Goal: Task Accomplishment & Management: Use online tool/utility

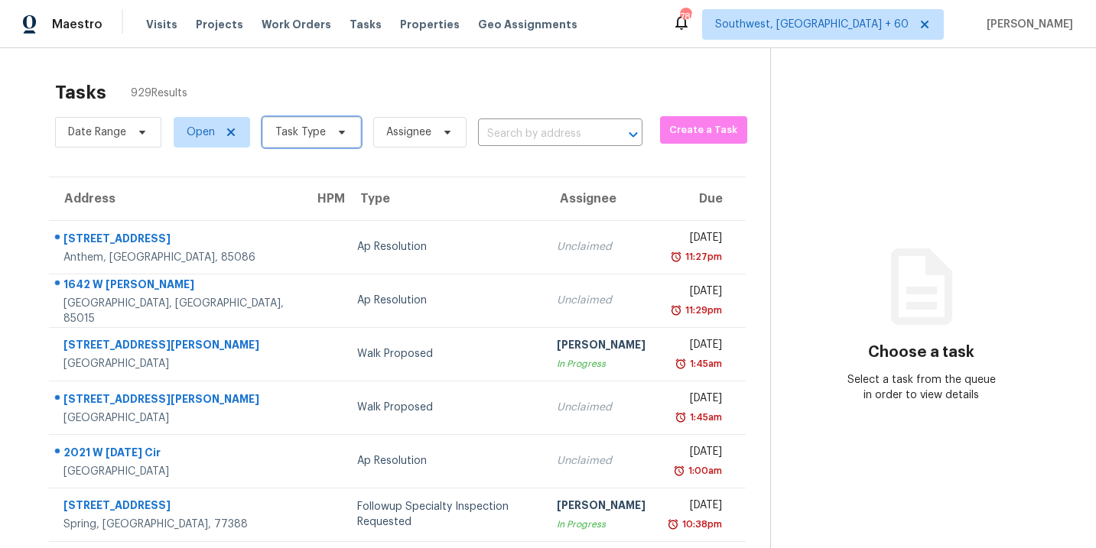
click at [318, 136] on span "Task Type" at bounding box center [300, 132] width 50 height 15
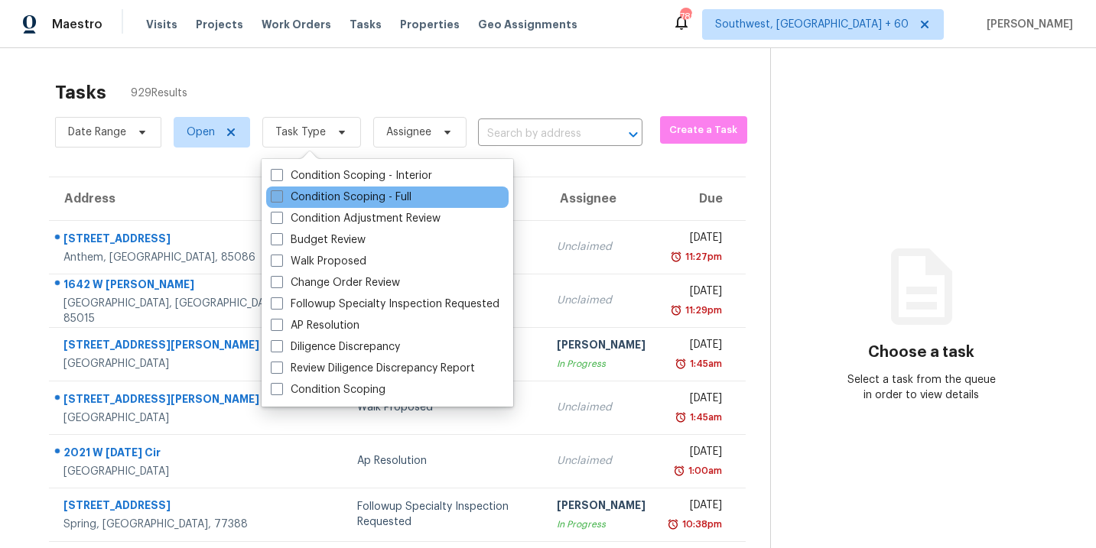
click at [320, 195] on label "Condition Scoping - Full" at bounding box center [341, 197] width 141 height 15
click at [281, 195] on input "Condition Scoping - Full" at bounding box center [276, 195] width 10 height 10
checkbox input "true"
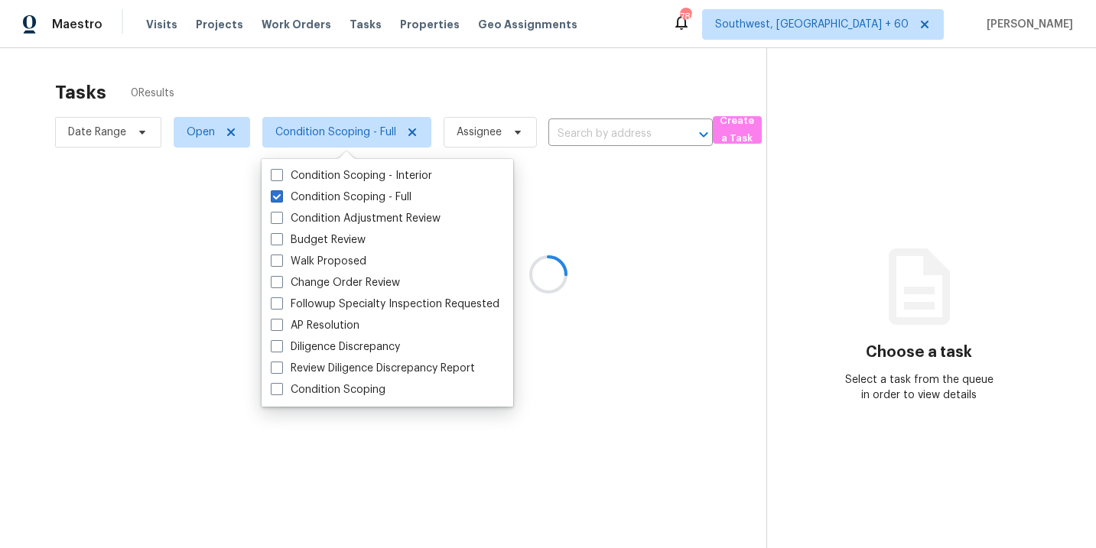
click at [541, 116] on div at bounding box center [548, 274] width 1096 height 548
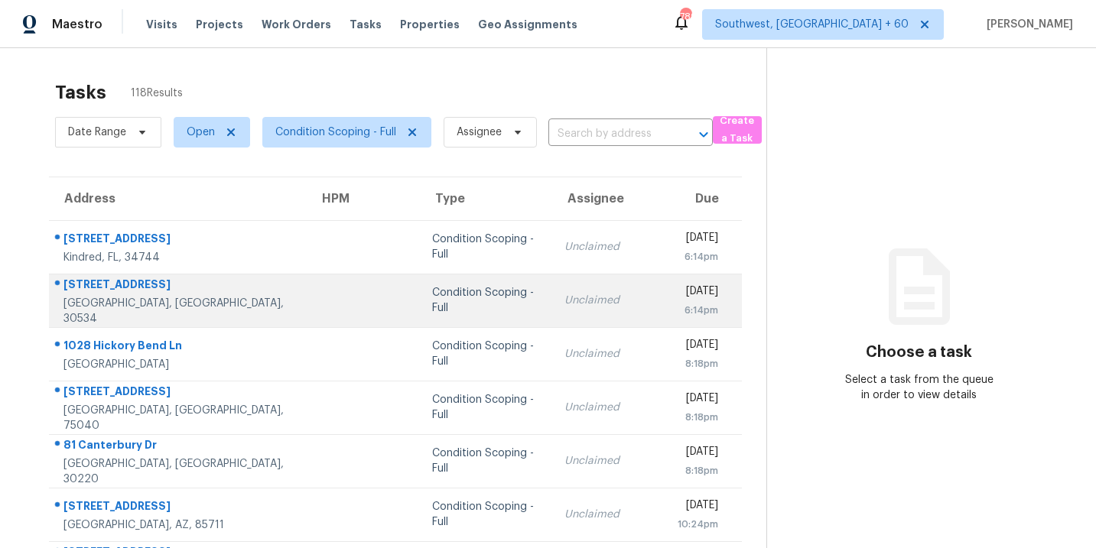
scroll to position [74, 0]
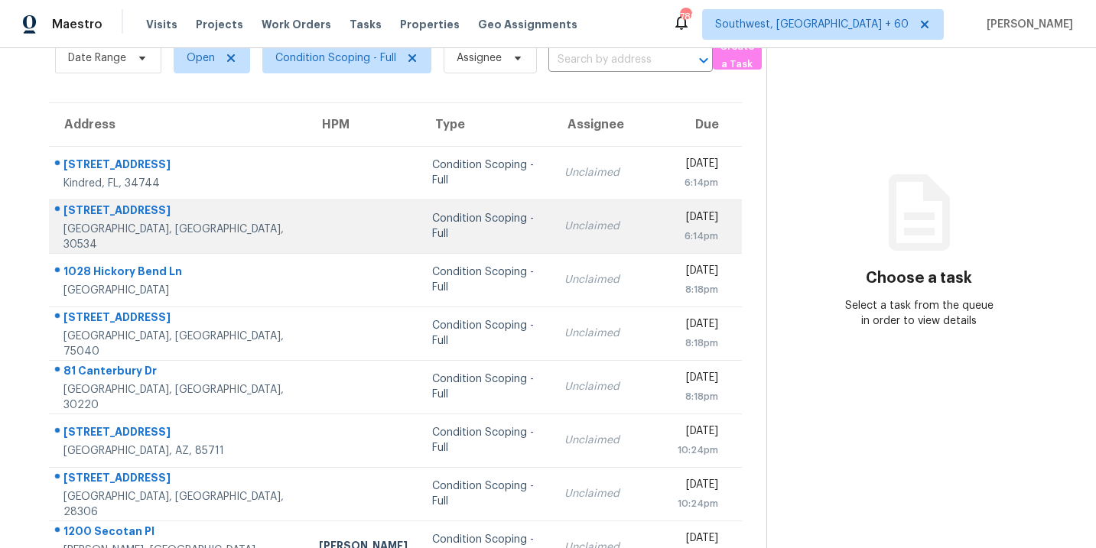
click at [518, 245] on td "Condition Scoping - Full" at bounding box center [486, 227] width 132 height 54
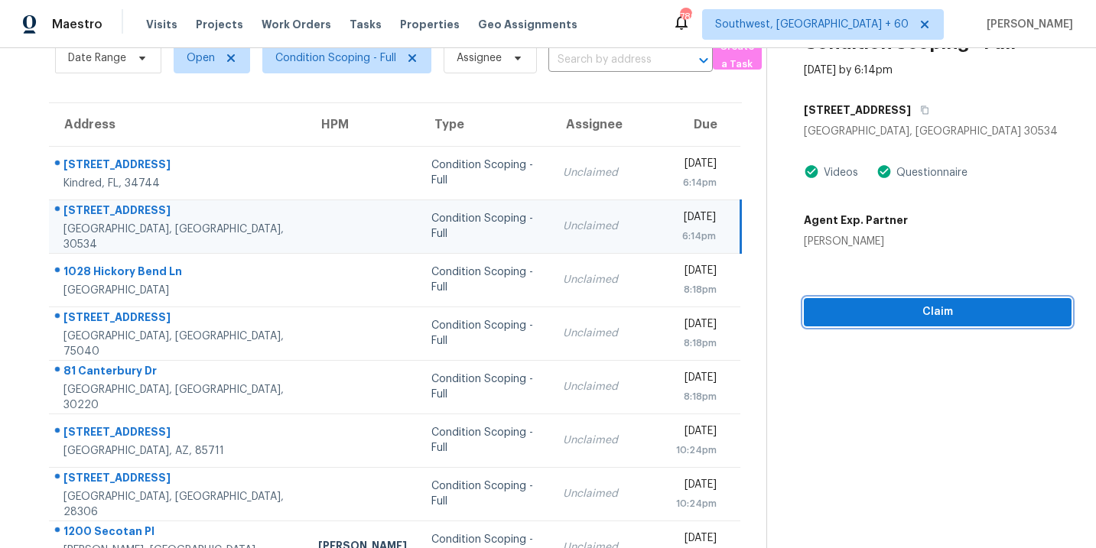
click at [932, 317] on span "Claim" at bounding box center [937, 312] width 243 height 19
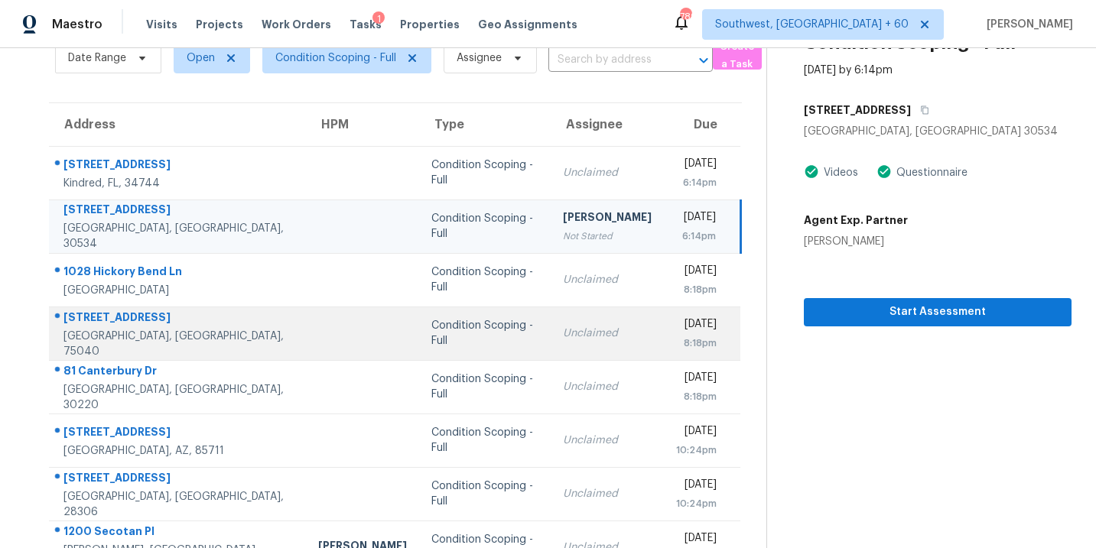
scroll to position [196, 0]
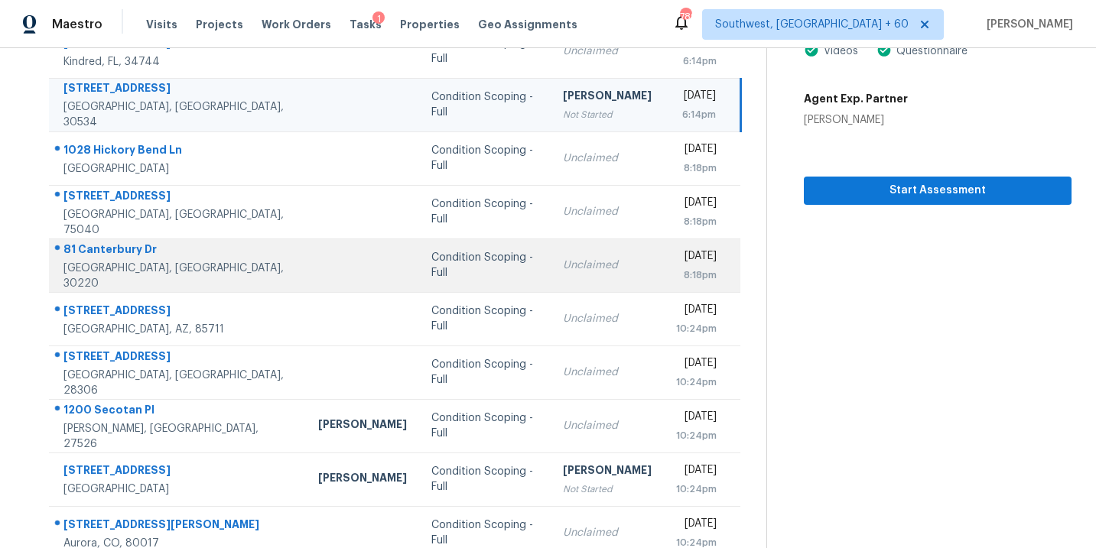
click at [464, 273] on div "Condition Scoping - Full" at bounding box center [484, 265] width 107 height 31
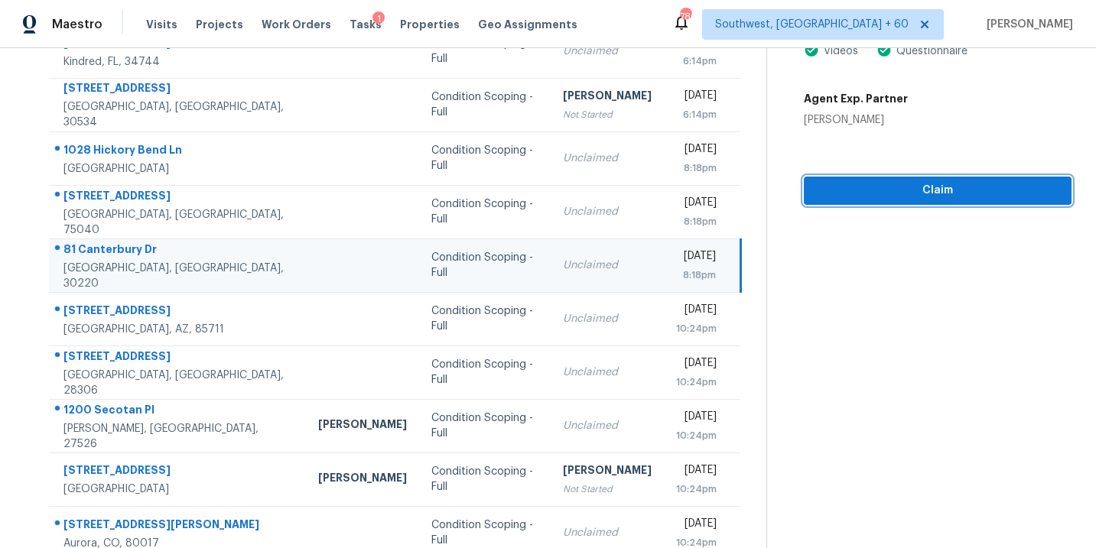
click at [951, 192] on span "Claim" at bounding box center [937, 190] width 243 height 19
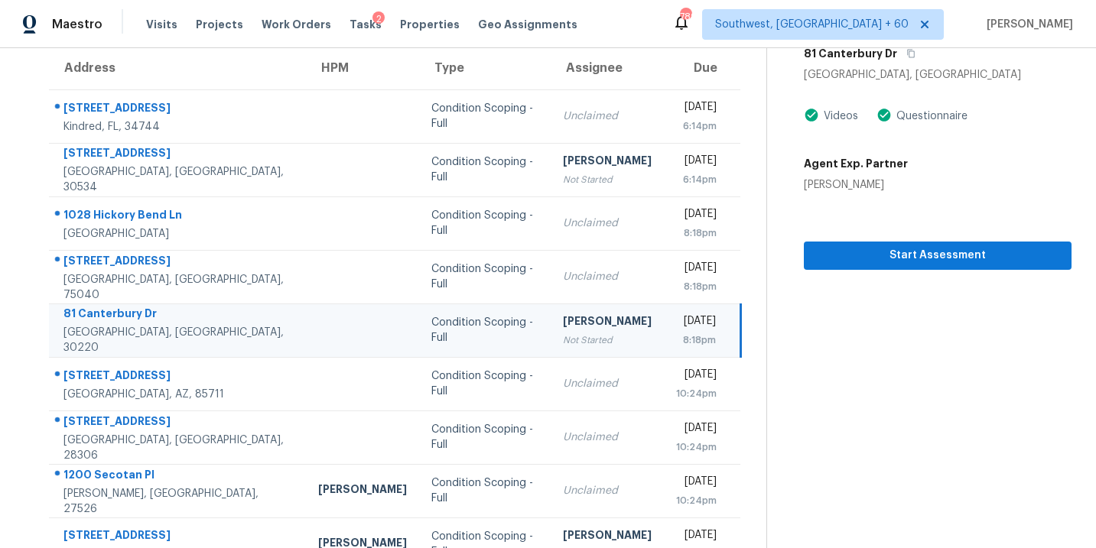
scroll to position [248, 0]
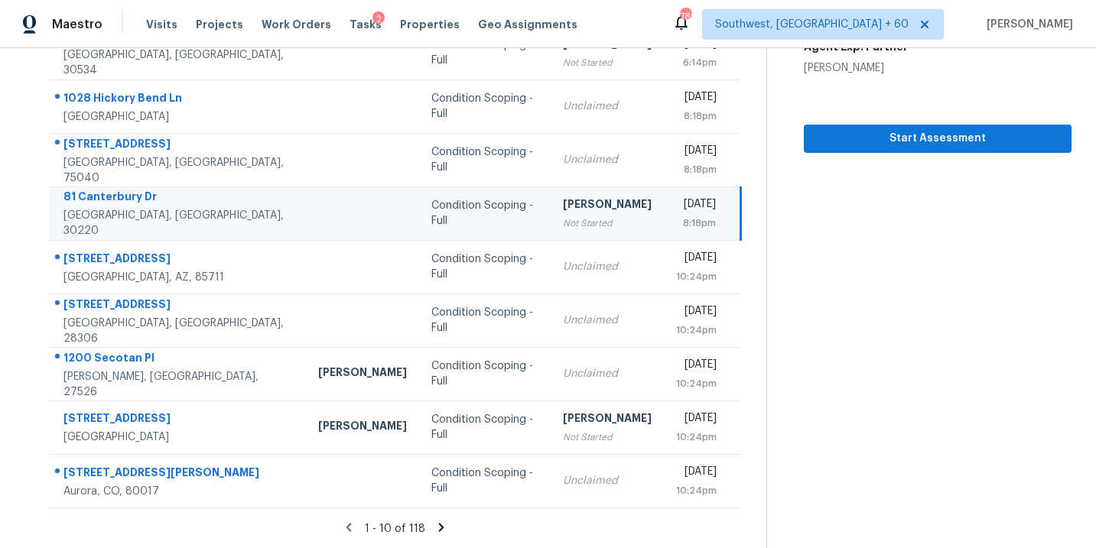
click at [440, 528] on icon at bounding box center [441, 527] width 5 height 8
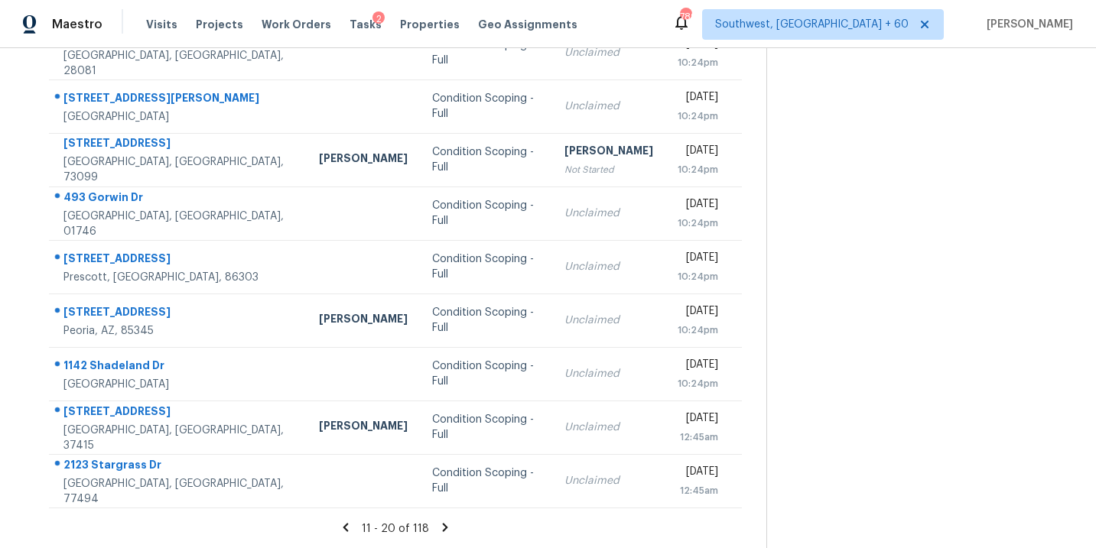
click at [443, 523] on icon at bounding box center [445, 527] width 5 height 8
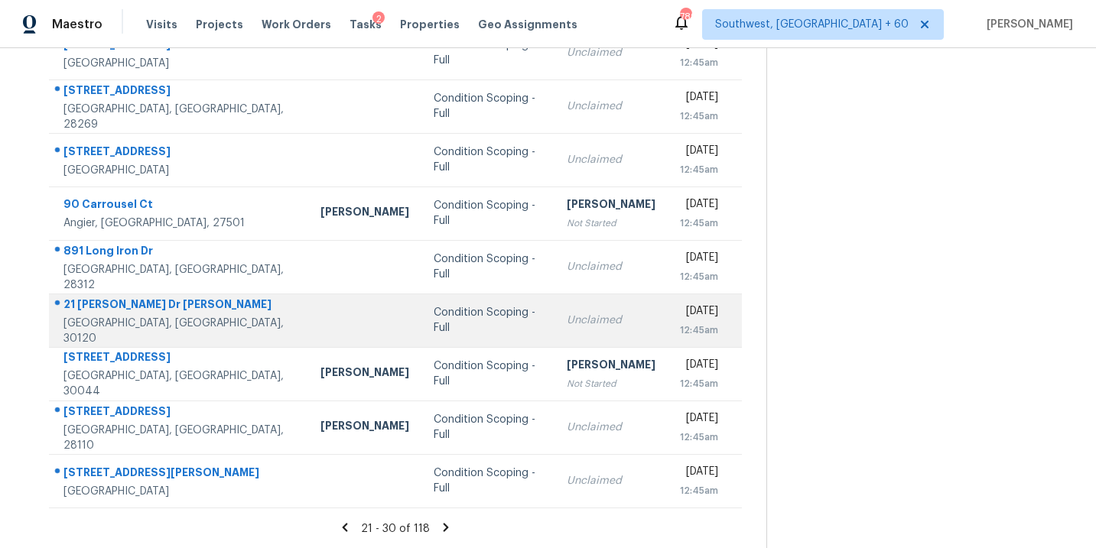
click at [434, 324] on div "Condition Scoping - Full" at bounding box center [488, 320] width 108 height 31
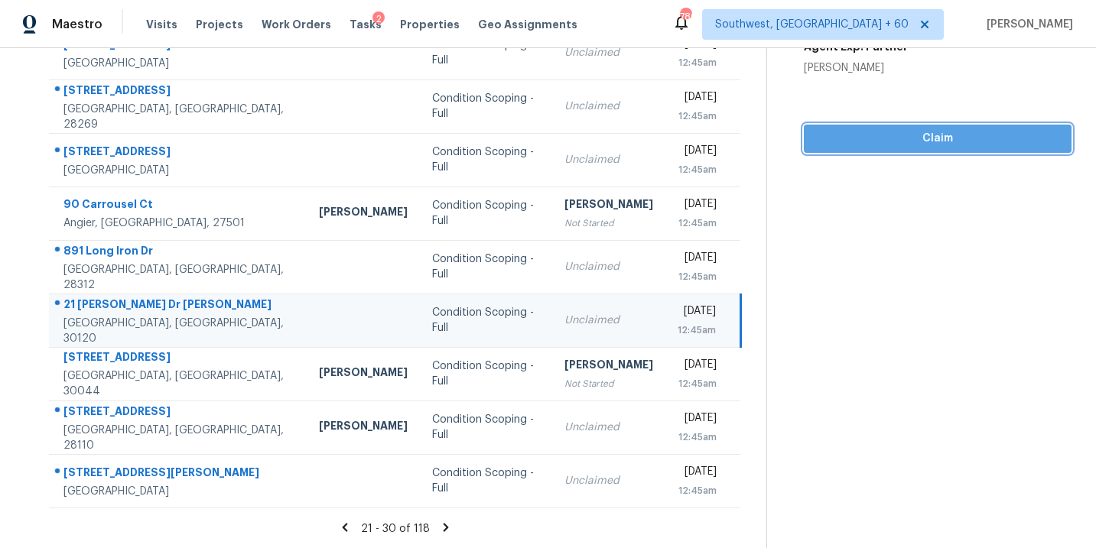
click at [888, 138] on span "Claim" at bounding box center [937, 138] width 243 height 19
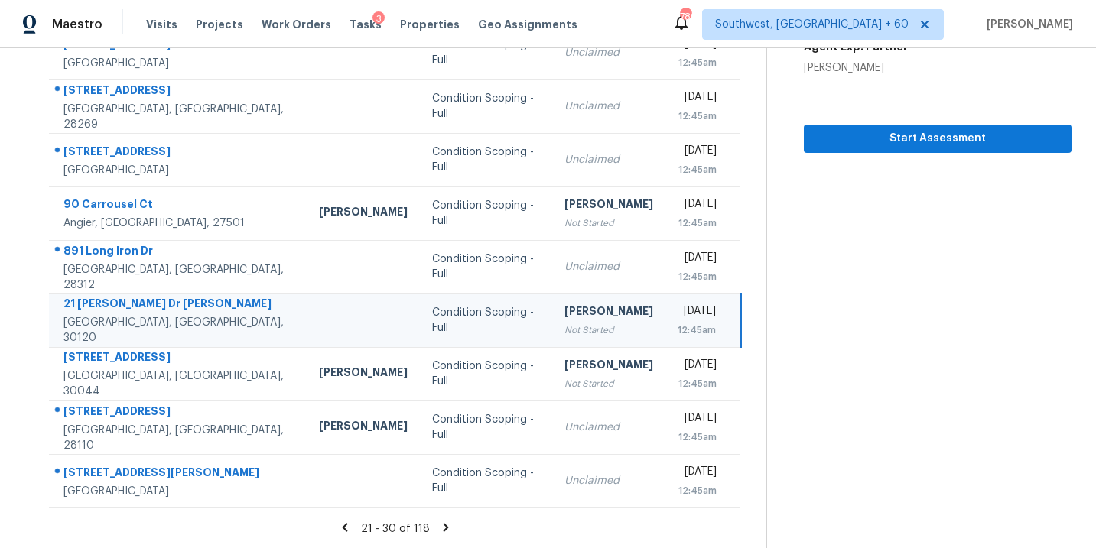
click at [444, 528] on icon at bounding box center [446, 527] width 5 height 8
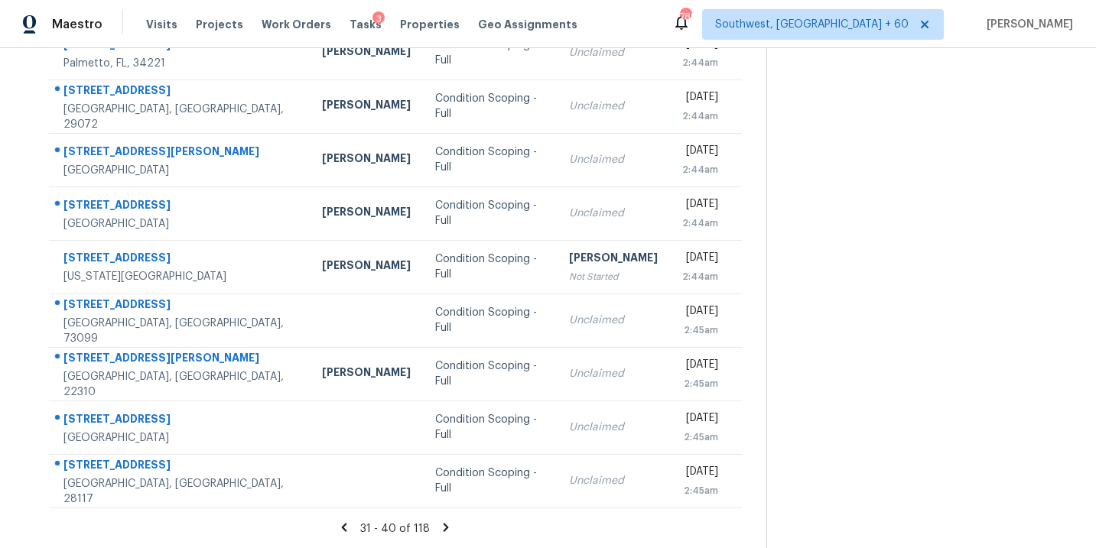
click at [447, 528] on icon at bounding box center [446, 528] width 14 height 14
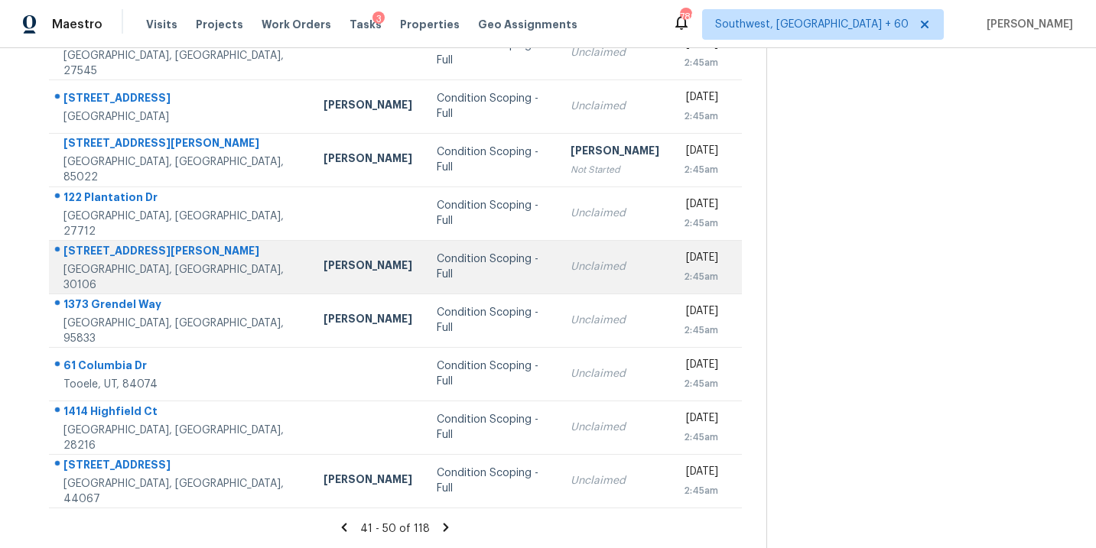
click at [427, 280] on td "Condition Scoping - Full" at bounding box center [492, 267] width 134 height 54
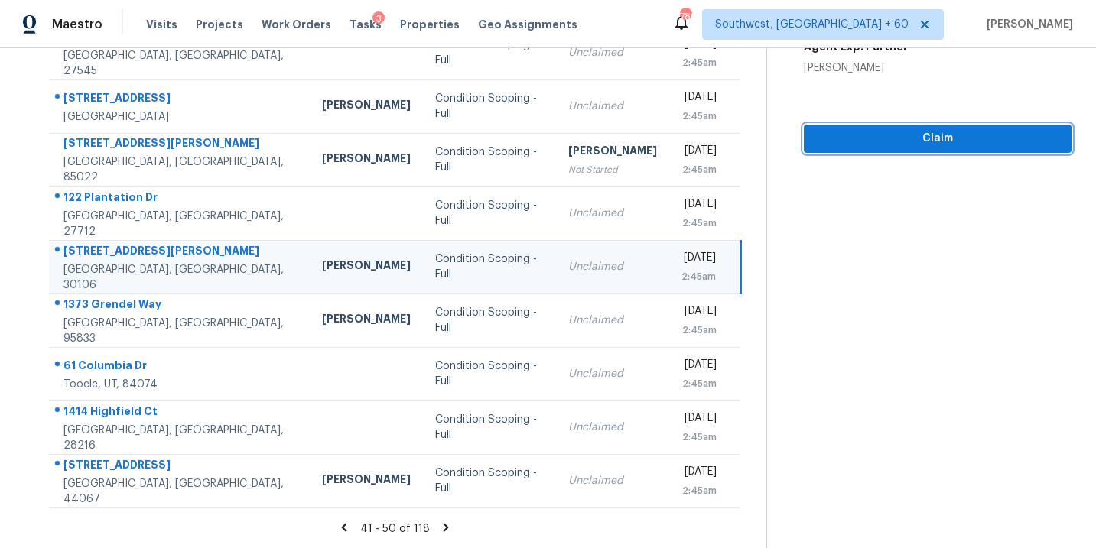
click at [895, 142] on span "Claim" at bounding box center [937, 138] width 243 height 19
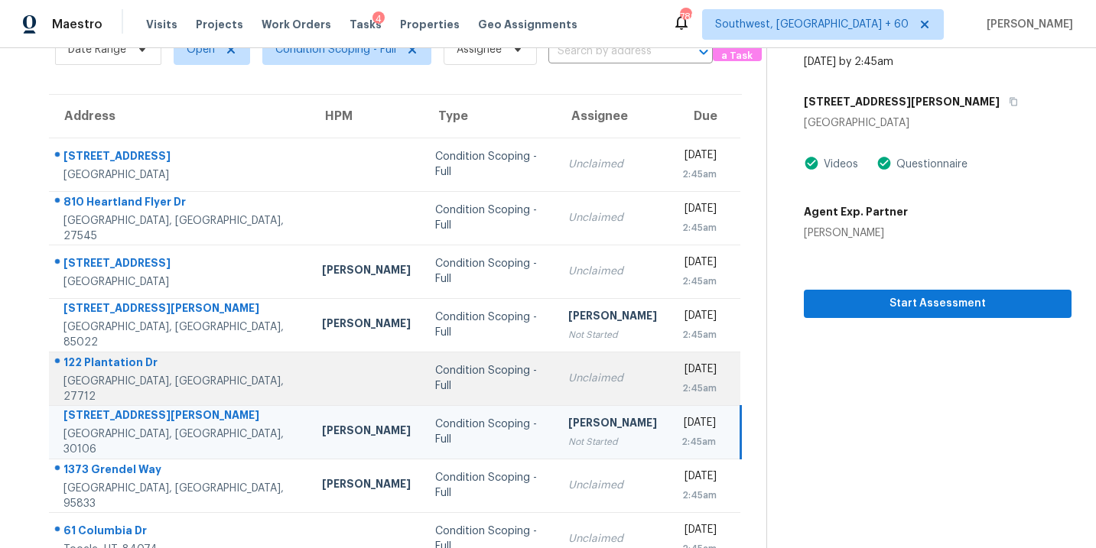
scroll to position [0, 0]
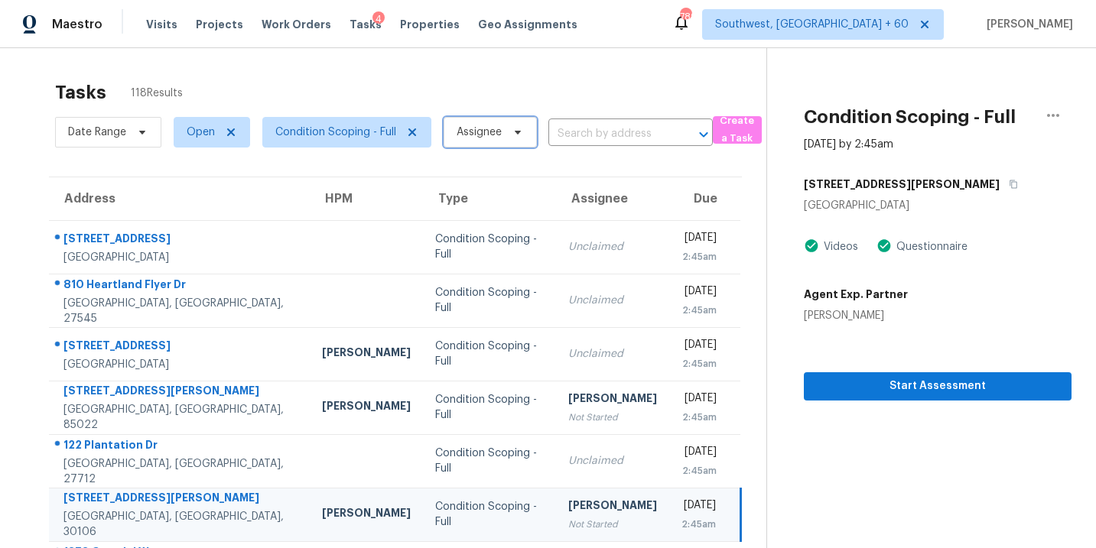
click at [457, 143] on span "Assignee" at bounding box center [490, 132] width 93 height 31
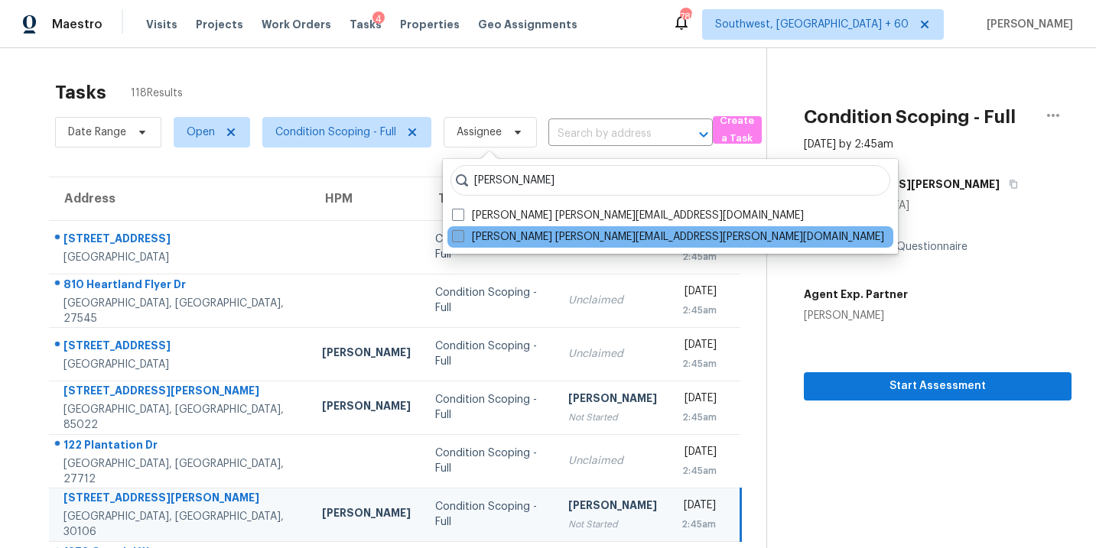
type input "sakthivel"
click at [479, 238] on label "Sakthivel Chandran sakthivel.chandran@opendoor.com" at bounding box center [668, 236] width 432 height 15
click at [462, 238] on input "Sakthivel Chandran sakthivel.chandran@opendoor.com" at bounding box center [457, 234] width 10 height 10
checkbox input "true"
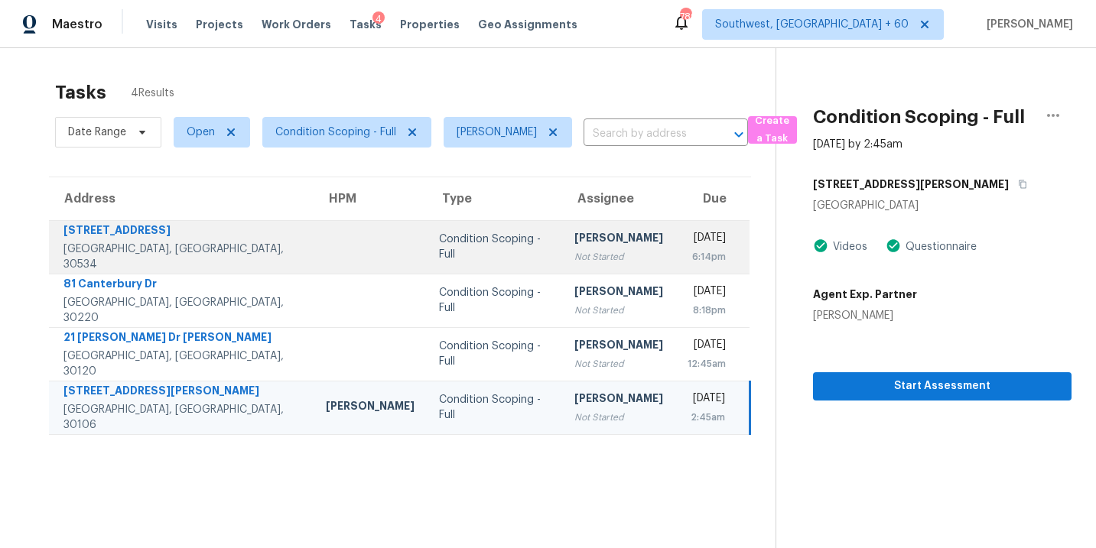
click at [575, 261] on div "Not Started" at bounding box center [619, 256] width 89 height 15
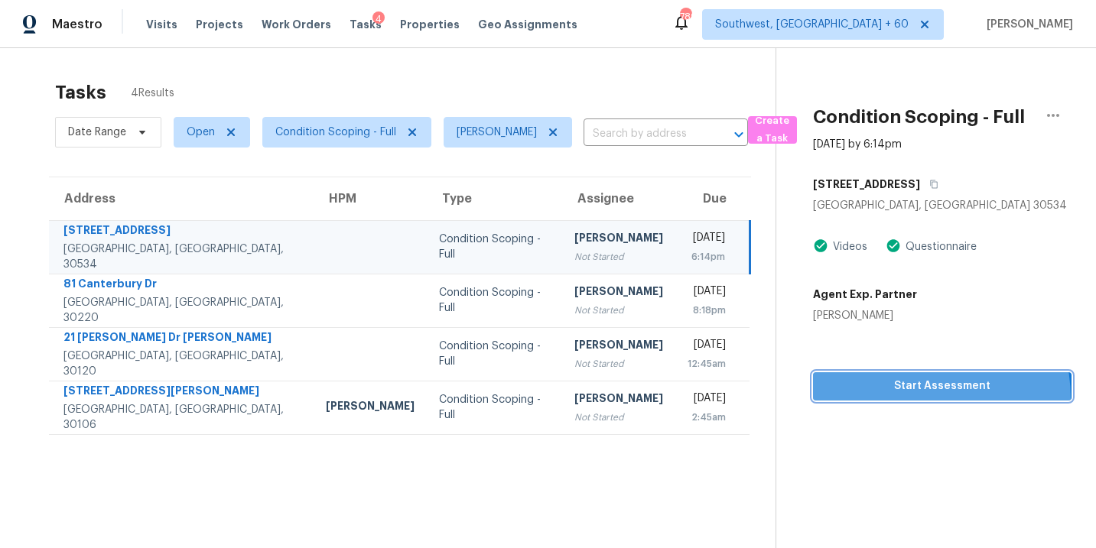
click at [884, 400] on button "Start Assessment" at bounding box center [942, 387] width 259 height 28
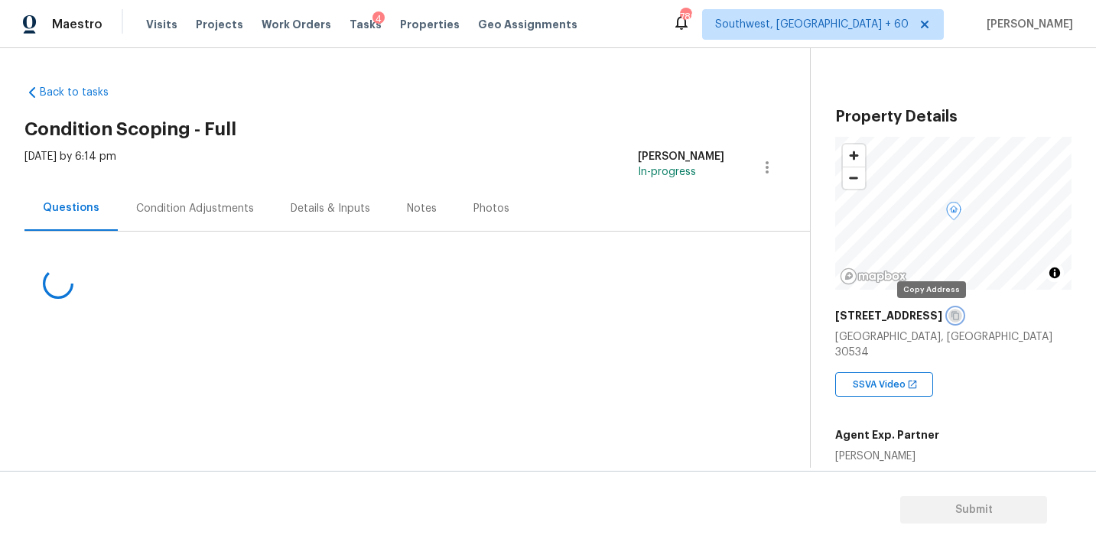
click at [951, 315] on icon "button" at bounding box center [955, 315] width 9 height 9
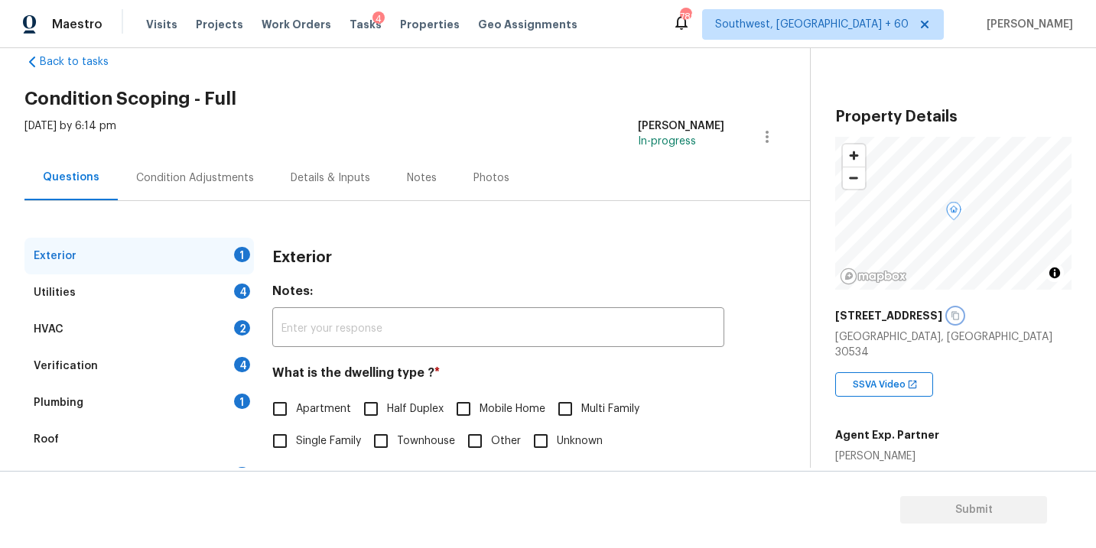
scroll to position [60, 0]
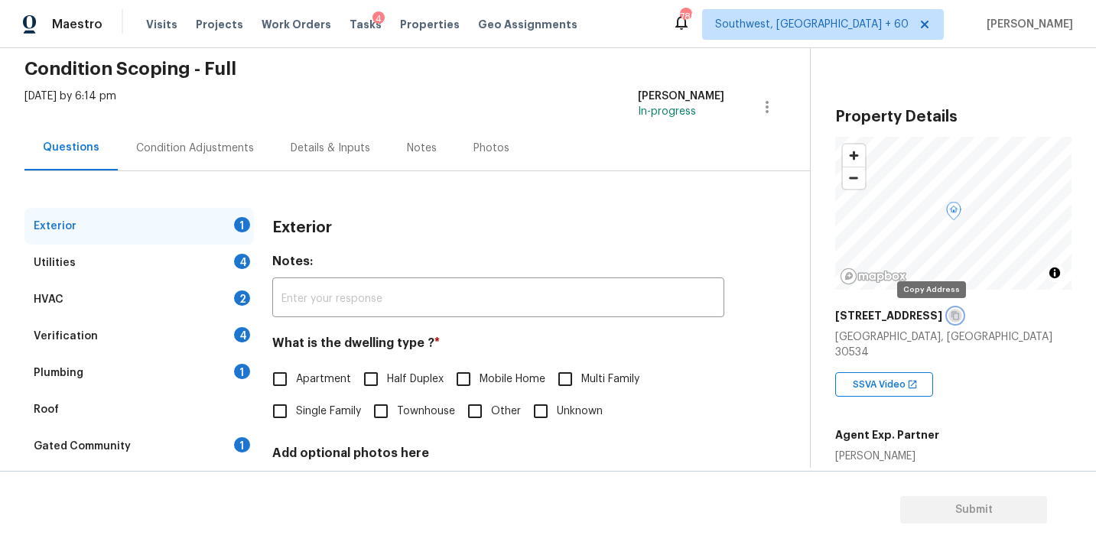
click at [951, 316] on icon "button" at bounding box center [955, 315] width 9 height 9
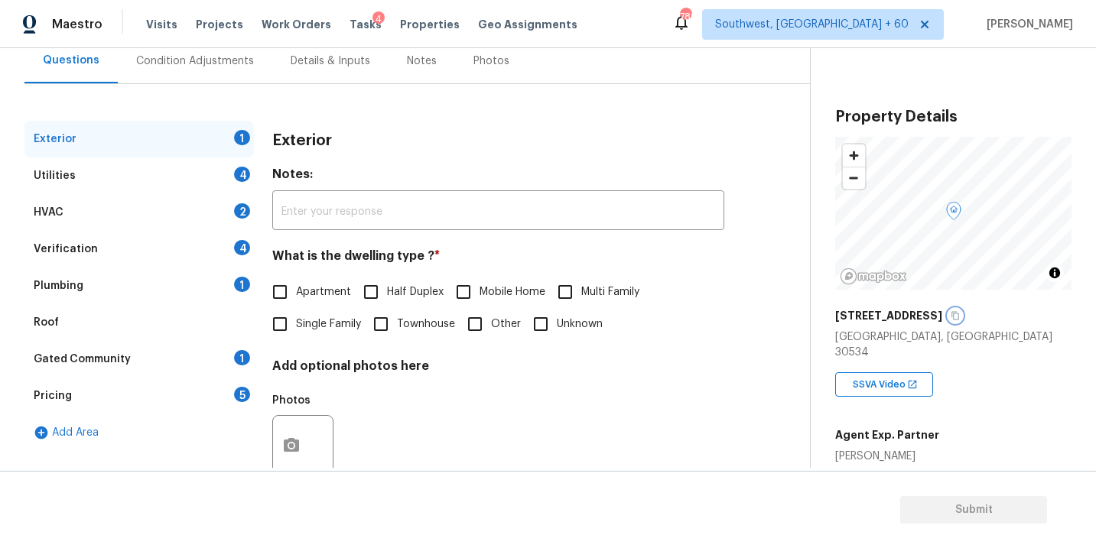
scroll to position [160, 0]
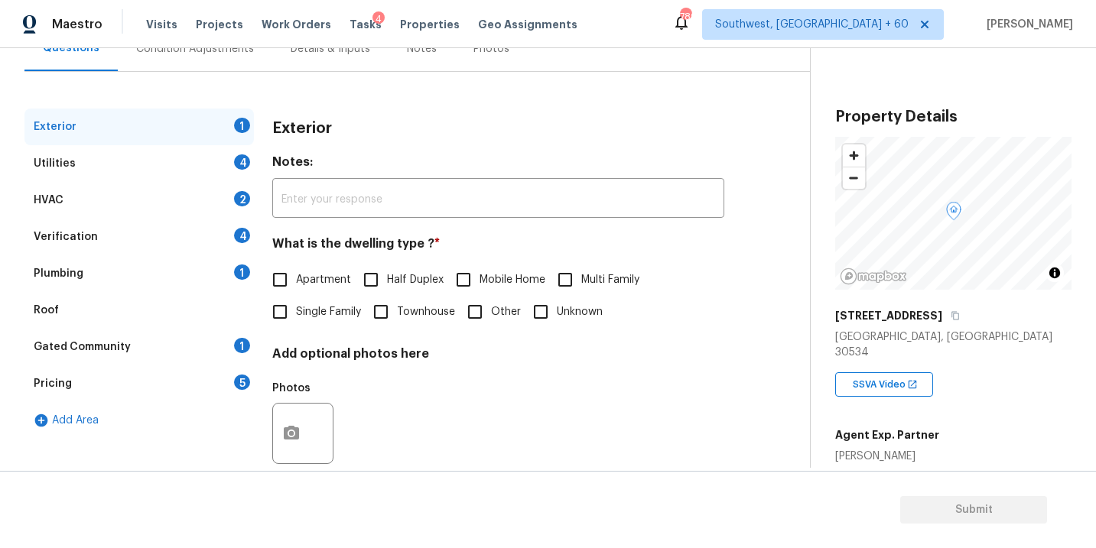
click at [330, 301] on label "Single Family" at bounding box center [312, 312] width 97 height 32
click at [296, 301] on input "Single Family" at bounding box center [280, 312] width 32 height 32
checkbox input "true"
click at [162, 158] on div "Utilities 4" at bounding box center [138, 163] width 229 height 37
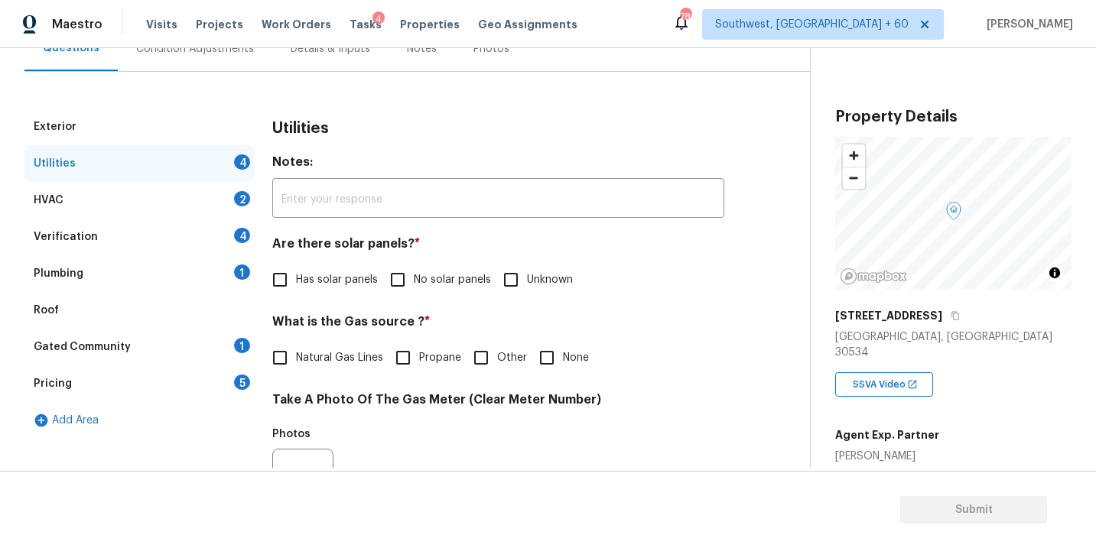
click at [449, 291] on label "No solar panels" at bounding box center [436, 280] width 109 height 32
click at [414, 291] on input "No solar panels" at bounding box center [398, 280] width 32 height 32
checkbox input "true"
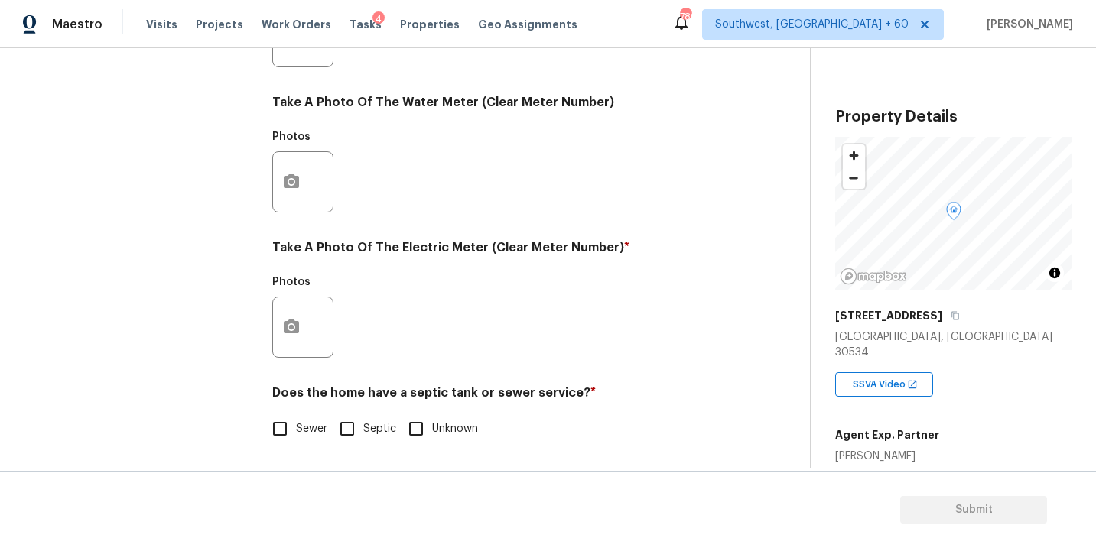
click at [307, 426] on span "Sewer" at bounding box center [311, 430] width 31 height 16
click at [296, 426] on input "Sewer" at bounding box center [280, 429] width 32 height 32
checkbox input "true"
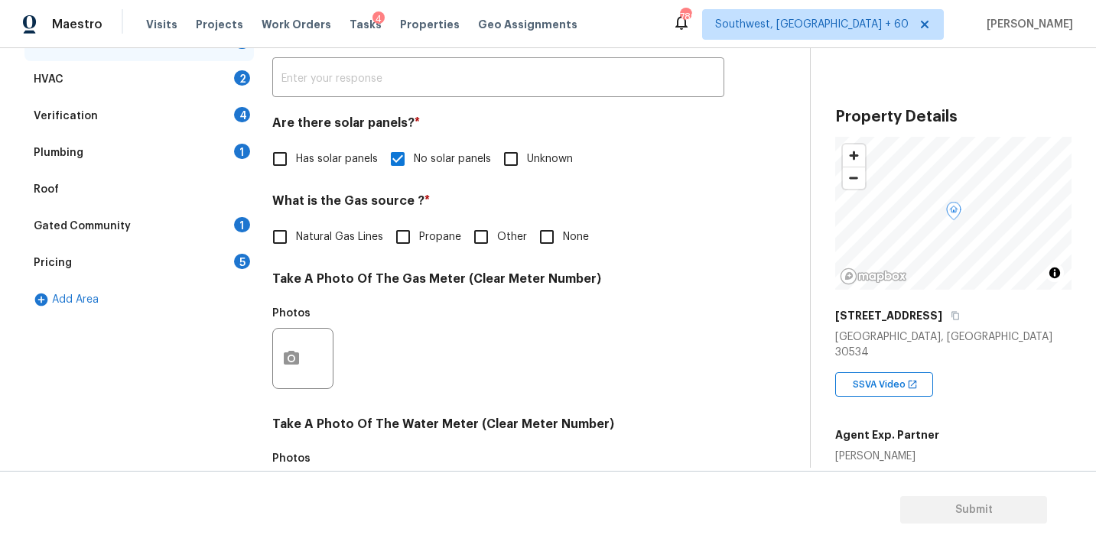
click at [99, 153] on div "Plumbing 1" at bounding box center [138, 153] width 229 height 37
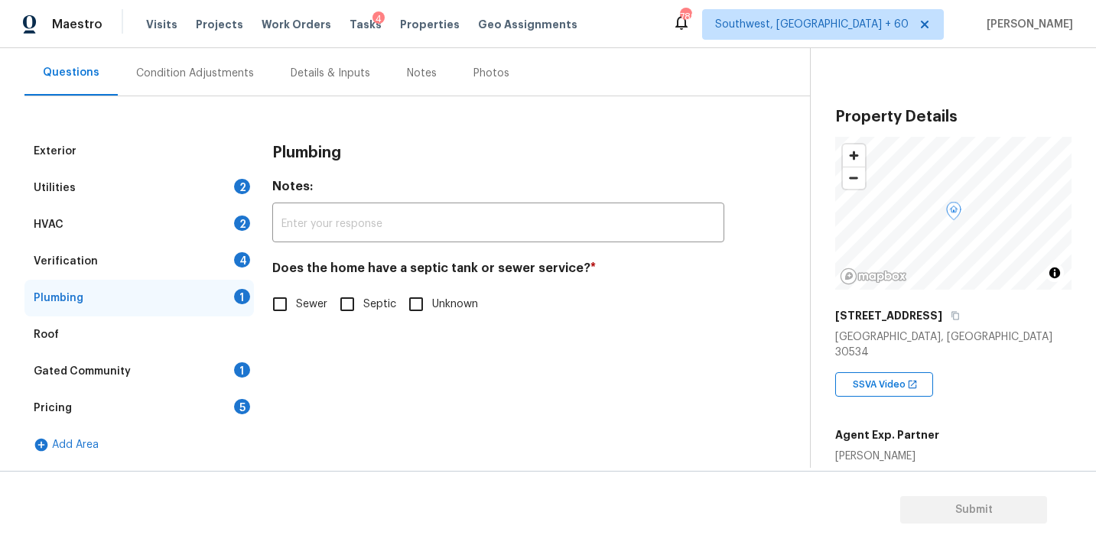
click at [303, 299] on span "Sewer" at bounding box center [311, 305] width 31 height 16
click at [296, 299] on input "Sewer" at bounding box center [280, 304] width 32 height 32
checkbox input "true"
click at [156, 377] on div "Gated Community 1" at bounding box center [138, 371] width 229 height 37
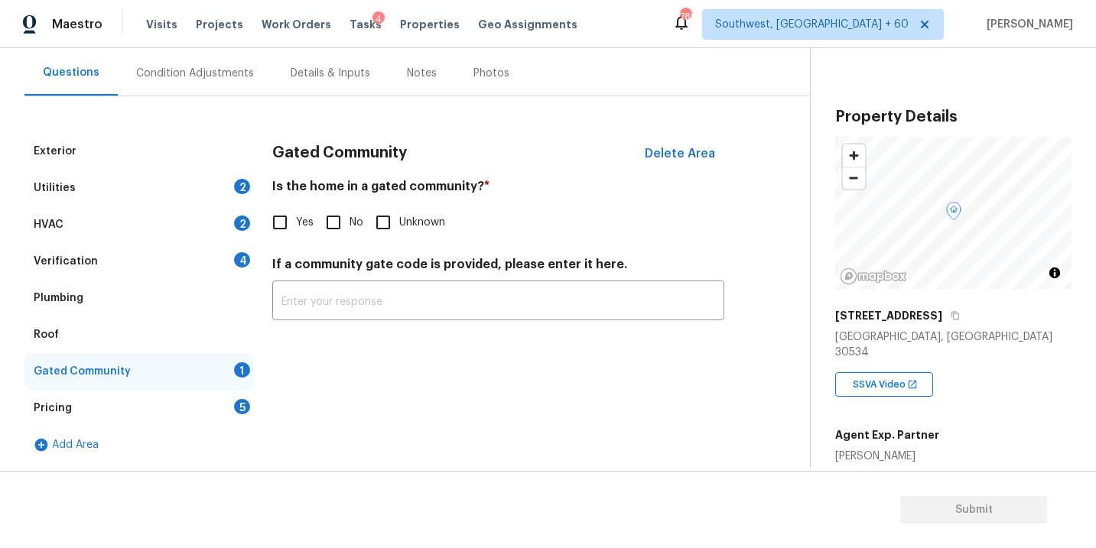
click at [342, 223] on input "No" at bounding box center [333, 223] width 32 height 32
checkbox input "true"
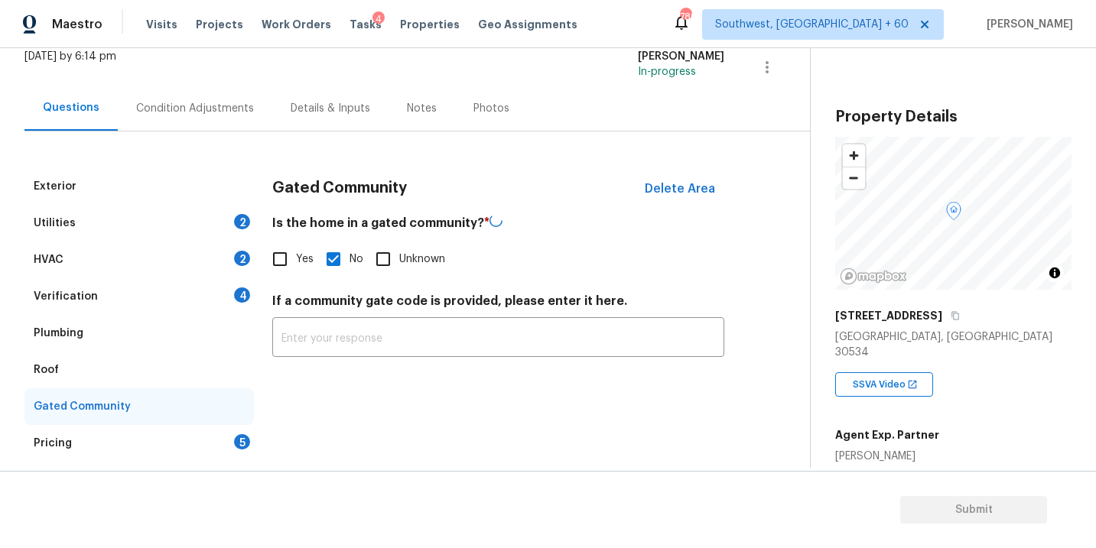
click at [207, 122] on div "Condition Adjustments" at bounding box center [195, 108] width 155 height 45
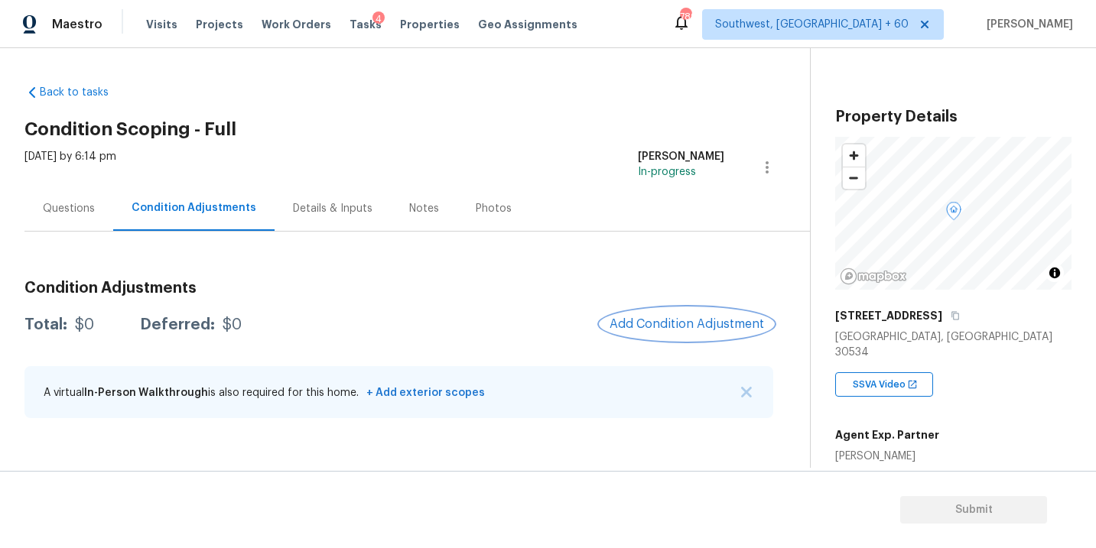
click at [663, 311] on button "Add Condition Adjustment" at bounding box center [687, 324] width 173 height 32
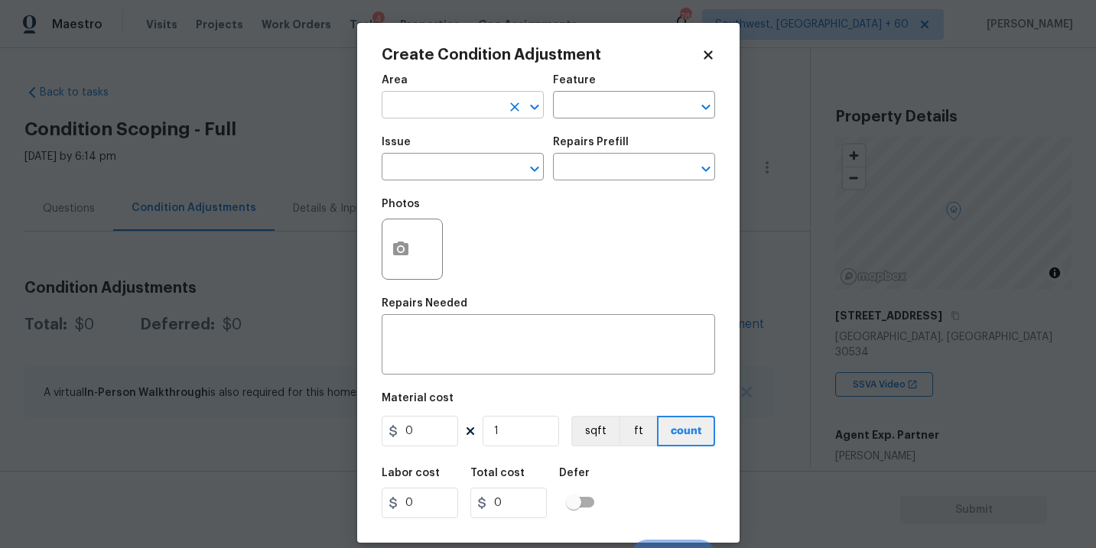
click at [413, 111] on input "text" at bounding box center [441, 107] width 119 height 24
type input "inte"
click at [433, 167] on li "Interior Overall" at bounding box center [463, 166] width 162 height 25
type input "Interior Overall"
click at [559, 121] on div "Area Interior Overall ​ Feature ​" at bounding box center [549, 97] width 334 height 62
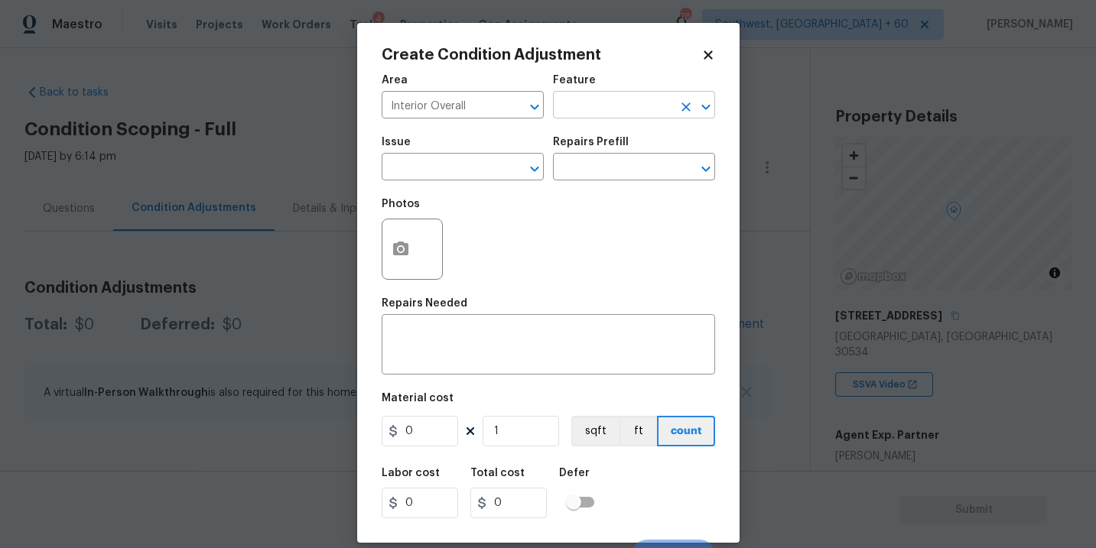
click at [562, 119] on input "text" at bounding box center [612, 107] width 119 height 24
click at [581, 164] on div "Other" at bounding box center [634, 147] width 162 height 37
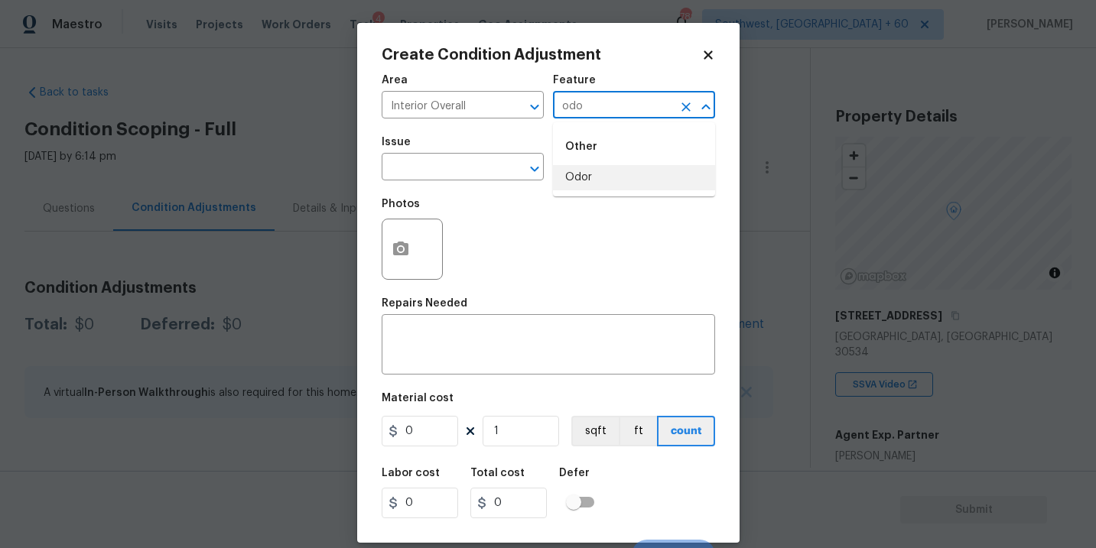
click at [572, 168] on li "Odor" at bounding box center [634, 177] width 162 height 25
type input "Odor"
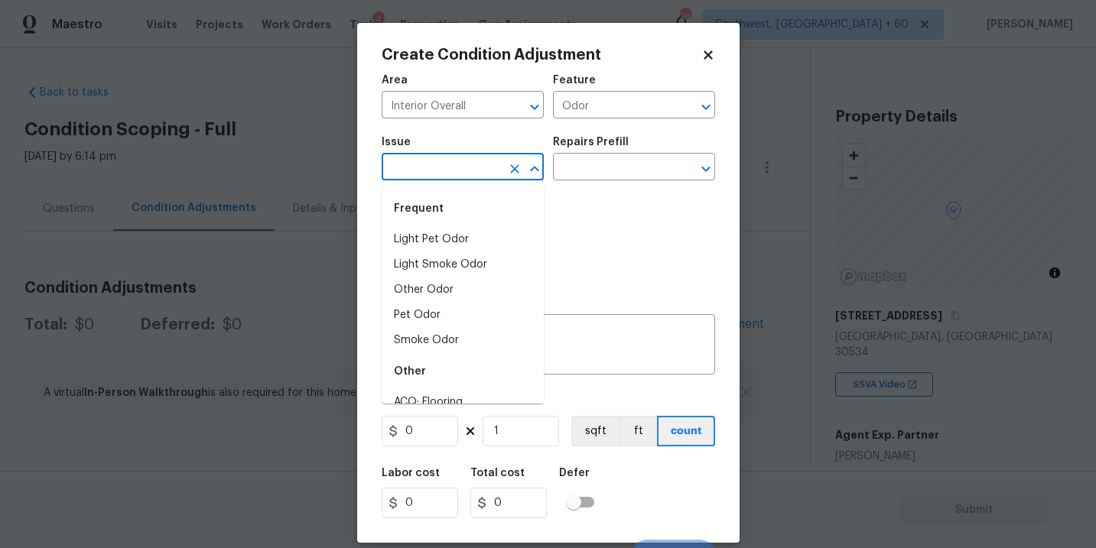
click at [466, 169] on input "text" at bounding box center [441, 169] width 119 height 24
click at [465, 237] on li "Light Pet Odor" at bounding box center [463, 239] width 162 height 25
type input "Light Pet Odor"
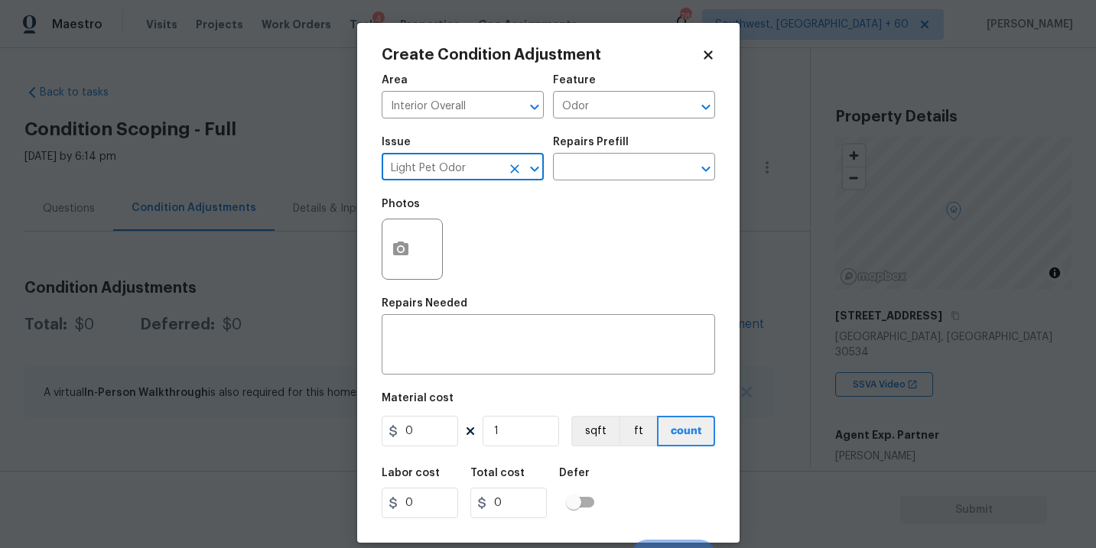
click at [597, 187] on div "Issue Light Pet Odor ​ Repairs Prefill ​" at bounding box center [549, 159] width 334 height 62
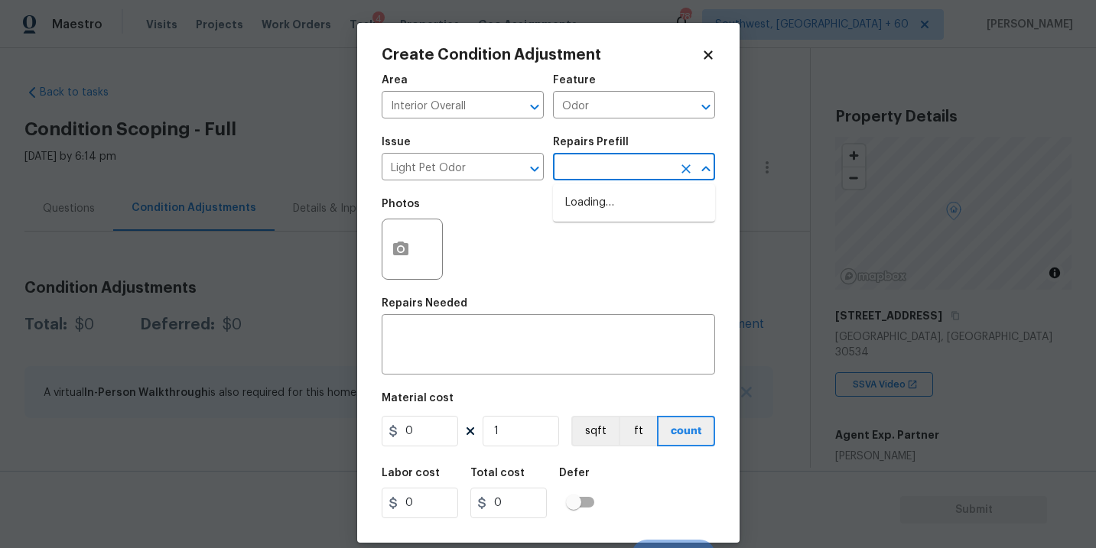
click at [619, 165] on input "text" at bounding box center [612, 169] width 119 height 24
click at [614, 204] on li "Acquisition Scope: 1-2 pets present $575.00" at bounding box center [634, 210] width 162 height 41
type textarea "Acquisition Scope: 1-2 pets present"
type input "575"
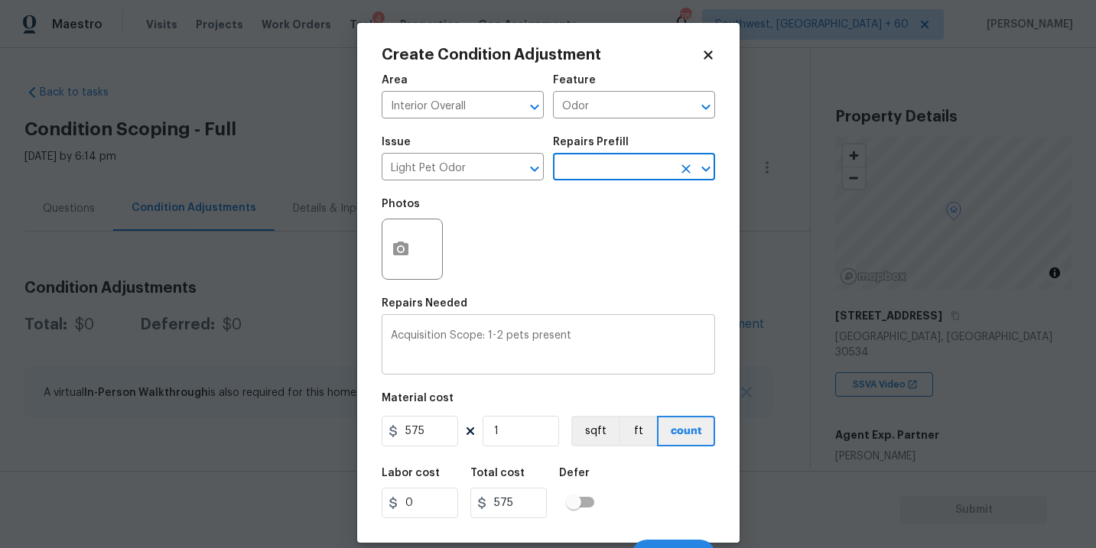
scroll to position [23, 0]
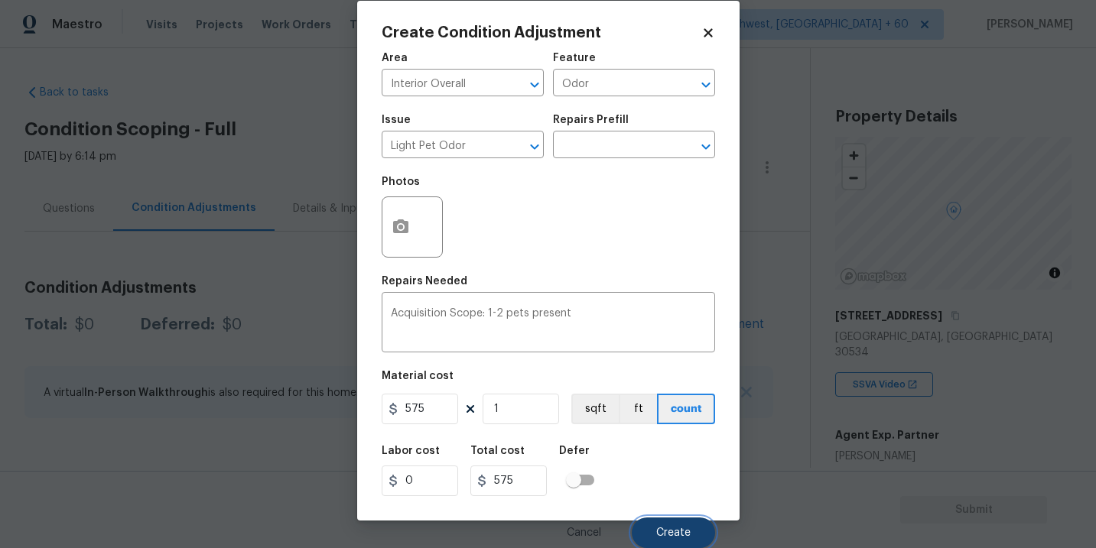
click at [680, 545] on button "Create" at bounding box center [673, 533] width 83 height 31
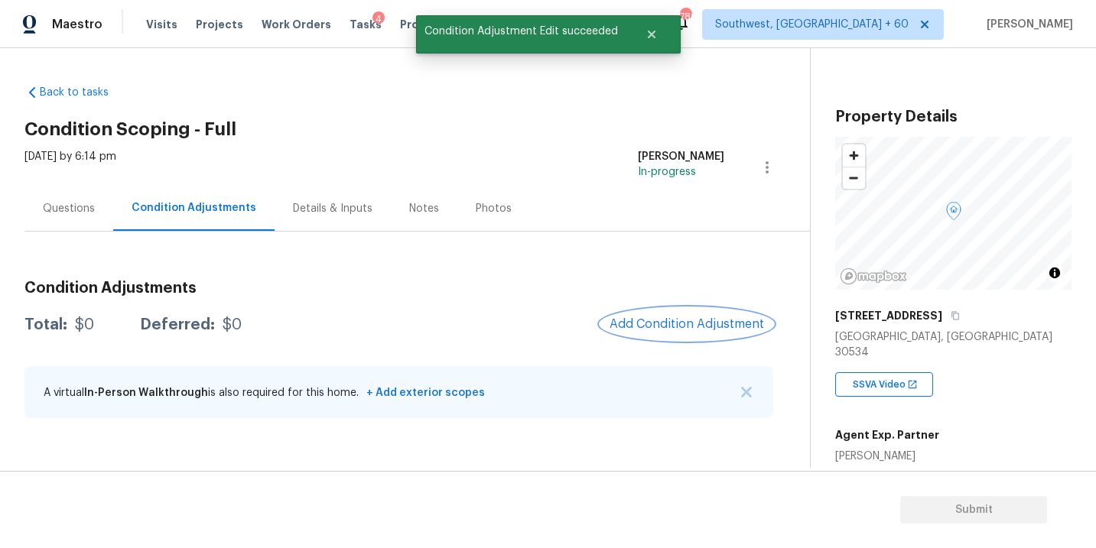
scroll to position [0, 0]
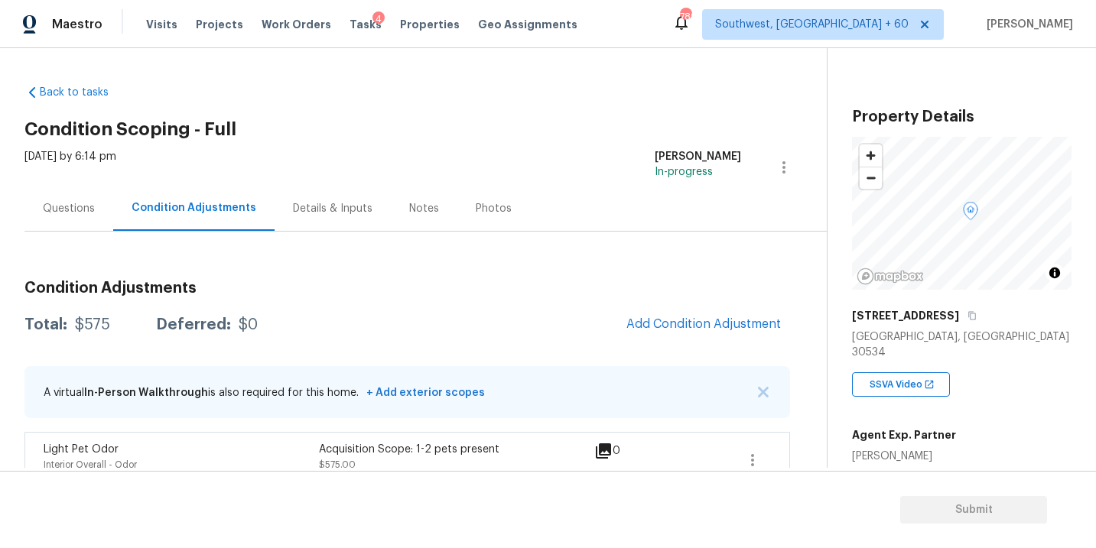
click at [73, 214] on div "Questions" at bounding box center [69, 208] width 52 height 15
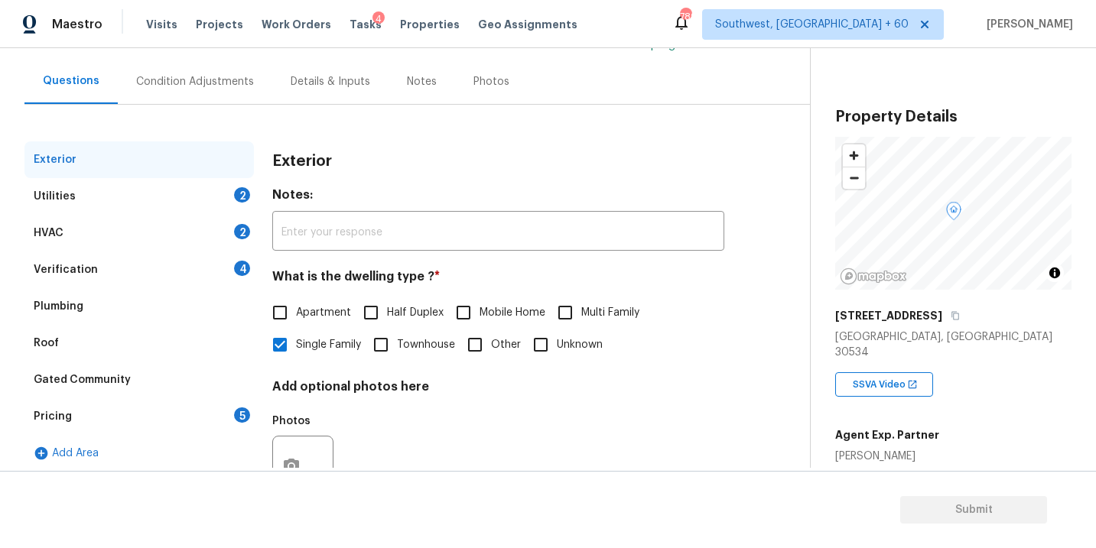
scroll to position [178, 0]
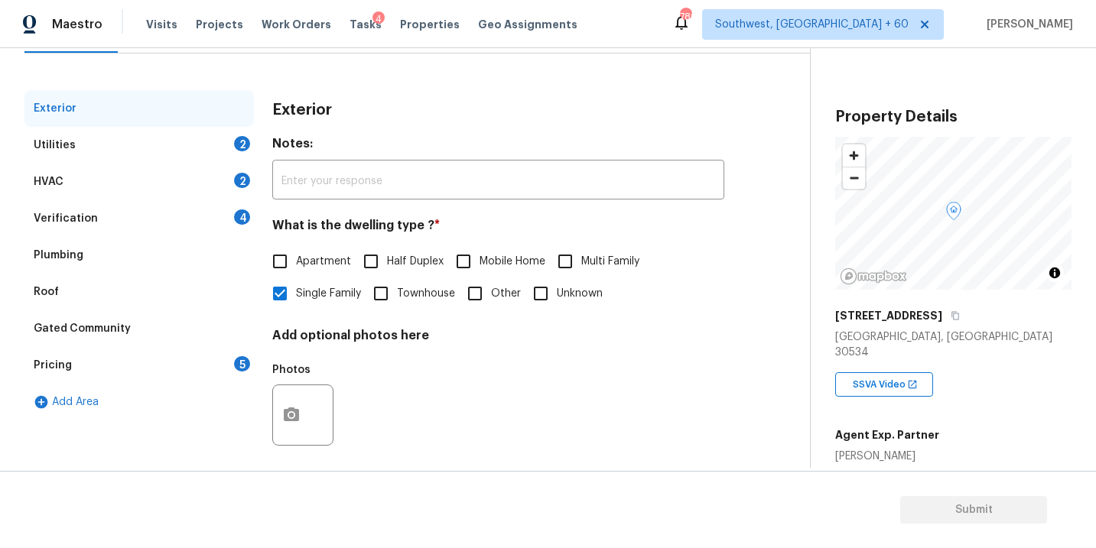
click at [84, 364] on div "Pricing 5" at bounding box center [138, 365] width 229 height 37
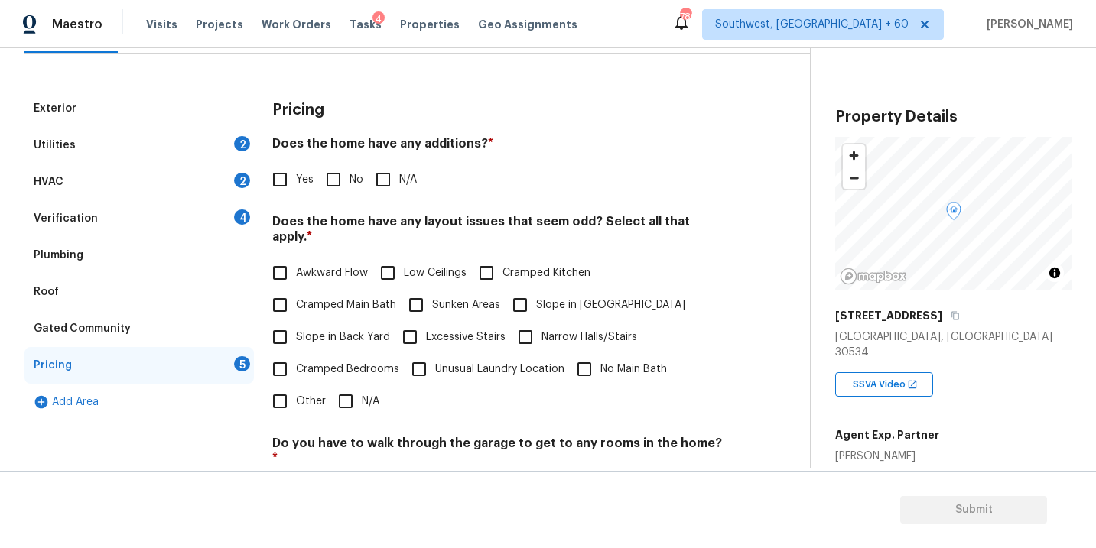
click at [293, 187] on input "Yes" at bounding box center [280, 180] width 32 height 32
checkbox input "true"
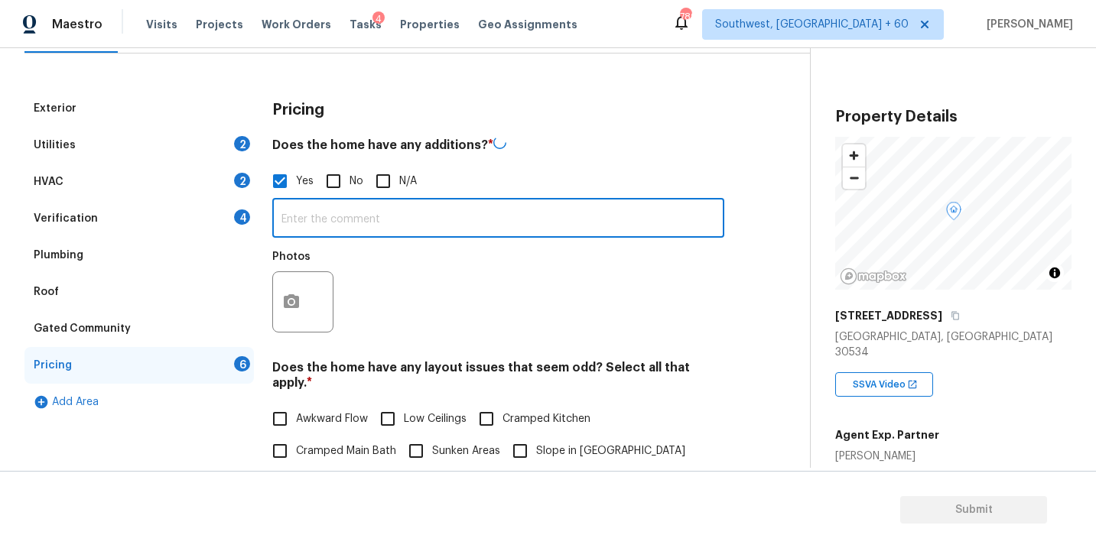
click at [327, 218] on input "text" at bounding box center [498, 220] width 452 height 36
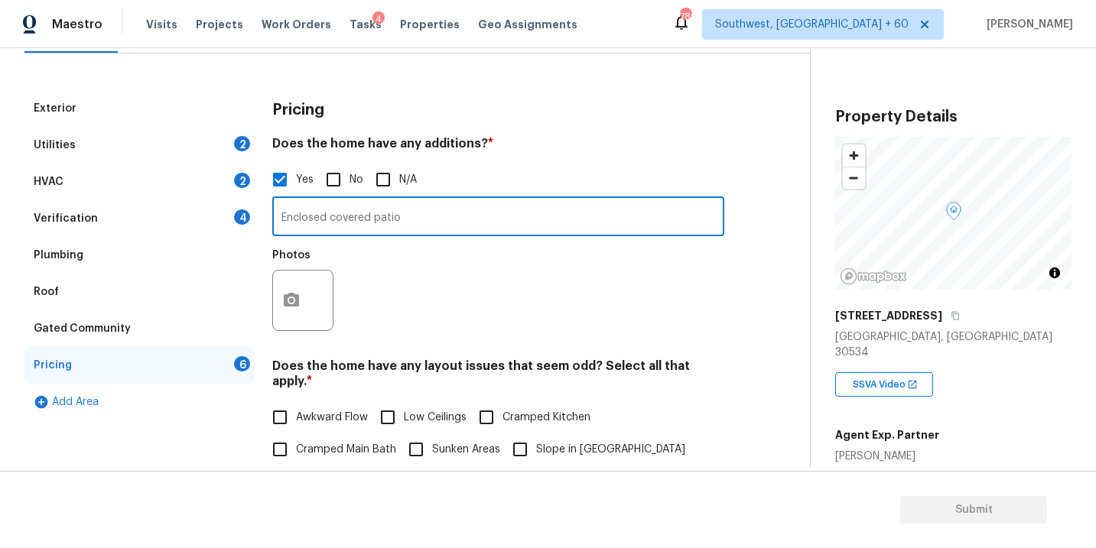
type input "Enclosed covered patio"
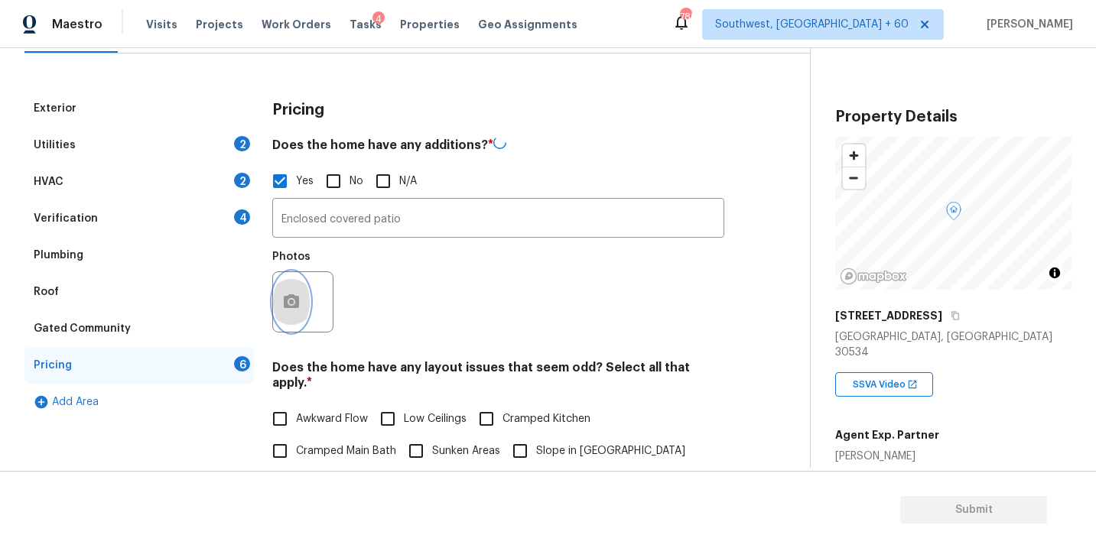
click at [301, 298] on button "button" at bounding box center [291, 302] width 37 height 60
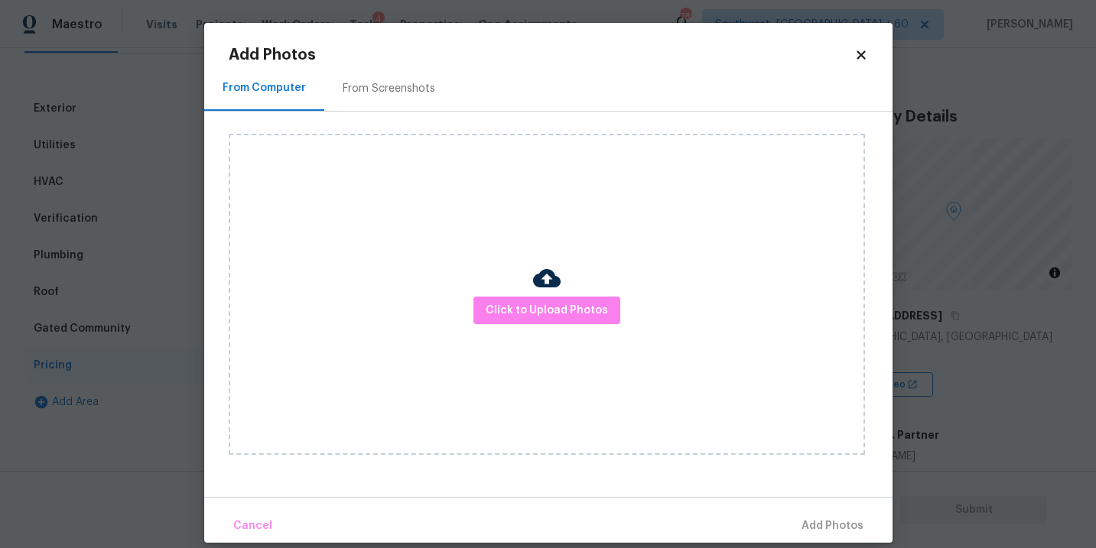
click at [521, 279] on div "Click to Upload Photos" at bounding box center [547, 294] width 636 height 321
click at [522, 305] on span "Click to Upload Photos" at bounding box center [547, 310] width 122 height 19
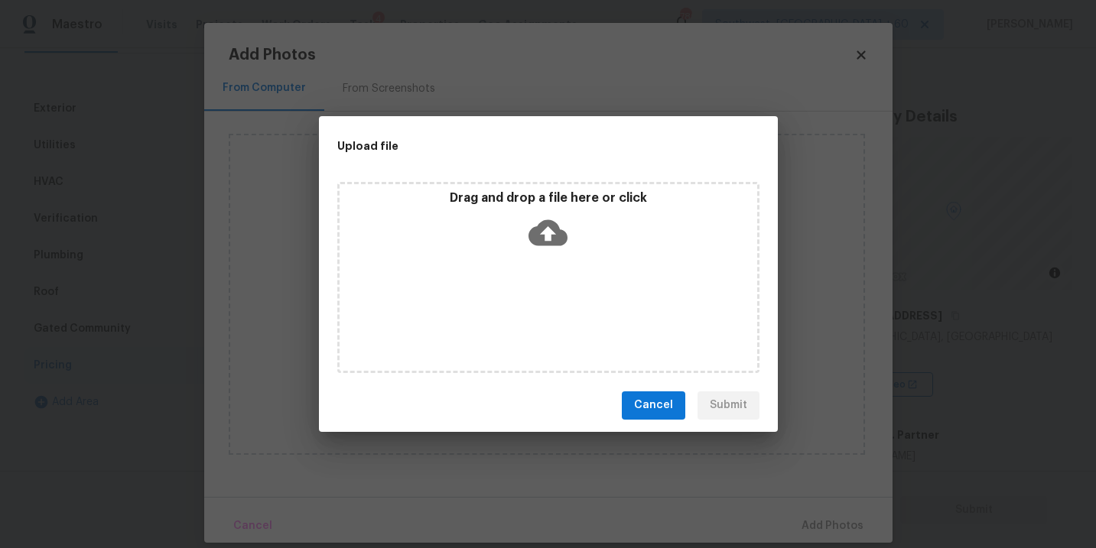
click at [551, 231] on icon at bounding box center [548, 232] width 39 height 39
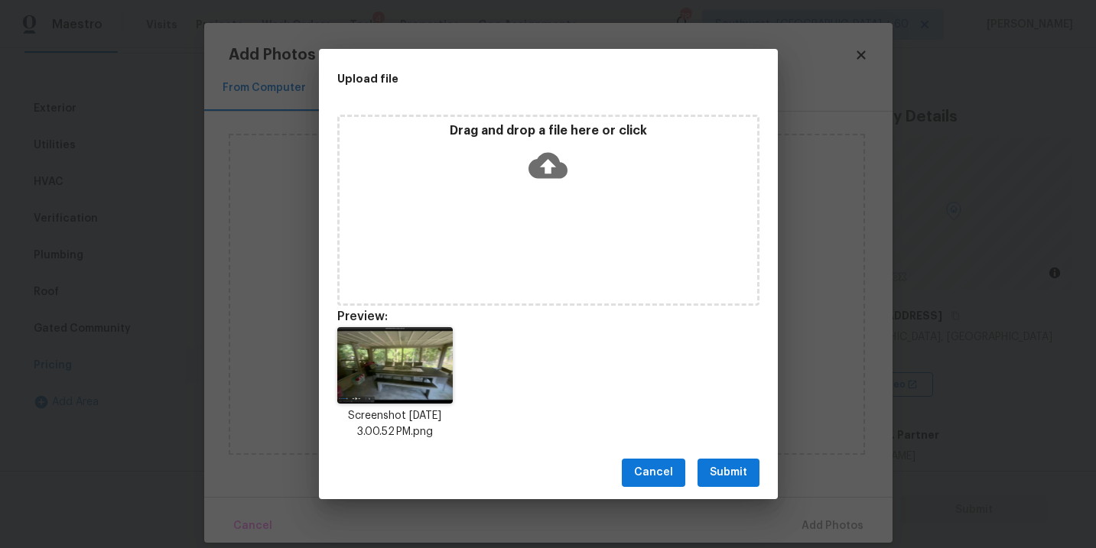
click at [740, 462] on button "Submit" at bounding box center [729, 473] width 62 height 28
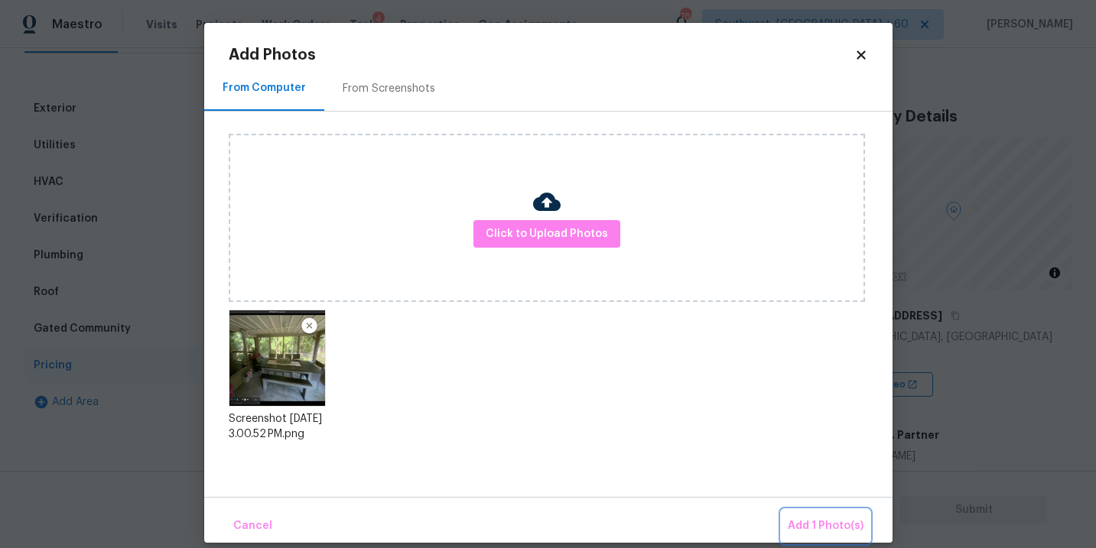
click at [801, 511] on button "Add 1 Photo(s)" at bounding box center [826, 526] width 88 height 33
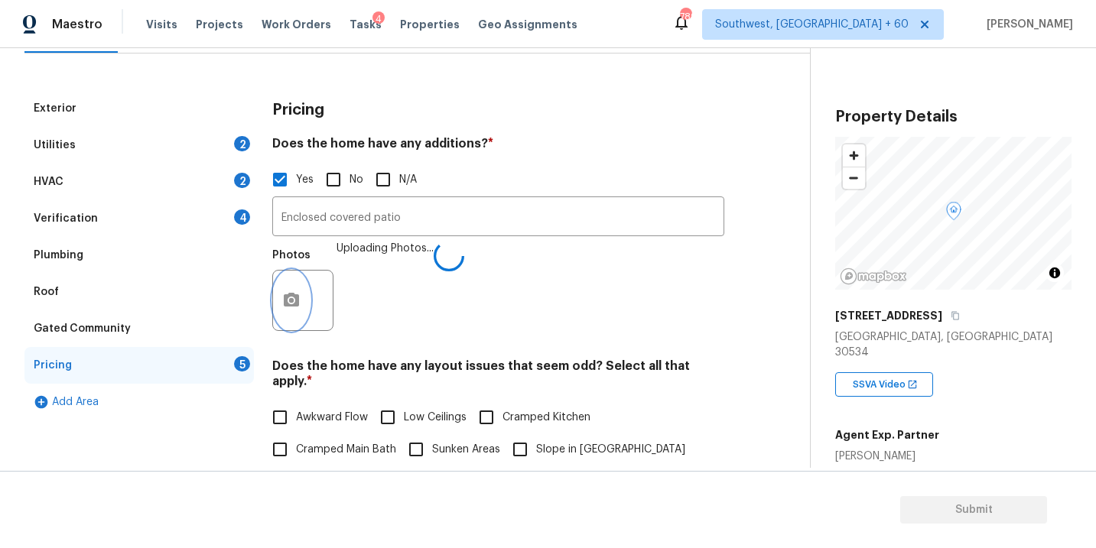
scroll to position [290, 0]
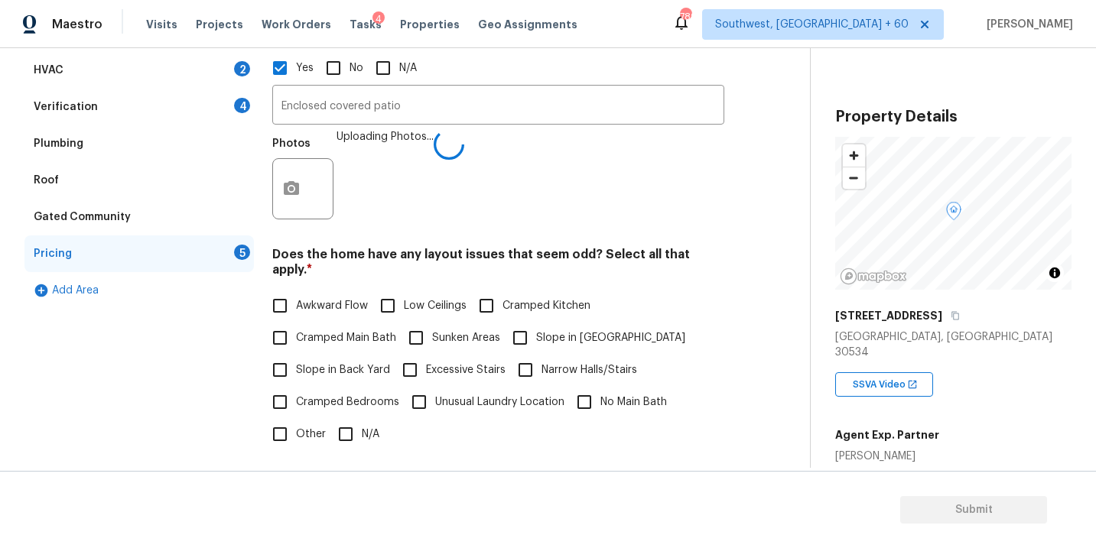
click at [565, 330] on span "Slope in Front Yard" at bounding box center [610, 338] width 149 height 16
click at [536, 323] on input "Slope in Front Yard" at bounding box center [520, 338] width 32 height 32
checkbox input "true"
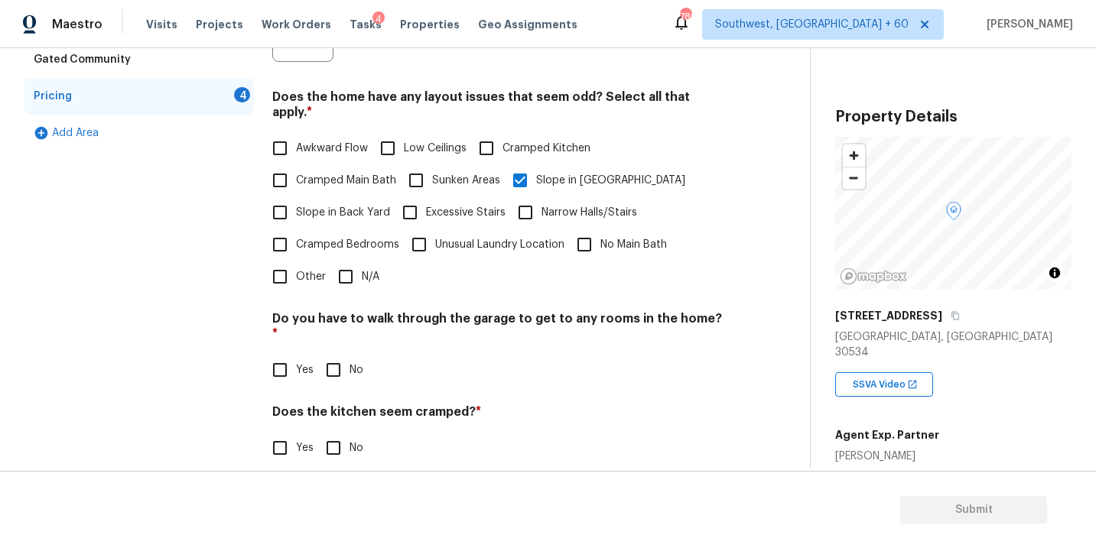
scroll to position [514, 0]
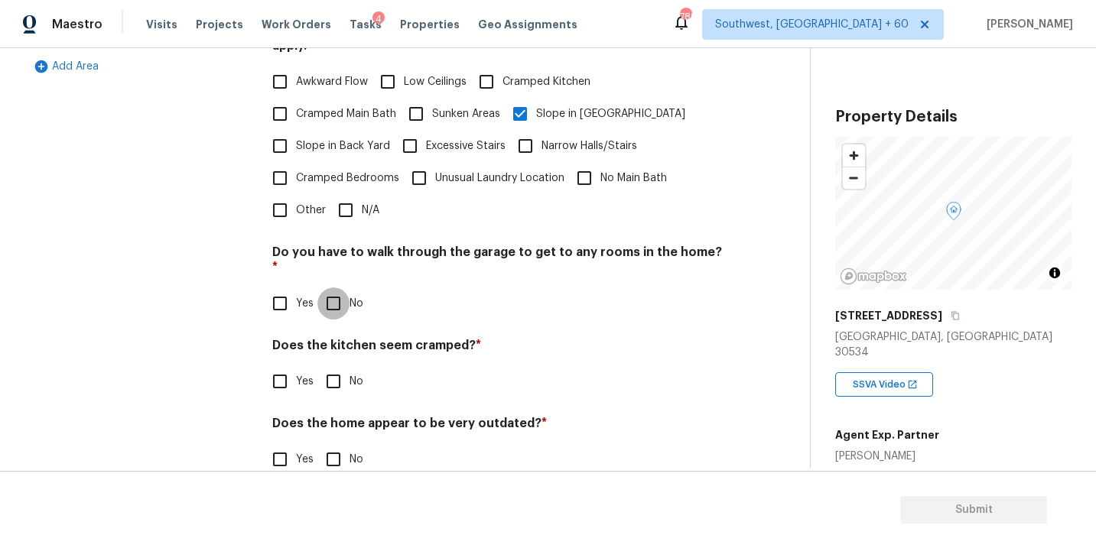
click at [347, 288] on input "No" at bounding box center [333, 304] width 32 height 32
checkbox input "true"
click at [344, 340] on div "Does the kitchen seem cramped? * Yes No" at bounding box center [498, 370] width 452 height 60
click at [344, 366] on input "No" at bounding box center [333, 382] width 32 height 32
checkbox input "true"
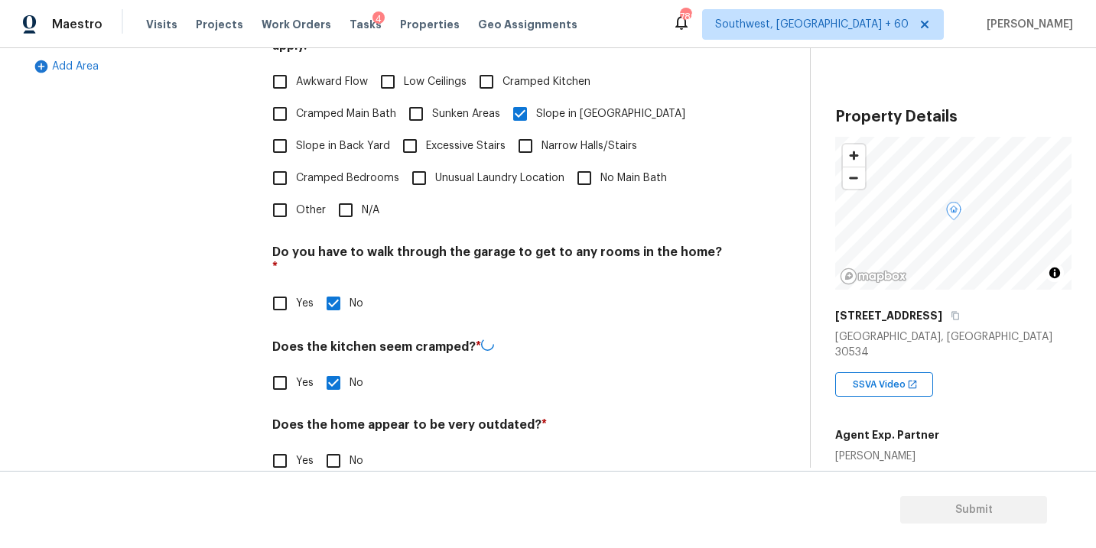
click at [344, 418] on div "Does the home appear to be very outdated? * Yes No" at bounding box center [498, 448] width 452 height 60
click at [342, 444] on input "No" at bounding box center [333, 460] width 32 height 32
checkbox input "true"
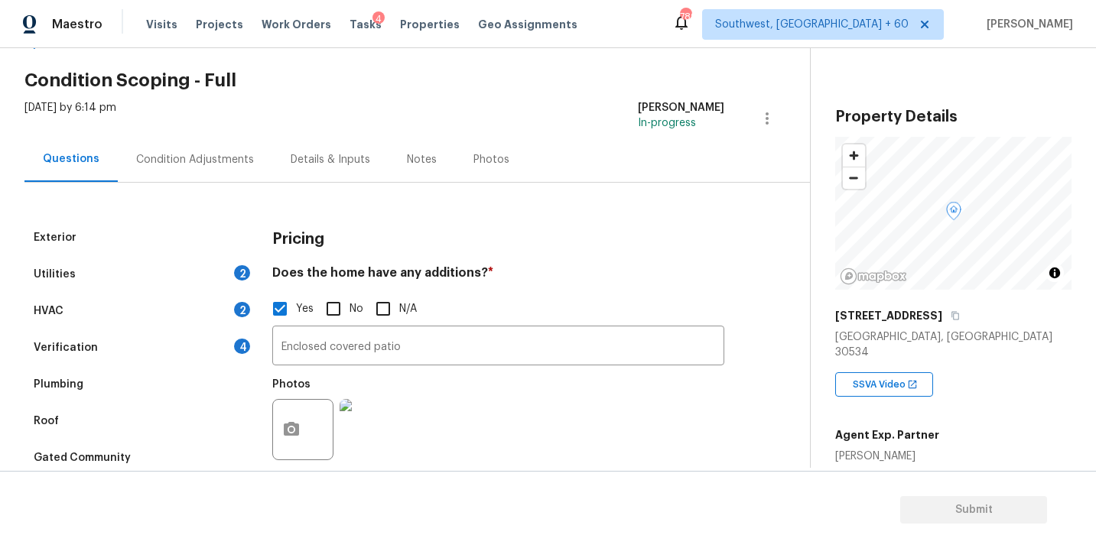
scroll to position [4, 0]
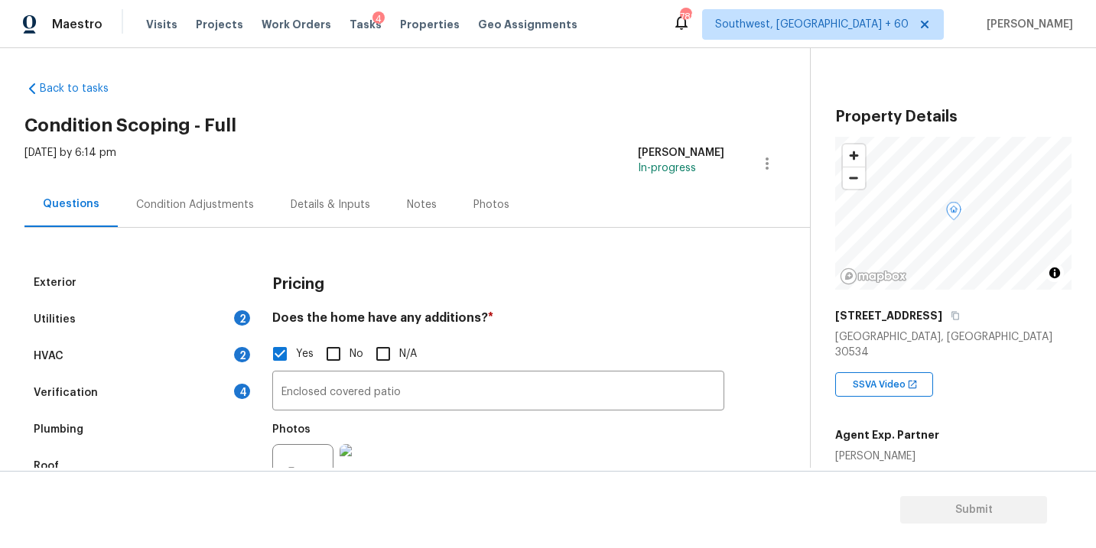
click at [213, 217] on div "Condition Adjustments" at bounding box center [195, 204] width 155 height 45
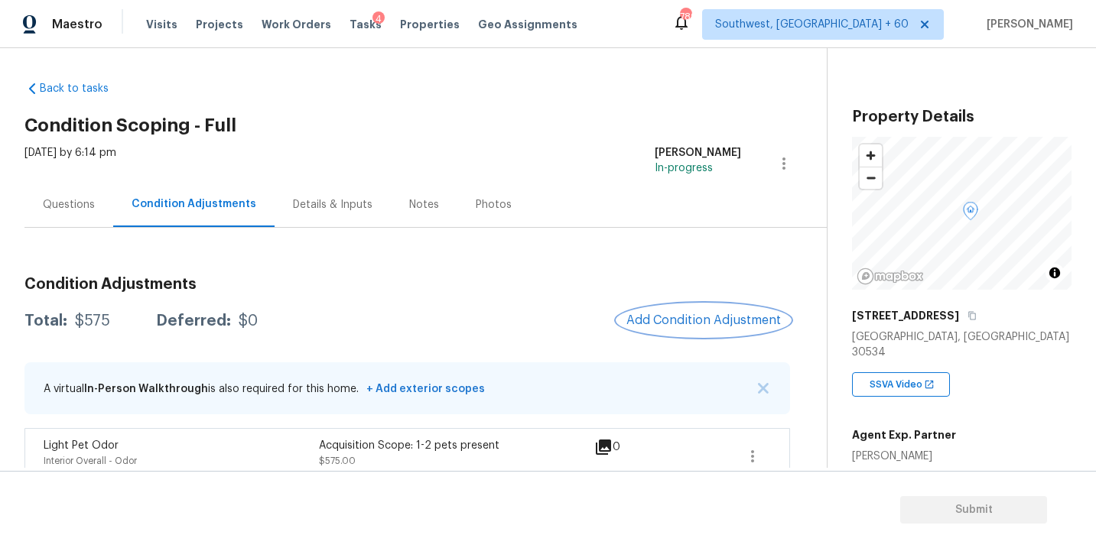
click at [659, 320] on span "Add Condition Adjustment" at bounding box center [704, 321] width 155 height 14
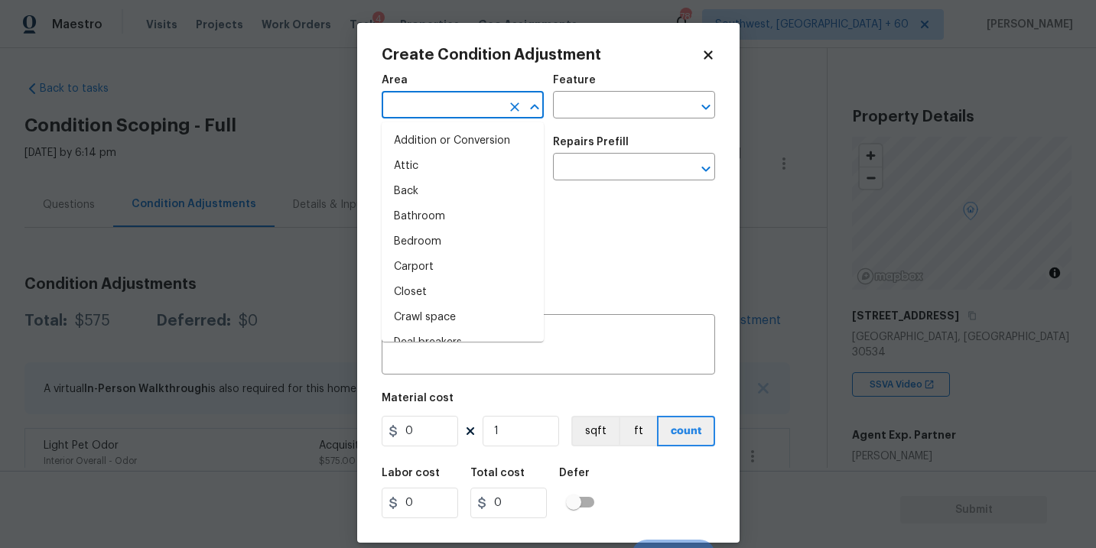
click at [424, 103] on input "text" at bounding box center [441, 107] width 119 height 24
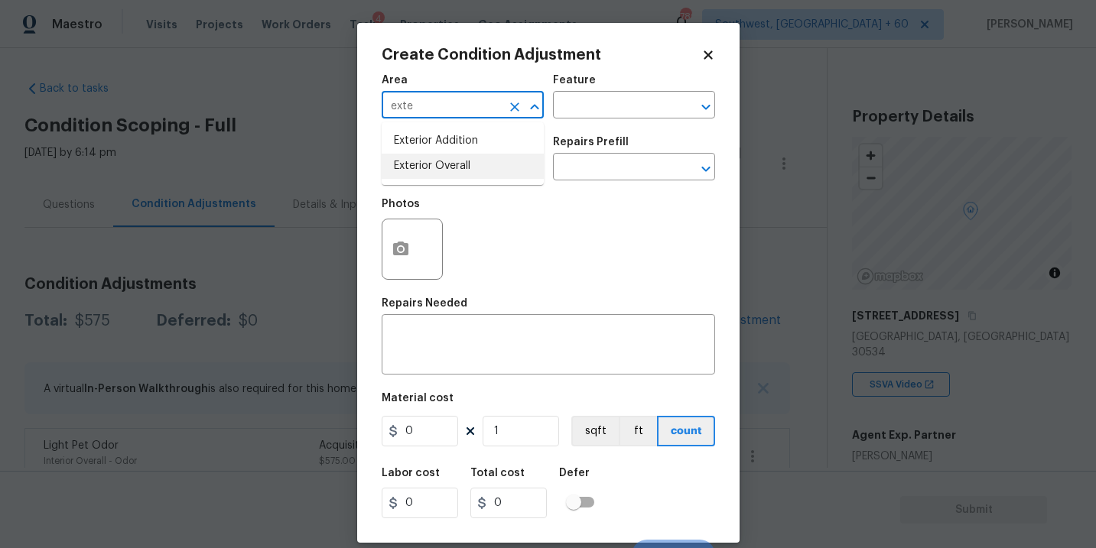
click at [456, 168] on li "Exterior Overall" at bounding box center [463, 166] width 162 height 25
type input "Exterior Overall"
click at [604, 118] on input "text" at bounding box center [612, 107] width 119 height 24
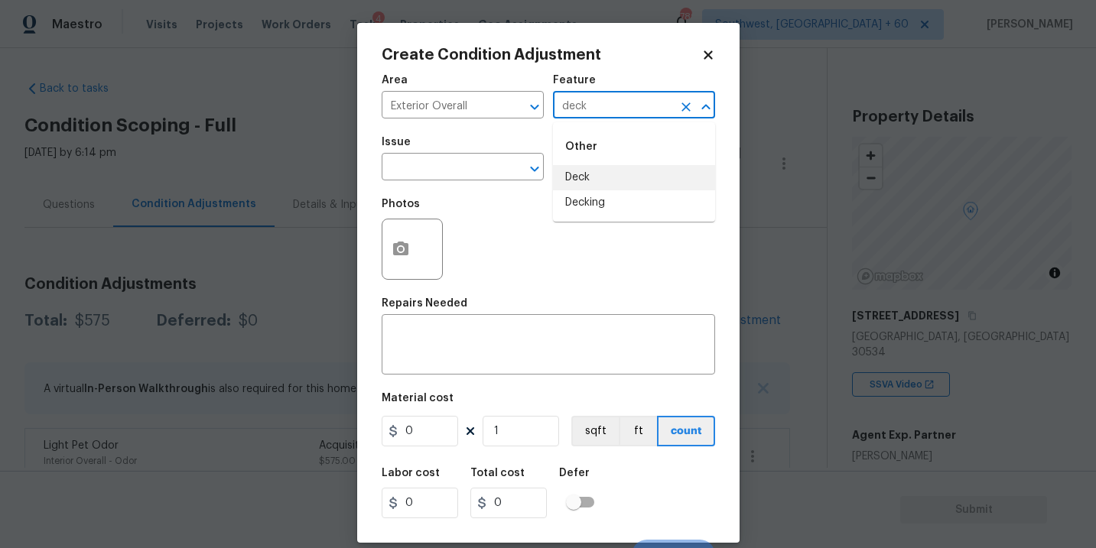
click at [609, 170] on li "Deck" at bounding box center [634, 177] width 162 height 25
type input "Deck"
click at [438, 174] on input "text" at bounding box center [441, 169] width 119 height 24
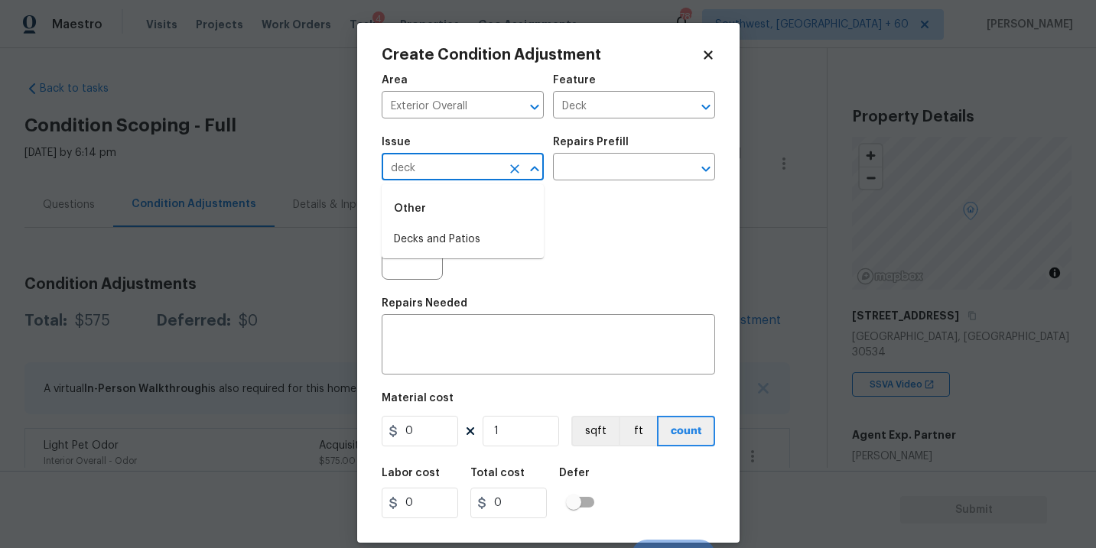
click at [438, 243] on li "Decks and Patios" at bounding box center [463, 239] width 162 height 25
type input "Decks and Patios"
click at [439, 324] on div "x ​" at bounding box center [549, 346] width 334 height 57
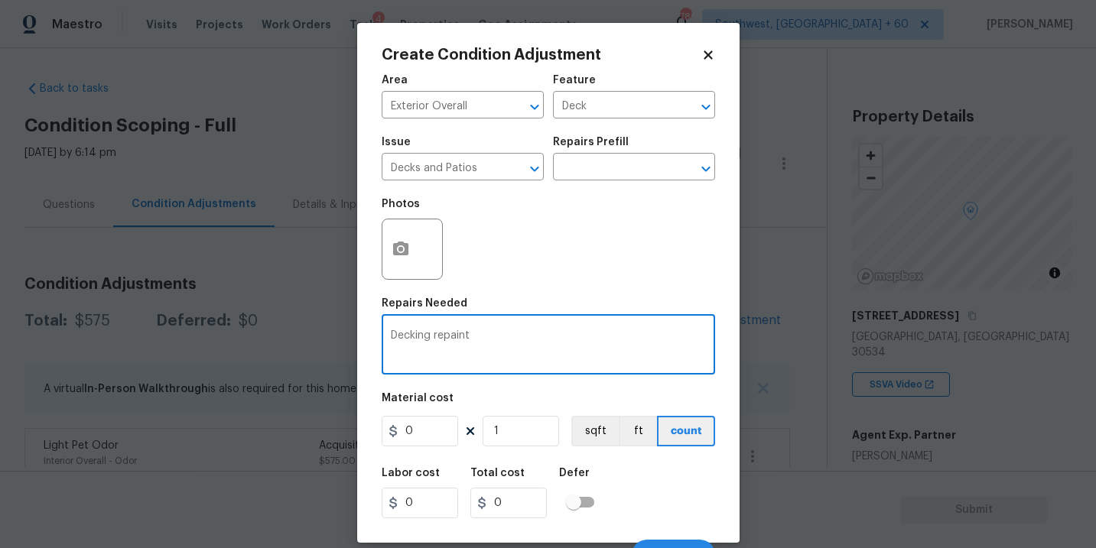
type textarea "Decking repaint"
drag, startPoint x: 422, startPoint y: 434, endPoint x: 370, endPoint y: 433, distance: 51.3
click at [370, 433] on div "Create Condition Adjustment Area Exterior Overall ​ Feature Deck ​ Issue Decks …" at bounding box center [548, 283] width 382 height 520
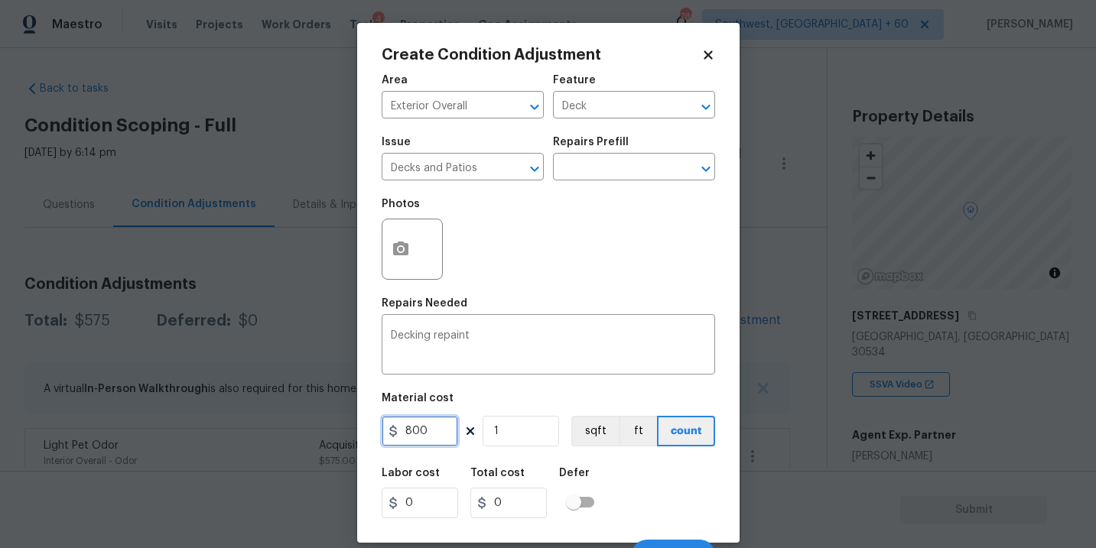
type input "800"
click at [392, 263] on button "button" at bounding box center [400, 250] width 37 height 60
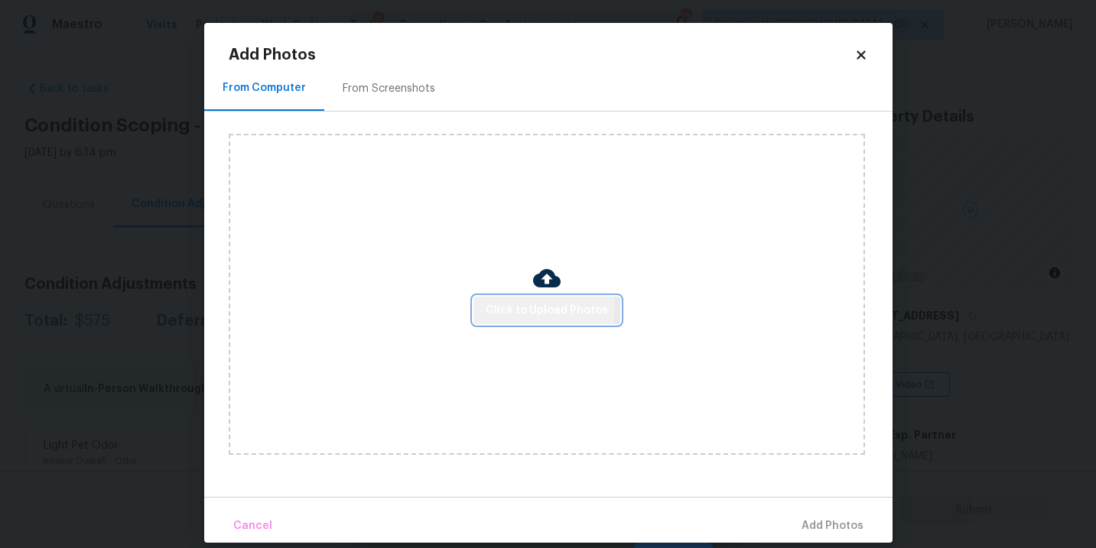
click at [497, 310] on span "Click to Upload Photos" at bounding box center [547, 310] width 122 height 19
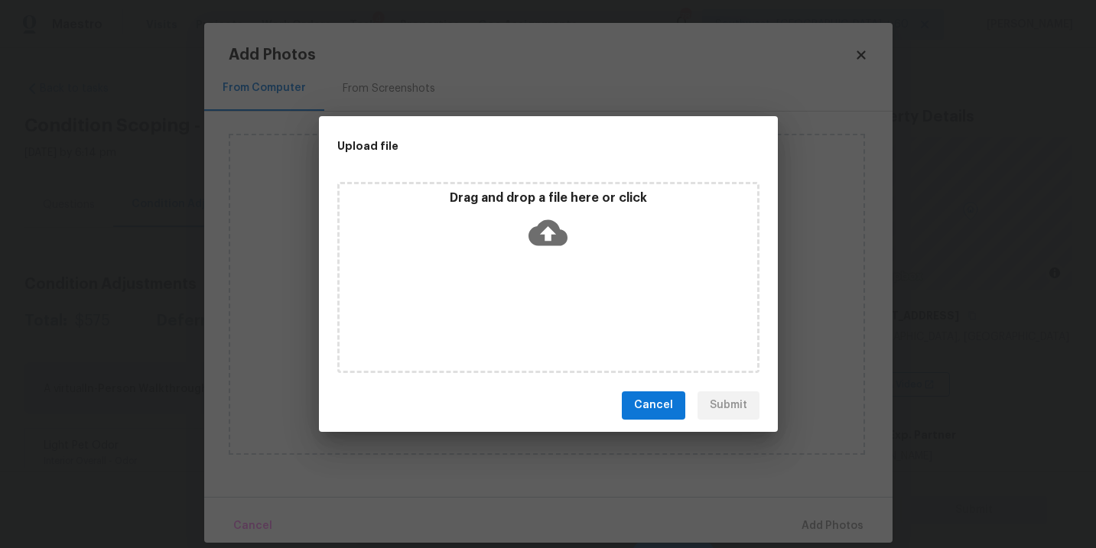
click at [539, 244] on icon at bounding box center [548, 232] width 39 height 39
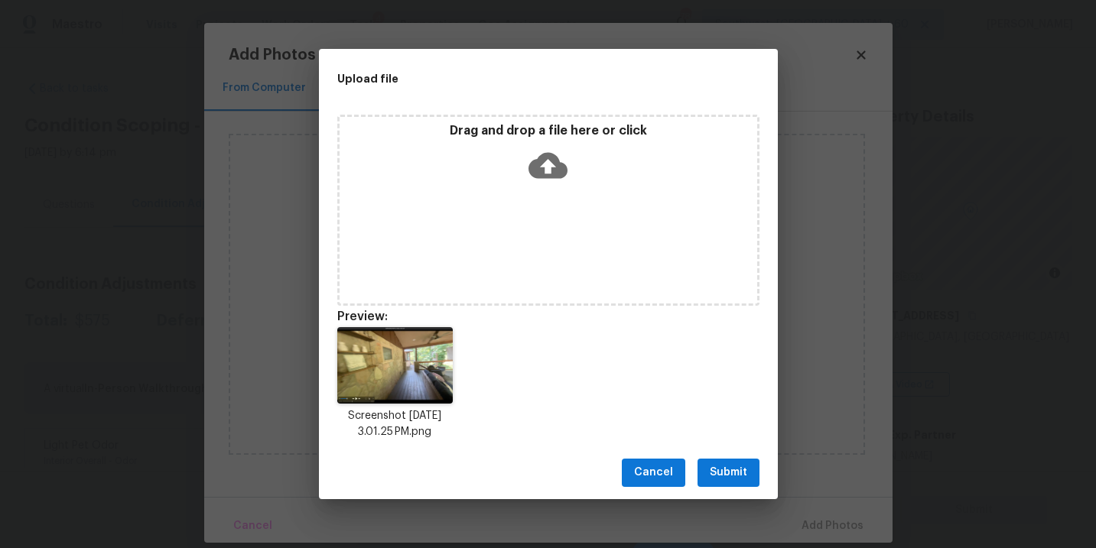
click at [730, 473] on span "Submit" at bounding box center [728, 473] width 37 height 19
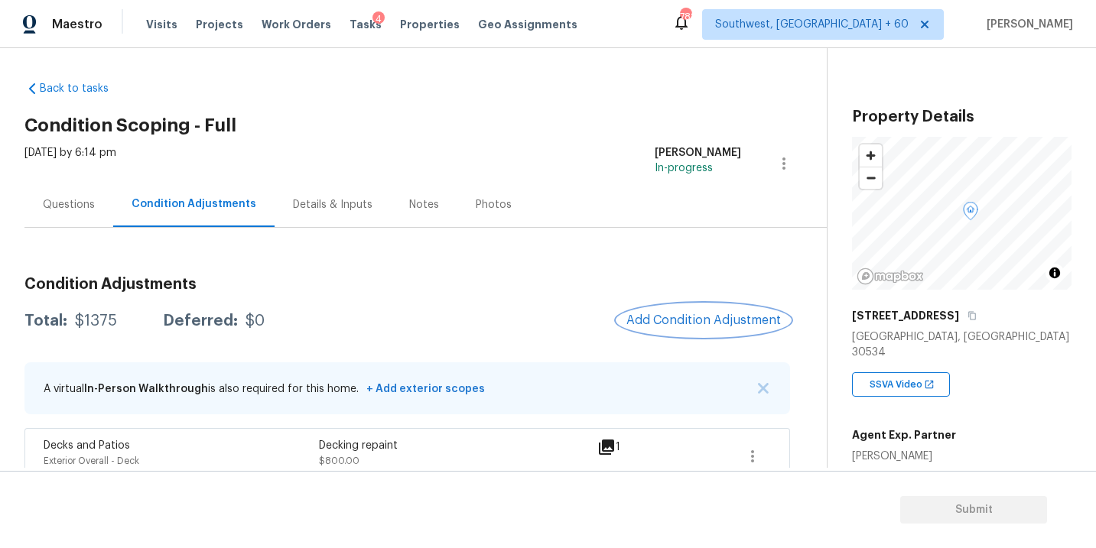
scroll to position [81, 0]
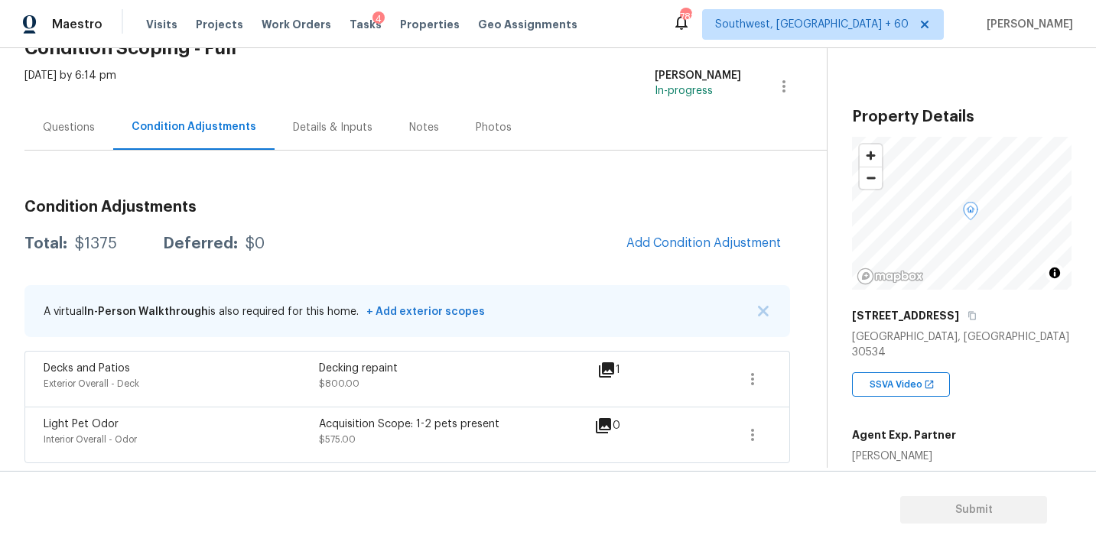
click at [457, 197] on div "Condition Adjustments Total: $1375 Deferred: $0 Add Condition Adjustment A virt…" at bounding box center [407, 325] width 766 height 276
click at [684, 268] on div "Condition Adjustments Total: $1375 Deferred: $0 Add Condition Adjustment A virt…" at bounding box center [407, 325] width 766 height 276
click at [691, 256] on button "Add Condition Adjustment" at bounding box center [703, 243] width 173 height 32
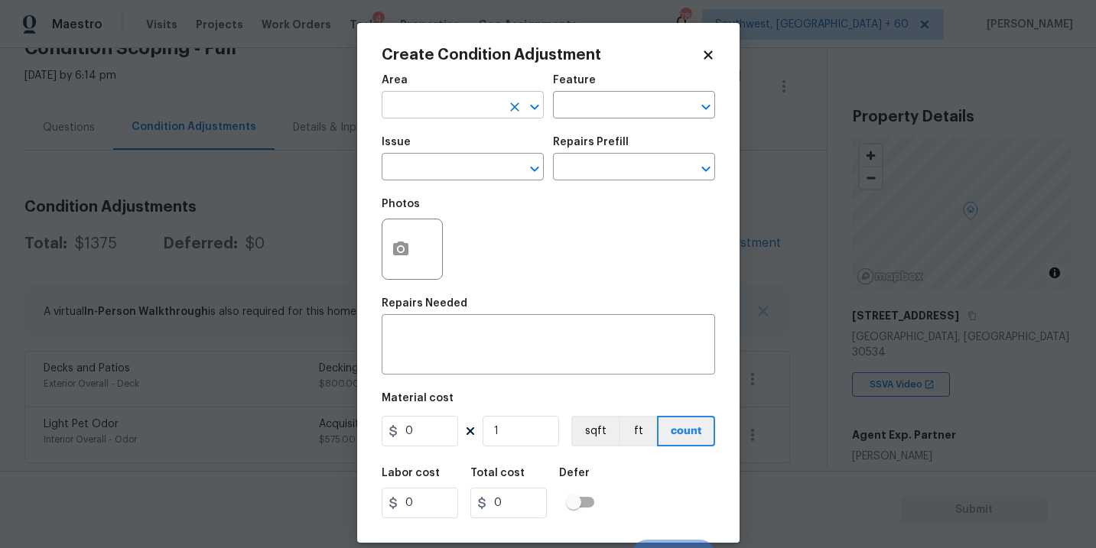
click at [432, 106] on input "text" at bounding box center [441, 107] width 119 height 24
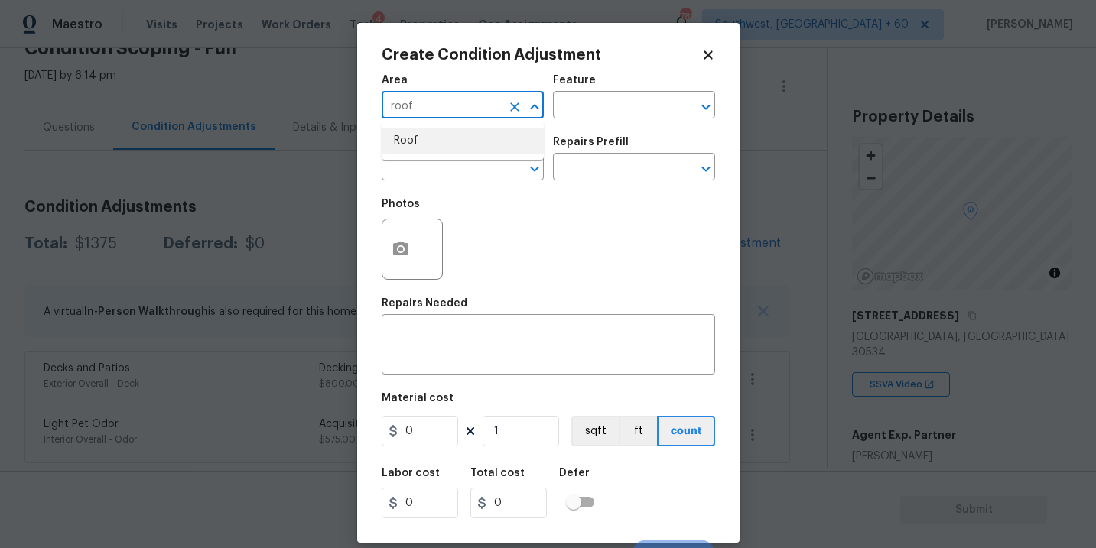
click at [456, 150] on li "Roof" at bounding box center [463, 141] width 162 height 25
type input "Roof"
click at [597, 106] on input "text" at bounding box center [612, 107] width 119 height 24
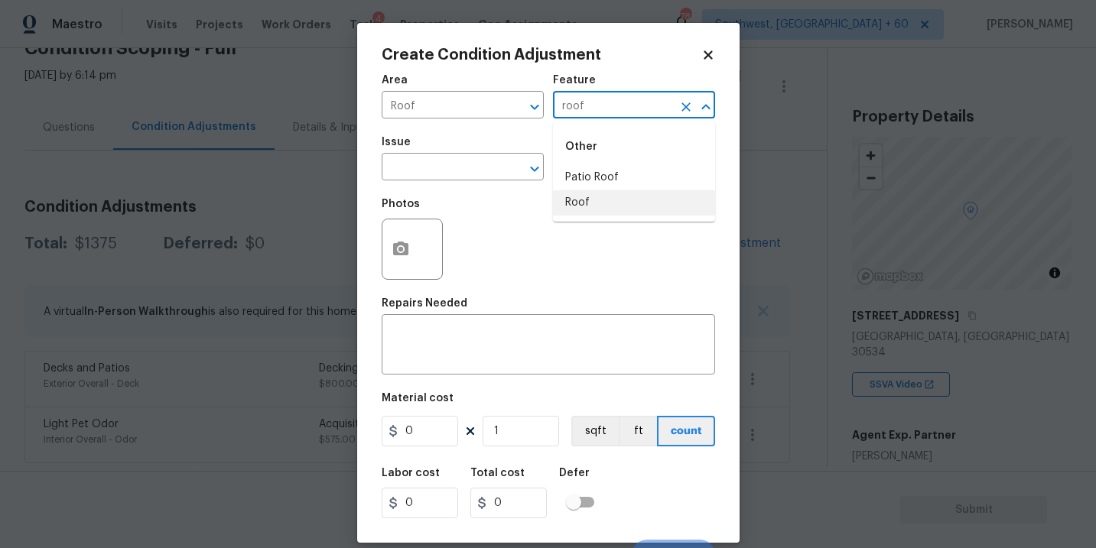
click at [590, 205] on li "Roof" at bounding box center [634, 202] width 162 height 25
type input "Roof"
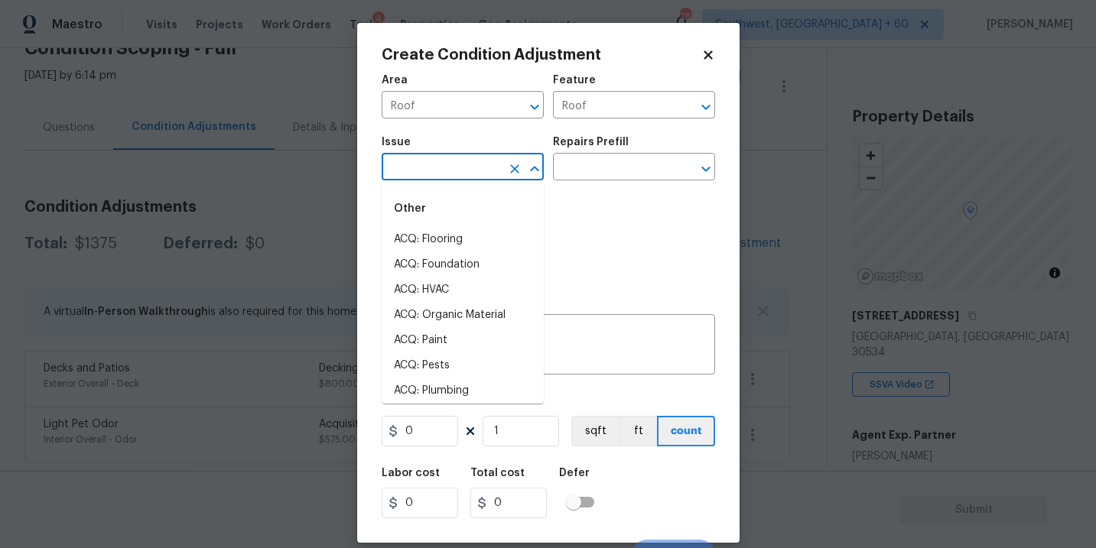
click at [464, 175] on input "text" at bounding box center [441, 169] width 119 height 24
click at [466, 236] on li "ACQ: Shingle Roof" at bounding box center [463, 239] width 162 height 25
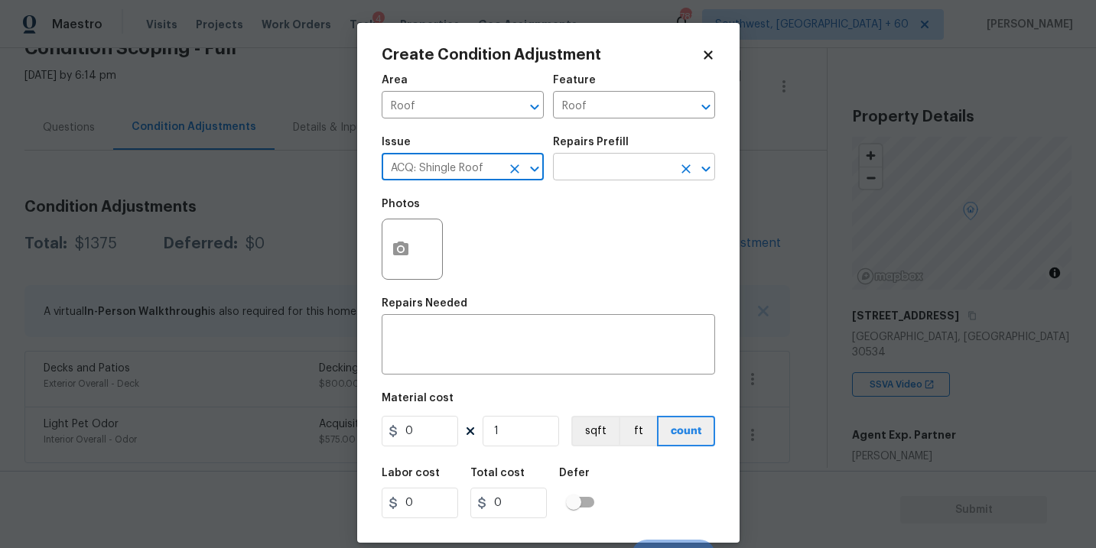
type input "ACQ: Shingle Roof"
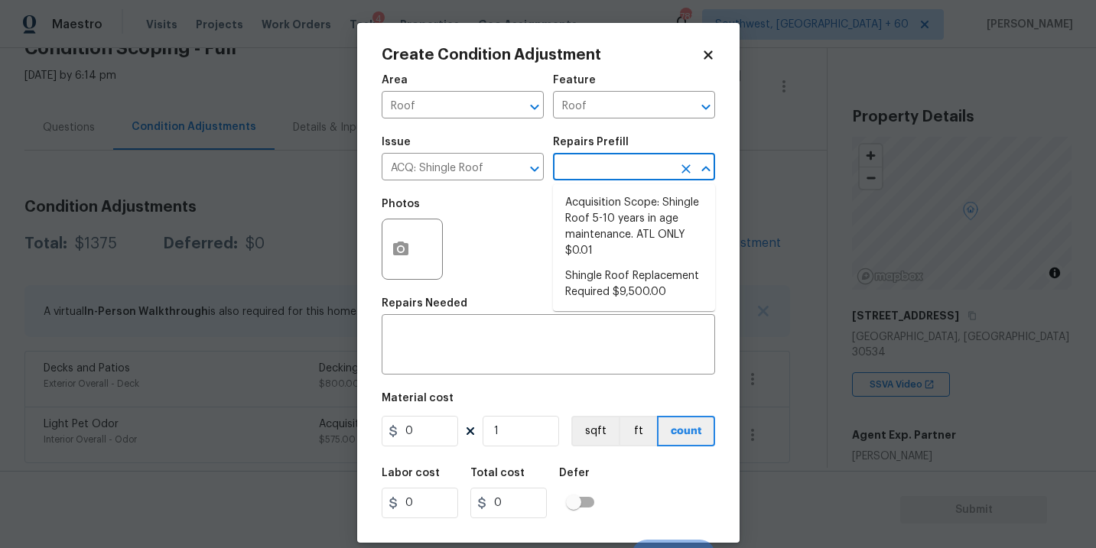
click at [591, 171] on input "text" at bounding box center [612, 169] width 119 height 24
click at [527, 350] on textarea at bounding box center [548, 346] width 315 height 32
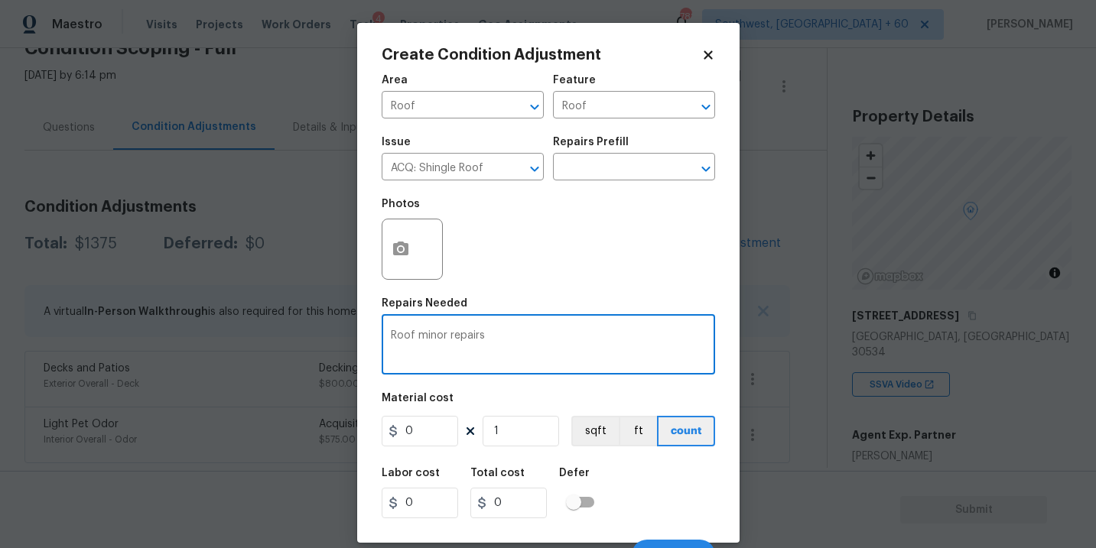
type textarea "Roof minor repairs"
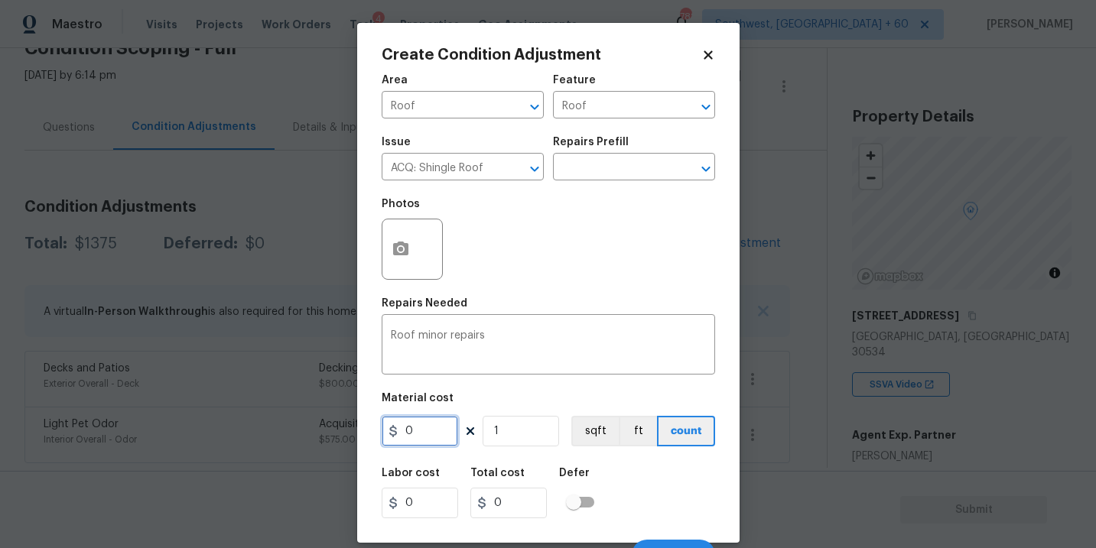
drag, startPoint x: 363, startPoint y: 443, endPoint x: 318, endPoint y: 437, distance: 45.5
click at [318, 437] on div "Create Condition Adjustment Area Roof ​ Feature Roof ​ Issue ACQ: Shingle Roof …" at bounding box center [548, 274] width 1096 height 548
type input "500"
click at [403, 233] on button "button" at bounding box center [400, 250] width 37 height 60
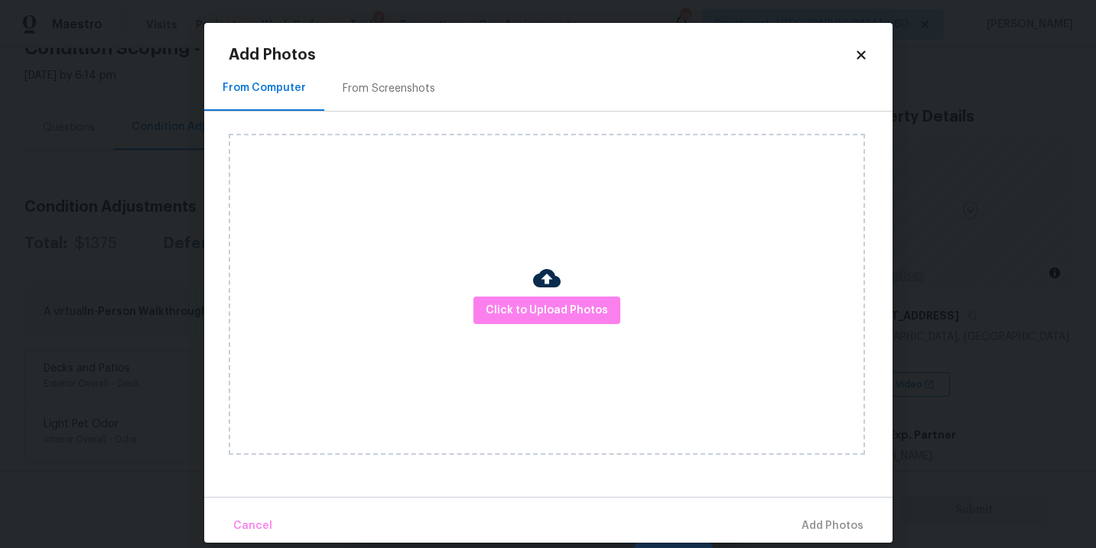
click at [506, 296] on div "Click to Upload Photos" at bounding box center [547, 294] width 636 height 321
click at [539, 249] on div "Click to Upload Photos" at bounding box center [547, 294] width 636 height 321
click at [538, 317] on span "Click to Upload Photos" at bounding box center [547, 310] width 122 height 19
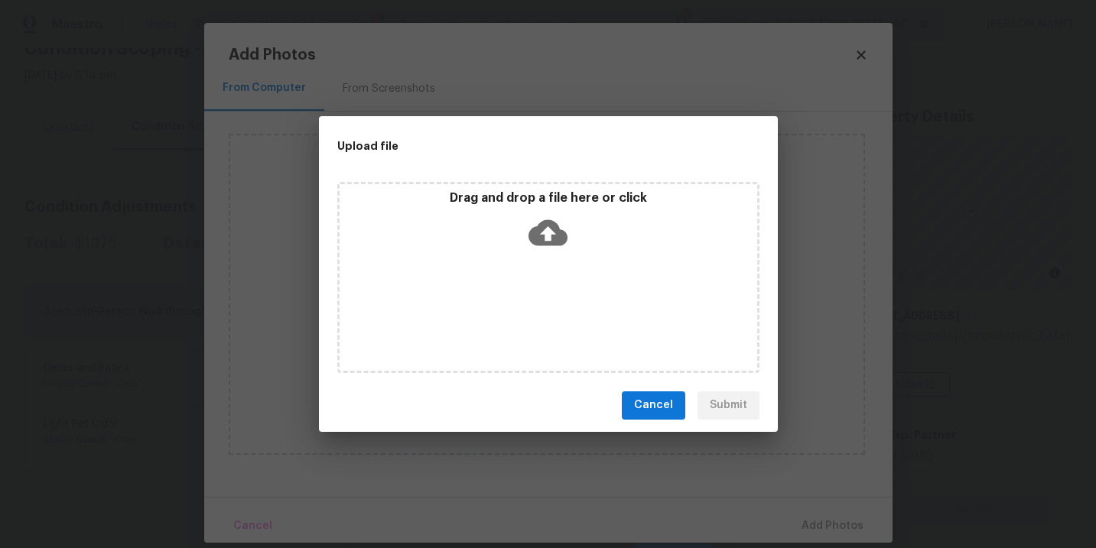
click at [552, 277] on div "Drag and drop a file here or click" at bounding box center [548, 277] width 422 height 191
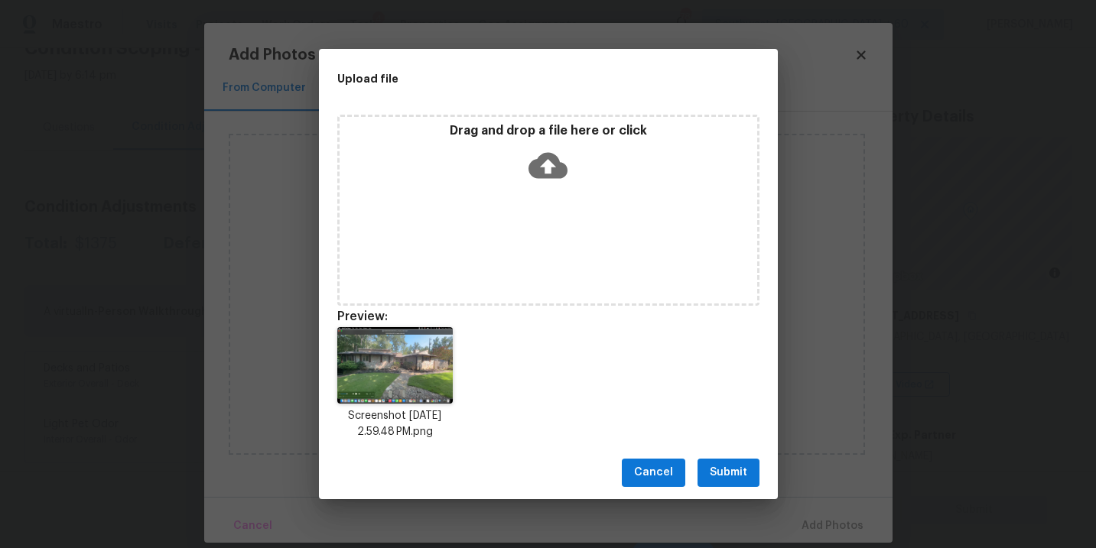
click at [732, 464] on span "Submit" at bounding box center [728, 473] width 37 height 19
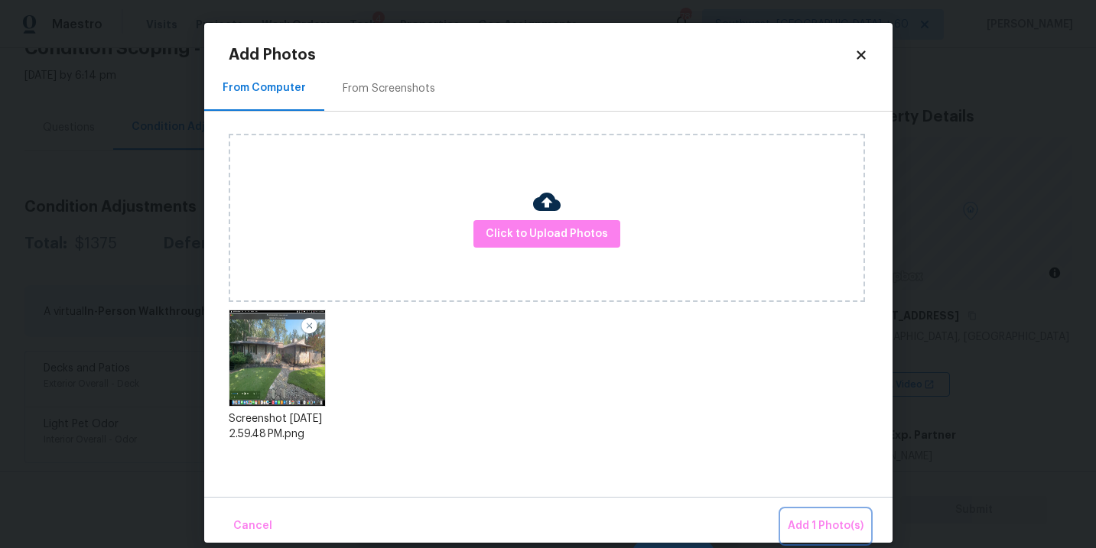
click at [803, 513] on button "Add 1 Photo(s)" at bounding box center [826, 526] width 88 height 33
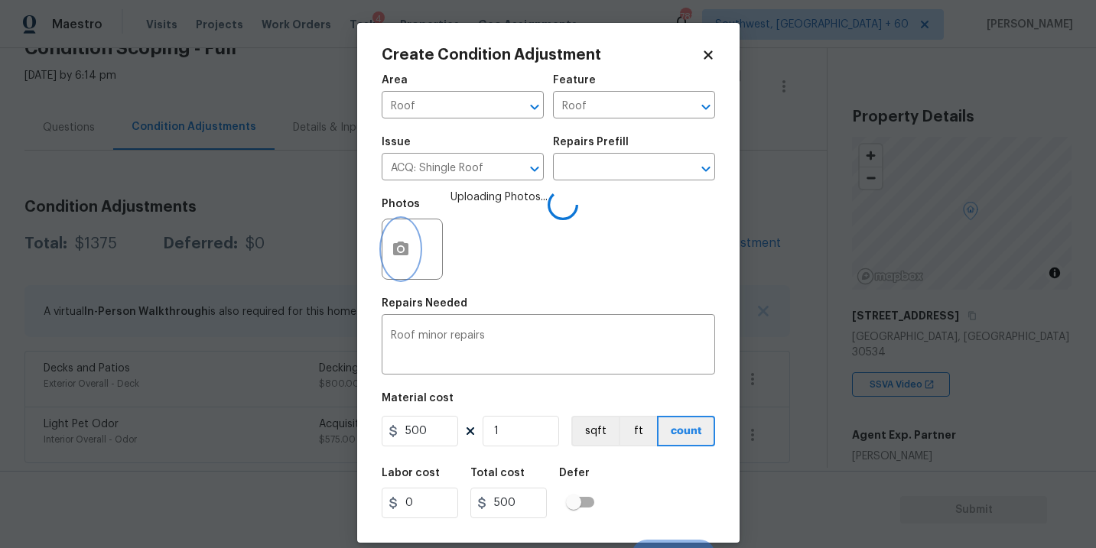
scroll to position [23, 0]
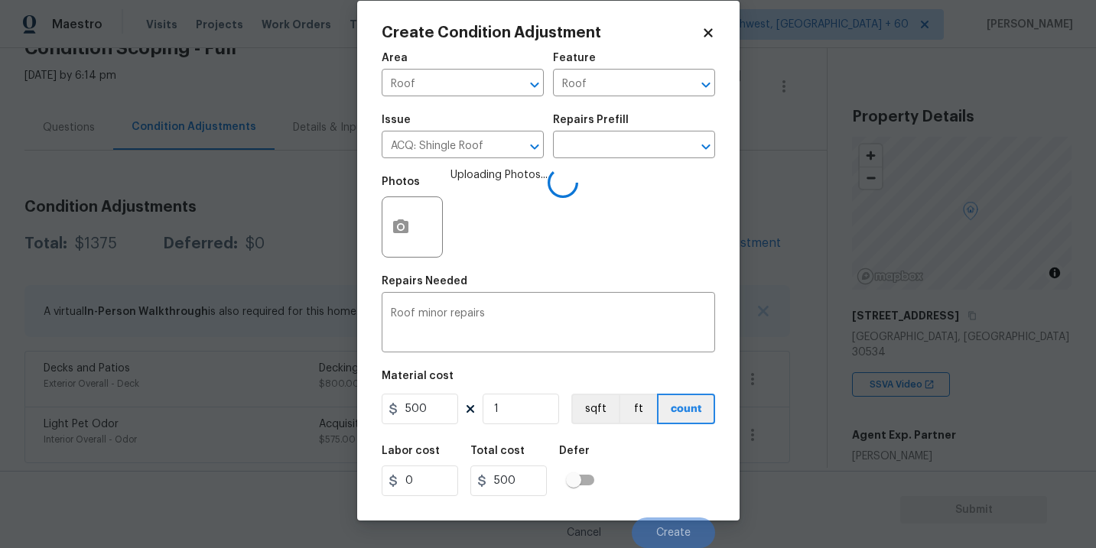
click at [658, 454] on div "Labor cost 0 Total cost 500 Defer" at bounding box center [549, 471] width 334 height 69
click at [664, 454] on div "Labor cost 0 Total cost 500 Defer" at bounding box center [549, 471] width 334 height 69
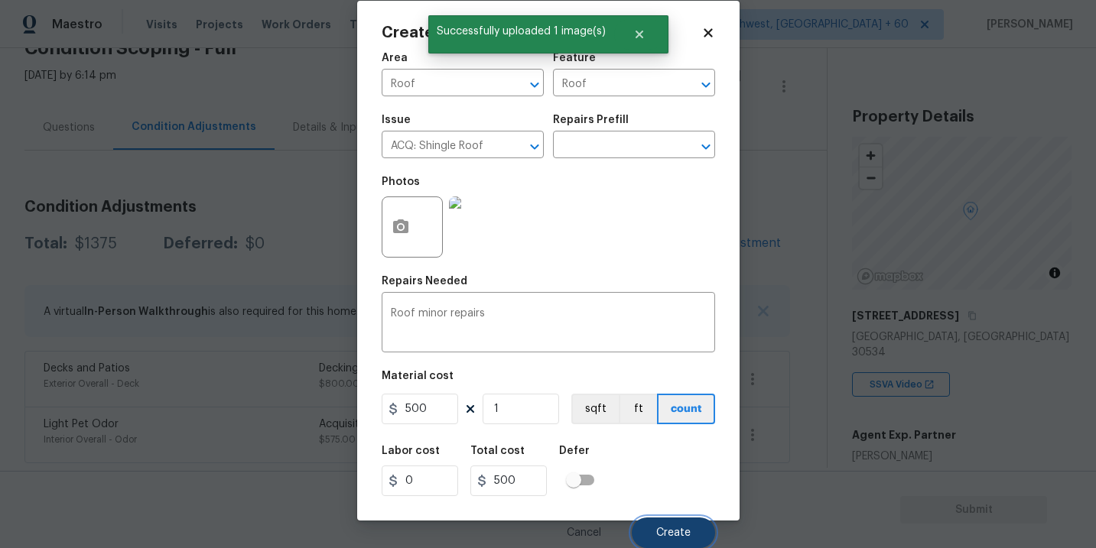
click at [672, 526] on button "Create" at bounding box center [673, 533] width 83 height 31
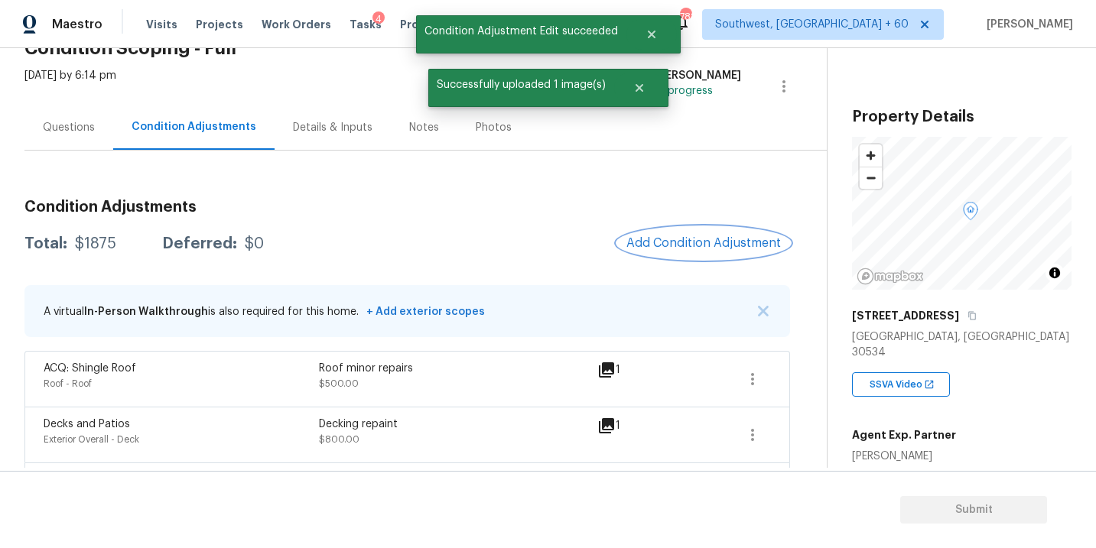
scroll to position [137, 0]
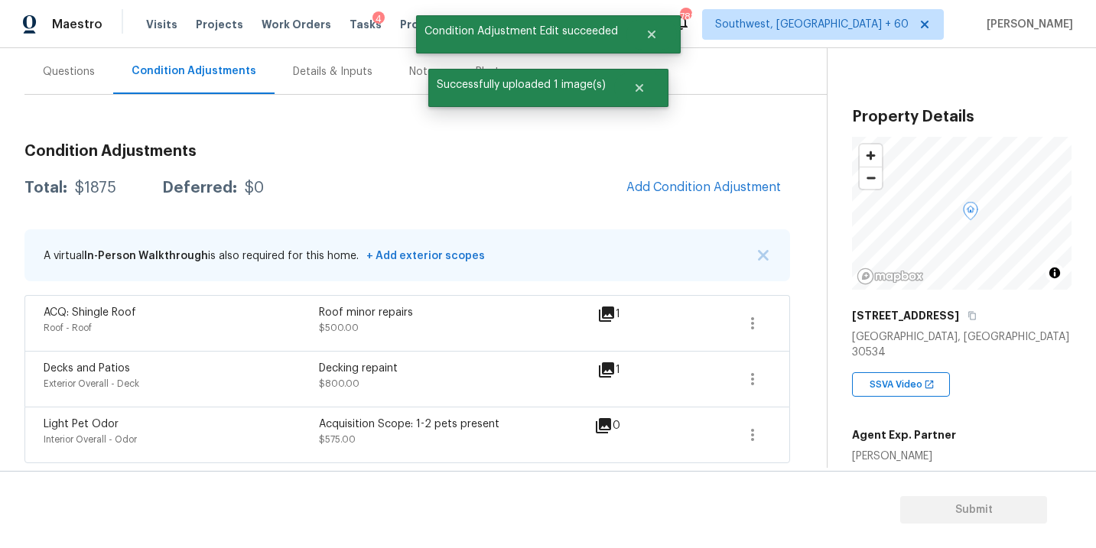
click at [687, 169] on div "Condition Adjustments Total: $1875 Deferred: $0 Add Condition Adjustment A virt…" at bounding box center [407, 298] width 766 height 332
click at [653, 195] on button "Add Condition Adjustment" at bounding box center [703, 187] width 173 height 32
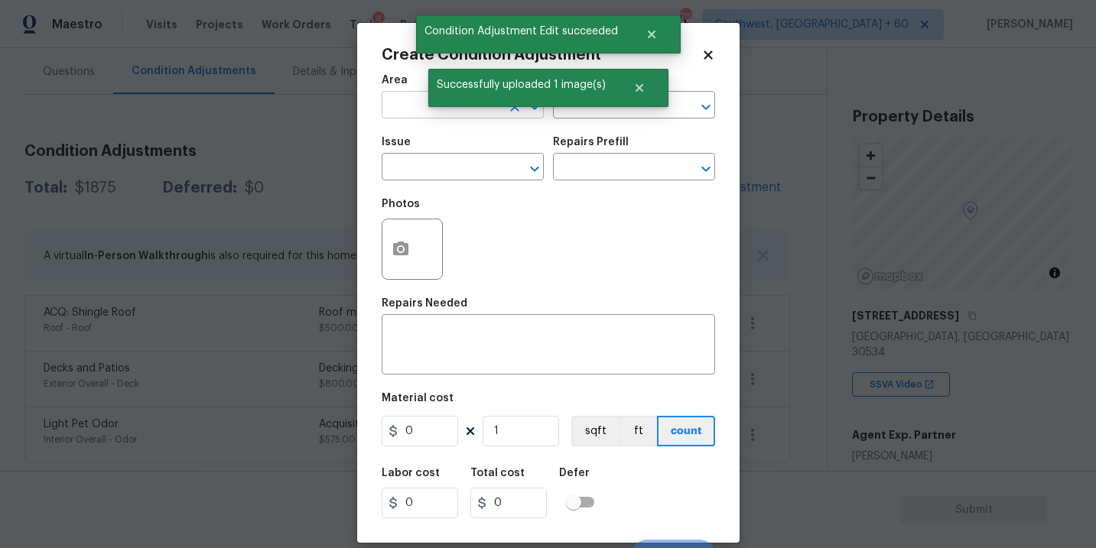
click at [404, 116] on input "text" at bounding box center [441, 107] width 119 height 24
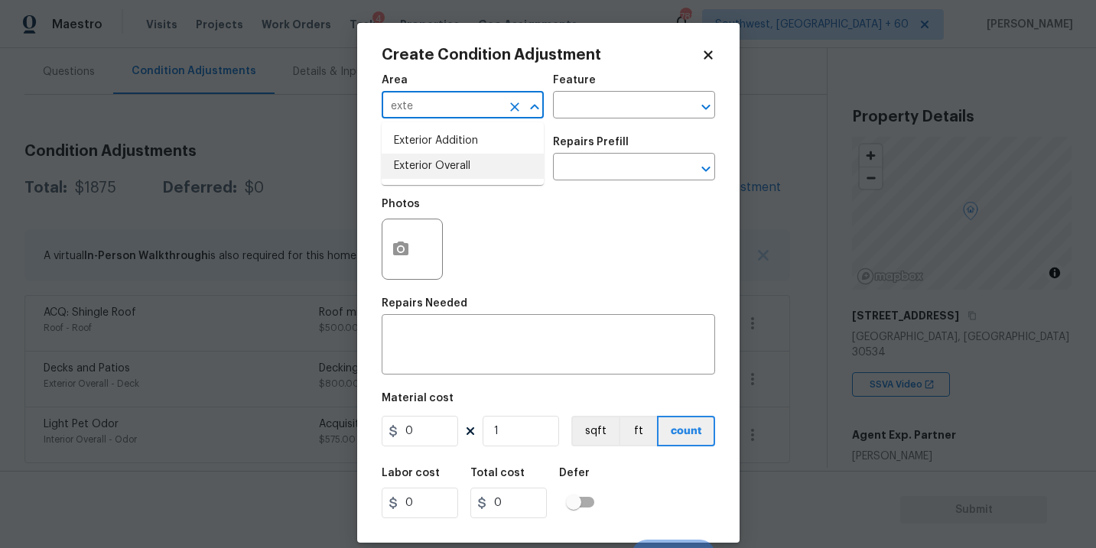
click at [451, 161] on li "Exterior Overall" at bounding box center [463, 166] width 162 height 25
type input "Exterior Overall"
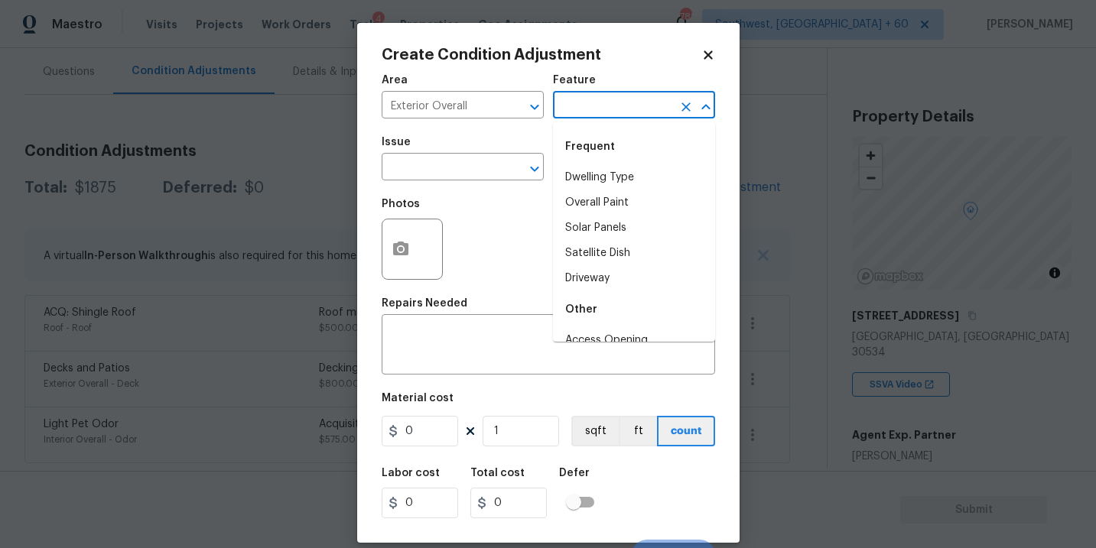
click at [557, 109] on input "text" at bounding box center [612, 107] width 119 height 24
click at [577, 174] on li "Siding" at bounding box center [634, 177] width 162 height 25
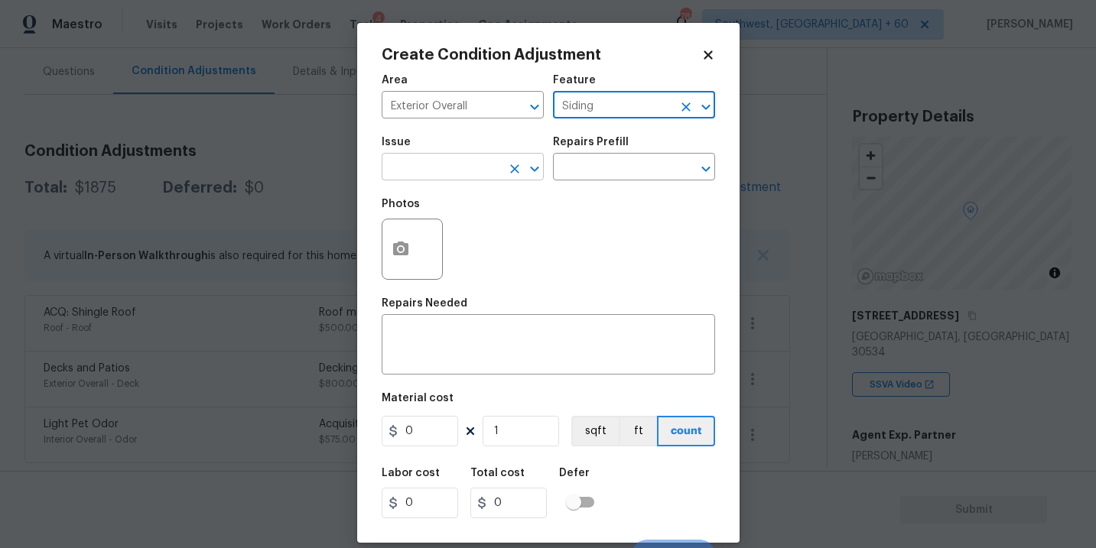
type input "Siding"
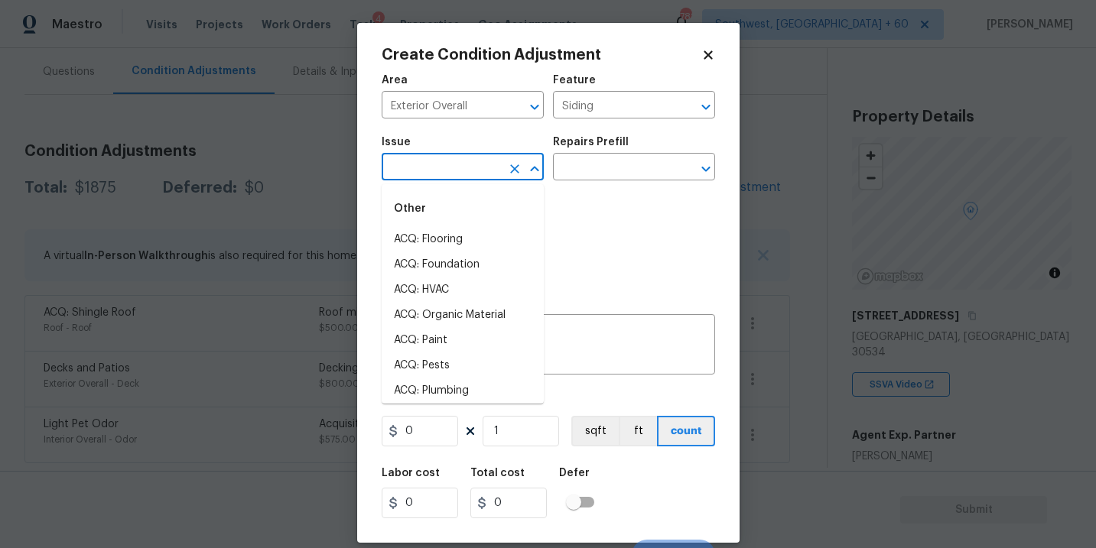
click at [458, 160] on input "text" at bounding box center [441, 169] width 119 height 24
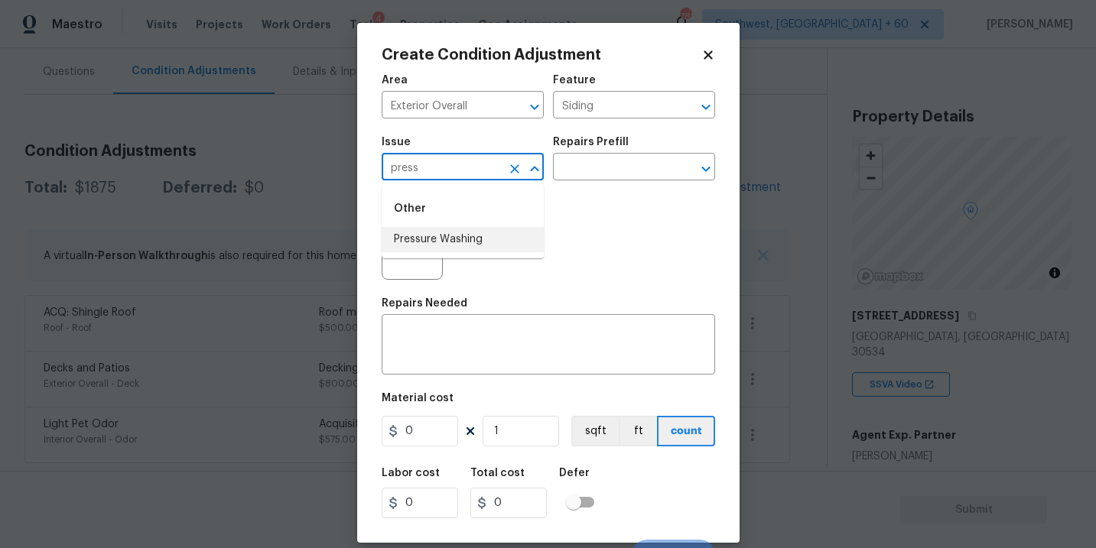
click at [461, 233] on li "Pressure Washing" at bounding box center [463, 239] width 162 height 25
type input "Pressure Washing"
click at [562, 183] on div "Issue Pressure Washing ​ Repairs Prefill ​" at bounding box center [549, 159] width 334 height 62
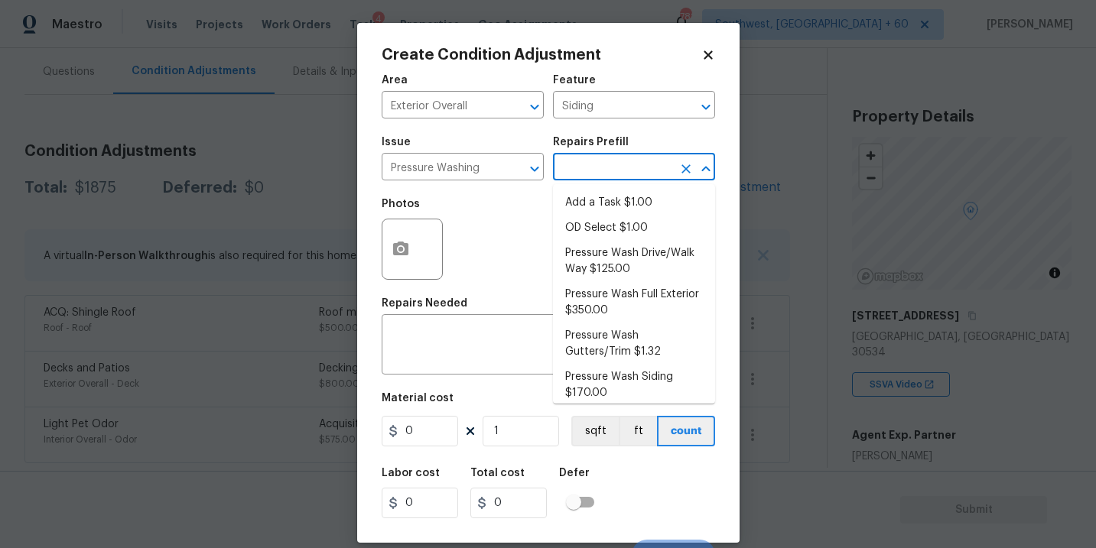
click at [589, 181] on input "text" at bounding box center [612, 169] width 119 height 24
click at [599, 383] on li "Pressure Wash Siding $170.00" at bounding box center [634, 385] width 162 height 41
type textarea "Protect areas as needed for pressure washing. Pressure wash the siding on the h…"
type input "170"
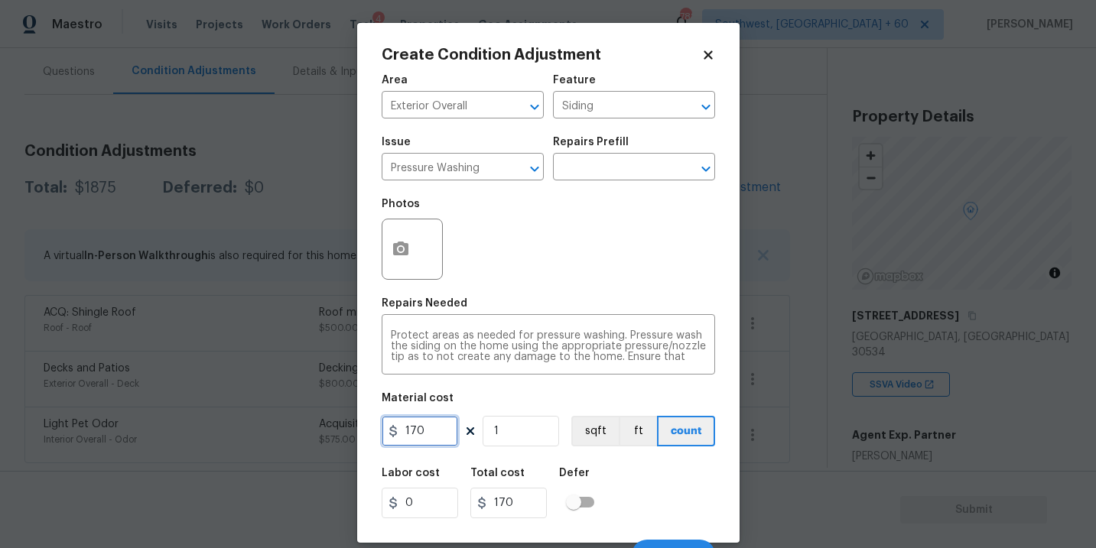
drag, startPoint x: 430, startPoint y: 431, endPoint x: 335, endPoint y: 431, distance: 94.9
click at [335, 431] on div "Create Condition Adjustment Area Exterior Overall ​ Feature Siding ​ Issue Pres…" at bounding box center [548, 274] width 1096 height 548
type input "200"
click at [402, 255] on icon "button" at bounding box center [400, 249] width 15 height 14
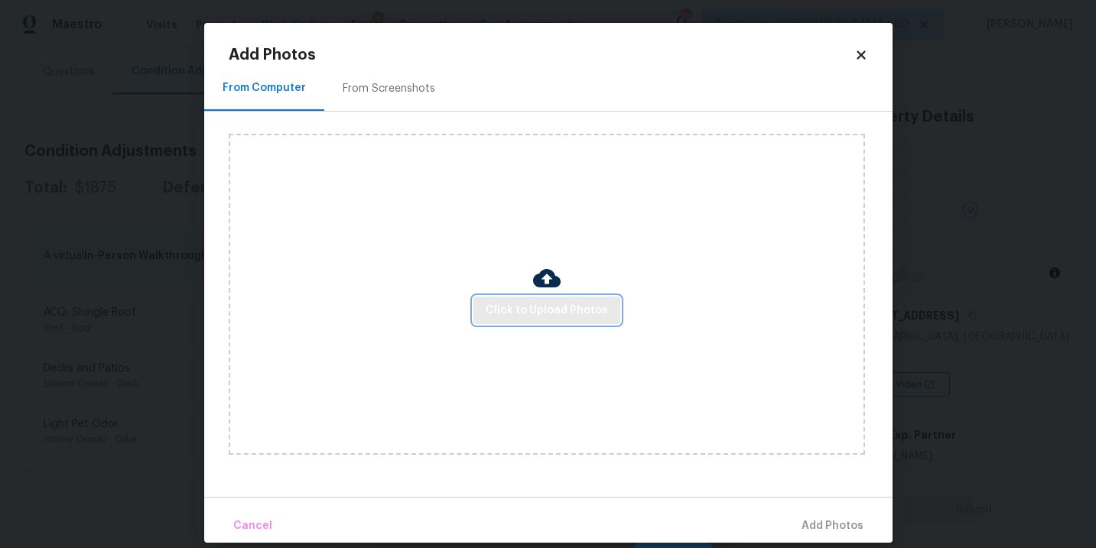
click at [500, 305] on span "Click to Upload Photos" at bounding box center [547, 310] width 122 height 19
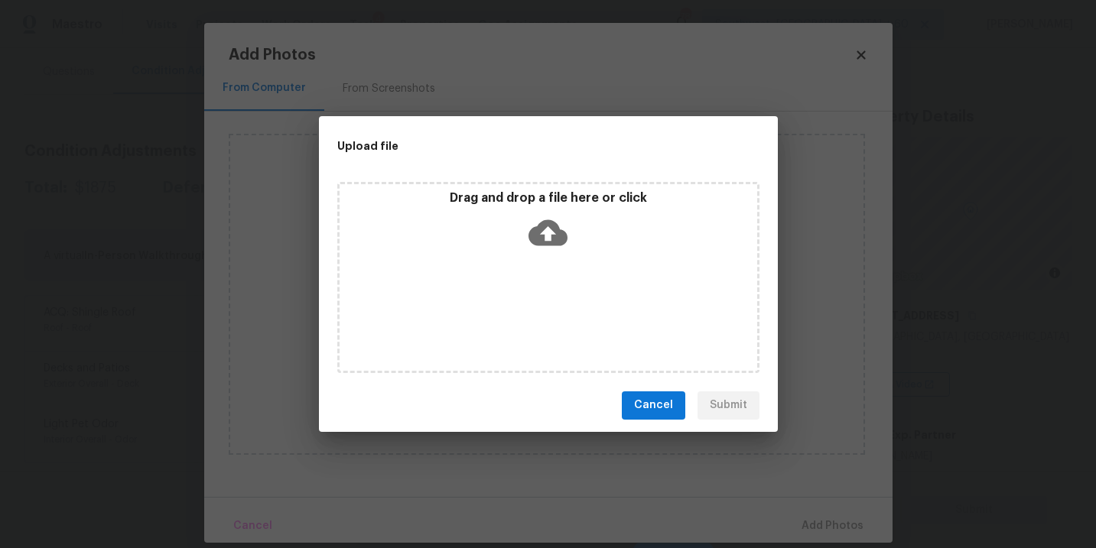
click at [543, 254] on div "Drag and drop a file here or click" at bounding box center [549, 223] width 418 height 66
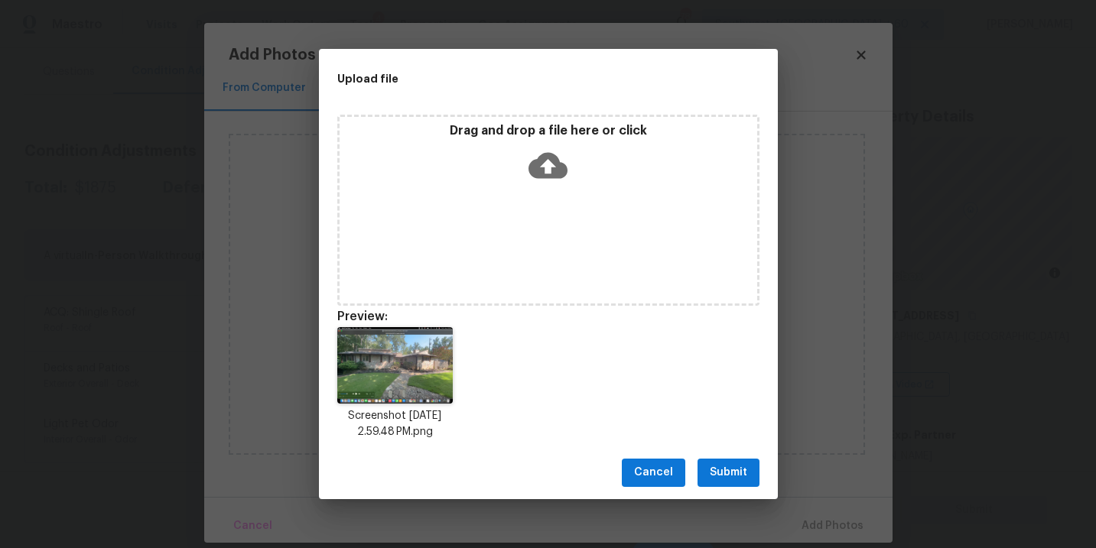
click at [735, 471] on span "Submit" at bounding box center [728, 473] width 37 height 19
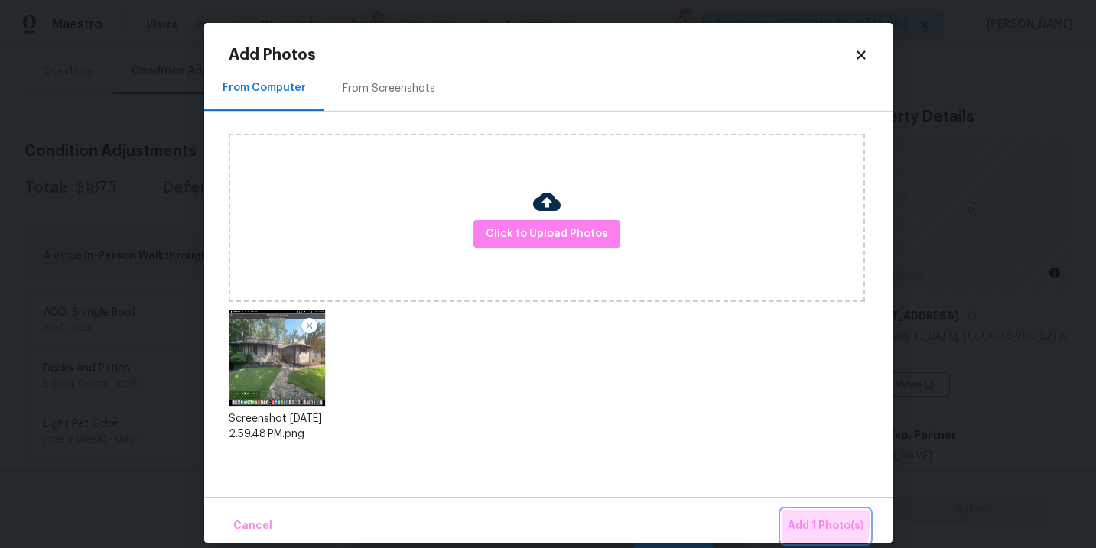
click at [793, 517] on span "Add 1 Photo(s)" at bounding box center [826, 526] width 76 height 19
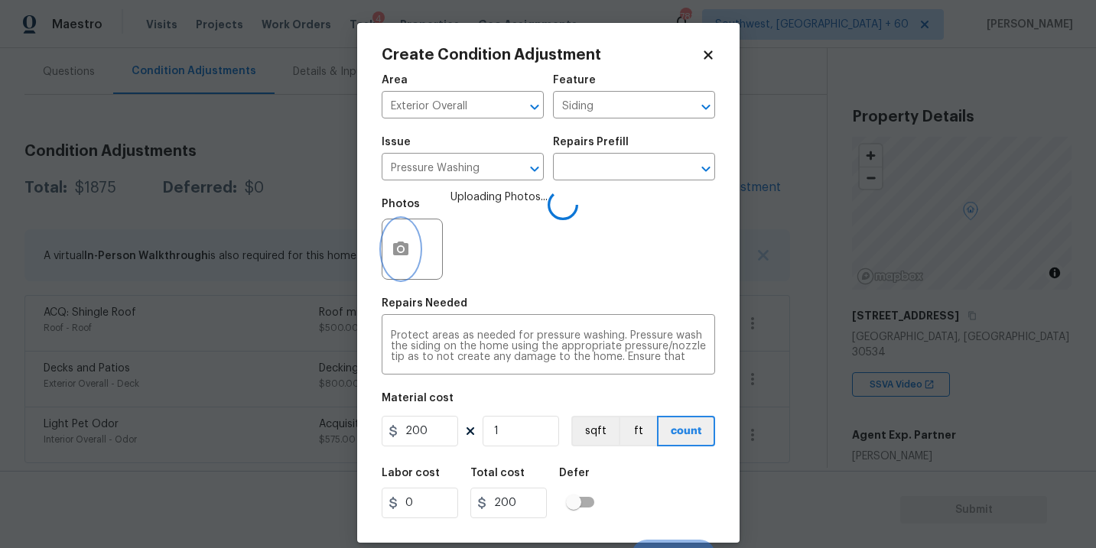
scroll to position [23, 0]
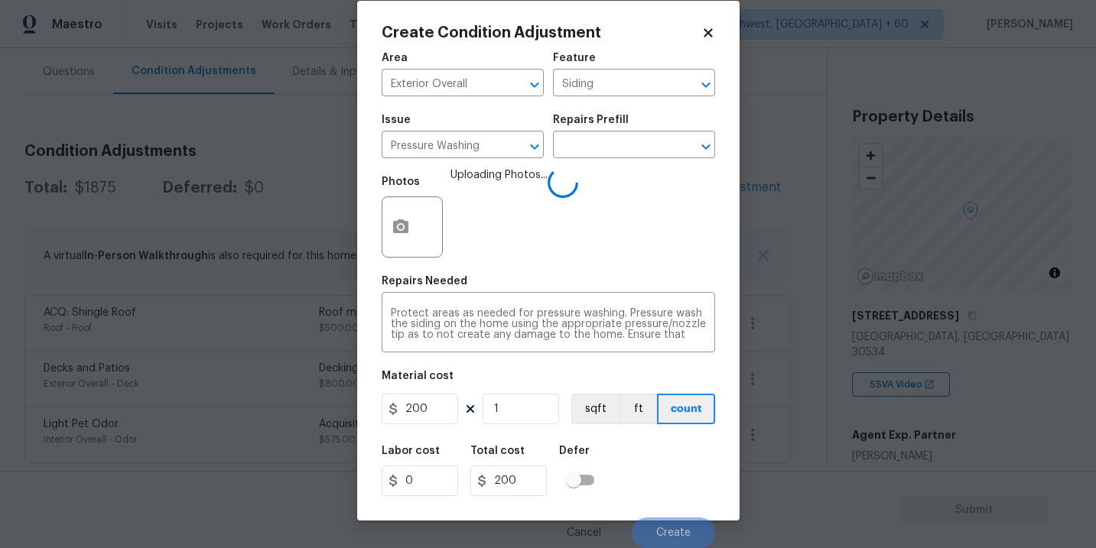
click at [649, 463] on div "Labor cost 0 Total cost 200 Defer" at bounding box center [549, 471] width 334 height 69
click at [651, 464] on div "Labor cost 0 Total cost 200 Defer" at bounding box center [549, 471] width 334 height 69
click at [651, 466] on div "Labor cost 0 Total cost 200 Defer" at bounding box center [549, 471] width 334 height 69
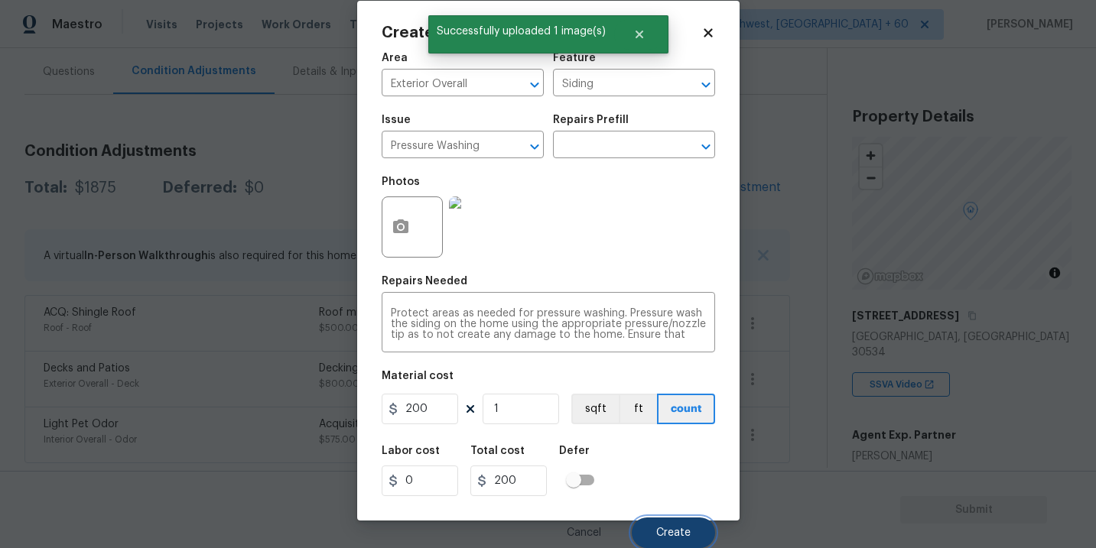
click at [666, 520] on button "Create" at bounding box center [673, 533] width 83 height 31
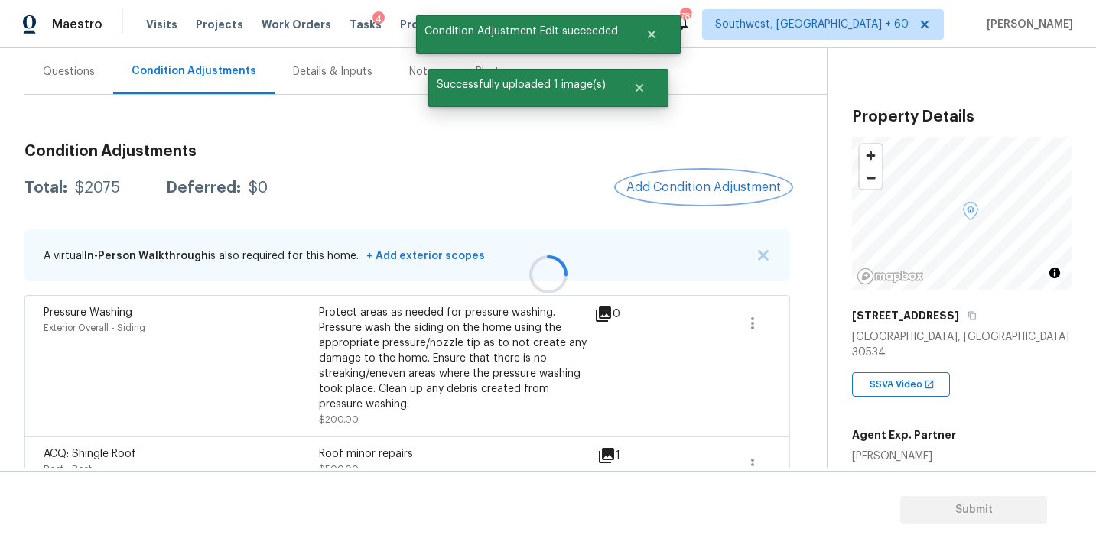
scroll to position [0, 0]
click at [694, 190] on span "Add Condition Adjustment" at bounding box center [704, 188] width 155 height 14
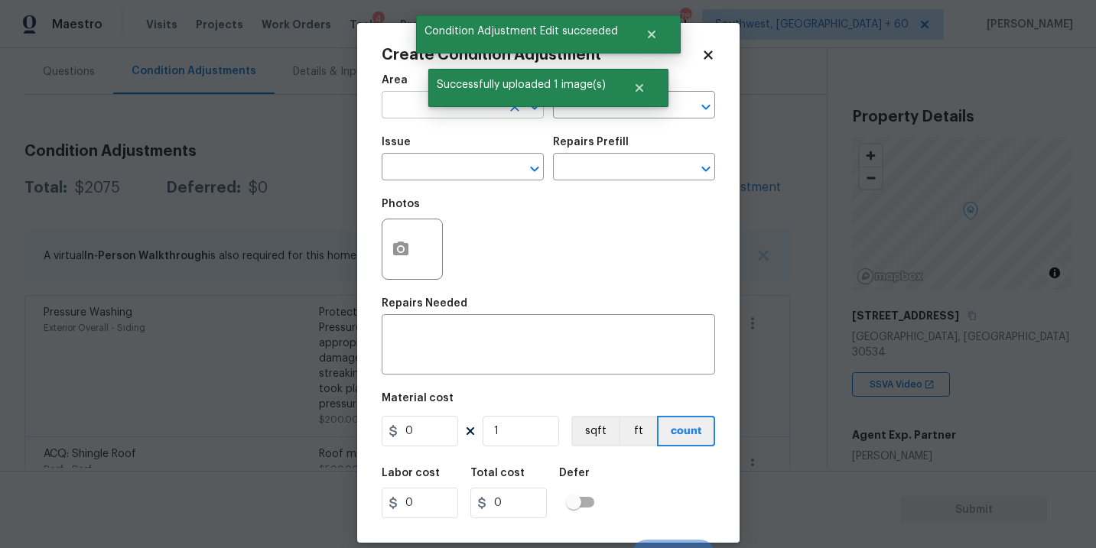
click at [403, 101] on input "text" at bounding box center [441, 107] width 119 height 24
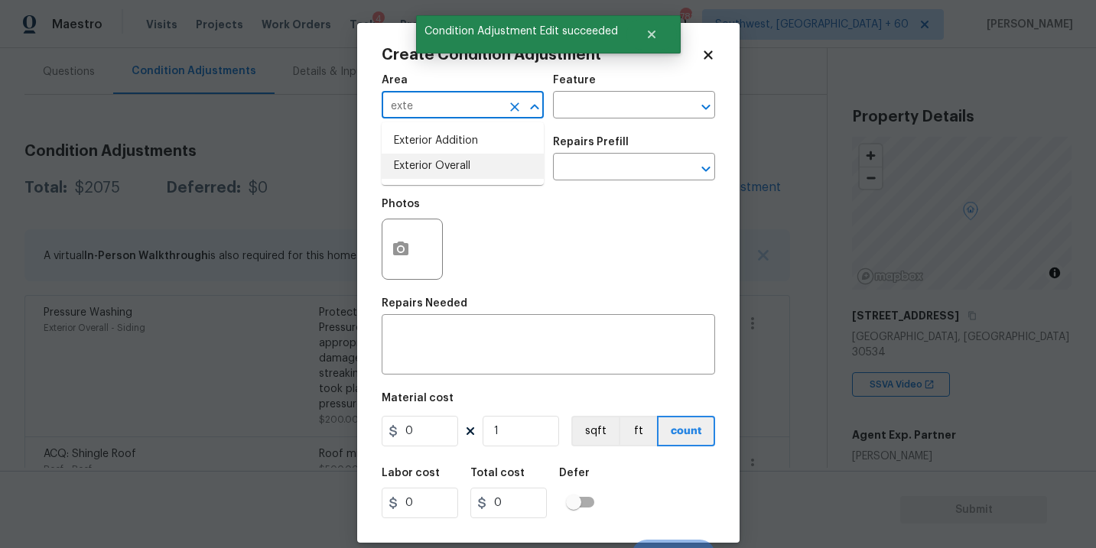
click at [439, 167] on li "Exterior Overall" at bounding box center [463, 166] width 162 height 25
type input "Exterior Overall"
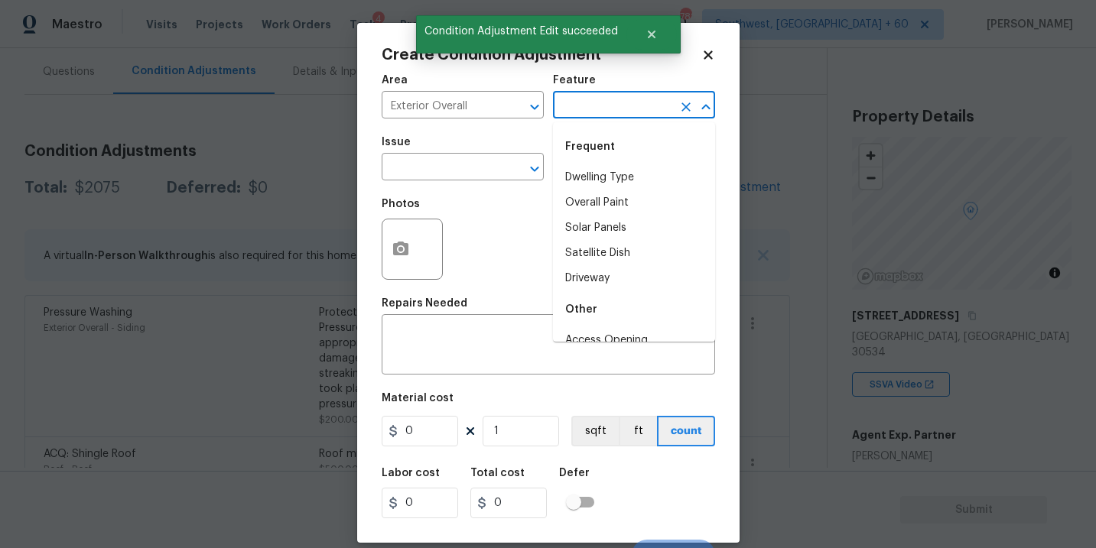
click at [581, 106] on input "text" at bounding box center [612, 107] width 119 height 24
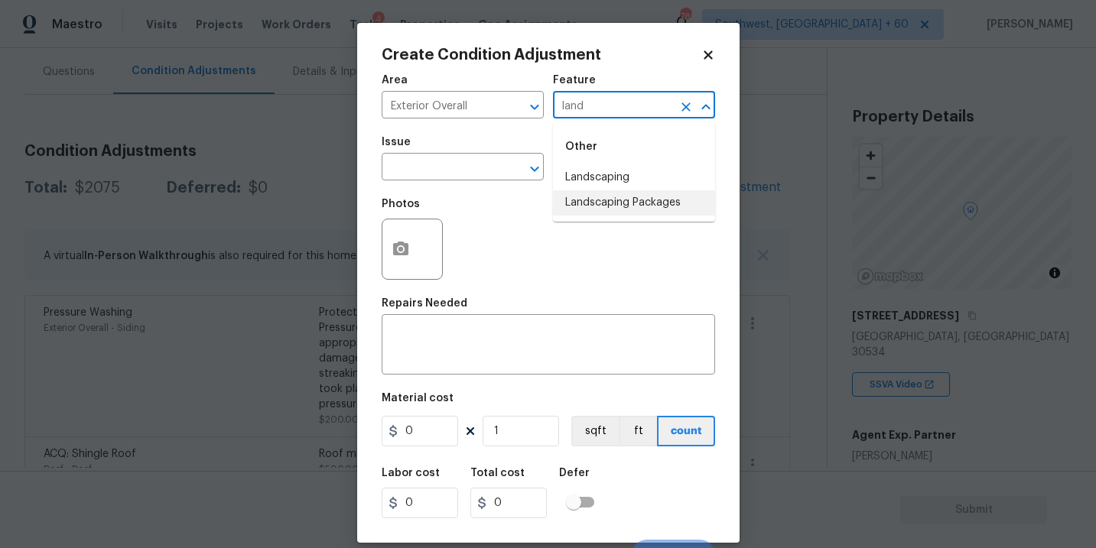
click at [605, 200] on li "Landscaping Packages" at bounding box center [634, 202] width 162 height 25
type input "Landscaping Packages"
click at [489, 182] on span "Issue ​" at bounding box center [463, 159] width 162 height 62
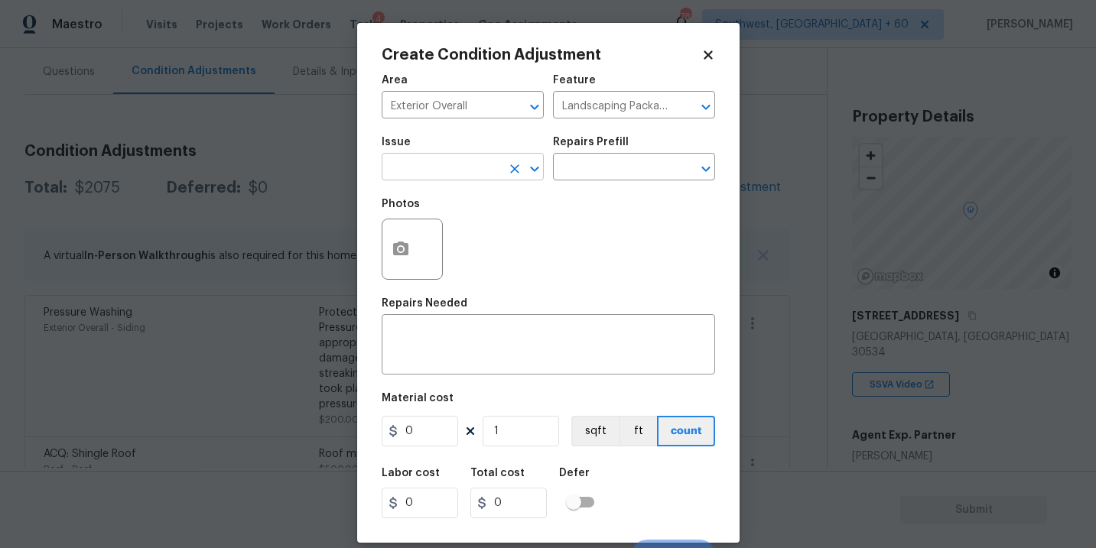
click at [445, 173] on input "text" at bounding box center [441, 169] width 119 height 24
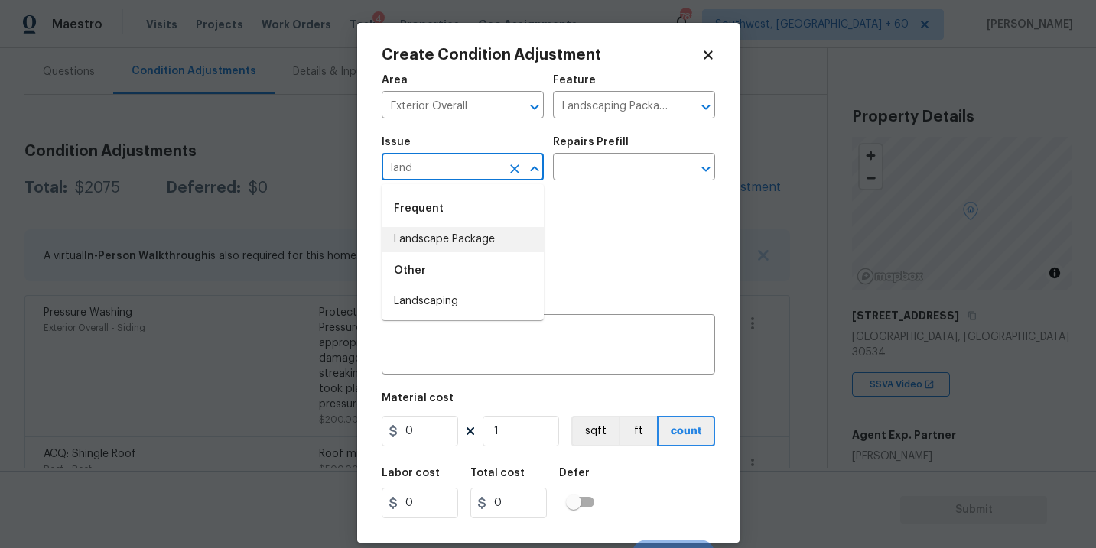
click at [459, 241] on li "Landscape Package" at bounding box center [463, 239] width 162 height 25
type input "Landscape Package"
click at [598, 174] on input "text" at bounding box center [612, 169] width 119 height 24
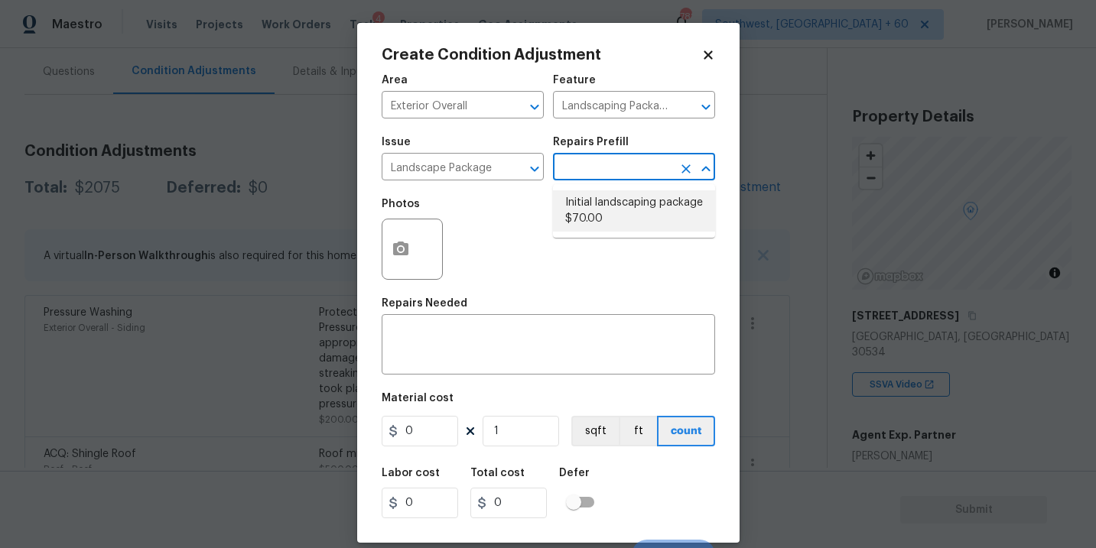
click at [610, 204] on li "Initial landscaping package $70.00" at bounding box center [634, 210] width 162 height 41
type input "Home Readiness Packages"
type textarea "Mowing of grass up to 6" in height. Mow, edge along driveways & sidewalks, trim…"
type input "70"
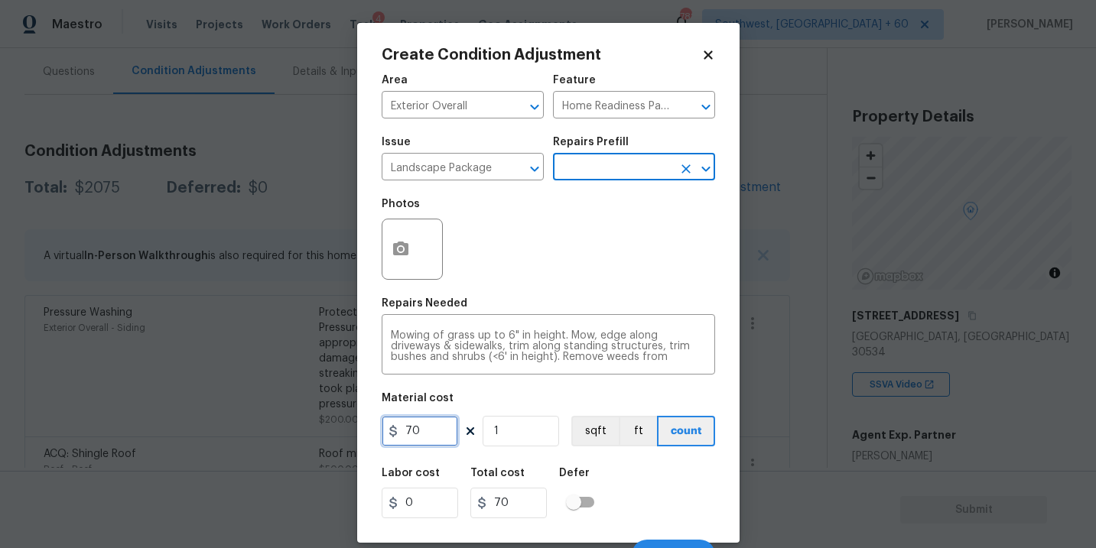
click at [412, 431] on input "70" at bounding box center [420, 431] width 76 height 31
type input "750"
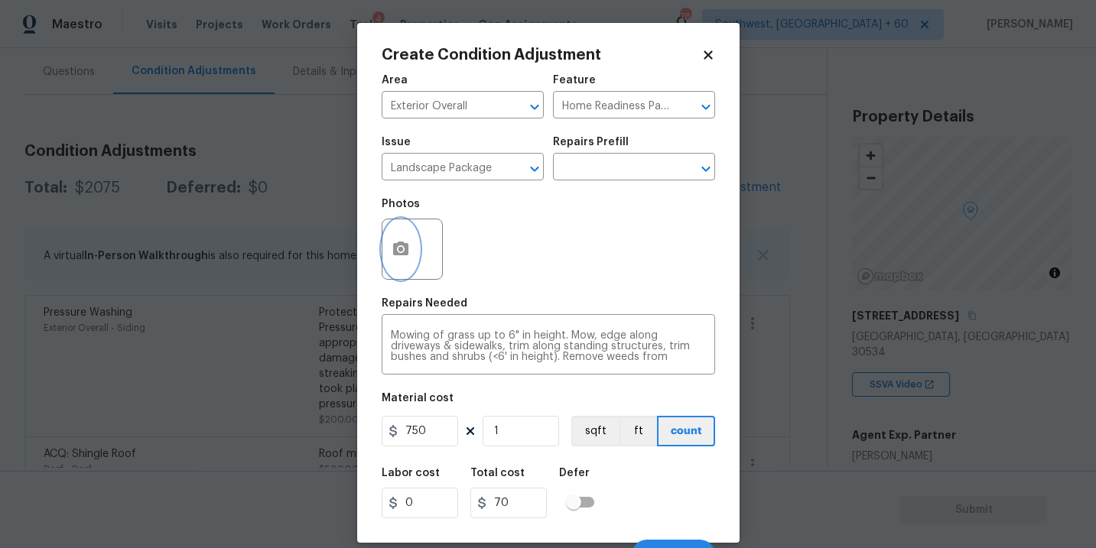
type input "750"
click at [412, 255] on button "button" at bounding box center [400, 250] width 37 height 60
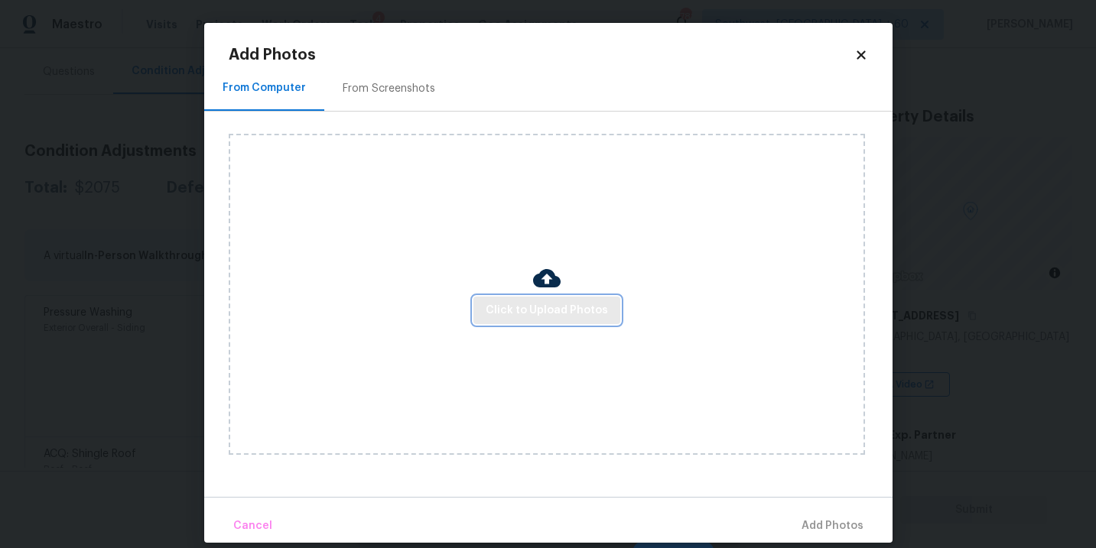
drag, startPoint x: 412, startPoint y: 255, endPoint x: 538, endPoint y: 311, distance: 138.0
click at [538, 311] on span "Click to Upload Photos" at bounding box center [547, 310] width 122 height 19
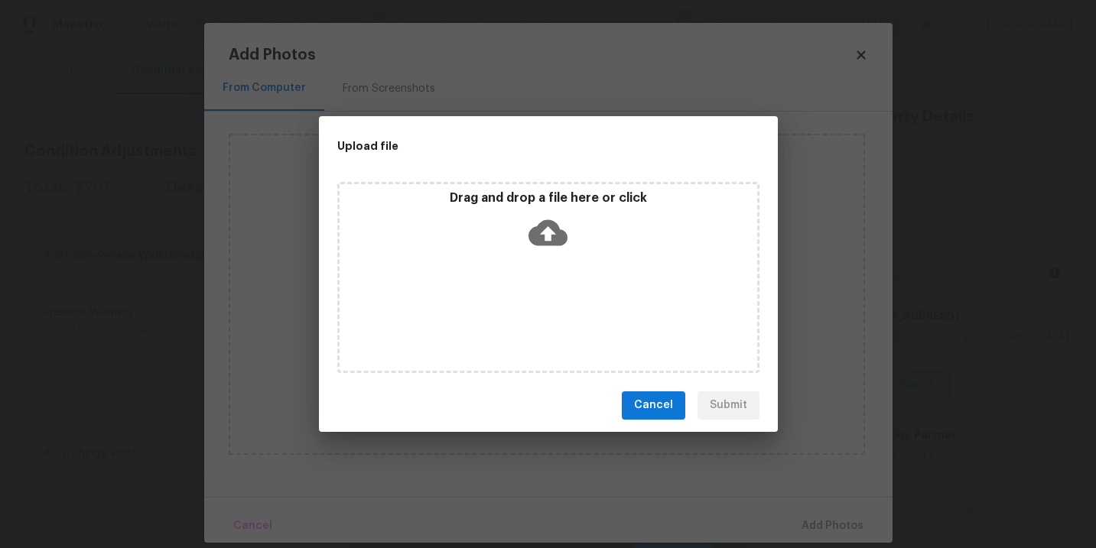
click at [556, 238] on icon at bounding box center [548, 233] width 39 height 26
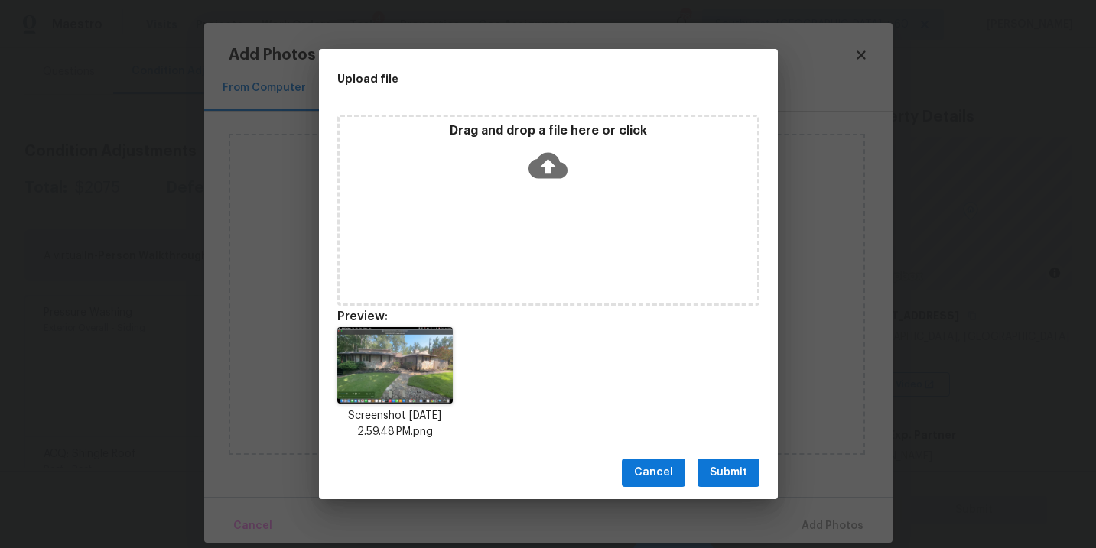
click at [726, 474] on span "Submit" at bounding box center [728, 473] width 37 height 19
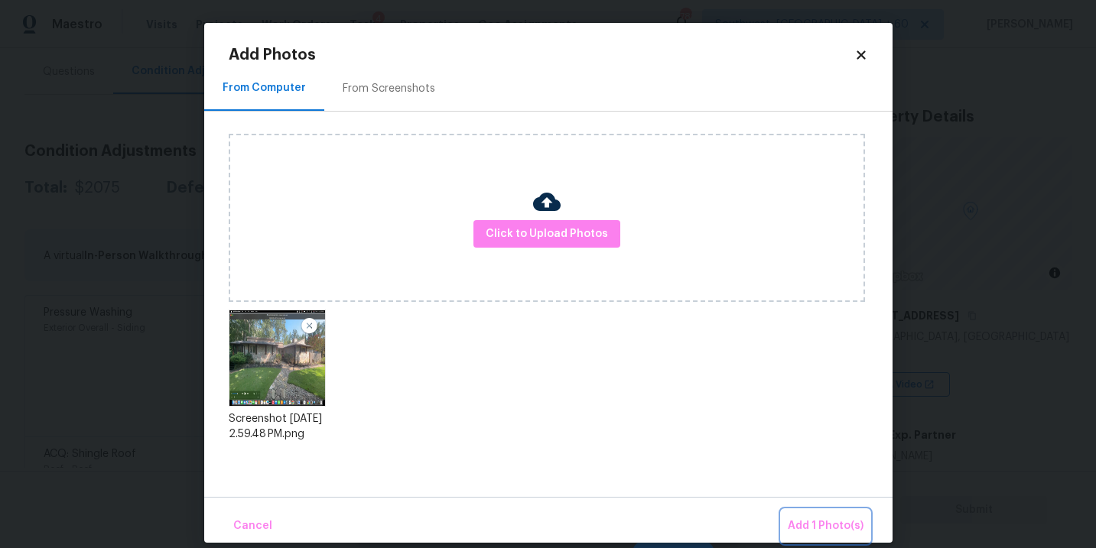
click at [798, 519] on span "Add 1 Photo(s)" at bounding box center [826, 526] width 76 height 19
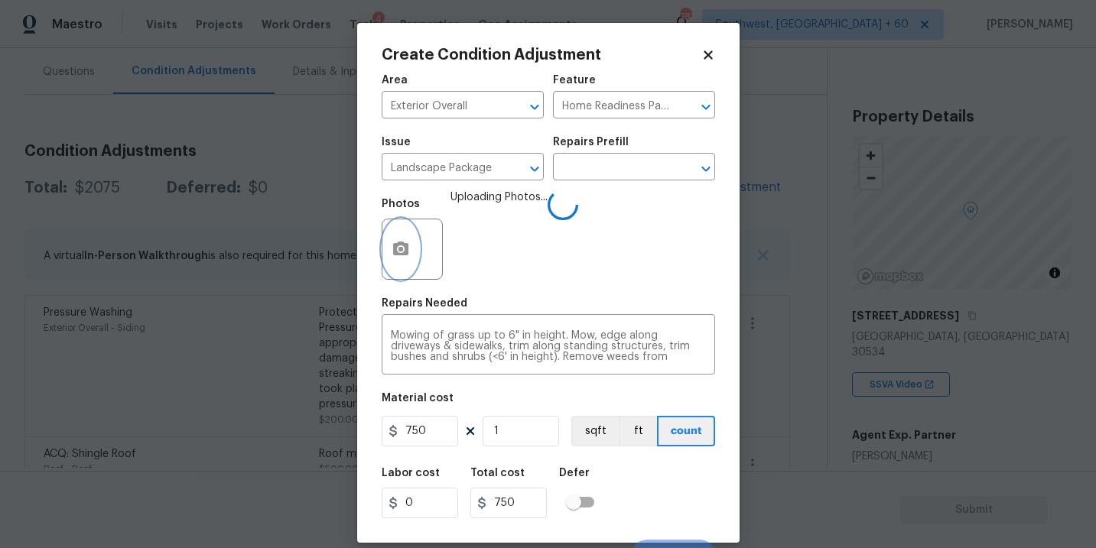
scroll to position [32, 0]
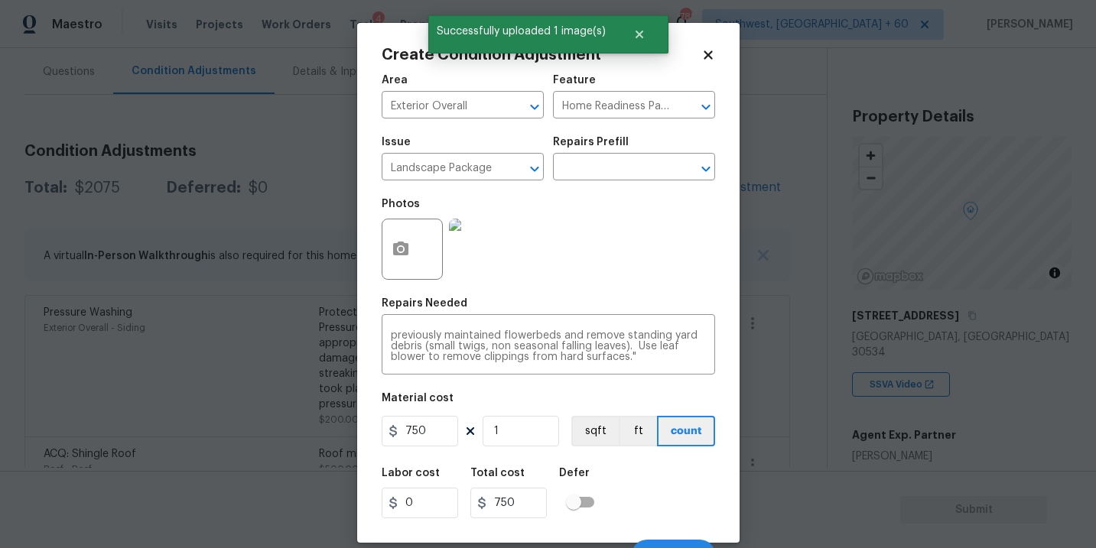
click at [664, 494] on div "Labor cost 0 Total cost 750 Defer" at bounding box center [549, 493] width 334 height 69
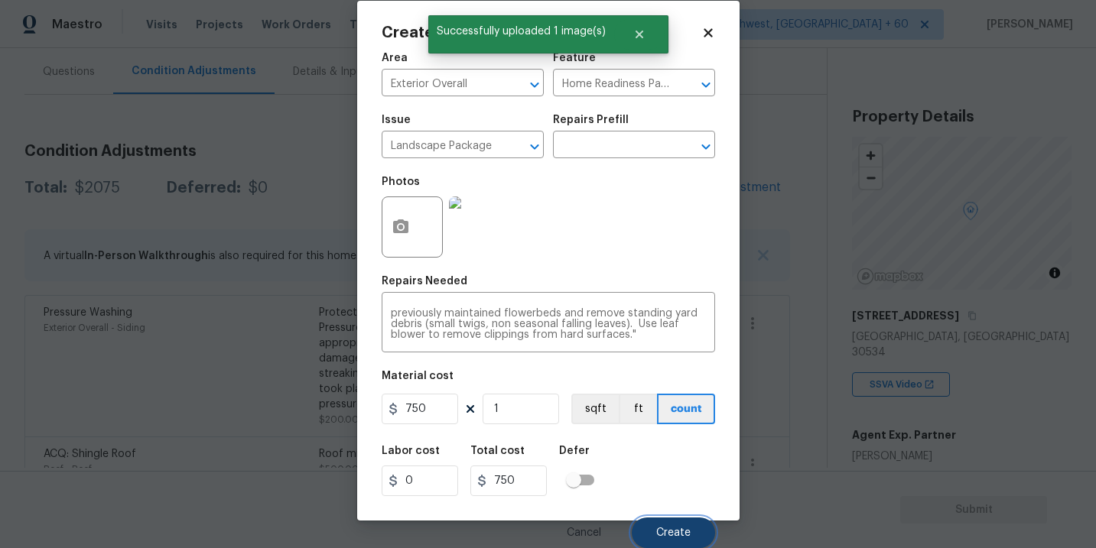
click at [668, 525] on button "Create" at bounding box center [673, 533] width 83 height 31
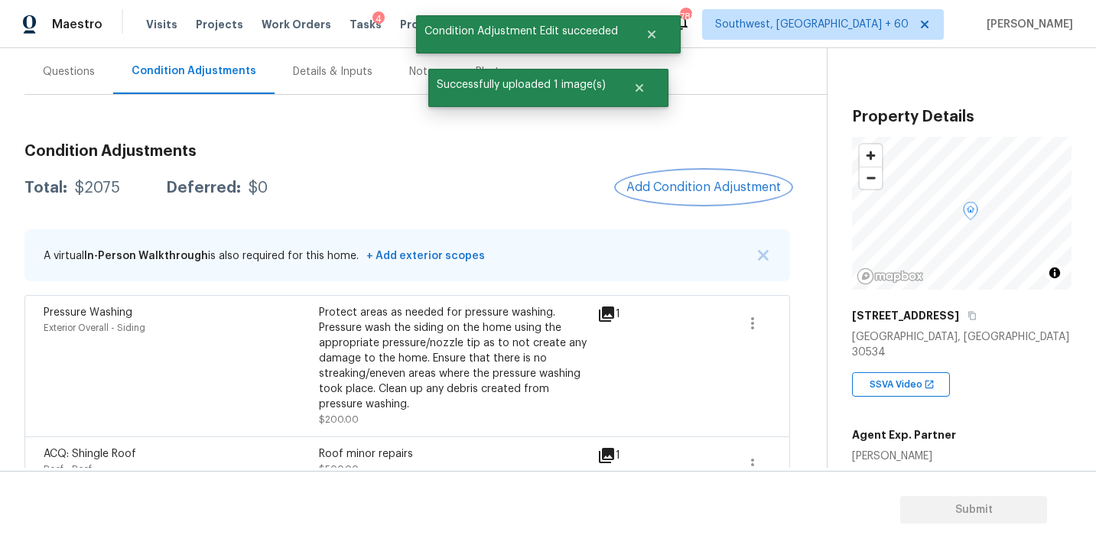
scroll to position [0, 0]
click at [685, 204] on span "Add Condition Adjustment" at bounding box center [703, 188] width 173 height 34
click at [685, 194] on button "Add Condition Adjustment" at bounding box center [703, 187] width 173 height 32
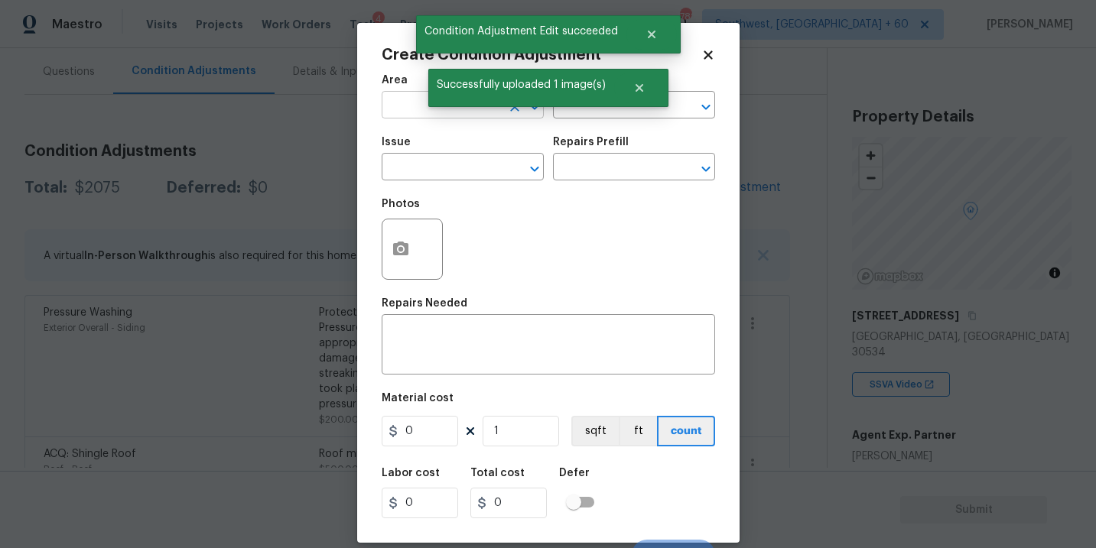
click at [421, 116] on input "text" at bounding box center [441, 107] width 119 height 24
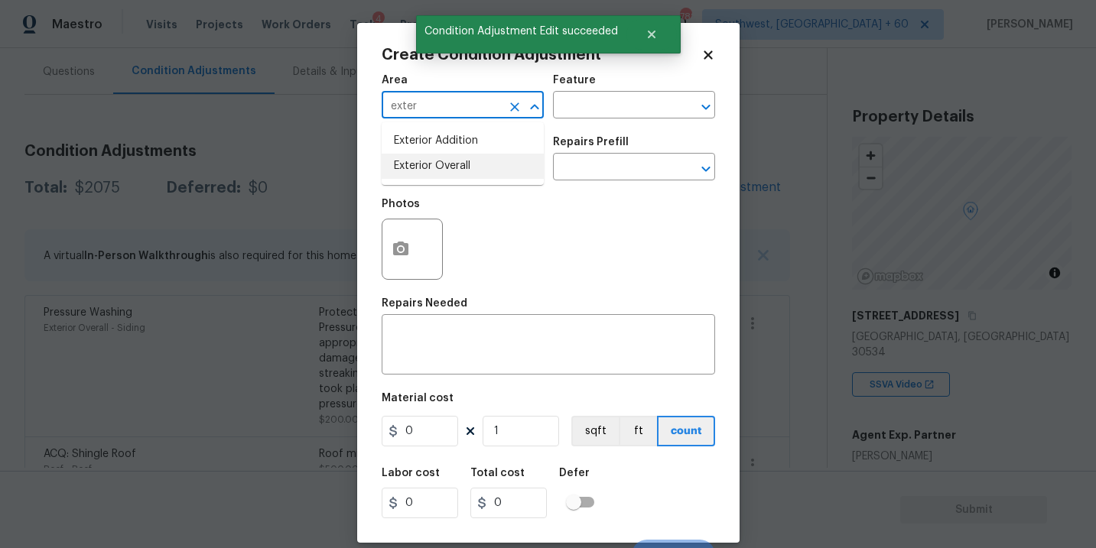
click at [432, 169] on li "Exterior Overall" at bounding box center [463, 166] width 162 height 25
type input "Exterior Overall"
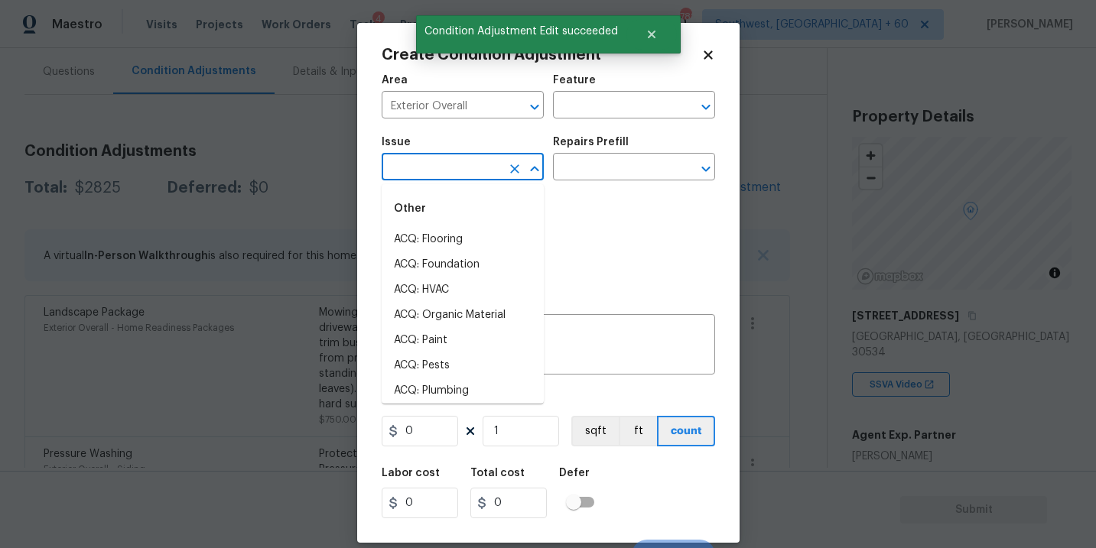
click at [432, 169] on input "text" at bounding box center [441, 169] width 119 height 24
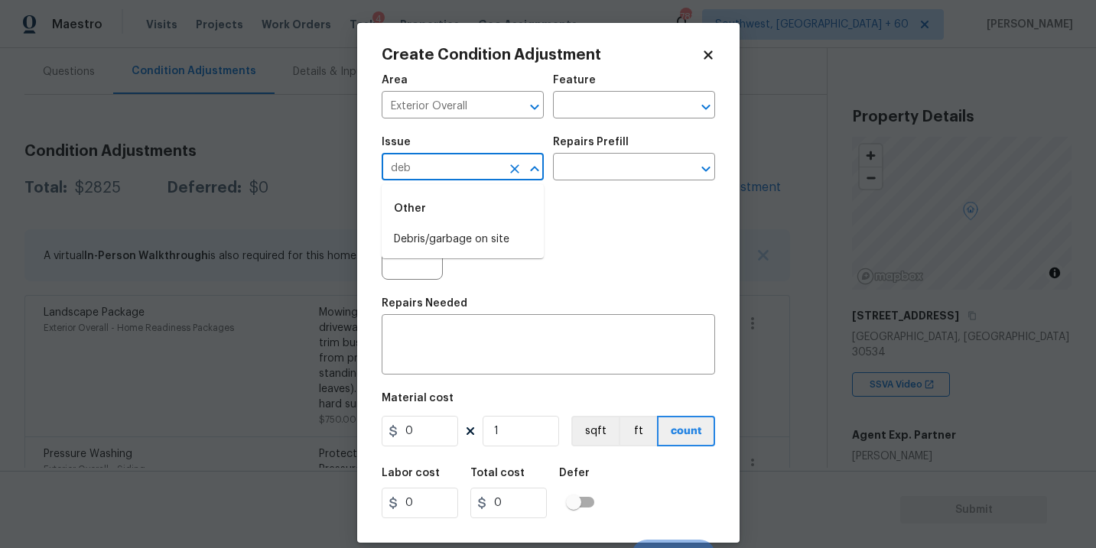
click at [460, 234] on li "Debris/garbage on site" at bounding box center [463, 239] width 162 height 25
type input "Debris/garbage on site"
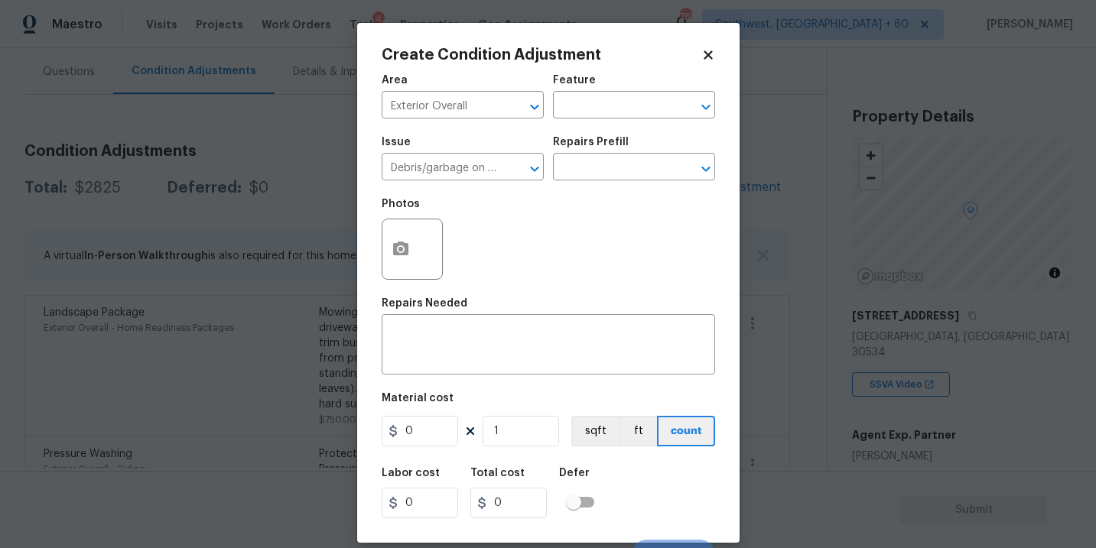
click at [616, 129] on div "Issue Debris/garbage on site ​ Repairs Prefill ​" at bounding box center [549, 159] width 334 height 62
click at [601, 164] on input "text" at bounding box center [612, 169] width 119 height 24
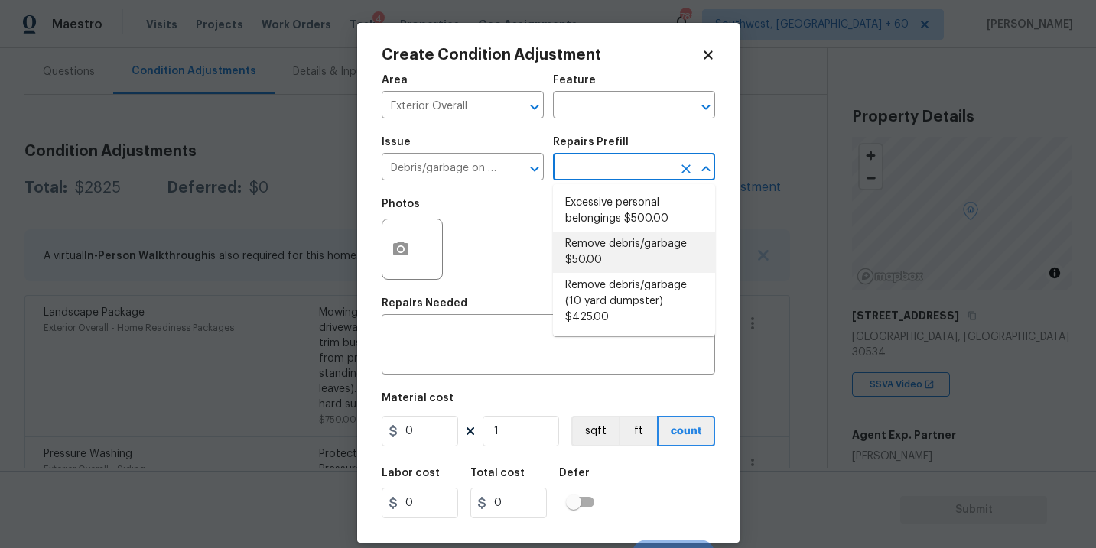
click at [602, 256] on li "Remove debris/garbage $50.00" at bounding box center [634, 252] width 162 height 41
type textarea "Remove, haul off, and properly dispose of any debris left by seller to offsite …"
type input "50"
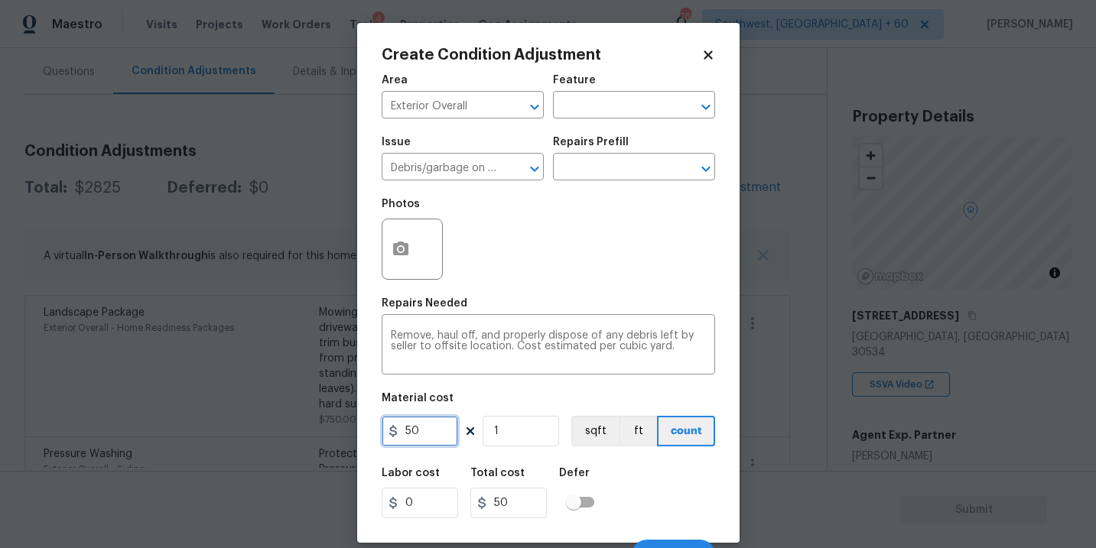
click at [406, 425] on input "50" at bounding box center [420, 431] width 76 height 31
type input "250"
click at [501, 284] on div "Photos" at bounding box center [549, 239] width 334 height 99
click at [405, 239] on button "button" at bounding box center [400, 250] width 37 height 60
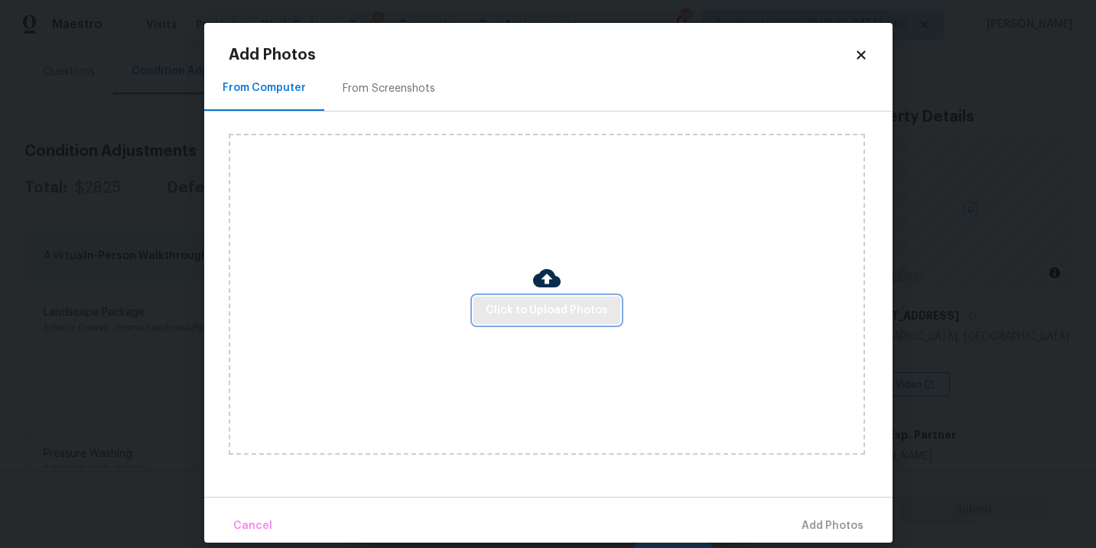
click at [536, 298] on button "Click to Upload Photos" at bounding box center [547, 311] width 147 height 28
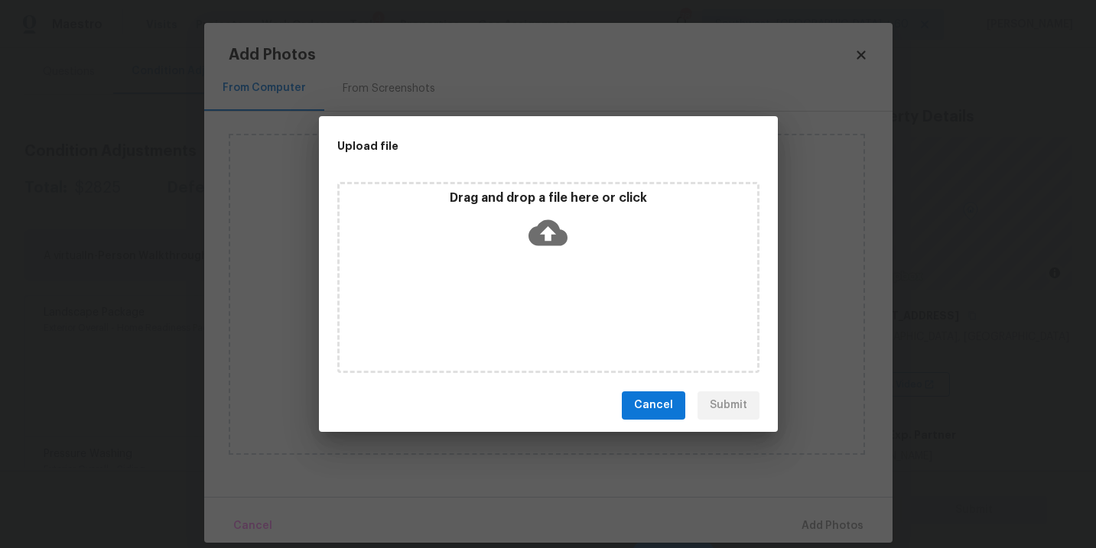
click at [556, 254] on div "Drag and drop a file here or click" at bounding box center [549, 223] width 418 height 66
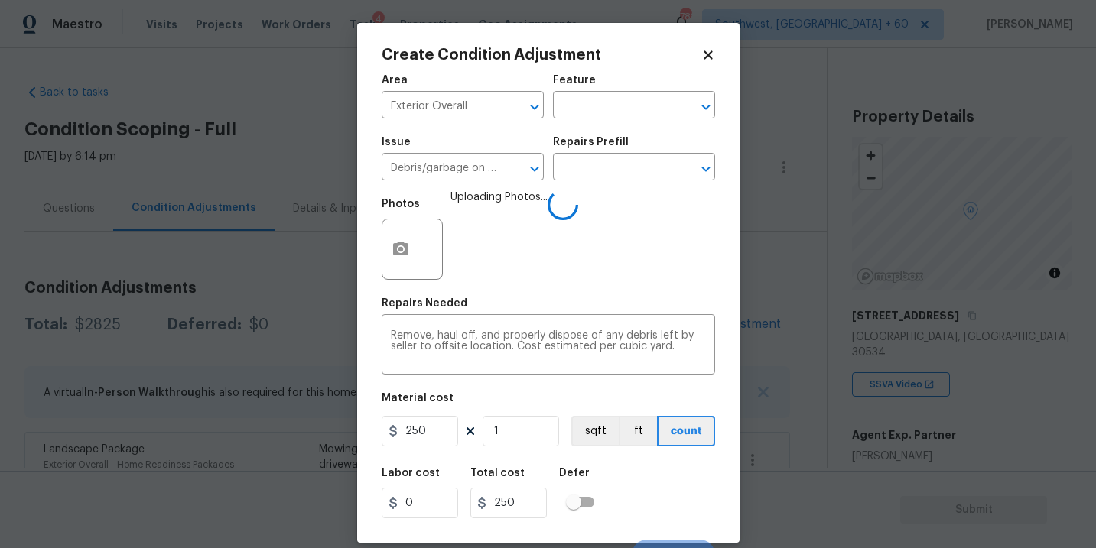
scroll to position [23, 0]
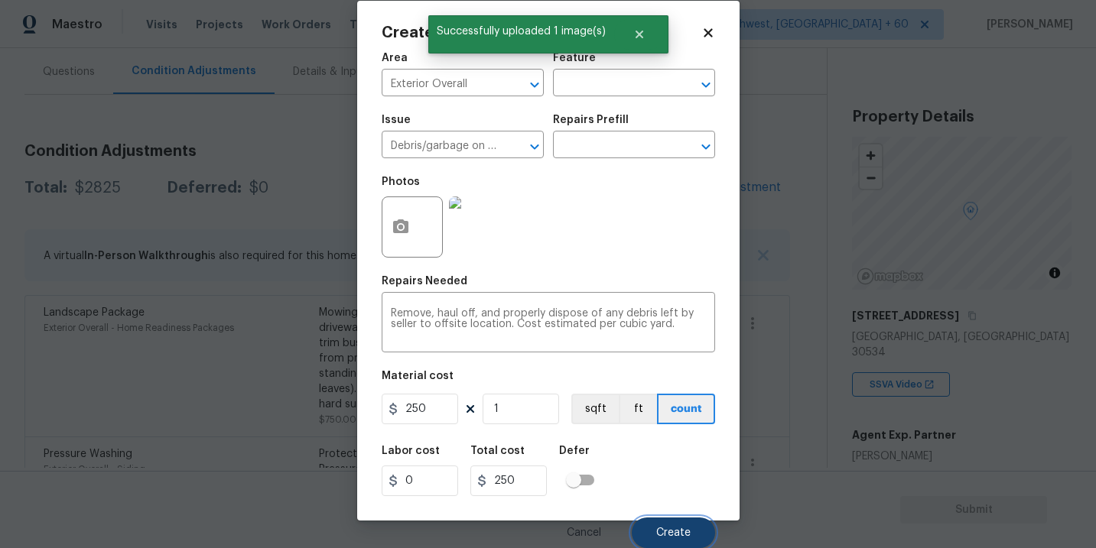
click at [680, 525] on button "Create" at bounding box center [673, 533] width 83 height 31
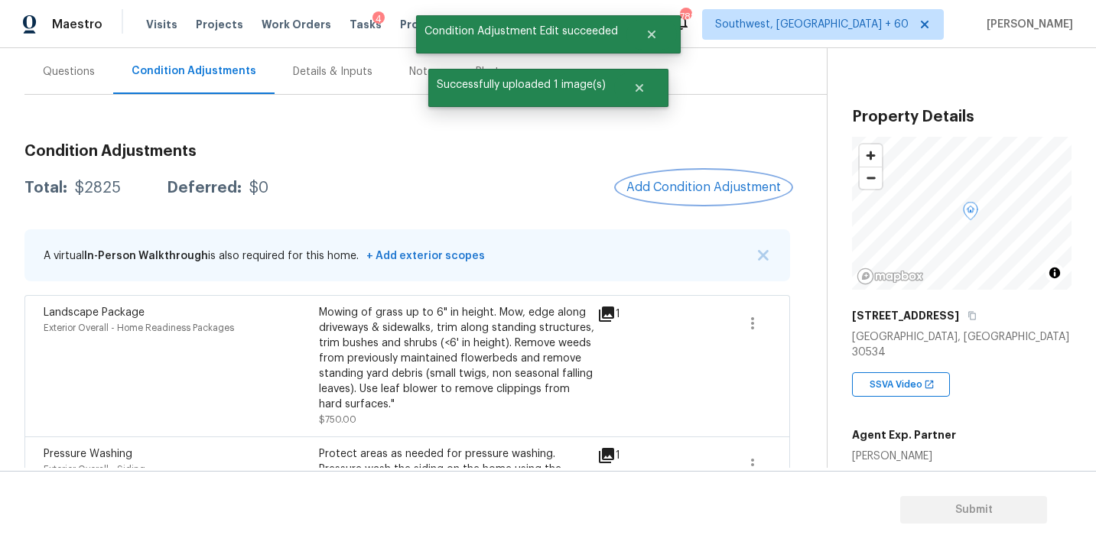
scroll to position [0, 0]
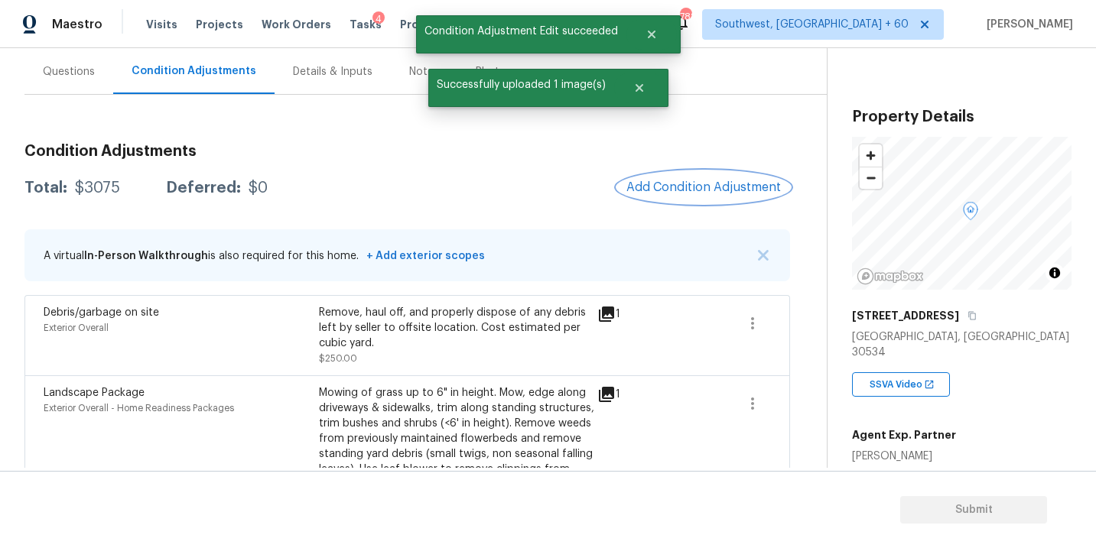
click at [678, 190] on span "Add Condition Adjustment" at bounding box center [704, 188] width 155 height 14
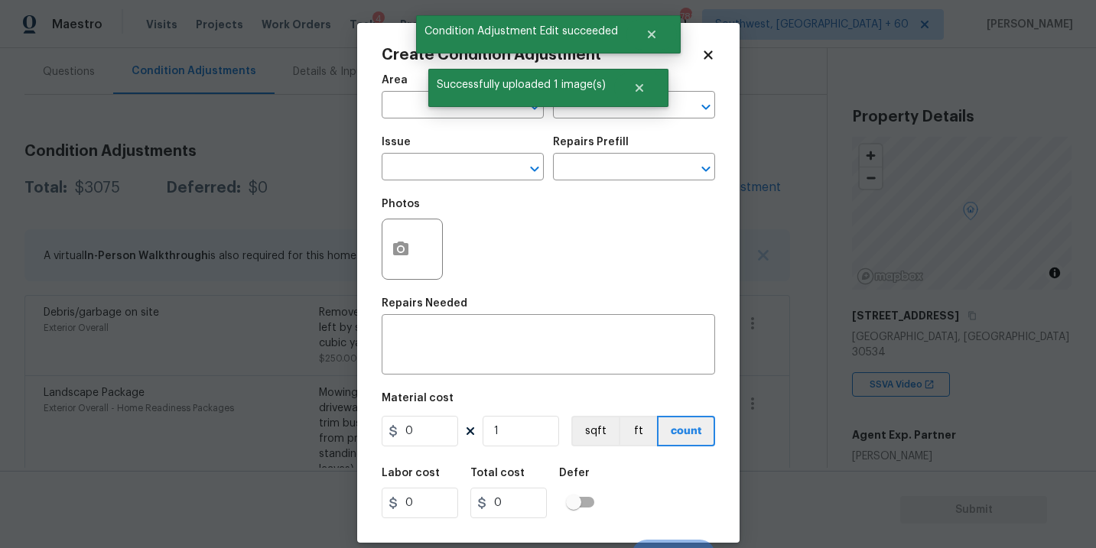
click at [425, 126] on span "Area ​" at bounding box center [463, 97] width 162 height 62
click at [421, 120] on span "Area ​" at bounding box center [463, 97] width 162 height 62
click at [408, 114] on input "text" at bounding box center [441, 107] width 119 height 24
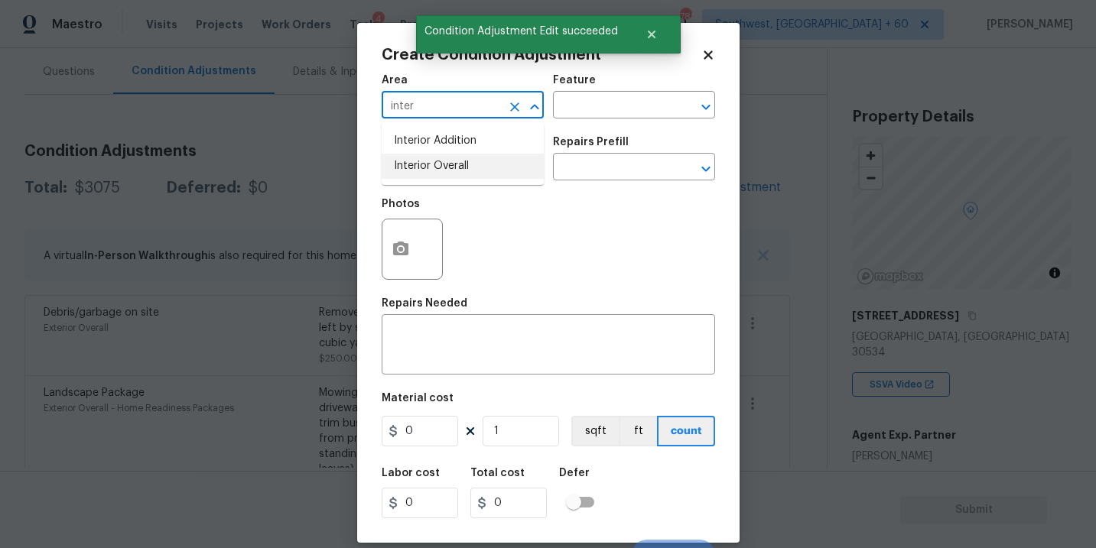
click at [442, 169] on li "Interior Overall" at bounding box center [463, 166] width 162 height 25
type input "Interior Overall"
click at [596, 110] on input "text" at bounding box center [612, 107] width 119 height 24
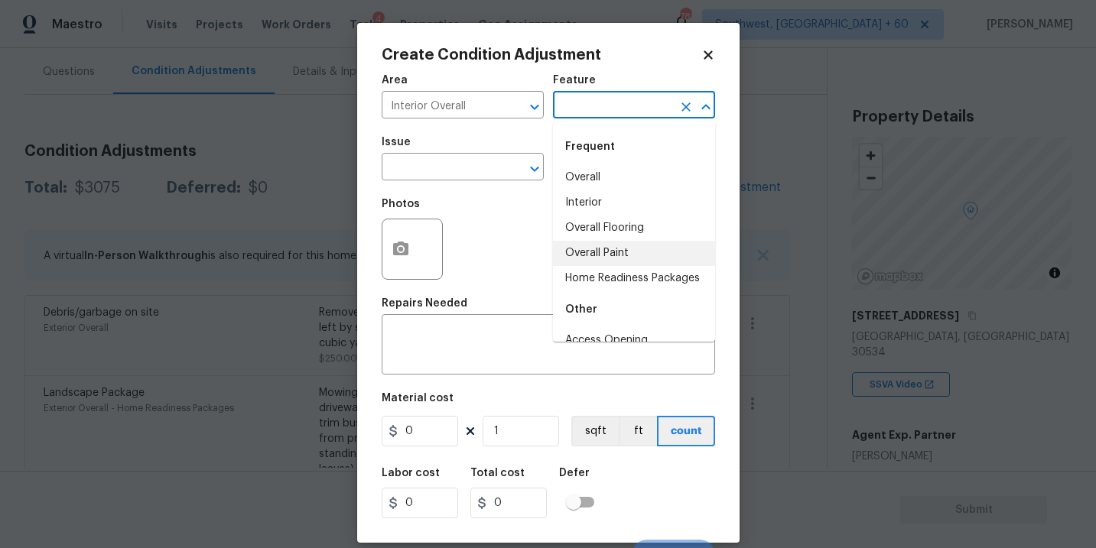
click at [612, 250] on li "Overall Paint" at bounding box center [634, 253] width 162 height 25
type input "Overall Paint"
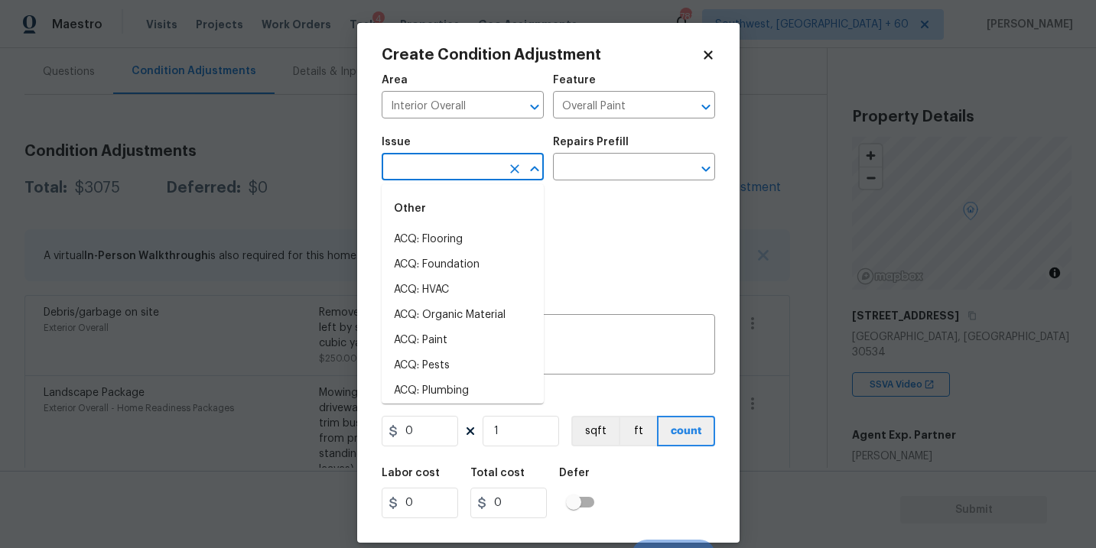
click at [482, 171] on input "text" at bounding box center [441, 169] width 119 height 24
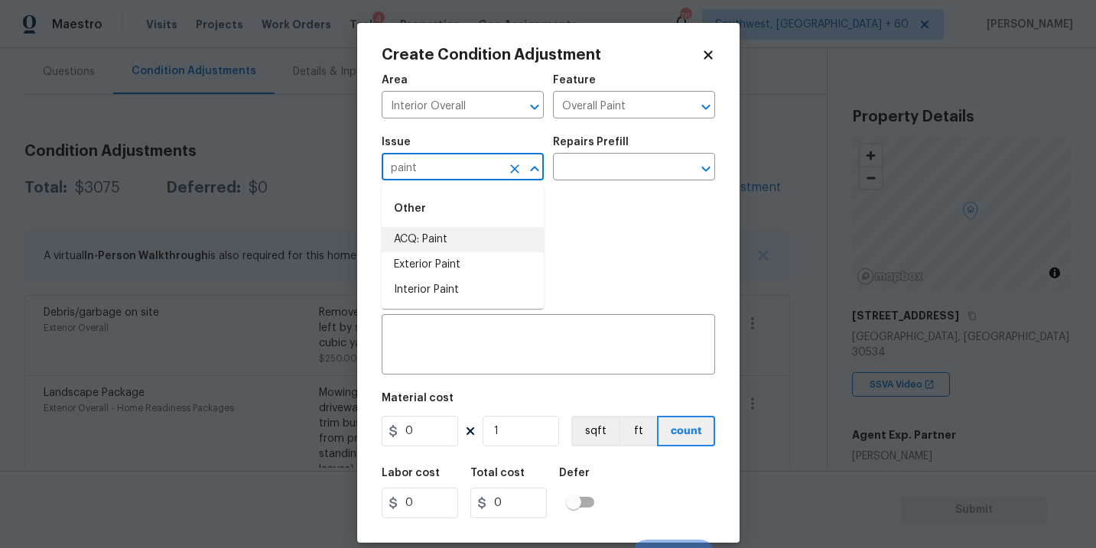
click at [495, 244] on li "ACQ: Paint" at bounding box center [463, 239] width 162 height 25
type input "ACQ: Paint"
click at [605, 178] on input "text" at bounding box center [612, 169] width 119 height 24
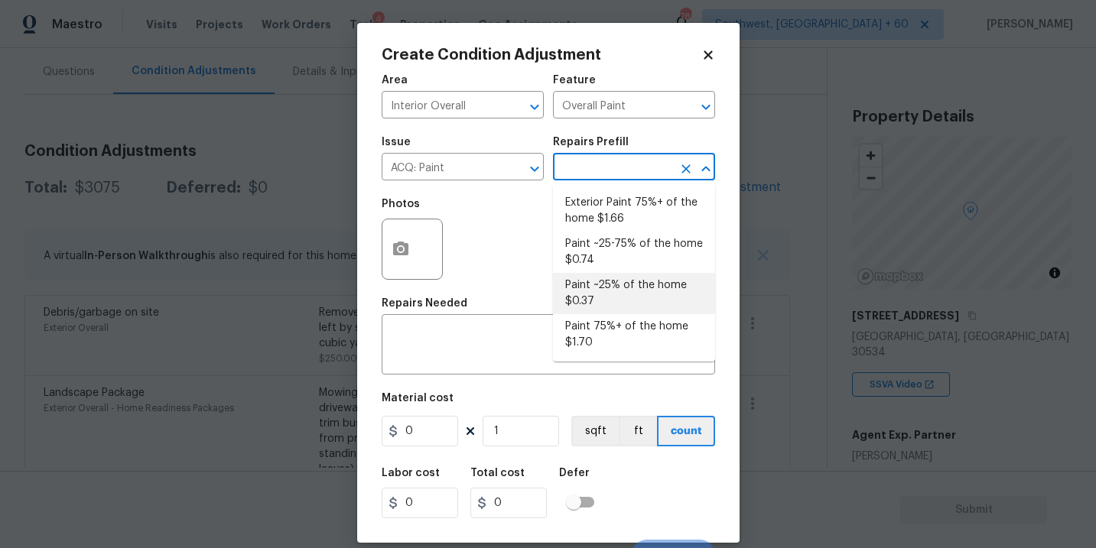
click at [614, 304] on li "Paint ~25% of the home $0.37" at bounding box center [634, 293] width 162 height 41
type input "Acquisition"
type textarea "Acquisition Scope: ~25% of the home needs interior paint"
type input "0.37"
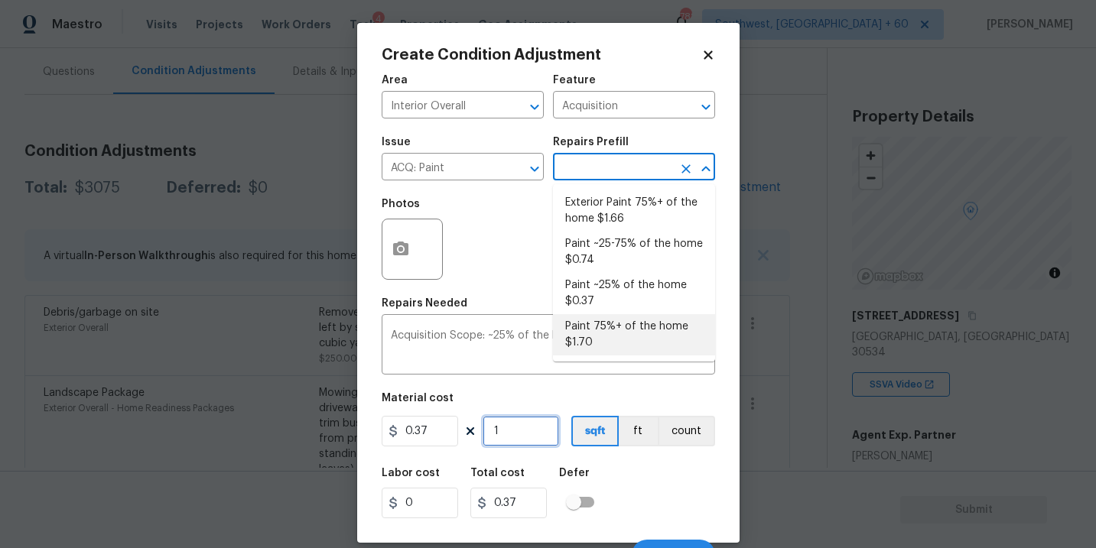
click at [510, 422] on input "1" at bounding box center [521, 431] width 76 height 31
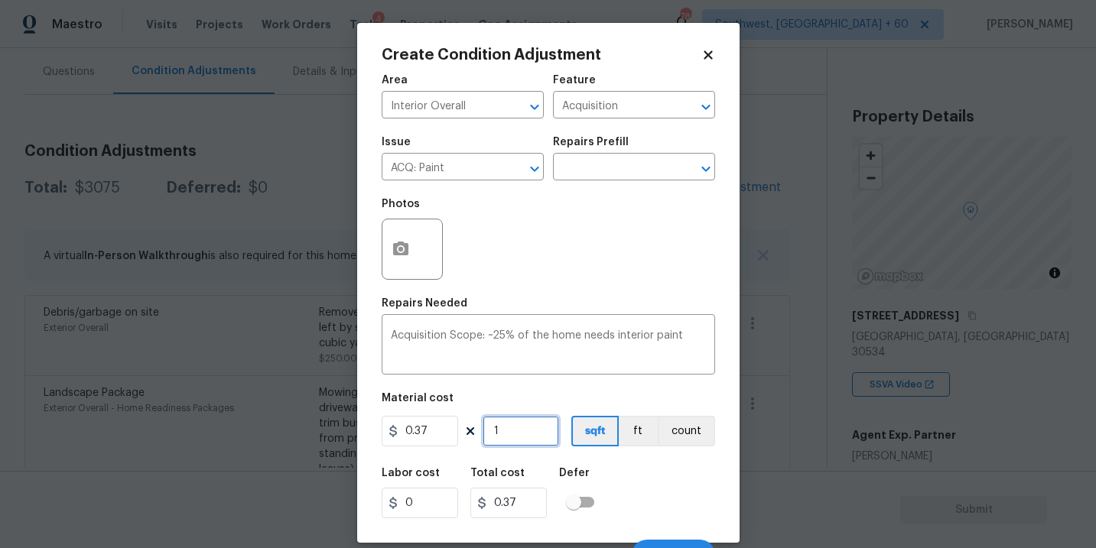
type input "0"
type input "3"
type input "1.11"
type input "32"
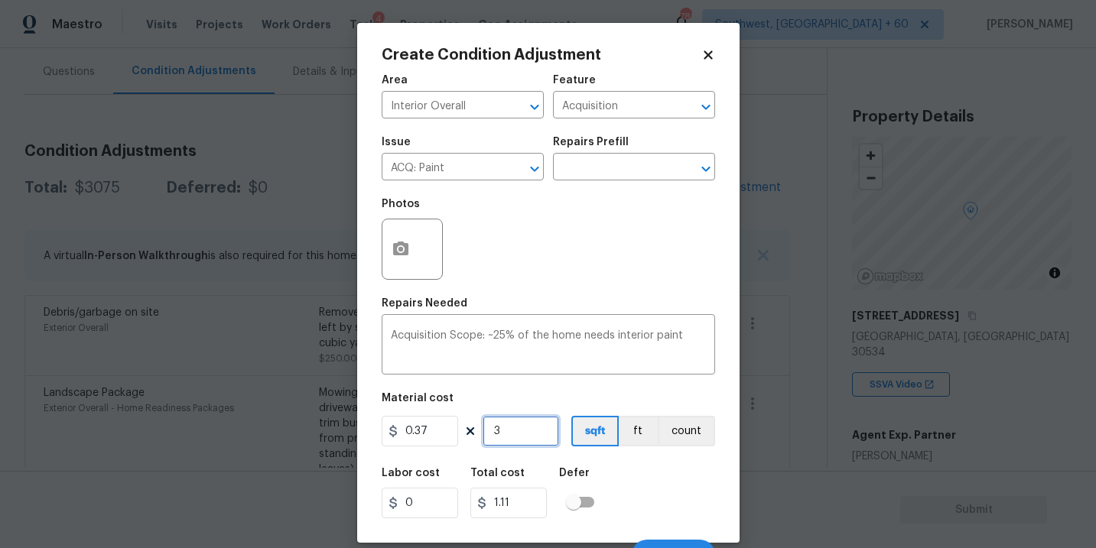
type input "11.84"
type input "323"
type input "119.51"
type input "3232"
type input "1195.84"
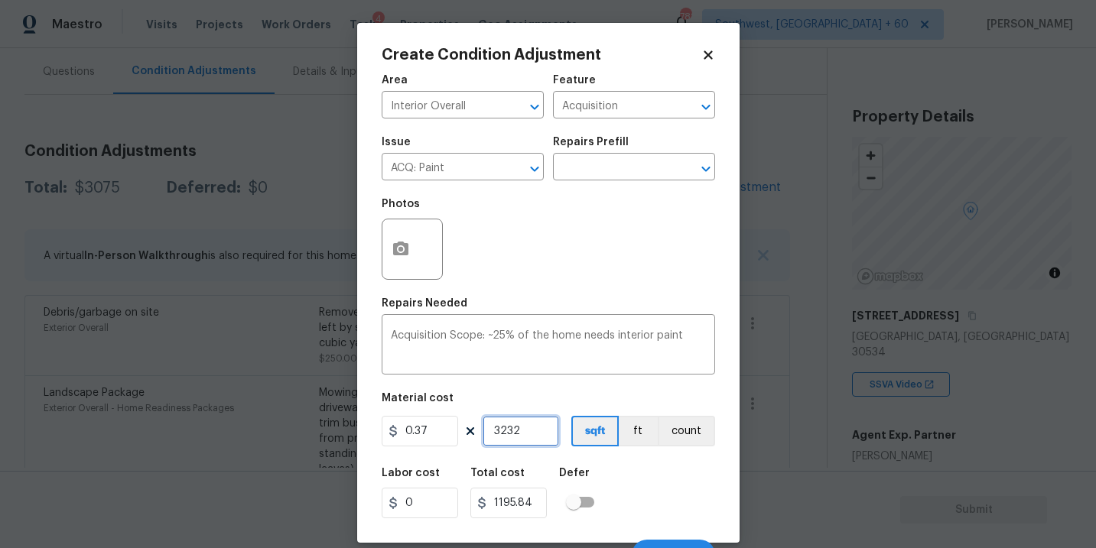
type input "3232"
click at [632, 482] on div "Labor cost 0 Total cost 1195.84 Defer" at bounding box center [549, 493] width 334 height 69
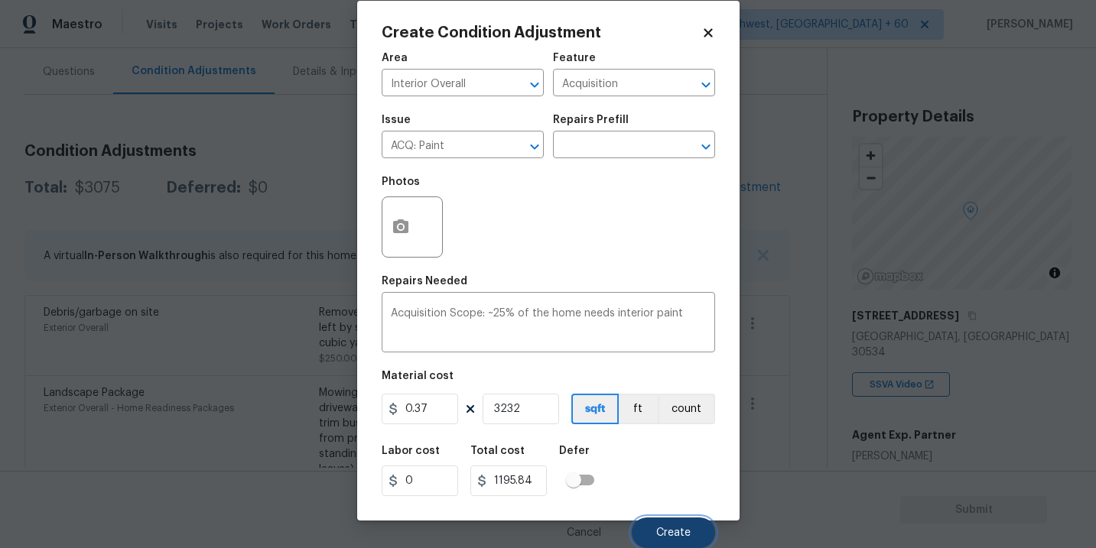
click at [662, 526] on button "Create" at bounding box center [673, 533] width 83 height 31
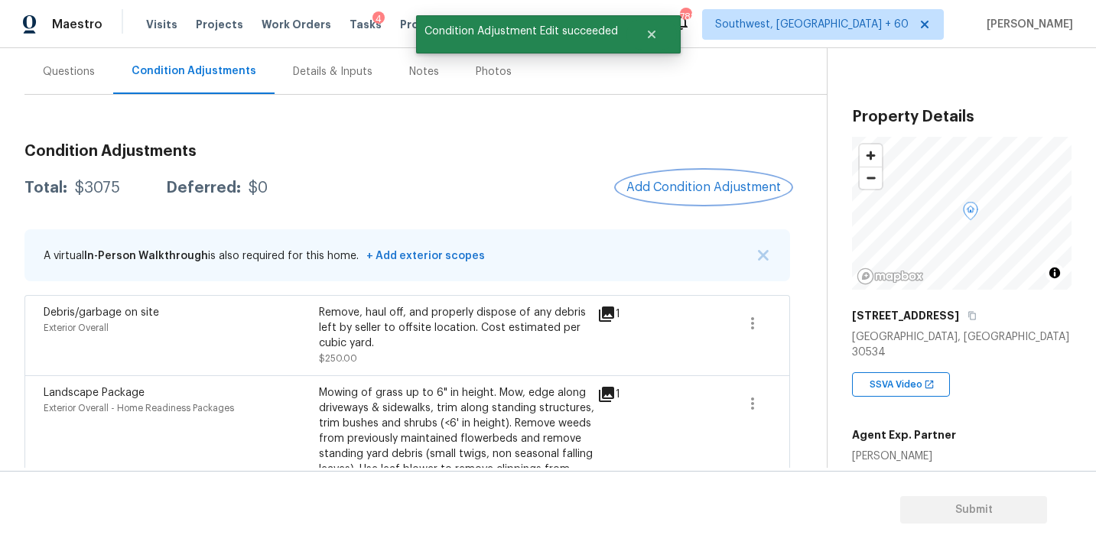
scroll to position [0, 0]
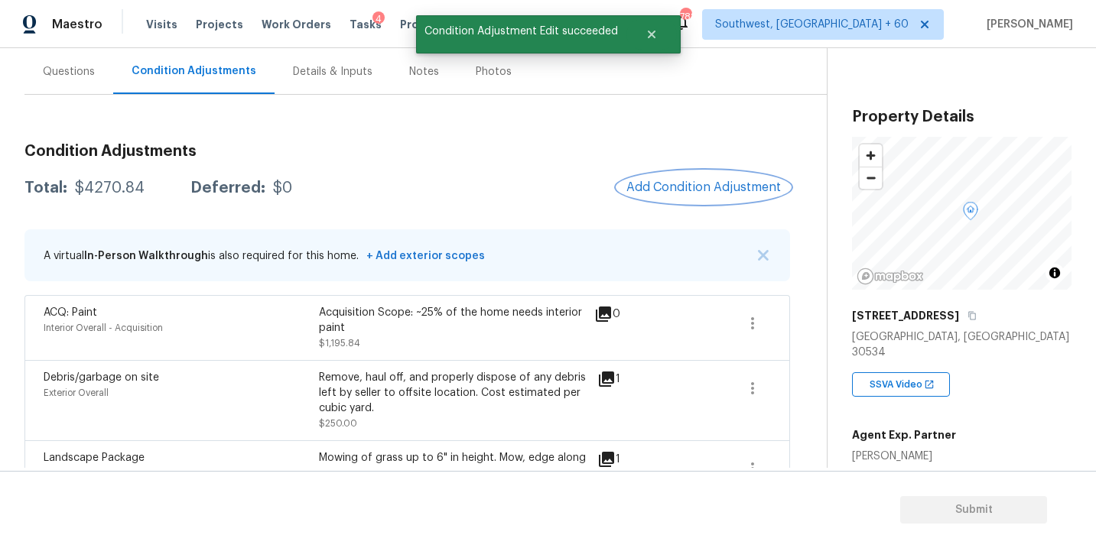
click at [721, 190] on span "Add Condition Adjustment" at bounding box center [704, 188] width 155 height 14
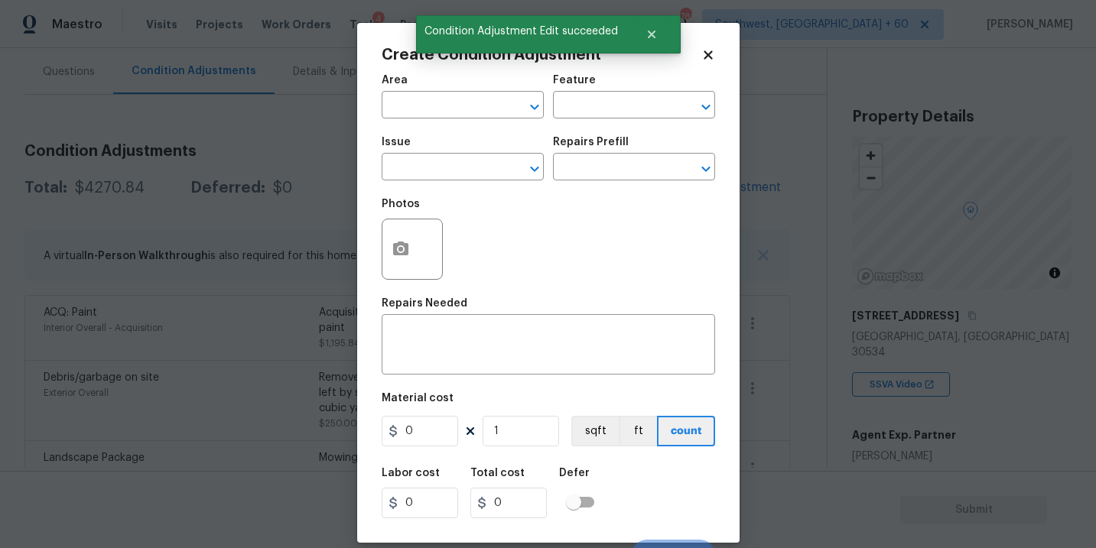
click at [443, 91] on div "Area" at bounding box center [463, 85] width 162 height 20
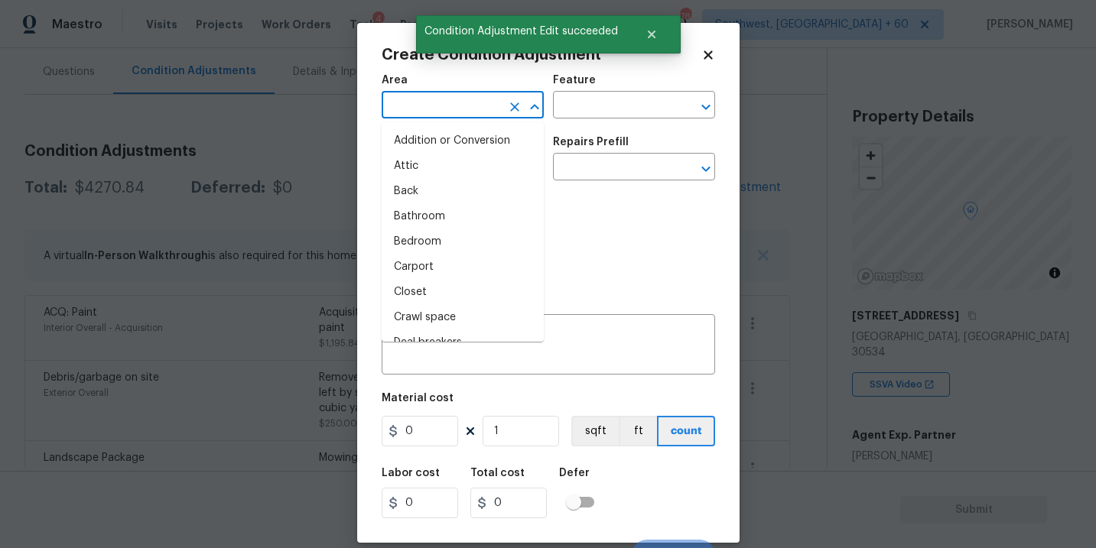
click at [435, 98] on input "text" at bounding box center [441, 107] width 119 height 24
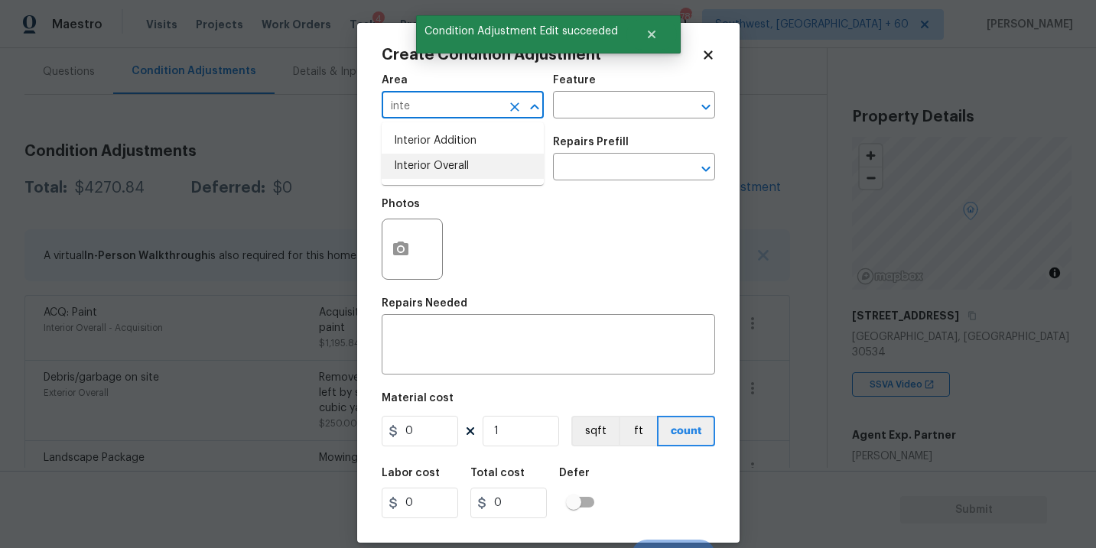
click at [437, 164] on li "Interior Overall" at bounding box center [463, 166] width 162 height 25
type input "Interior Overall"
click at [609, 103] on input "text" at bounding box center [612, 107] width 119 height 24
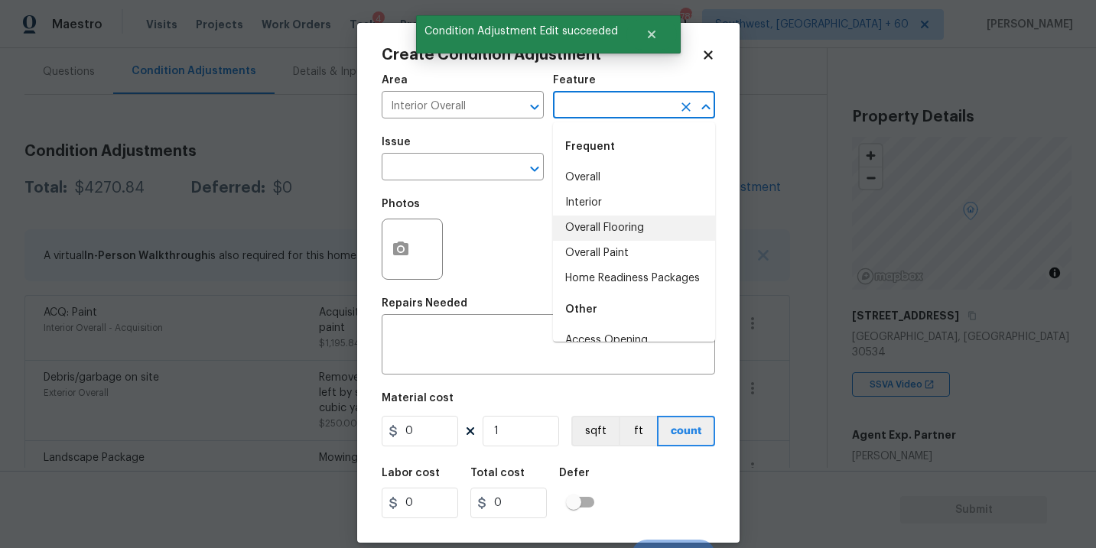
click at [624, 220] on li "Overall Flooring" at bounding box center [634, 228] width 162 height 25
type input "Overall Flooring"
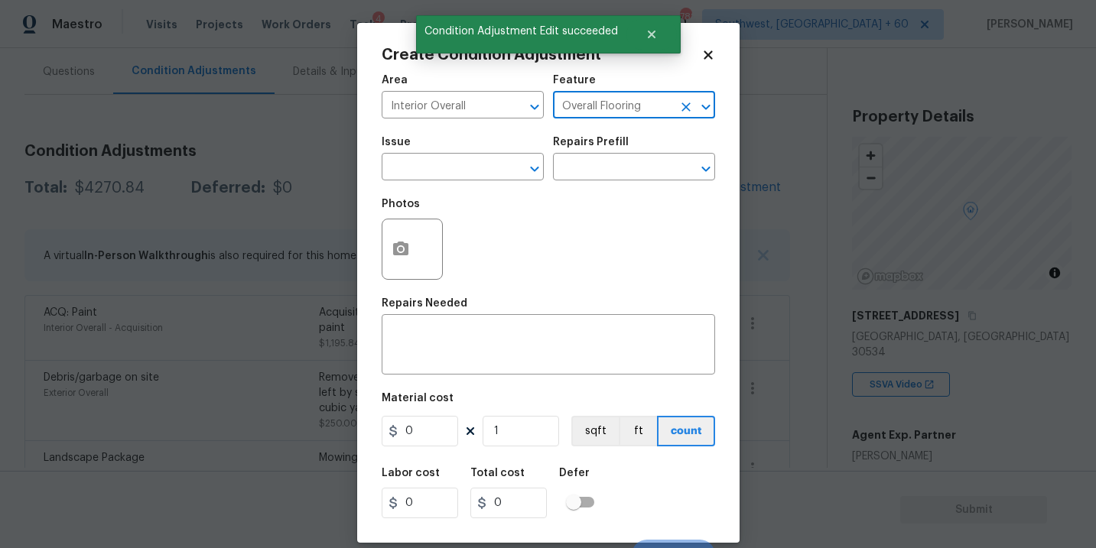
click at [472, 191] on div "Photos" at bounding box center [549, 239] width 334 height 99
click at [451, 175] on input "text" at bounding box center [441, 169] width 119 height 24
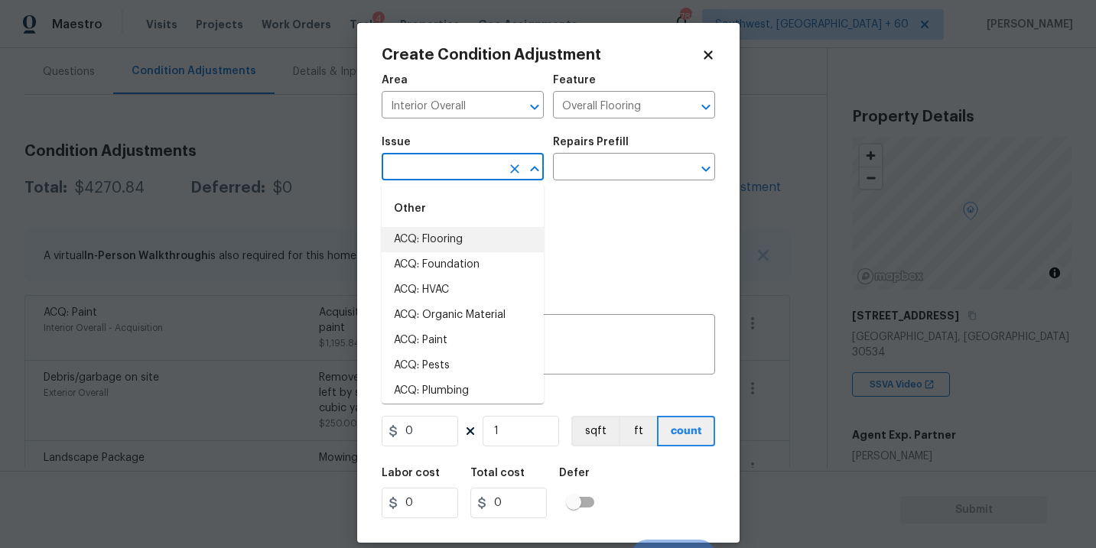
click at [443, 240] on li "ACQ: Flooring" at bounding box center [463, 239] width 162 height 25
type input "ACQ: Flooring"
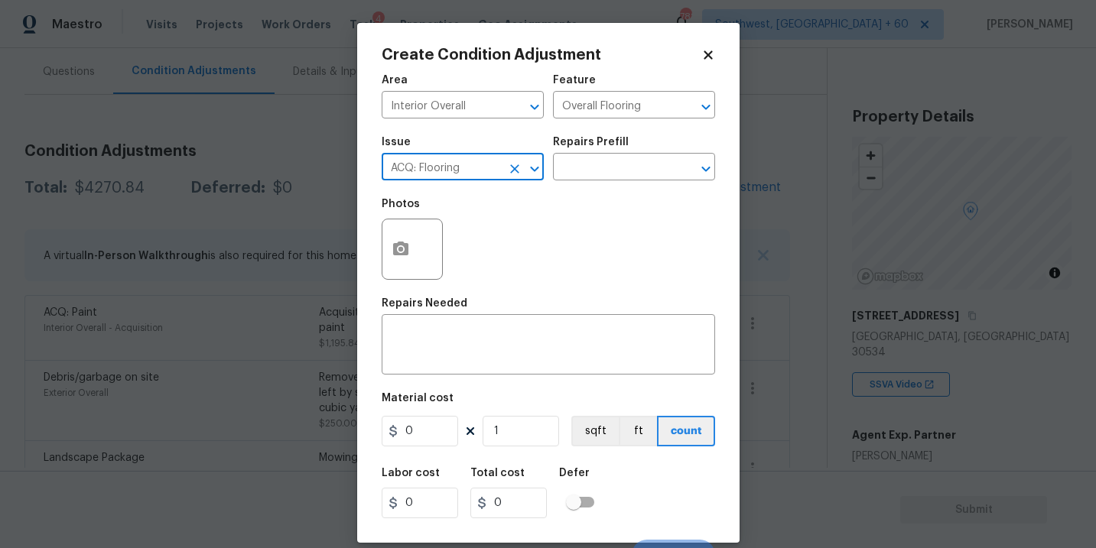
click at [567, 184] on div "Issue ACQ: Flooring ​ Repairs Prefill ​" at bounding box center [549, 159] width 334 height 62
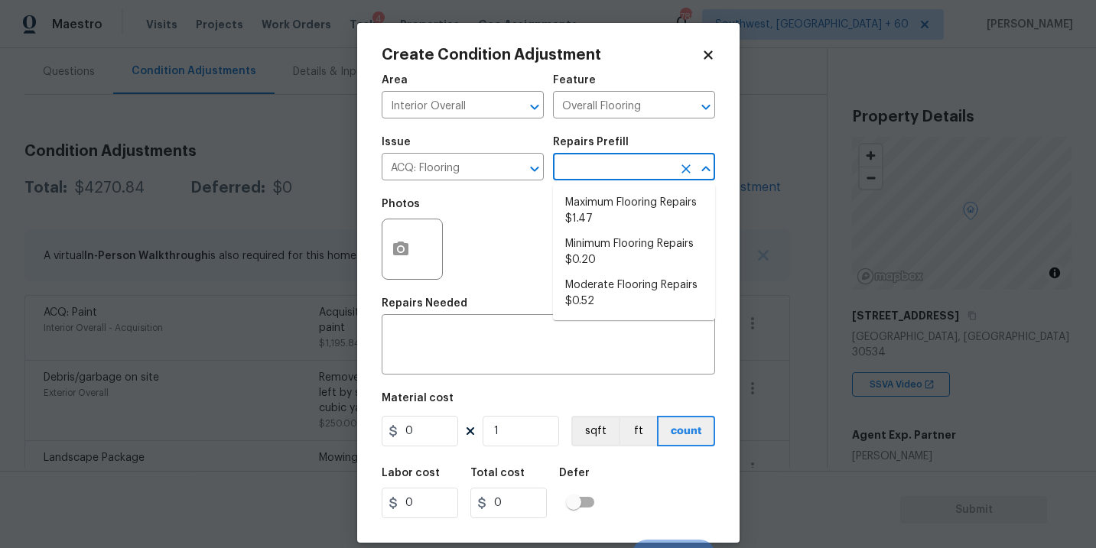
drag, startPoint x: 603, startPoint y: 169, endPoint x: 604, endPoint y: 191, distance: 22.2
click at [604, 168] on input "text" at bounding box center [612, 169] width 119 height 24
click at [614, 247] on li "Minimum Flooring Repairs $0.20" at bounding box center [634, 252] width 162 height 41
type input "Acquisition"
type textarea "Acquisition Scope: Minimum flooring repairs"
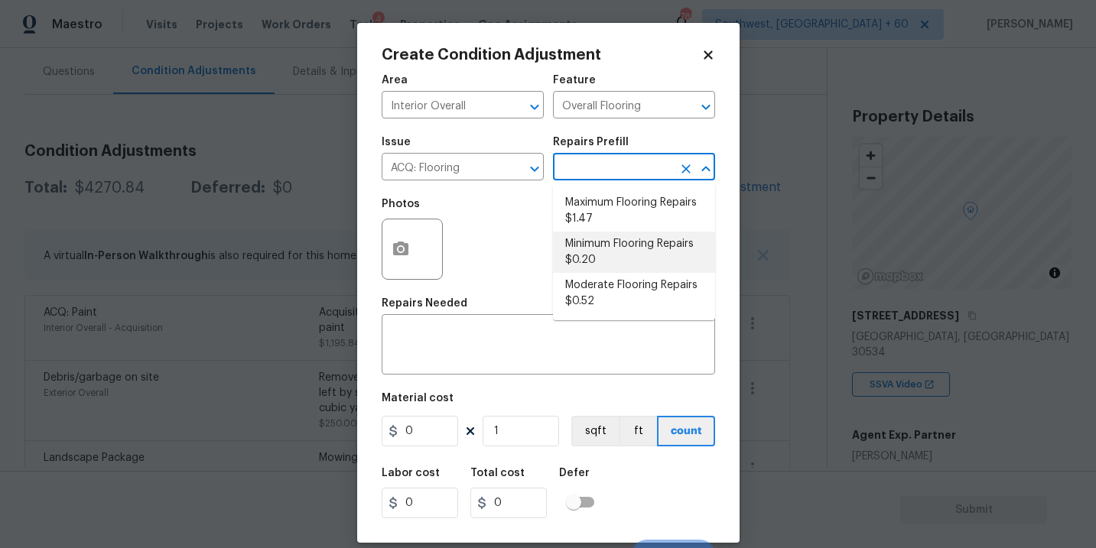
type input "0.2"
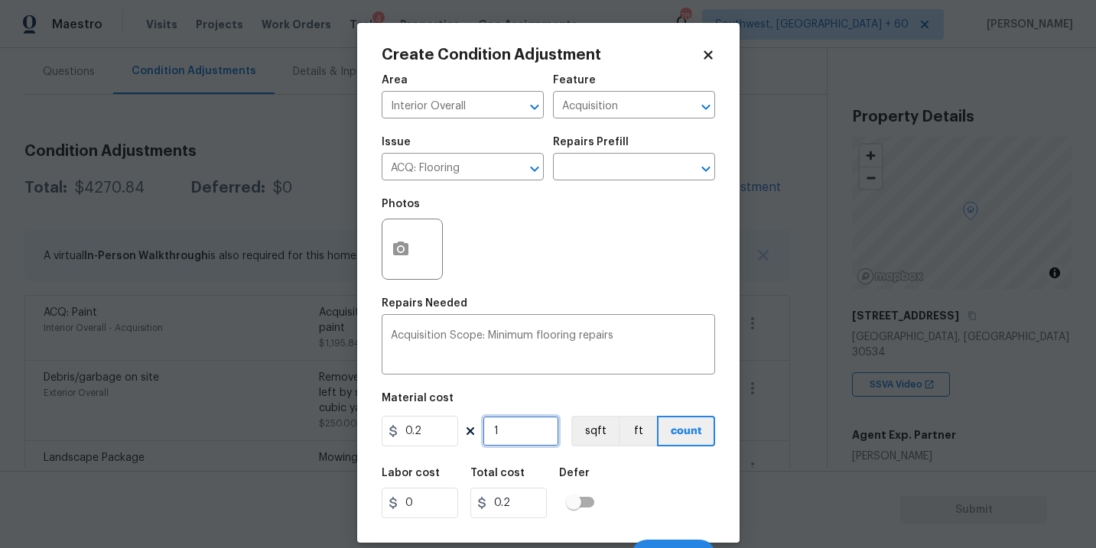
click at [539, 428] on input "1" at bounding box center [521, 431] width 76 height 31
type input "0"
type input "3"
type input "0.6"
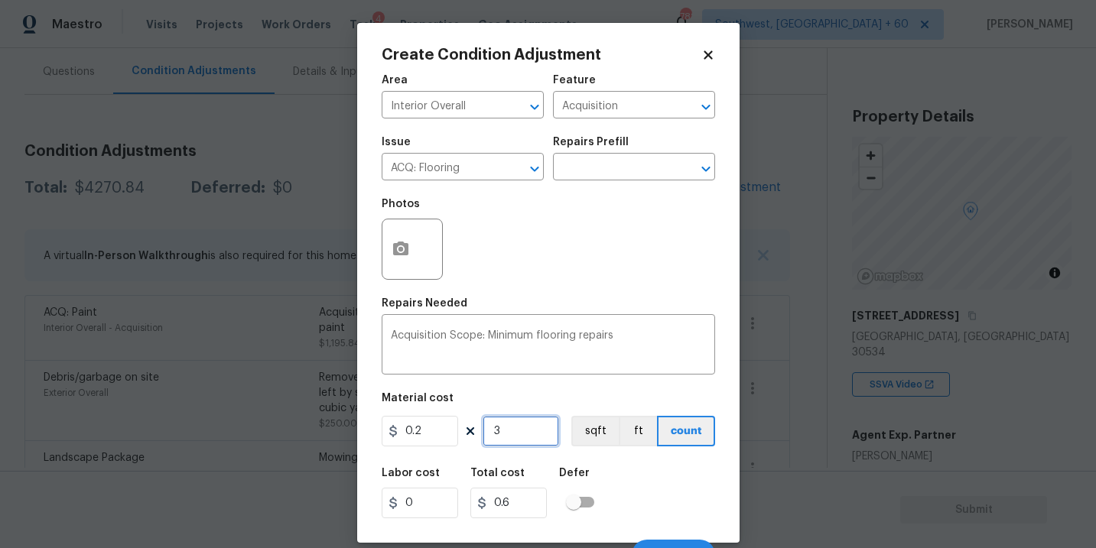
type input "32"
type input "6.4"
type input "323"
type input "64.6"
type input "3232"
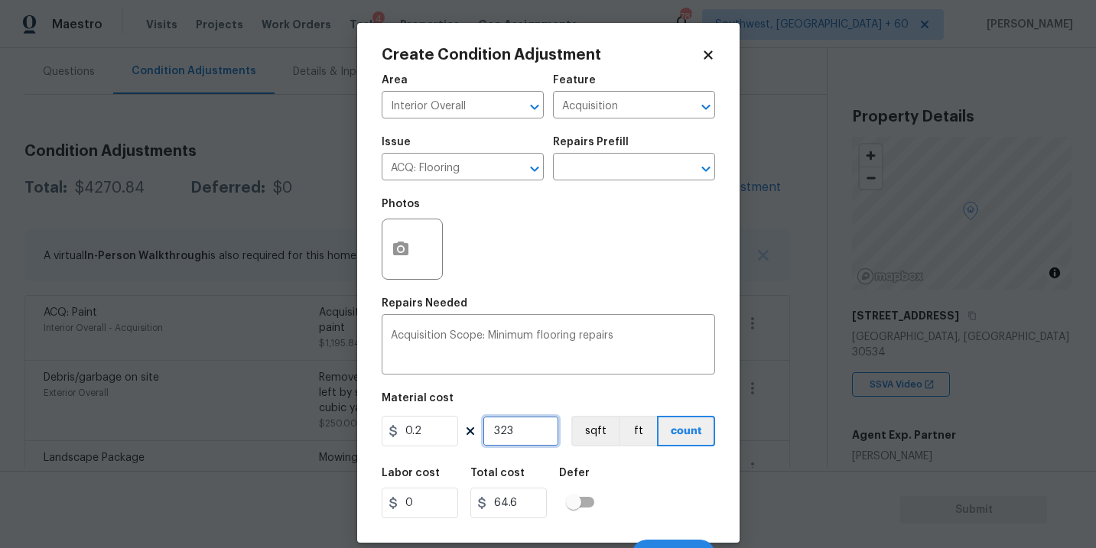
type input "646.4"
type input "3232"
click at [591, 429] on button "sqft" at bounding box center [594, 431] width 47 height 31
click at [620, 454] on div "Area Interior Overall ​ Feature Acquisition ​ Issue ACQ: Flooring ​ Repairs Pre…" at bounding box center [549, 318] width 334 height 505
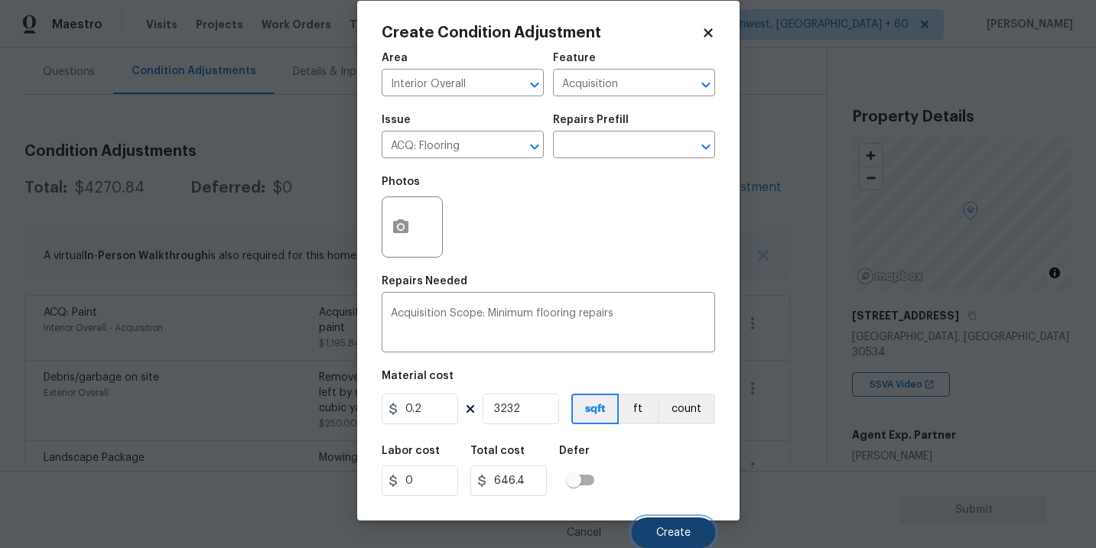
click at [673, 539] on button "Create" at bounding box center [673, 533] width 83 height 31
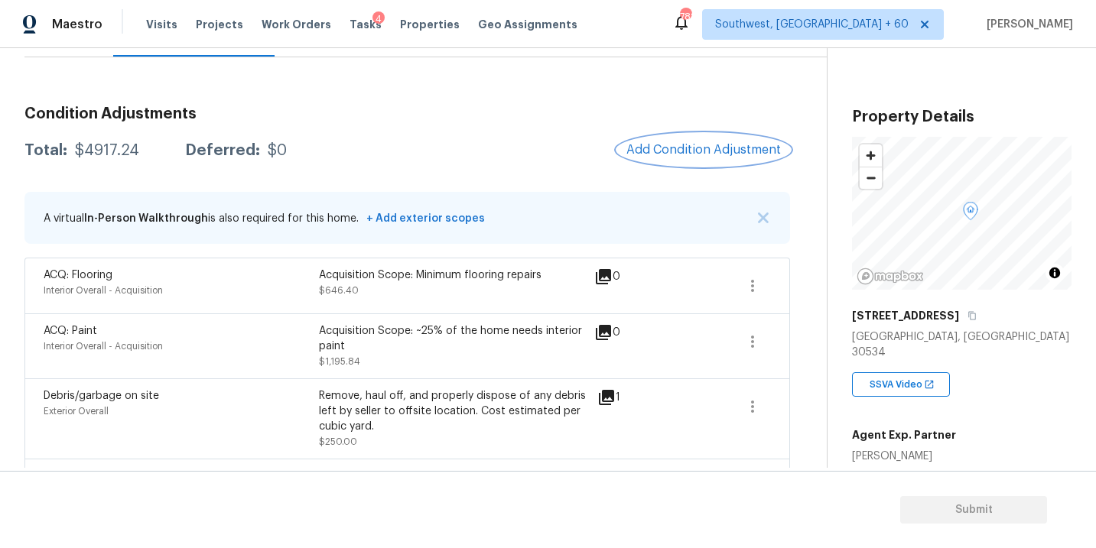
scroll to position [109, 0]
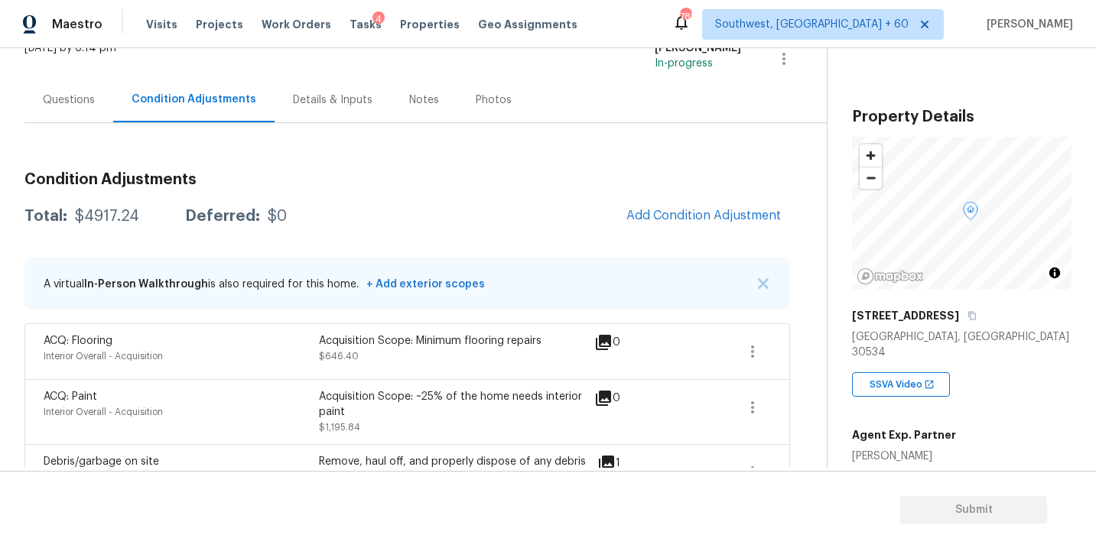
click at [82, 103] on div "Questions" at bounding box center [69, 100] width 52 height 15
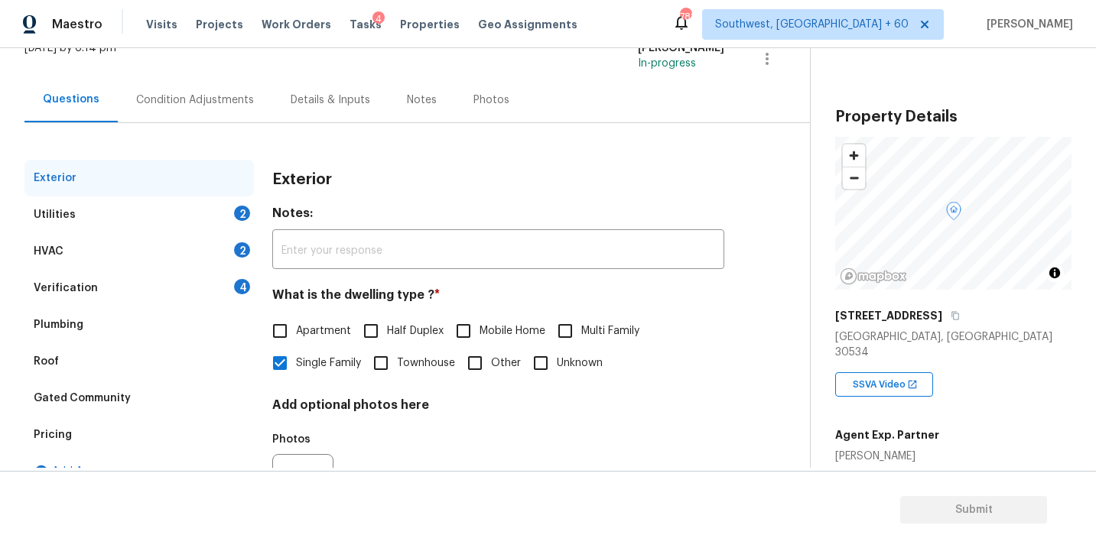
click at [174, 217] on div "Utilities 2" at bounding box center [138, 215] width 229 height 37
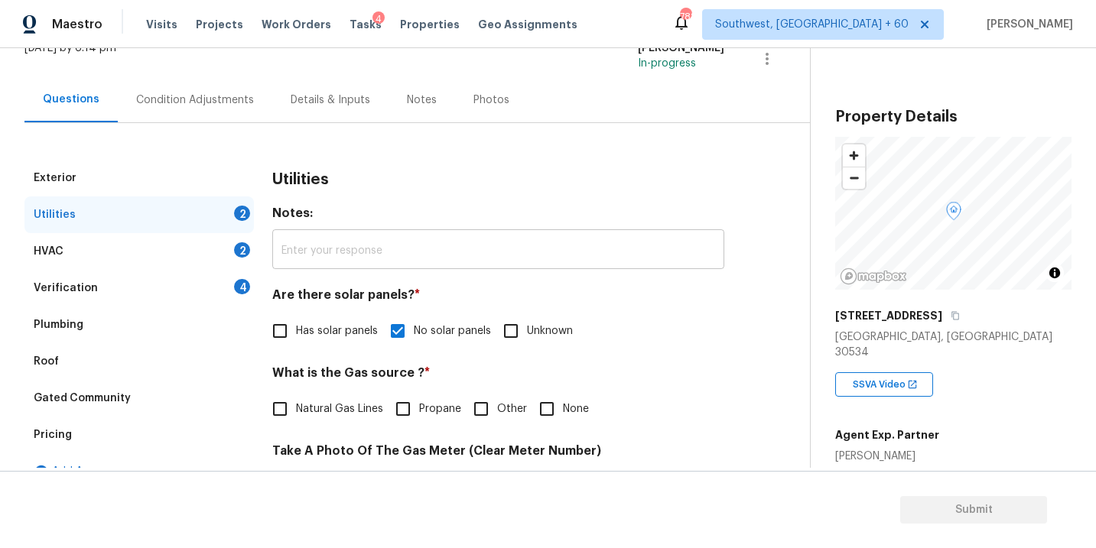
scroll to position [204, 0]
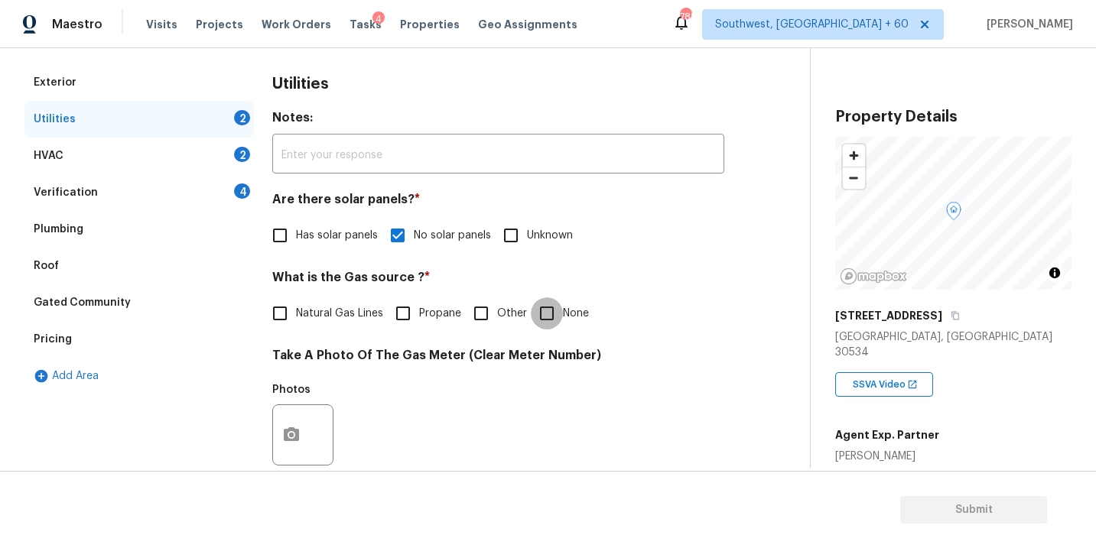
click at [560, 319] on input "None" at bounding box center [547, 314] width 32 height 32
checkbox input "true"
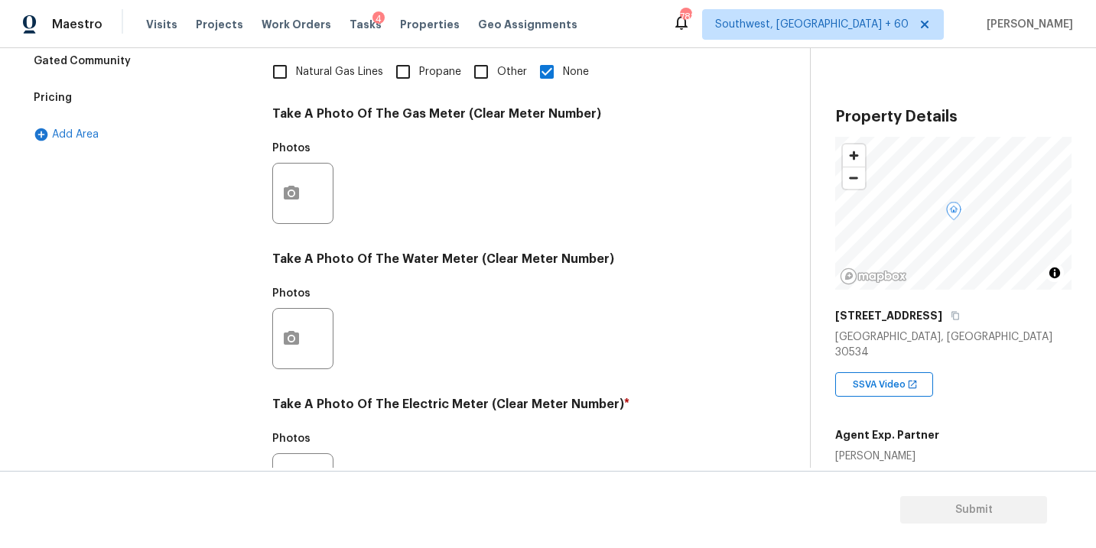
scroll to position [603, 0]
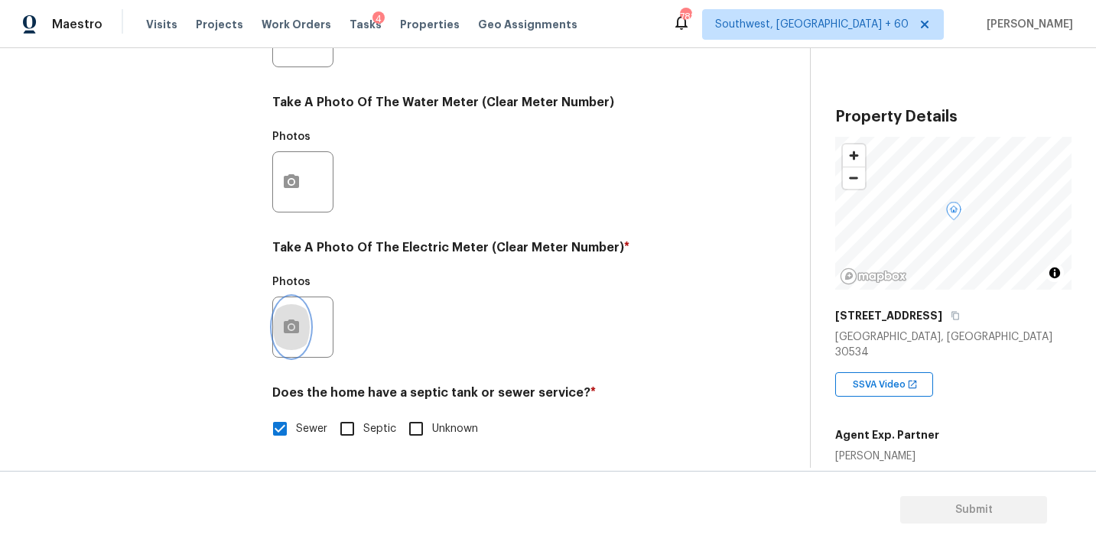
click at [283, 347] on button "button" at bounding box center [291, 328] width 37 height 60
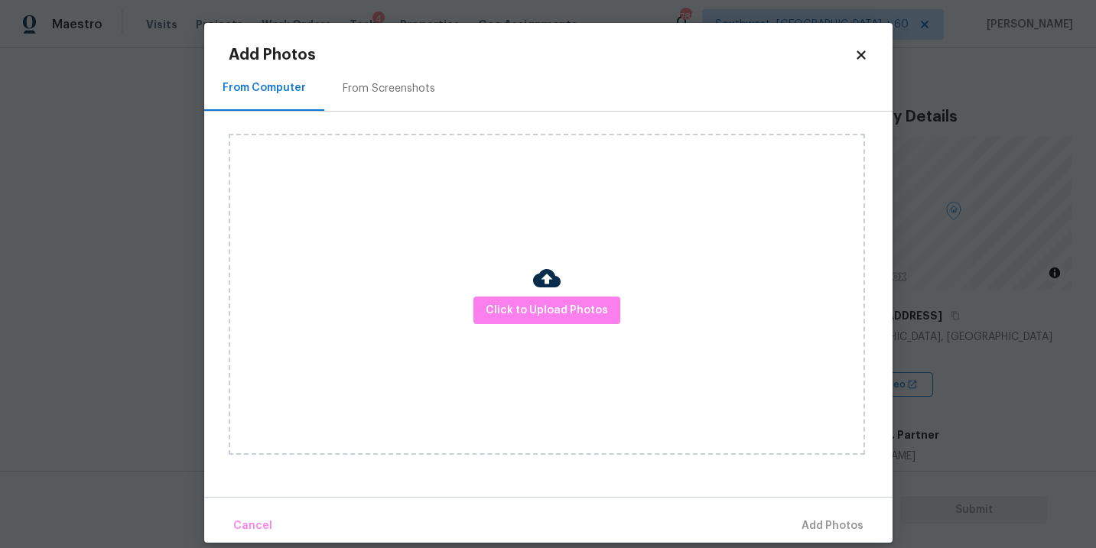
click at [472, 307] on div "Click to Upload Photos" at bounding box center [547, 294] width 636 height 321
click at [538, 300] on button "Click to Upload Photos" at bounding box center [547, 311] width 147 height 28
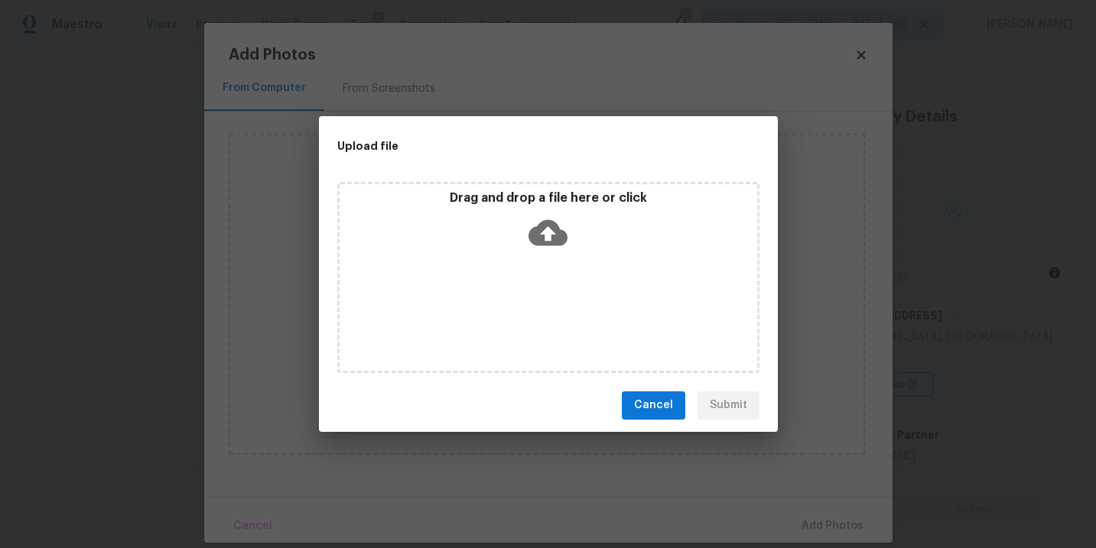
click at [542, 268] on div "Drag and drop a file here or click" at bounding box center [548, 277] width 422 height 191
click at [666, 421] on div "Cancel Submit" at bounding box center [548, 405] width 459 height 53
click at [907, 392] on div "Upload file Drag and drop a file here or click Cancel Submit" at bounding box center [548, 274] width 1096 height 548
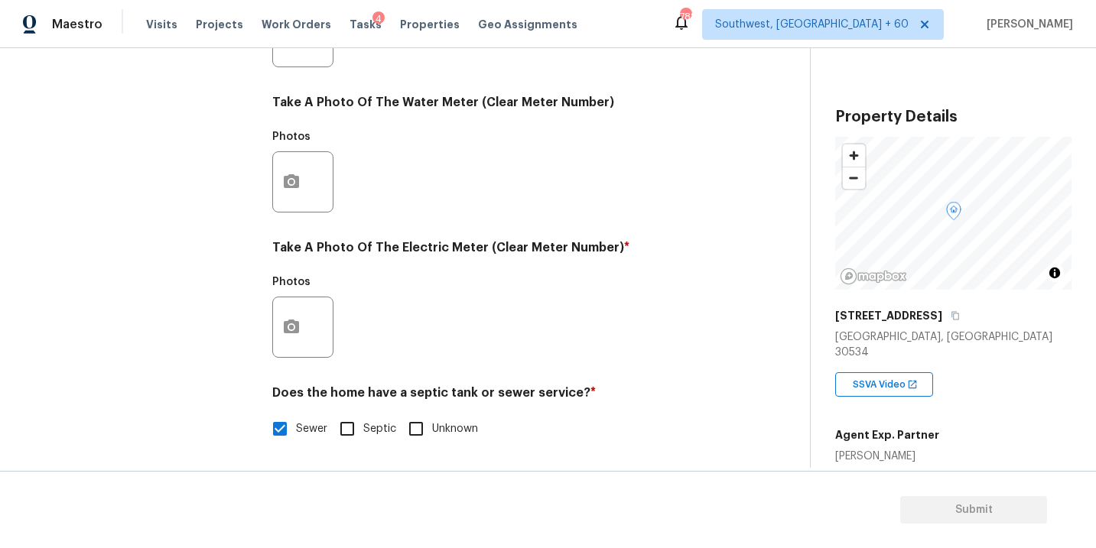
click at [914, 392] on body "Maestro Visits Projects Work Orders Tasks 4 Properties Geo Assignments 788 Sout…" at bounding box center [548, 274] width 1096 height 548
click at [301, 333] on button "button" at bounding box center [291, 328] width 37 height 60
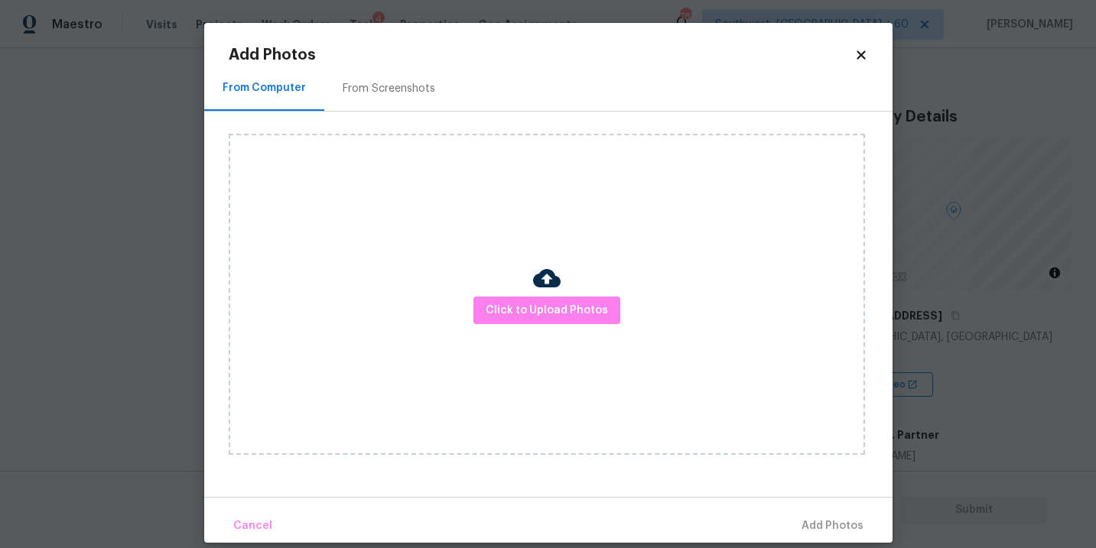
click at [652, 311] on div "Click to Upload Photos" at bounding box center [547, 294] width 636 height 321
click at [595, 310] on span "Click to Upload Photos" at bounding box center [547, 310] width 122 height 19
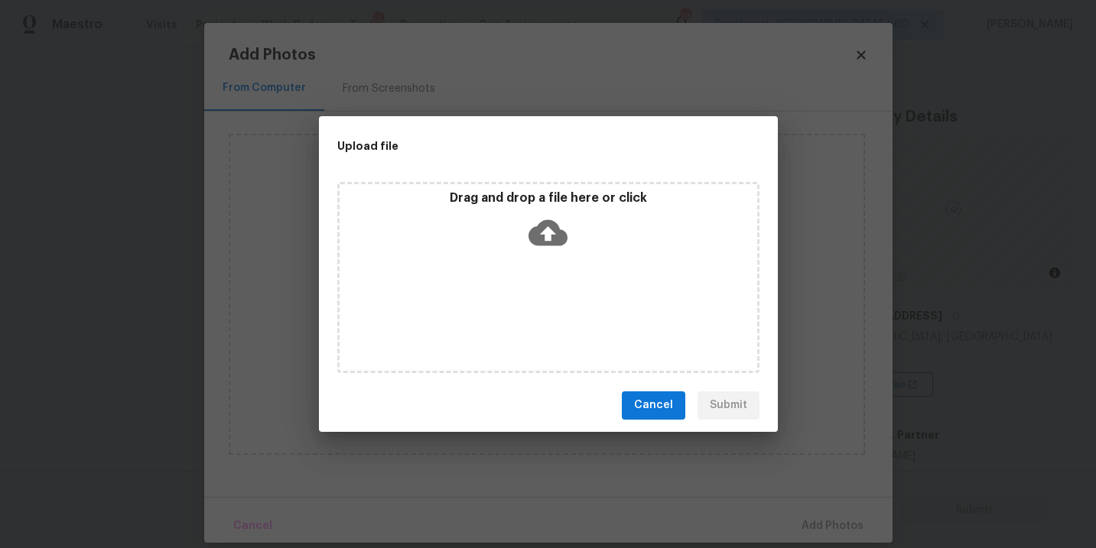
click at [540, 243] on icon at bounding box center [548, 233] width 39 height 26
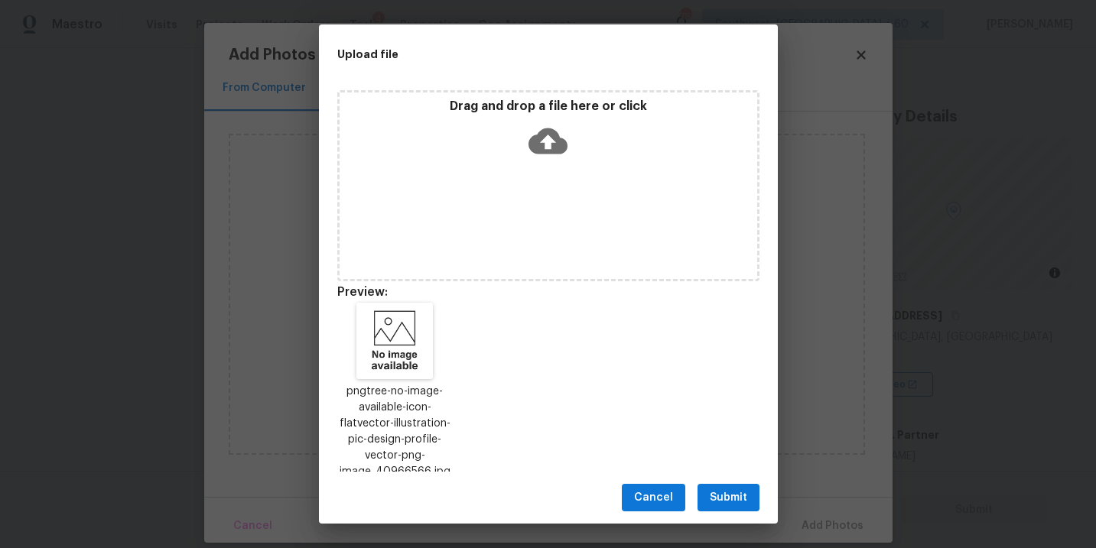
click at [723, 496] on span "Submit" at bounding box center [728, 498] width 37 height 19
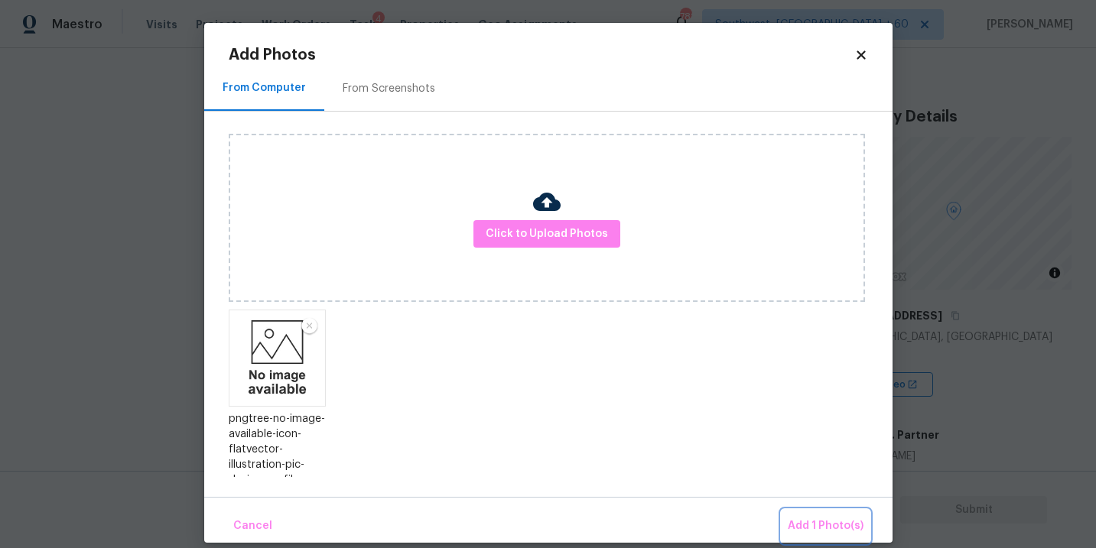
click at [795, 530] on span "Add 1 Photo(s)" at bounding box center [826, 526] width 76 height 19
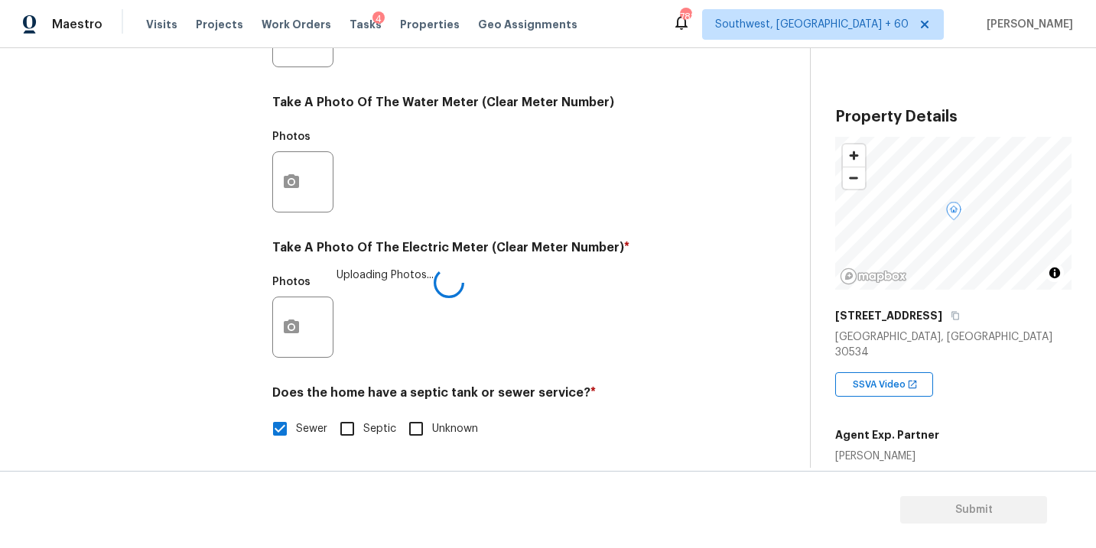
click at [639, 350] on div "Photos Uploading Photos..." at bounding box center [498, 317] width 452 height 99
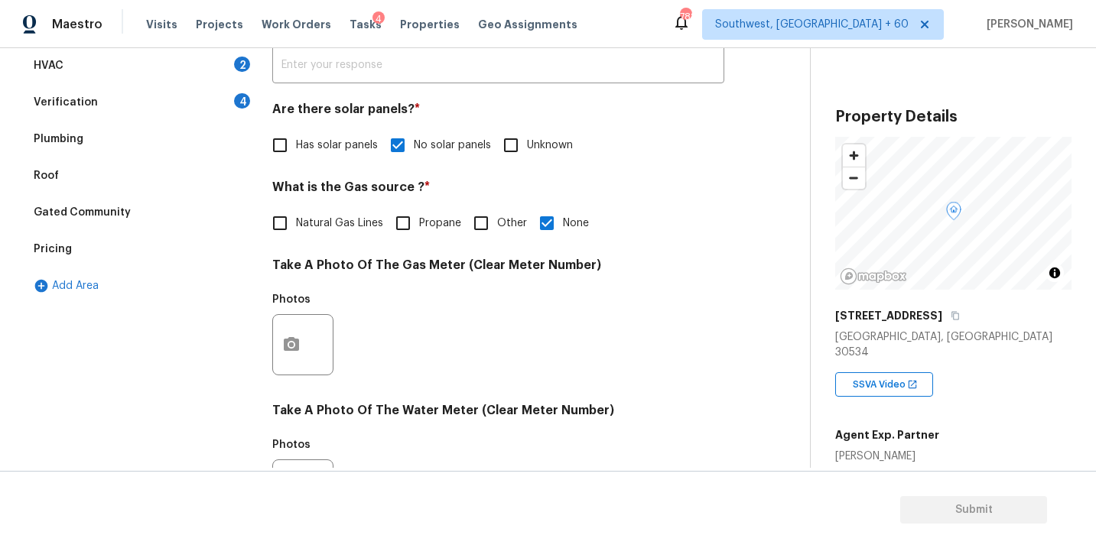
scroll to position [163, 0]
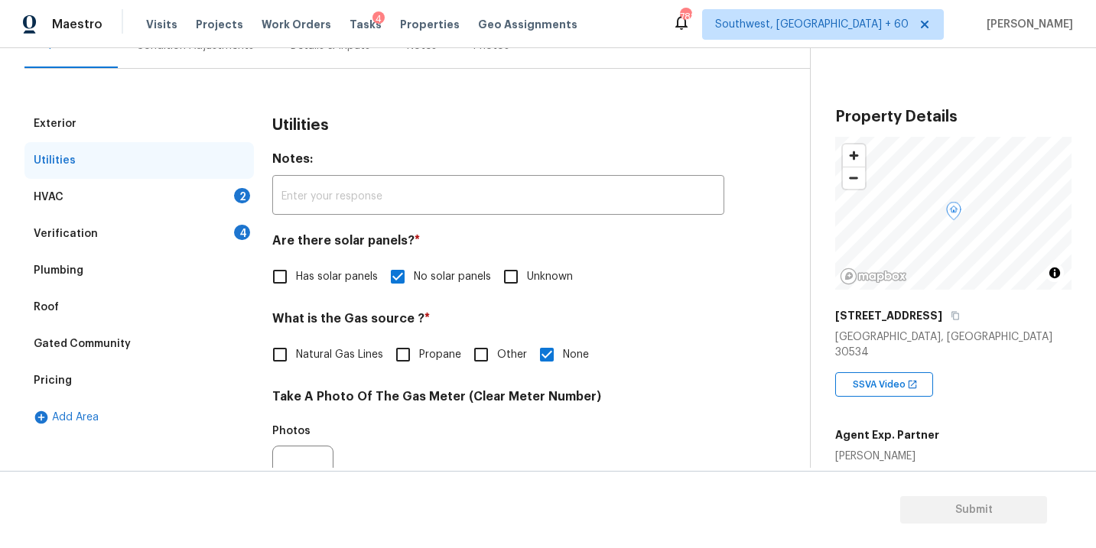
click at [164, 205] on div "HVAC 2" at bounding box center [138, 197] width 229 height 37
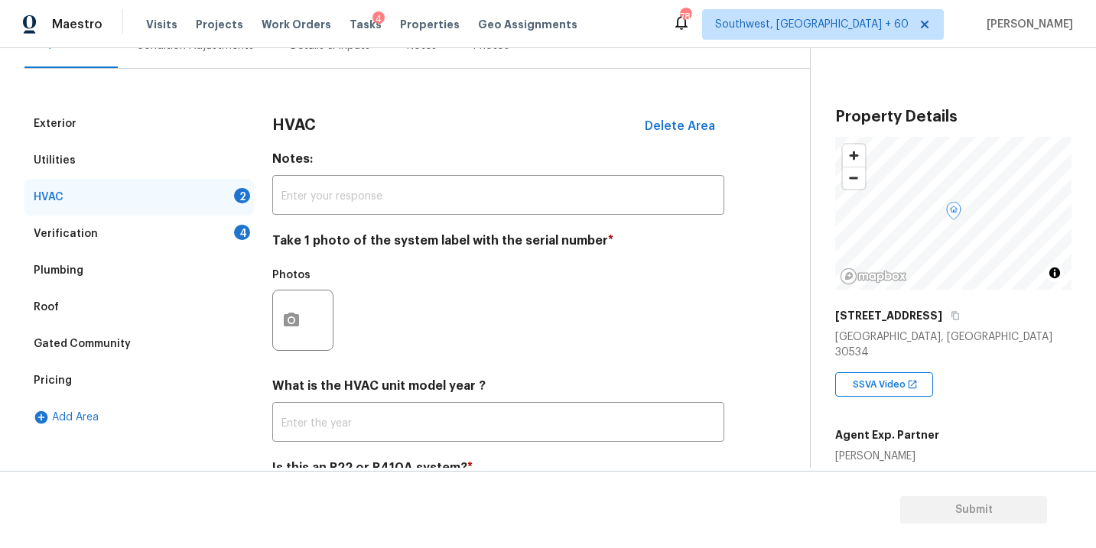
click at [319, 328] on div at bounding box center [302, 320] width 61 height 61
click at [293, 323] on icon "button" at bounding box center [291, 320] width 18 height 18
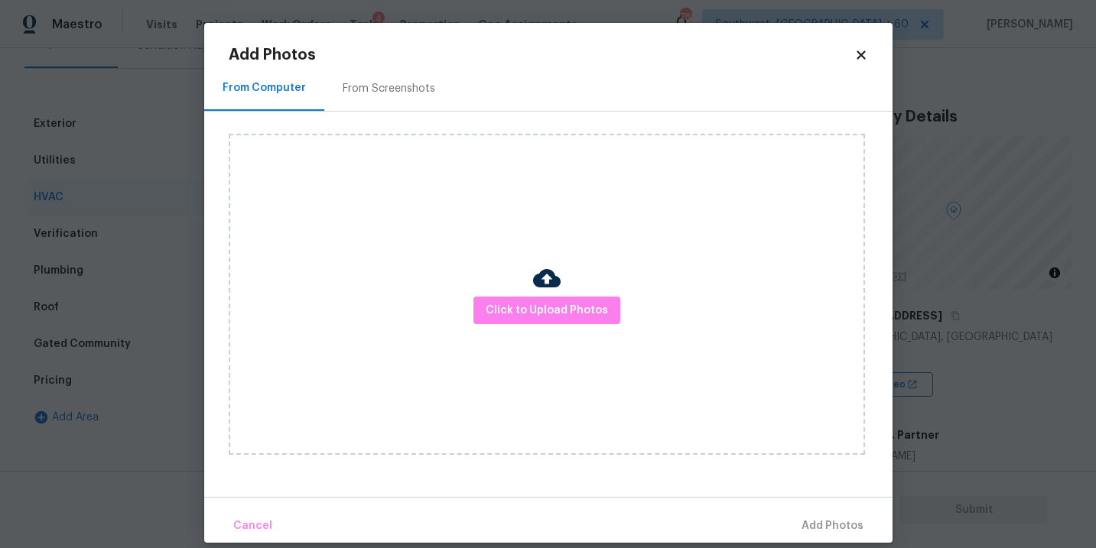
click at [481, 328] on div "Click to Upload Photos" at bounding box center [547, 294] width 636 height 321
click at [496, 323] on button "Click to Upload Photos" at bounding box center [547, 311] width 147 height 28
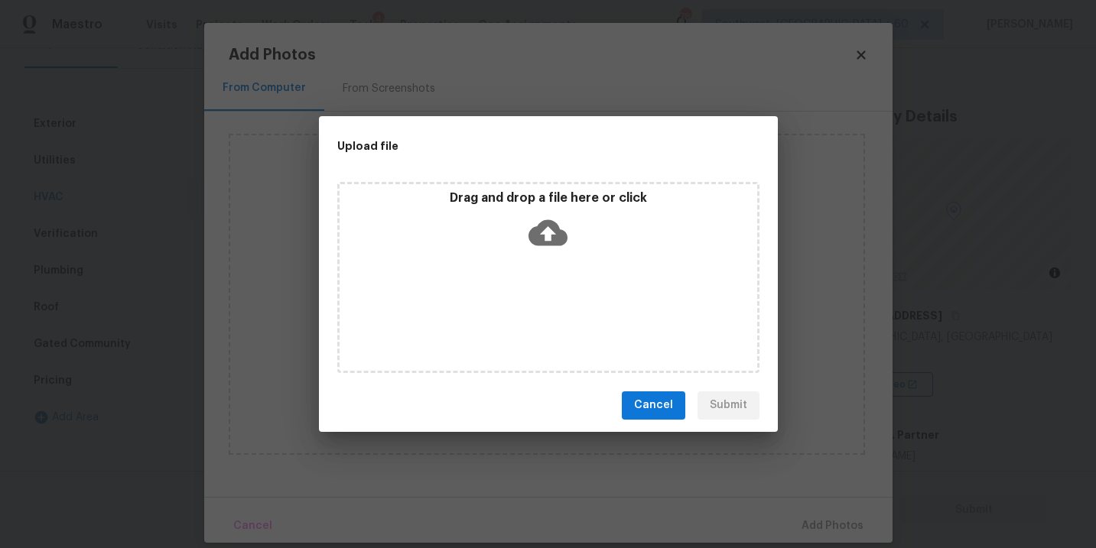
click at [544, 269] on div "Drag and drop a file here or click" at bounding box center [548, 277] width 422 height 191
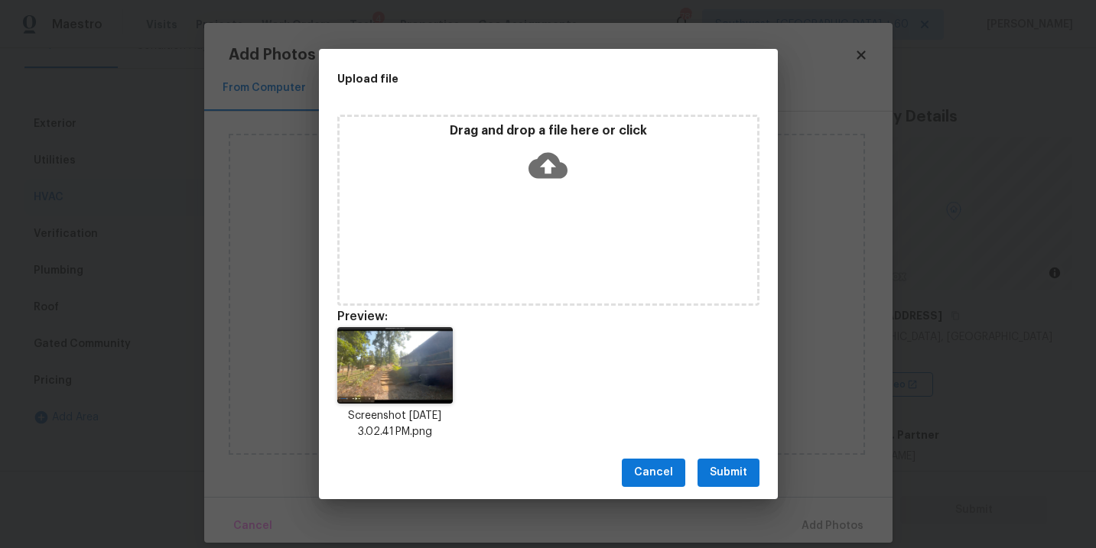
click at [727, 467] on span "Submit" at bounding box center [728, 473] width 37 height 19
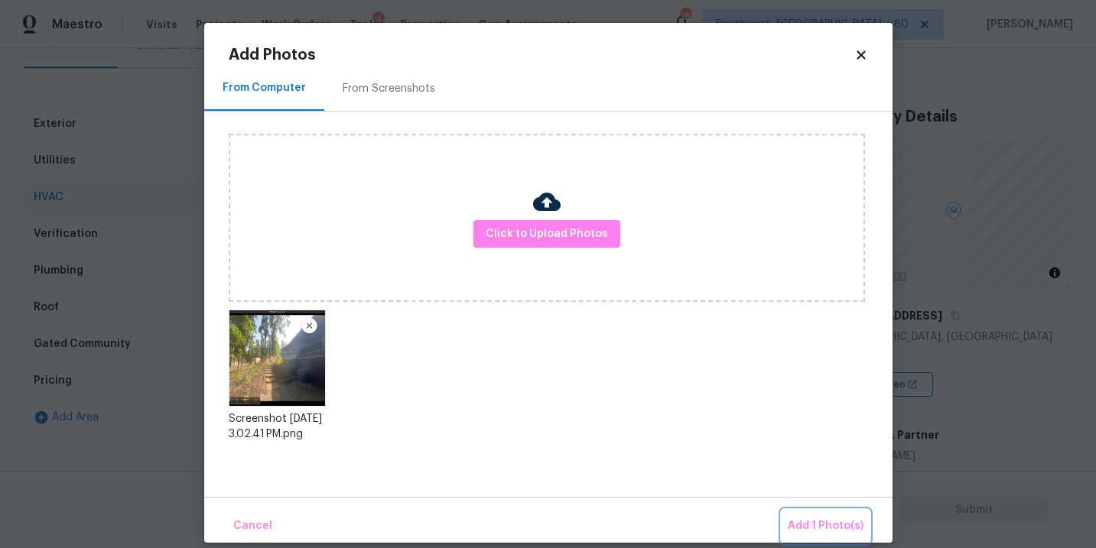
click at [804, 524] on span "Add 1 Photo(s)" at bounding box center [826, 526] width 76 height 19
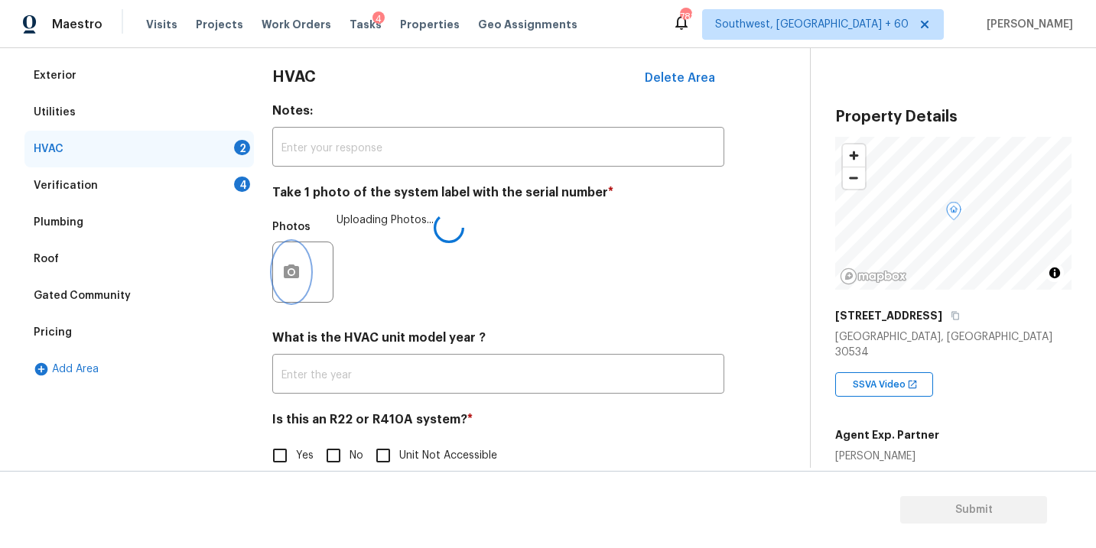
scroll to position [239, 0]
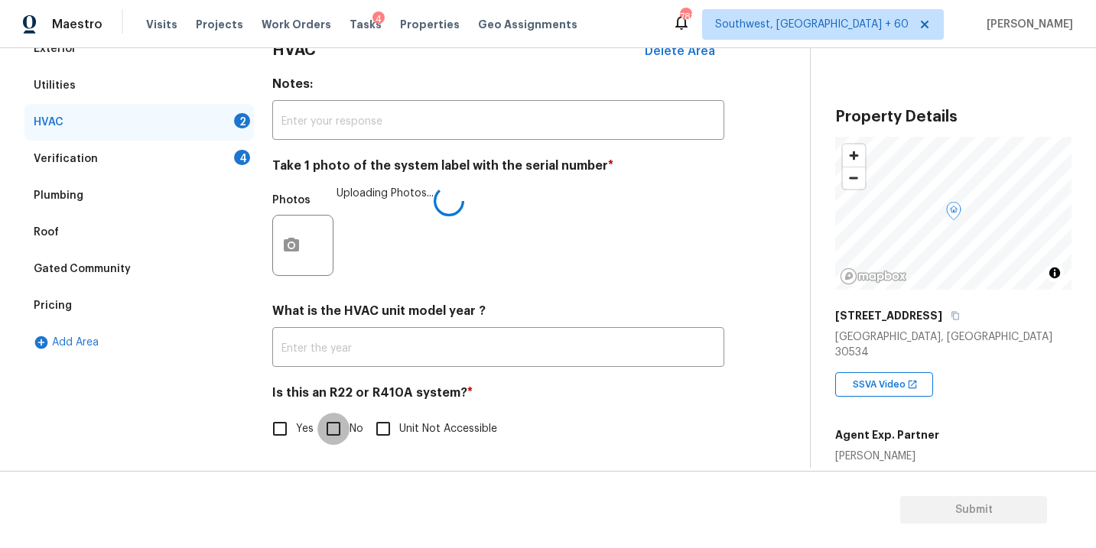
click at [346, 428] on input "No" at bounding box center [333, 429] width 32 height 32
checkbox input "true"
click at [121, 164] on div "Verification 4" at bounding box center [138, 159] width 229 height 37
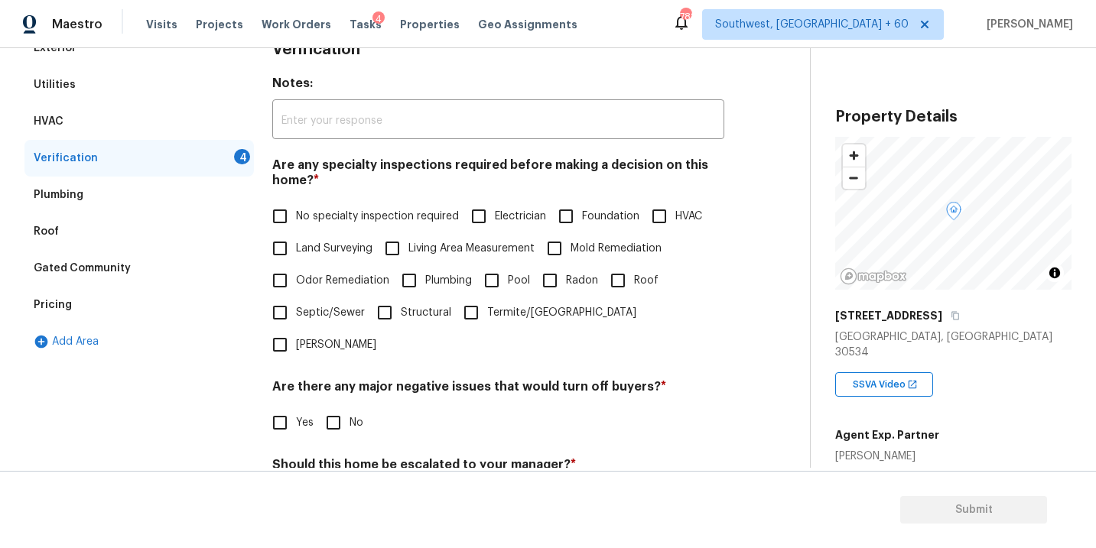
click at [373, 219] on span "No specialty inspection required" at bounding box center [377, 217] width 163 height 16
click at [296, 219] on input "No specialty inspection required" at bounding box center [280, 216] width 32 height 32
checkbox input "true"
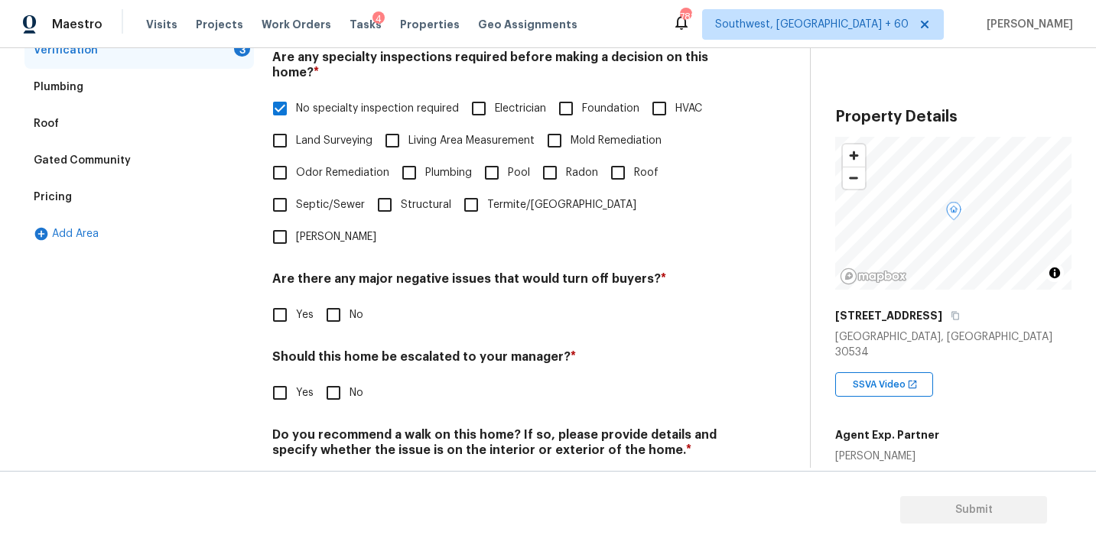
click at [346, 299] on input "No" at bounding box center [333, 315] width 32 height 32
checkbox input "true"
click at [337, 379] on input "No" at bounding box center [333, 395] width 32 height 32
checkbox input "true"
click at [334, 472] on input "No" at bounding box center [333, 488] width 32 height 32
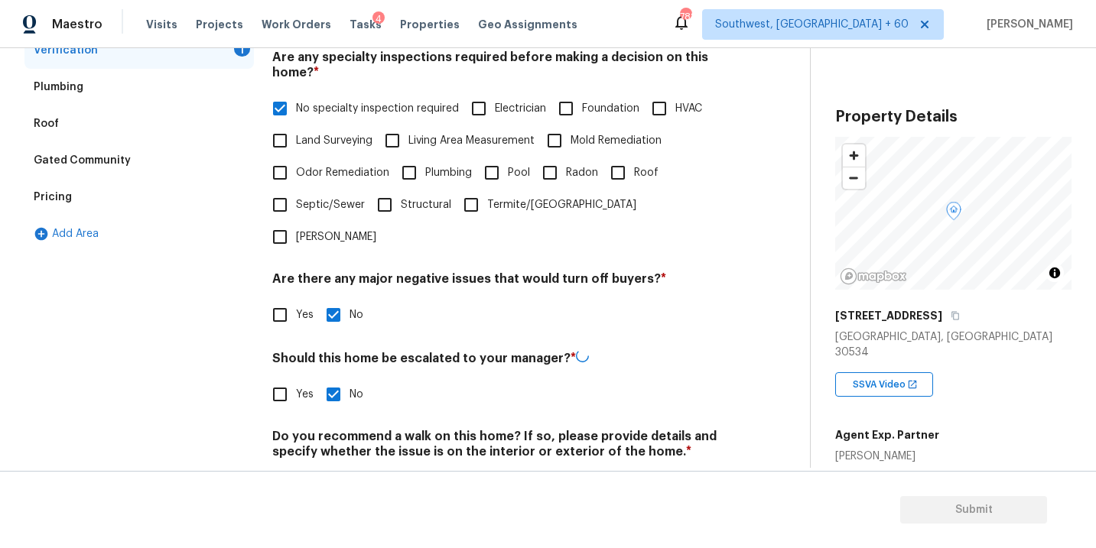
checkbox input "true"
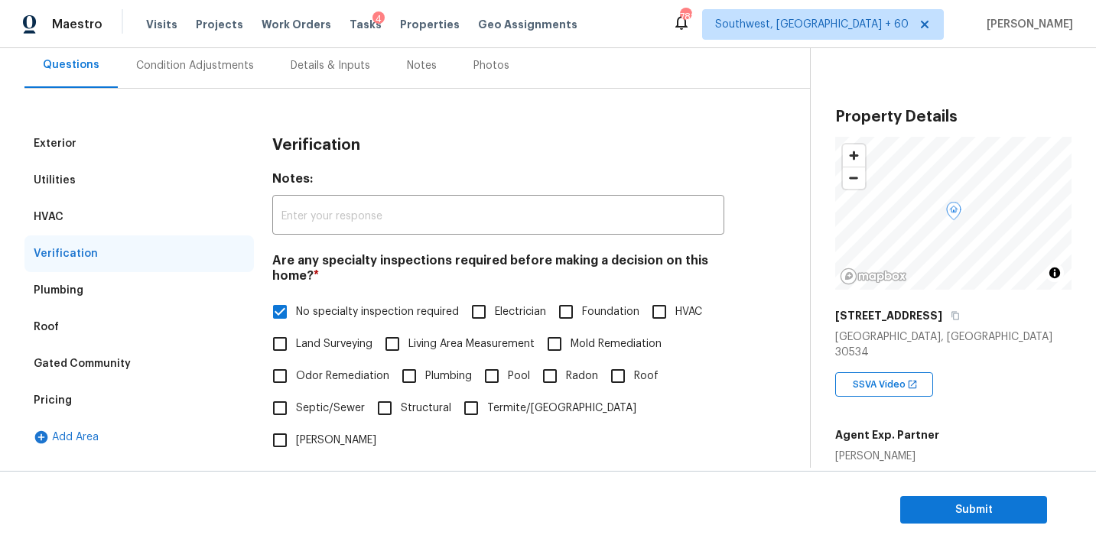
scroll to position [76, 0]
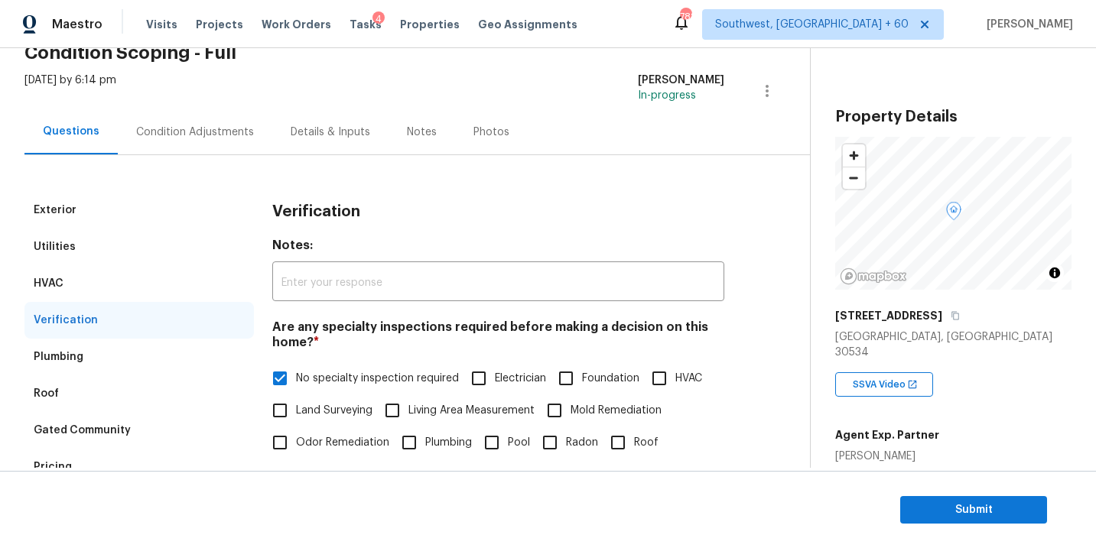
click at [228, 137] on div "Condition Adjustments" at bounding box center [195, 132] width 118 height 15
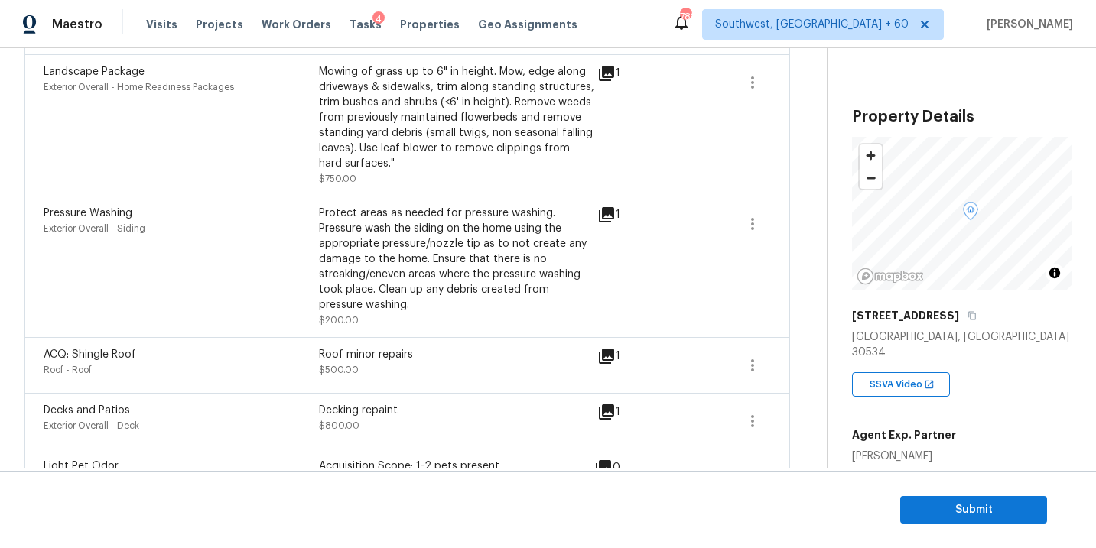
scroll to position [89, 0]
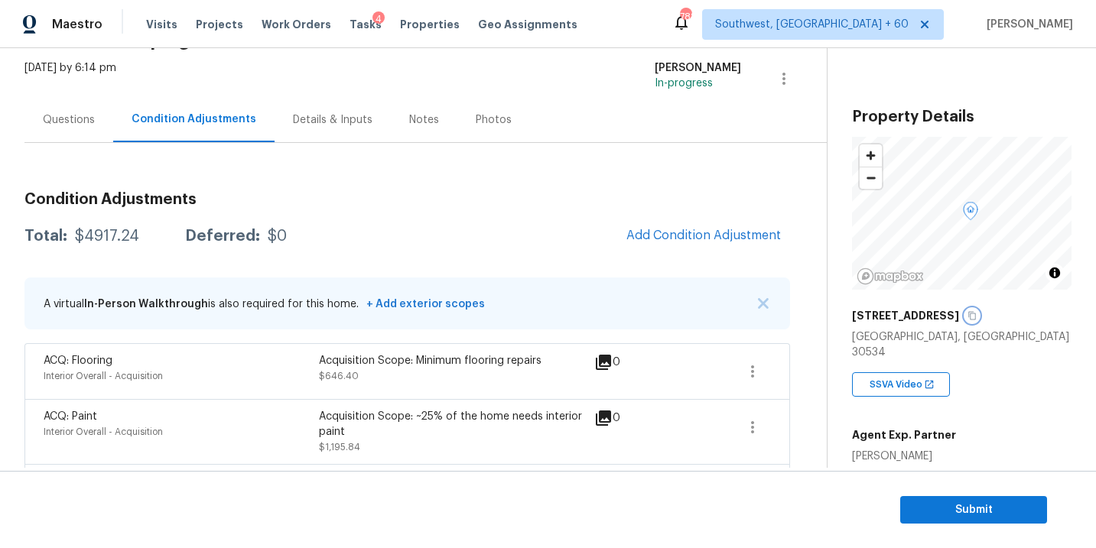
click at [968, 314] on icon "button" at bounding box center [972, 315] width 9 height 9
click at [116, 226] on div "Total: $4917.24 Deferred: $0 Add Condition Adjustment" at bounding box center [407, 237] width 766 height 34
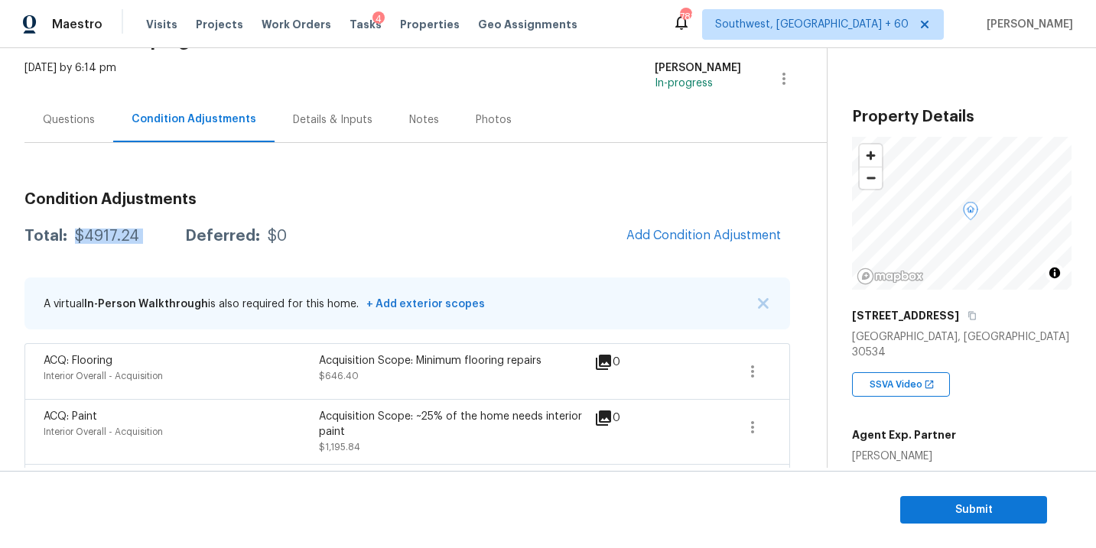
click at [116, 226] on div "Total: $4917.24 Deferred: $0 Add Condition Adjustment" at bounding box center [407, 237] width 766 height 34
copy div "$4917.24"
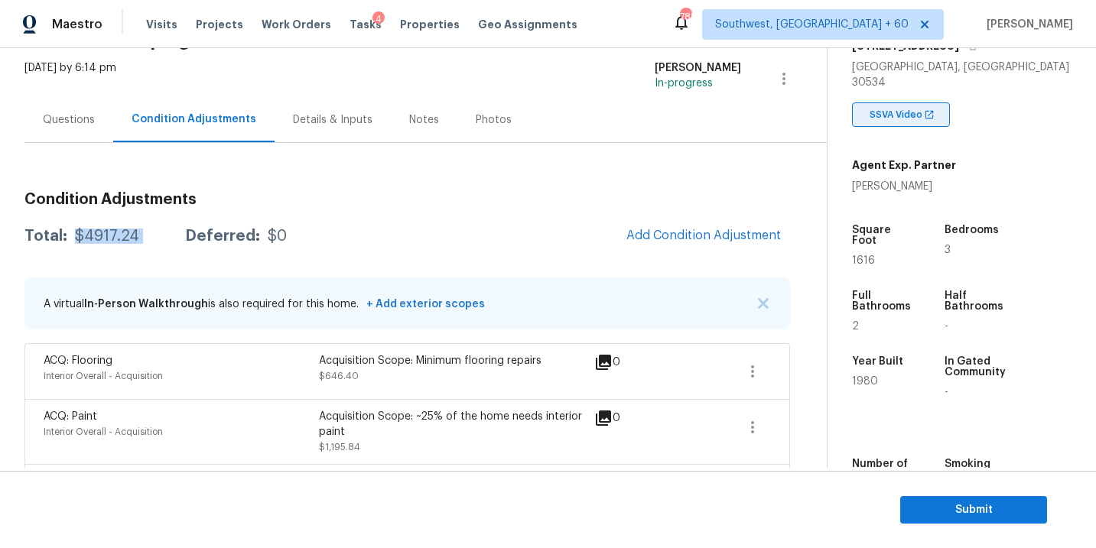
scroll to position [304, 0]
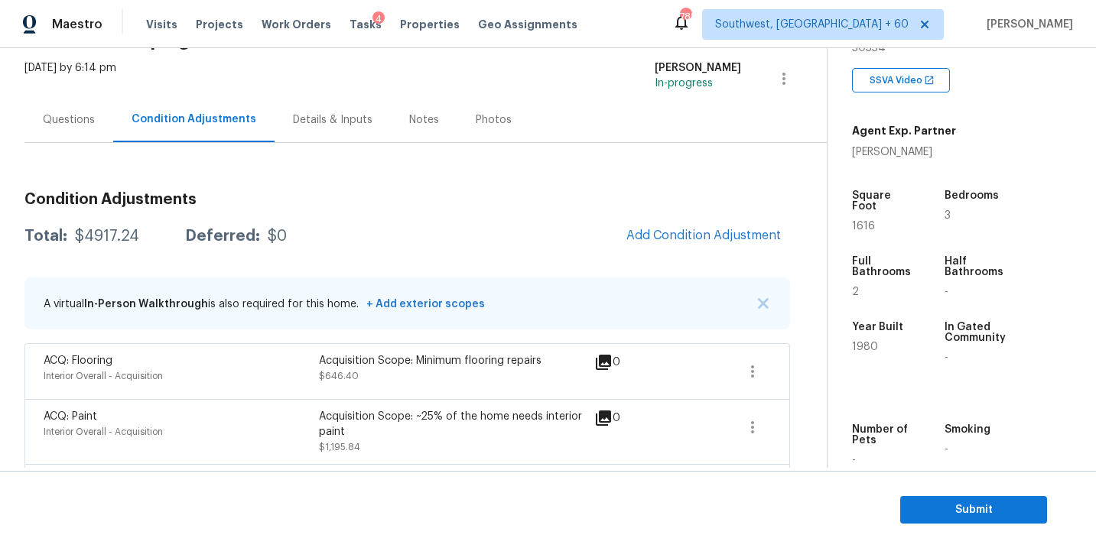
click at [76, 126] on div "Questions" at bounding box center [69, 119] width 52 height 15
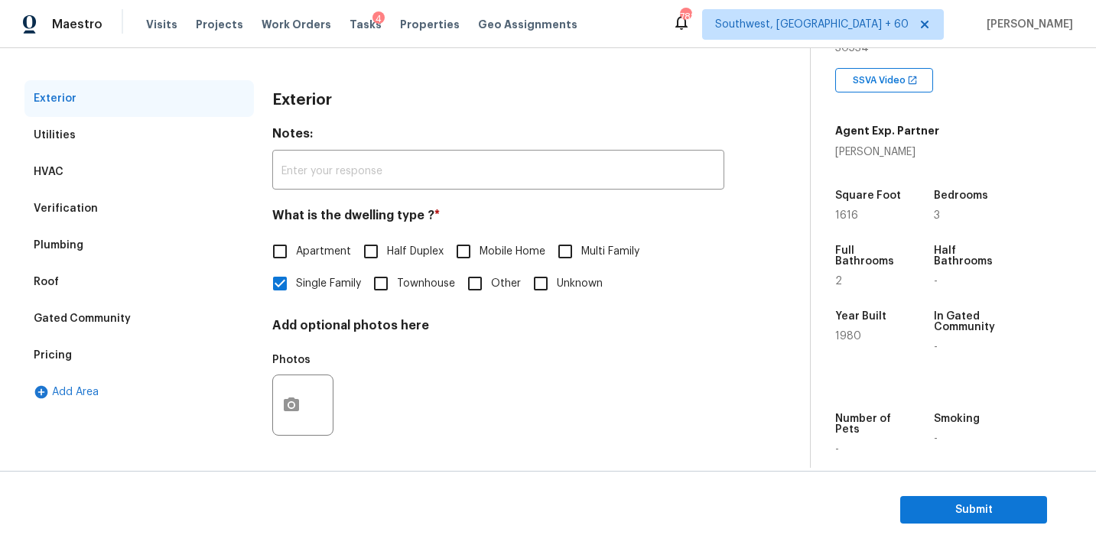
click at [103, 217] on div "Verification" at bounding box center [138, 208] width 229 height 37
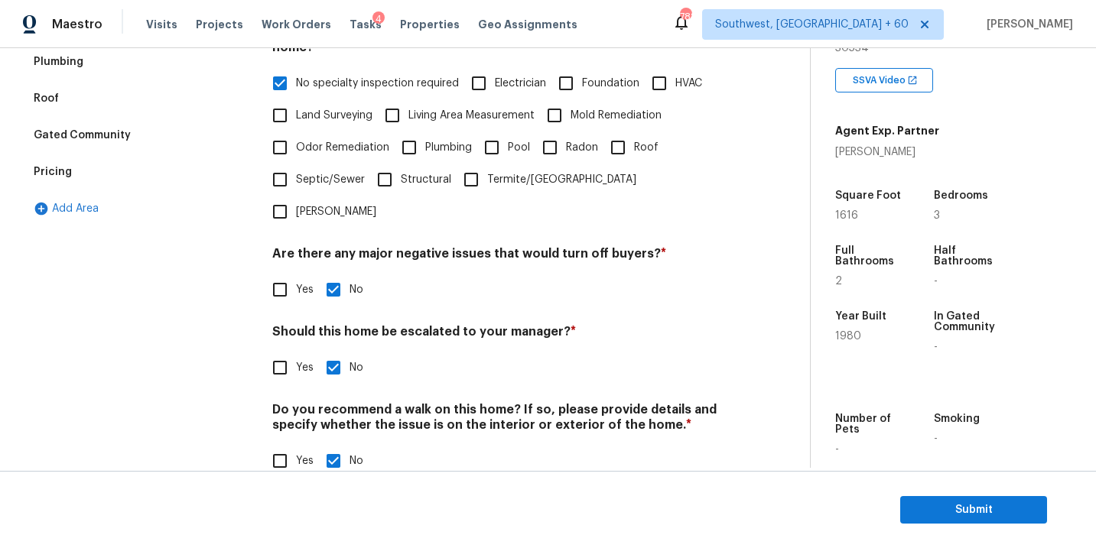
scroll to position [282, 0]
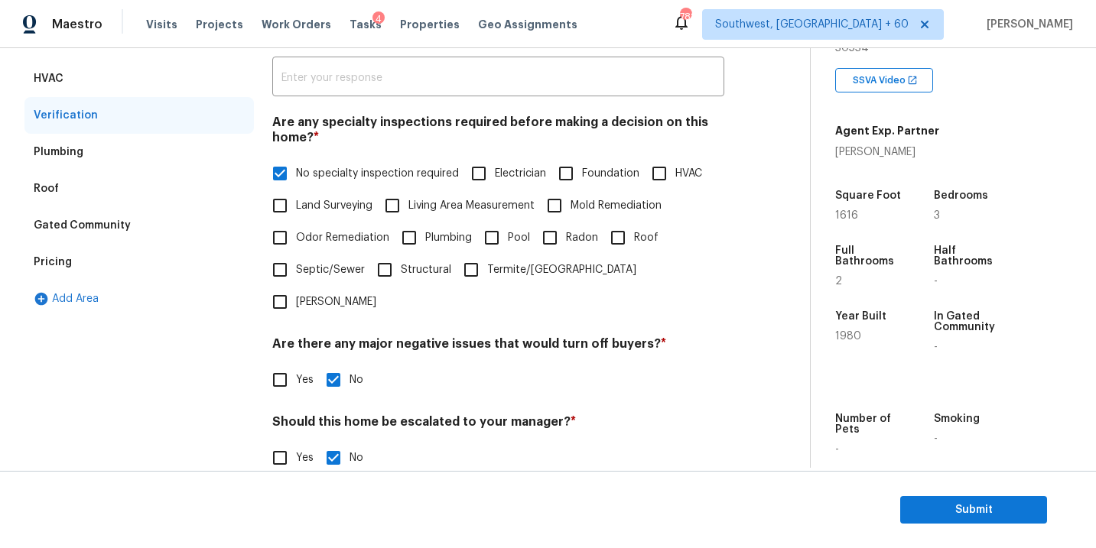
click at [83, 264] on div "Pricing" at bounding box center [138, 262] width 229 height 37
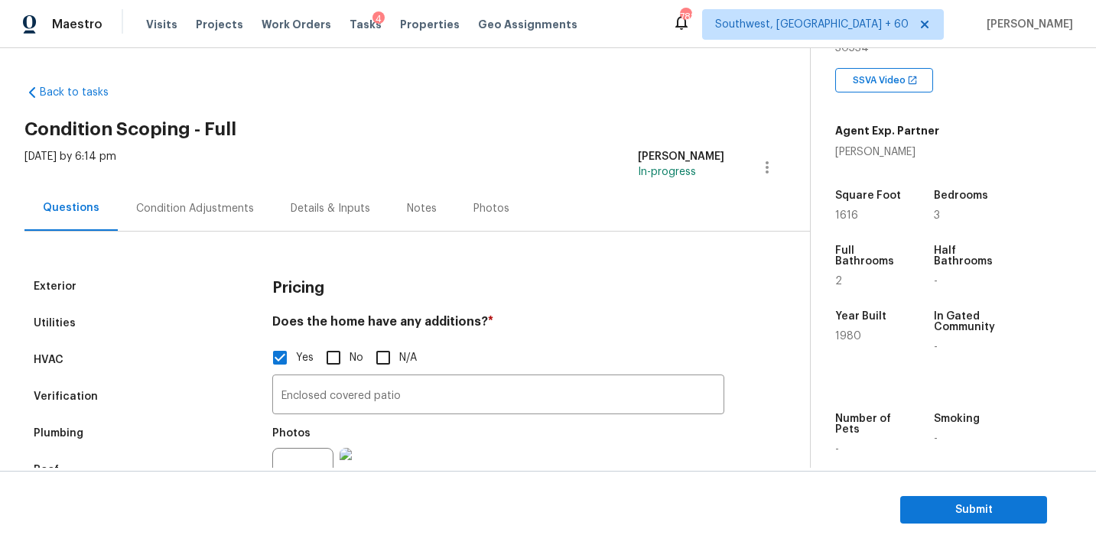
scroll to position [19, 0]
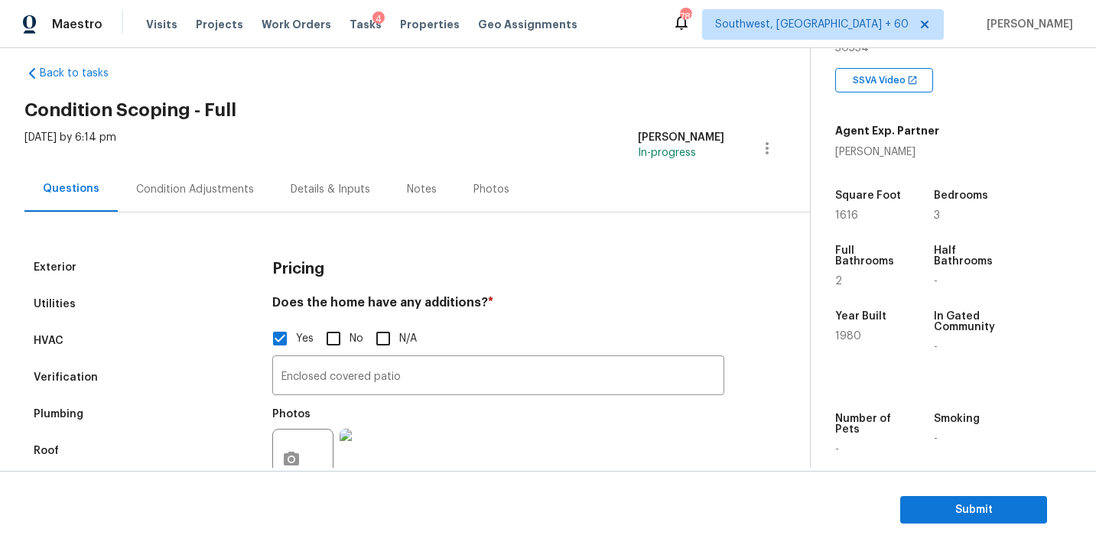
click at [210, 199] on div "Condition Adjustments" at bounding box center [195, 189] width 155 height 45
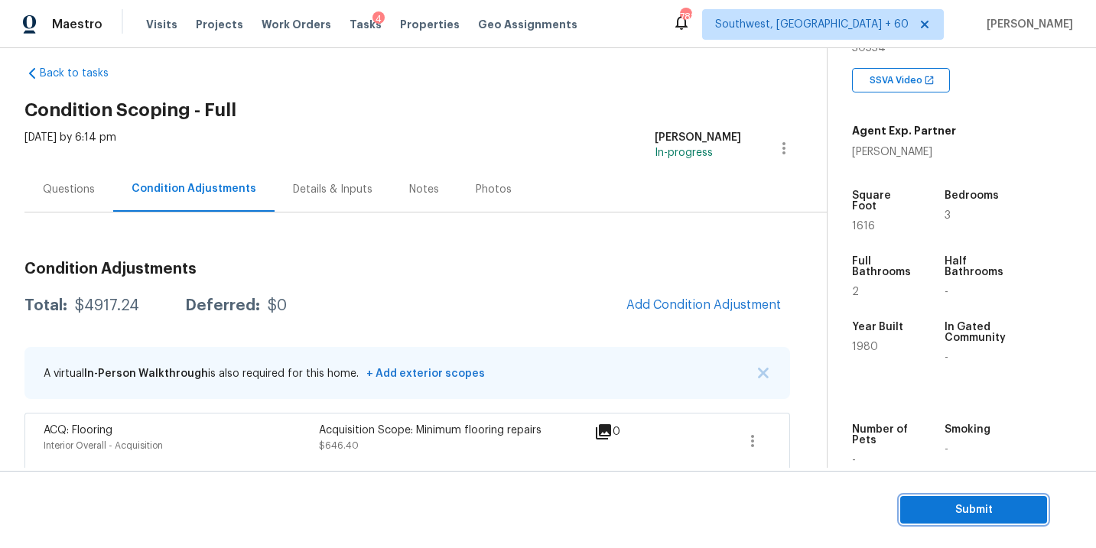
click at [936, 506] on span "Submit" at bounding box center [974, 510] width 122 height 19
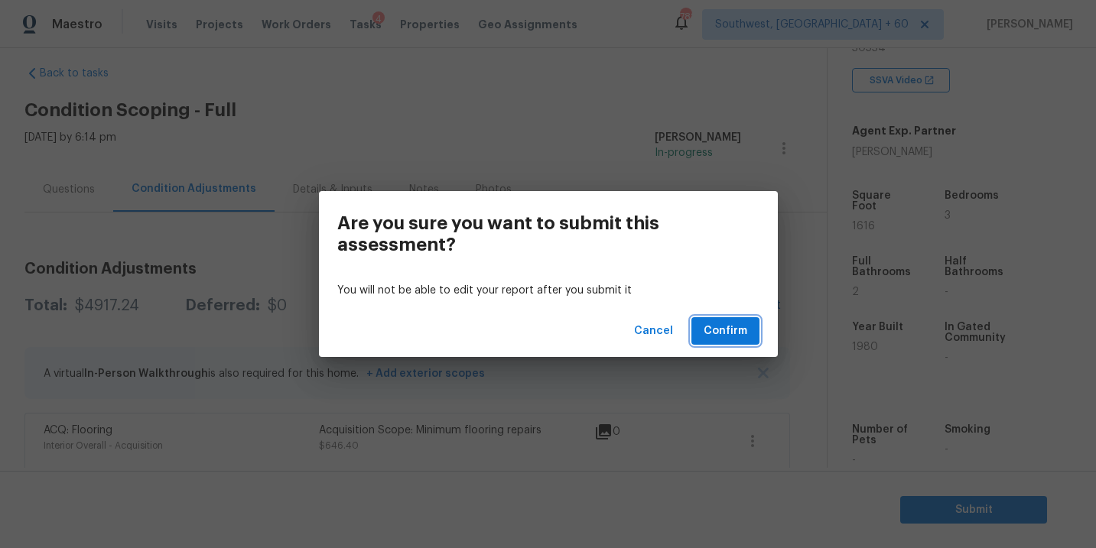
click at [730, 326] on span "Confirm" at bounding box center [726, 331] width 44 height 19
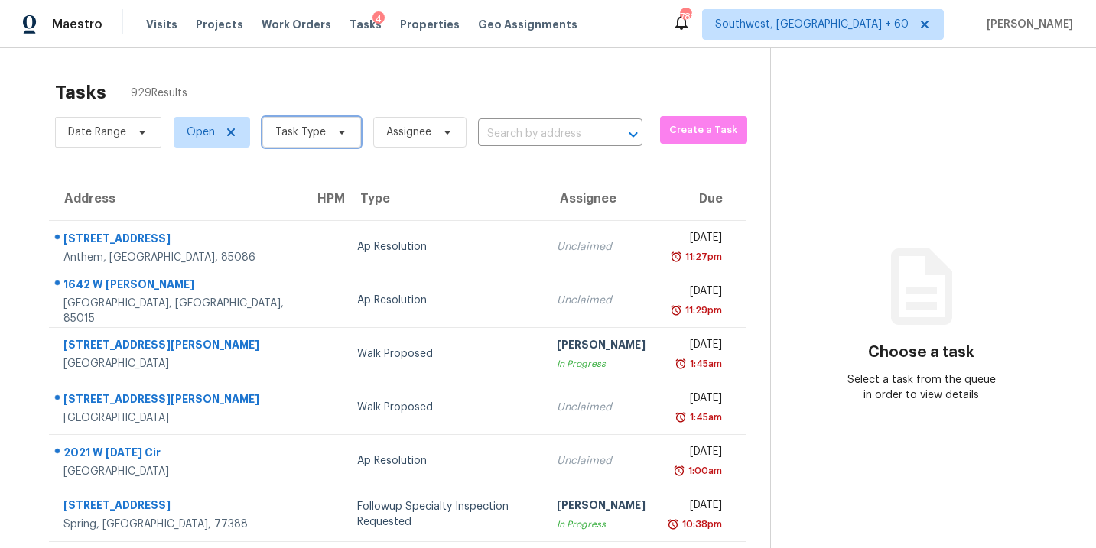
click at [332, 139] on span "Task Type" at bounding box center [311, 132] width 99 height 31
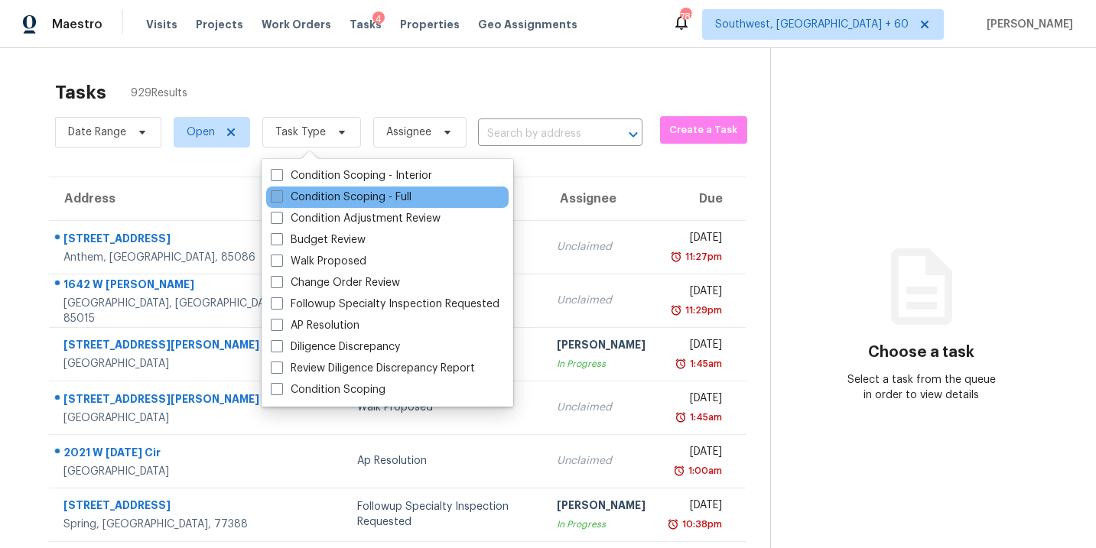
click at [352, 196] on label "Condition Scoping - Full" at bounding box center [341, 197] width 141 height 15
click at [281, 196] on input "Condition Scoping - Full" at bounding box center [276, 195] width 10 height 10
checkbox input "true"
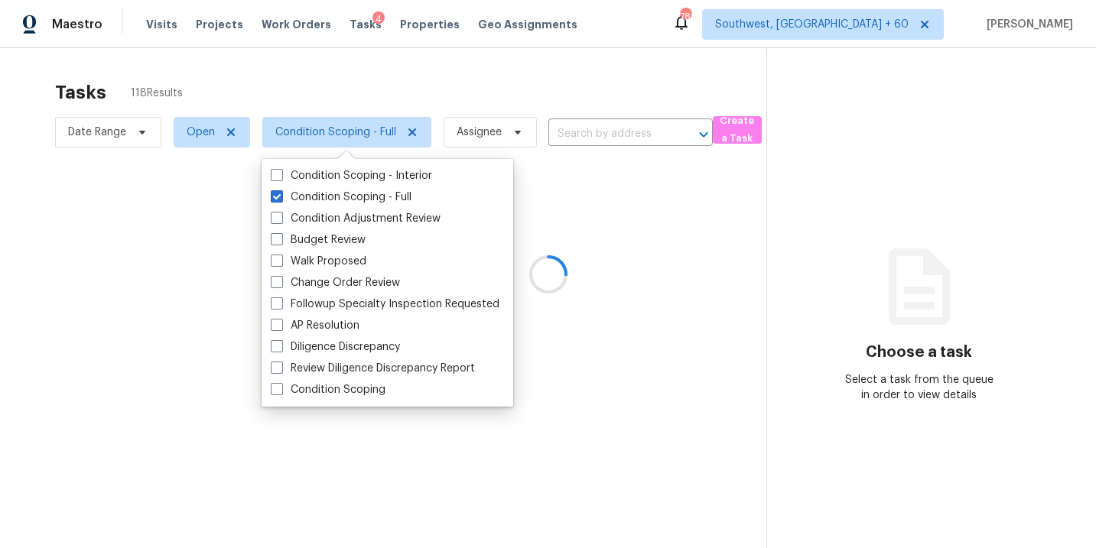
click at [476, 148] on div at bounding box center [548, 274] width 1096 height 548
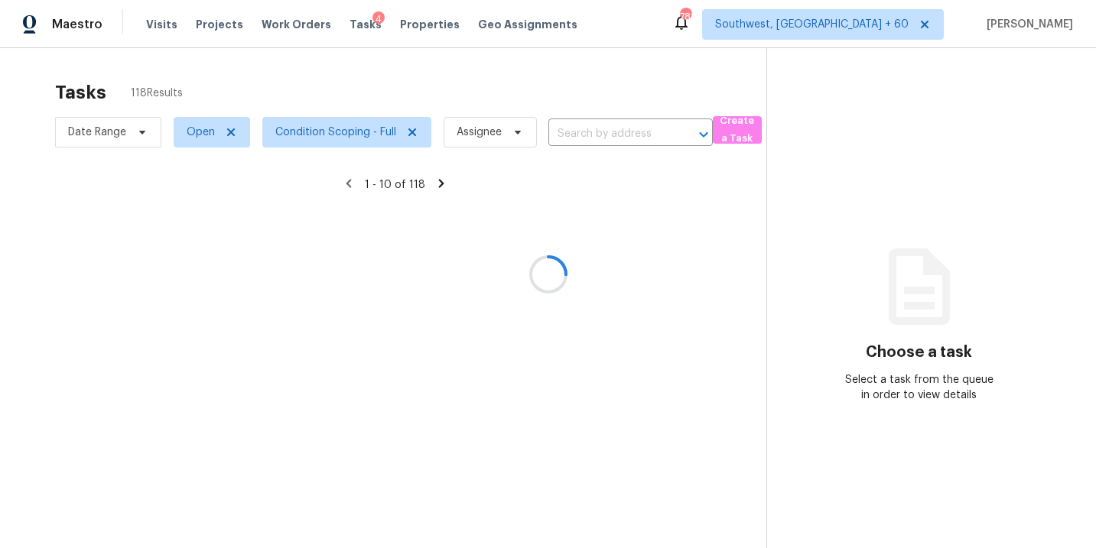
click at [477, 142] on div at bounding box center [548, 274] width 1096 height 548
click at [481, 138] on div at bounding box center [548, 274] width 1096 height 548
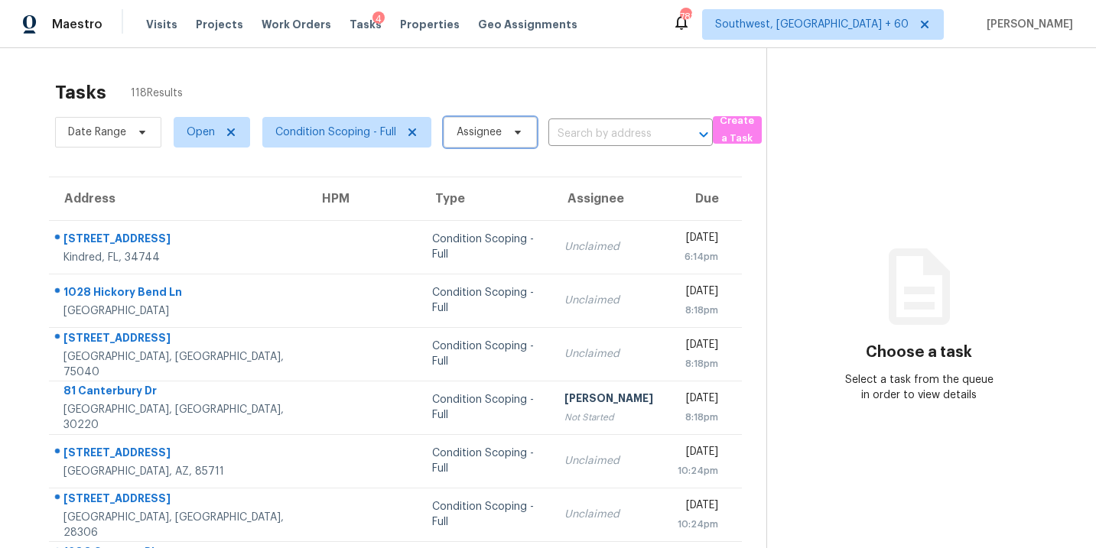
click at [480, 132] on span "Assignee" at bounding box center [479, 132] width 45 height 15
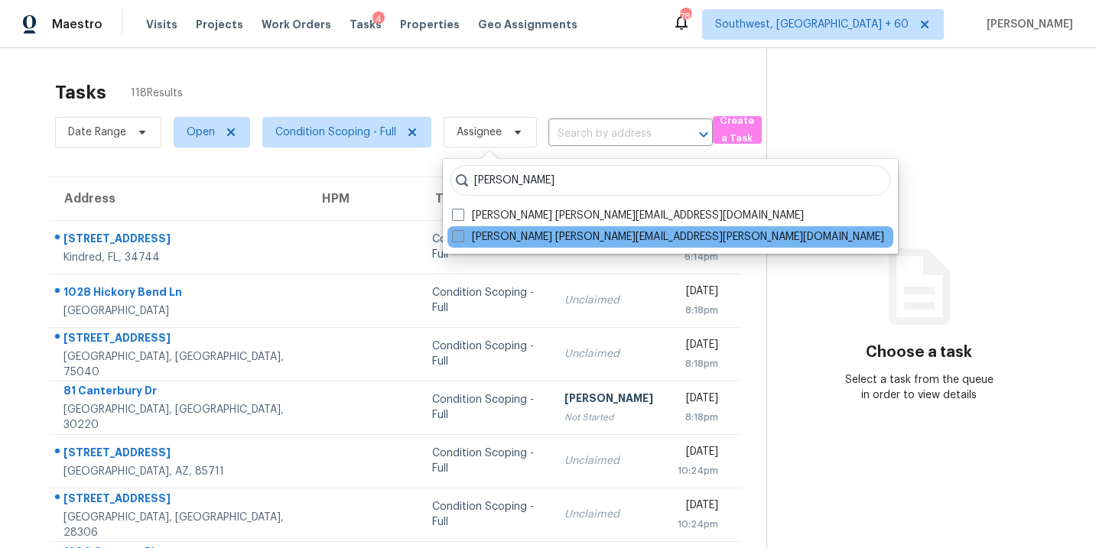
type input "sakthivel"
click at [484, 242] on label "Sakthivel Chandran sakthivel.chandran@opendoor.com" at bounding box center [668, 236] width 432 height 15
click at [462, 239] on input "Sakthivel Chandran sakthivel.chandran@opendoor.com" at bounding box center [457, 234] width 10 height 10
checkbox input "true"
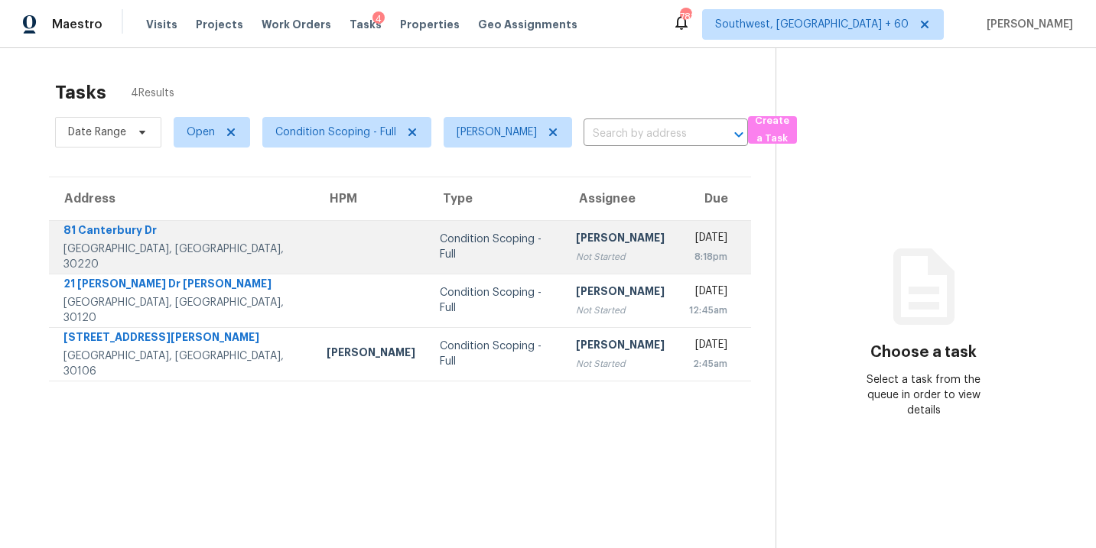
click at [576, 249] on div "Not Started" at bounding box center [620, 256] width 89 height 15
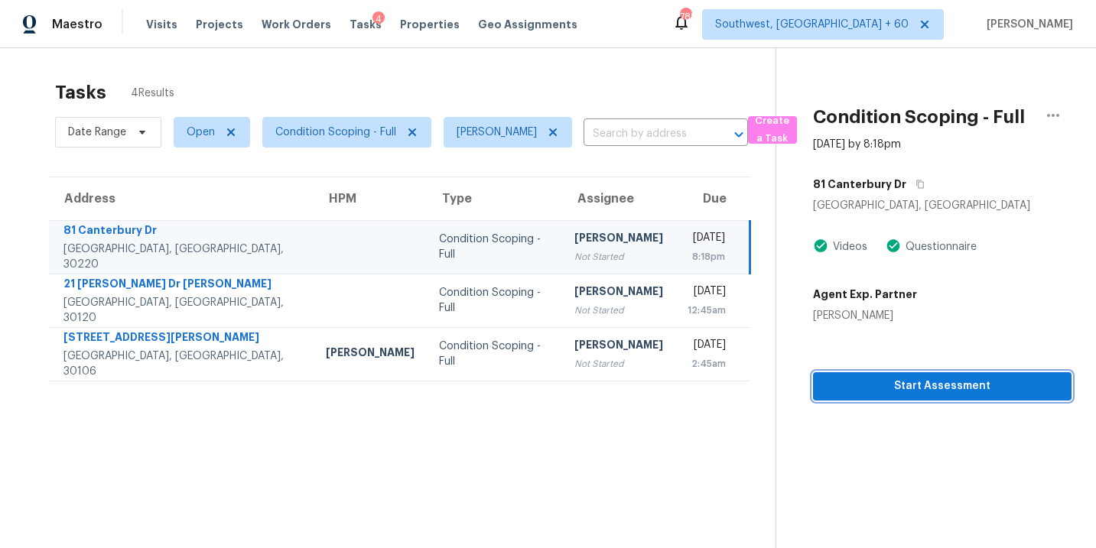
click at [940, 399] on button "Start Assessment" at bounding box center [942, 387] width 259 height 28
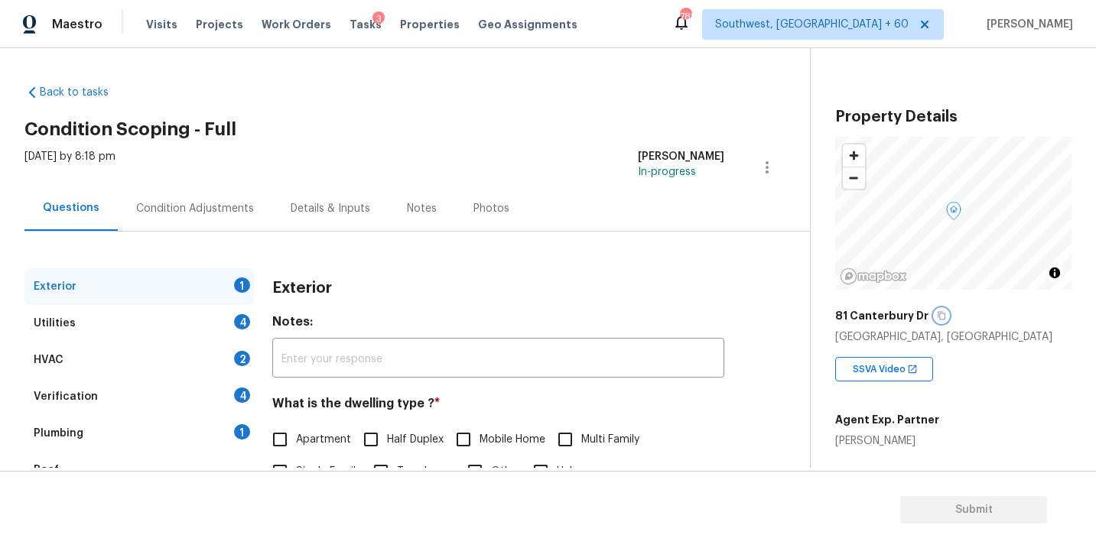
click at [937, 316] on icon "button" at bounding box center [941, 315] width 9 height 9
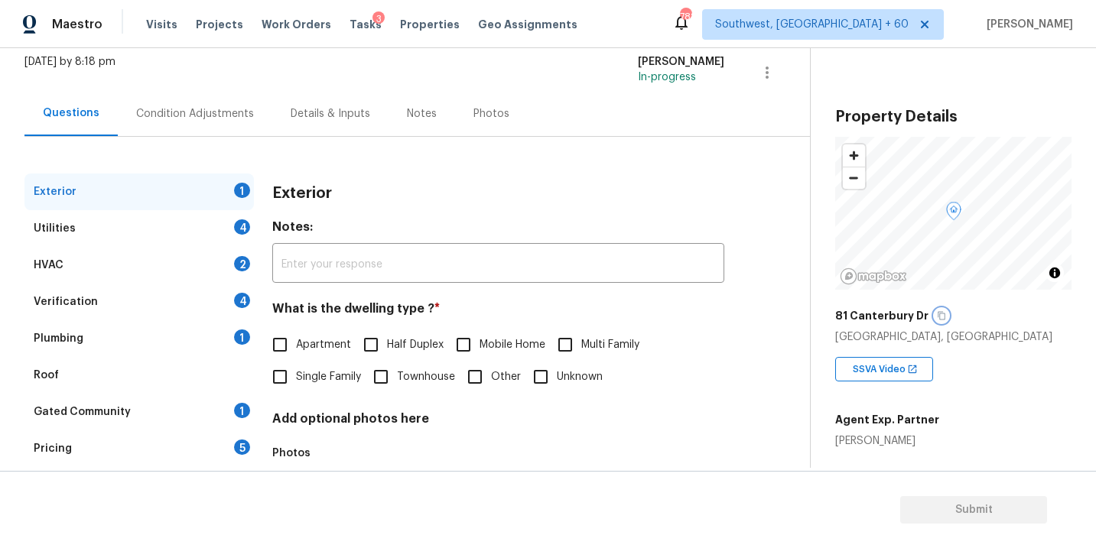
scroll to position [130, 0]
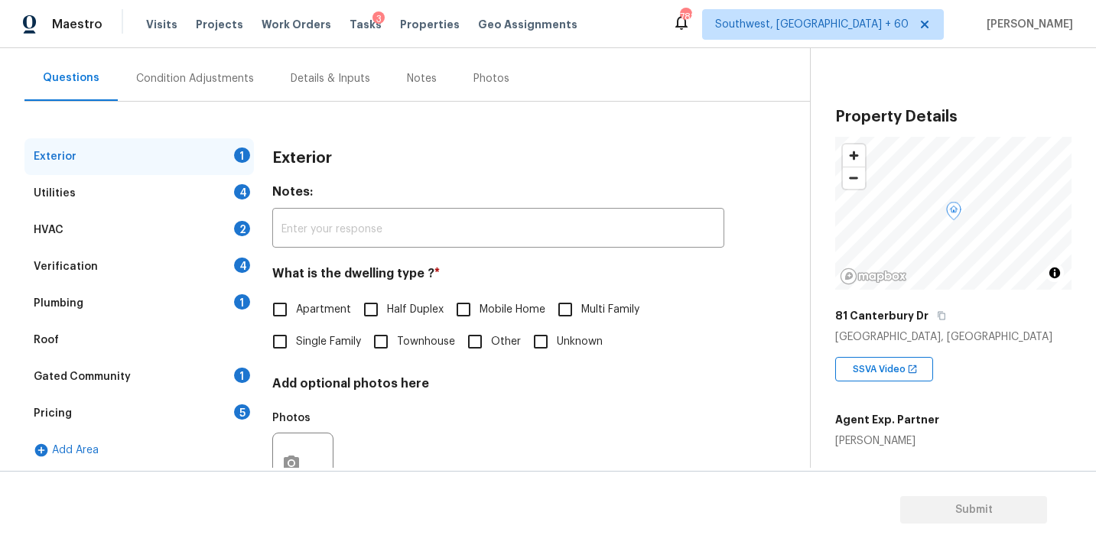
click at [318, 350] on span "Single Family" at bounding box center [328, 342] width 65 height 16
click at [296, 350] on input "Single Family" at bounding box center [280, 342] width 32 height 32
checkbox input "true"
click at [155, 182] on div "Utilities 4" at bounding box center [138, 193] width 229 height 37
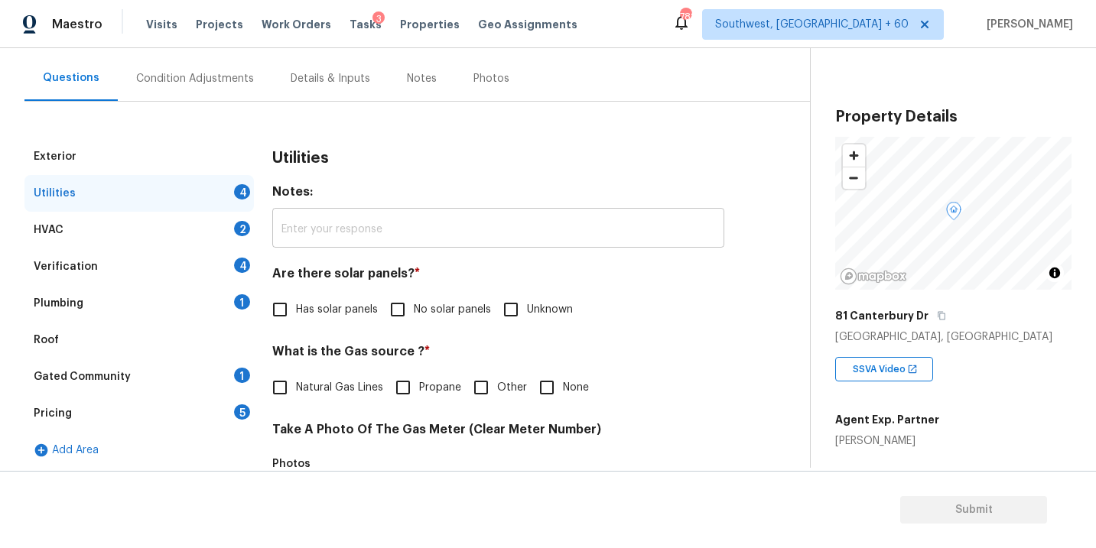
scroll to position [132, 0]
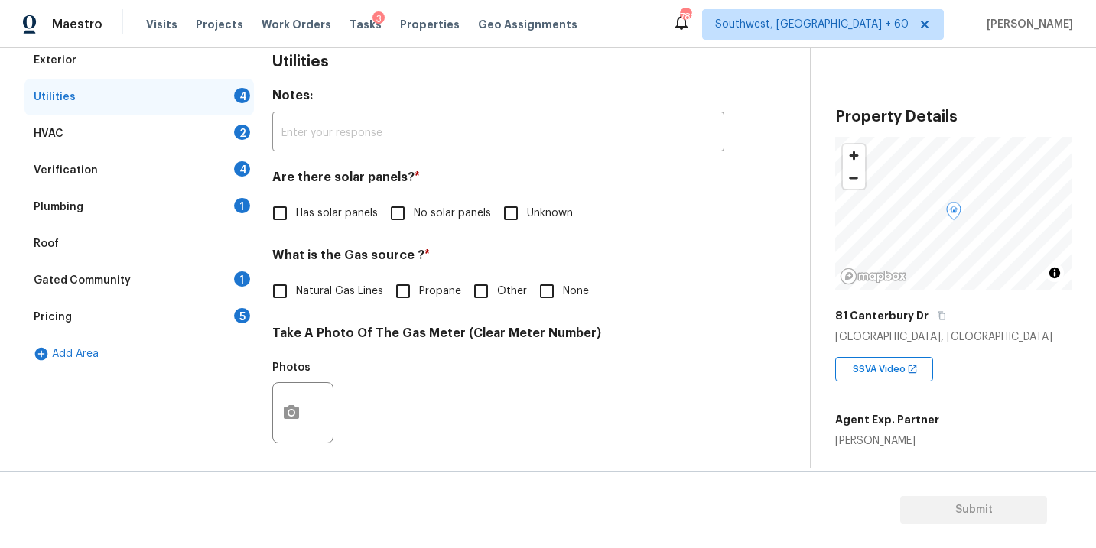
click at [418, 216] on span "No solar panels" at bounding box center [452, 214] width 77 height 16
click at [414, 216] on input "No solar panels" at bounding box center [398, 213] width 32 height 32
checkbox input "true"
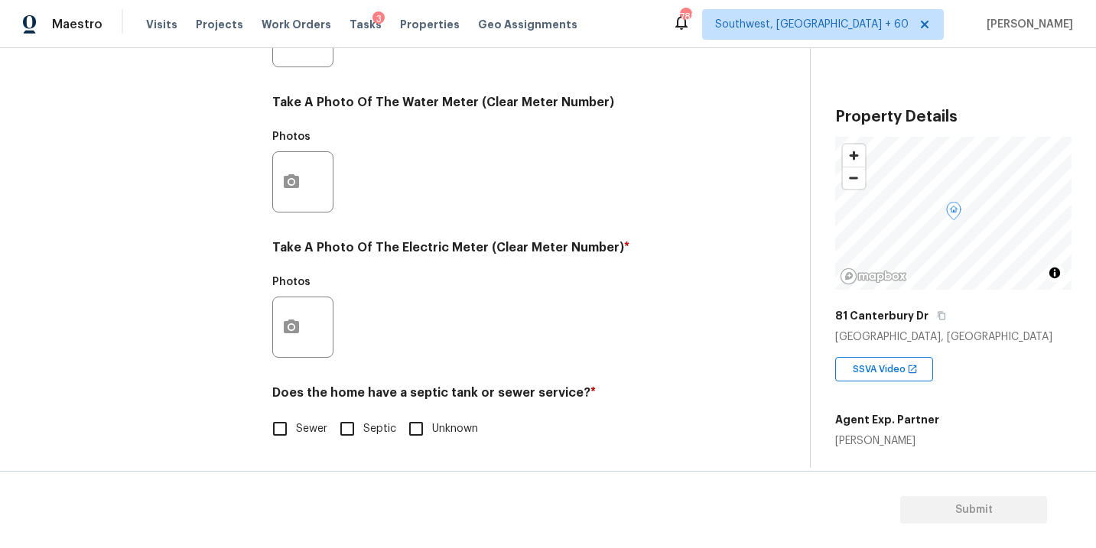
click at [301, 418] on label "Sewer" at bounding box center [295, 429] width 63 height 32
click at [296, 418] on input "Sewer" at bounding box center [280, 429] width 32 height 32
checkbox input "true"
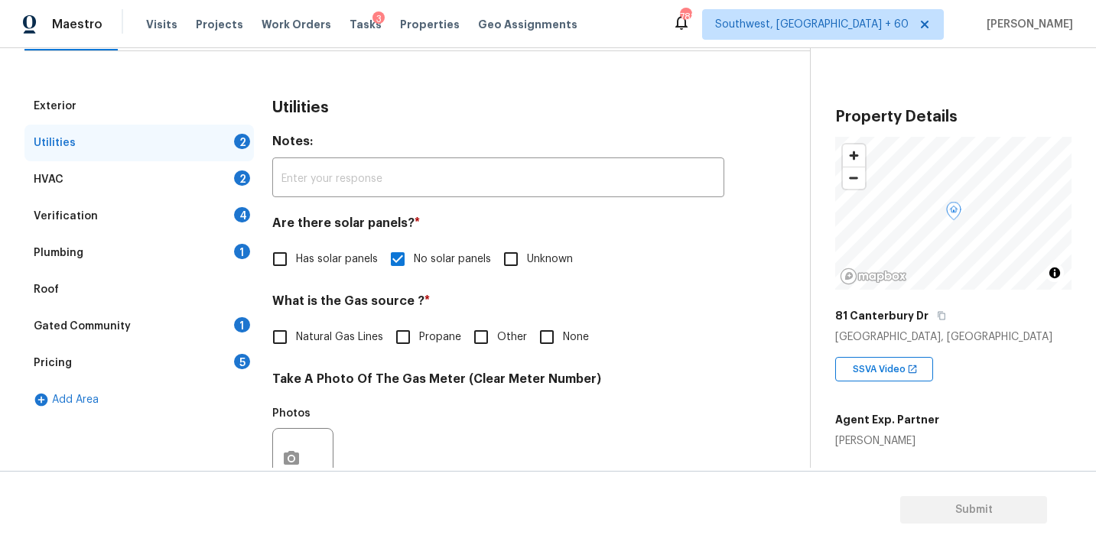
scroll to position [116, 0]
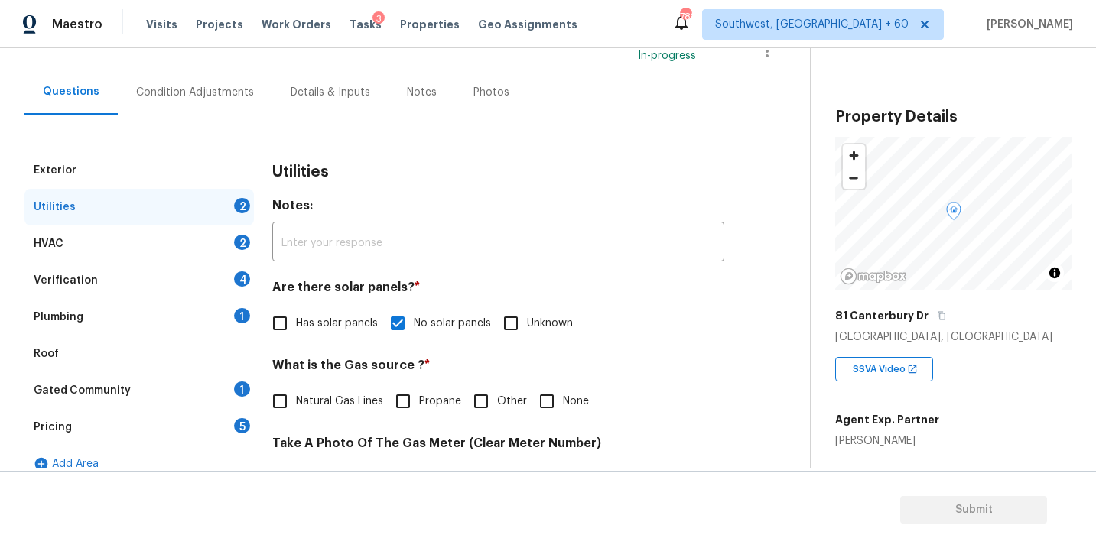
click at [100, 320] on div "Plumbing 1" at bounding box center [138, 317] width 229 height 37
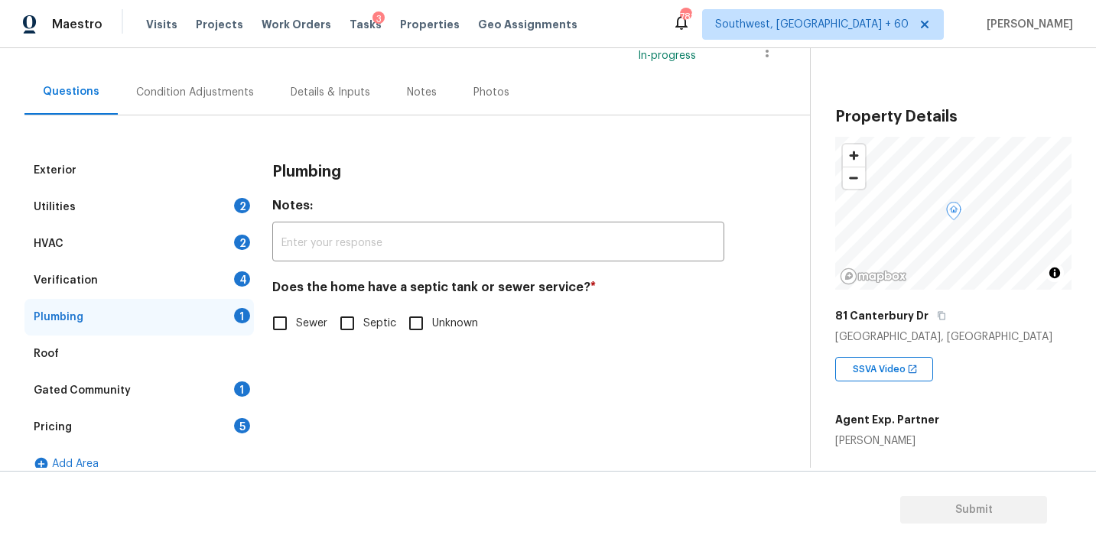
click at [315, 318] on span "Sewer" at bounding box center [311, 324] width 31 height 16
click at [296, 318] on input "Sewer" at bounding box center [280, 324] width 32 height 32
checkbox input "true"
click at [148, 389] on div "Gated Community 1" at bounding box center [138, 391] width 229 height 37
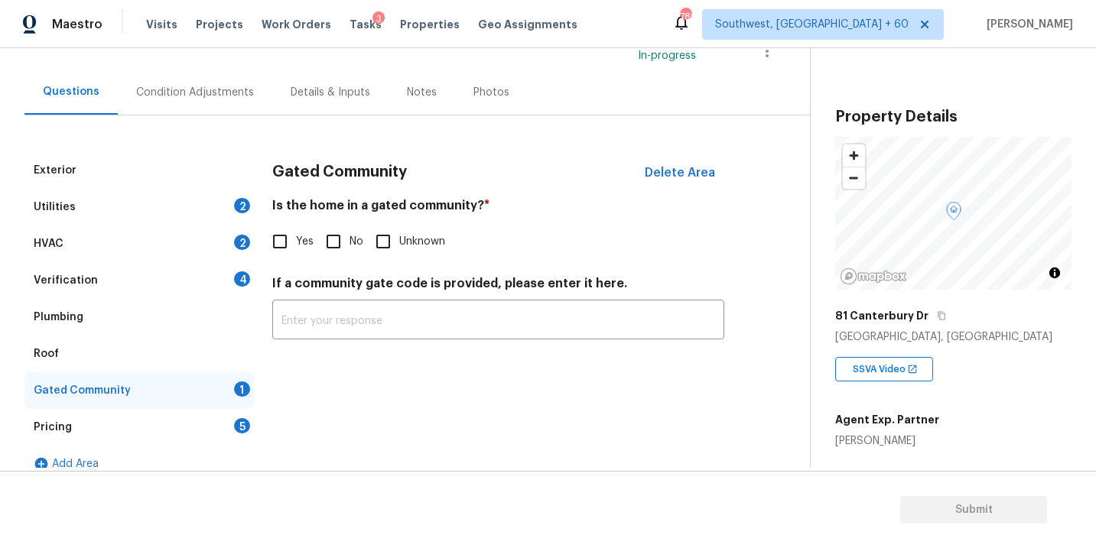
click at [340, 249] on input "No" at bounding box center [333, 242] width 32 height 32
checkbox input "true"
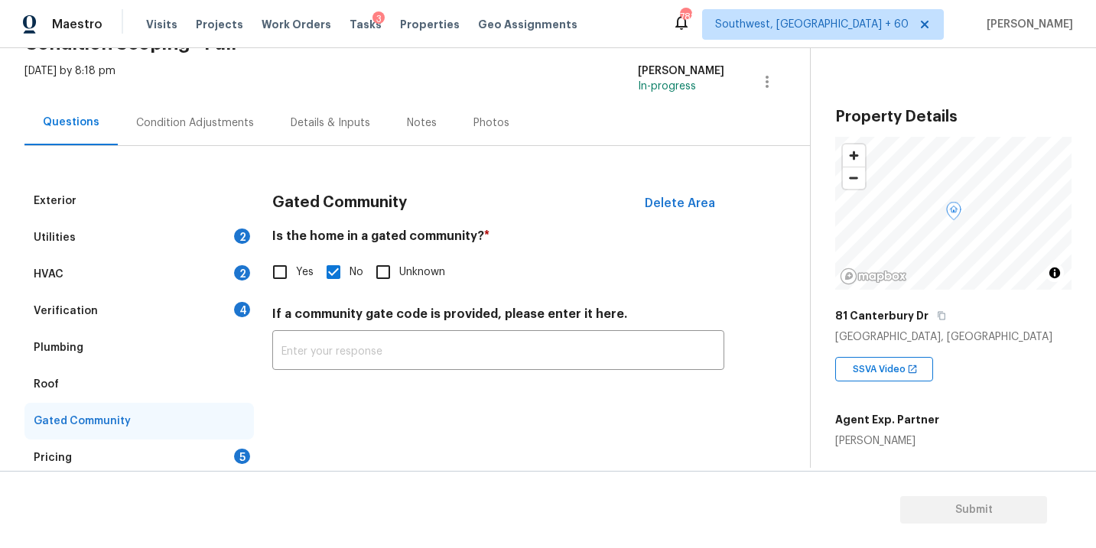
click at [231, 138] on div "Condition Adjustments" at bounding box center [195, 122] width 155 height 45
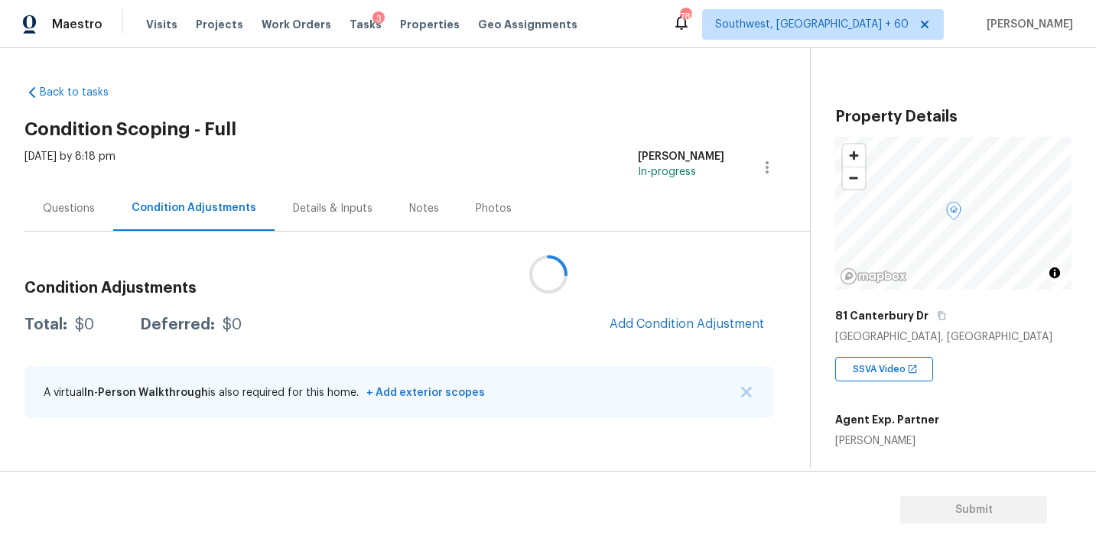
click at [488, 135] on div at bounding box center [548, 274] width 1096 height 548
click at [630, 327] on span "Add Condition Adjustment" at bounding box center [687, 324] width 155 height 14
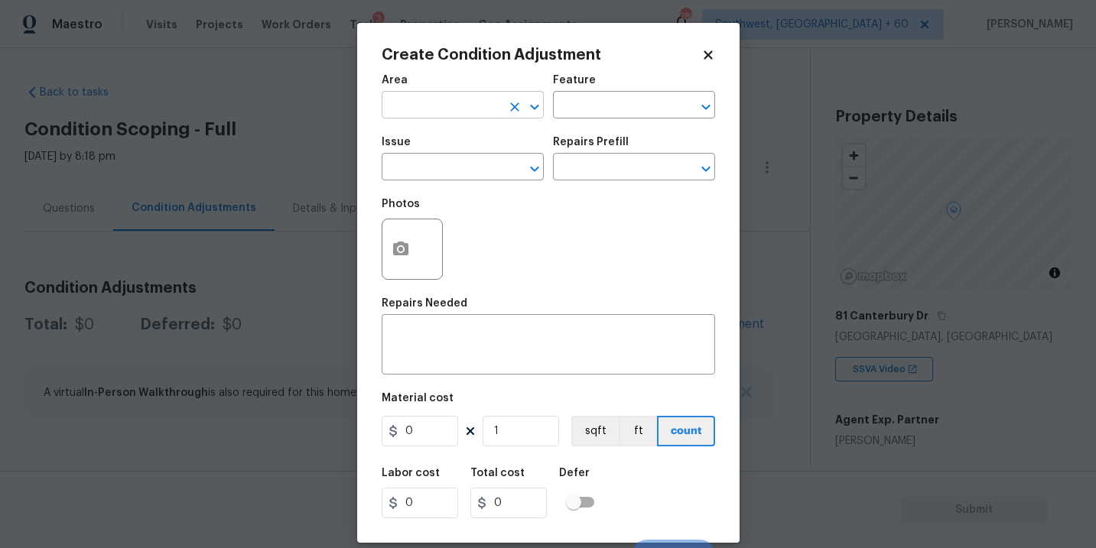
click at [418, 97] on input "text" at bounding box center [441, 107] width 119 height 24
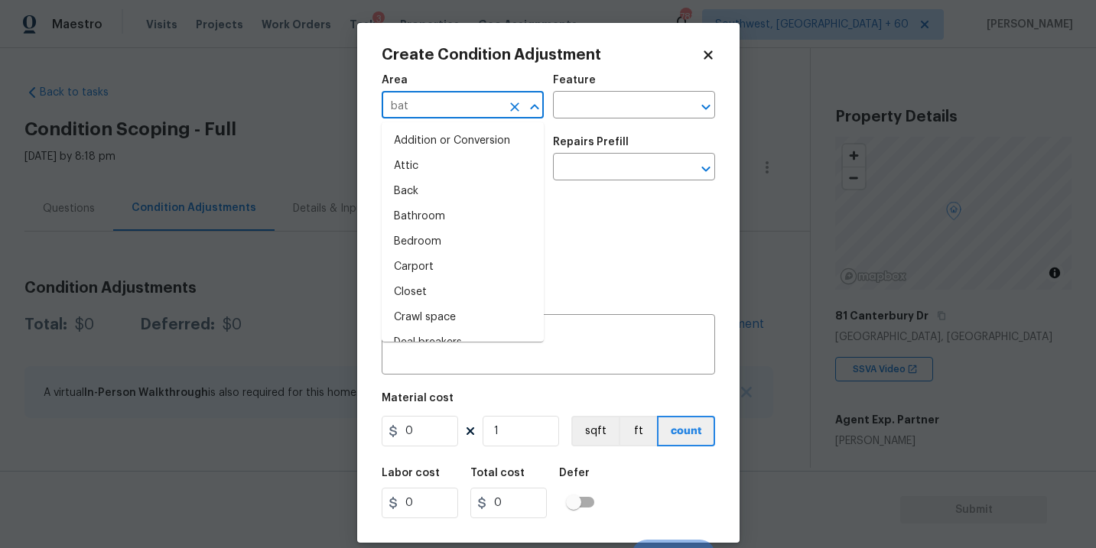
type input "bath"
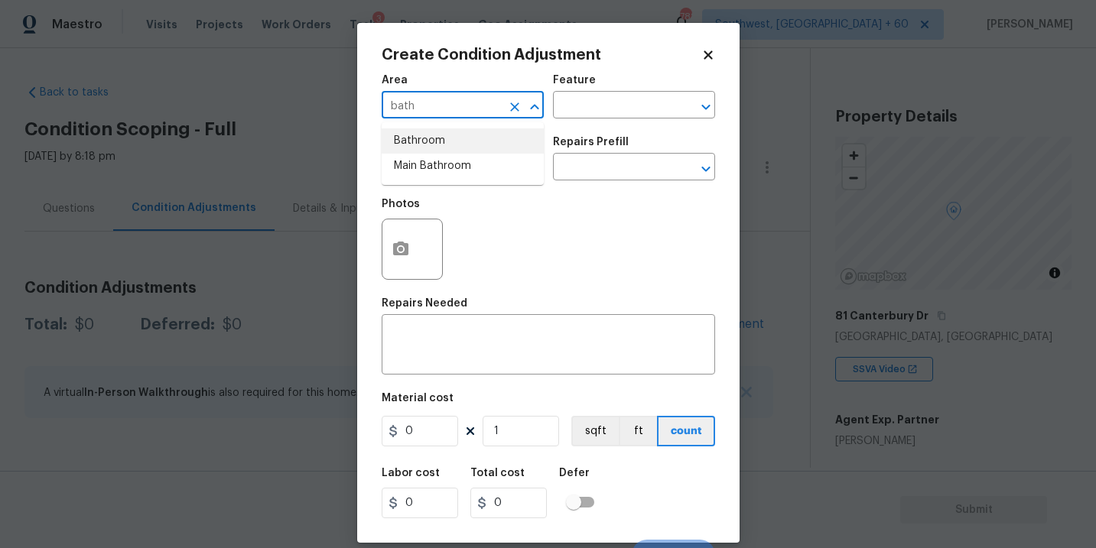
click at [415, 134] on li "Bathroom" at bounding box center [463, 141] width 162 height 25
type input "Bathroom"
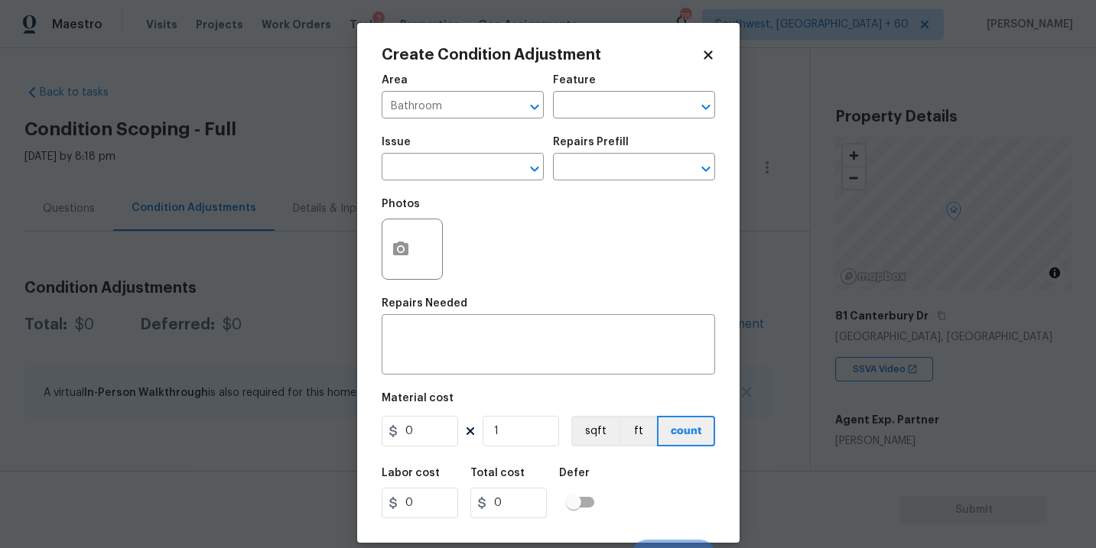
click at [578, 119] on div "Area Bathroom ​ Feature ​" at bounding box center [549, 97] width 334 height 62
click at [594, 110] on input "text" at bounding box center [612, 107] width 119 height 24
click at [597, 174] on li "Cabinets" at bounding box center [634, 177] width 162 height 25
type input "Cabinets"
click at [476, 169] on input "text" at bounding box center [441, 169] width 119 height 24
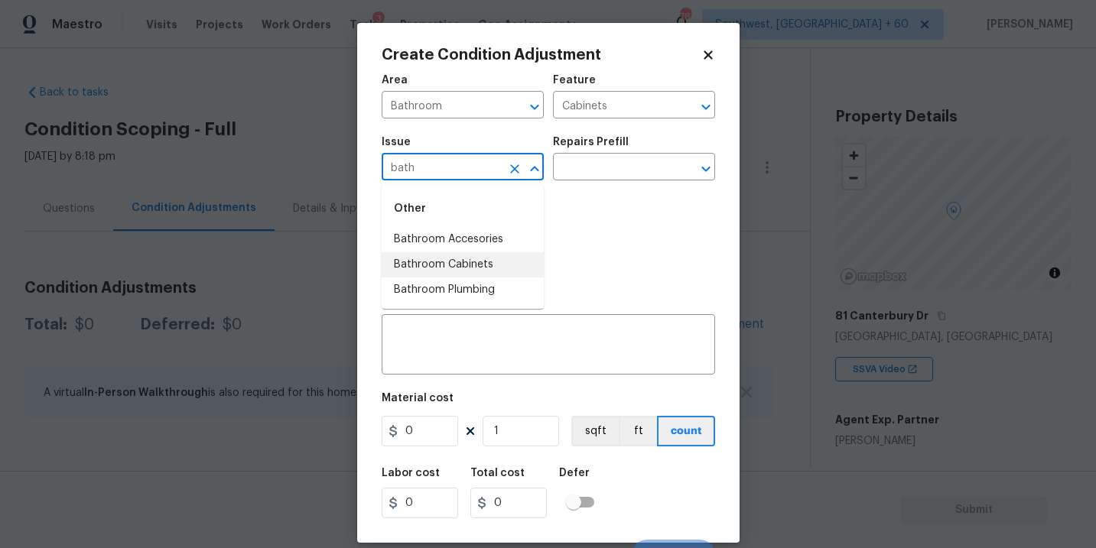
click at [495, 267] on li "Bathroom Cabinets" at bounding box center [463, 264] width 162 height 25
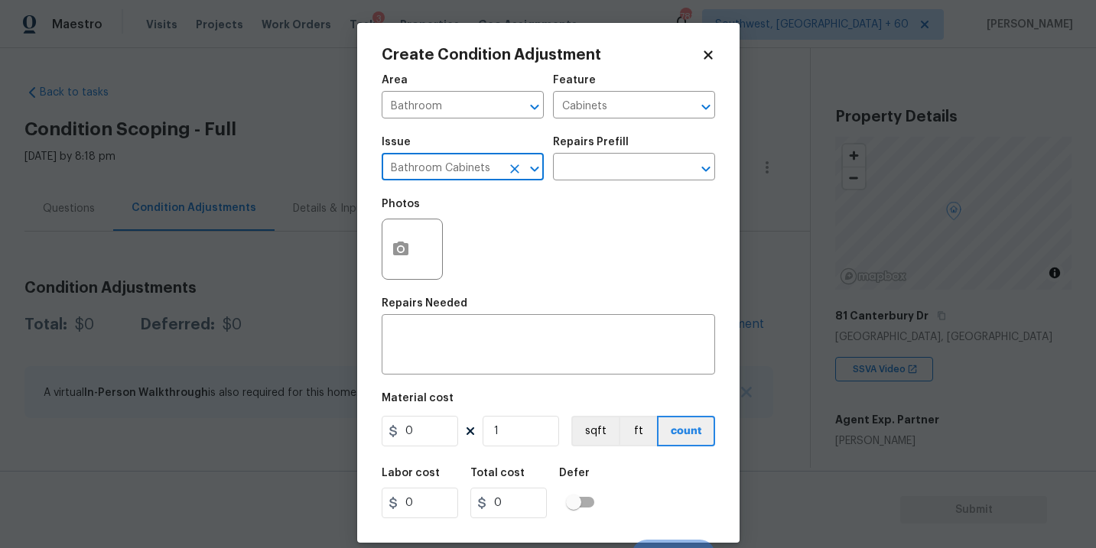
type input "Bathroom Cabinets"
click at [590, 187] on div "Issue Bathroom Cabinets ​ Repairs Prefill ​" at bounding box center [549, 159] width 334 height 62
click at [607, 165] on input "text" at bounding box center [612, 169] width 119 height 24
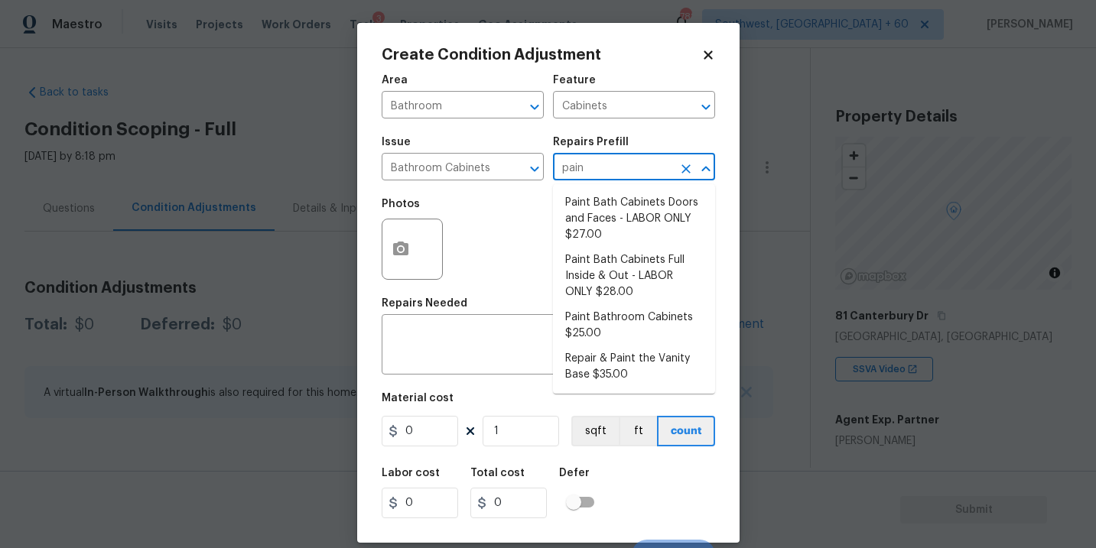
type input "paint"
click at [611, 309] on li "Paint Bathroom Cabinets $25.00" at bounding box center [634, 325] width 162 height 41
type textarea "Prep, sand, mask and apply 2 coats of paint to the bathroom cabinet doors, inte…"
type input "25"
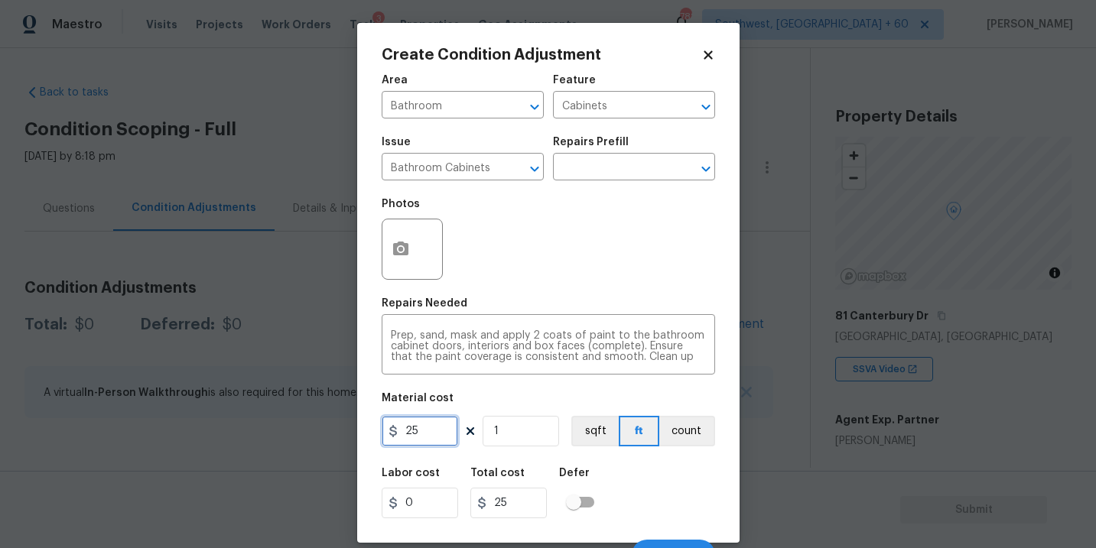
drag, startPoint x: 435, startPoint y: 430, endPoint x: 319, endPoint y: 430, distance: 115.5
click at [319, 430] on div "Create Condition Adjustment Area Bathroom ​ Feature Cabinets ​ Issue Bathroom C…" at bounding box center [548, 274] width 1096 height 548
type input "1000"
click at [695, 439] on button "count" at bounding box center [687, 431] width 56 height 31
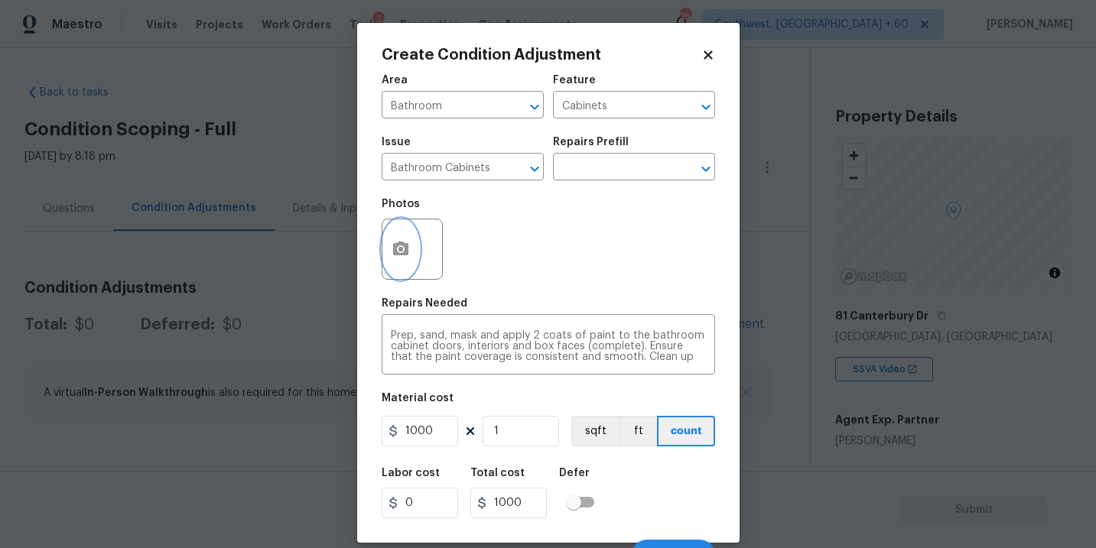
click at [401, 252] on icon "button" at bounding box center [401, 249] width 18 height 18
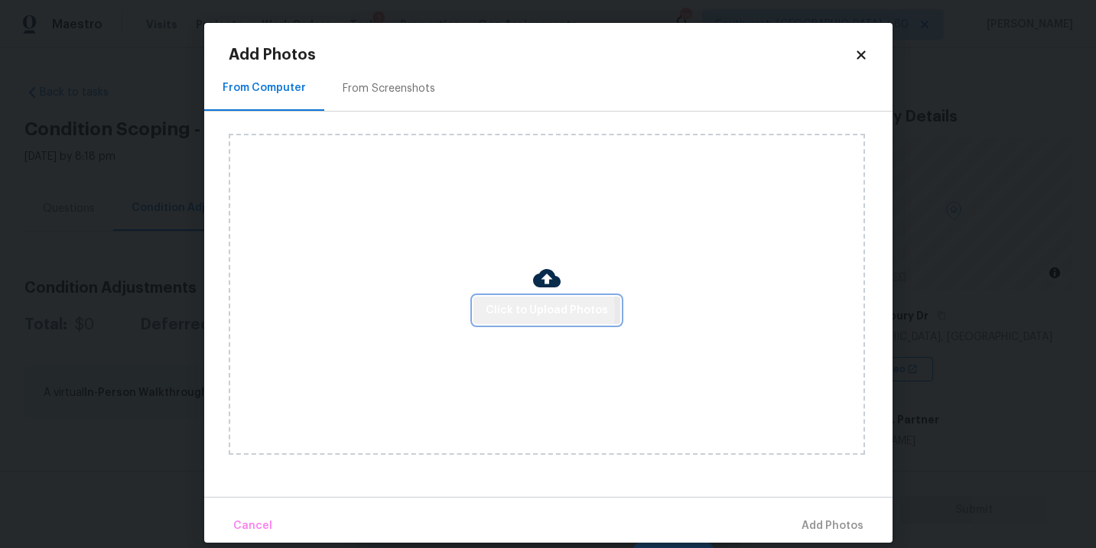
click at [518, 311] on span "Click to Upload Photos" at bounding box center [547, 310] width 122 height 19
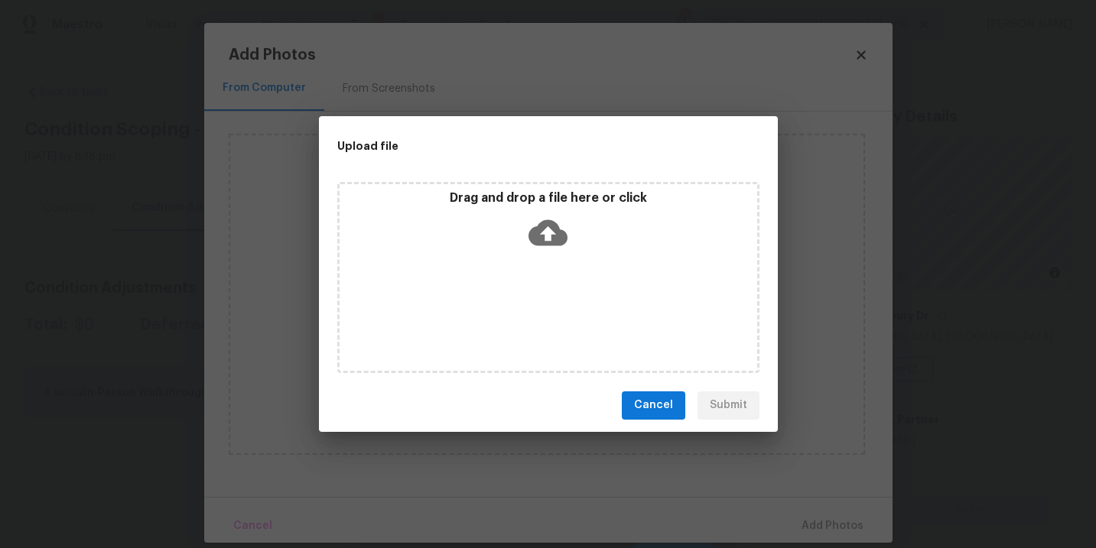
click at [536, 255] on div "Drag and drop a file here or click" at bounding box center [549, 223] width 418 height 66
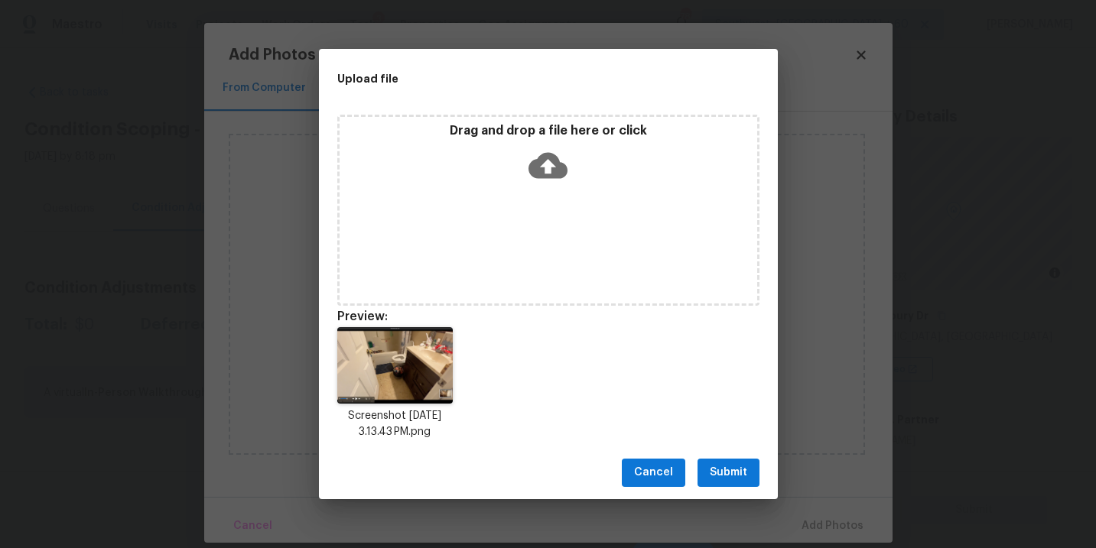
click at [733, 454] on div "Cancel Submit" at bounding box center [548, 473] width 459 height 53
click at [731, 464] on span "Submit" at bounding box center [728, 473] width 37 height 19
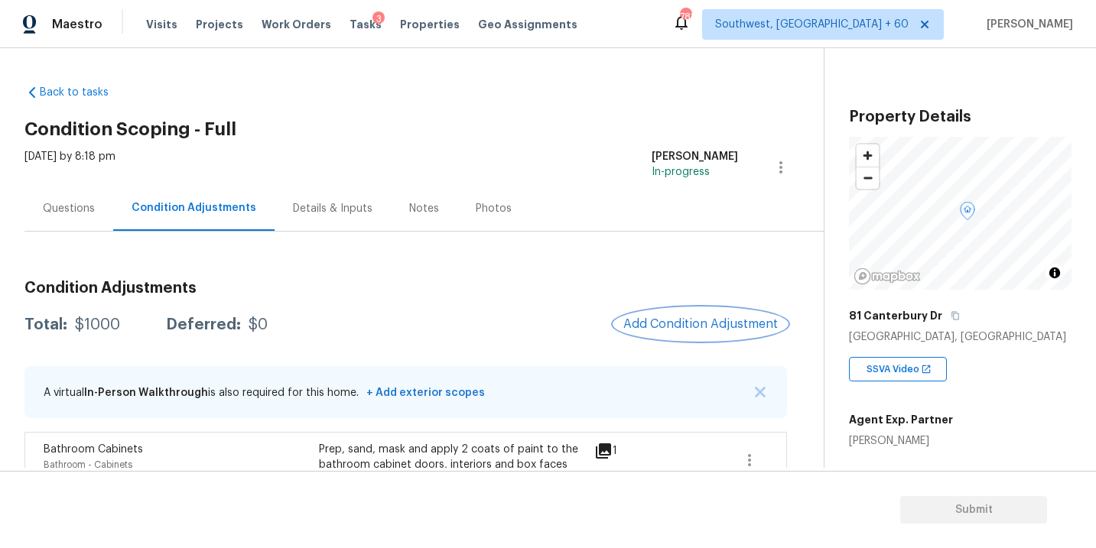
scroll to position [80, 0]
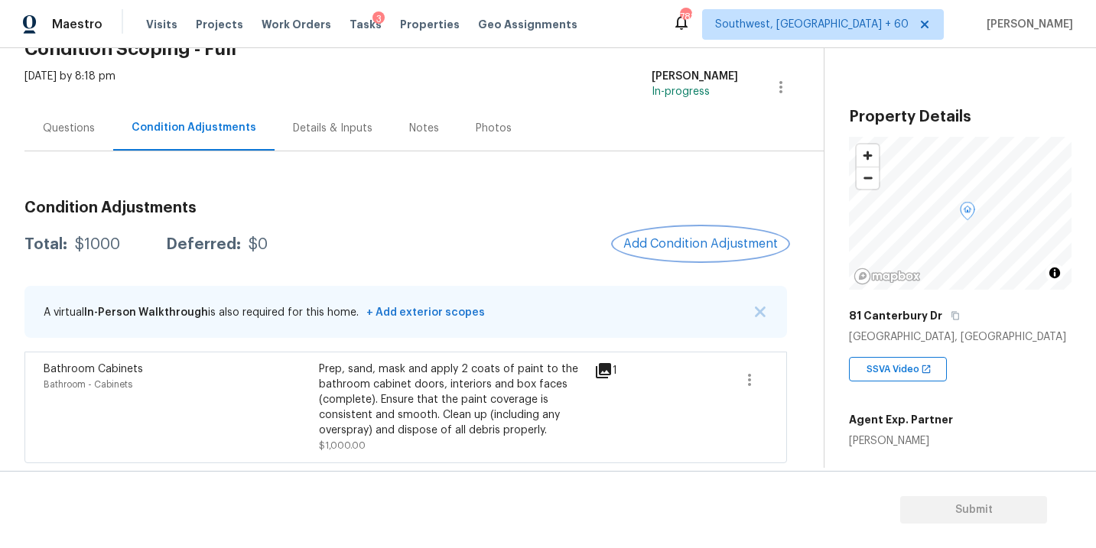
click at [682, 252] on button "Add Condition Adjustment" at bounding box center [700, 244] width 173 height 32
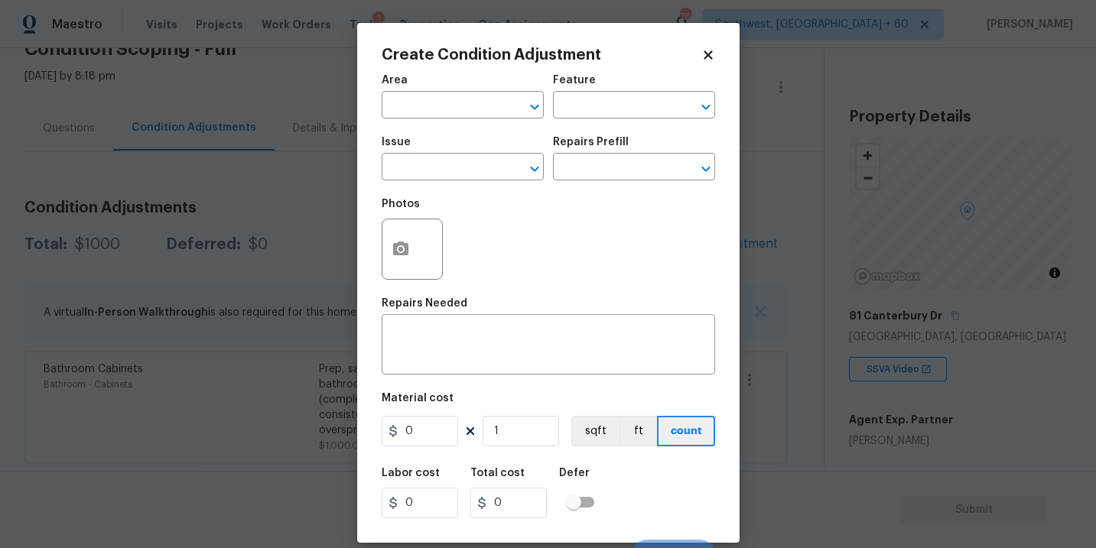
click at [488, 121] on span "Area ​" at bounding box center [463, 97] width 162 height 62
click at [455, 116] on input "text" at bounding box center [441, 107] width 119 height 24
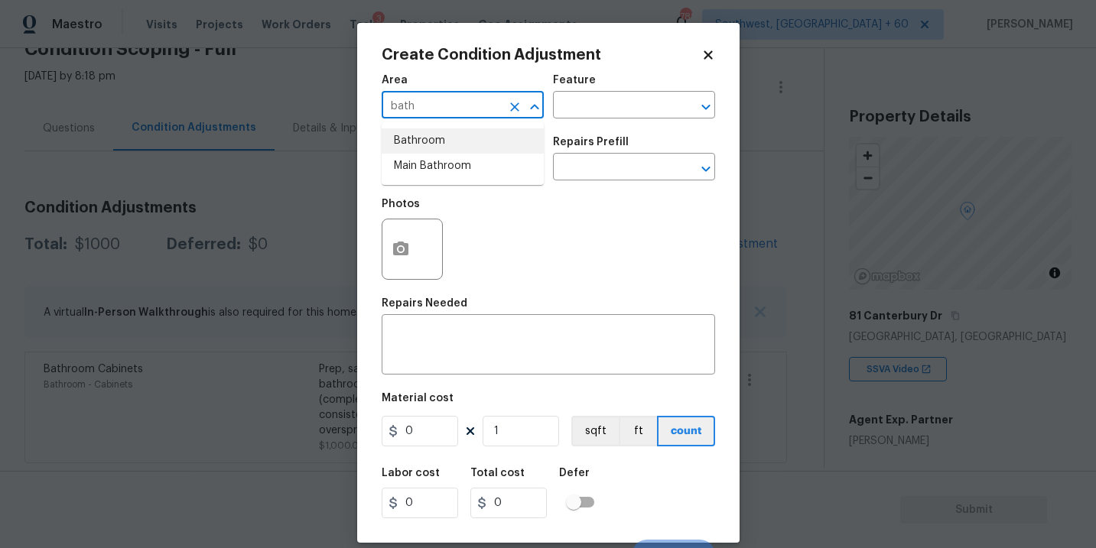
click at [460, 132] on li "Bathroom" at bounding box center [463, 141] width 162 height 25
type input "Bathroom"
click at [562, 117] on input "text" at bounding box center [612, 107] width 119 height 24
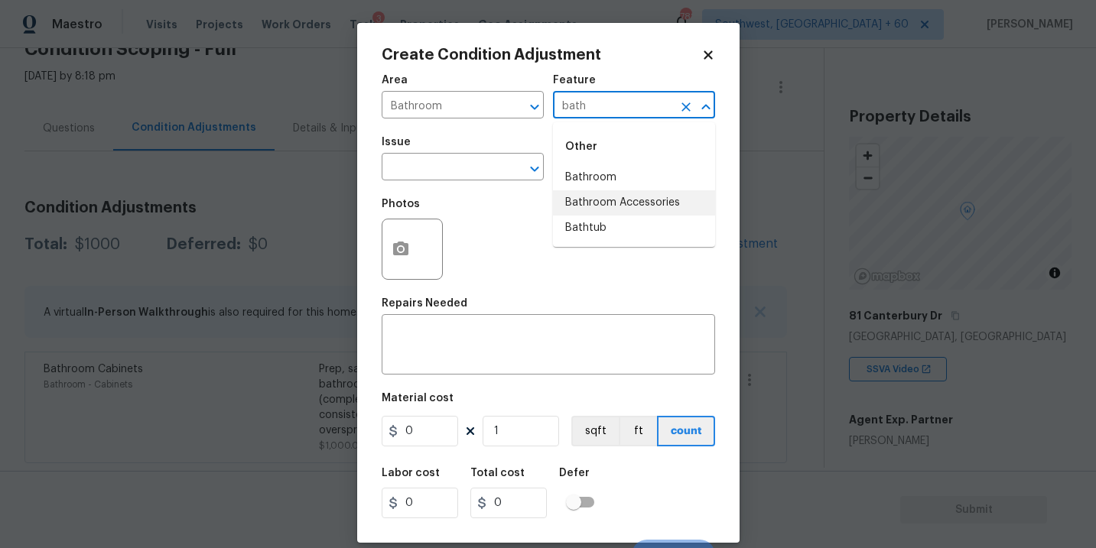
click at [584, 220] on li "Bathtub" at bounding box center [634, 228] width 162 height 25
type input "Bathtub"
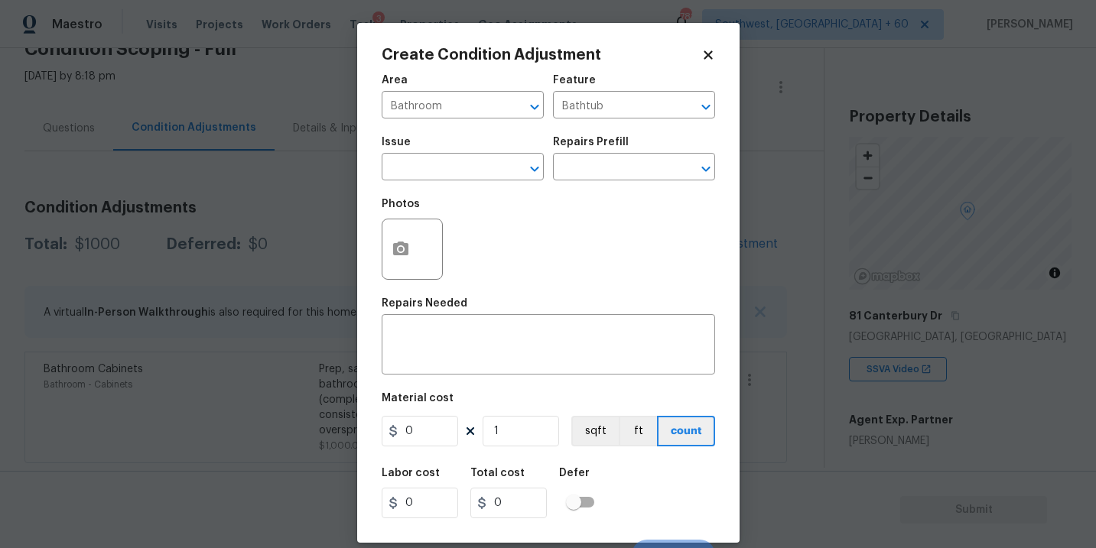
click at [503, 189] on span "Issue ​" at bounding box center [463, 159] width 162 height 62
click at [460, 169] on input "text" at bounding box center [441, 169] width 119 height 24
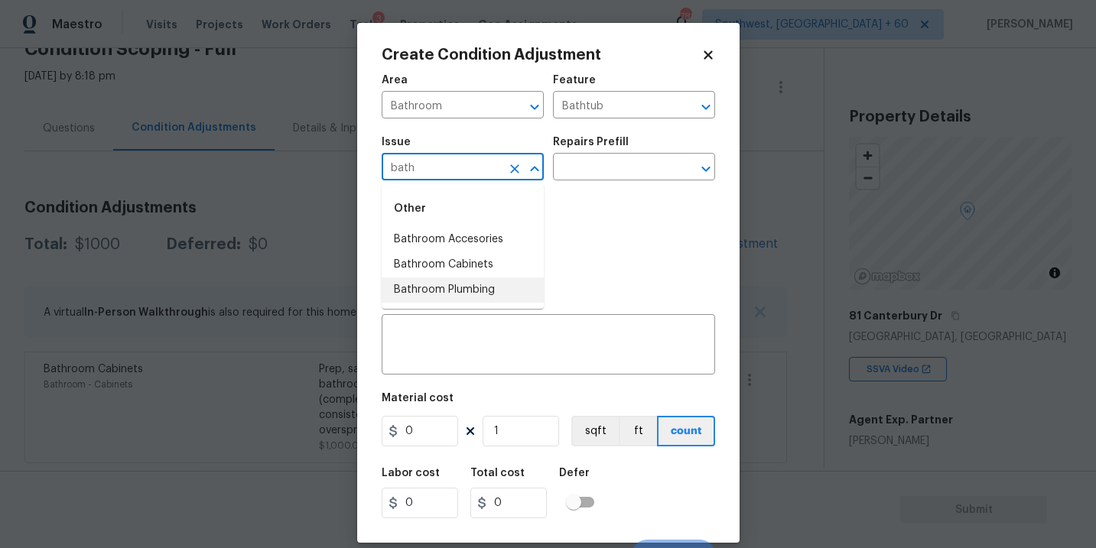
click at [477, 296] on li "Bathroom Plumbing" at bounding box center [463, 290] width 162 height 25
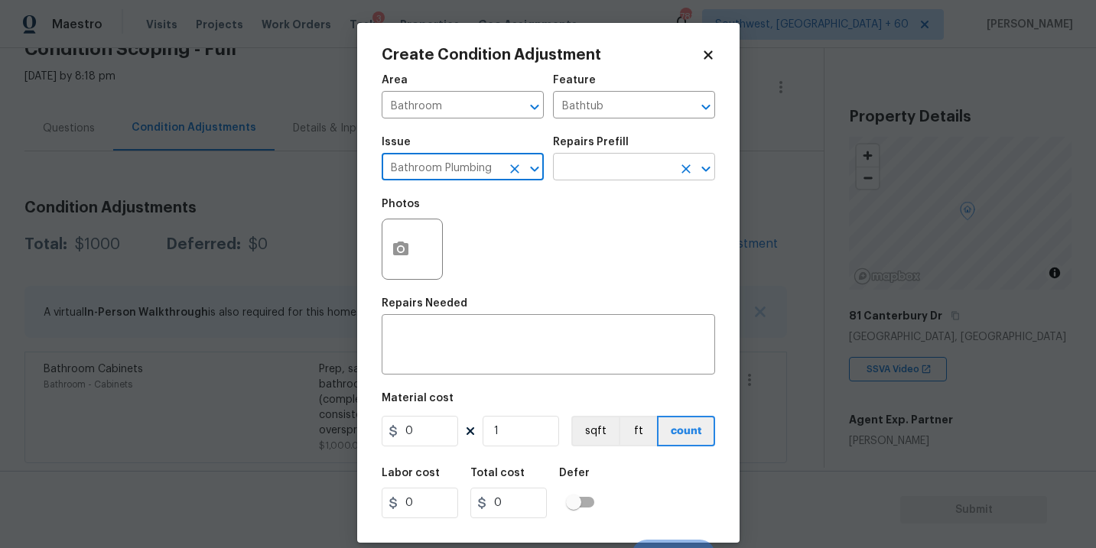
type input "Bathroom Plumbing"
click at [582, 170] on input "text" at bounding box center [612, 169] width 119 height 24
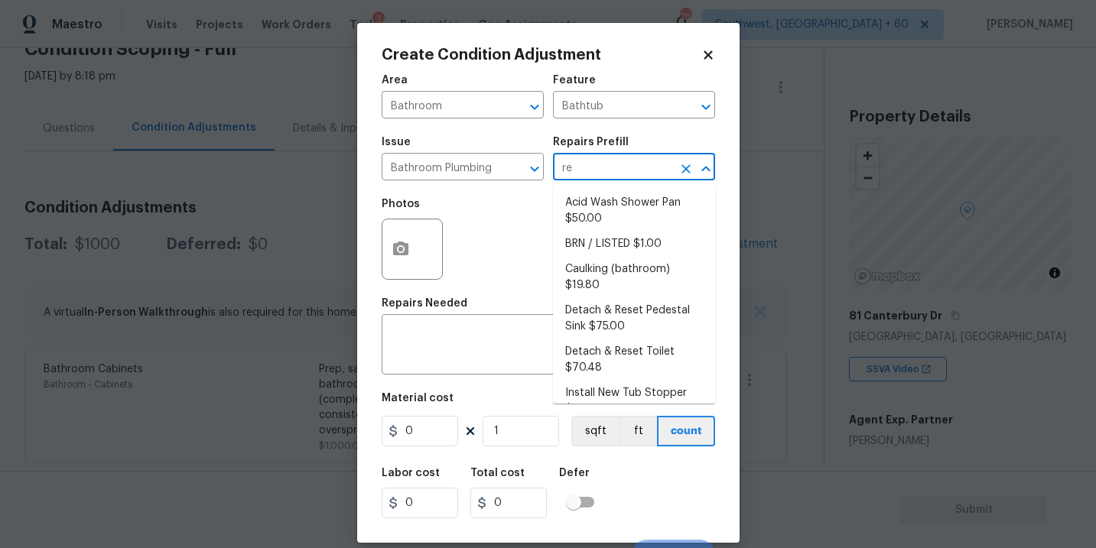
type input "ref"
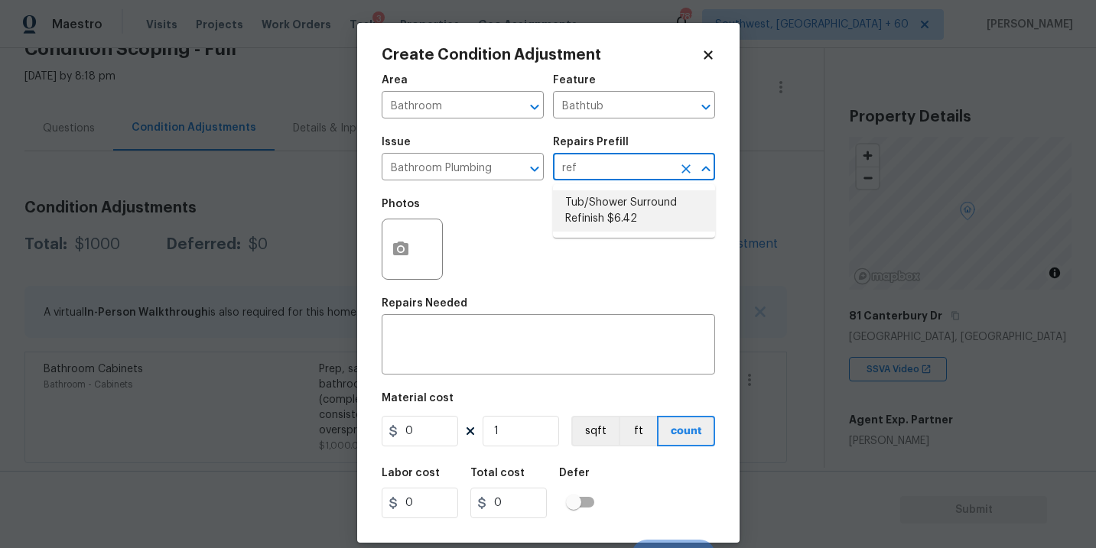
click at [588, 200] on li "Tub/Shower Surround Refinish $6.42" at bounding box center [634, 210] width 162 height 41
type input "Plumbing"
type textarea "Prep, mask, clean and refinish the tub/shower tile surround both all sides ensu…"
type input "6.42"
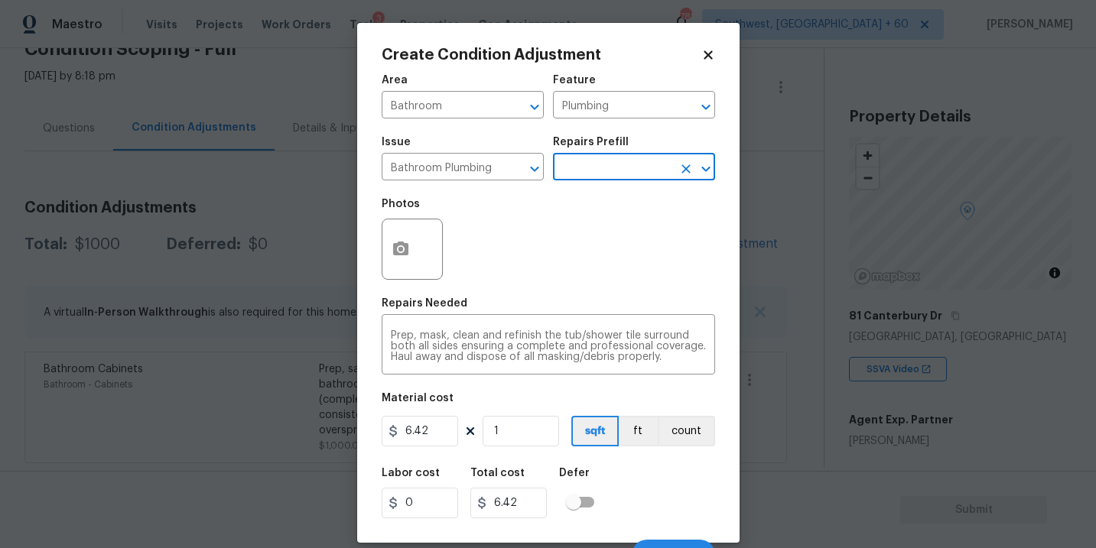
click at [498, 448] on figure "Material cost 6.42 1 sqft ft count" at bounding box center [549, 421] width 334 height 57
click at [506, 442] on input "1" at bounding box center [521, 431] width 76 height 31
type input "0"
type input "5"
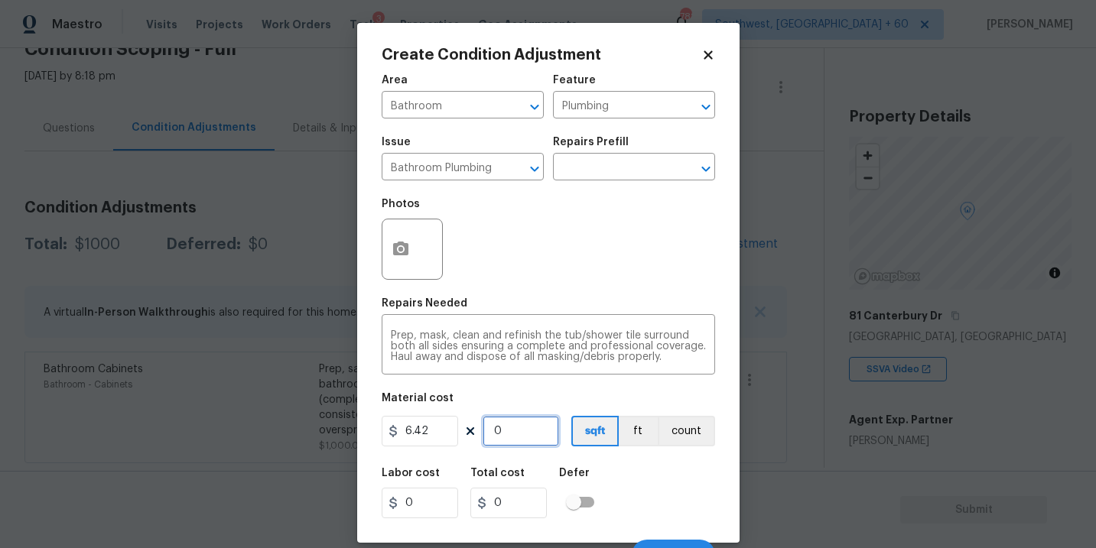
type input "32.1"
type input "56"
type input "359.52"
type input "56"
click at [396, 244] on icon "button" at bounding box center [400, 249] width 15 height 14
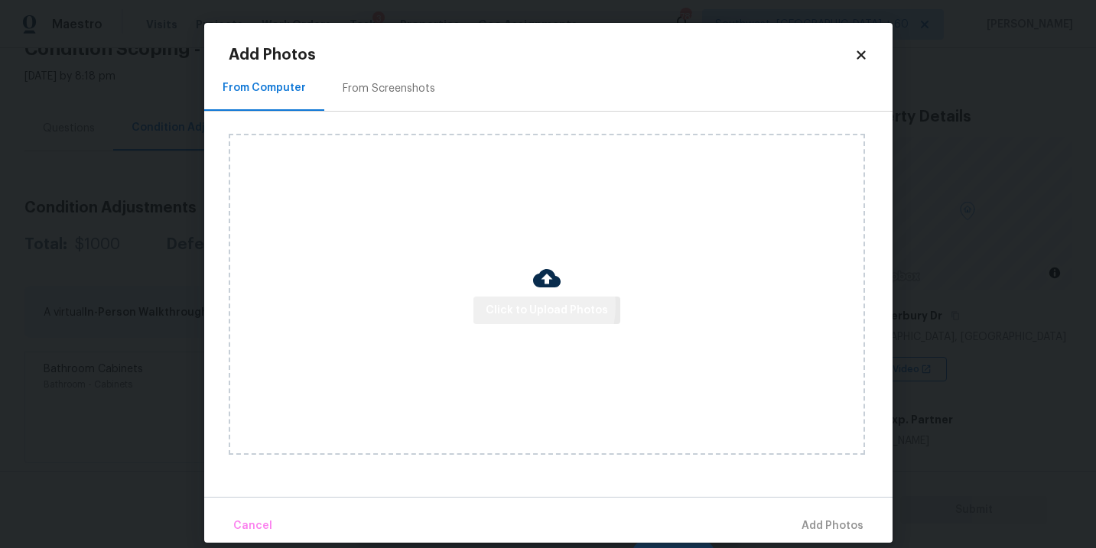
click at [525, 307] on span "Click to Upload Photos" at bounding box center [547, 310] width 122 height 19
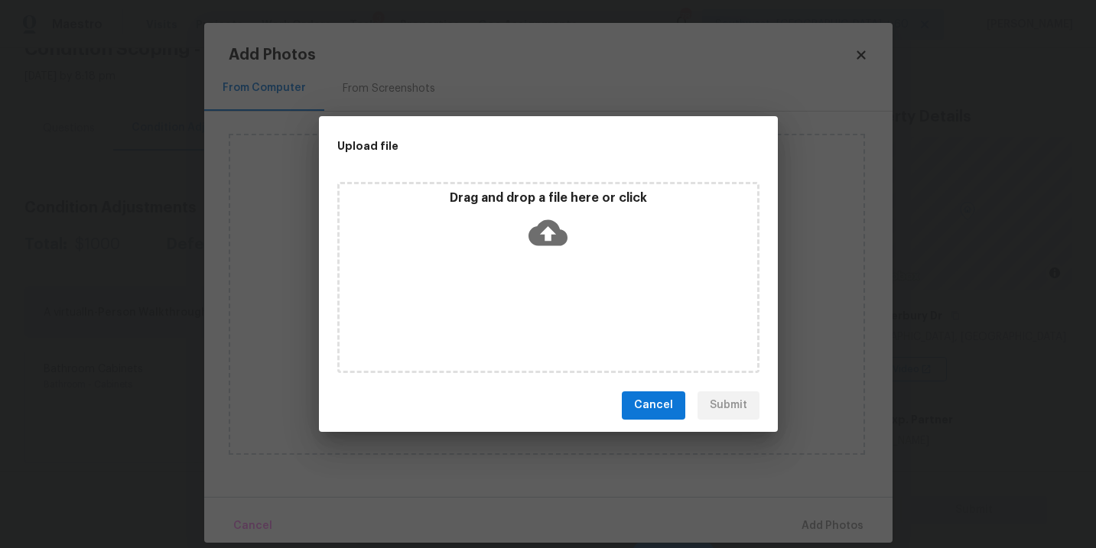
click at [548, 252] on div "Drag and drop a file here or click" at bounding box center [549, 223] width 418 height 66
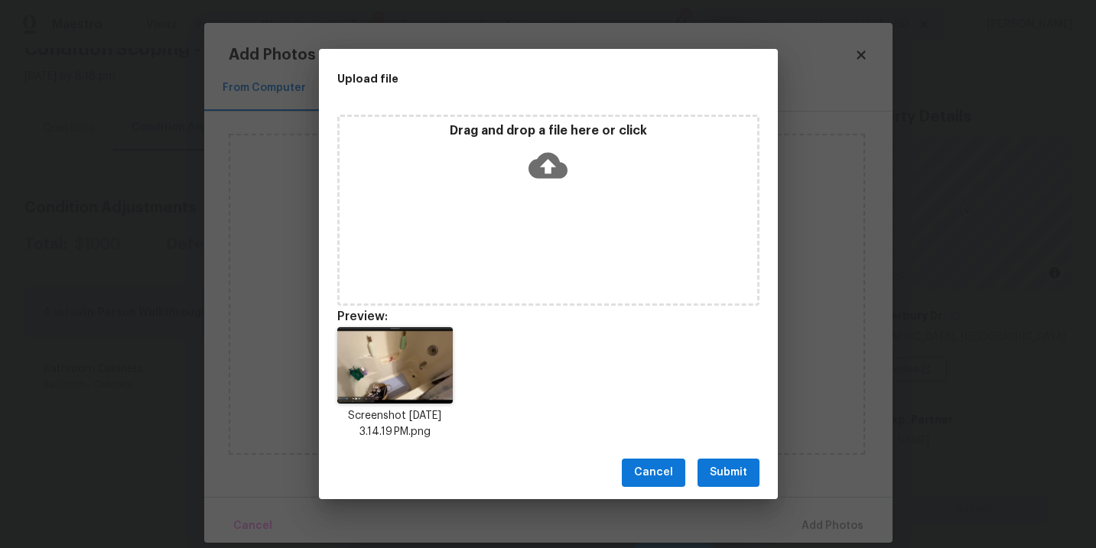
click at [731, 479] on span "Submit" at bounding box center [728, 473] width 37 height 19
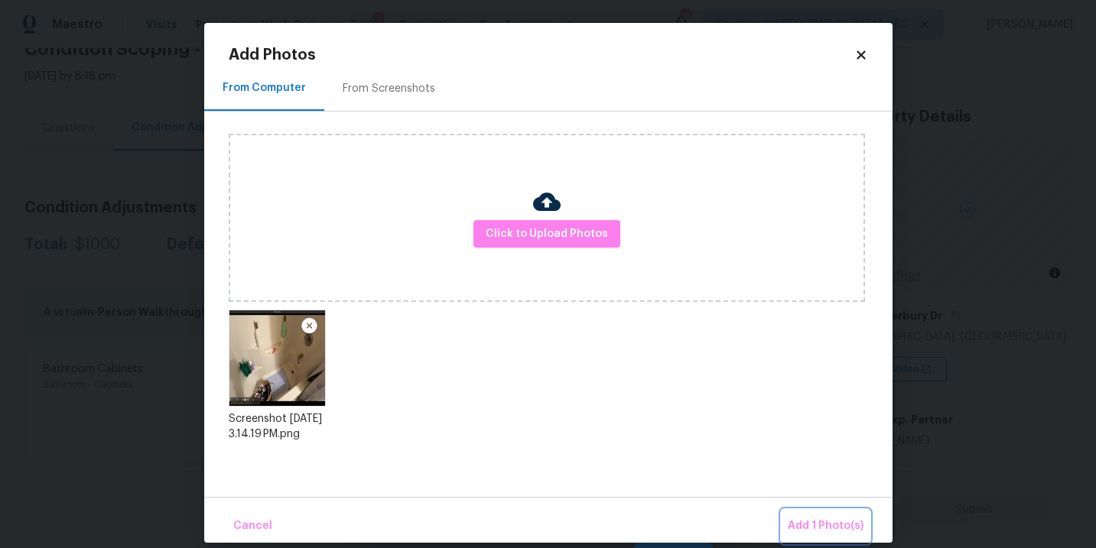
click at [797, 521] on span "Add 1 Photo(s)" at bounding box center [826, 526] width 76 height 19
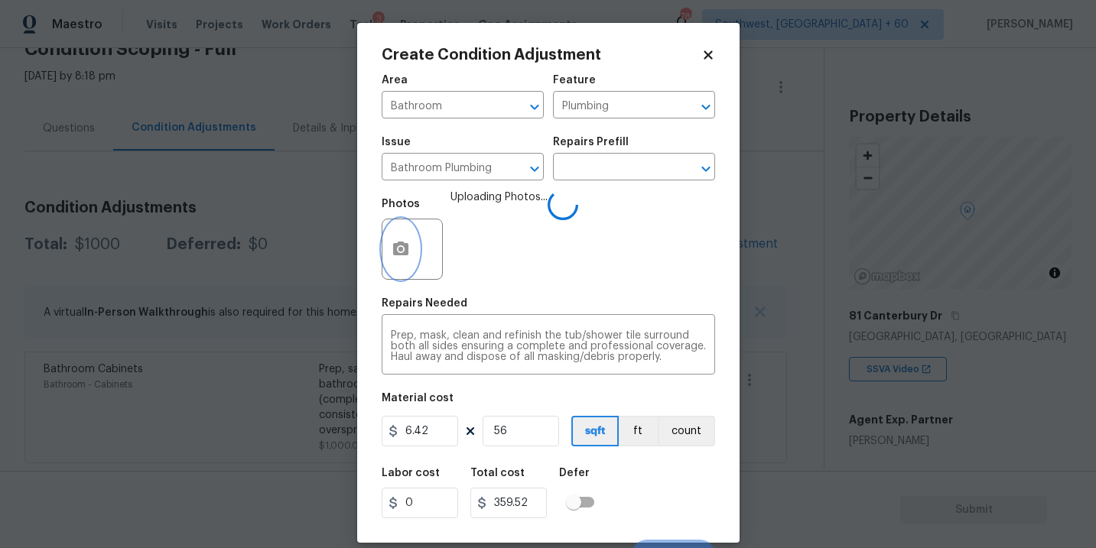
scroll to position [23, 0]
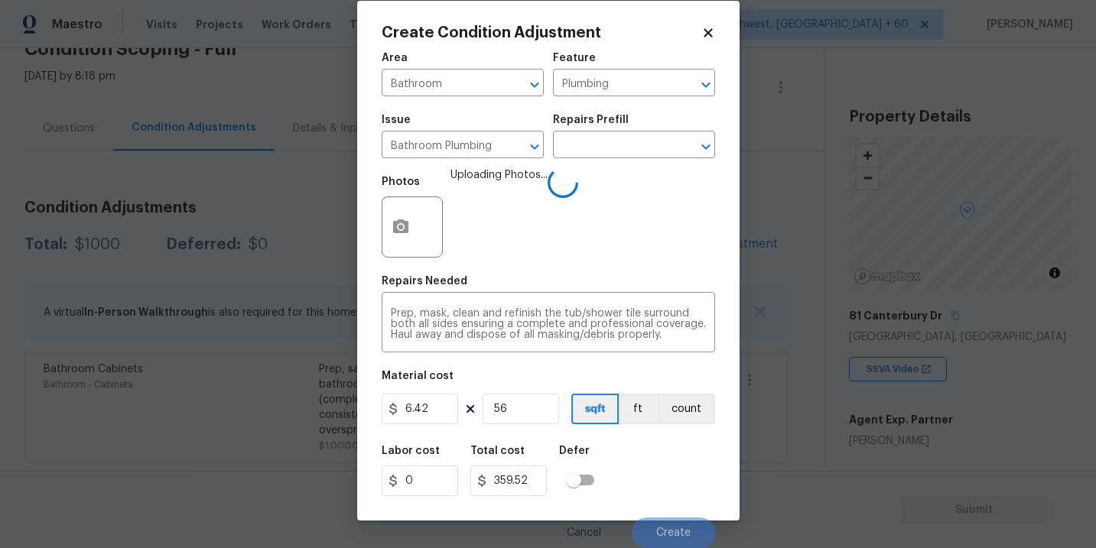
click at [670, 458] on div "Labor cost 0 Total cost 359.52 Defer" at bounding box center [549, 471] width 334 height 69
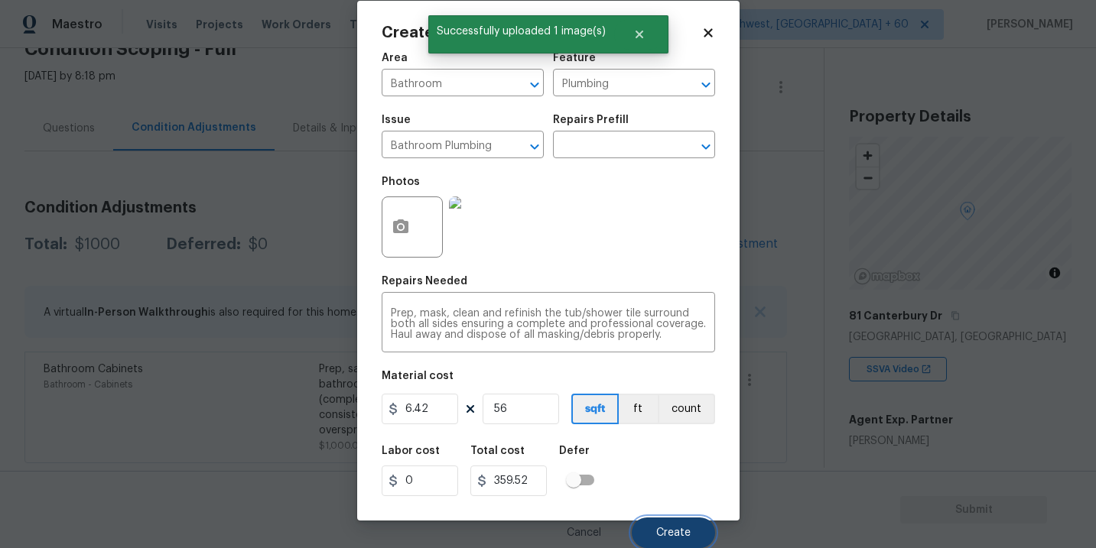
click at [670, 523] on button "Create" at bounding box center [673, 533] width 83 height 31
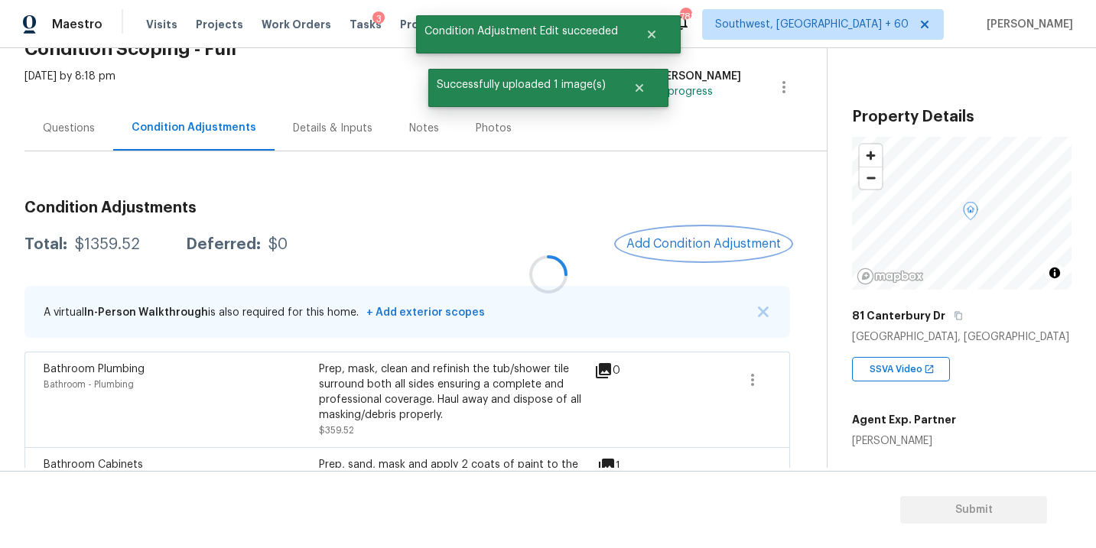
scroll to position [0, 0]
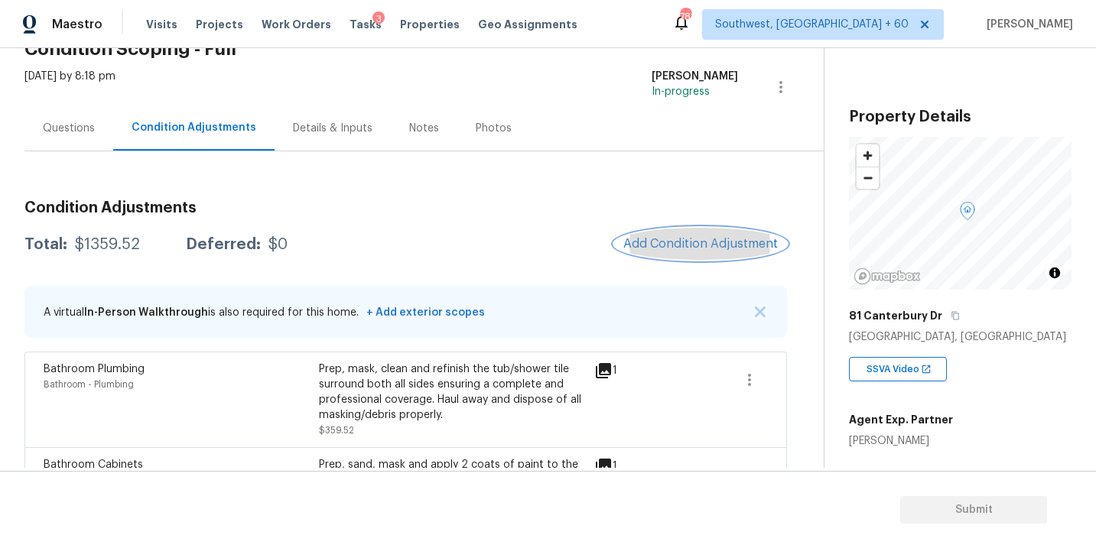
click at [727, 243] on span "Add Condition Adjustment" at bounding box center [700, 244] width 155 height 14
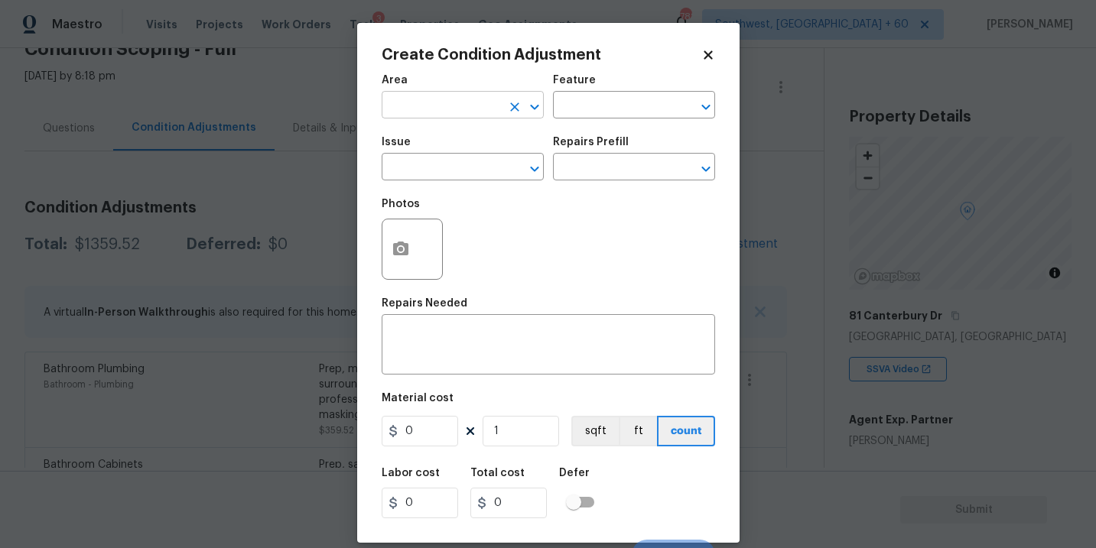
click at [473, 106] on input "text" at bounding box center [441, 107] width 119 height 24
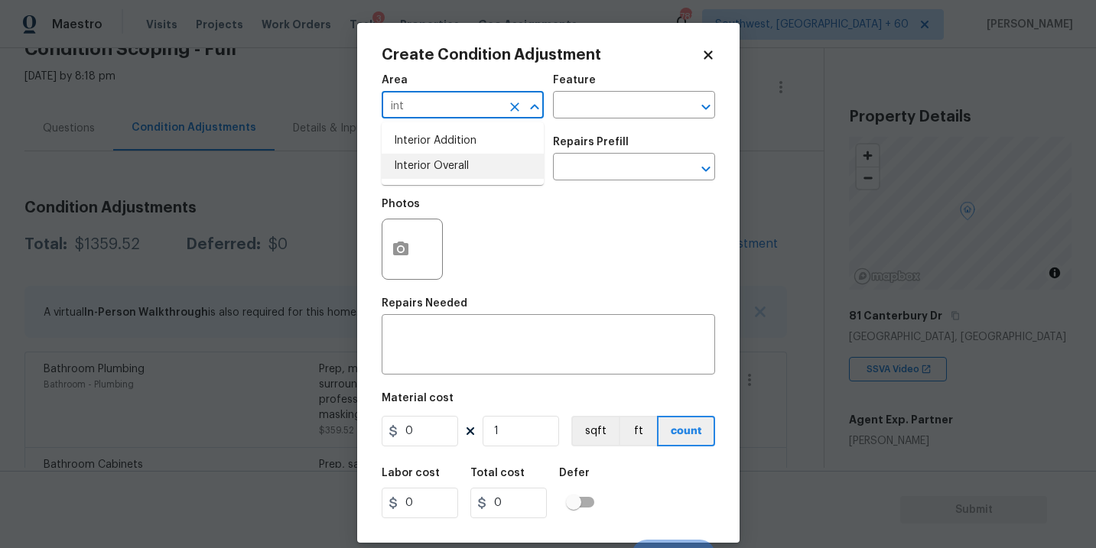
click at [487, 167] on li "Interior Overall" at bounding box center [463, 166] width 162 height 25
type input "Interior Overall"
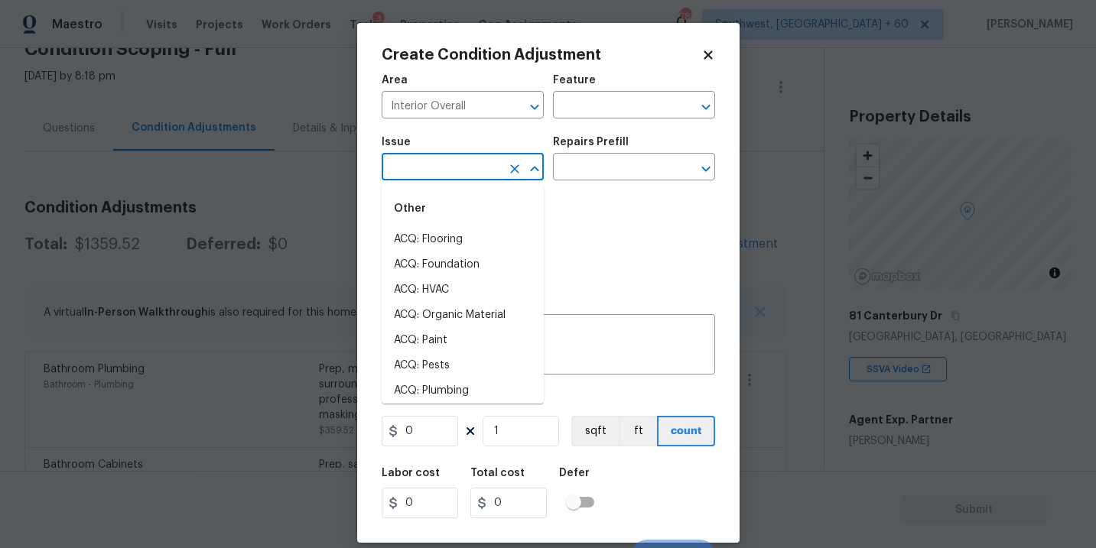
click at [487, 167] on input "text" at bounding box center [441, 169] width 119 height 24
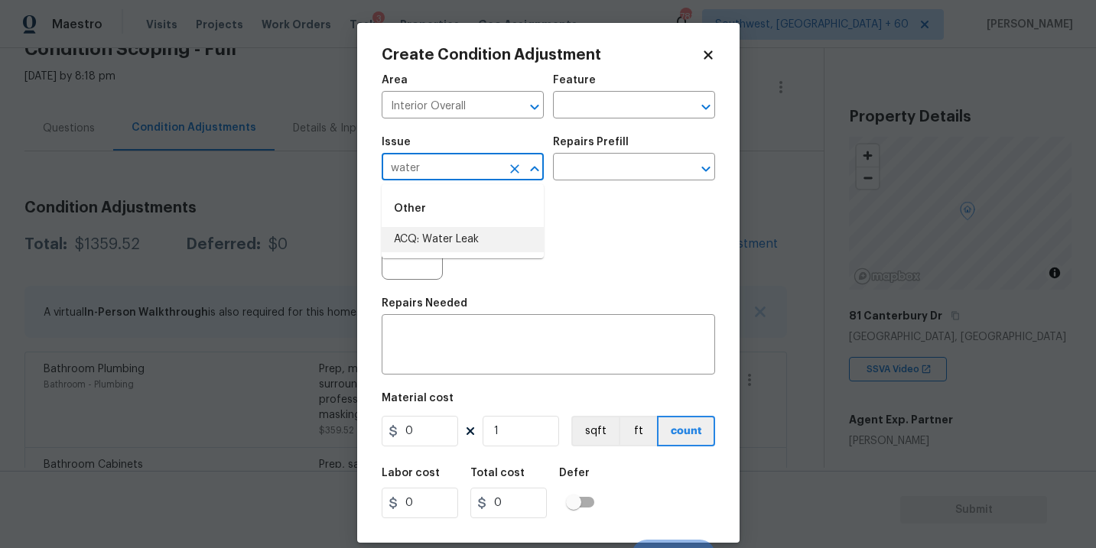
click at [484, 245] on li "ACQ: Water Leak" at bounding box center [463, 239] width 162 height 25
type input "ACQ: Water Leak"
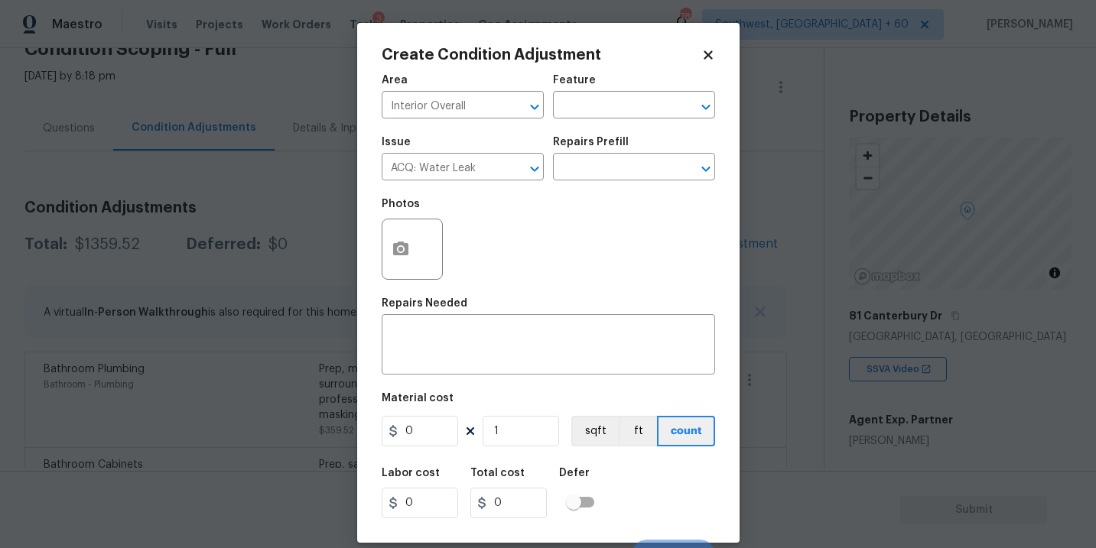
click at [581, 206] on div "Photos" at bounding box center [549, 239] width 334 height 99
click at [605, 181] on input "text" at bounding box center [612, 169] width 119 height 24
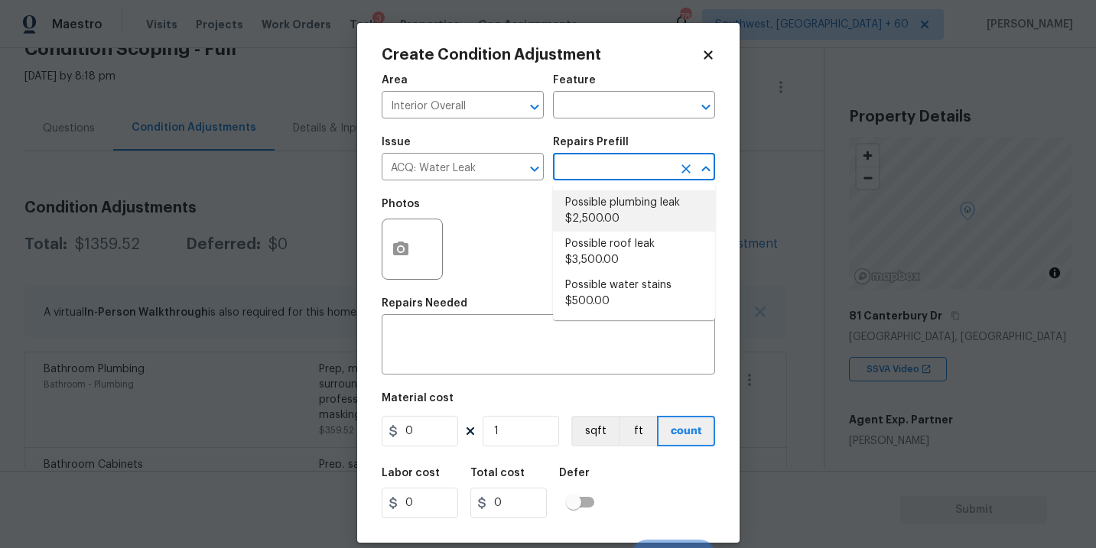
click at [603, 207] on li "Possible plumbing leak $2,500.00" at bounding box center [634, 210] width 162 height 41
type input "Acquisition"
type textarea "Acquisition Scope: Possible plumbing leak"
type input "2500"
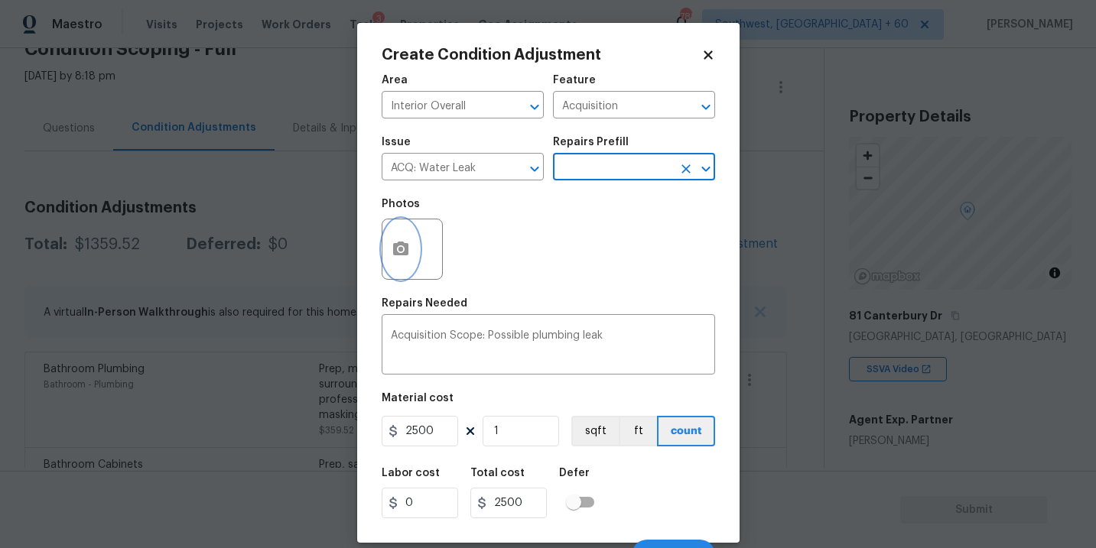
click at [409, 247] on icon "button" at bounding box center [401, 249] width 18 height 18
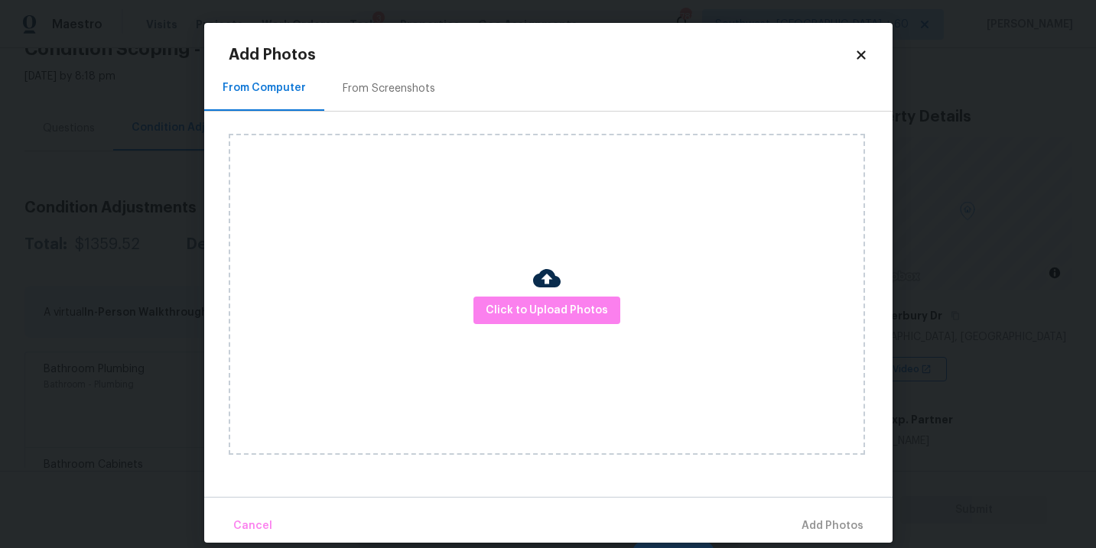
click at [566, 334] on div "Click to Upload Photos" at bounding box center [547, 294] width 636 height 321
click at [566, 321] on button "Click to Upload Photos" at bounding box center [547, 311] width 147 height 28
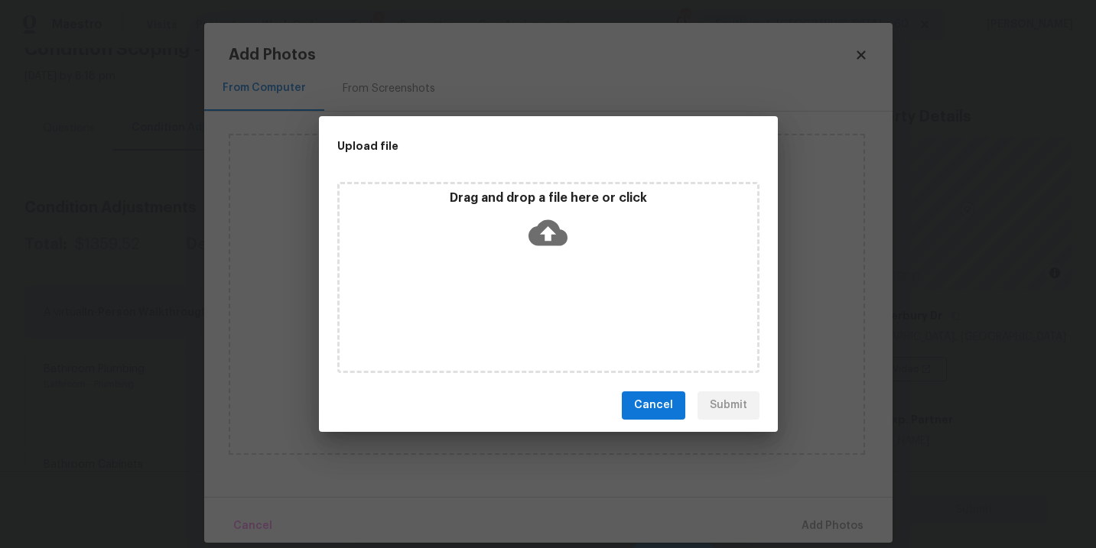
click at [539, 213] on icon at bounding box center [548, 232] width 39 height 39
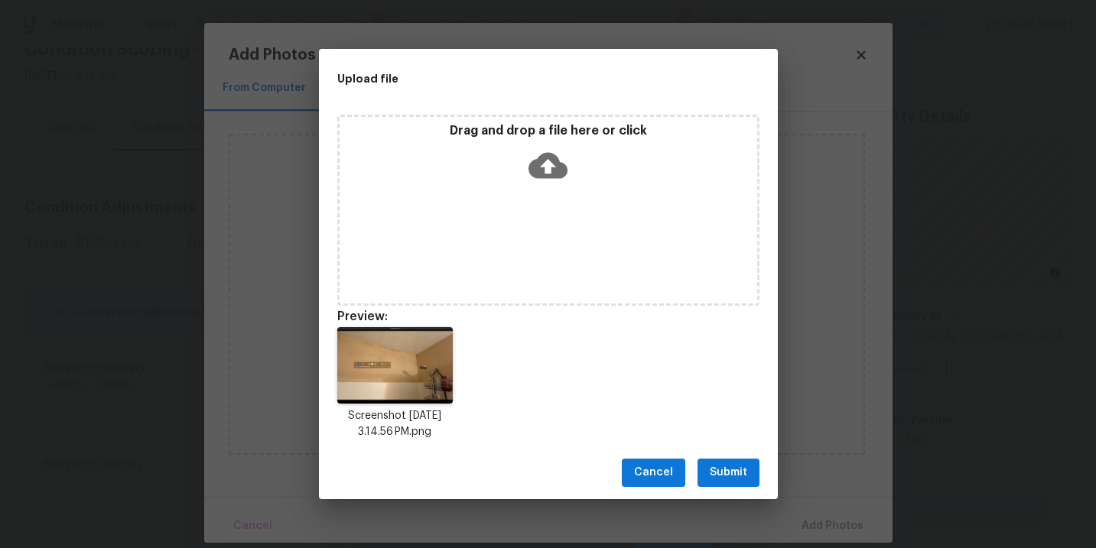
click at [731, 466] on span "Submit" at bounding box center [728, 473] width 37 height 19
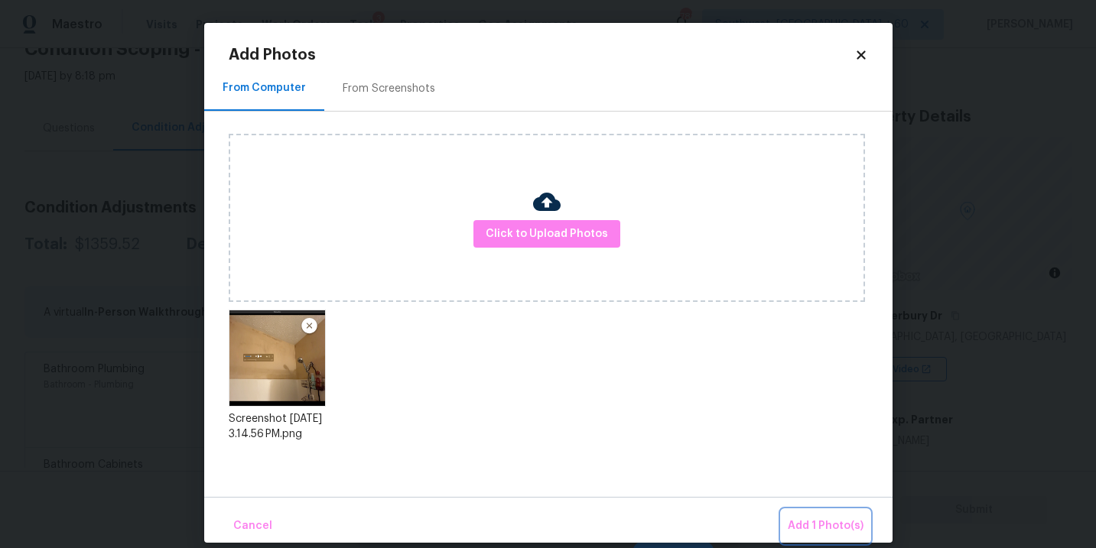
click at [802, 519] on span "Add 1 Photo(s)" at bounding box center [826, 526] width 76 height 19
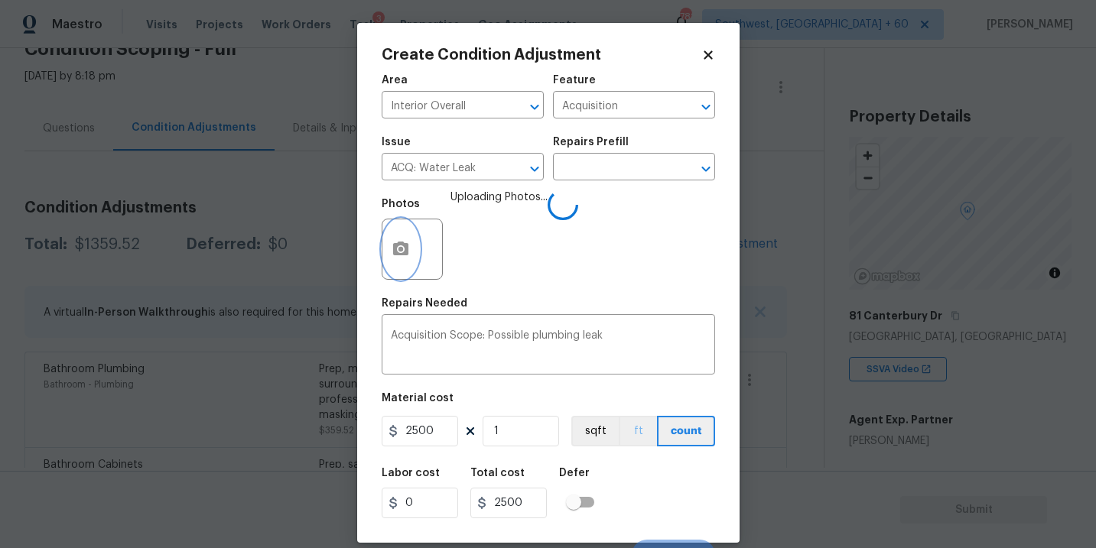
scroll to position [23, 0]
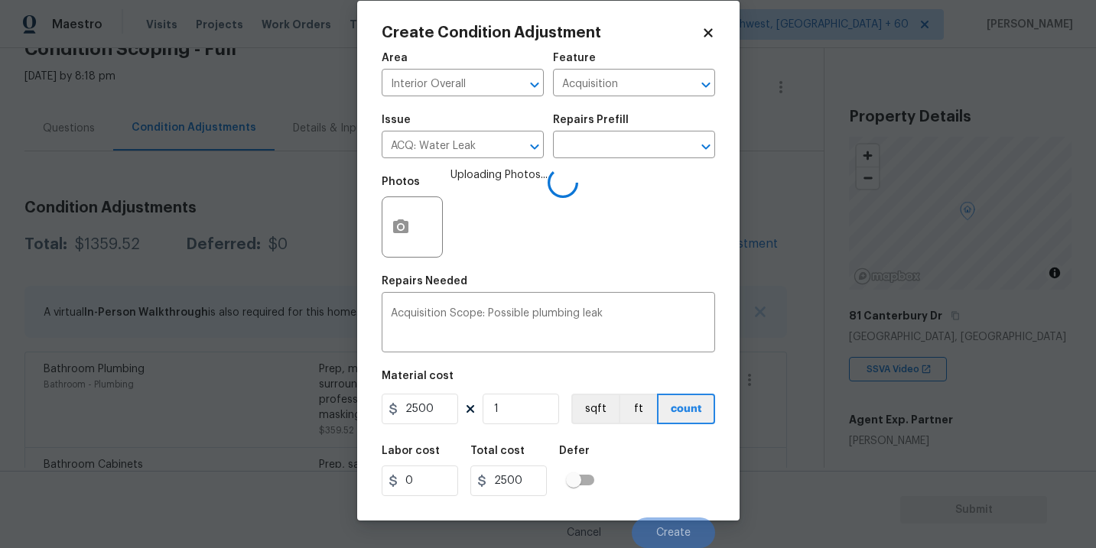
click at [659, 454] on div "Labor cost 0 Total cost 2500 Defer" at bounding box center [549, 471] width 334 height 69
click at [662, 455] on div "Labor cost 0 Total cost 2500 Defer" at bounding box center [549, 471] width 334 height 69
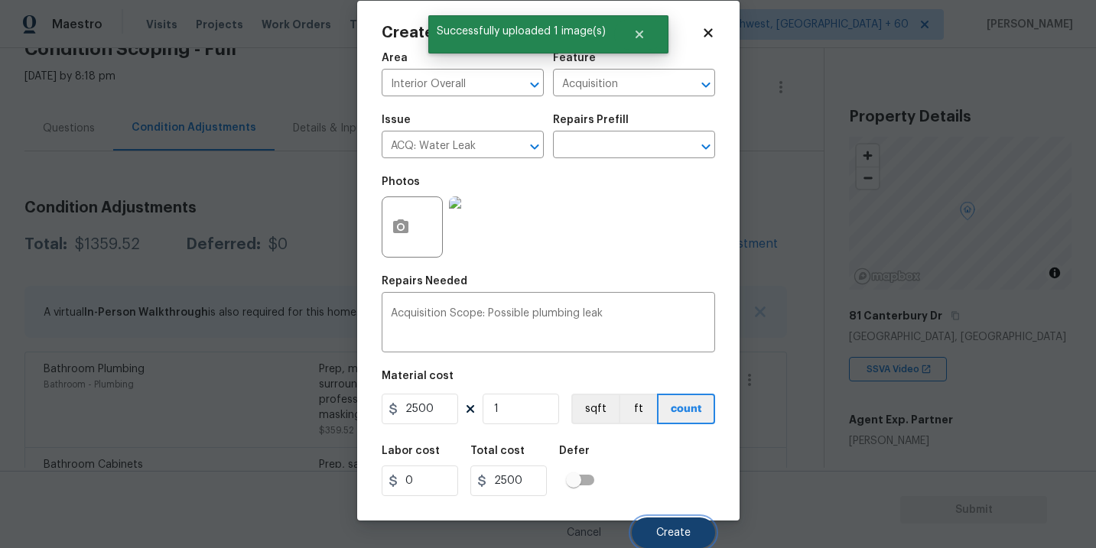
click at [666, 536] on span "Create" at bounding box center [673, 533] width 34 height 11
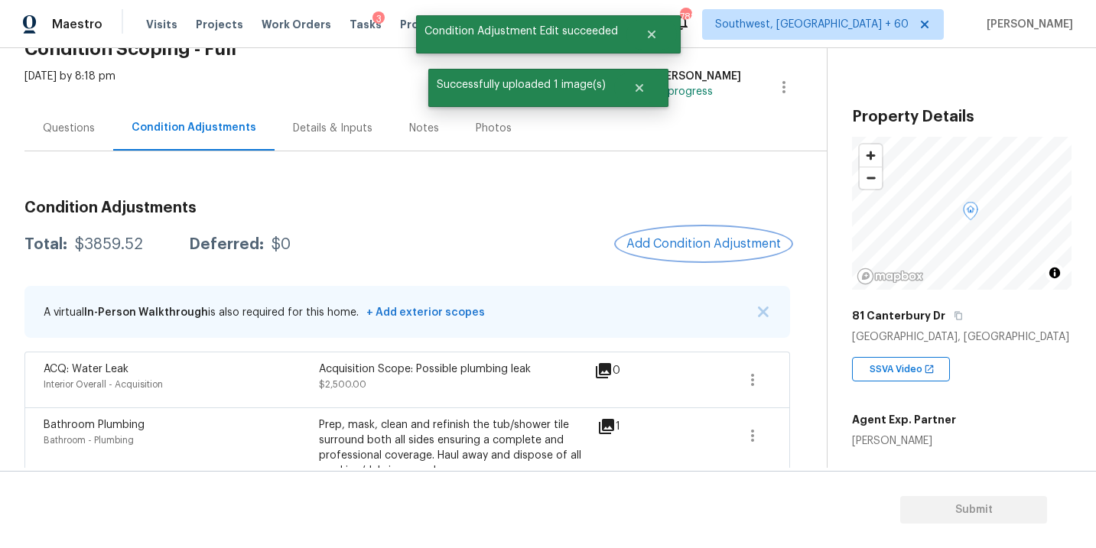
scroll to position [0, 0]
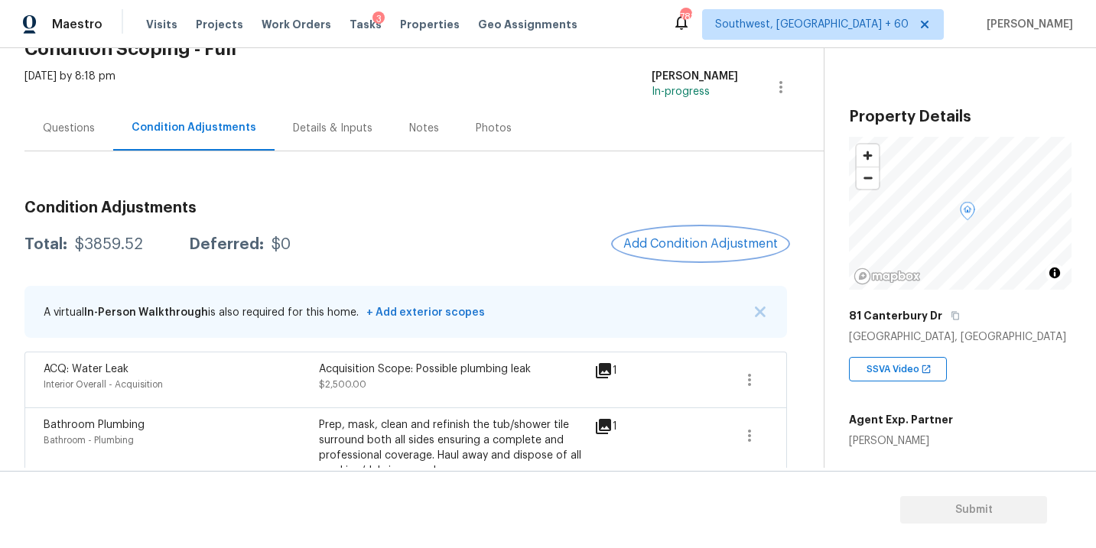
click at [657, 254] on button "Add Condition Adjustment" at bounding box center [700, 244] width 173 height 32
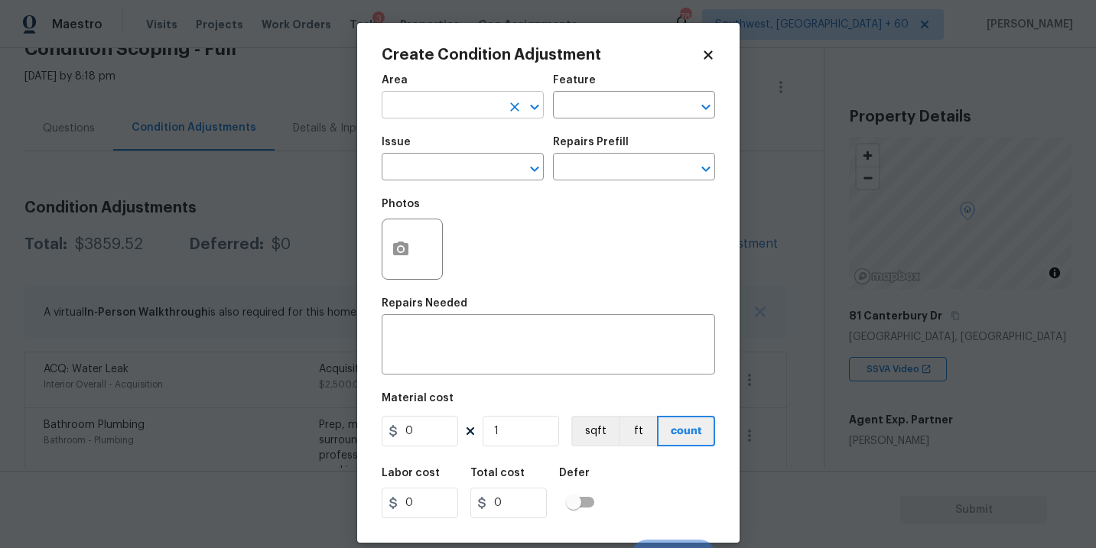
click at [461, 106] on input "text" at bounding box center [441, 107] width 119 height 24
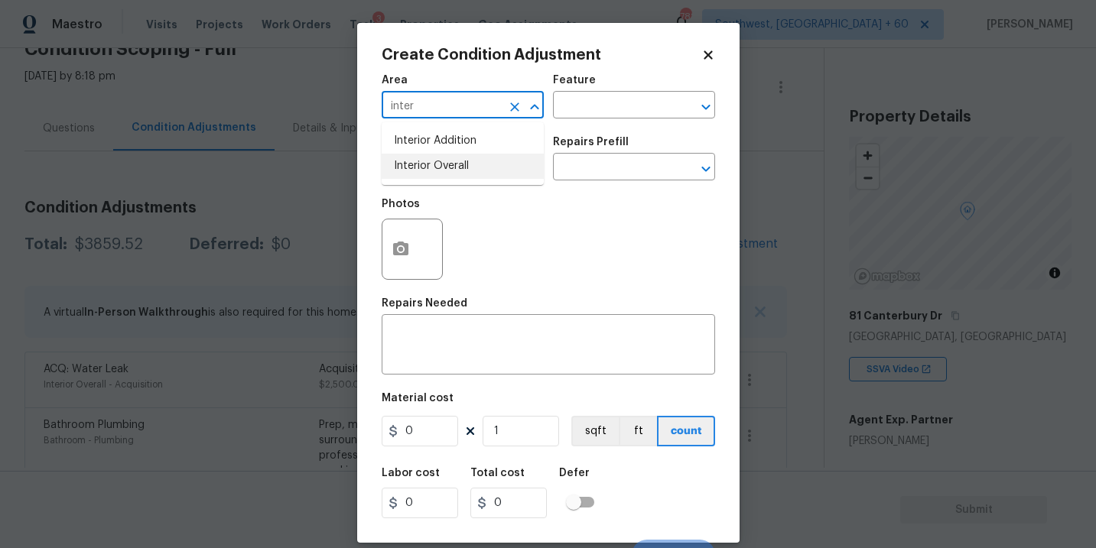
click at [456, 161] on li "Interior Overall" at bounding box center [463, 166] width 162 height 25
type input "Interior Overall"
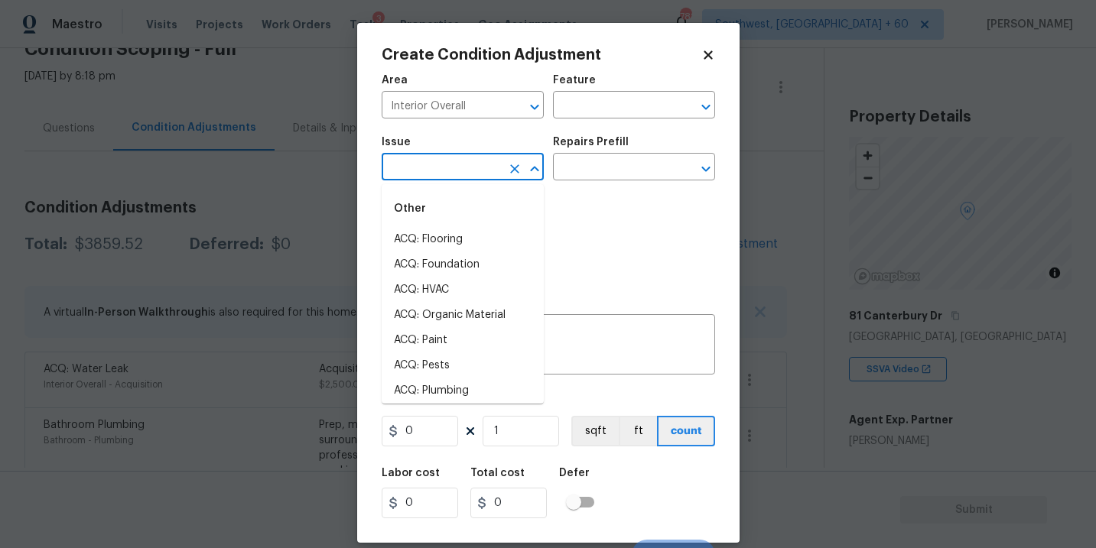
click at [456, 161] on input "text" at bounding box center [441, 169] width 119 height 24
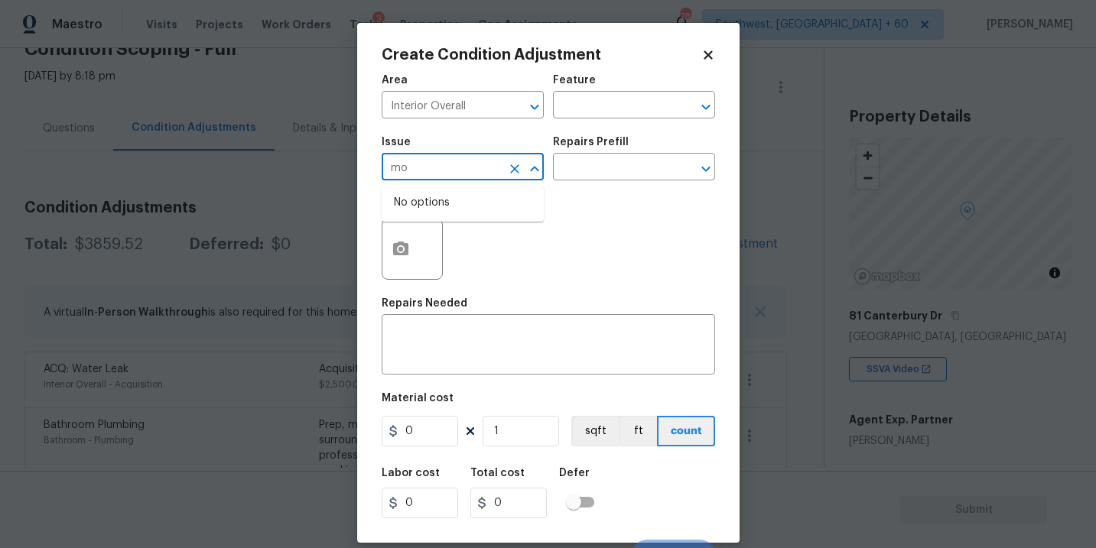
type input "m"
click at [467, 238] on li "ACQ: Organic Material" at bounding box center [463, 239] width 162 height 25
type input "ACQ: Organic Material"
click at [632, 153] on div "Repairs Prefill" at bounding box center [634, 147] width 162 height 20
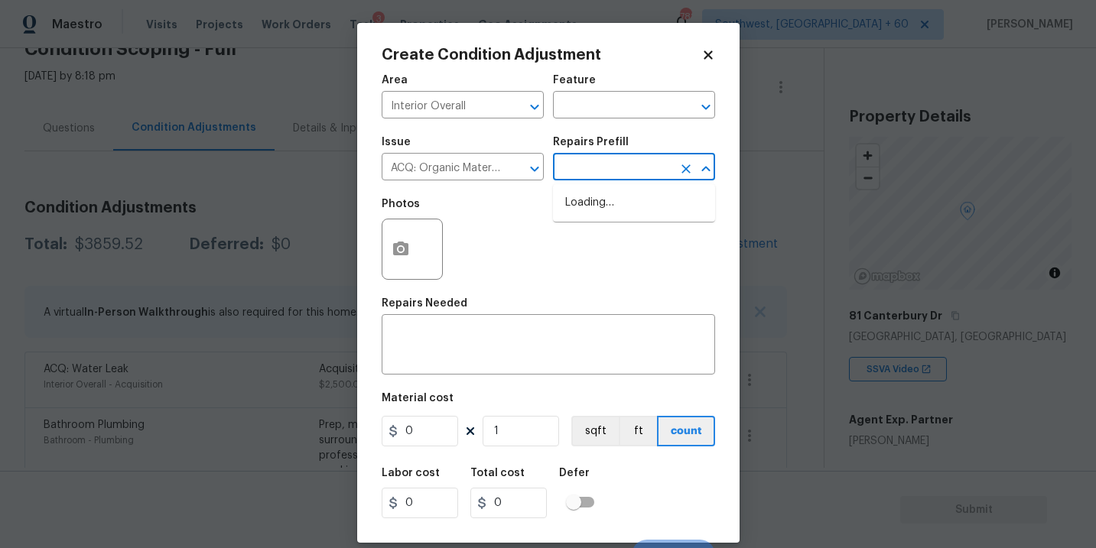
click at [624, 180] on input "text" at bounding box center [612, 169] width 119 height 24
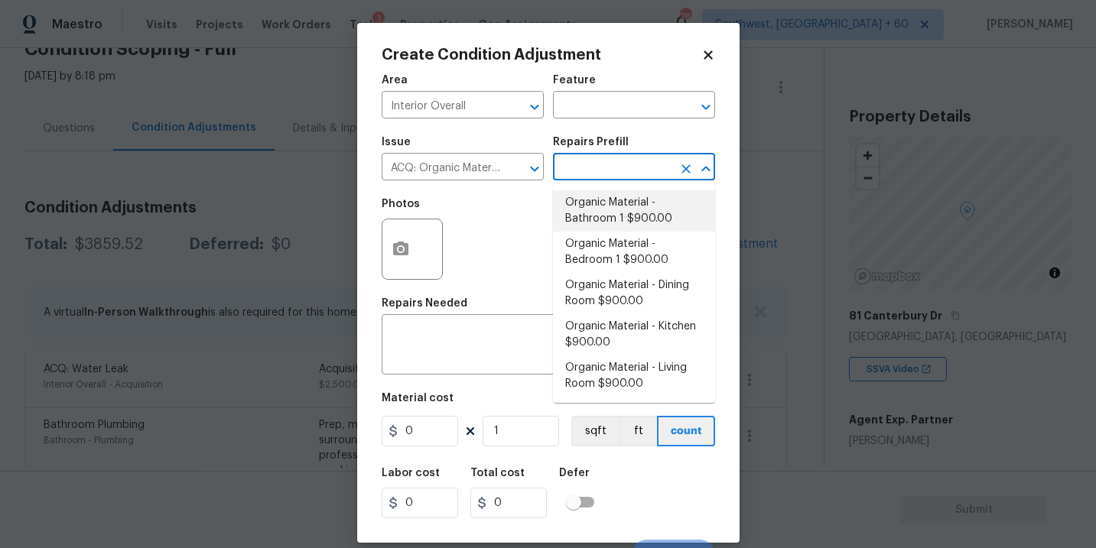
click at [623, 213] on li "Organic Material - Bathroom 1 $900.00" at bounding box center [634, 210] width 162 height 41
type input "Acquisition"
type textarea "Acquisition Scope: Conditions Conducive to Organic Material - Bathroom 1 Discla…"
type input "900"
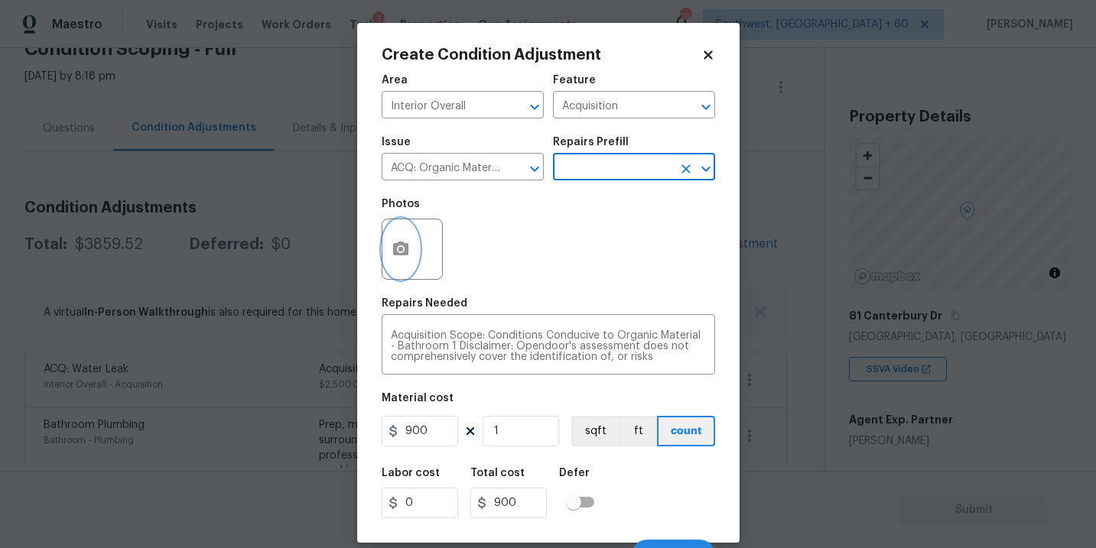
click at [408, 249] on icon "button" at bounding box center [400, 249] width 15 height 14
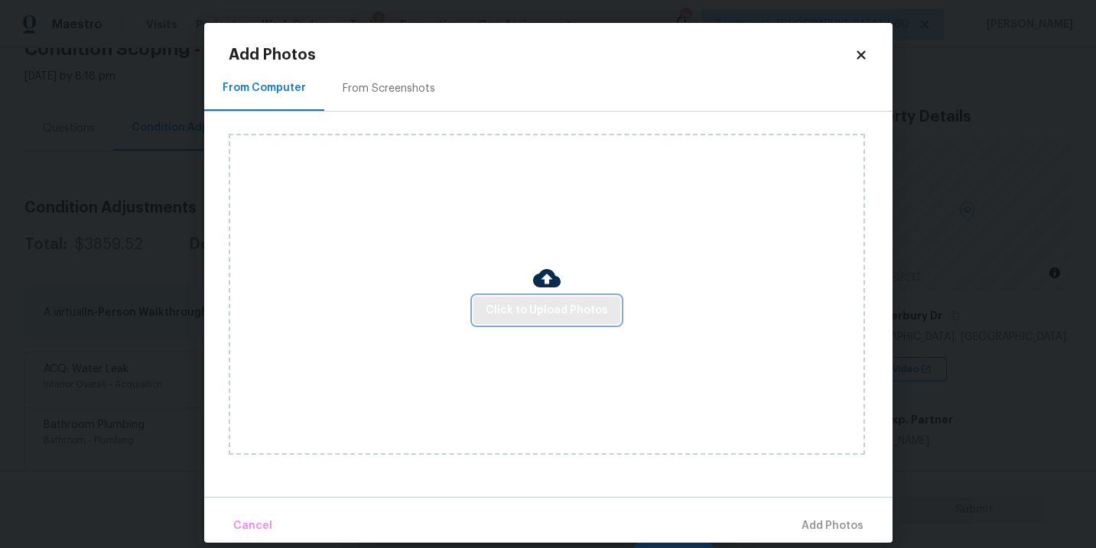
click at [506, 305] on span "Click to Upload Photos" at bounding box center [547, 310] width 122 height 19
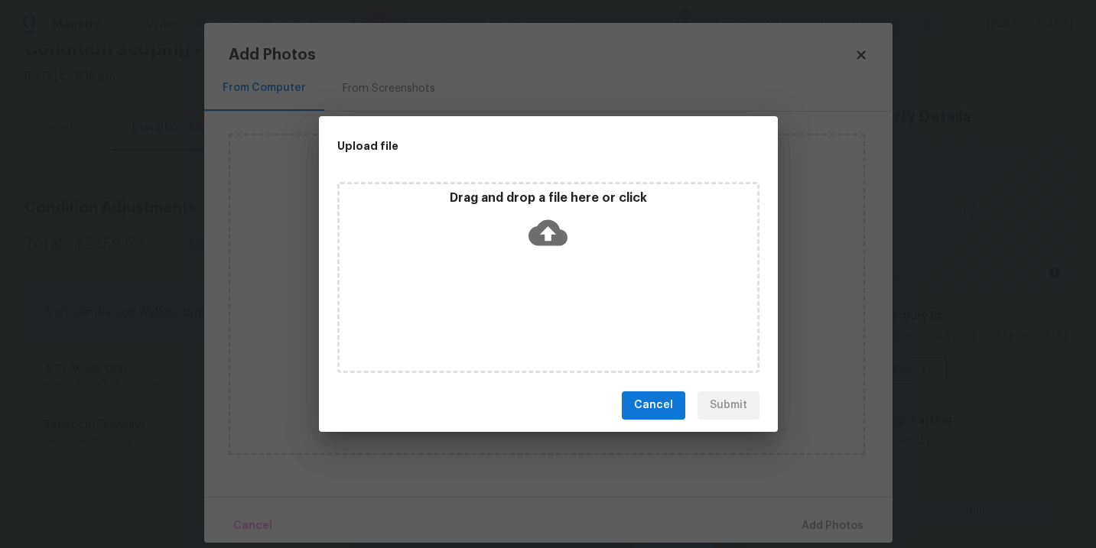
click at [539, 243] on icon at bounding box center [548, 233] width 39 height 26
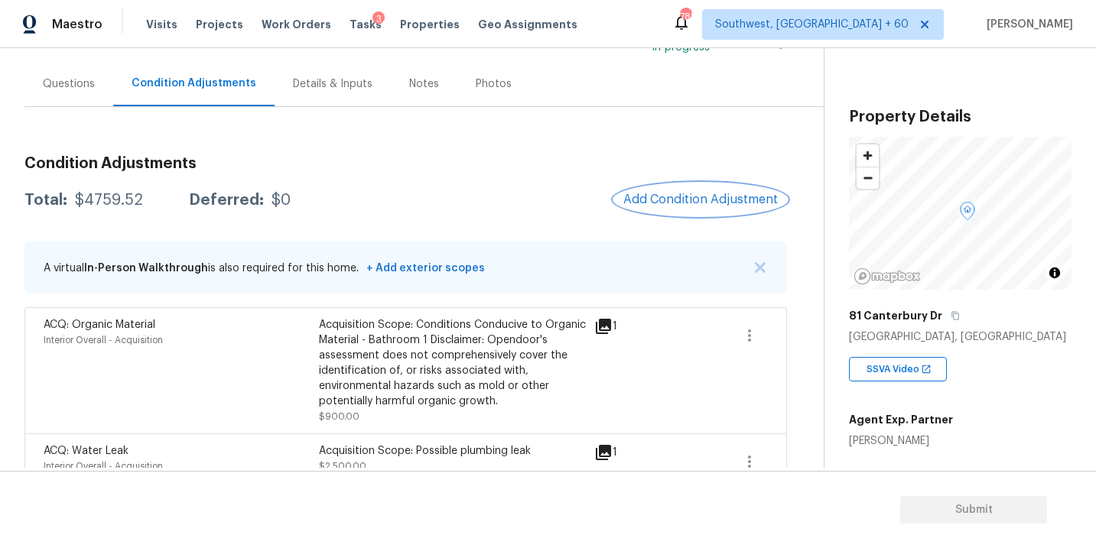
scroll to position [151, 0]
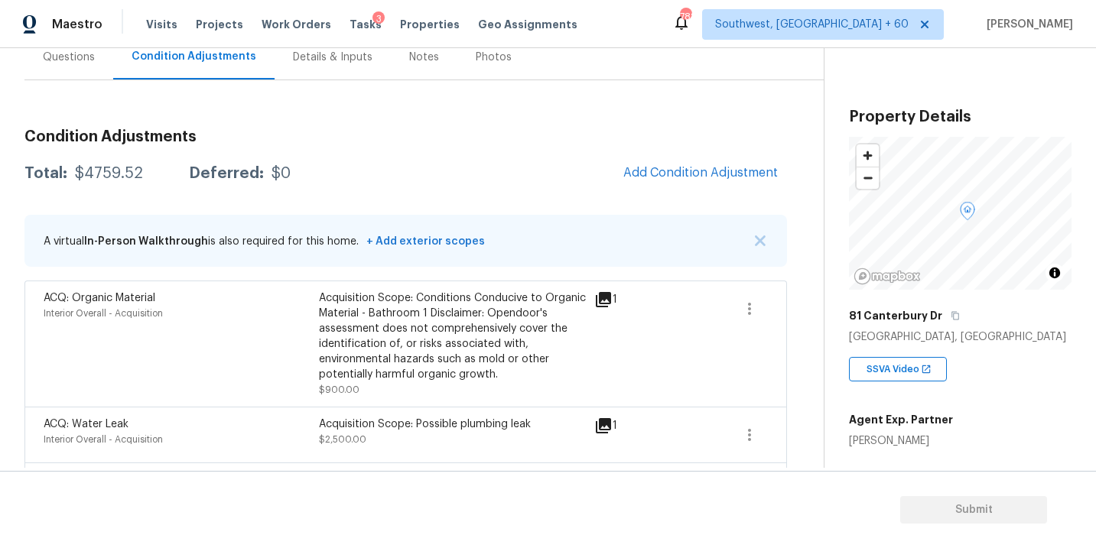
click at [689, 154] on div "Condition Adjustments Total: $4759.52 Deferred: $0 Add Condition Adjustment A v…" at bounding box center [405, 393] width 763 height 553
click at [678, 171] on span "Add Condition Adjustment" at bounding box center [700, 173] width 155 height 14
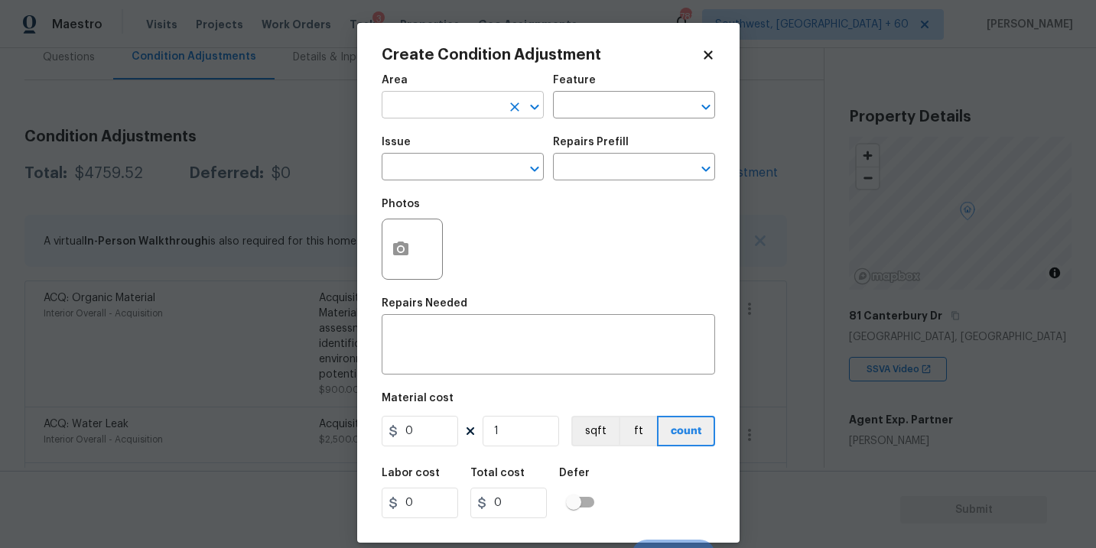
click at [431, 109] on input "text" at bounding box center [441, 107] width 119 height 24
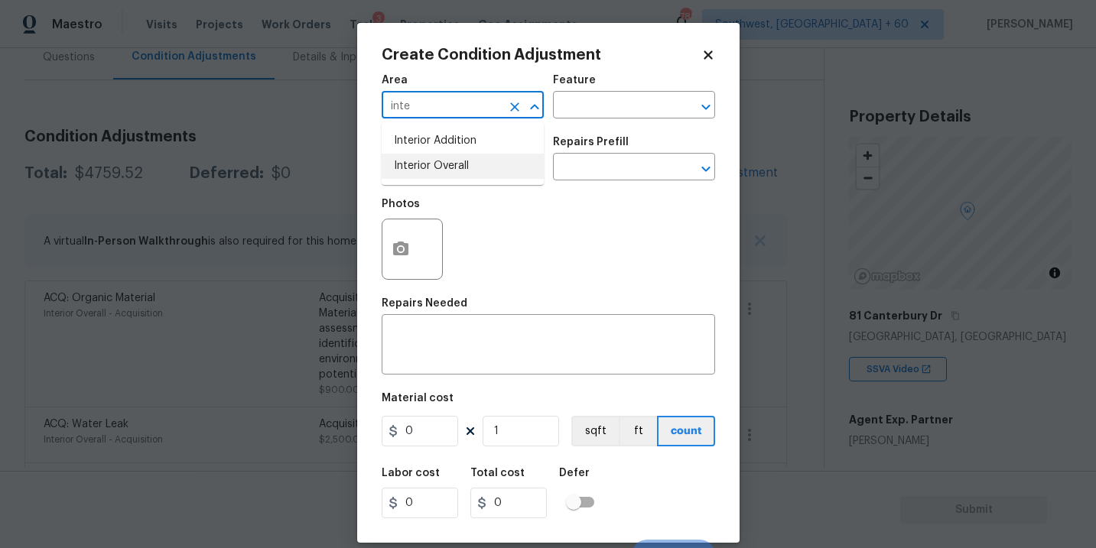
click at [448, 168] on li "Interior Overall" at bounding box center [463, 166] width 162 height 25
type input "Interior Overall"
click at [573, 111] on input "text" at bounding box center [612, 107] width 119 height 24
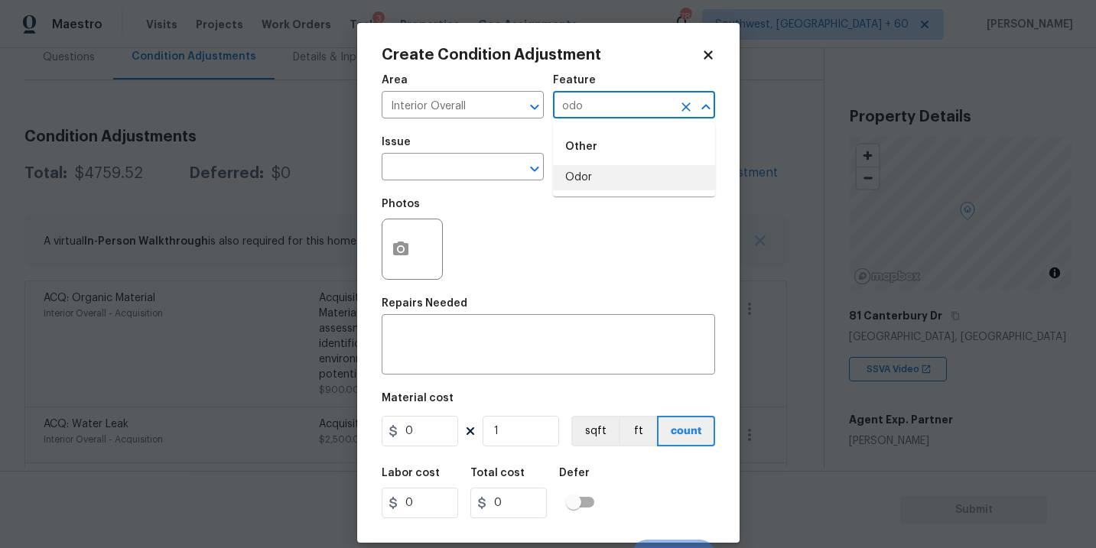
click at [565, 169] on li "Odor" at bounding box center [634, 177] width 162 height 25
type input "Odor"
click at [469, 169] on input "text" at bounding box center [441, 169] width 119 height 24
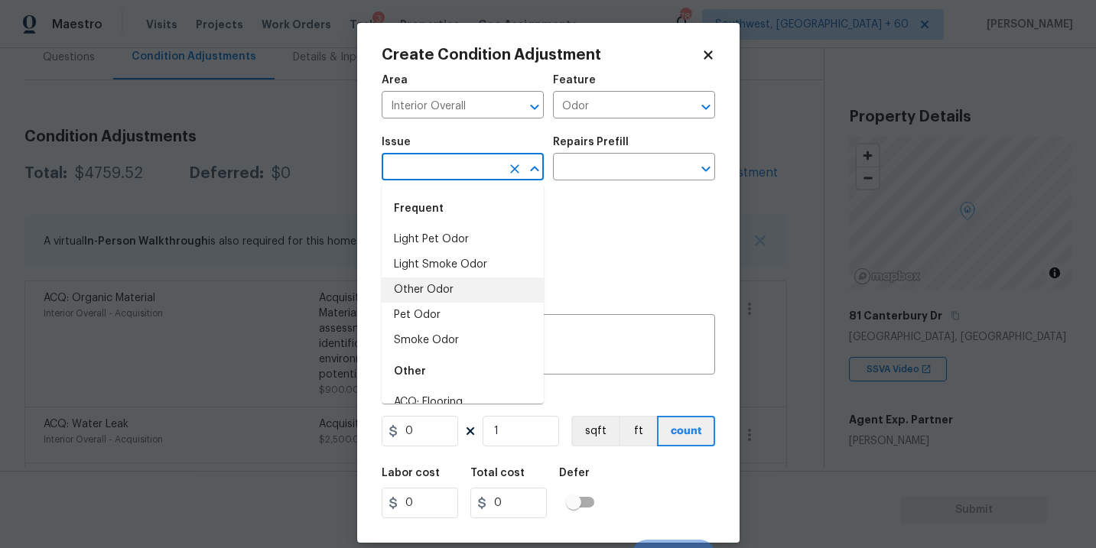
click at [449, 311] on li "Pet Odor" at bounding box center [463, 315] width 162 height 25
type input "Pet Odor"
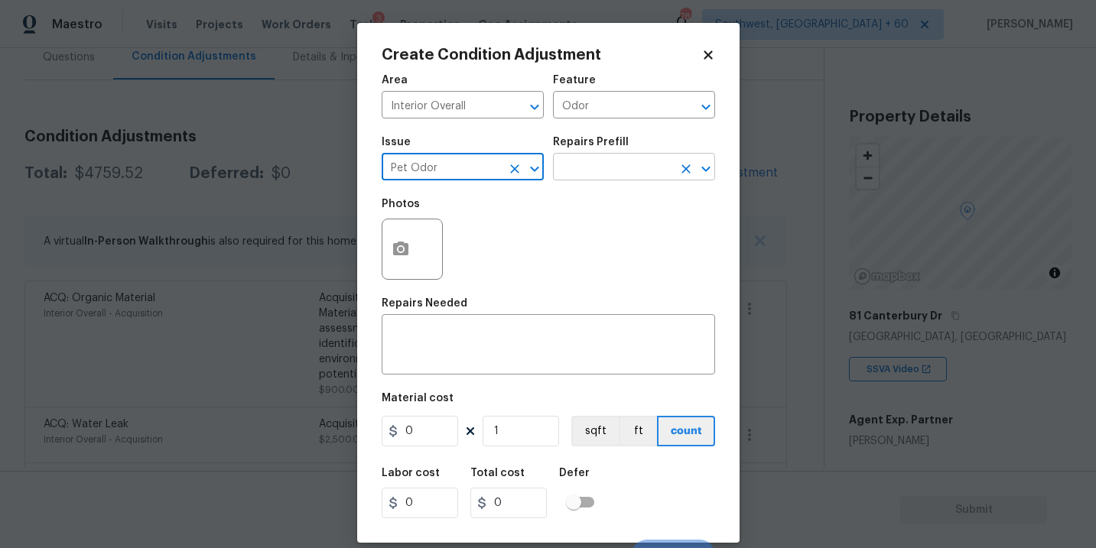
click at [591, 181] on input "text" at bounding box center [612, 169] width 119 height 24
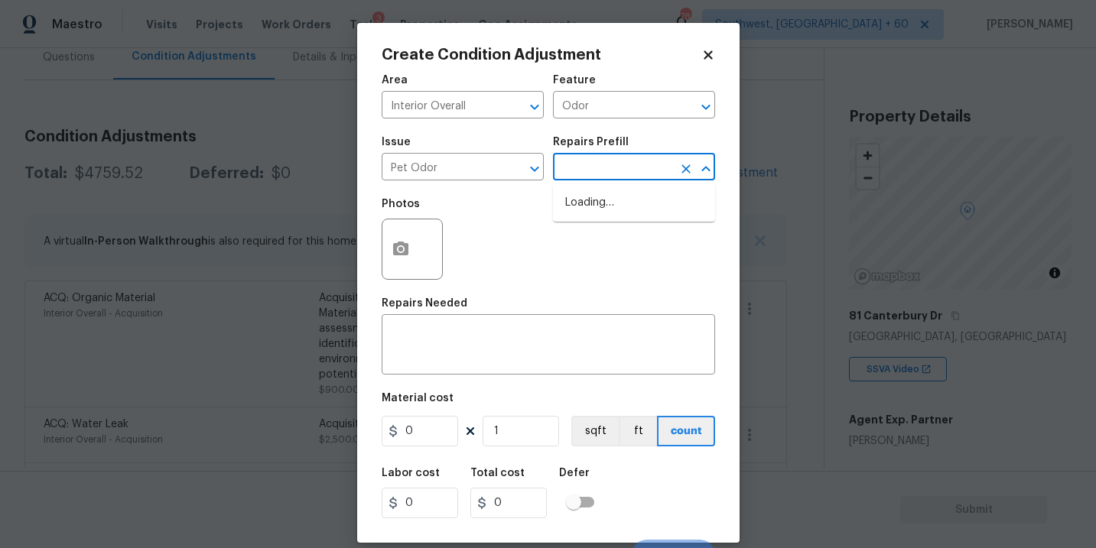
type textarea "Acquisition Scope: 3(+) pets present"
type input "1500"
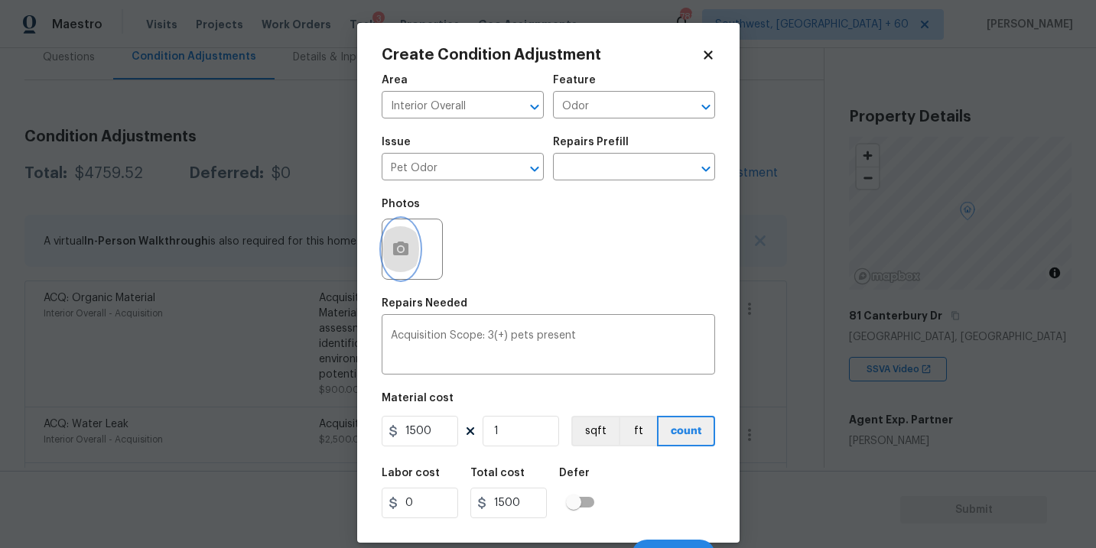
click at [389, 261] on button "button" at bounding box center [400, 250] width 37 height 60
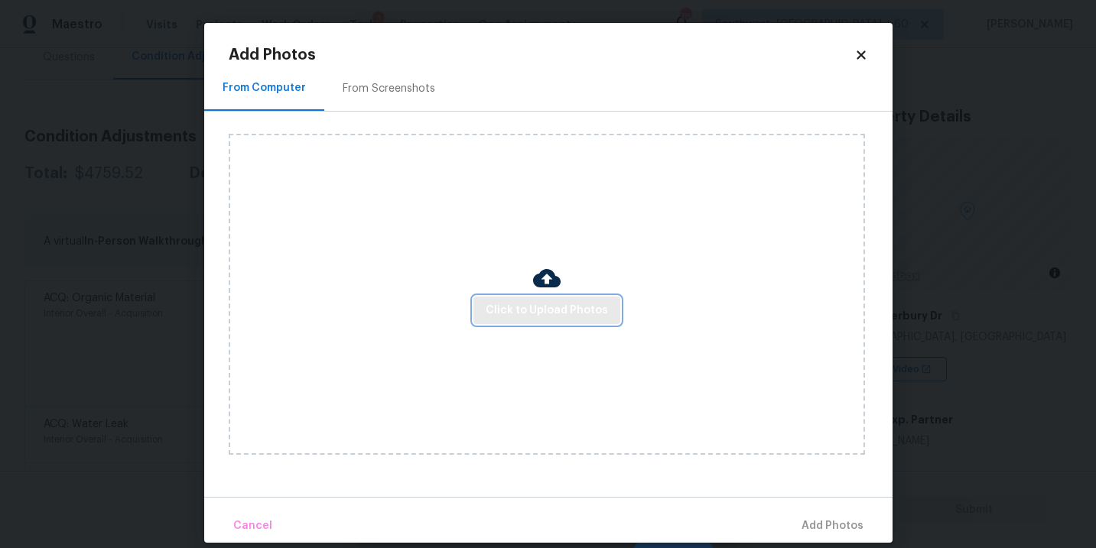
click at [513, 305] on span "Click to Upload Photos" at bounding box center [547, 310] width 122 height 19
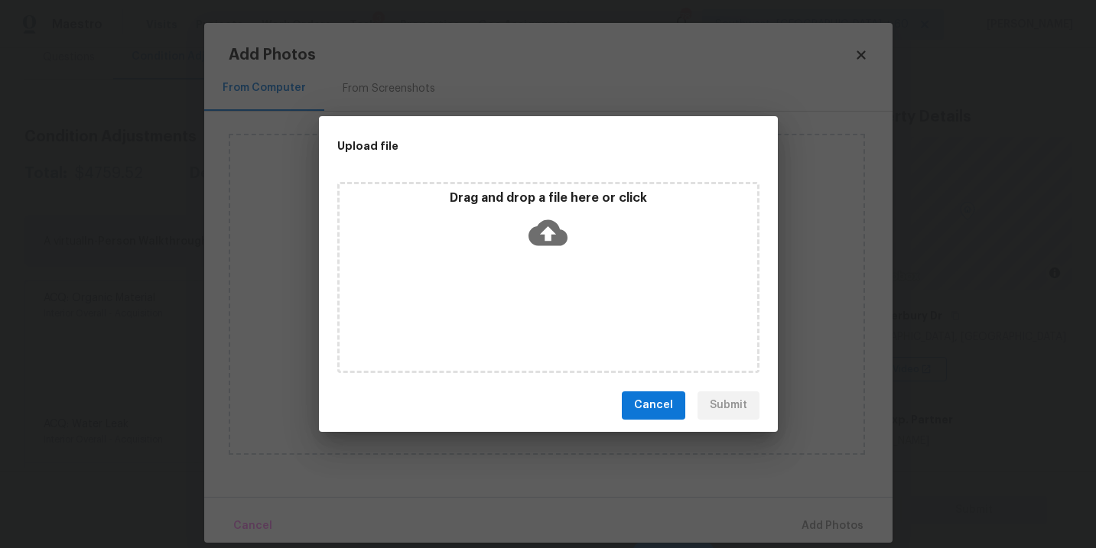
click at [531, 256] on div "Drag and drop a file here or click" at bounding box center [548, 277] width 422 height 191
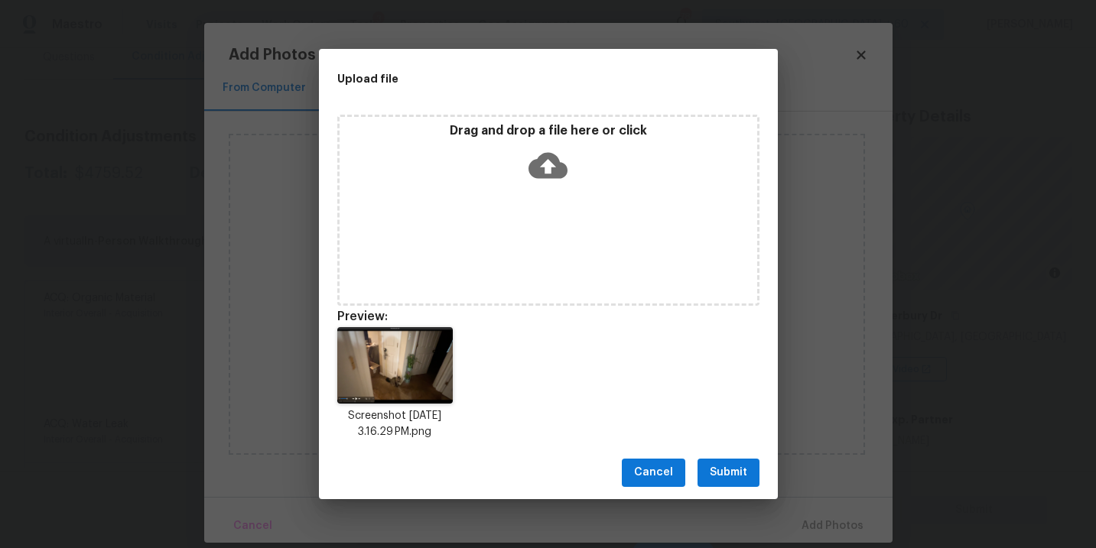
click at [741, 470] on span "Submit" at bounding box center [728, 473] width 37 height 19
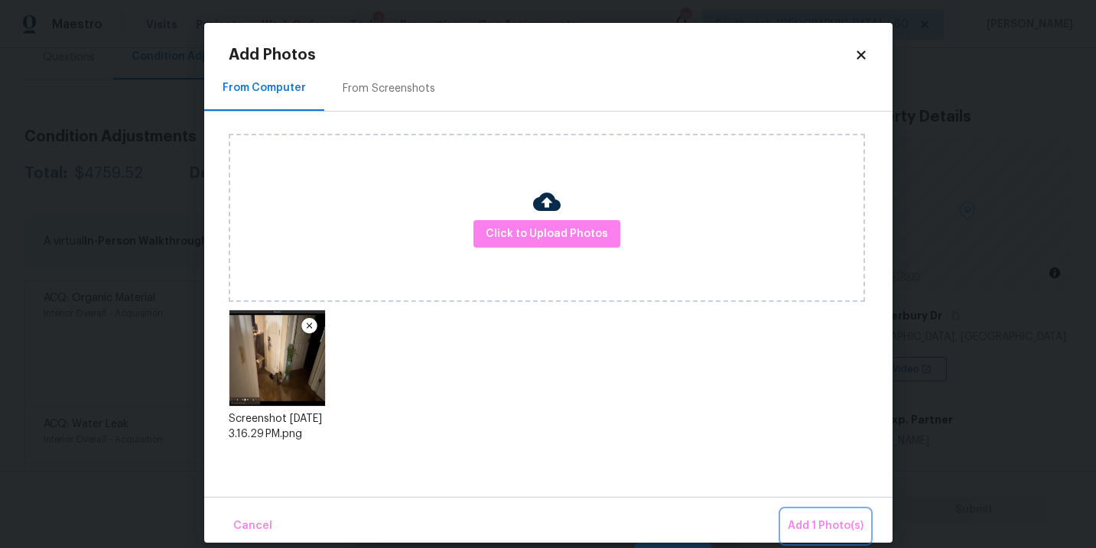
click at [812, 521] on span "Add 1 Photo(s)" at bounding box center [826, 526] width 76 height 19
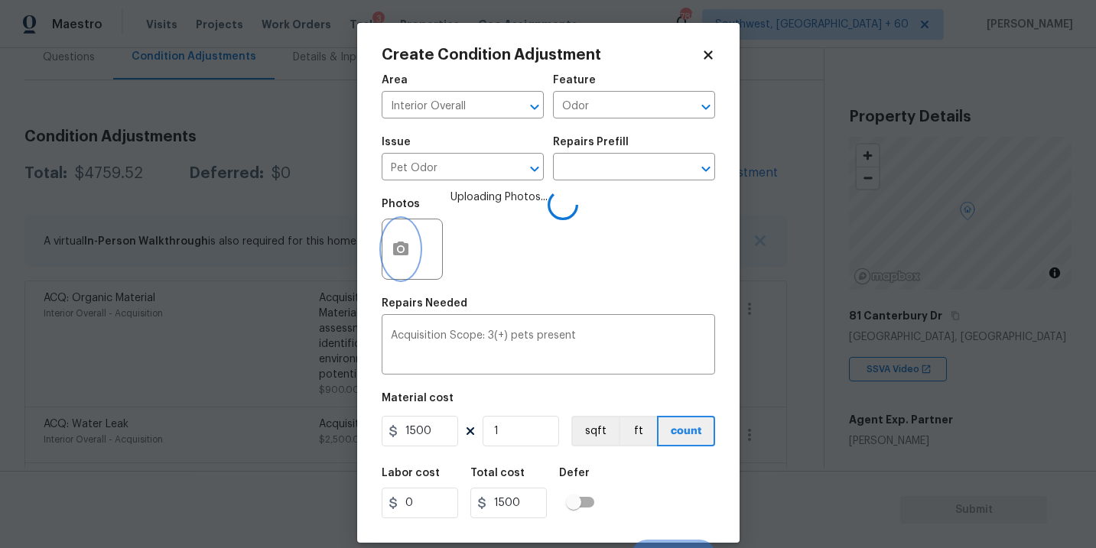
scroll to position [23, 0]
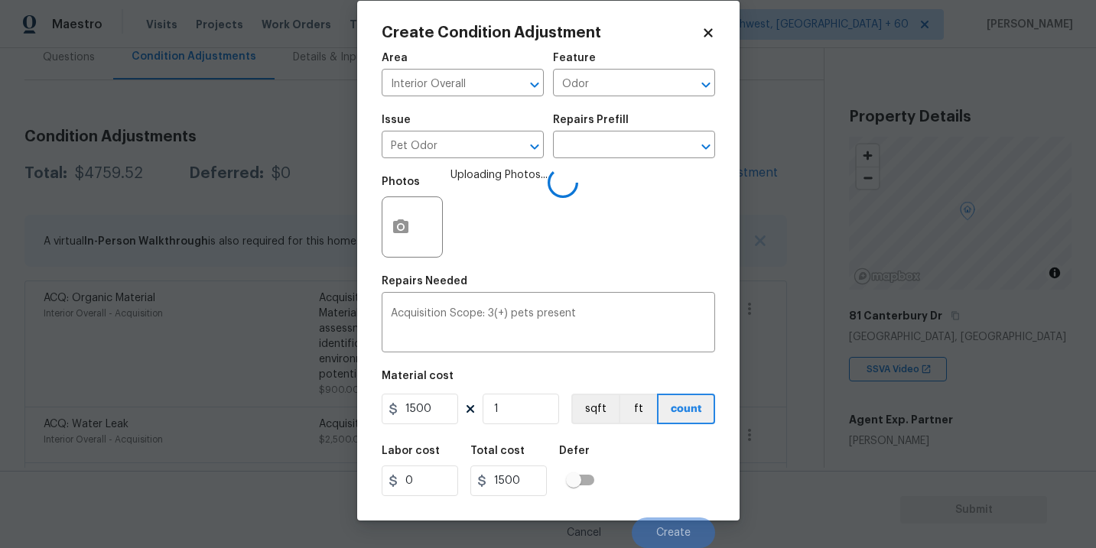
click at [655, 463] on div "Labor cost 0 Total cost 1500 Defer" at bounding box center [549, 471] width 334 height 69
click at [659, 472] on div "Labor cost 0 Total cost 1500 Defer" at bounding box center [549, 471] width 334 height 69
click at [662, 472] on div "Labor cost 0 Total cost 1500 Defer" at bounding box center [549, 471] width 334 height 69
click at [663, 479] on div "Labor cost 0 Total cost 1500 Defer" at bounding box center [549, 471] width 334 height 69
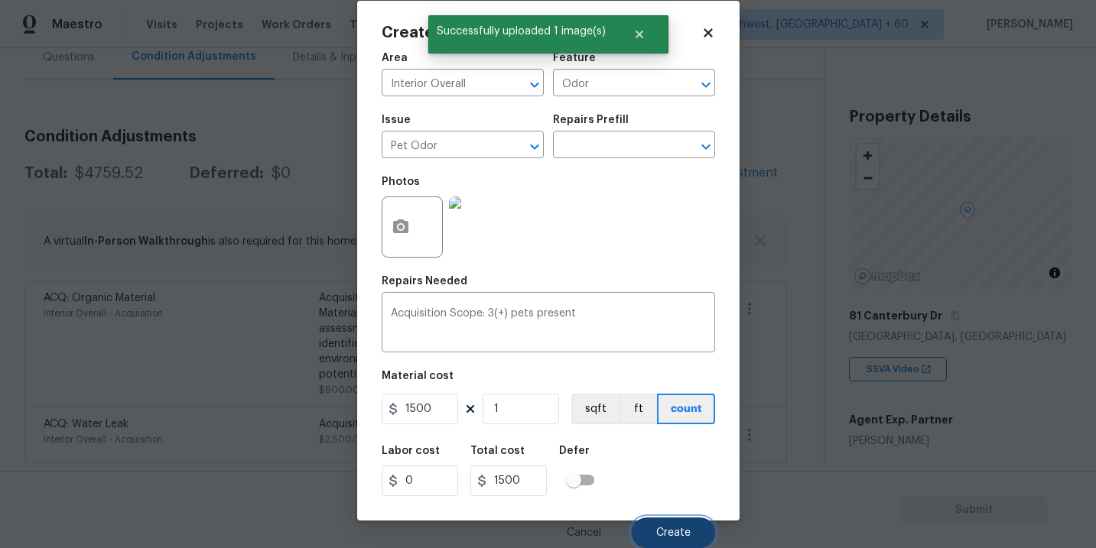
click at [672, 528] on span "Create" at bounding box center [673, 533] width 34 height 11
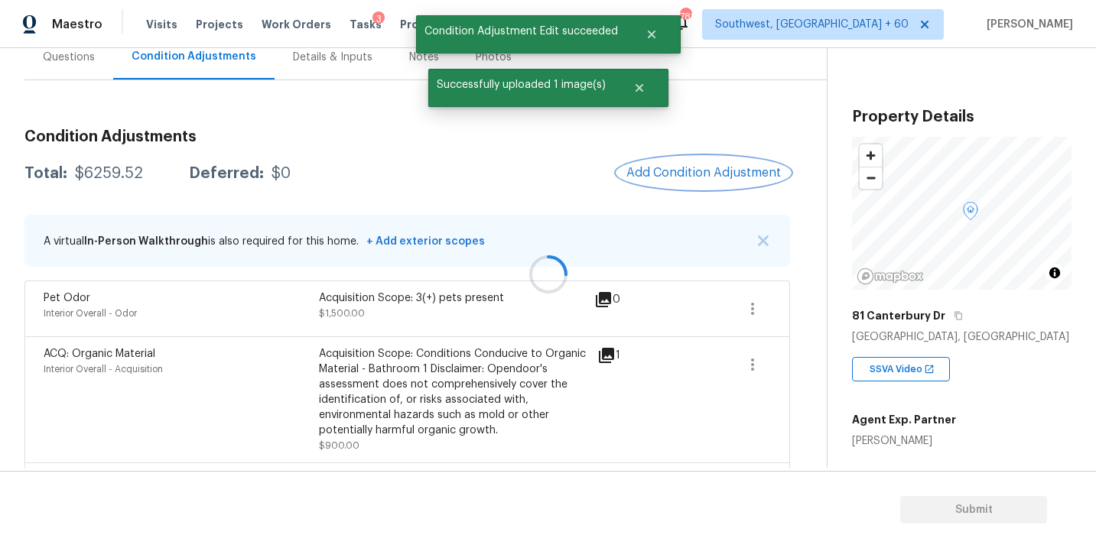
scroll to position [0, 0]
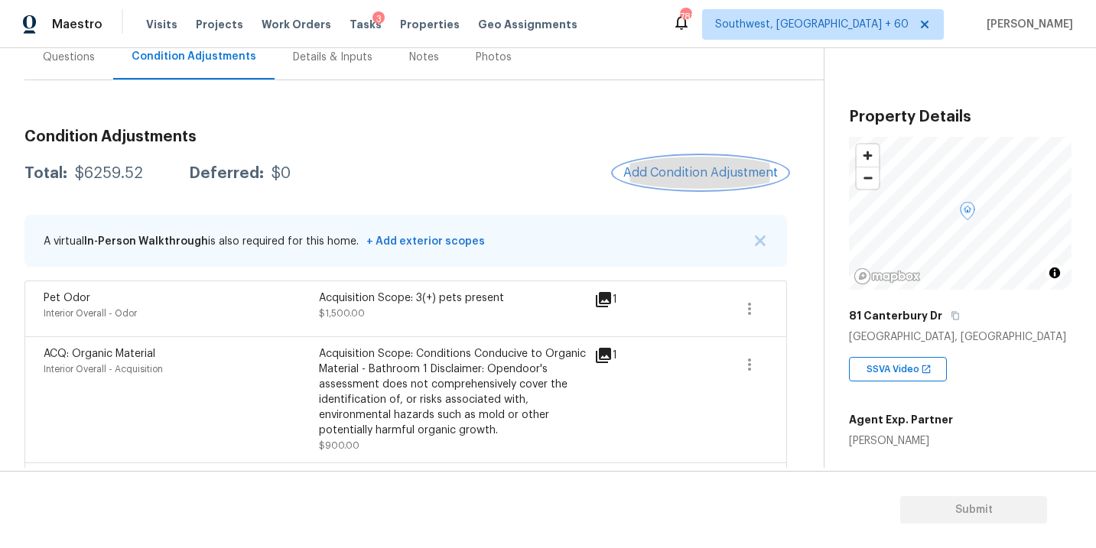
click at [706, 170] on span "Add Condition Adjustment" at bounding box center [700, 173] width 155 height 14
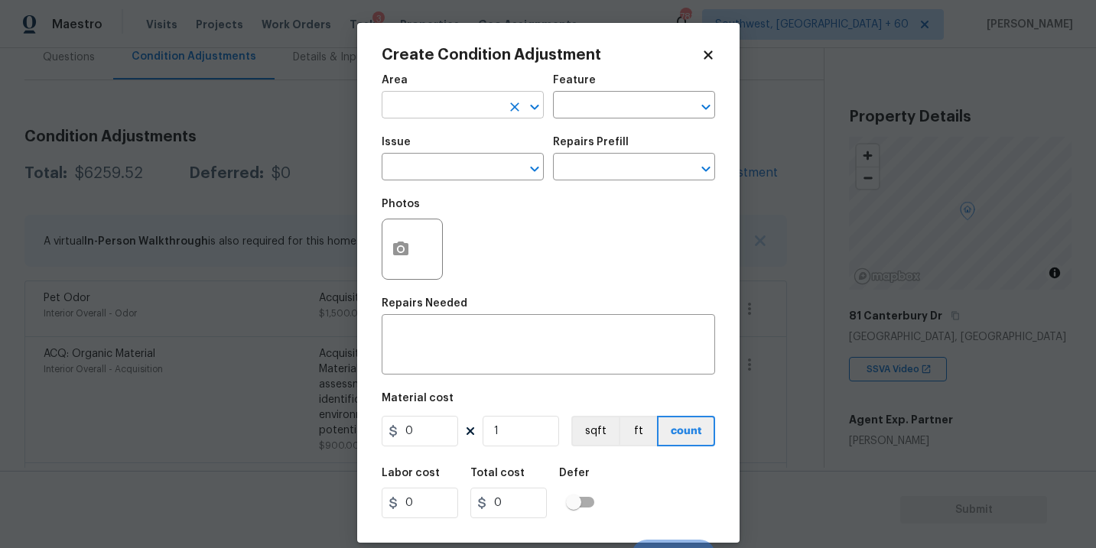
click at [431, 102] on input "text" at bounding box center [441, 107] width 119 height 24
click at [430, 135] on li "Kitchen" at bounding box center [463, 141] width 162 height 25
type input "Kitchen"
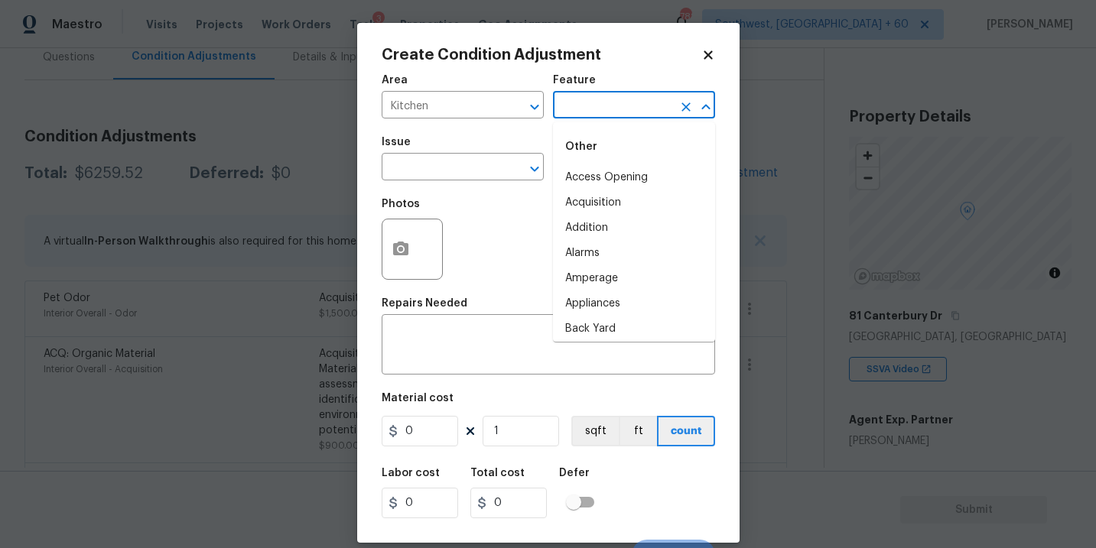
click at [589, 119] on input "text" at bounding box center [612, 107] width 119 height 24
type input "cab"
click at [594, 201] on div "Photos" at bounding box center [549, 239] width 334 height 99
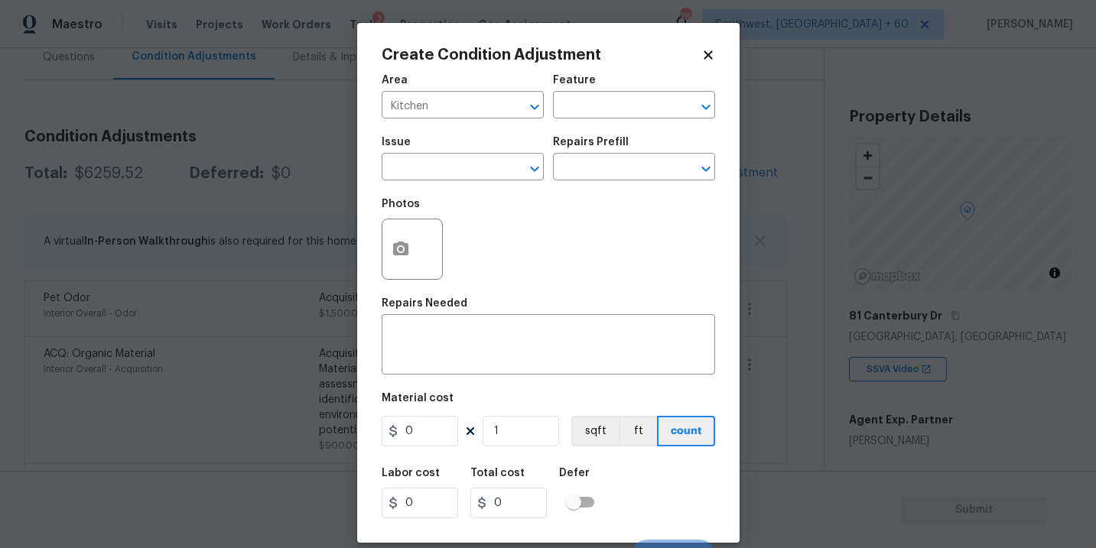
click at [580, 90] on div "Feature" at bounding box center [634, 85] width 162 height 20
click at [578, 99] on input "text" at bounding box center [612, 107] width 119 height 24
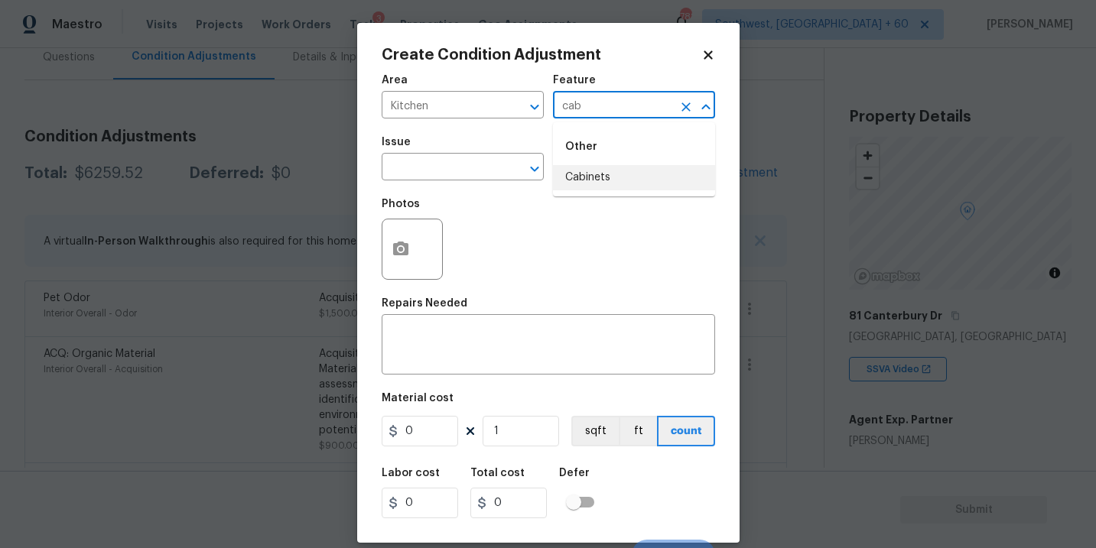
click at [583, 173] on li "Cabinets" at bounding box center [634, 177] width 162 height 25
type input "Cabinets"
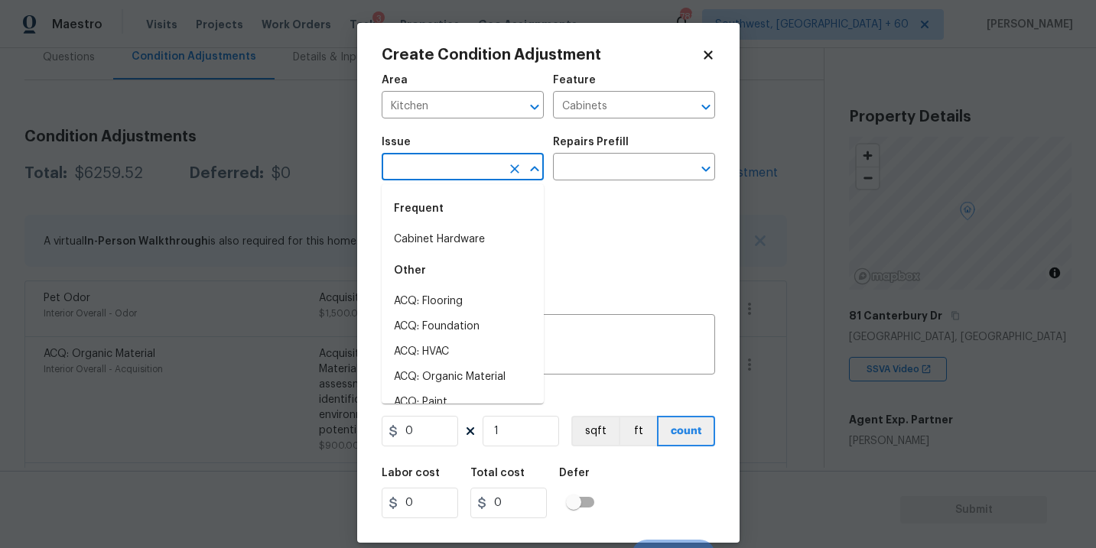
click at [470, 173] on input "text" at bounding box center [441, 169] width 119 height 24
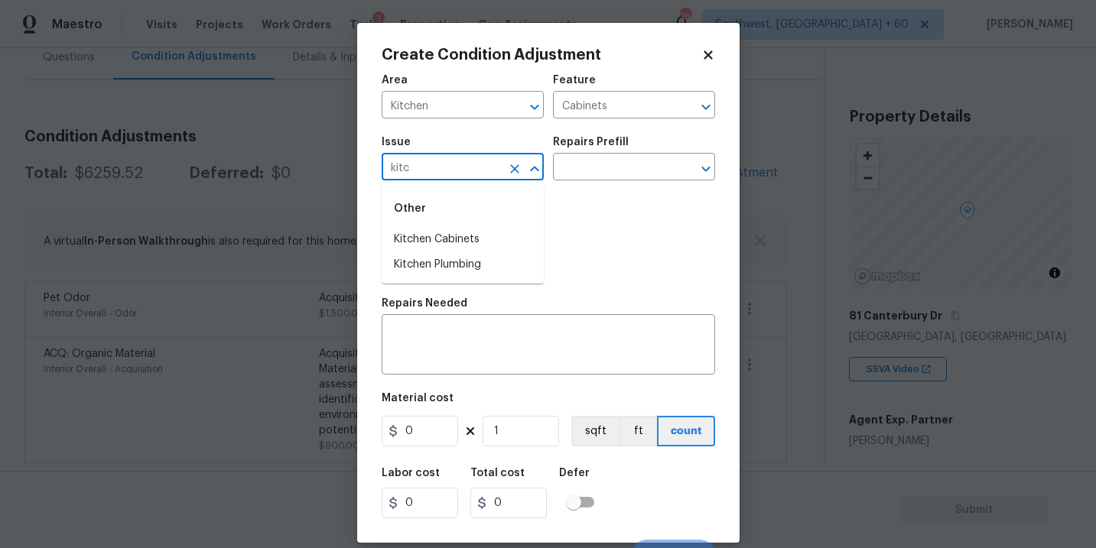
click at [473, 236] on li "Kitchen Cabinets" at bounding box center [463, 239] width 162 height 25
type input "Kitchen Cabinets"
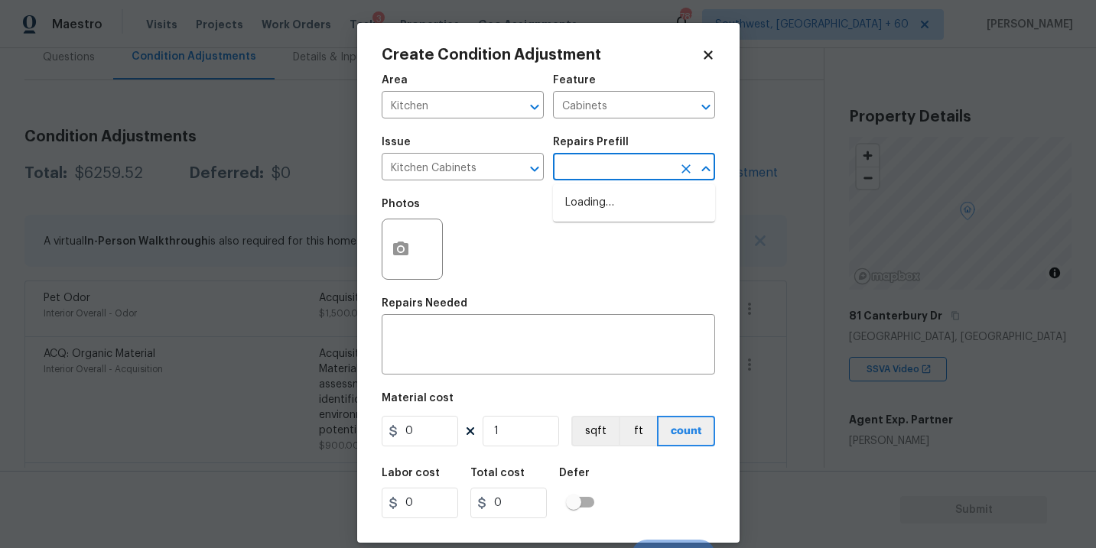
click at [611, 175] on input "text" at bounding box center [612, 169] width 119 height 24
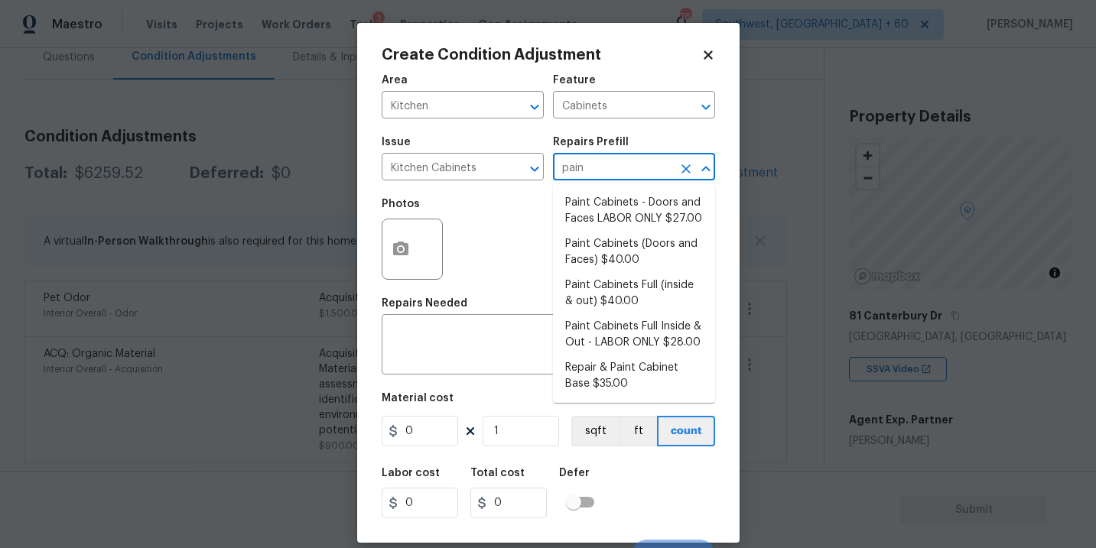
type input "paint"
click at [617, 285] on li "Paint Cabinets Full (inside & out) $40.00" at bounding box center [634, 293] width 162 height 41
type textarea "Prep, sand, mask and apply 2 coats of paint to the kitchen cabinet doors, inter…"
type input "40"
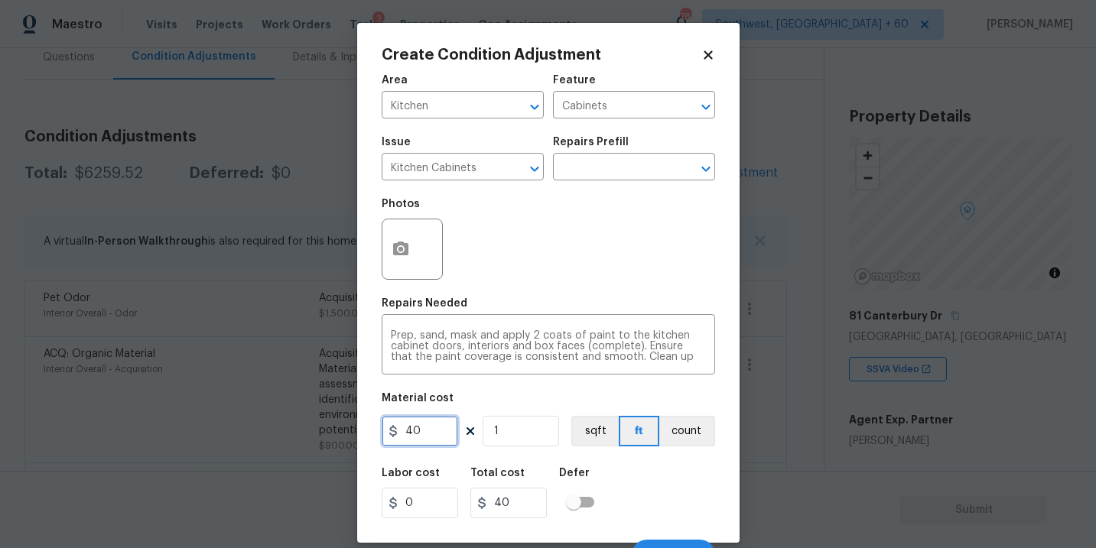
drag, startPoint x: 426, startPoint y: 439, endPoint x: 311, endPoint y: 438, distance: 115.5
click at [311, 438] on div "Create Condition Adjustment Area Kitchen ​ Feature Cabinets ​ Issue Kitchen Cab…" at bounding box center [548, 274] width 1096 height 548
type input "1200"
click at [695, 422] on button "count" at bounding box center [687, 431] width 56 height 31
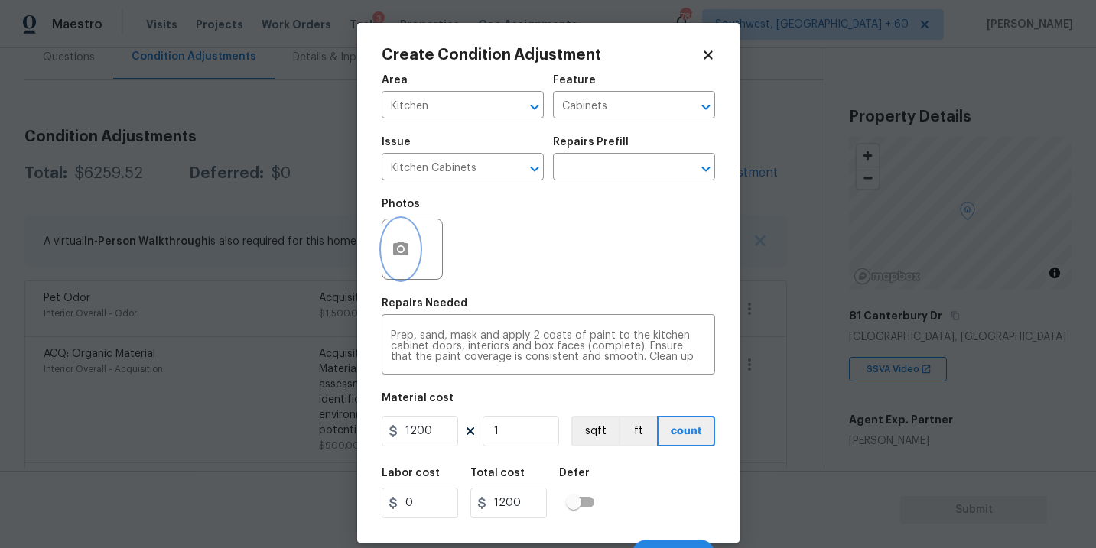
click at [416, 263] on button "button" at bounding box center [400, 250] width 37 height 60
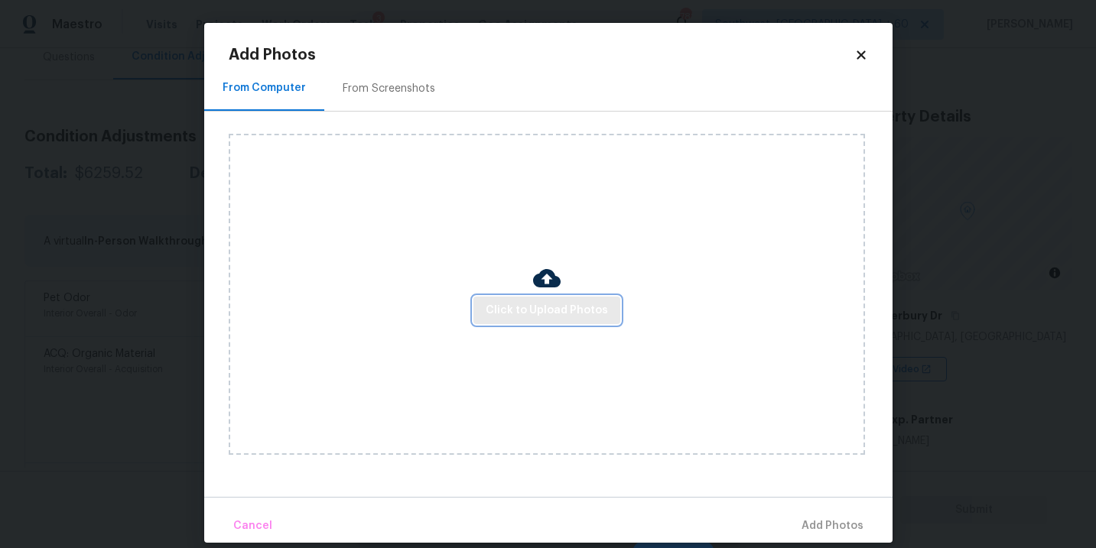
click at [533, 305] on span "Click to Upload Photos" at bounding box center [547, 310] width 122 height 19
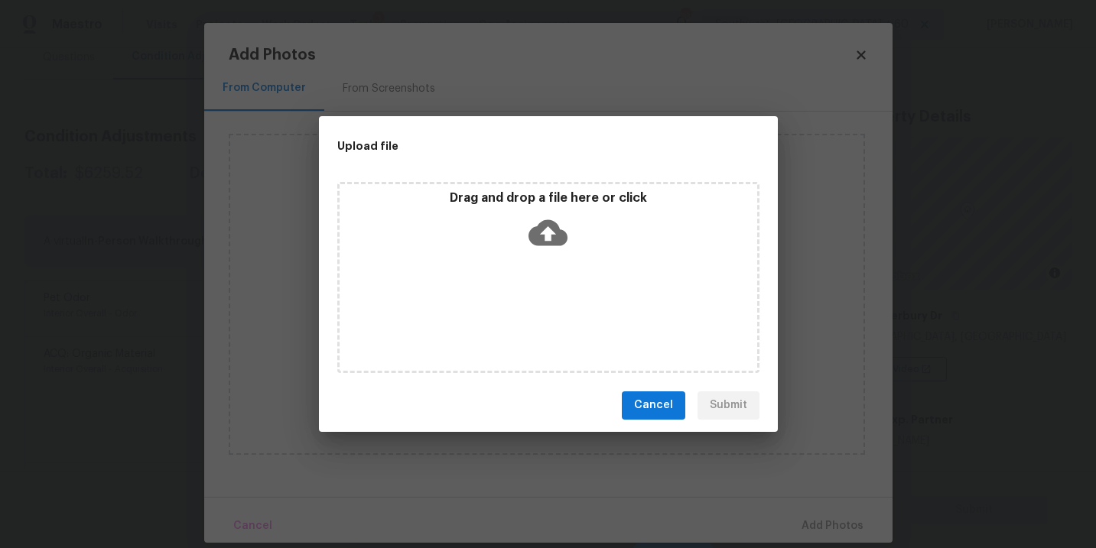
click at [558, 239] on icon at bounding box center [548, 233] width 39 height 26
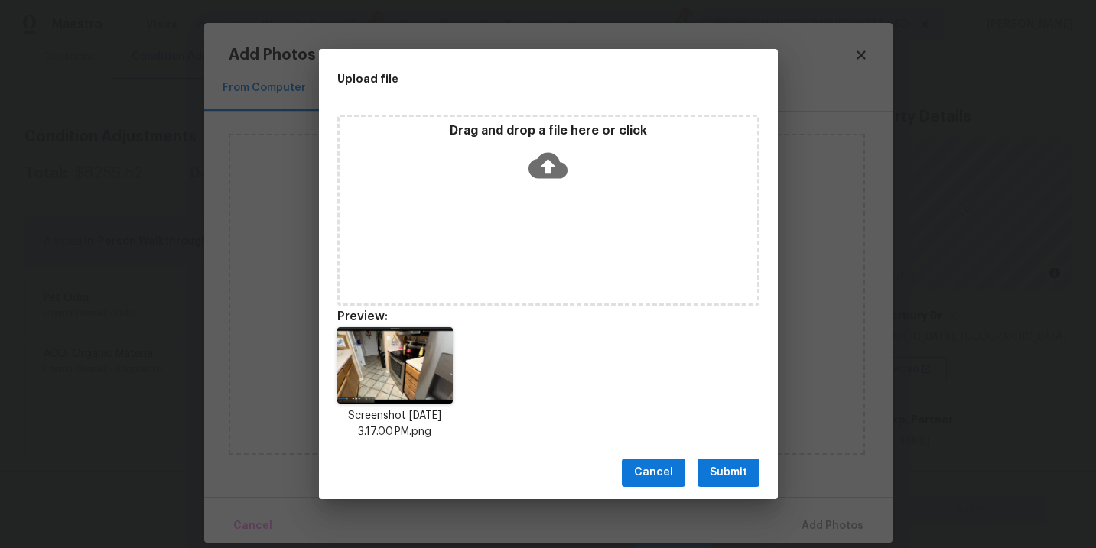
click at [729, 474] on span "Submit" at bounding box center [728, 473] width 37 height 19
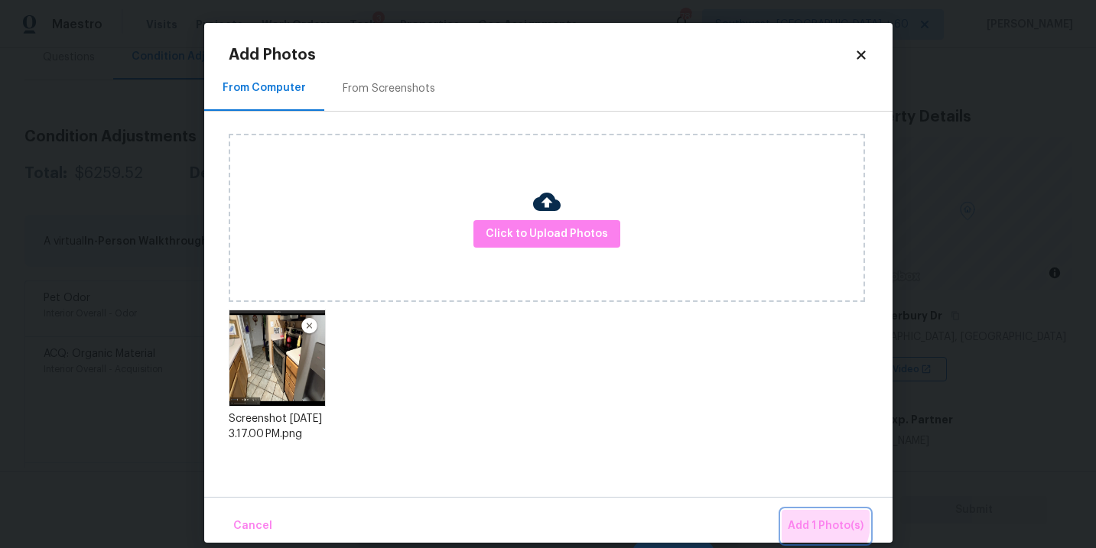
click at [809, 523] on span "Add 1 Photo(s)" at bounding box center [826, 526] width 76 height 19
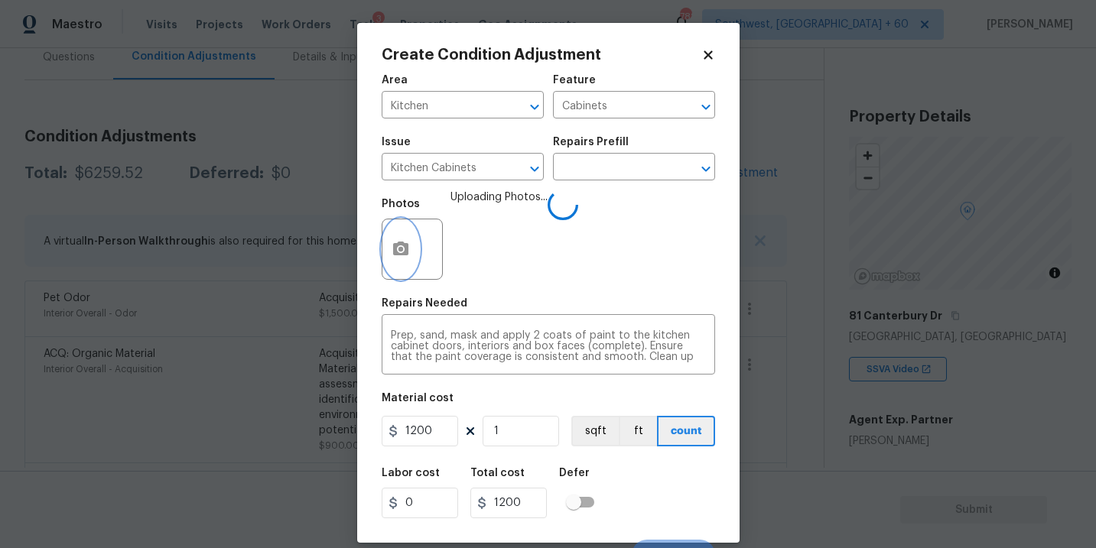
scroll to position [23, 0]
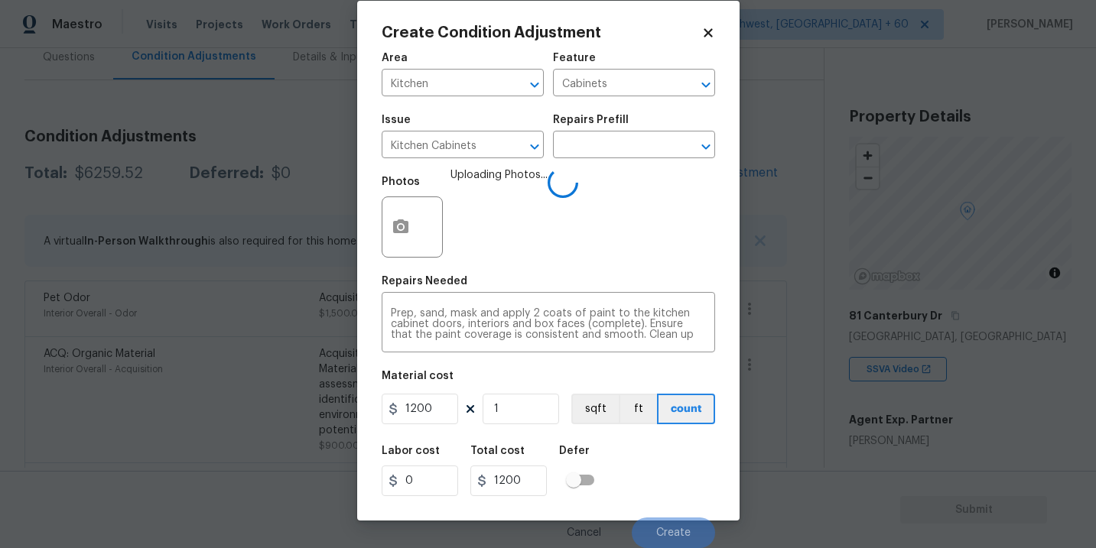
click at [648, 457] on div "Labor cost 0 Total cost 1200 Defer" at bounding box center [549, 471] width 334 height 69
click at [655, 457] on div "Labor cost 0 Total cost 1200 Defer" at bounding box center [549, 471] width 334 height 69
click at [665, 469] on div "Labor cost 0 Total cost 1200 Defer" at bounding box center [549, 471] width 334 height 69
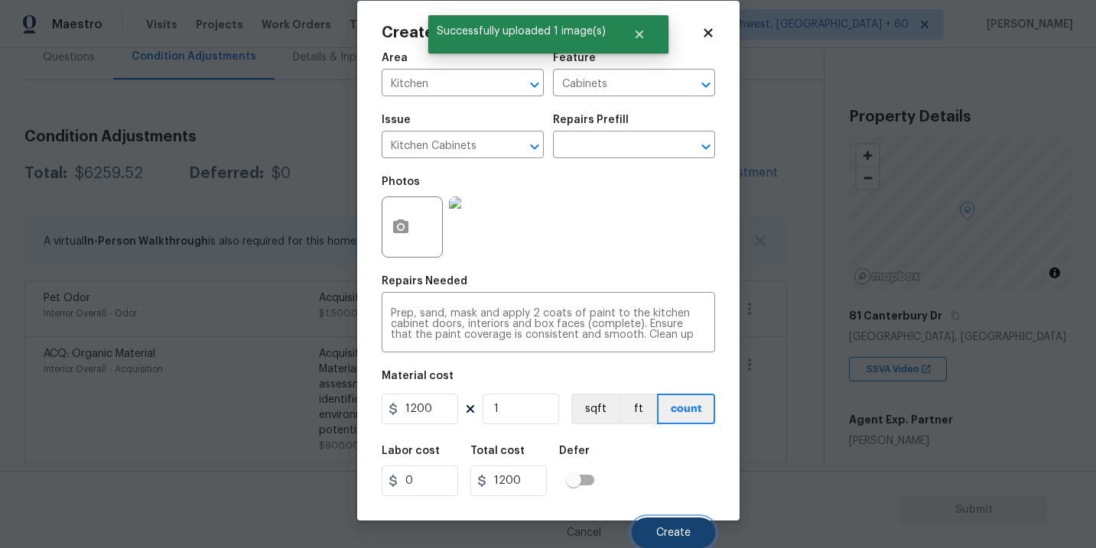
click at [673, 523] on button "Create" at bounding box center [673, 533] width 83 height 31
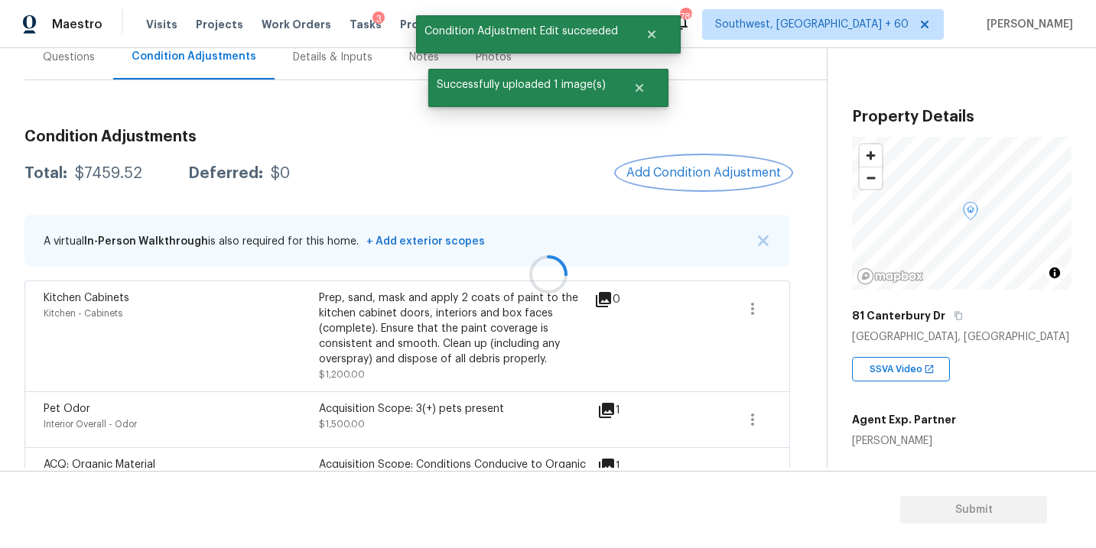
scroll to position [0, 0]
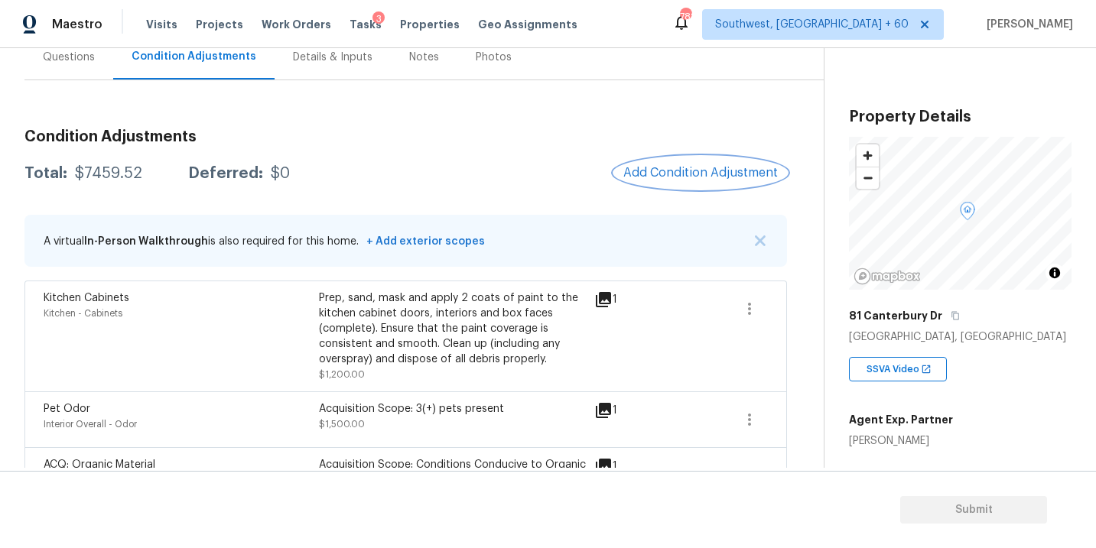
click at [660, 178] on span "Add Condition Adjustment" at bounding box center [700, 173] width 155 height 14
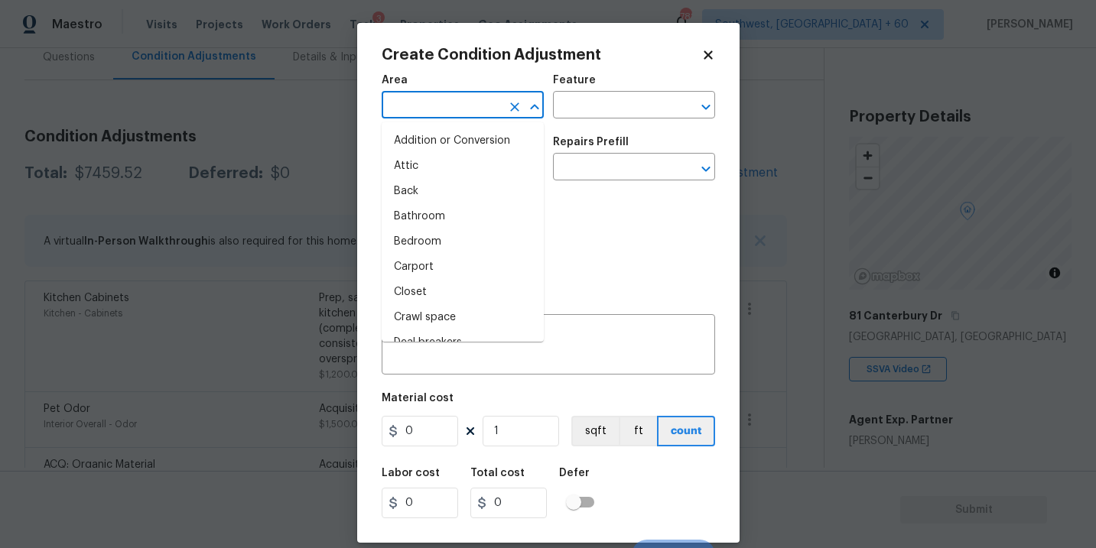
click at [477, 118] on input "text" at bounding box center [441, 107] width 119 height 24
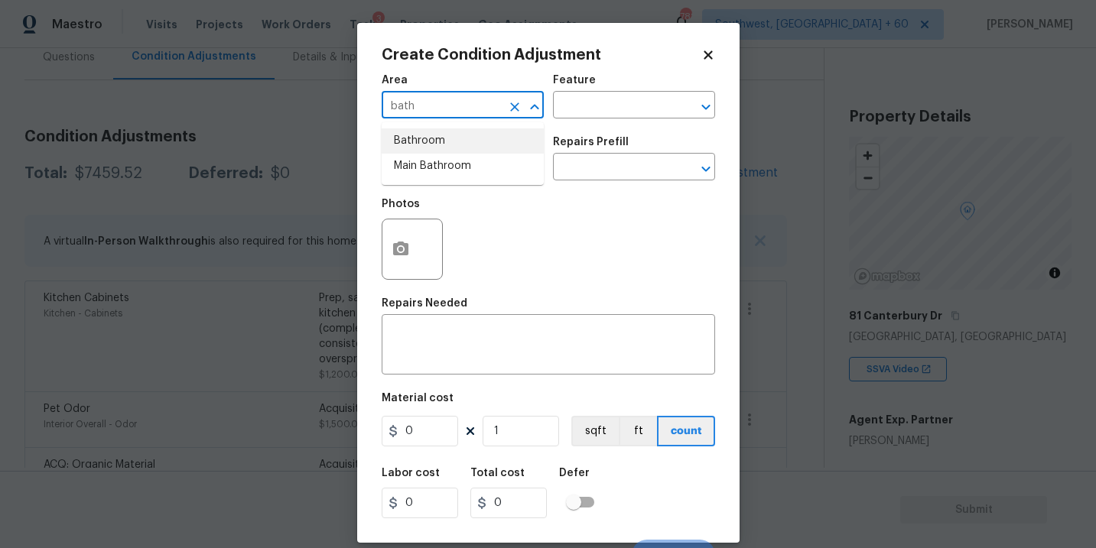
click at [478, 148] on li "Bathroom" at bounding box center [463, 141] width 162 height 25
type input "Bathroom"
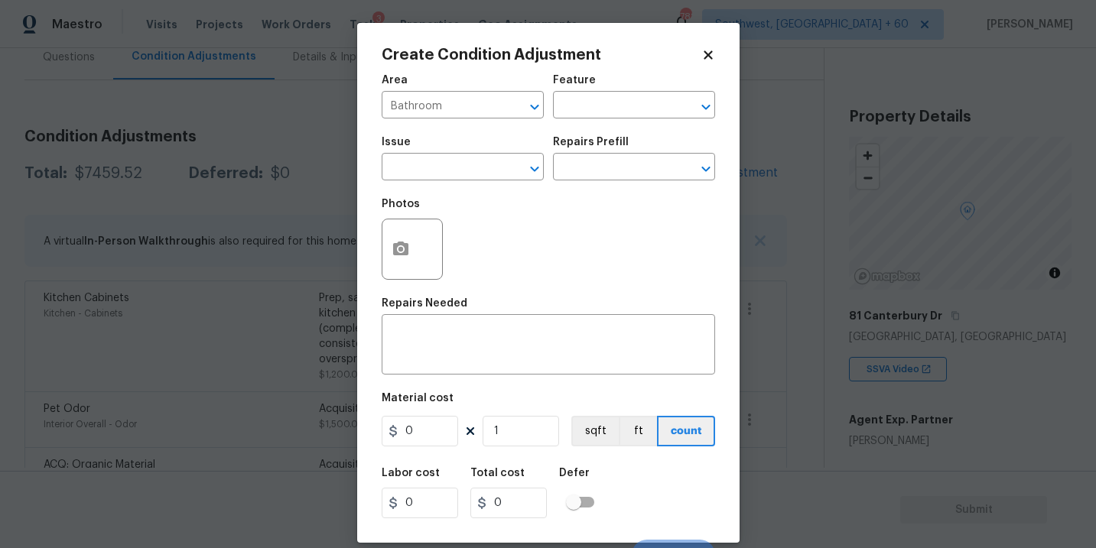
click at [573, 121] on div "Area Bathroom ​ Feature ​" at bounding box center [549, 97] width 334 height 62
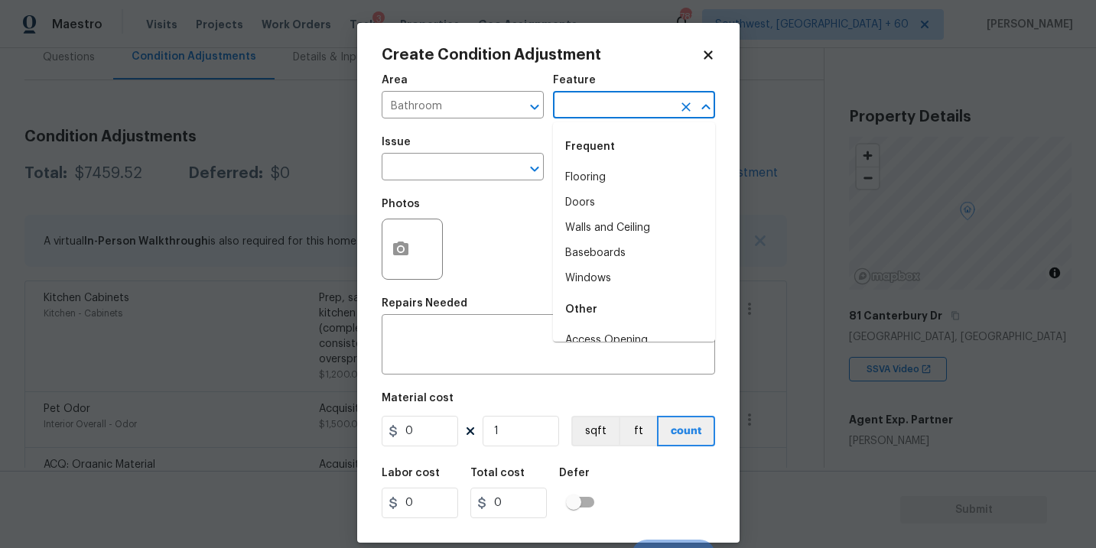
click at [583, 115] on input "text" at bounding box center [612, 107] width 119 height 24
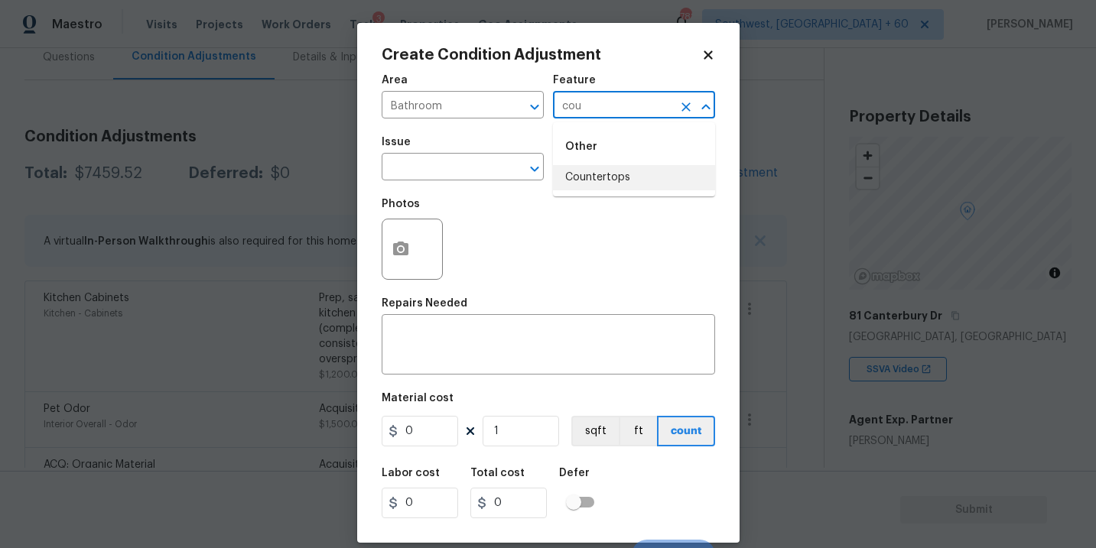
click at [584, 184] on li "Countertops" at bounding box center [634, 177] width 162 height 25
type input "Countertops"
click at [467, 180] on input "text" at bounding box center [441, 169] width 119 height 24
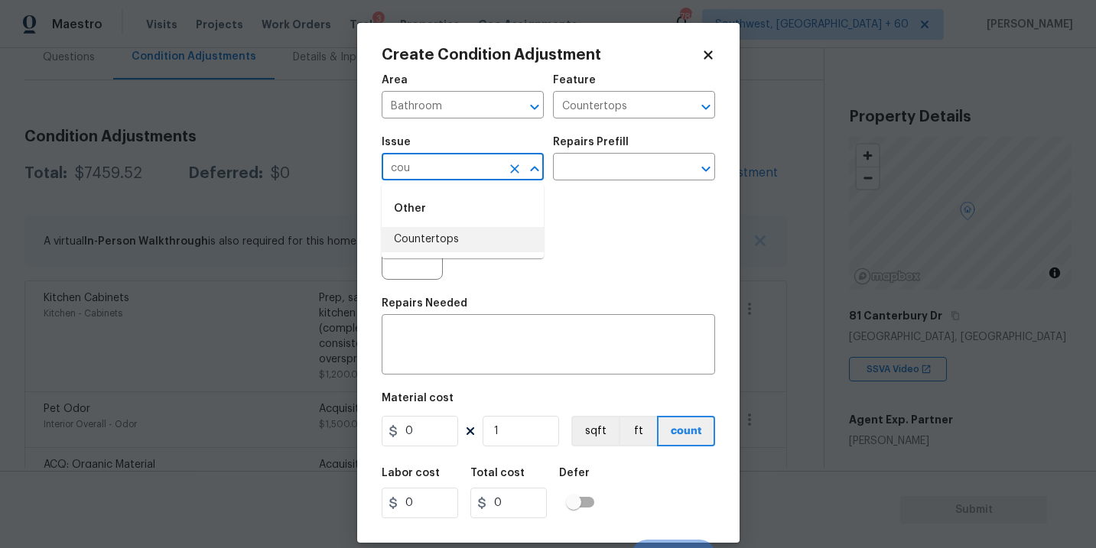
click at [463, 238] on li "Countertops" at bounding box center [463, 239] width 162 height 25
type input "Countertops"
click at [446, 319] on div "x ​" at bounding box center [549, 346] width 334 height 57
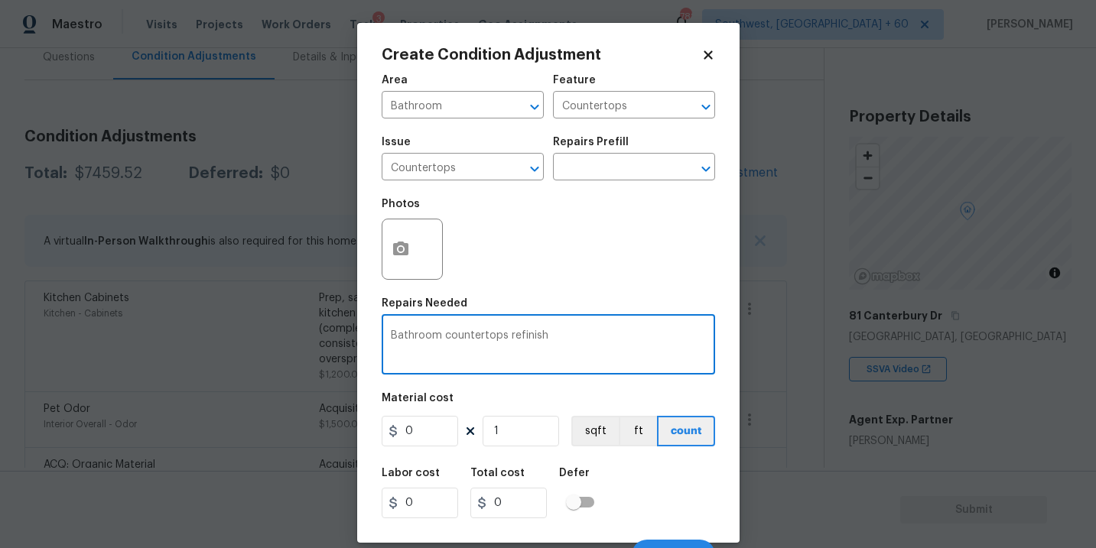
type textarea "Bathroom countertops refinish"
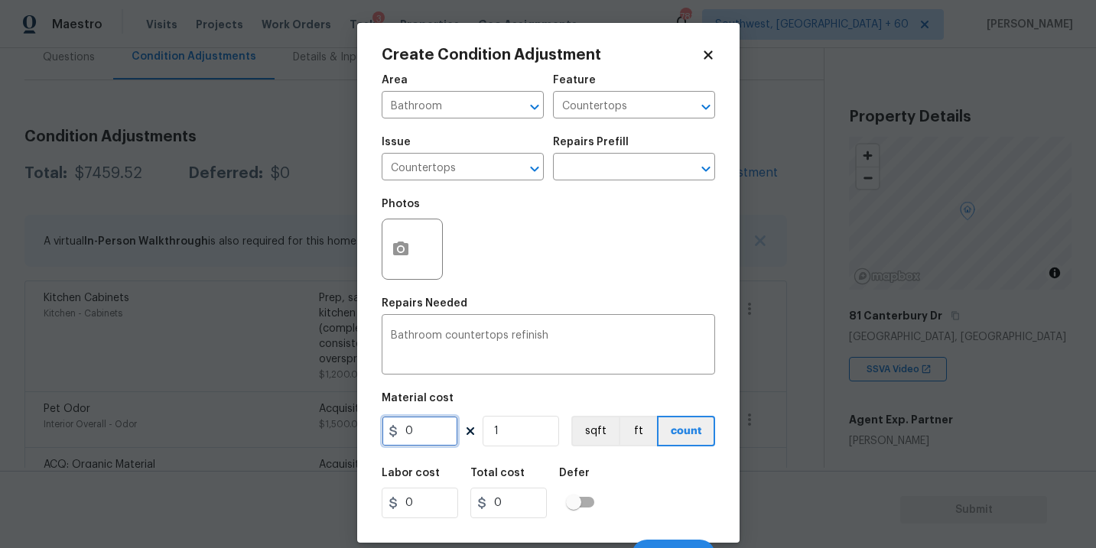
drag, startPoint x: 431, startPoint y: 432, endPoint x: 353, endPoint y: 432, distance: 77.3
click at [353, 432] on div "Create Condition Adjustment Area Bathroom ​ Feature Countertops ​ Issue Counter…" at bounding box center [548, 274] width 1096 height 548
type input "250"
click at [426, 263] on div at bounding box center [412, 249] width 61 height 61
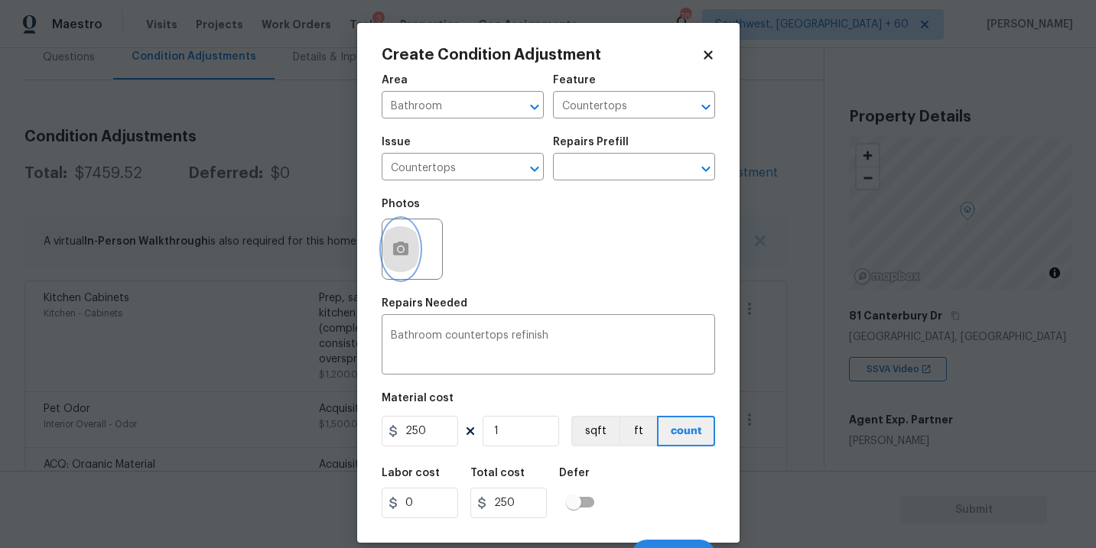
click at [402, 255] on icon "button" at bounding box center [400, 249] width 15 height 14
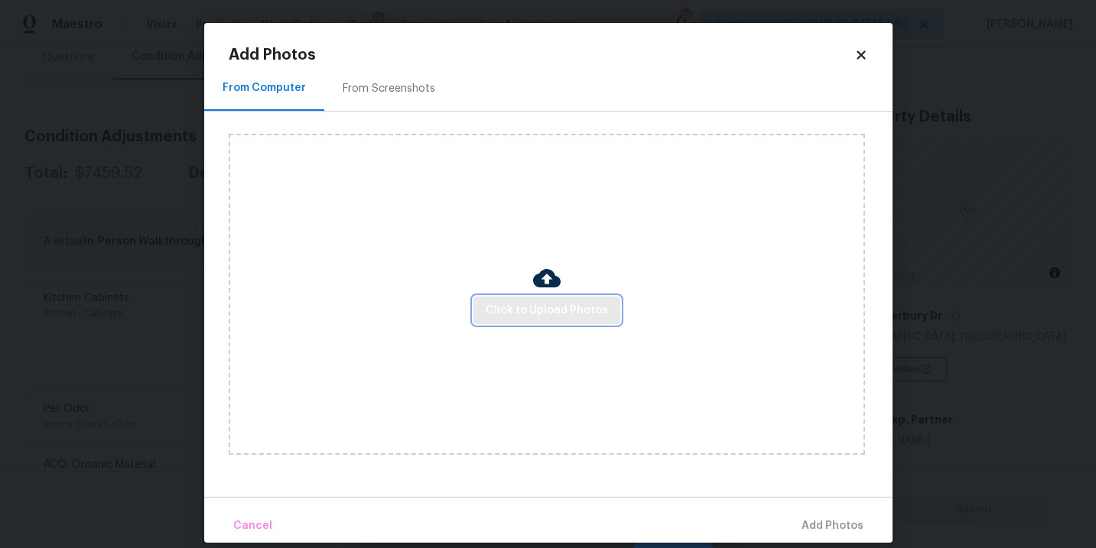
click at [570, 322] on button "Click to Upload Photos" at bounding box center [547, 311] width 147 height 28
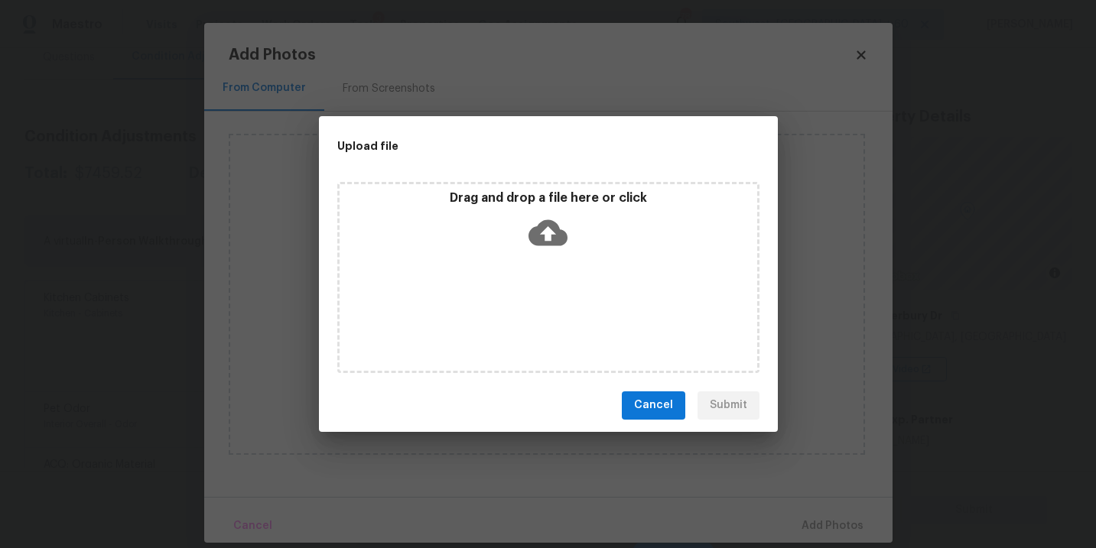
click at [568, 255] on div "Drag and drop a file here or click" at bounding box center [548, 277] width 422 height 191
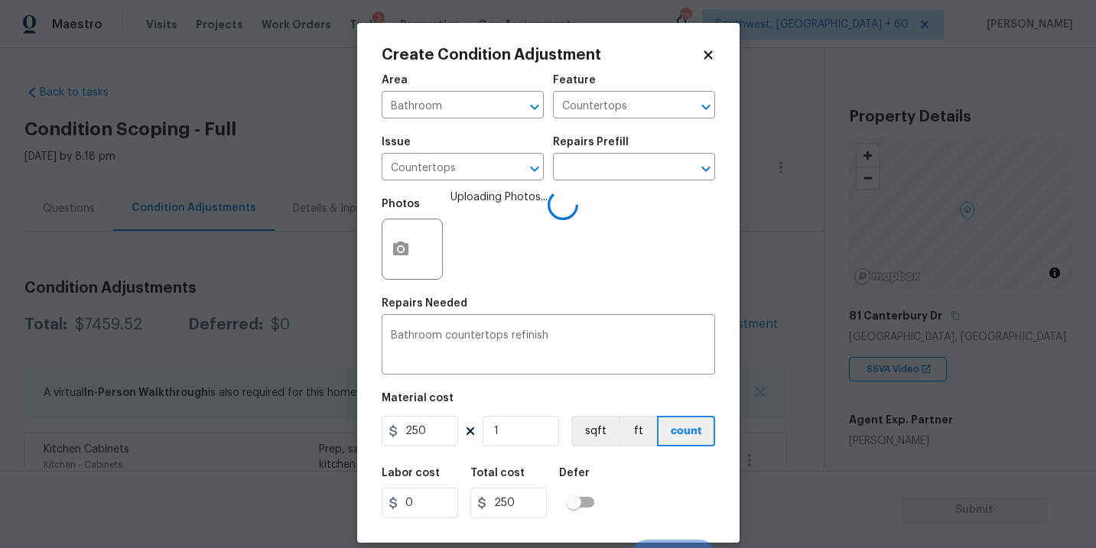
scroll to position [23, 0]
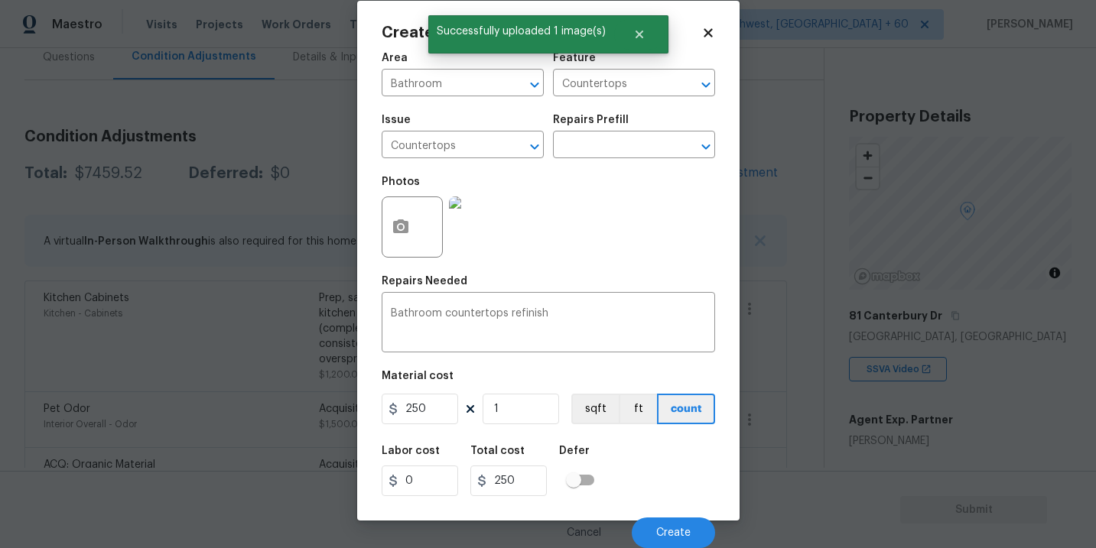
click at [685, 503] on div "Labor cost 0 Total cost 250 Defer" at bounding box center [549, 471] width 334 height 69
click at [681, 522] on button "Create" at bounding box center [673, 533] width 83 height 31
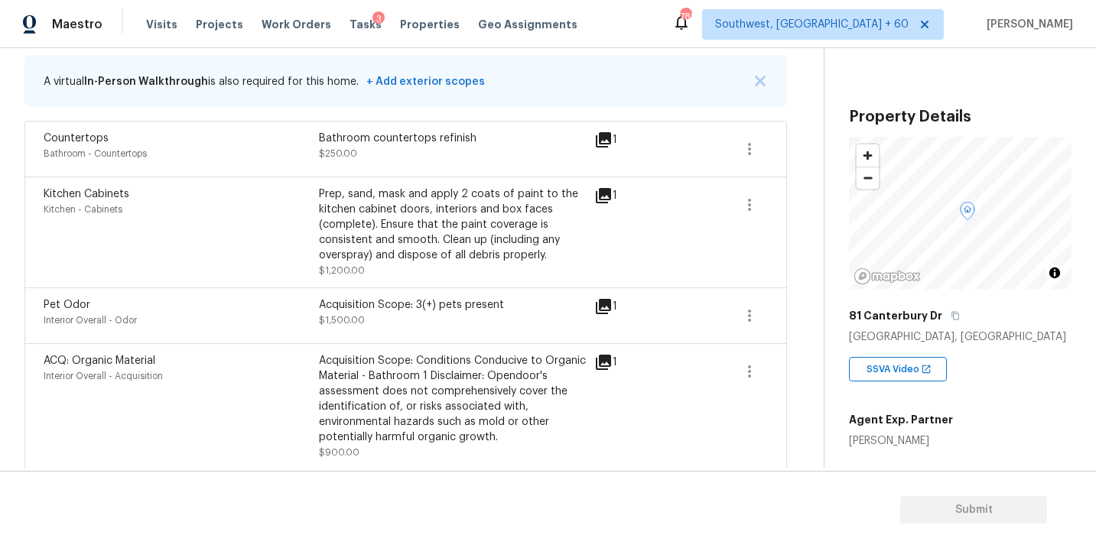
scroll to position [582, 0]
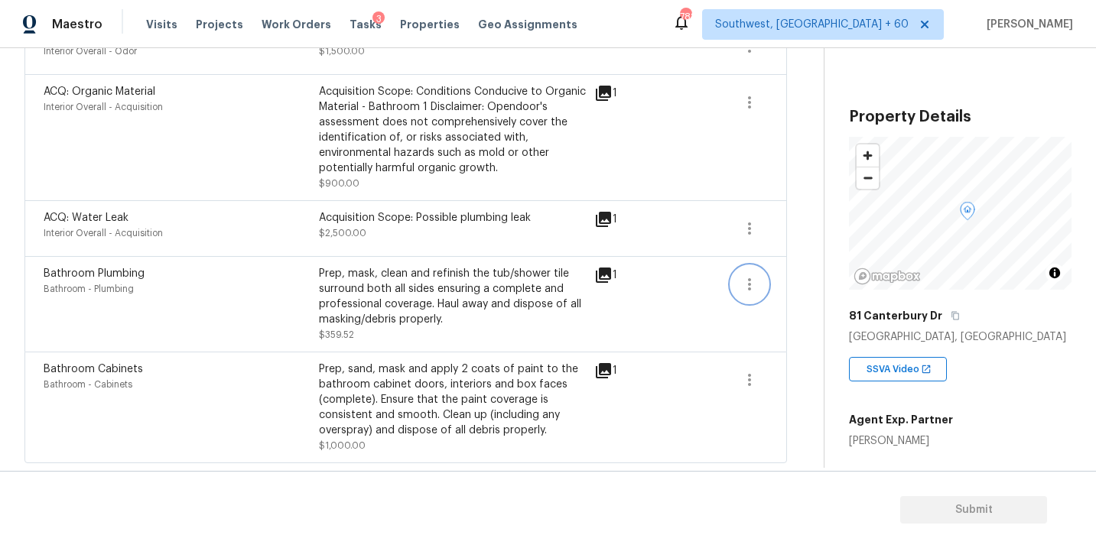
click at [741, 285] on icon "button" at bounding box center [750, 284] width 18 height 18
click at [800, 284] on div "Edit" at bounding box center [836, 280] width 119 height 15
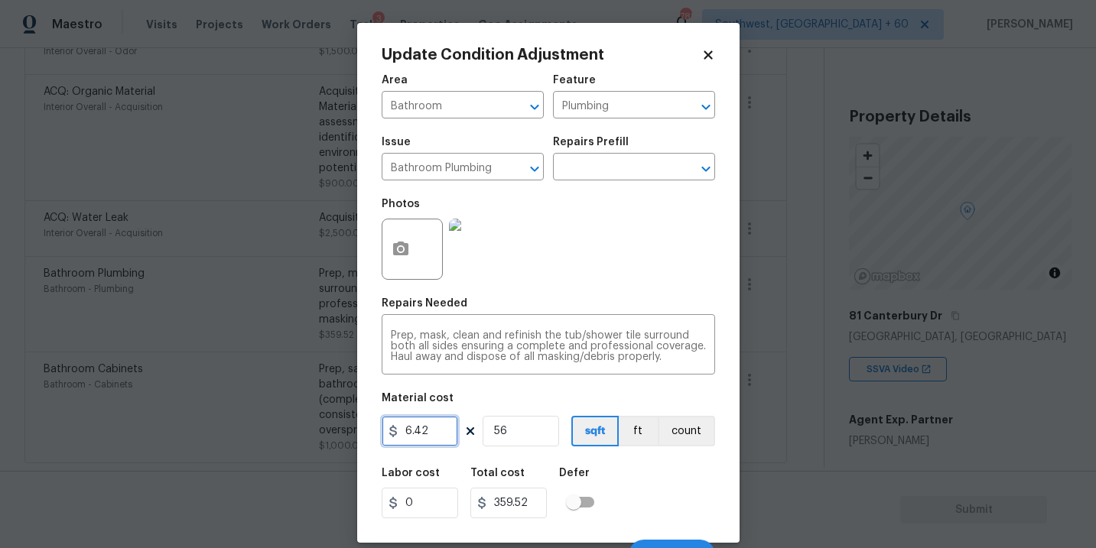
drag, startPoint x: 437, startPoint y: 435, endPoint x: 340, endPoint y: 435, distance: 96.4
click at [340, 435] on div "Update Condition Adjustment Area Bathroom ​ Feature Plumbing ​ Issue Bathroom P…" at bounding box center [548, 274] width 1096 height 548
type input "359"
type input "20104"
drag, startPoint x: 515, startPoint y: 435, endPoint x: 412, endPoint y: 437, distance: 103.3
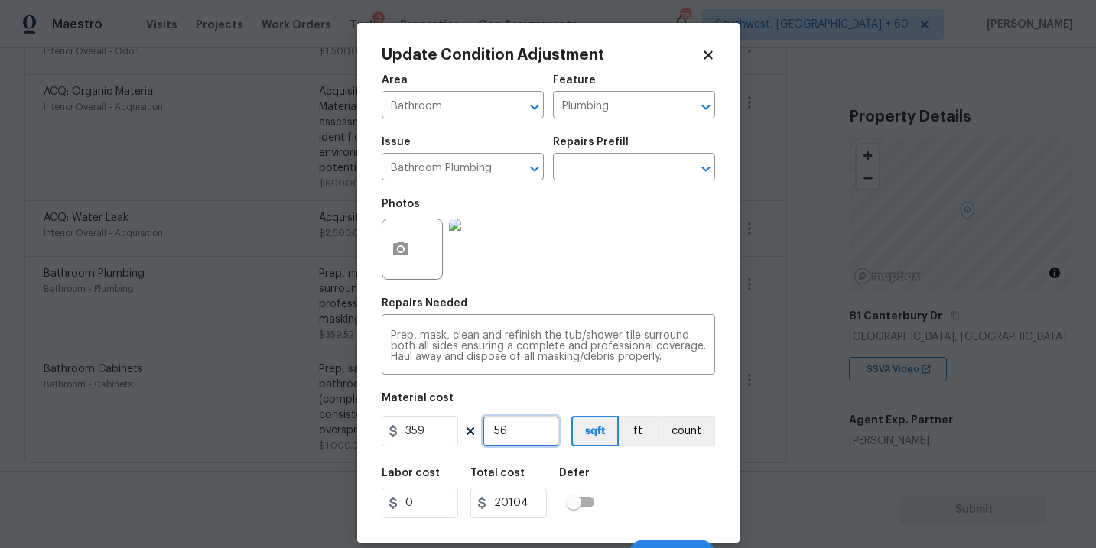
click at [412, 437] on div "359 56 sqft ft count" at bounding box center [549, 431] width 334 height 31
type input "2"
type input "718"
type input "2"
click at [414, 261] on button "button" at bounding box center [400, 250] width 37 height 60
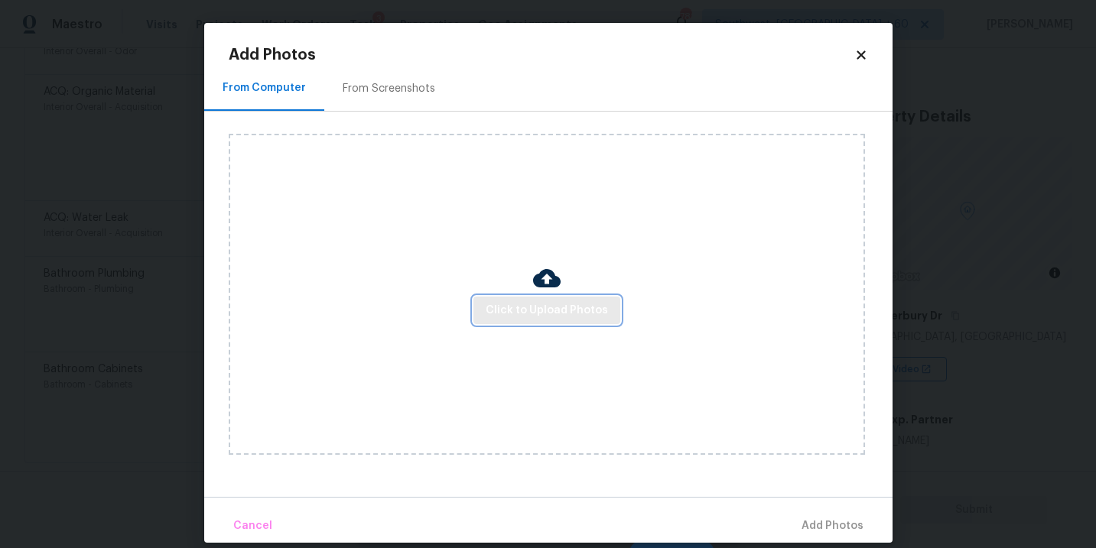
click at [496, 314] on span "Click to Upload Photos" at bounding box center [547, 310] width 122 height 19
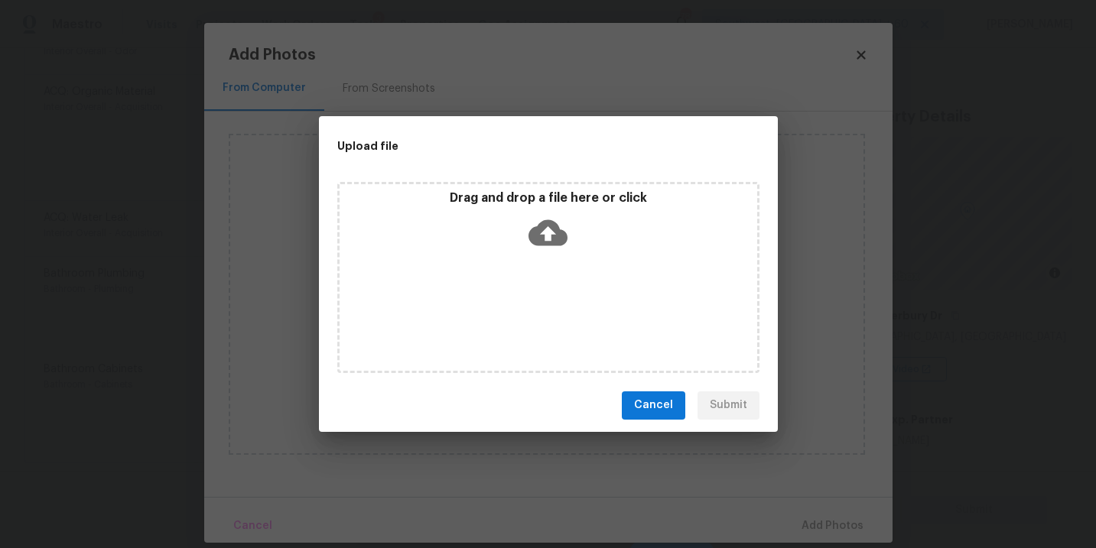
click at [561, 238] on icon at bounding box center [548, 233] width 39 height 26
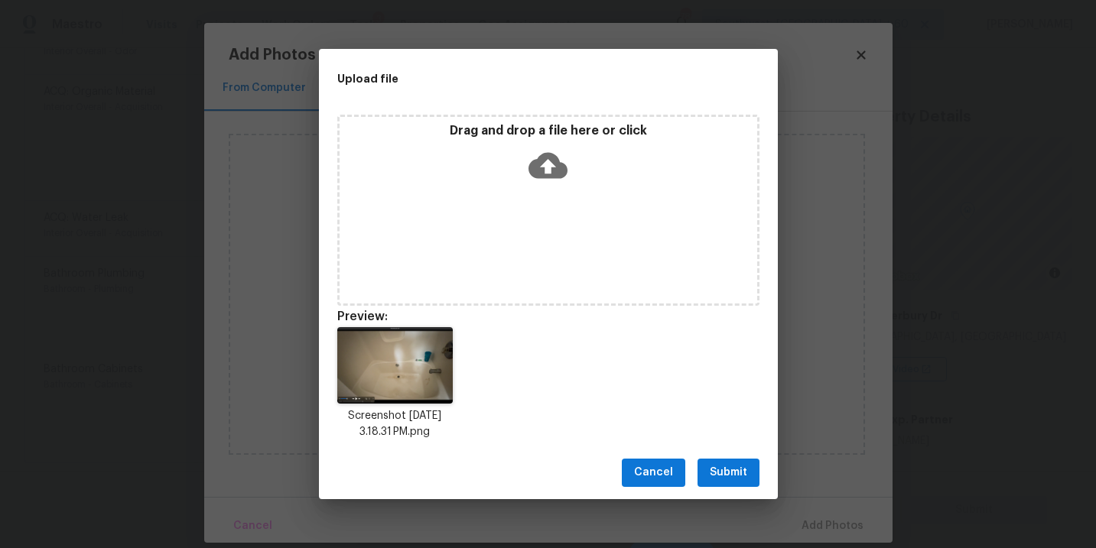
click at [734, 474] on span "Submit" at bounding box center [728, 473] width 37 height 19
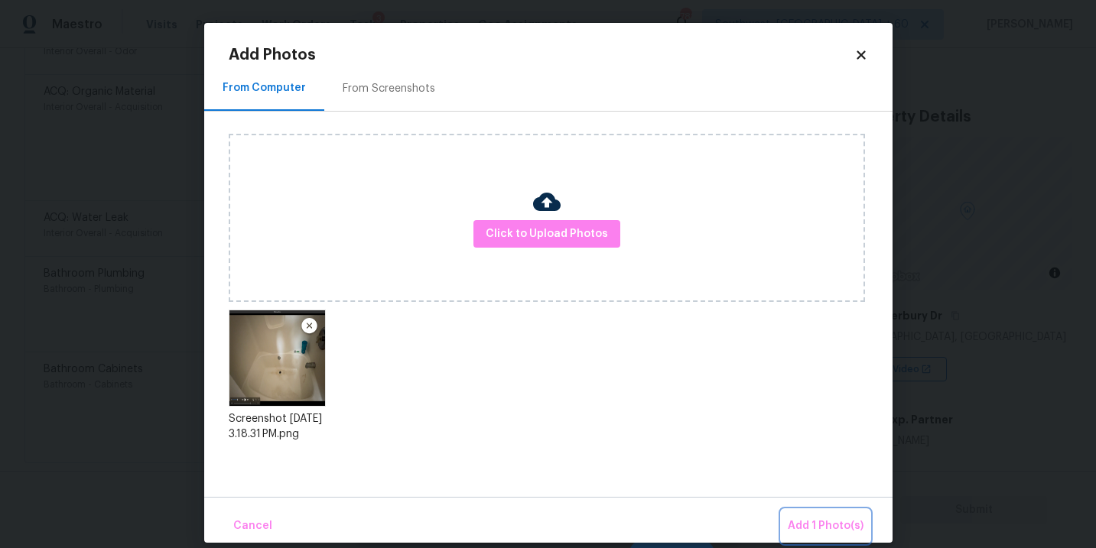
click at [812, 525] on span "Add 1 Photo(s)" at bounding box center [826, 526] width 76 height 19
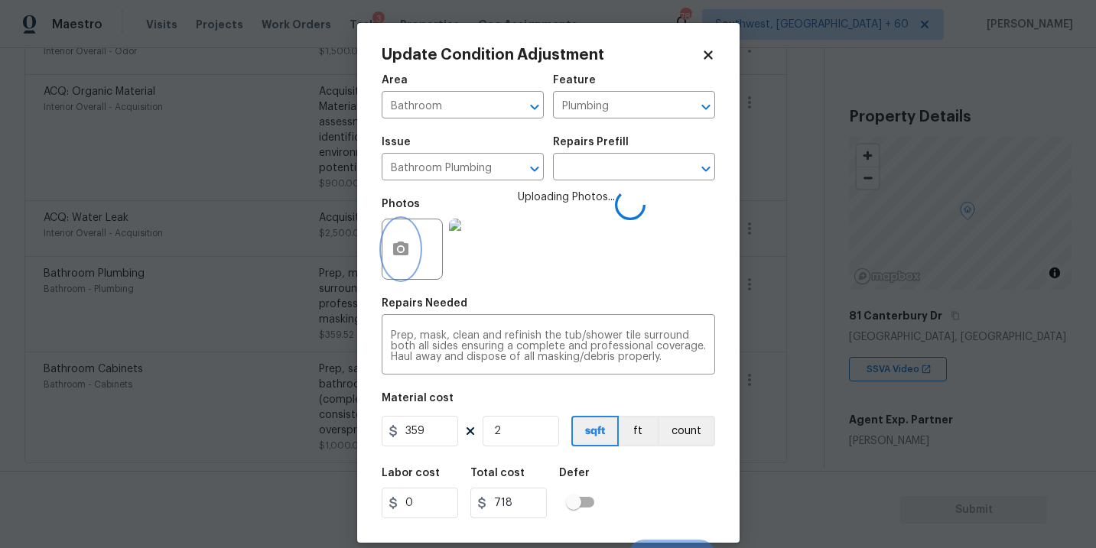
scroll to position [23, 0]
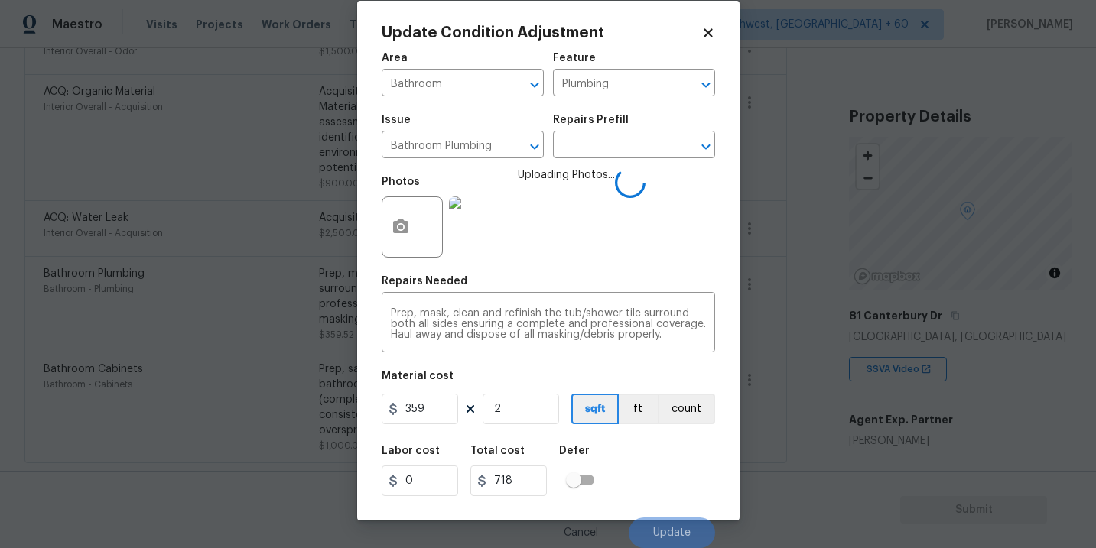
click at [702, 467] on div "Labor cost 0 Total cost 718 Defer" at bounding box center [549, 471] width 334 height 69
click at [682, 419] on button "count" at bounding box center [686, 409] width 57 height 31
click at [683, 463] on div "Labor cost 0 Total cost 718 Defer" at bounding box center [549, 471] width 334 height 69
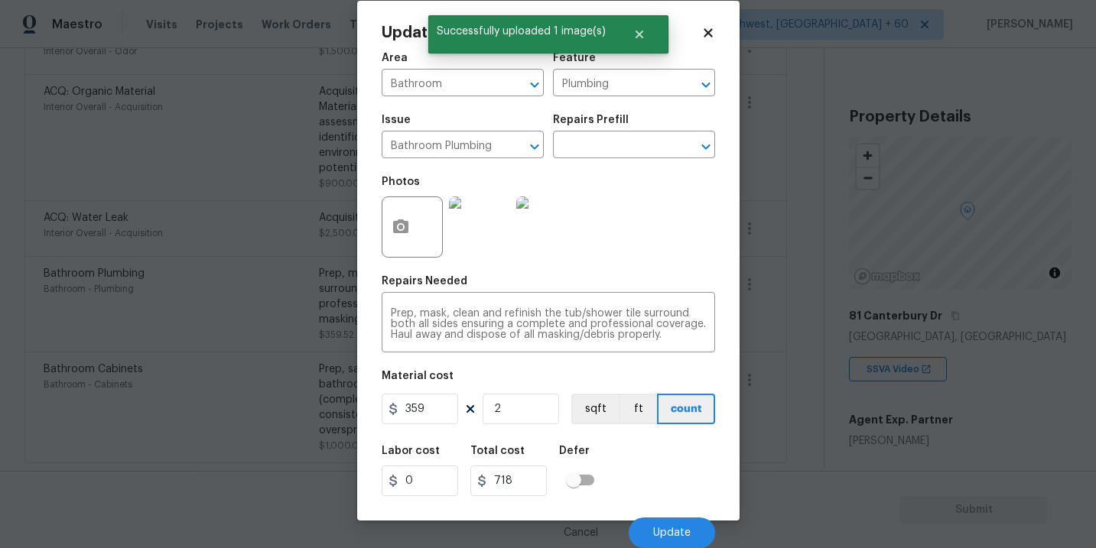
click at [683, 463] on div "Labor cost 0 Total cost 718 Defer" at bounding box center [549, 471] width 334 height 69
click at [664, 526] on button "Update" at bounding box center [672, 533] width 86 height 31
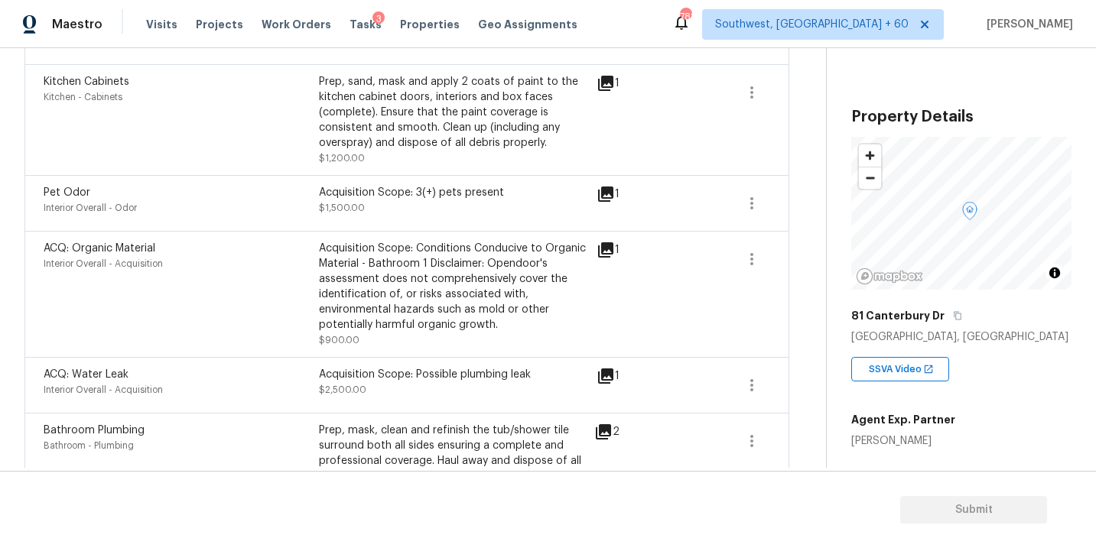
scroll to position [148, 0]
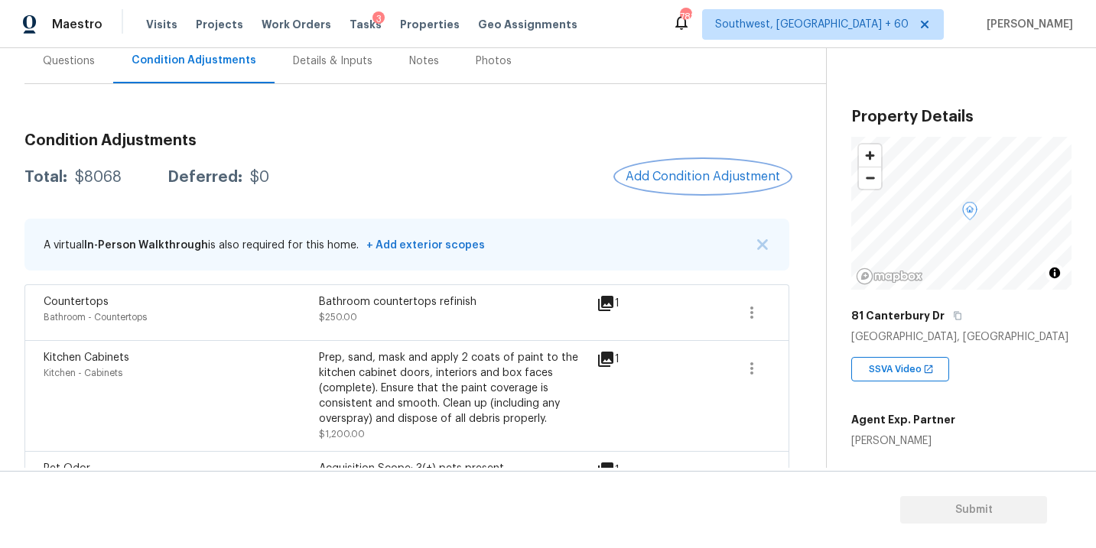
click at [698, 174] on span "Add Condition Adjustment" at bounding box center [703, 177] width 155 height 14
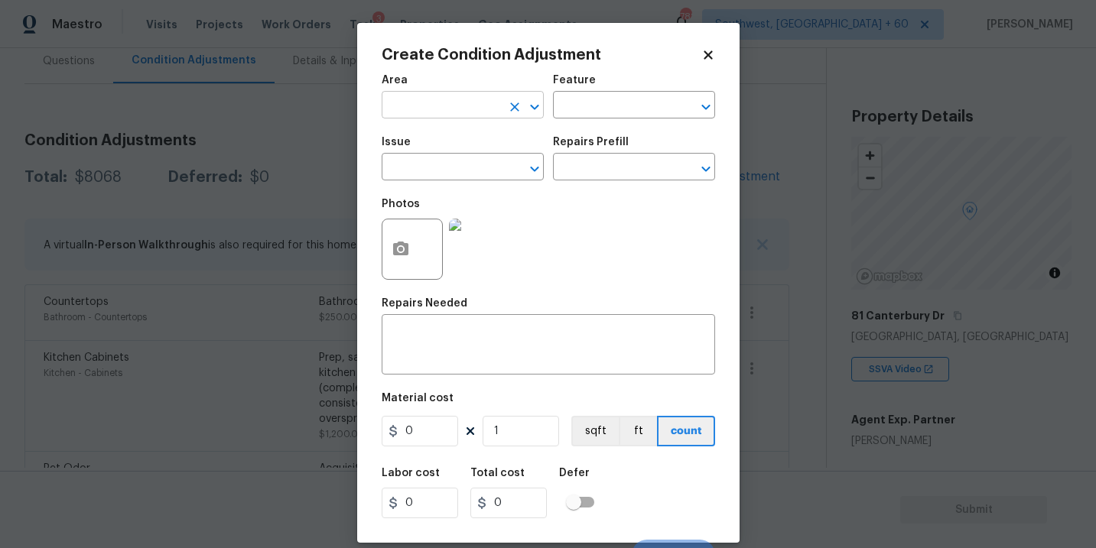
click at [454, 116] on input "text" at bounding box center [441, 107] width 119 height 24
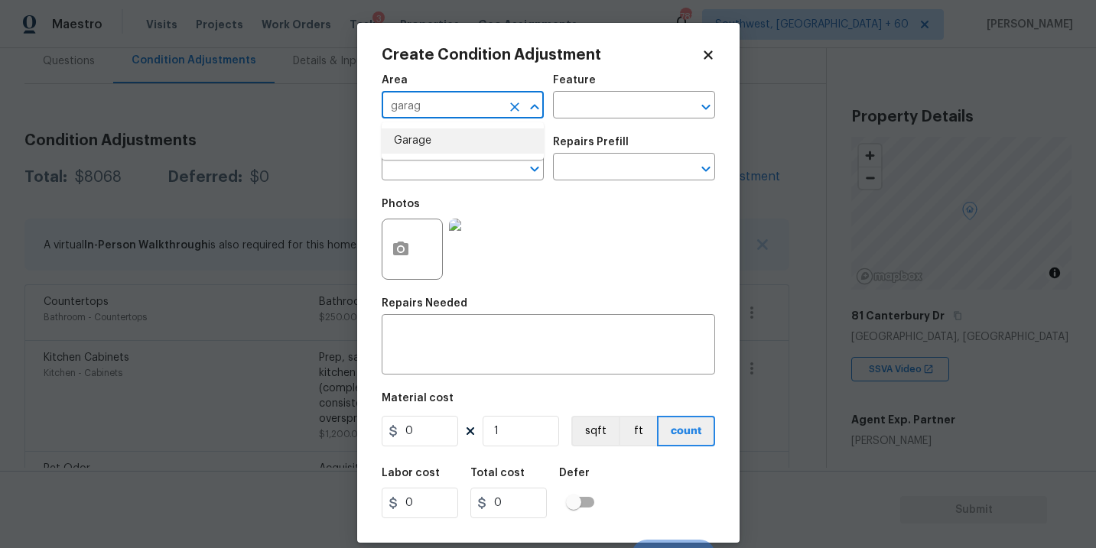
click at [454, 133] on li "Garage" at bounding box center [463, 141] width 162 height 25
type input "Garage"
click at [651, 106] on input "text" at bounding box center [612, 107] width 119 height 24
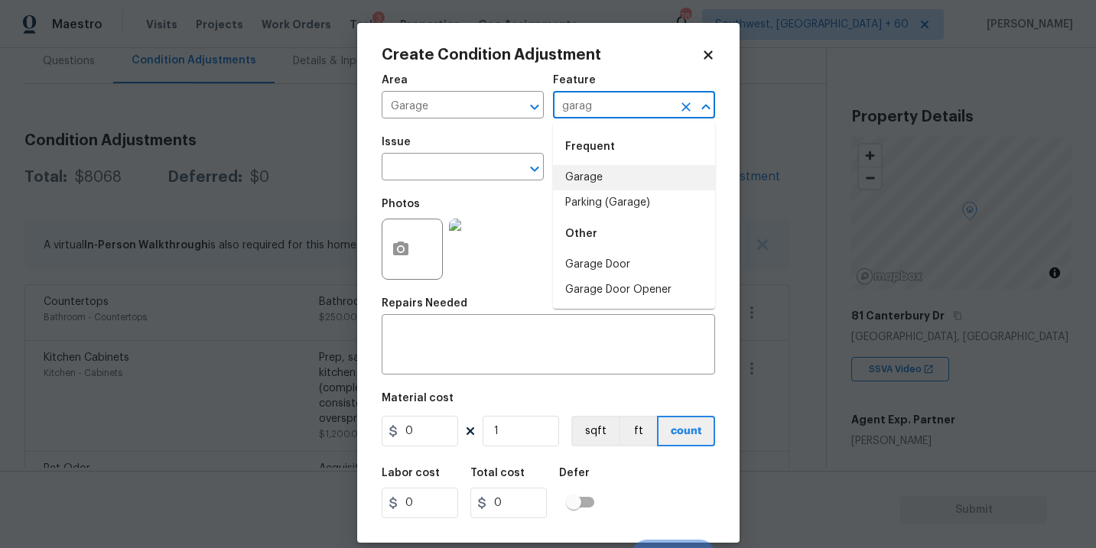
click at [610, 171] on li "Garage" at bounding box center [634, 177] width 162 height 25
type input "Garage"
click at [471, 343] on textarea at bounding box center [548, 346] width 315 height 32
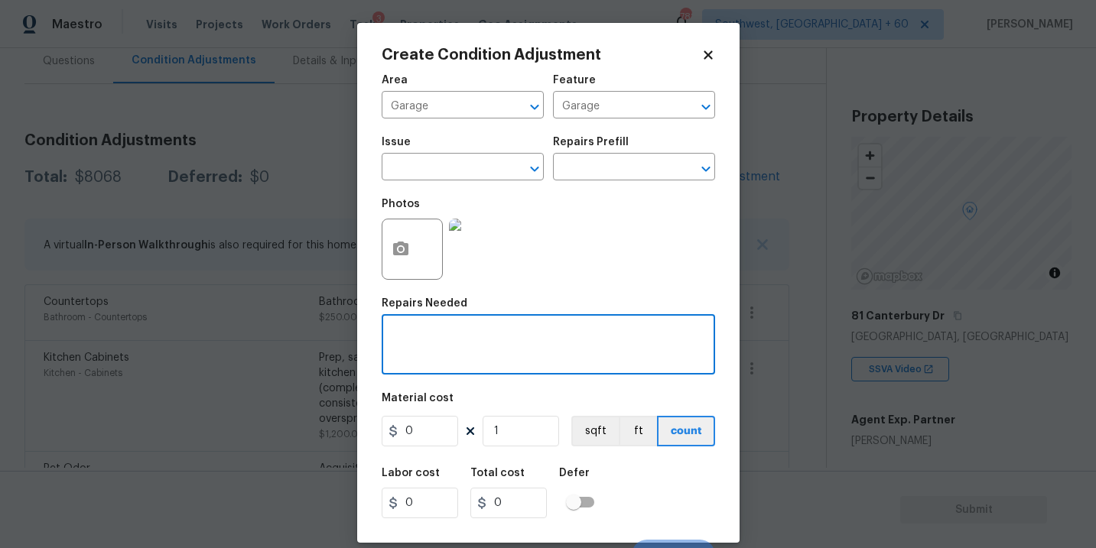
paste textarea "The garage needs weather stripping and water redirected to not come in."
type textarea "The garage needs weather stripping and water redirected to not come in."
click at [402, 250] on circle "button" at bounding box center [400, 249] width 5 height 5
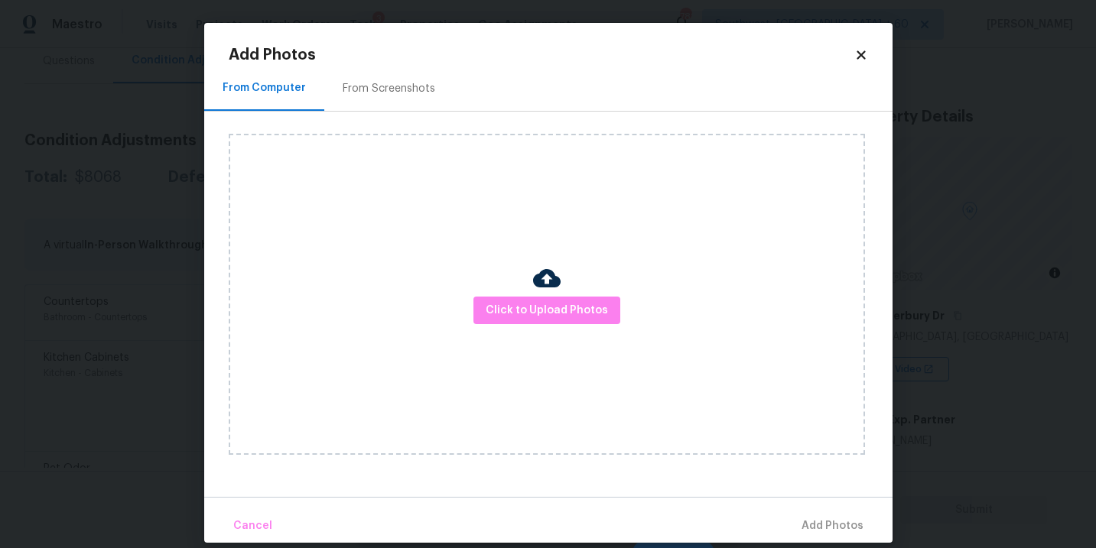
click at [546, 295] on div at bounding box center [547, 281] width 28 height 32
click at [548, 307] on span "Click to Upload Photos" at bounding box center [547, 310] width 122 height 19
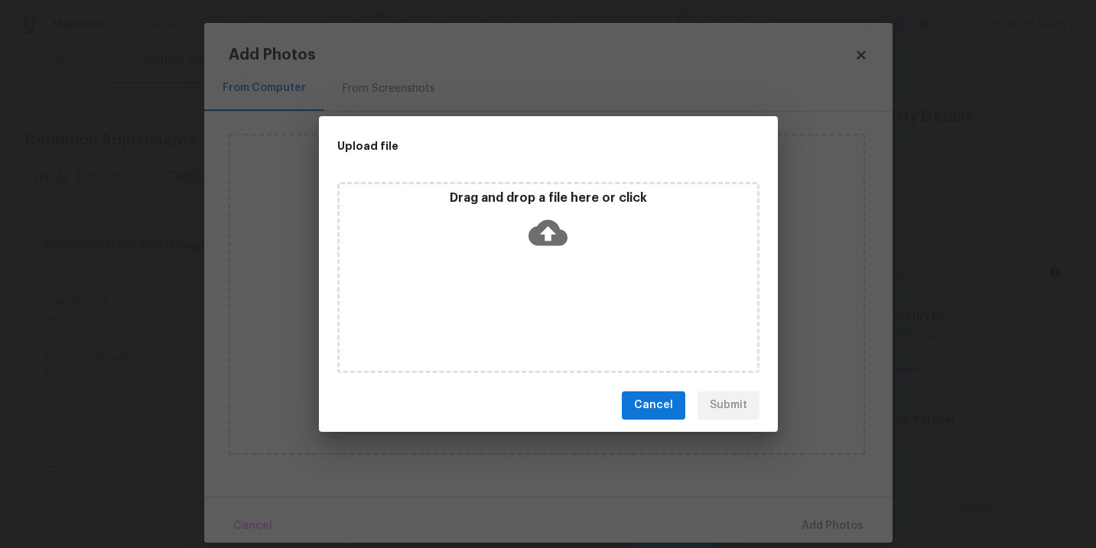
click at [520, 133] on div "Upload file" at bounding box center [514, 146] width 390 height 60
click at [540, 213] on icon at bounding box center [548, 232] width 39 height 39
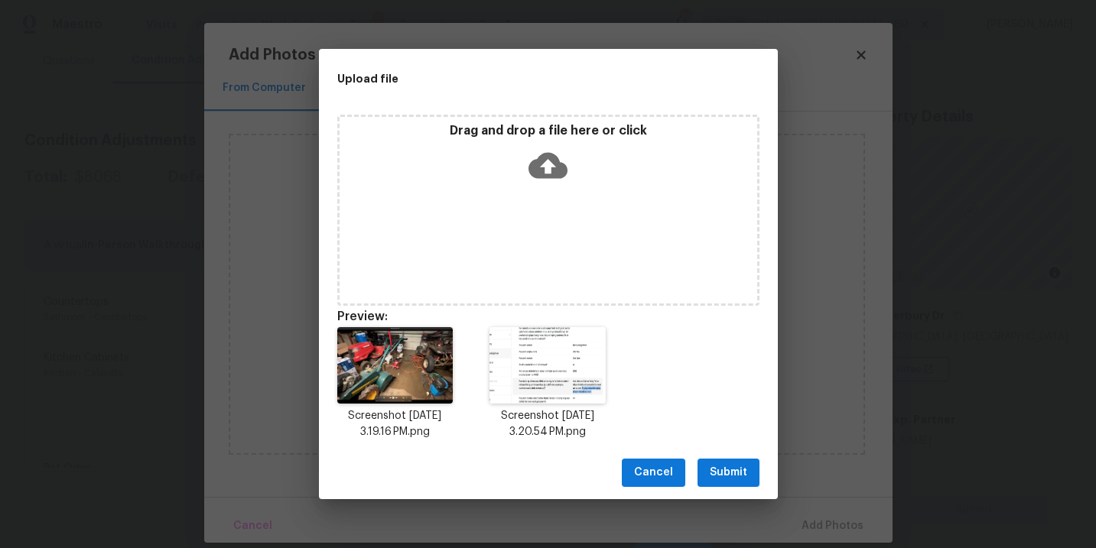
click at [732, 482] on span "Submit" at bounding box center [728, 473] width 37 height 19
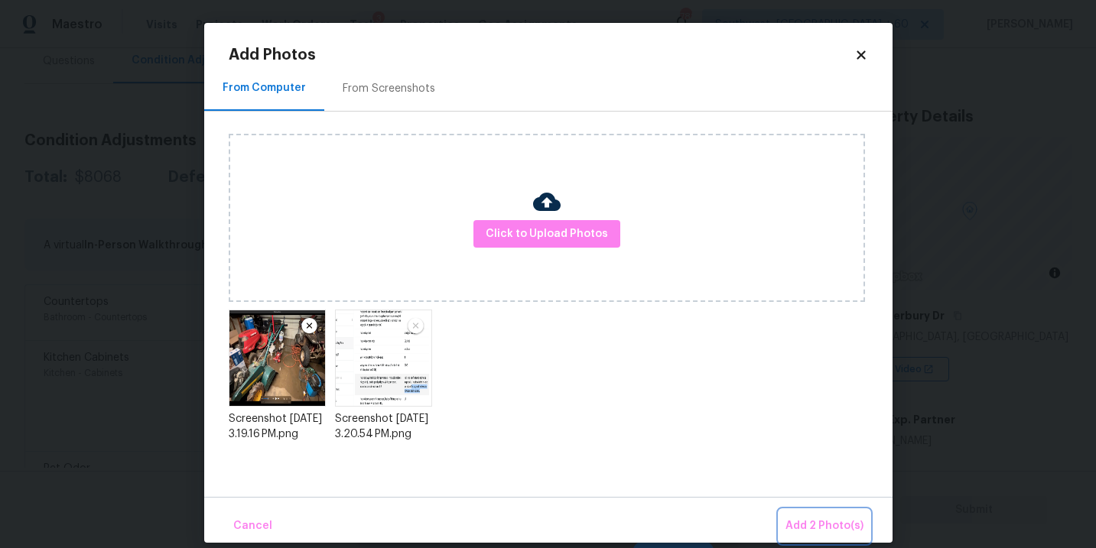
click at [813, 533] on span "Add 2 Photo(s)" at bounding box center [825, 526] width 78 height 19
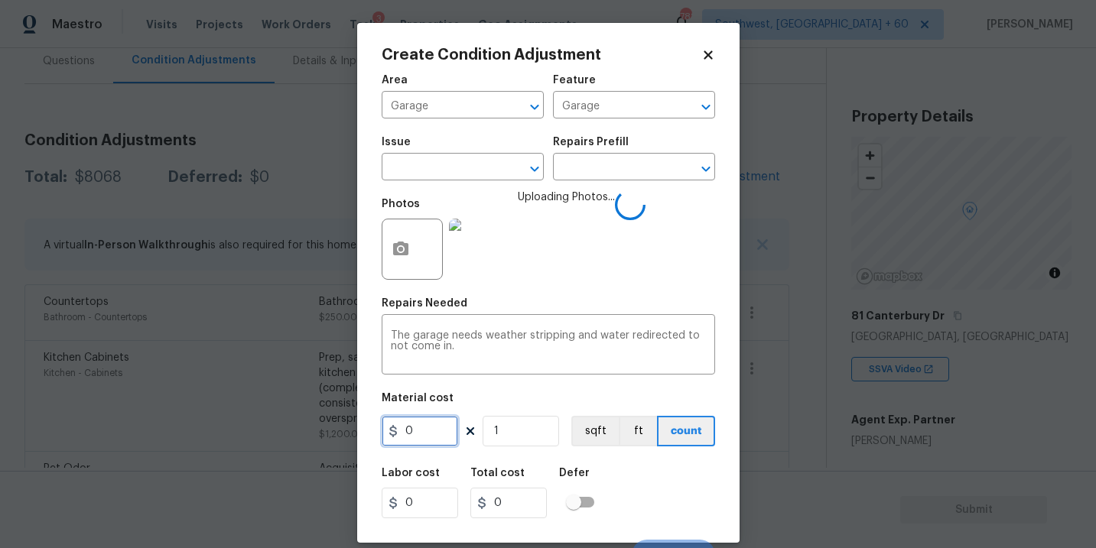
drag, startPoint x: 385, startPoint y: 434, endPoint x: 356, endPoint y: 434, distance: 29.1
click at [356, 434] on div "Create Condition Adjustment Area Garage ​ Feature Garage ​ Issue ​ Repairs Pref…" at bounding box center [548, 274] width 1096 height 548
type input "800"
click at [671, 476] on div "Labor cost 0 Total cost 800 Defer" at bounding box center [549, 493] width 334 height 69
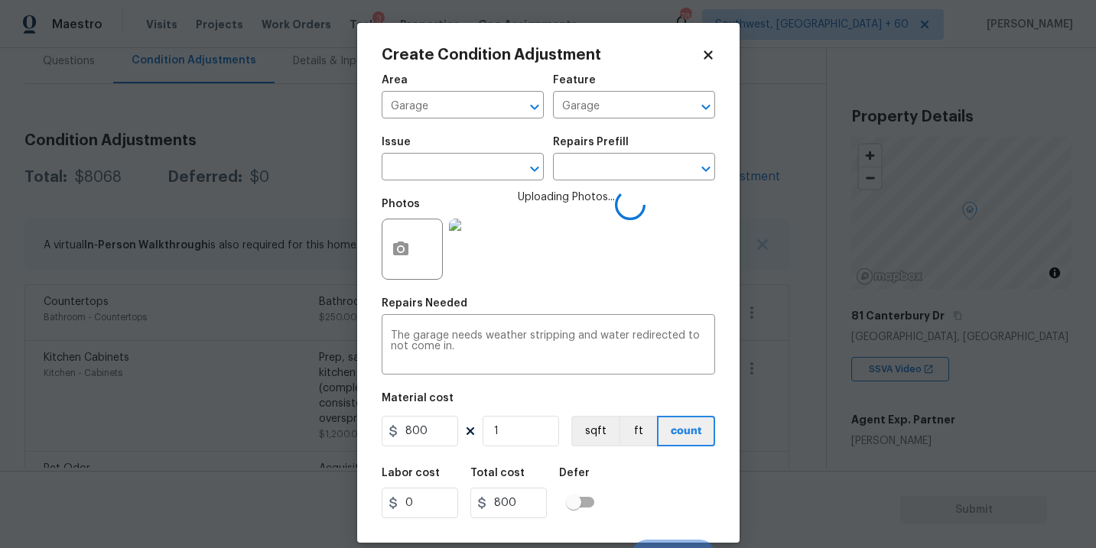
scroll to position [23, 0]
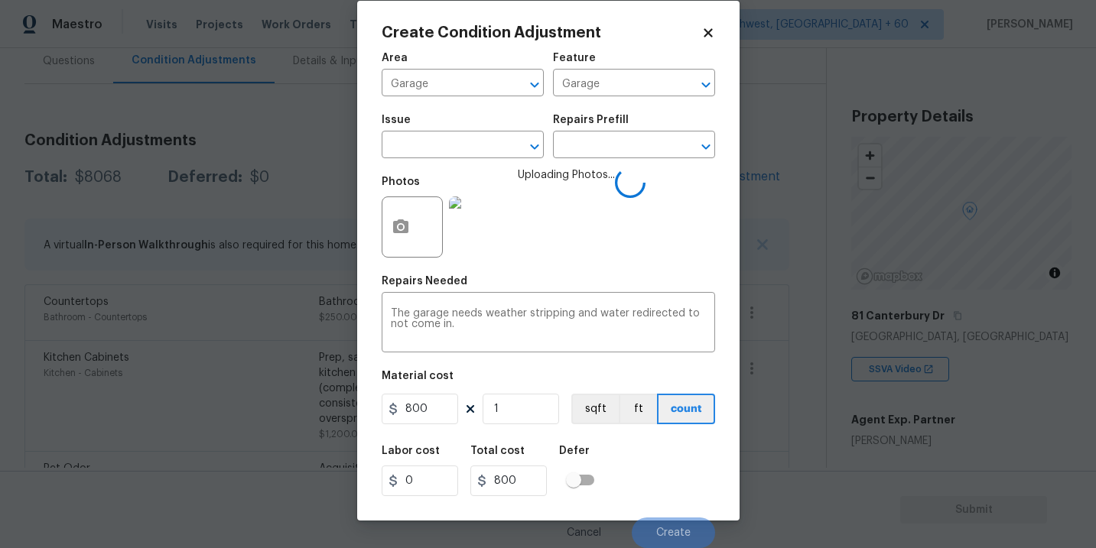
click at [662, 469] on div "Labor cost 0 Total cost 800 Defer" at bounding box center [549, 471] width 334 height 69
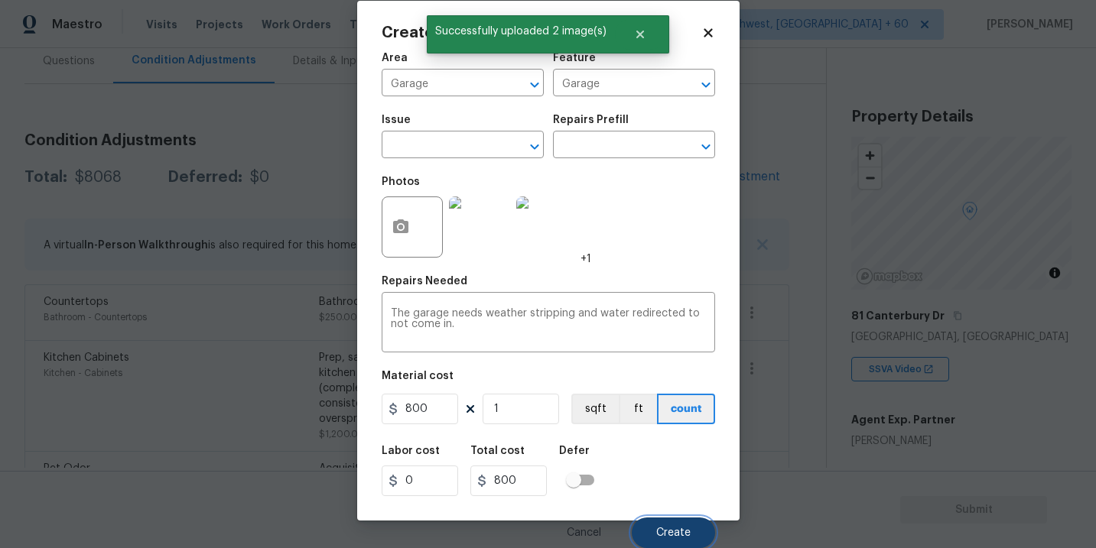
click at [678, 532] on span "Create" at bounding box center [673, 533] width 34 height 11
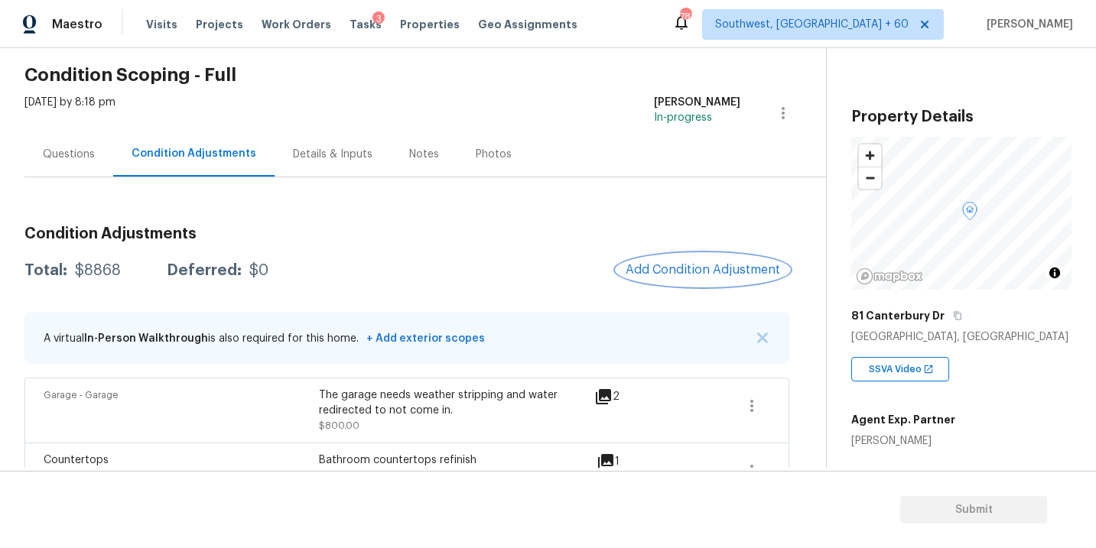
scroll to position [29, 0]
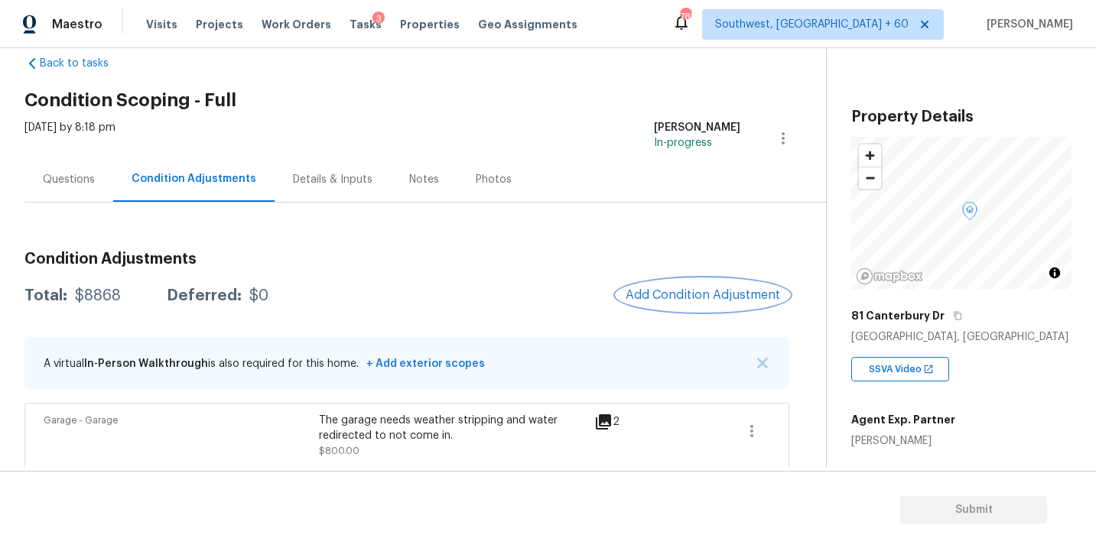
click at [662, 299] on span "Add Condition Adjustment" at bounding box center [703, 295] width 155 height 14
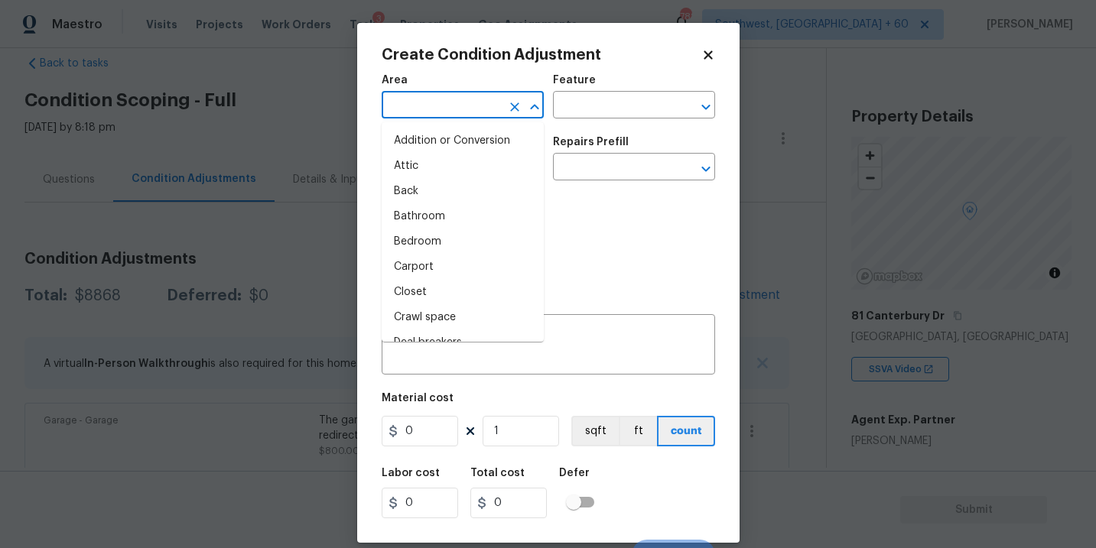
click at [443, 116] on input "text" at bounding box center [441, 107] width 119 height 24
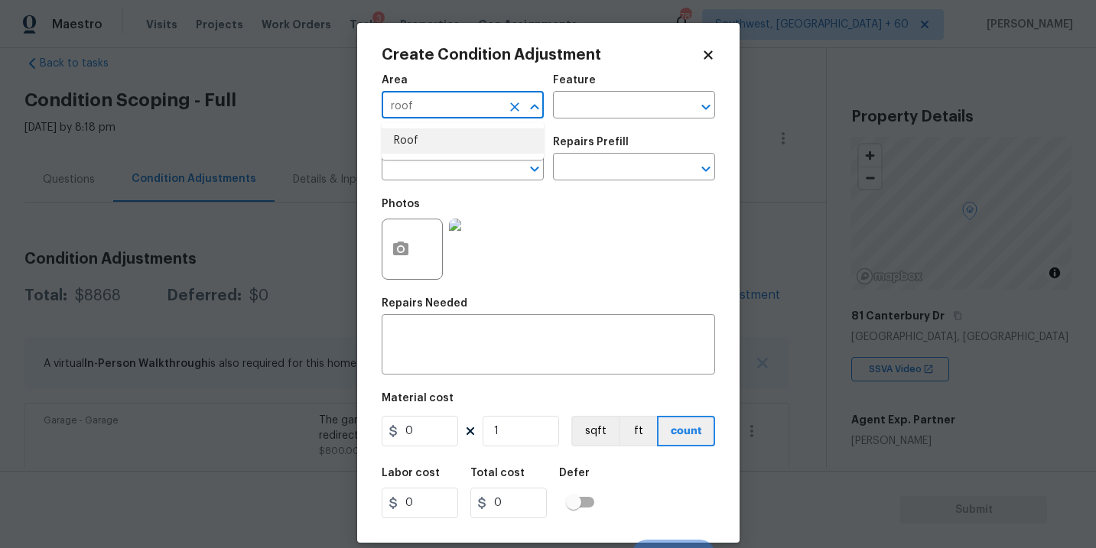
click at [449, 149] on li "Roof" at bounding box center [463, 141] width 162 height 25
type input "Roof"
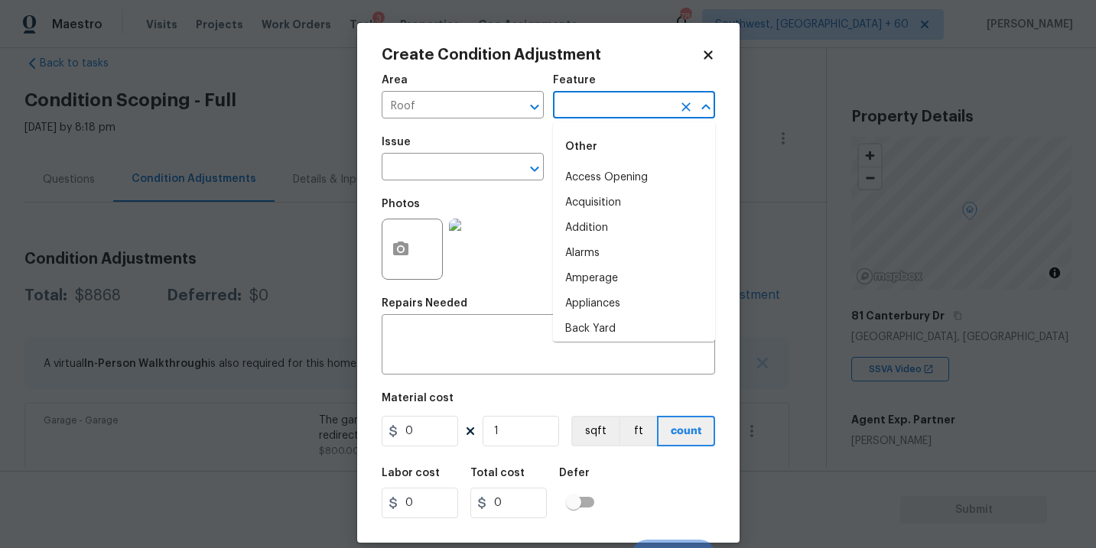
click at [584, 107] on input "text" at bounding box center [612, 107] width 119 height 24
click at [585, 205] on li "Roof" at bounding box center [634, 202] width 162 height 25
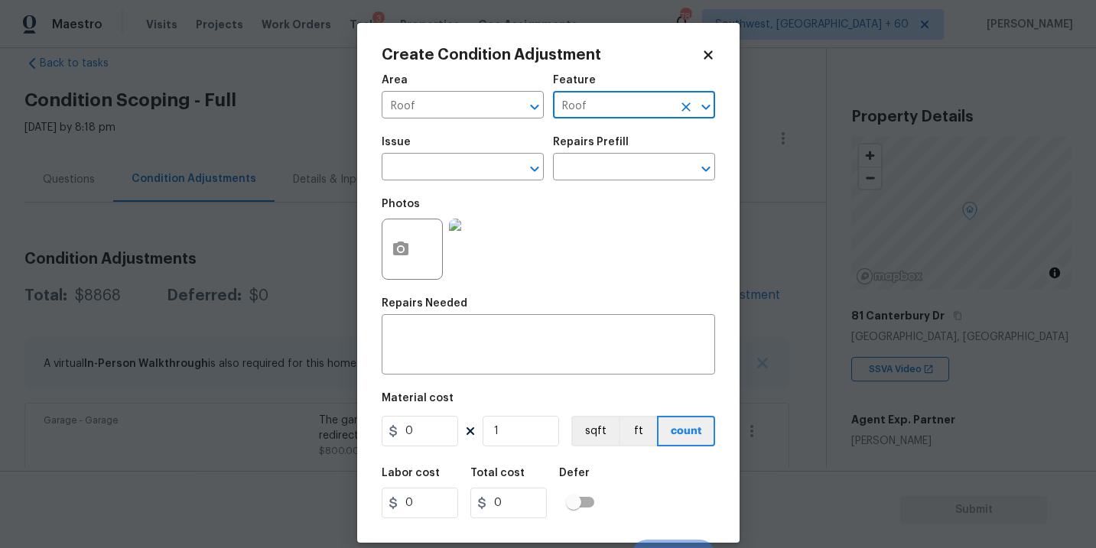
type input "Roof"
click at [414, 148] on div "Issue" at bounding box center [463, 147] width 162 height 20
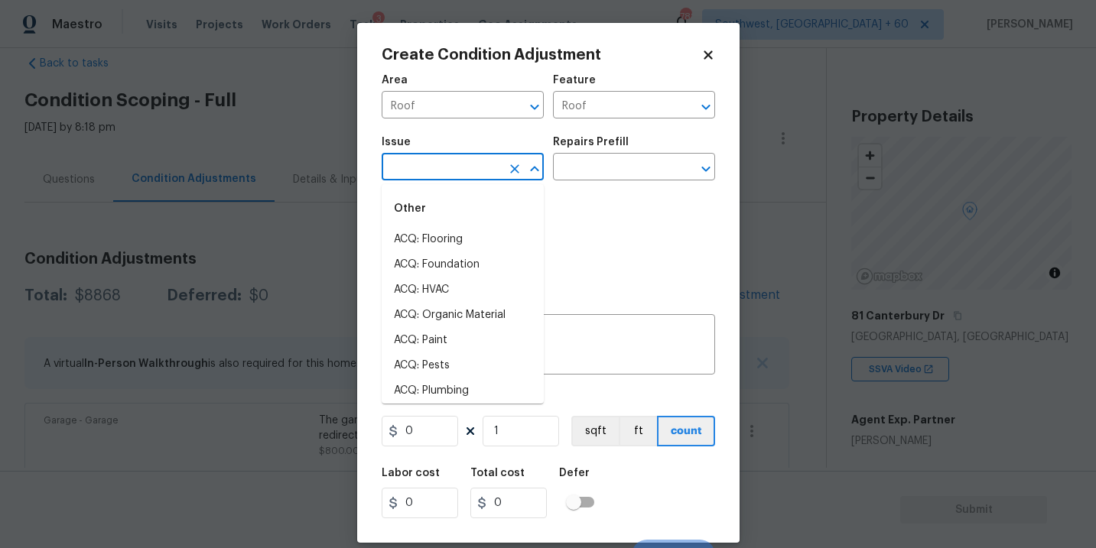
click at [410, 168] on input "text" at bounding box center [441, 169] width 119 height 24
click at [428, 239] on li "ACQ: Shingle Roof" at bounding box center [463, 239] width 162 height 25
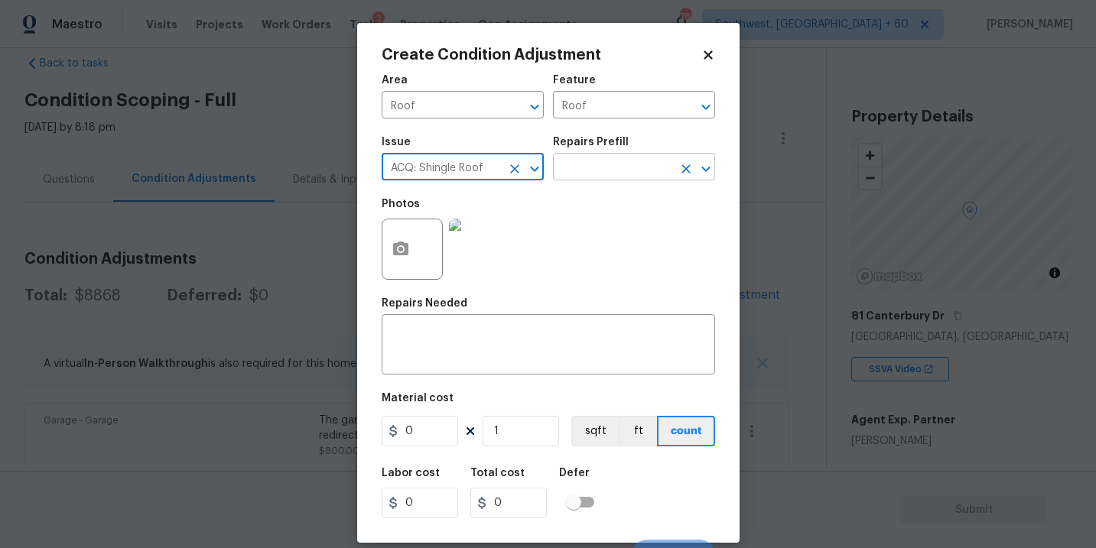
type input "ACQ: Shingle Roof"
click at [610, 163] on input "text" at bounding box center [612, 169] width 119 height 24
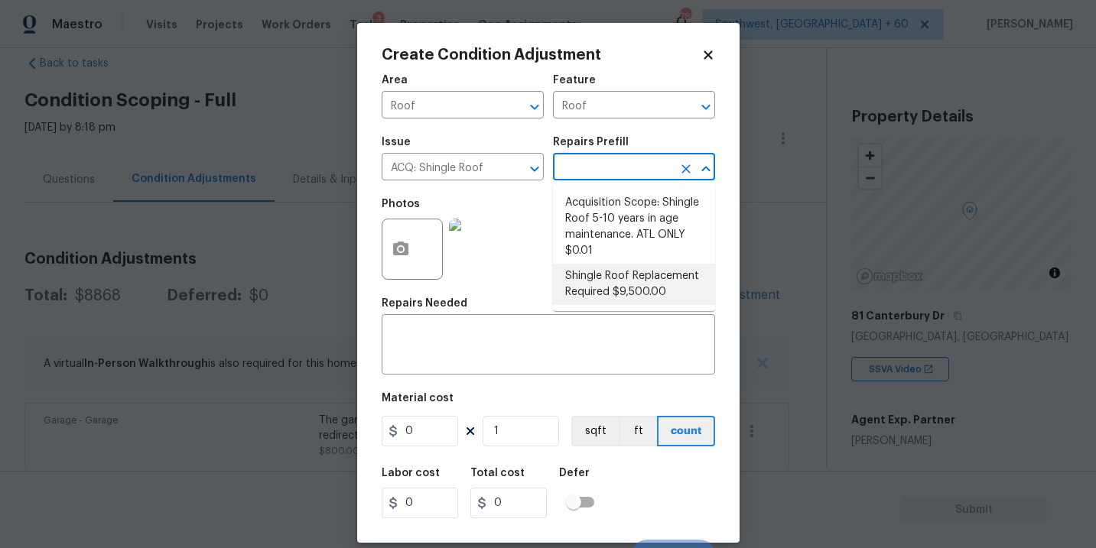
click at [663, 289] on li "Shingle Roof Replacement Required $9,500.00" at bounding box center [634, 284] width 162 height 41
type input "Acquisition"
type textarea "Acquisition Scope: Shingle Roof Replacement required."
type input "9500"
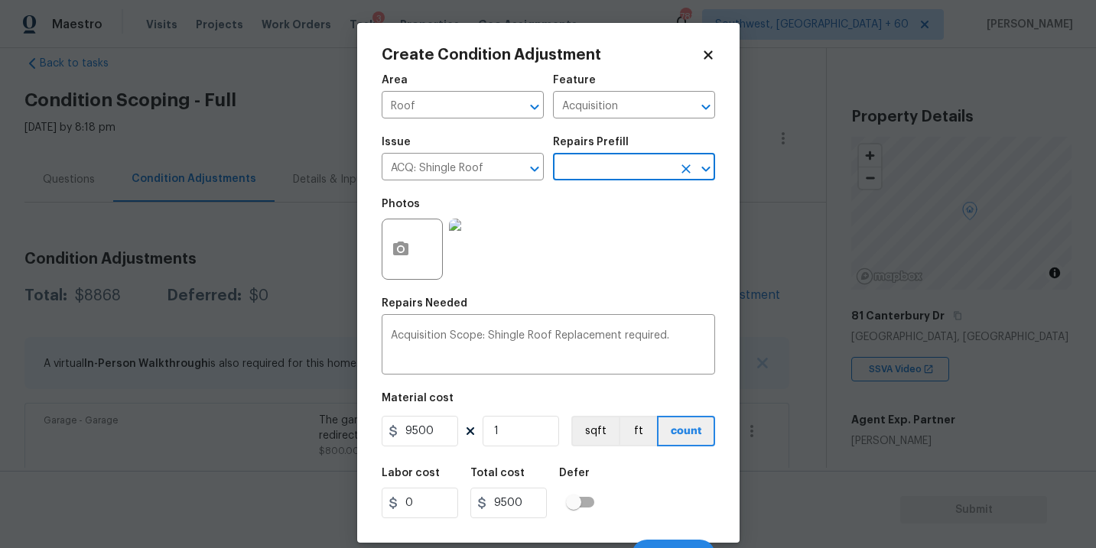
scroll to position [23, 0]
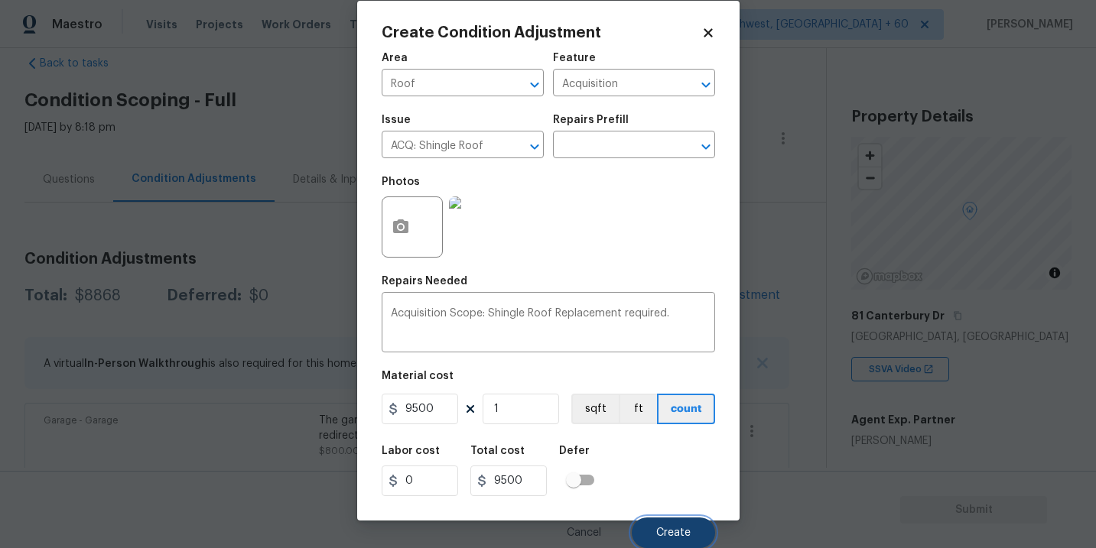
click at [675, 530] on span "Create" at bounding box center [673, 533] width 34 height 11
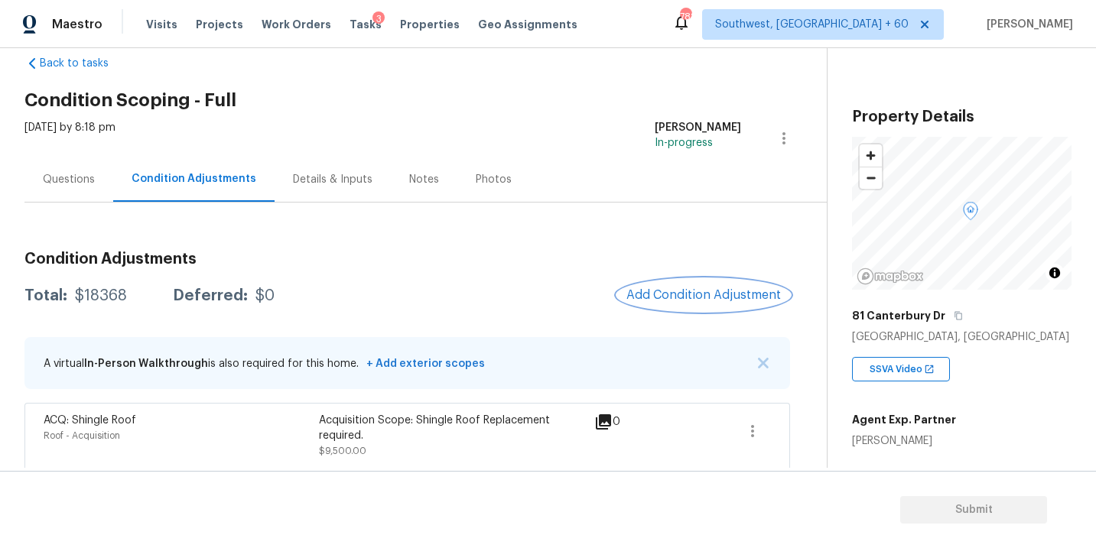
scroll to position [0, 0]
click at [664, 291] on span "Add Condition Adjustment" at bounding box center [704, 295] width 155 height 14
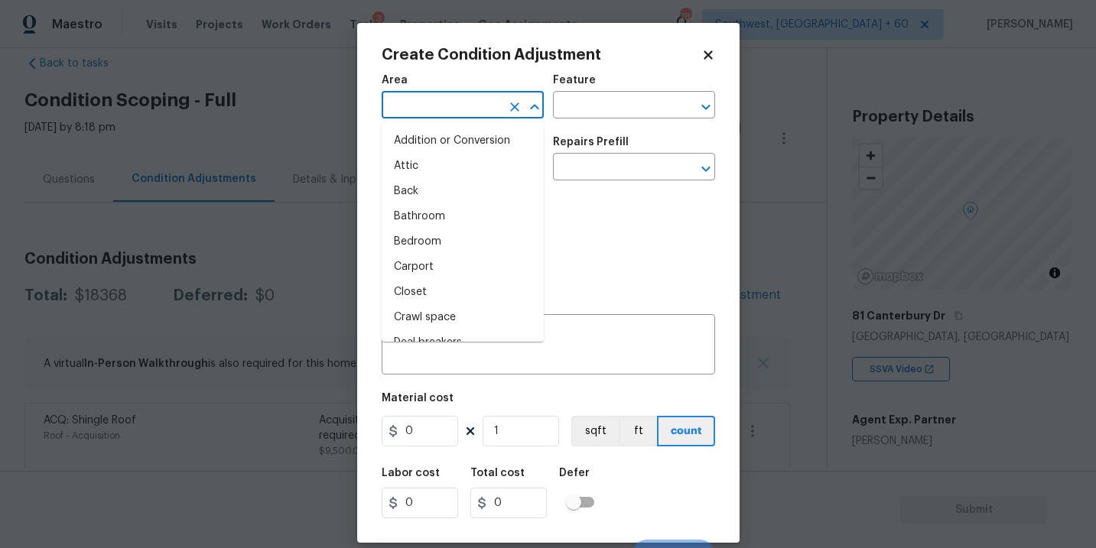
click at [460, 119] on input "text" at bounding box center [441, 107] width 119 height 24
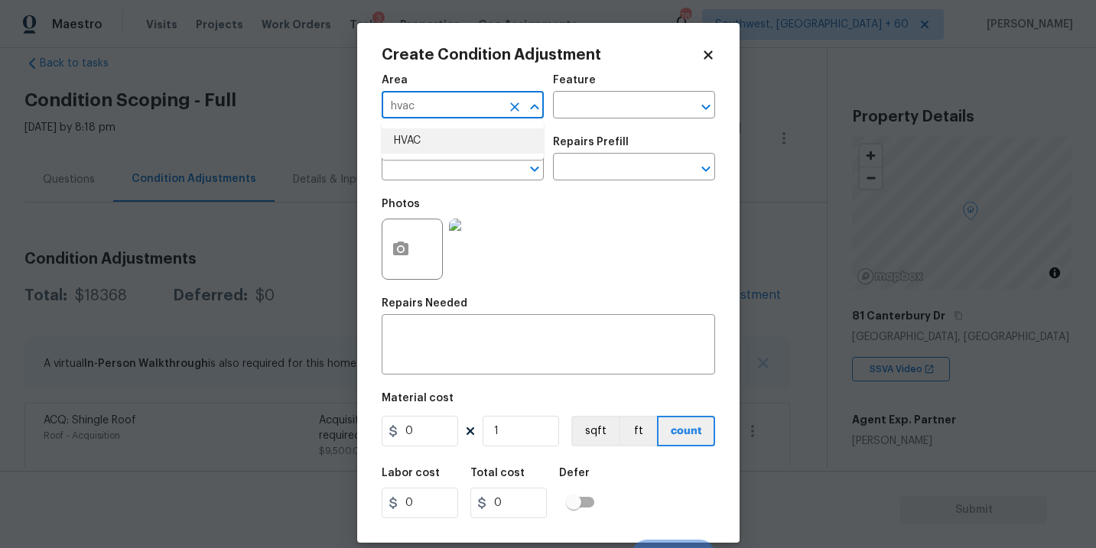
click at [459, 137] on li "HVAC" at bounding box center [463, 141] width 162 height 25
type input "HVAC"
click at [585, 103] on input "text" at bounding box center [612, 107] width 119 height 24
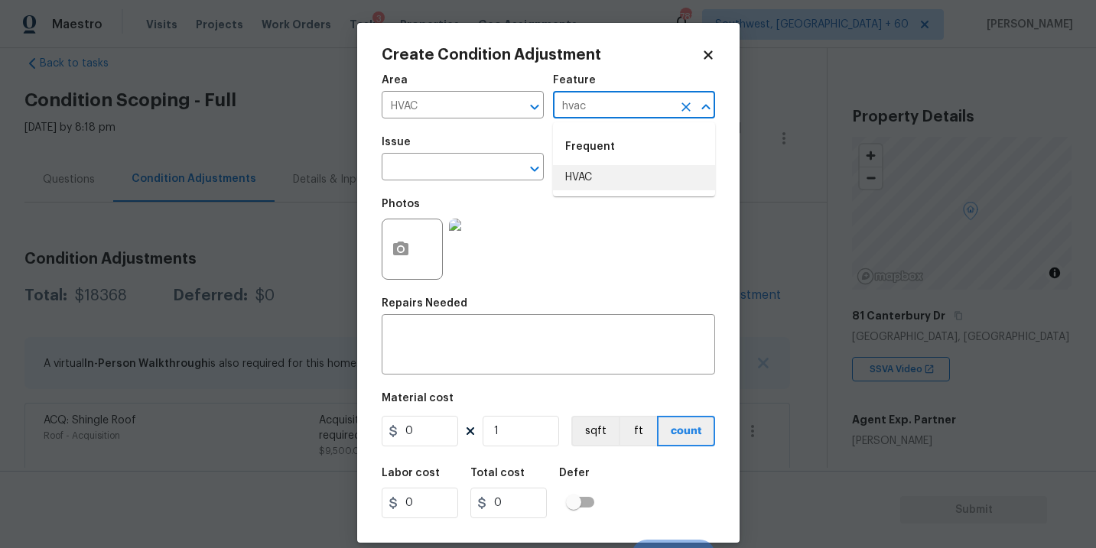
click at [588, 171] on li "HVAC" at bounding box center [634, 177] width 162 height 25
type input "HVAC"
click at [448, 176] on input "text" at bounding box center [441, 169] width 119 height 24
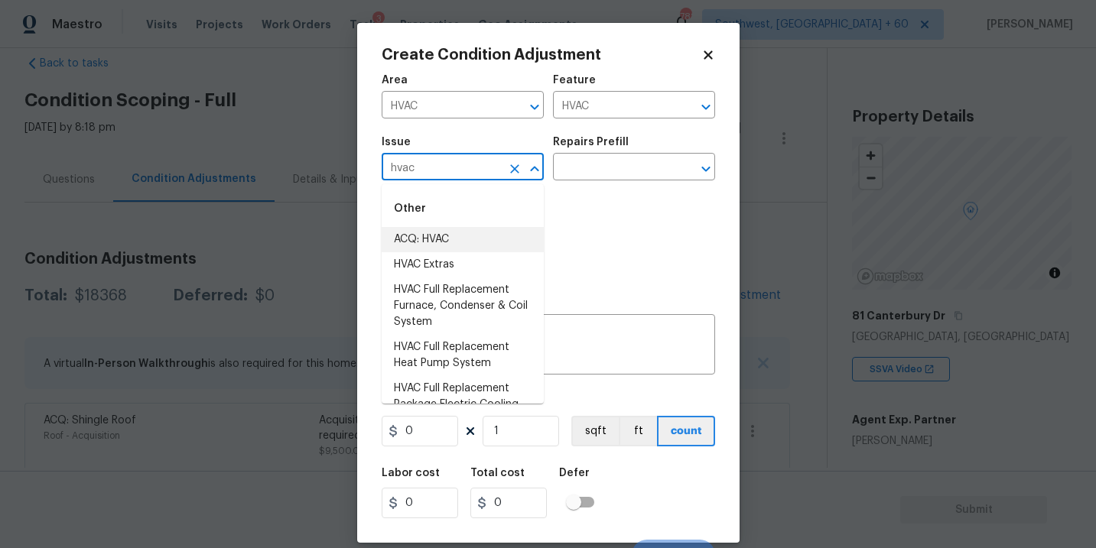
click at [457, 237] on li "ACQ: HVAC" at bounding box center [463, 239] width 162 height 25
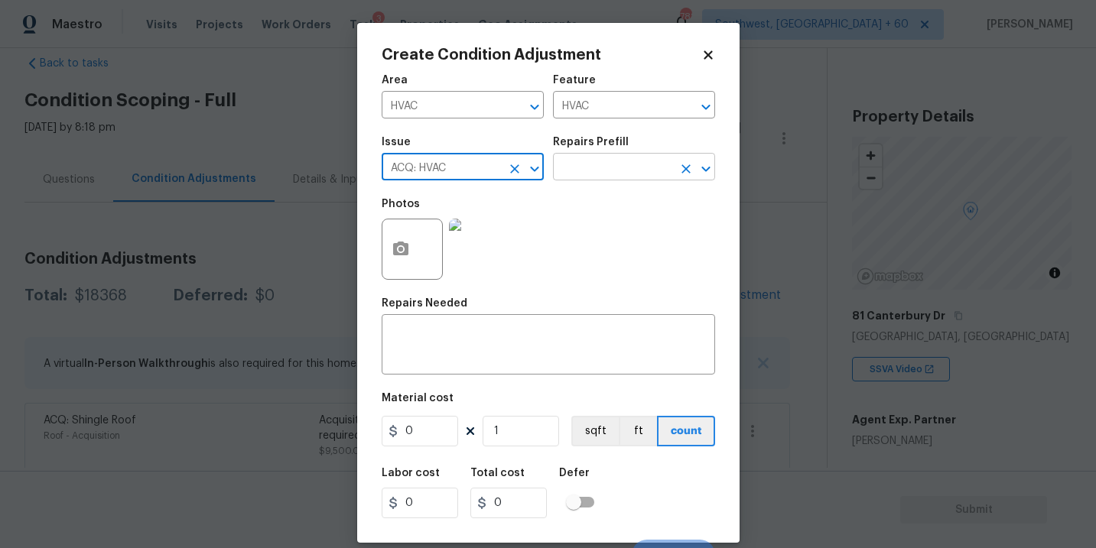
type input "ACQ: HVAC"
click at [598, 172] on input "text" at bounding box center [612, 169] width 119 height 24
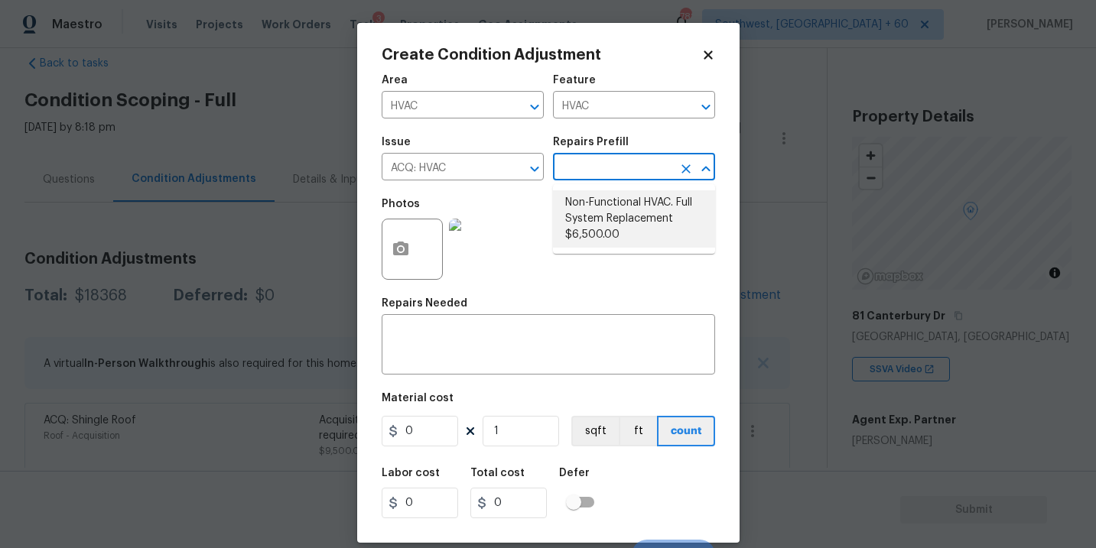
click at [632, 223] on li "Non-Functional HVAC. Full System Replacement $6,500.00" at bounding box center [634, 218] width 162 height 57
type input "Acquisition"
type textarea "Acquisition Scope: Full System Replacement"
type input "6500"
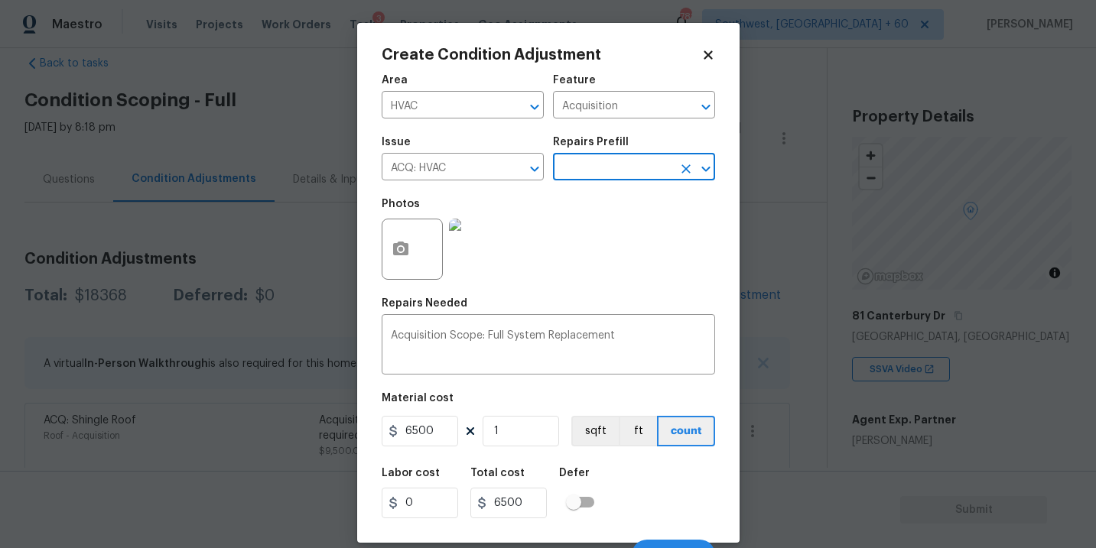
scroll to position [23, 0]
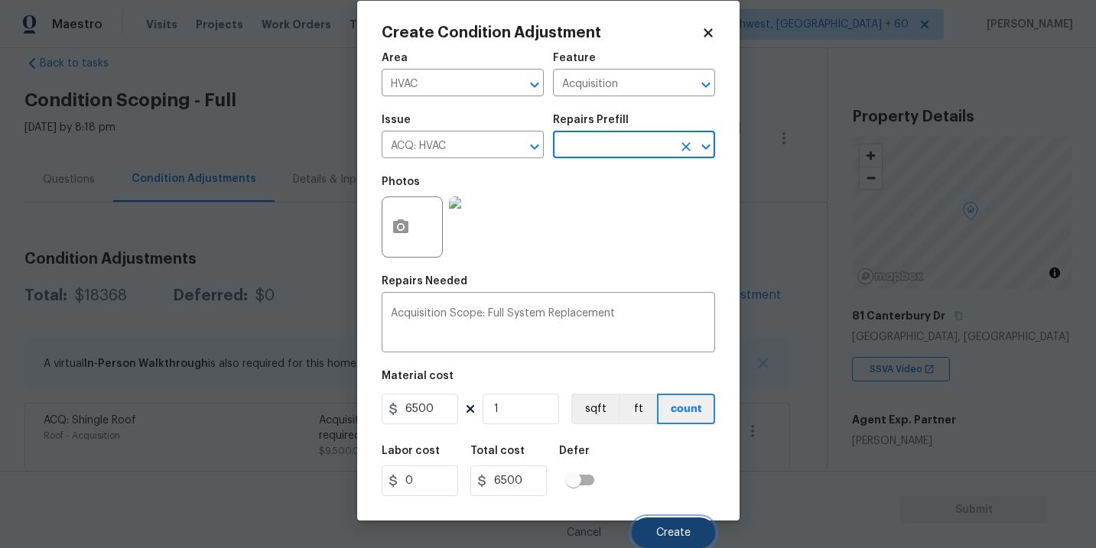
click at [670, 531] on span "Create" at bounding box center [673, 533] width 34 height 11
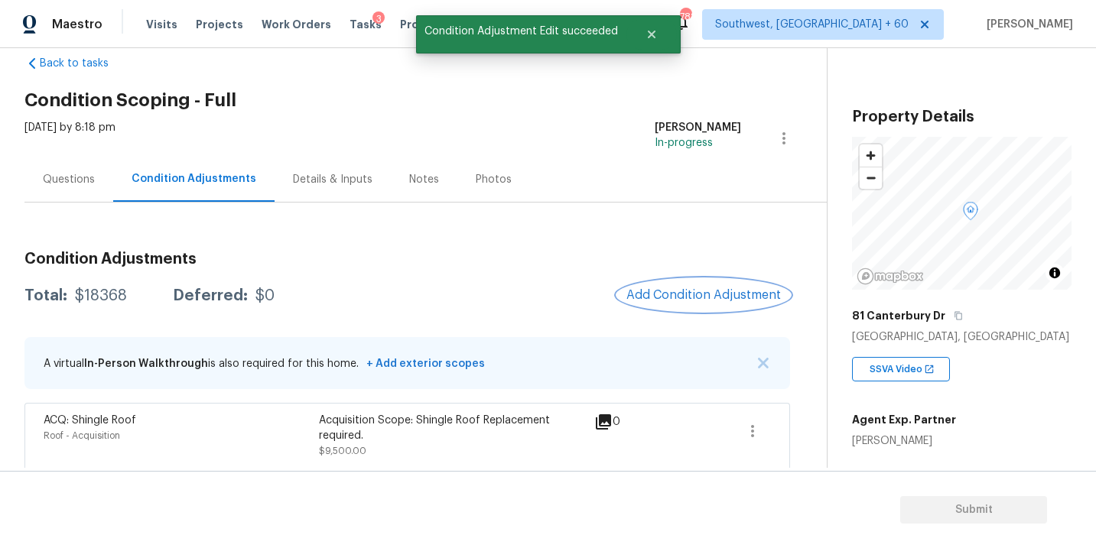
scroll to position [0, 0]
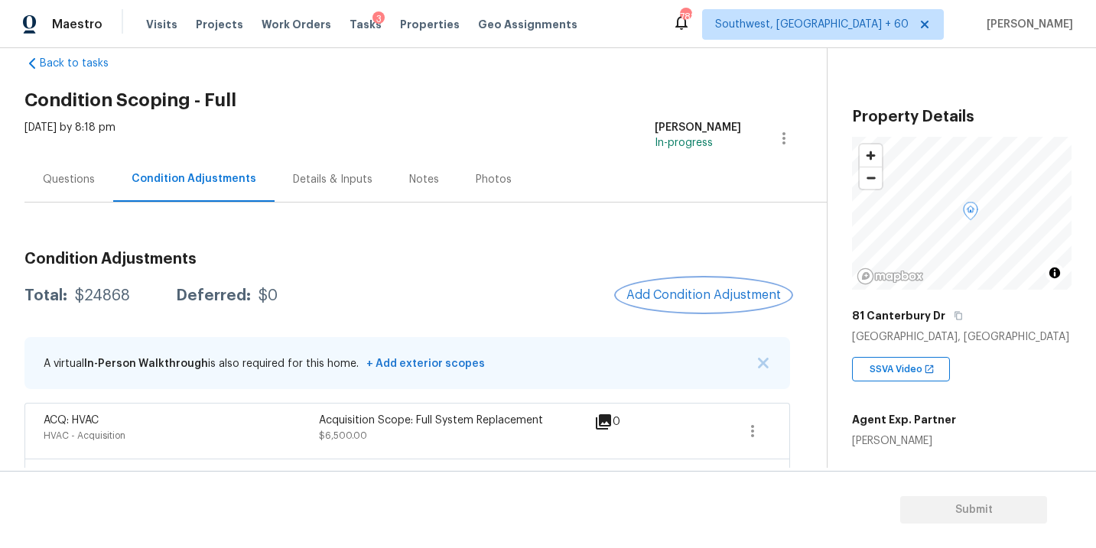
click at [681, 290] on span "Add Condition Adjustment" at bounding box center [704, 295] width 155 height 14
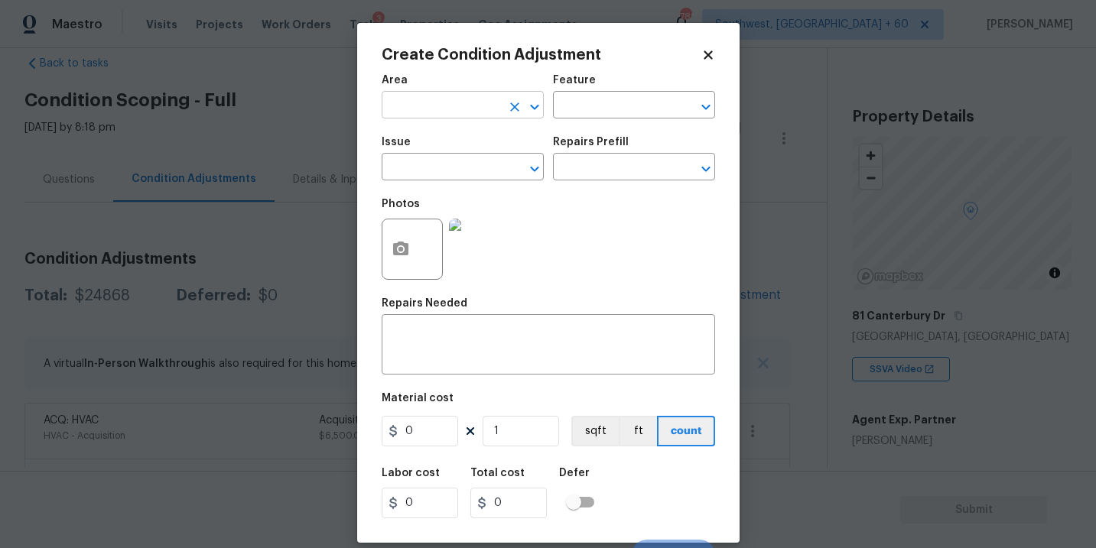
click at [435, 116] on input "text" at bounding box center [441, 107] width 119 height 24
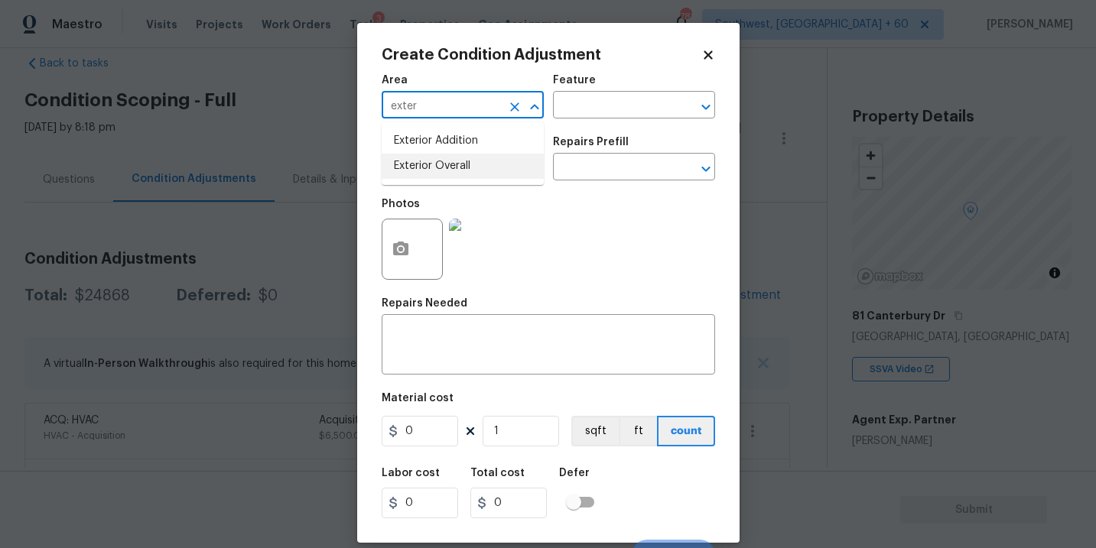
click at [442, 163] on li "Exterior Overall" at bounding box center [463, 166] width 162 height 25
type input "Exterior Overall"
click at [611, 113] on input "text" at bounding box center [612, 107] width 119 height 24
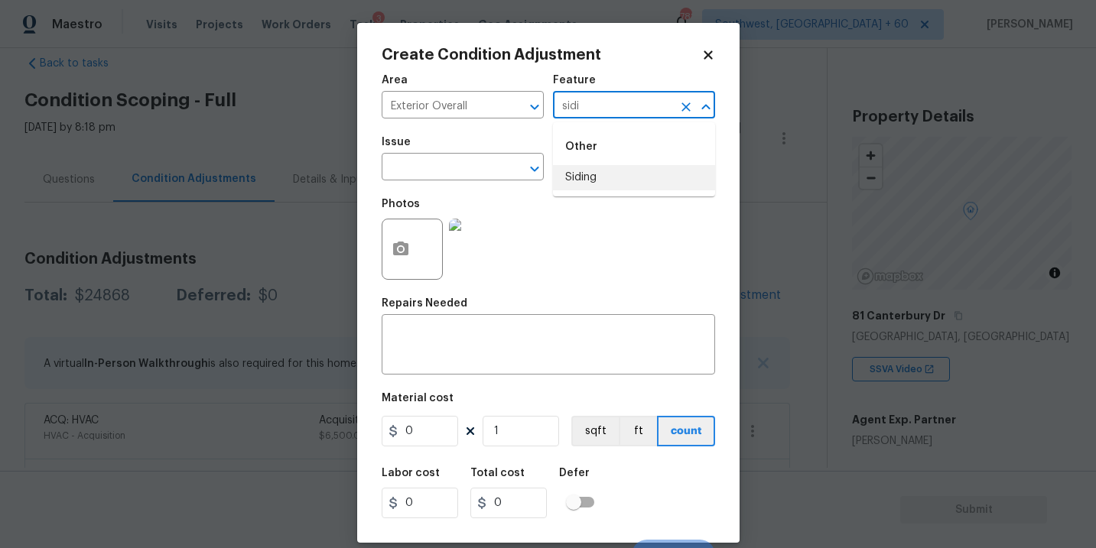
click at [590, 177] on li "Siding" at bounding box center [634, 177] width 162 height 25
type input "Siding"
click at [474, 182] on span "Issue ​" at bounding box center [463, 159] width 162 height 62
click at [407, 174] on input "text" at bounding box center [441, 169] width 119 height 24
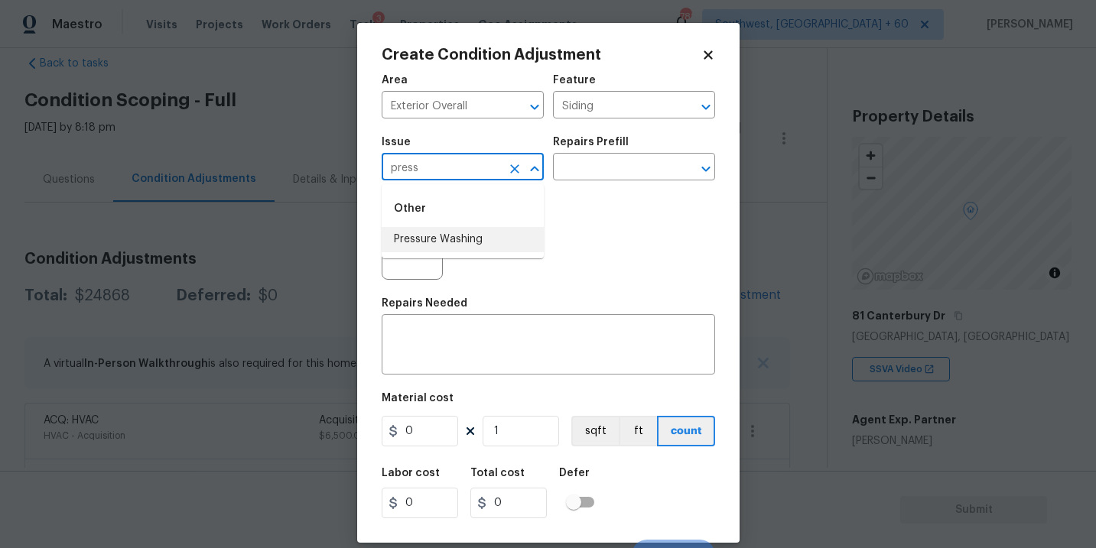
click at [426, 243] on li "Pressure Washing" at bounding box center [463, 239] width 162 height 25
type input "Pressure Washing"
click at [594, 185] on div "Issue Pressure Washing ​ Repairs Prefill ​" at bounding box center [549, 159] width 334 height 62
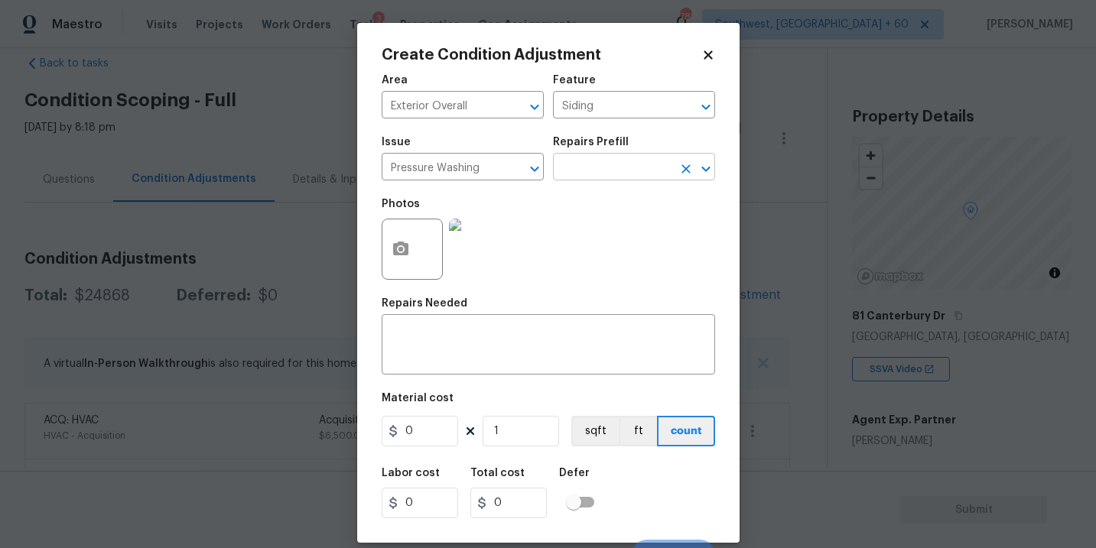
click at [613, 171] on input "text" at bounding box center [612, 169] width 119 height 24
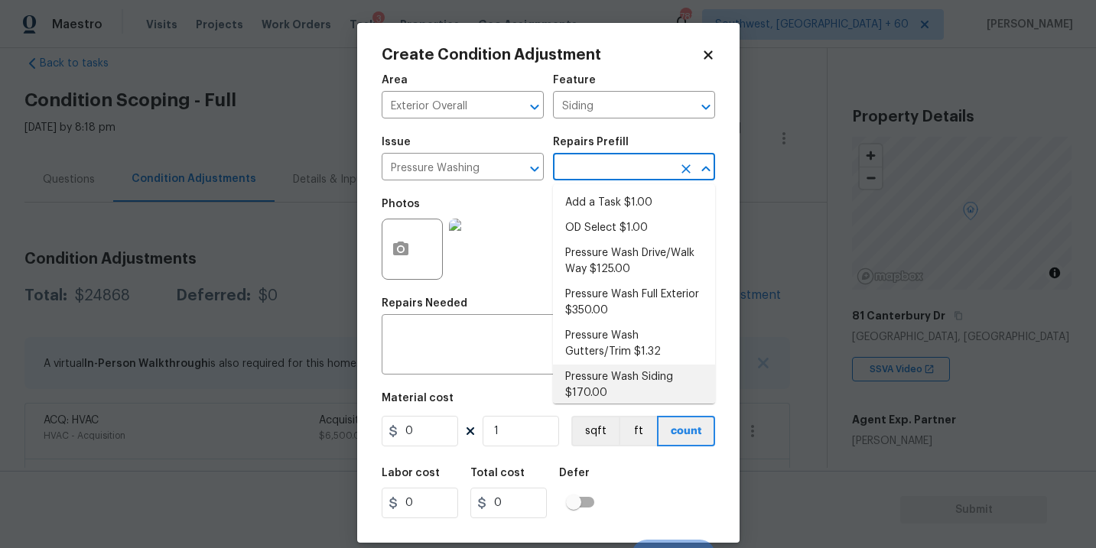
click at [596, 379] on li "Pressure Wash Siding $170.00" at bounding box center [634, 385] width 162 height 41
type textarea "Protect areas as needed for pressure washing. Pressure wash the siding on the h…"
type input "170"
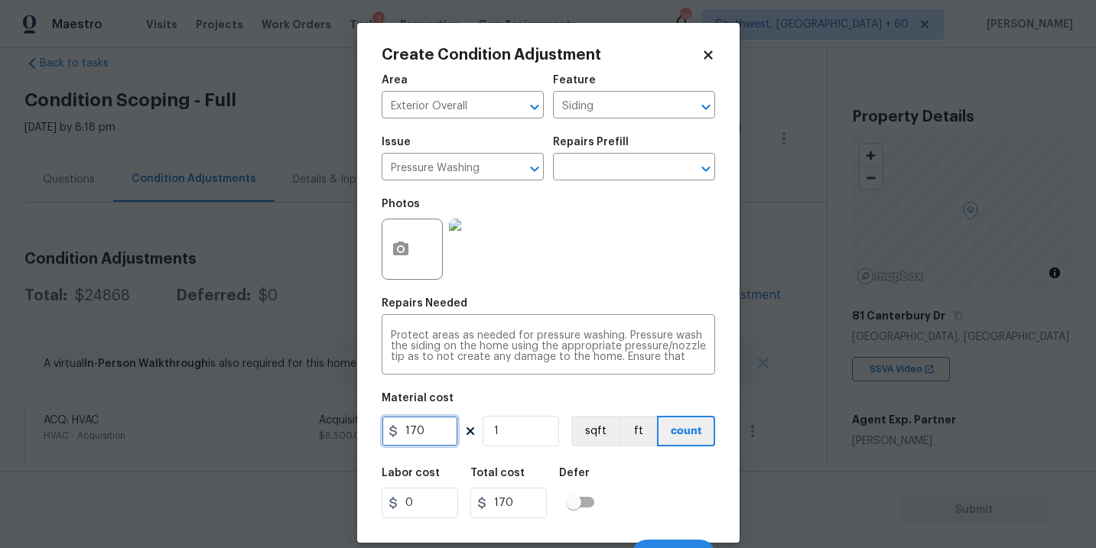
drag, startPoint x: 319, startPoint y: 432, endPoint x: 298, endPoint y: 432, distance: 21.4
click at [298, 432] on div "Create Condition Adjustment Area Exterior Overall ​ Feature Siding ​ Issue Pres…" at bounding box center [548, 274] width 1096 height 548
type input "200"
click at [384, 264] on button "button" at bounding box center [400, 250] width 37 height 60
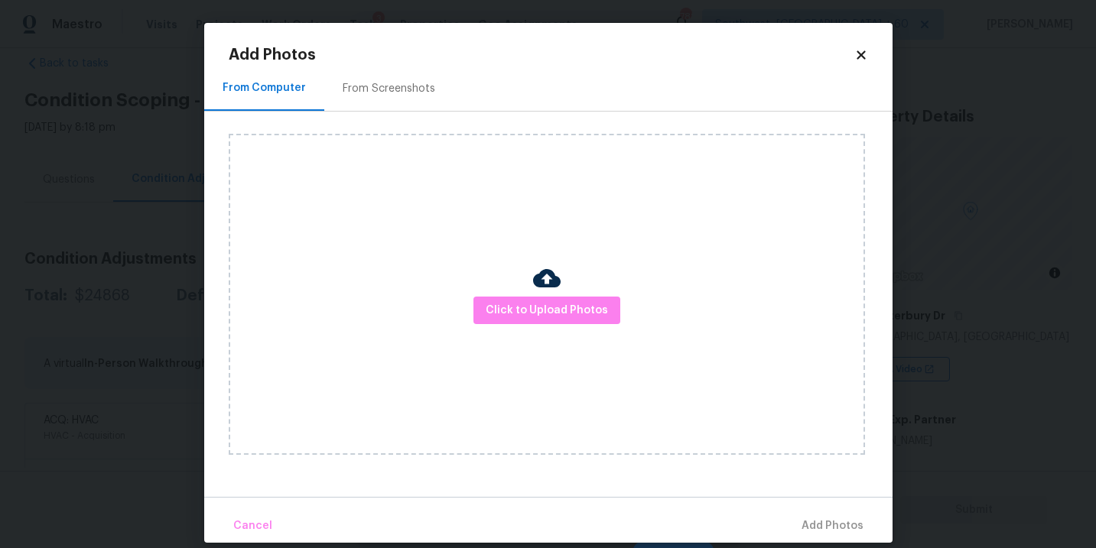
click at [525, 334] on div "Click to Upload Photos" at bounding box center [547, 294] width 636 height 321
click at [543, 318] on span "Click to Upload Photos" at bounding box center [547, 310] width 122 height 19
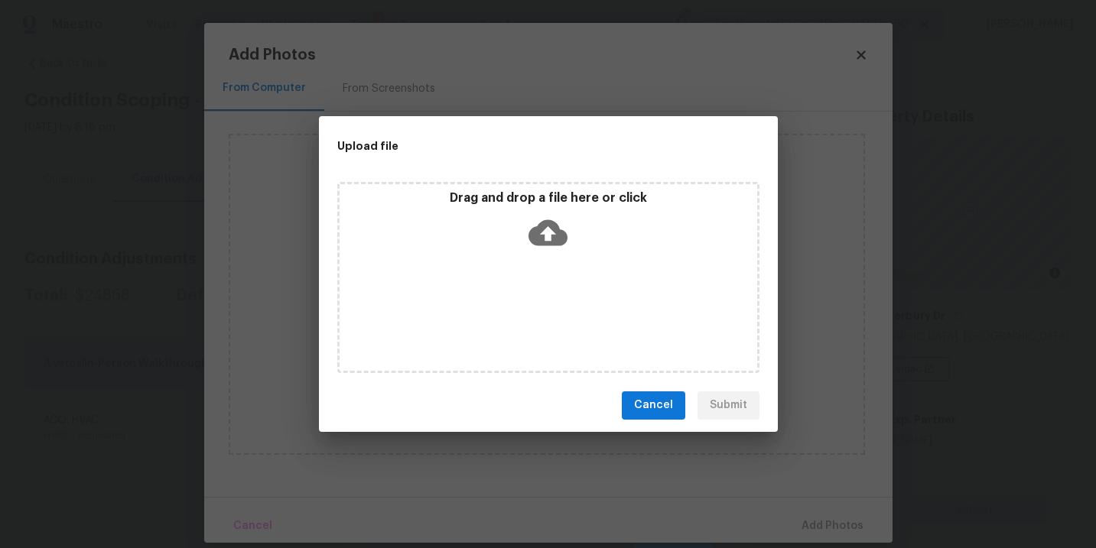
click at [548, 233] on icon at bounding box center [548, 232] width 39 height 39
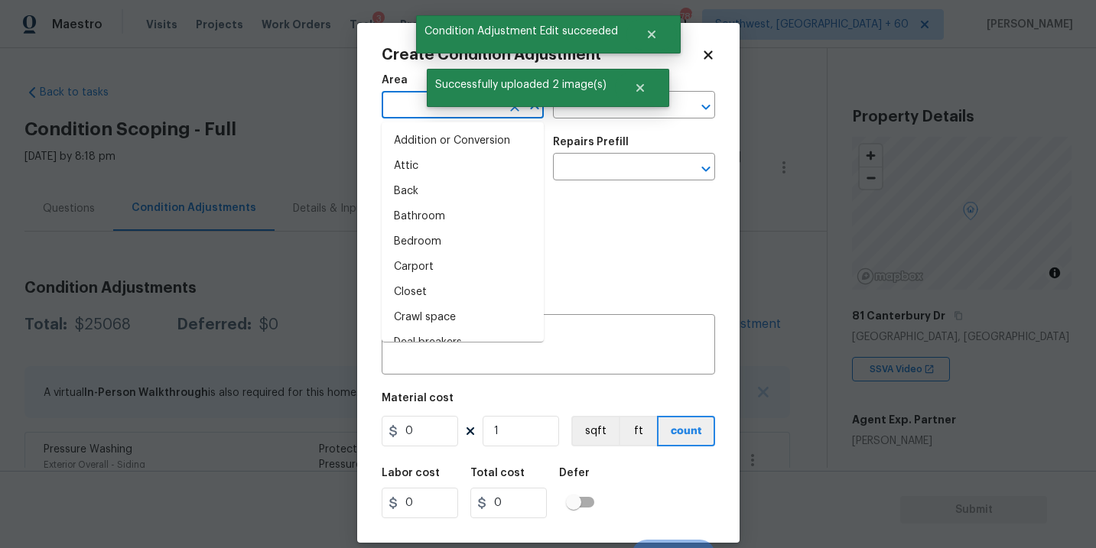
scroll to position [29, 0]
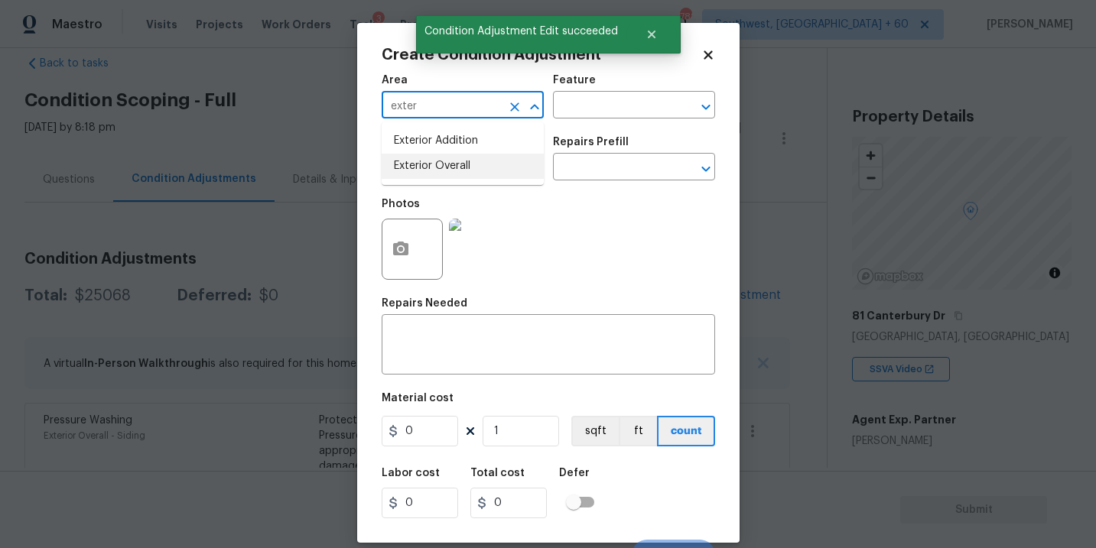
click at [432, 168] on li "Exterior Overall" at bounding box center [463, 166] width 162 height 25
type input "Exterior Overall"
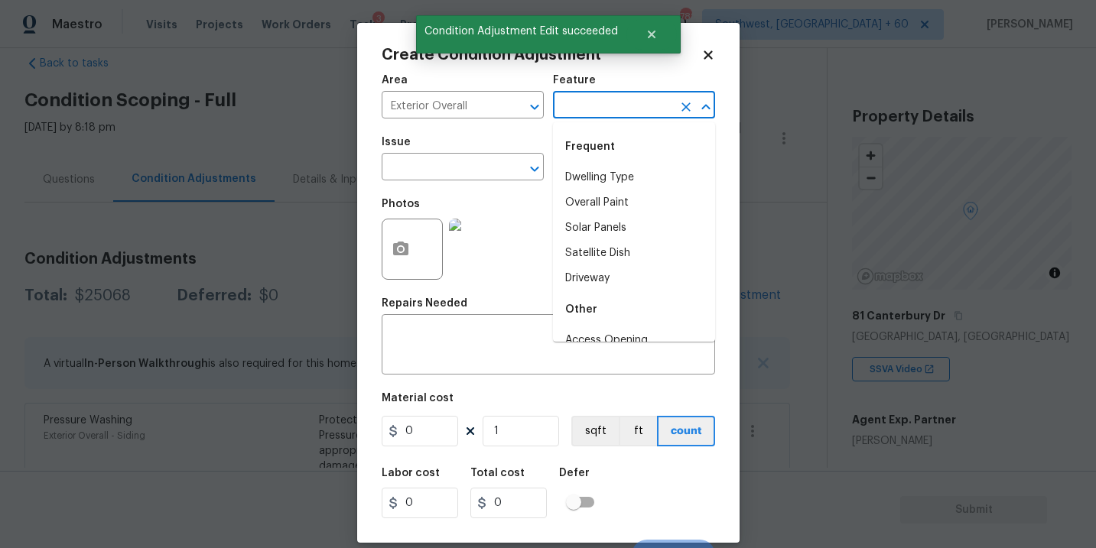
click at [585, 110] on input "text" at bounding box center [612, 107] width 119 height 24
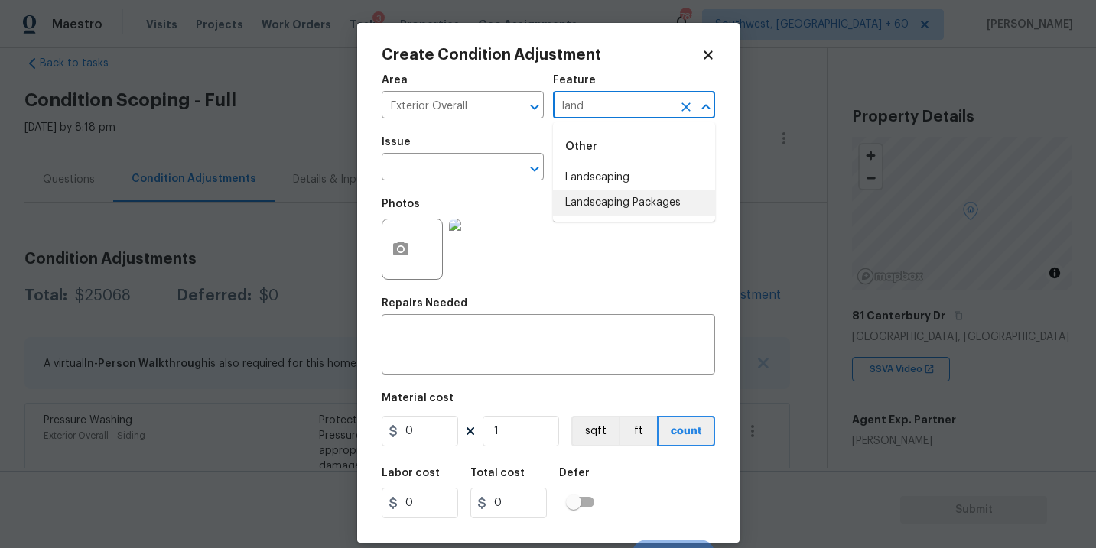
click at [609, 204] on li "Landscaping Packages" at bounding box center [634, 202] width 162 height 25
type input "Landscaping Packages"
click at [482, 182] on span "Issue ​" at bounding box center [463, 159] width 162 height 62
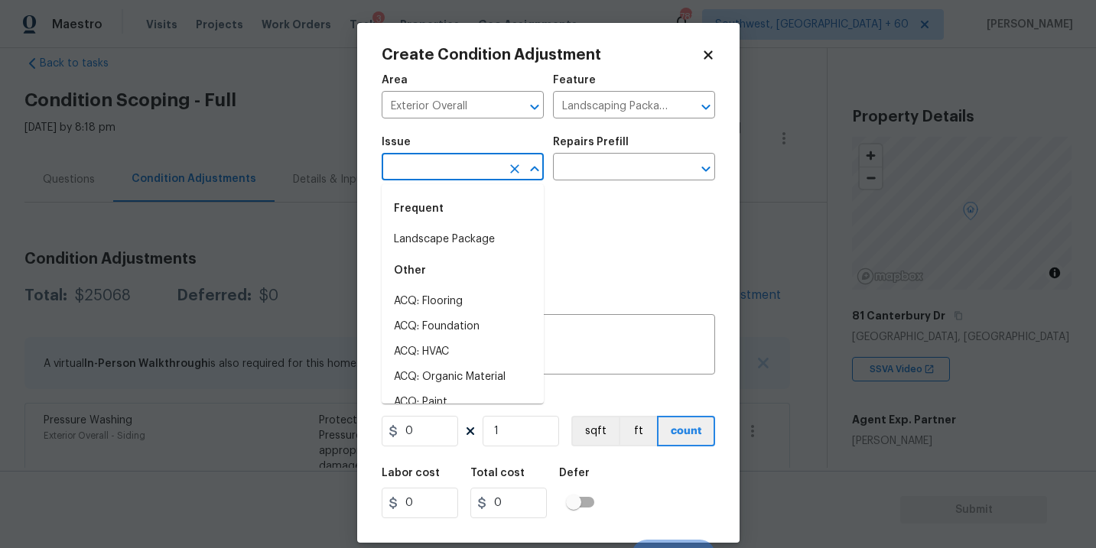
click at [458, 169] on input "text" at bounding box center [441, 169] width 119 height 24
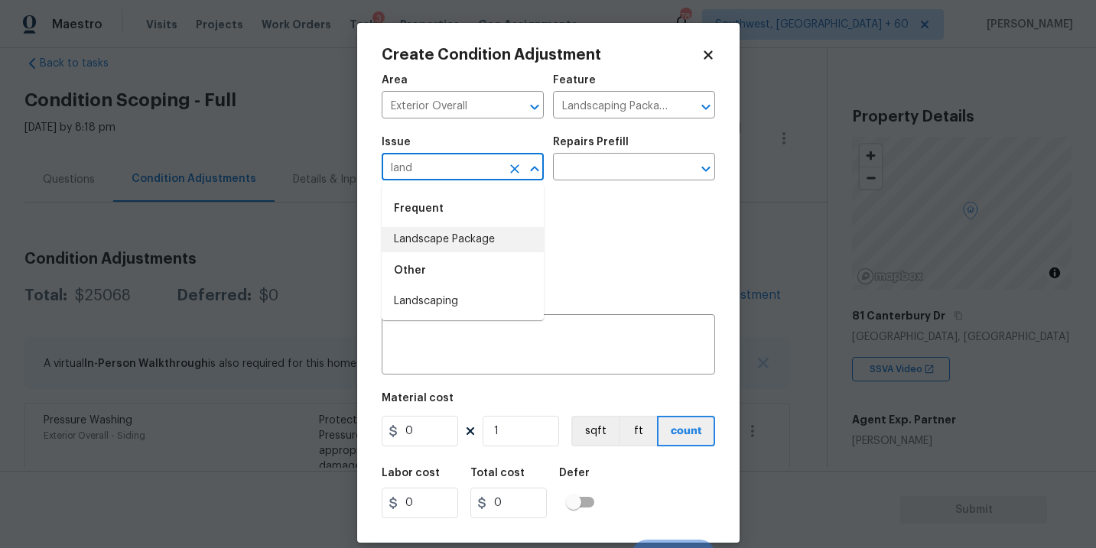
click at [480, 243] on li "Landscape Package" at bounding box center [463, 239] width 162 height 25
type input "Landscape Package"
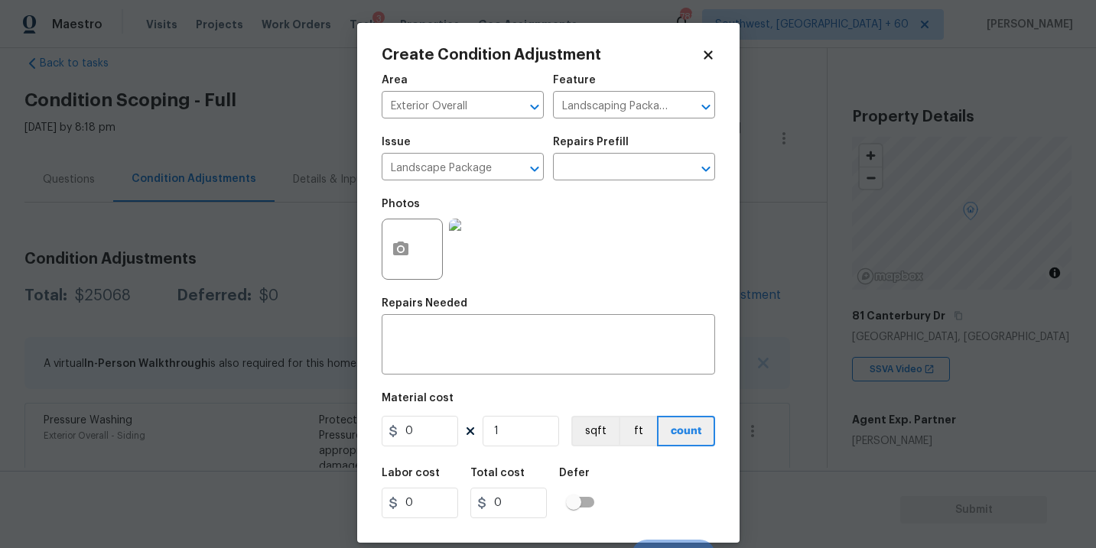
click at [553, 182] on div "Issue Landscape Package ​ Repairs Prefill ​" at bounding box center [549, 159] width 334 height 62
click at [584, 172] on input "text" at bounding box center [612, 169] width 119 height 24
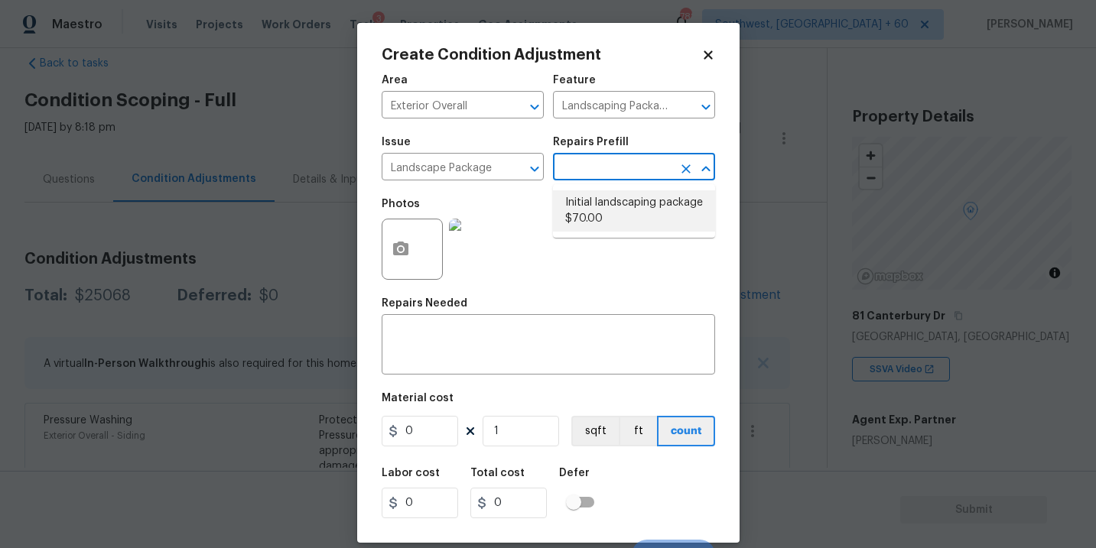
click at [589, 235] on ul "Initial landscaping package $70.00" at bounding box center [634, 211] width 162 height 54
click at [600, 214] on li "Initial landscaping package $70.00" at bounding box center [634, 210] width 162 height 41
type input "Home Readiness Packages"
type input "70"
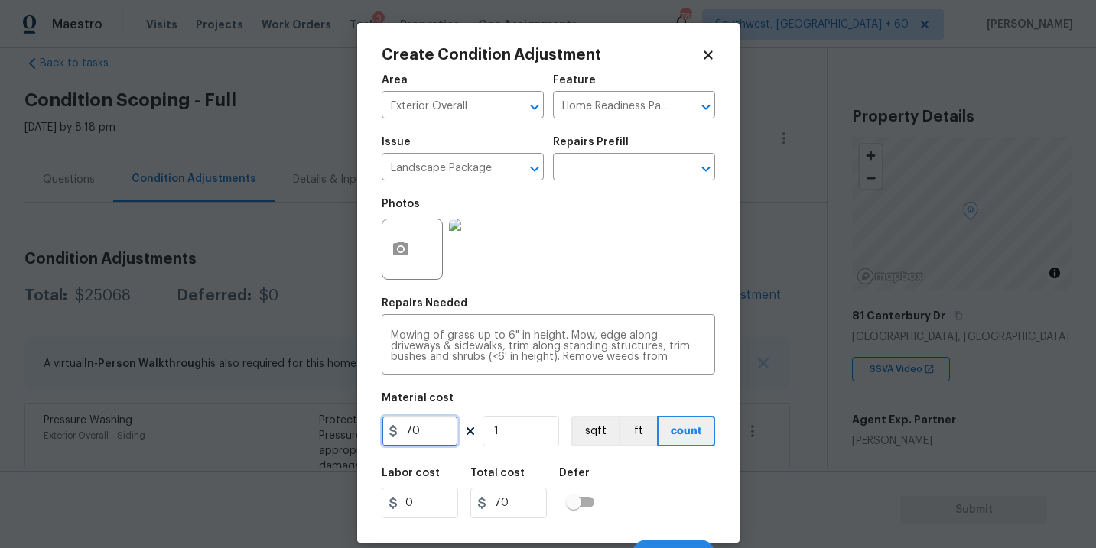
drag, startPoint x: 412, startPoint y: 422, endPoint x: 349, endPoint y: 422, distance: 63.5
click at [349, 422] on div "Create Condition Adjustment Area Exterior Overall ​ Feature Home Readiness Pack…" at bounding box center [548, 274] width 1096 height 548
type input "300"
click at [418, 268] on div at bounding box center [412, 249] width 61 height 61
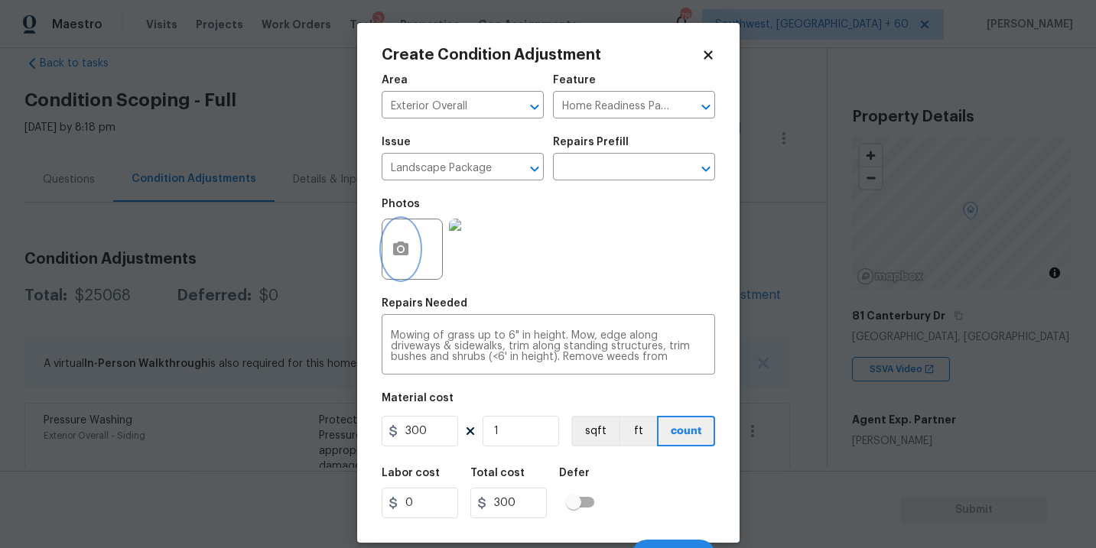
click at [407, 260] on button "button" at bounding box center [400, 250] width 37 height 60
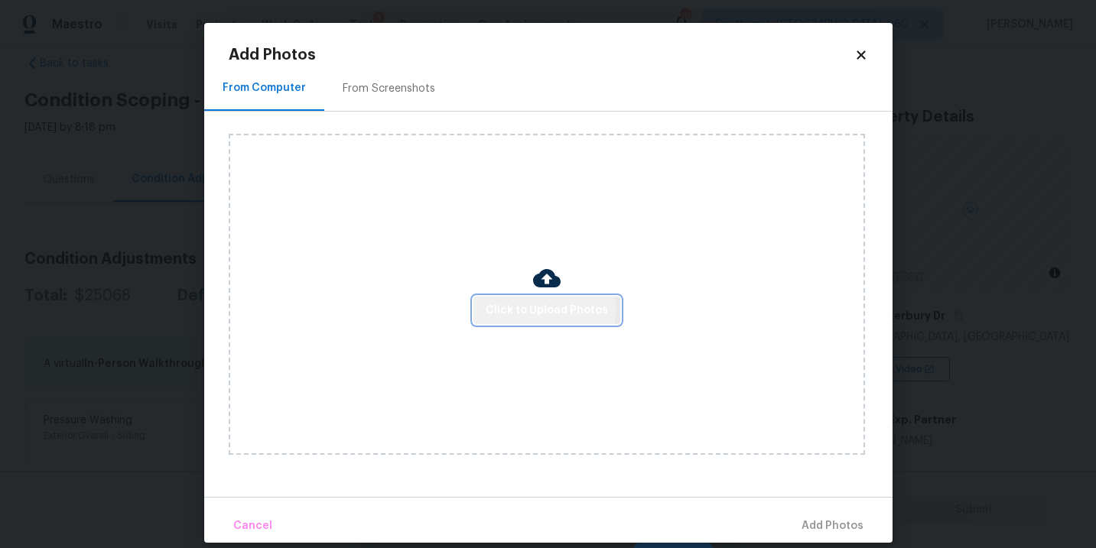
click at [518, 308] on span "Click to Upload Photos" at bounding box center [547, 310] width 122 height 19
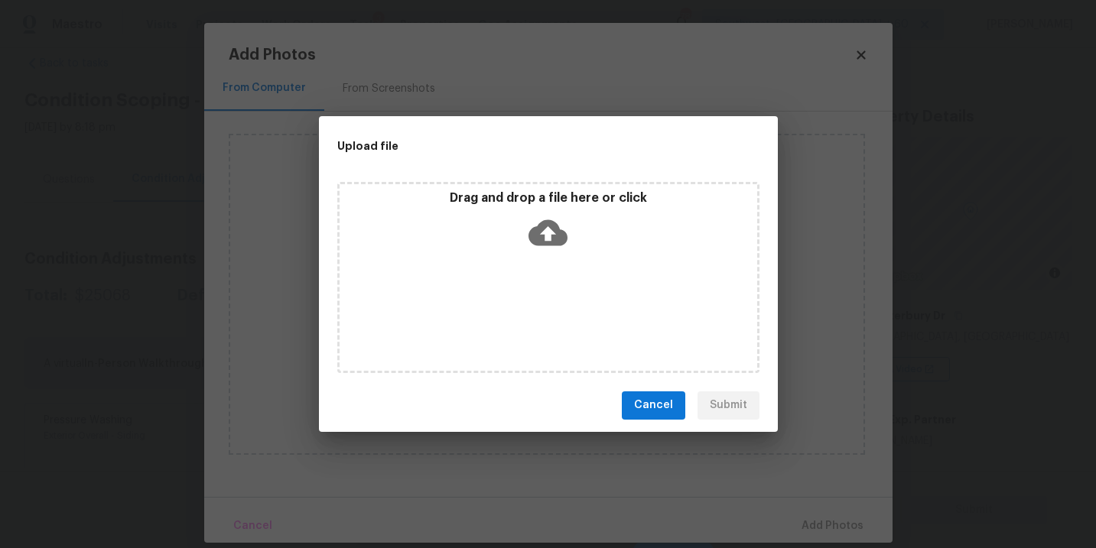
click at [554, 226] on icon at bounding box center [548, 233] width 39 height 26
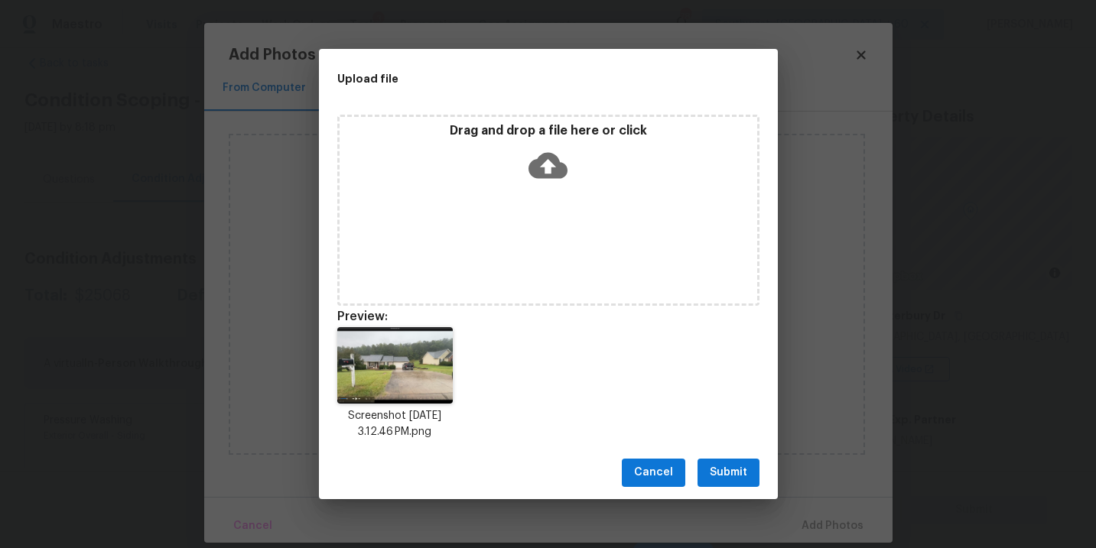
click at [727, 480] on span "Submit" at bounding box center [728, 473] width 37 height 19
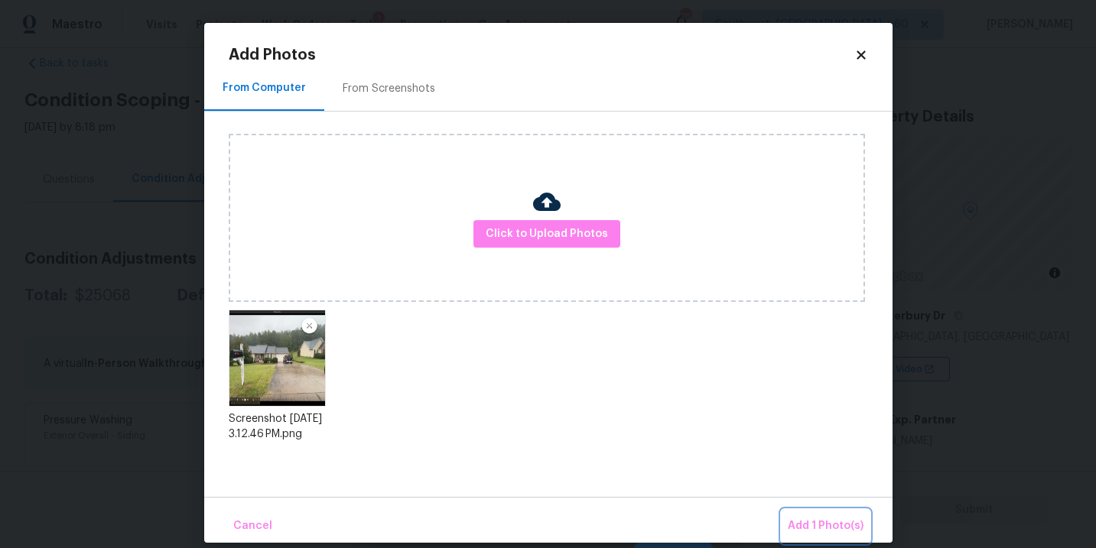
click at [799, 519] on span "Add 1 Photo(s)" at bounding box center [826, 526] width 76 height 19
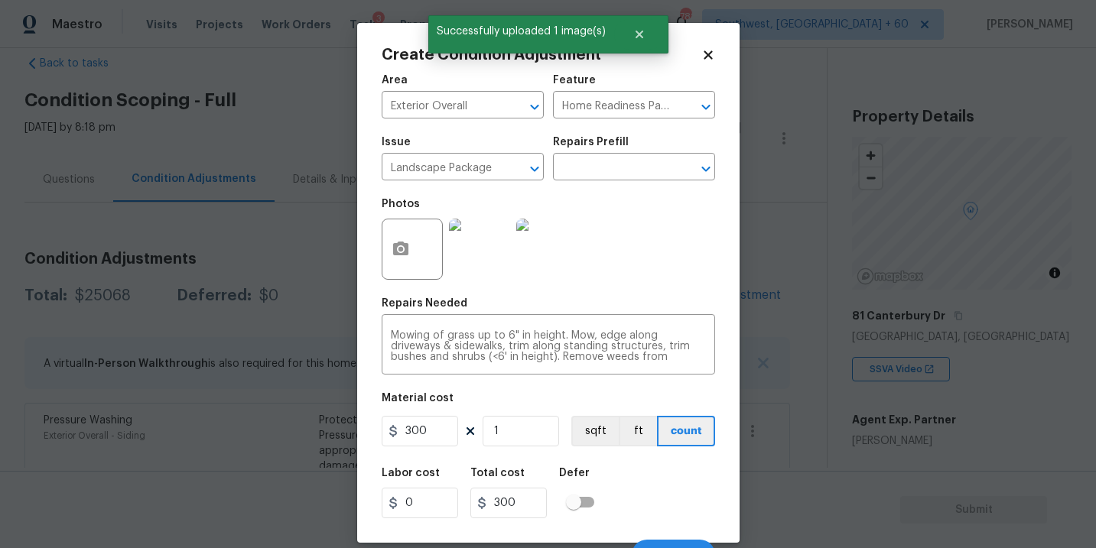
click at [651, 472] on div "Labor cost 0 Total cost 300 Defer" at bounding box center [549, 493] width 334 height 69
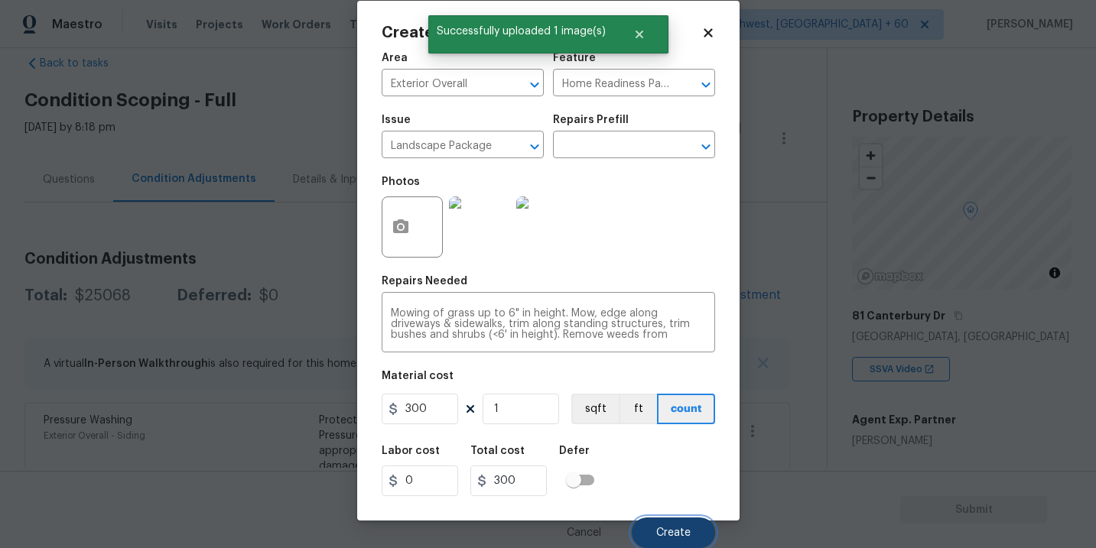
click at [668, 528] on span "Create" at bounding box center [673, 533] width 34 height 11
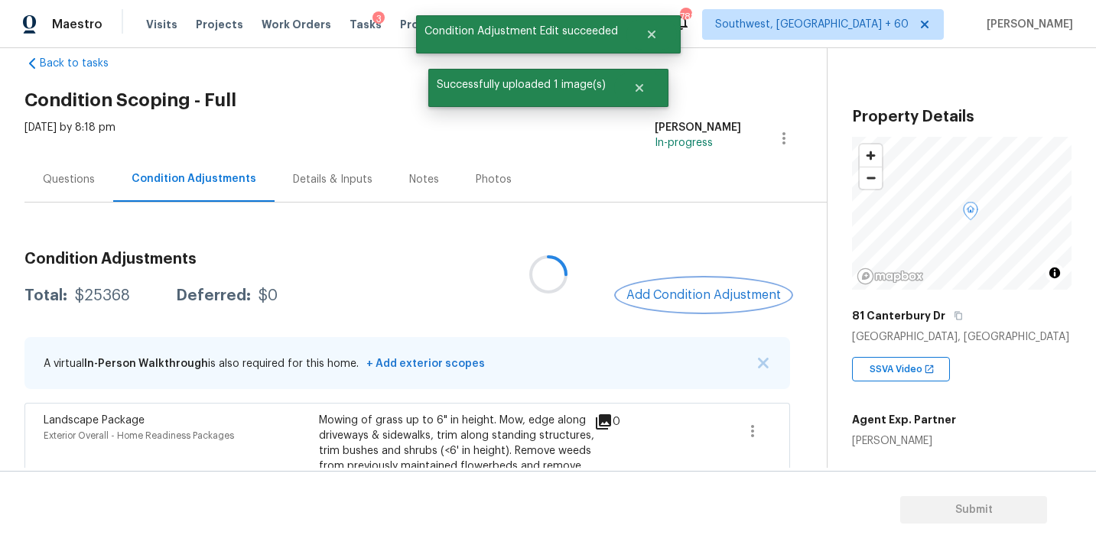
scroll to position [0, 0]
click at [706, 298] on span "Add Condition Adjustment" at bounding box center [704, 295] width 155 height 14
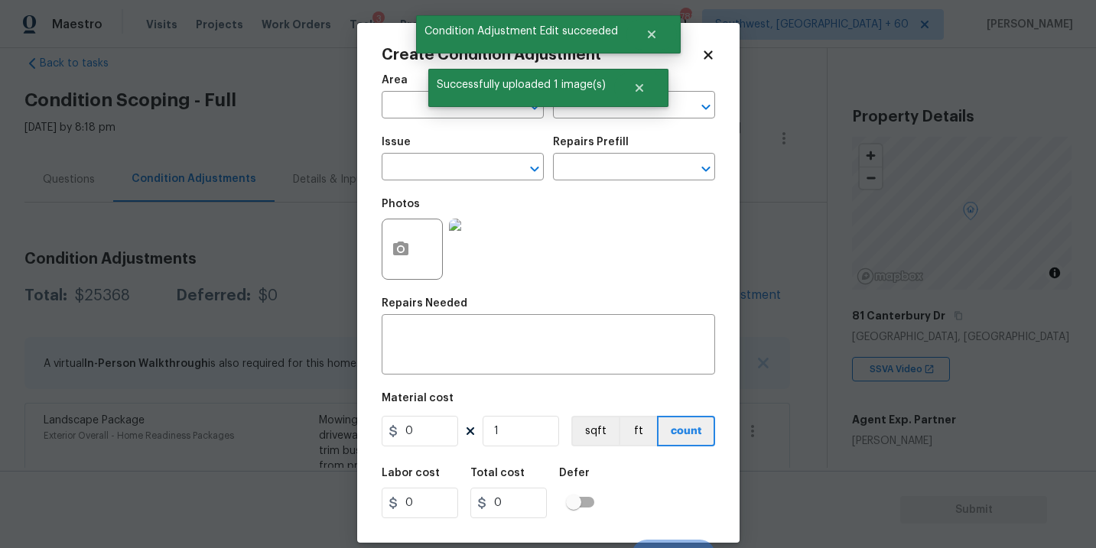
click at [402, 93] on div "Area" at bounding box center [463, 85] width 162 height 20
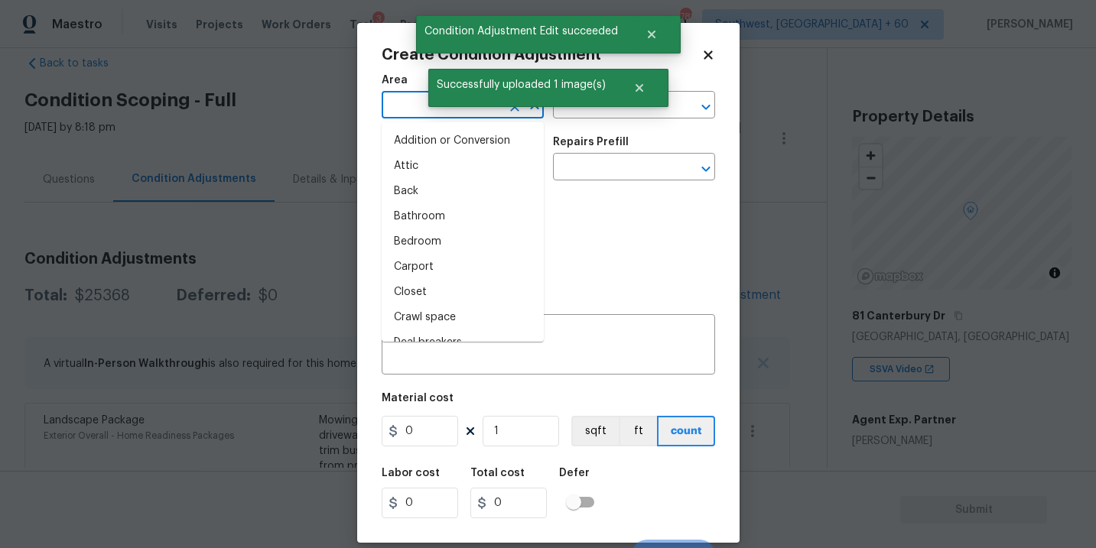
click at [402, 95] on input "text" at bounding box center [441, 107] width 119 height 24
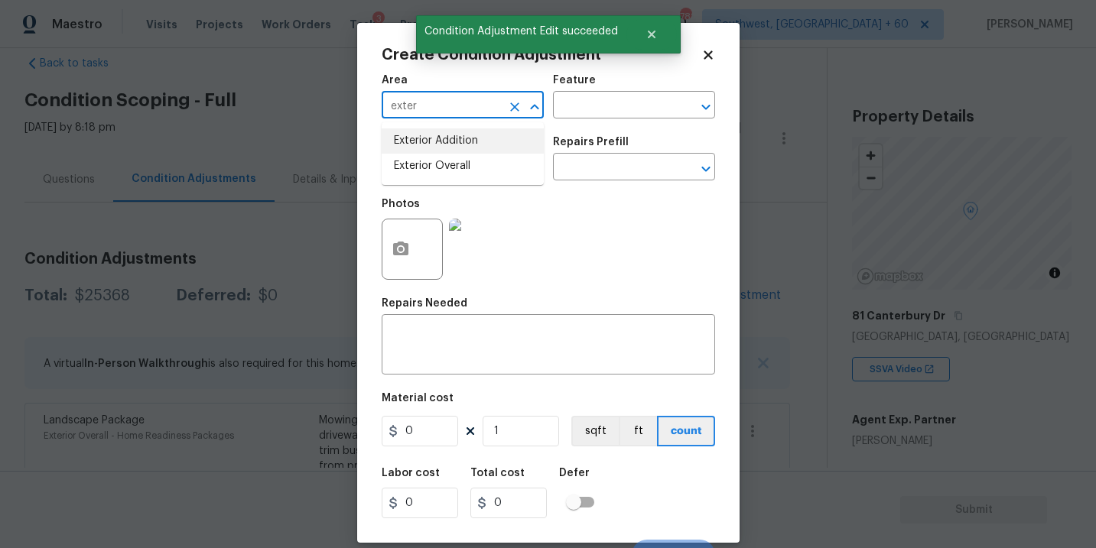
click at [425, 162] on li "Exterior Overall" at bounding box center [463, 166] width 162 height 25
type input "Exterior Overall"
click at [425, 162] on input "text" at bounding box center [441, 169] width 119 height 24
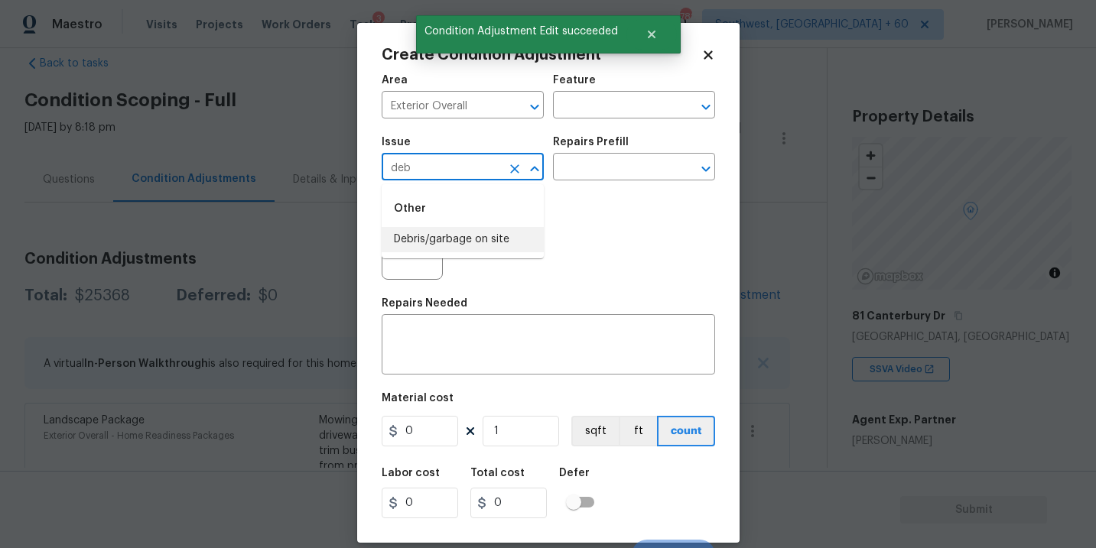
click at [448, 240] on li "Debris/garbage on site" at bounding box center [463, 239] width 162 height 25
type input "Debris/garbage on site"
click at [580, 180] on input "text" at bounding box center [612, 169] width 119 height 24
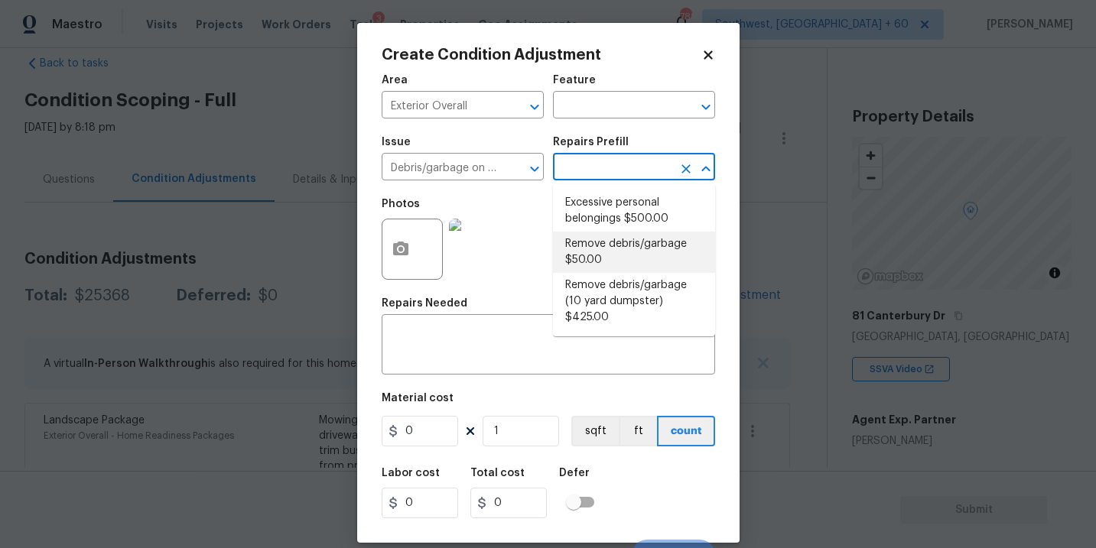
click at [588, 250] on li "Remove debris/garbage $50.00" at bounding box center [634, 252] width 162 height 41
type textarea "Remove, haul off, and properly dispose of any debris left by seller to offsite …"
type input "50"
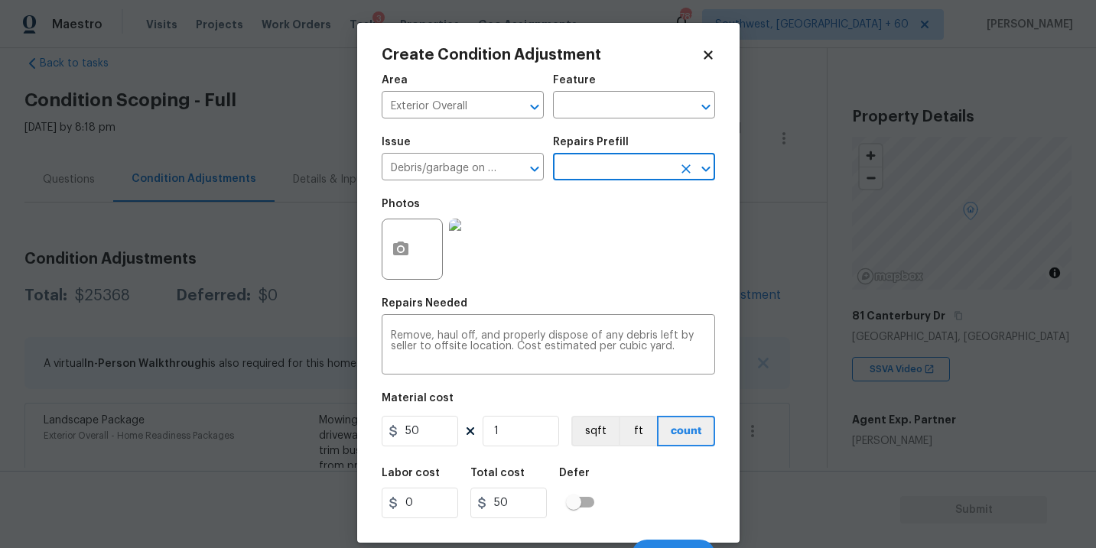
click at [418, 260] on div at bounding box center [412, 249] width 61 height 61
click at [402, 256] on icon "button" at bounding box center [400, 249] width 15 height 14
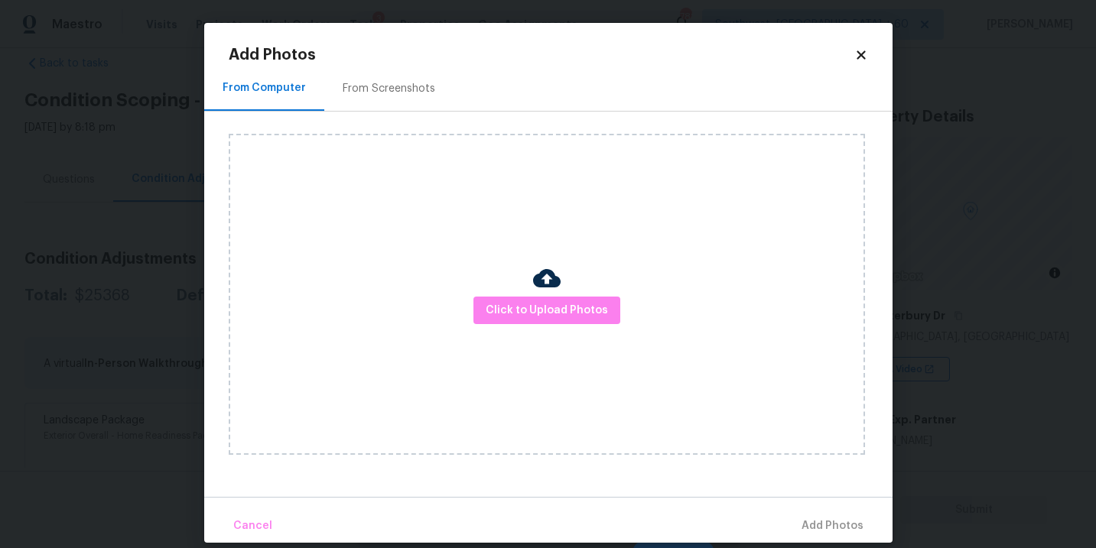
click at [538, 326] on div "Click to Upload Photos" at bounding box center [547, 294] width 636 height 321
click at [545, 298] on button "Click to Upload Photos" at bounding box center [547, 311] width 147 height 28
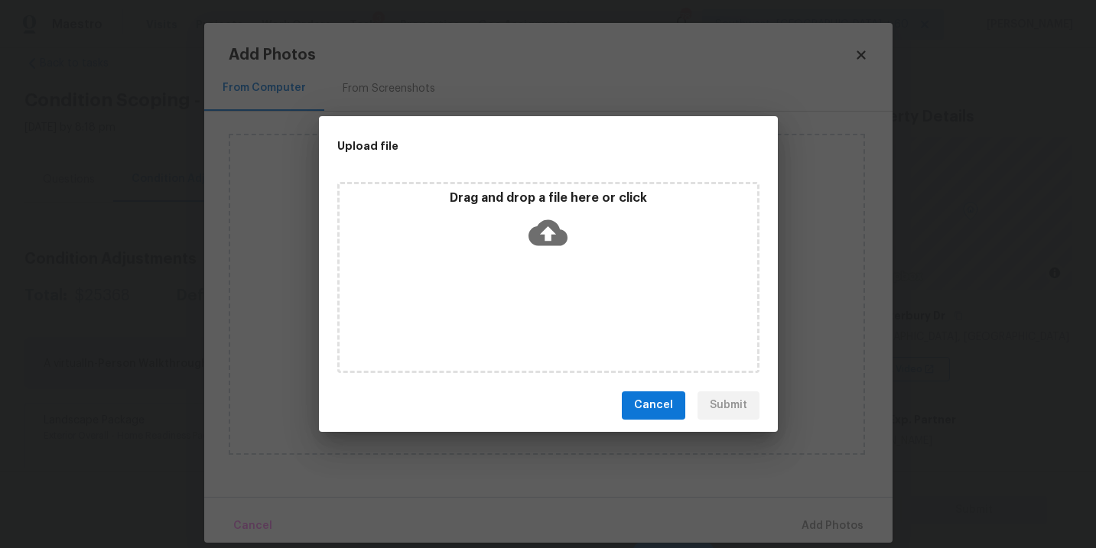
click at [549, 258] on div "Drag and drop a file here or click" at bounding box center [548, 277] width 422 height 191
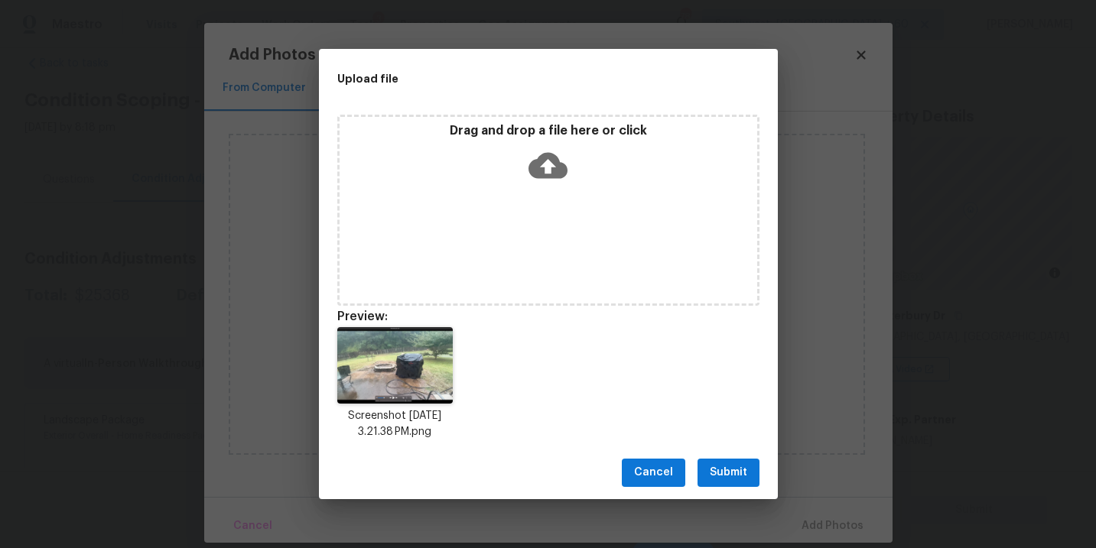
click at [732, 460] on button "Submit" at bounding box center [729, 473] width 62 height 28
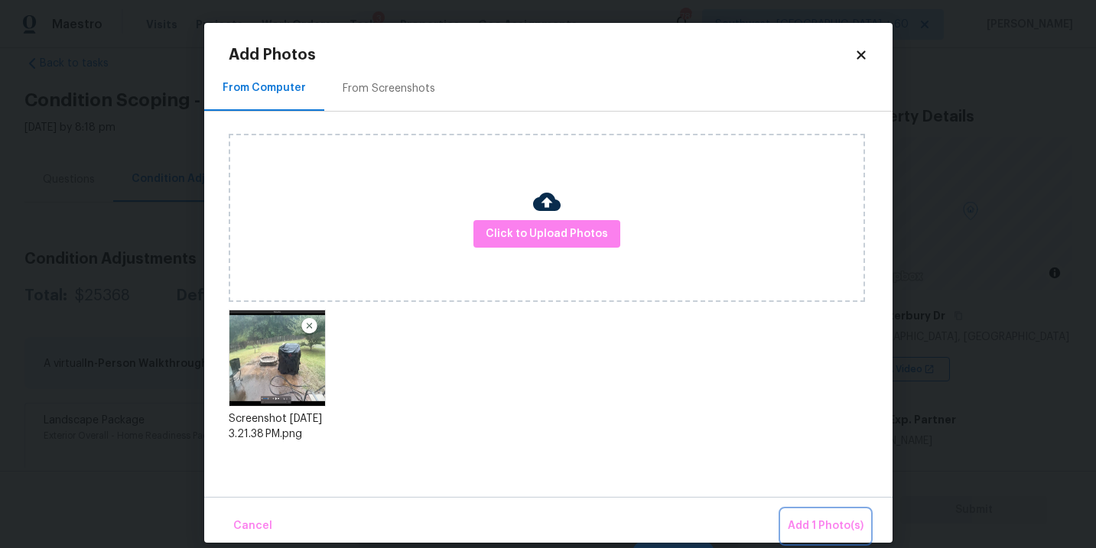
click at [809, 522] on span "Add 1 Photo(s)" at bounding box center [826, 526] width 76 height 19
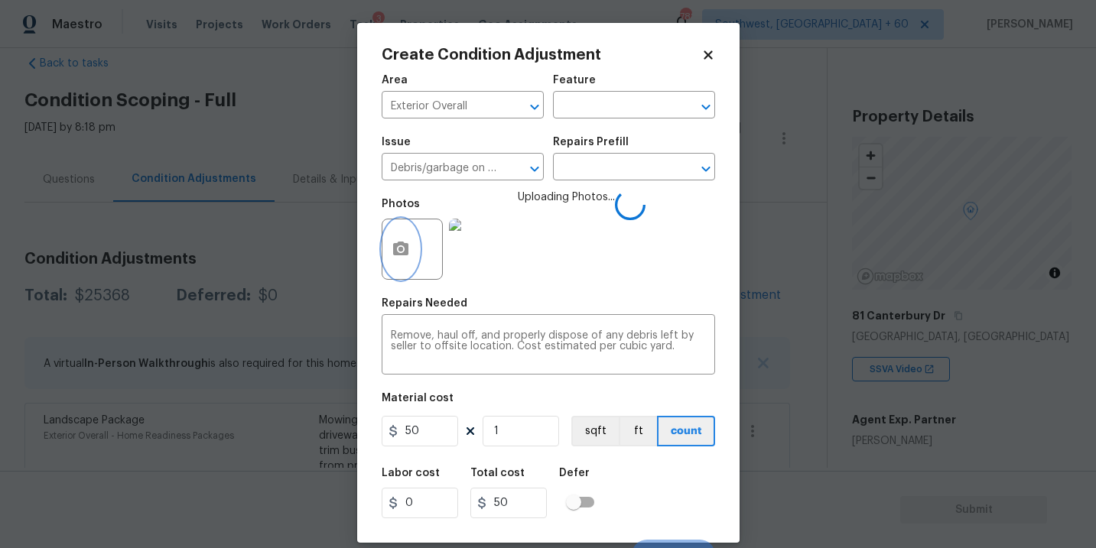
scroll to position [23, 0]
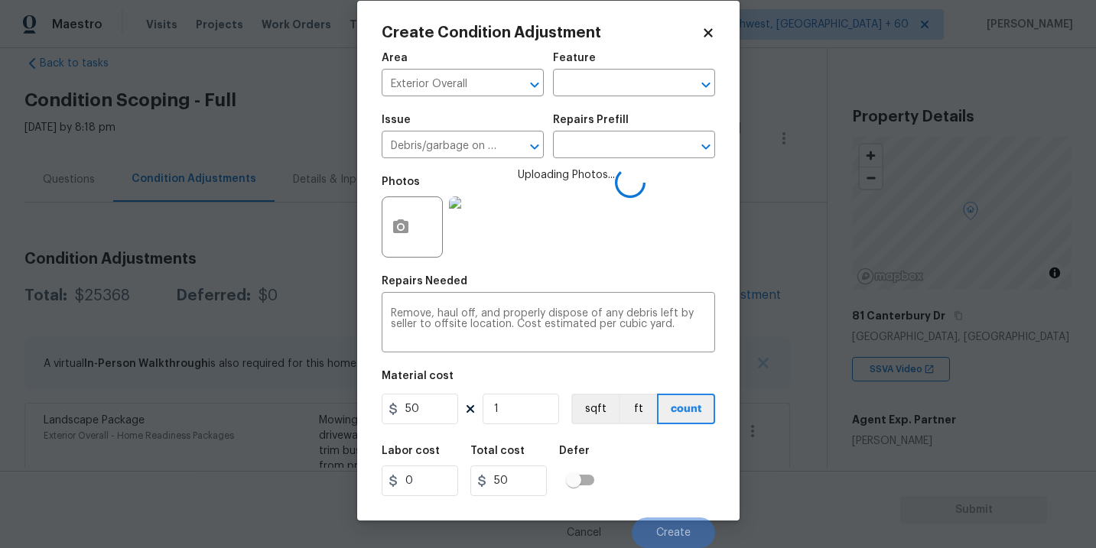
click at [653, 457] on div "Labor cost 0 Total cost 50 Defer" at bounding box center [549, 471] width 334 height 69
click at [662, 471] on div "Labor cost 0 Total cost 50 Defer" at bounding box center [549, 471] width 334 height 69
click at [402, 415] on input "50" at bounding box center [420, 409] width 76 height 31
type input "250"
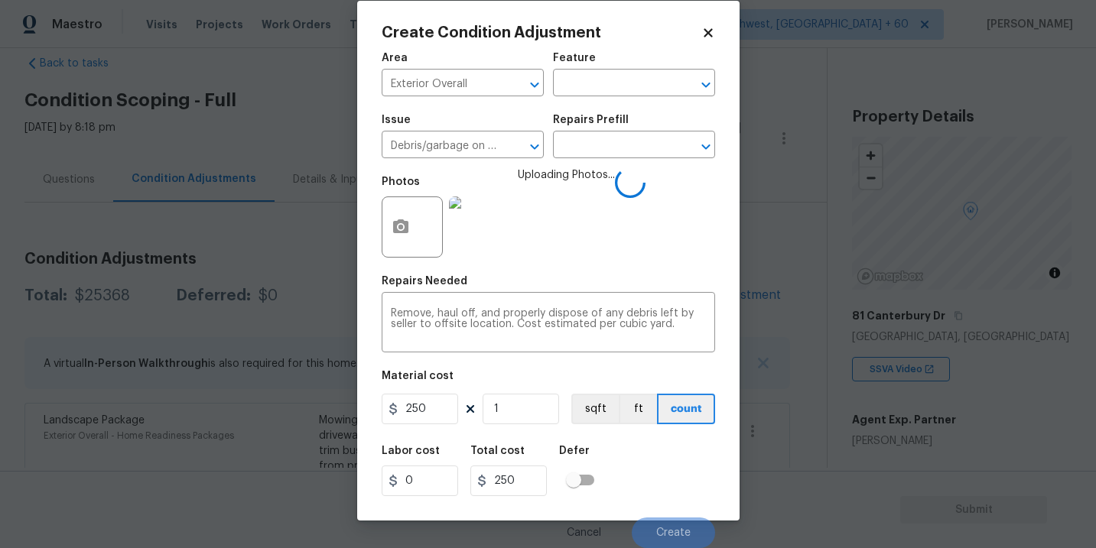
click at [626, 448] on div "Labor cost 0 Total cost 250 Defer" at bounding box center [549, 471] width 334 height 69
click at [647, 470] on div "Labor cost 0 Total cost 250 Defer" at bounding box center [549, 471] width 334 height 69
click at [656, 489] on div "Labor cost 0 Total cost 250 Defer" at bounding box center [549, 471] width 334 height 69
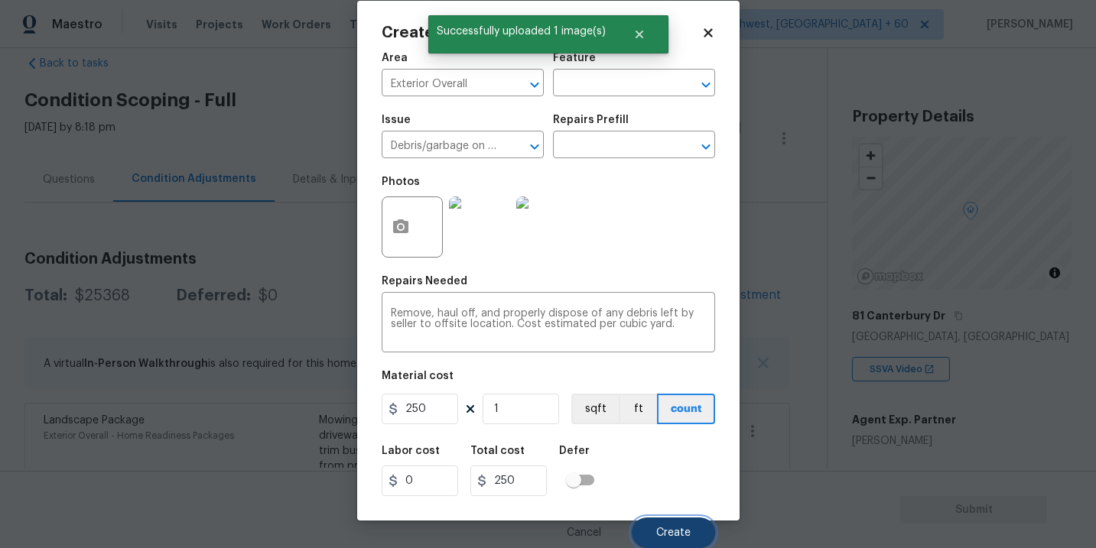
click at [667, 532] on span "Create" at bounding box center [673, 533] width 34 height 11
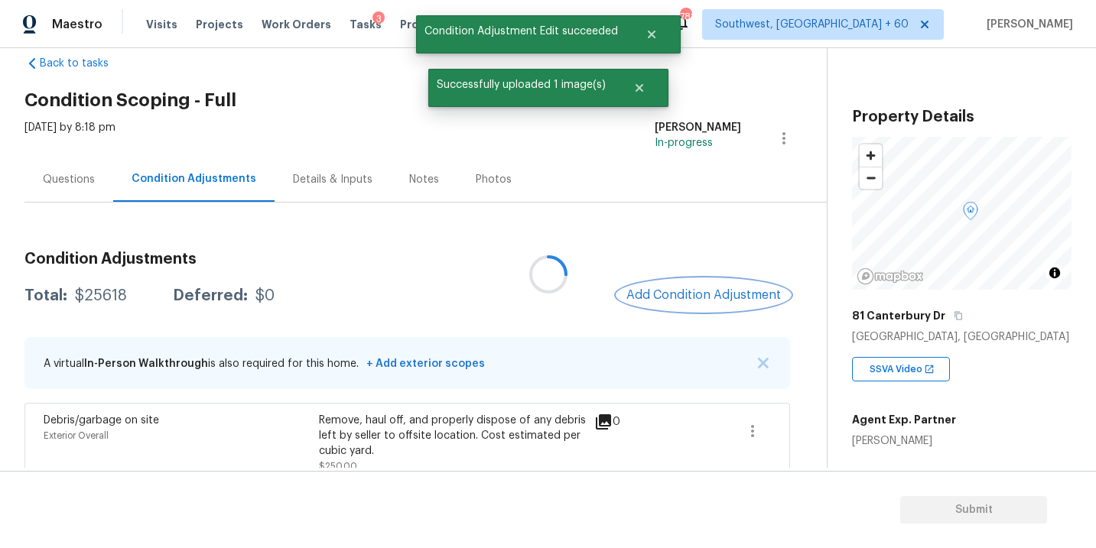
scroll to position [0, 0]
click at [716, 296] on span "Add Condition Adjustment" at bounding box center [704, 295] width 155 height 14
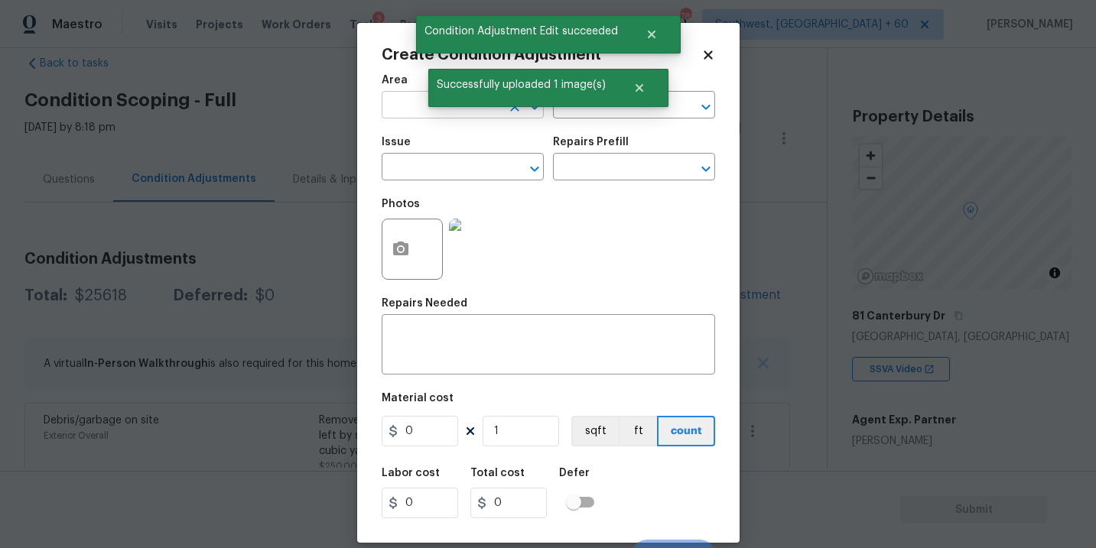
click at [404, 106] on input "text" at bounding box center [441, 107] width 119 height 24
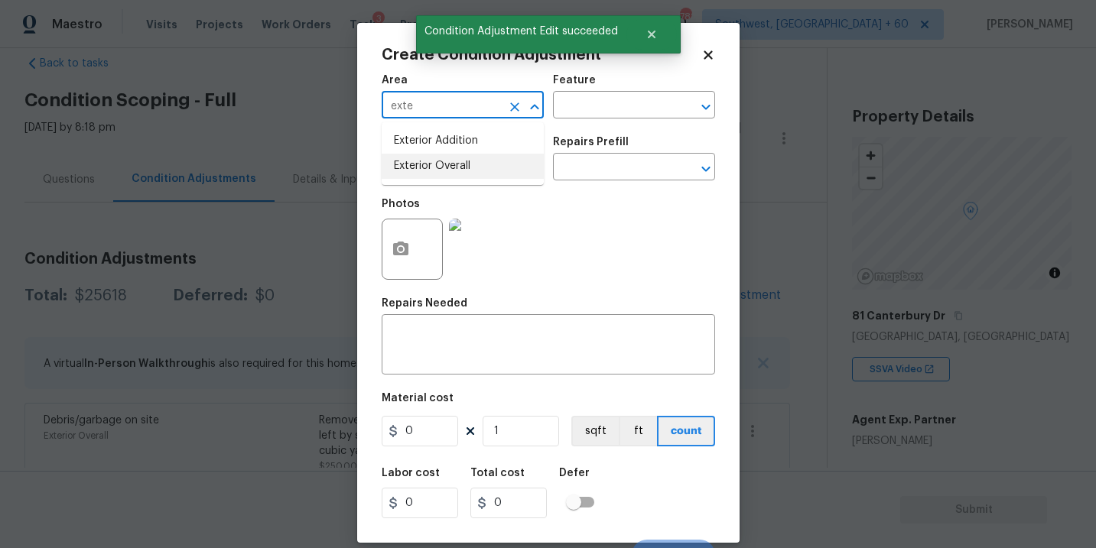
click at [425, 156] on li "Exterior Overall" at bounding box center [463, 166] width 162 height 25
type input "Exterior Overall"
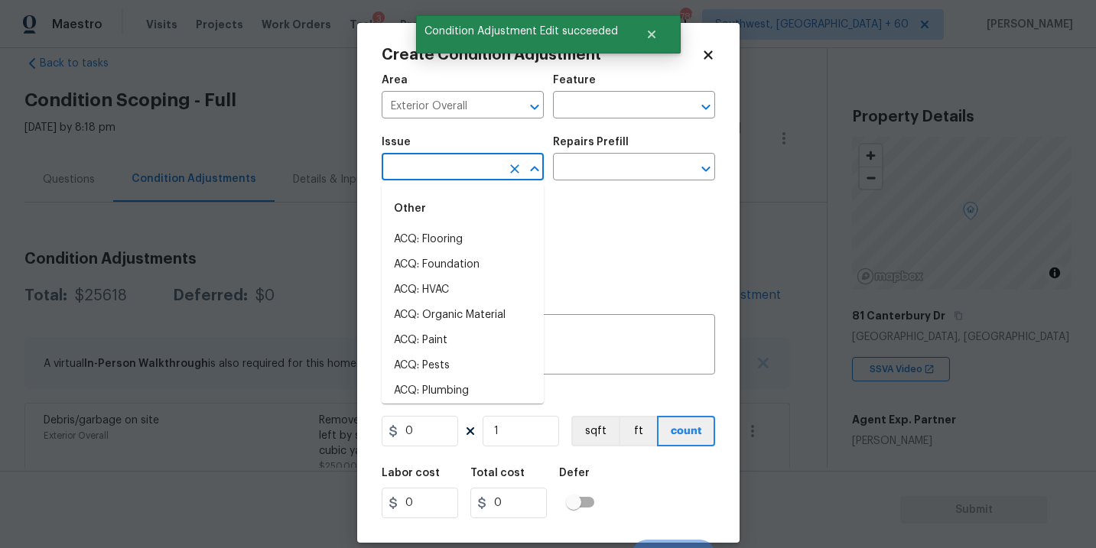
click at [427, 172] on input "text" at bounding box center [441, 169] width 119 height 24
type input "d"
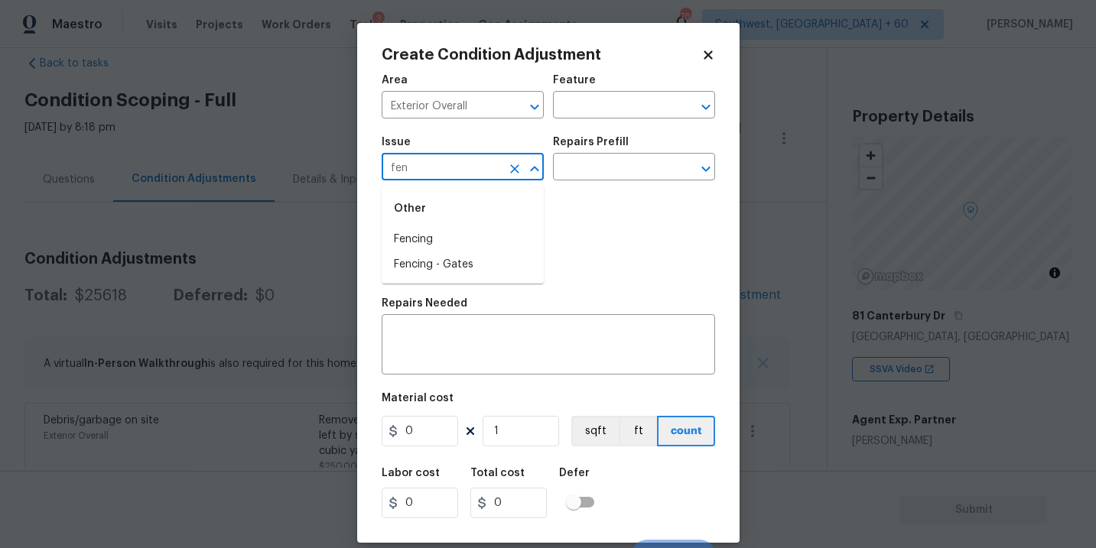
click at [439, 238] on li "Fencing" at bounding box center [463, 239] width 162 height 25
type input "Fencing"
click at [569, 152] on div "Repairs Prefill" at bounding box center [634, 147] width 162 height 20
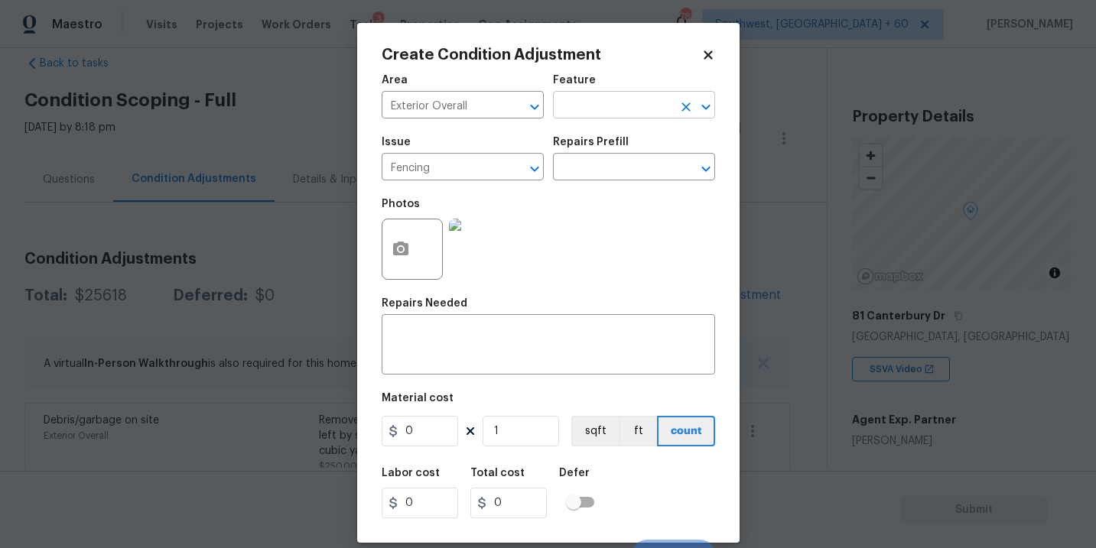
click at [590, 102] on input "text" at bounding box center [612, 107] width 119 height 24
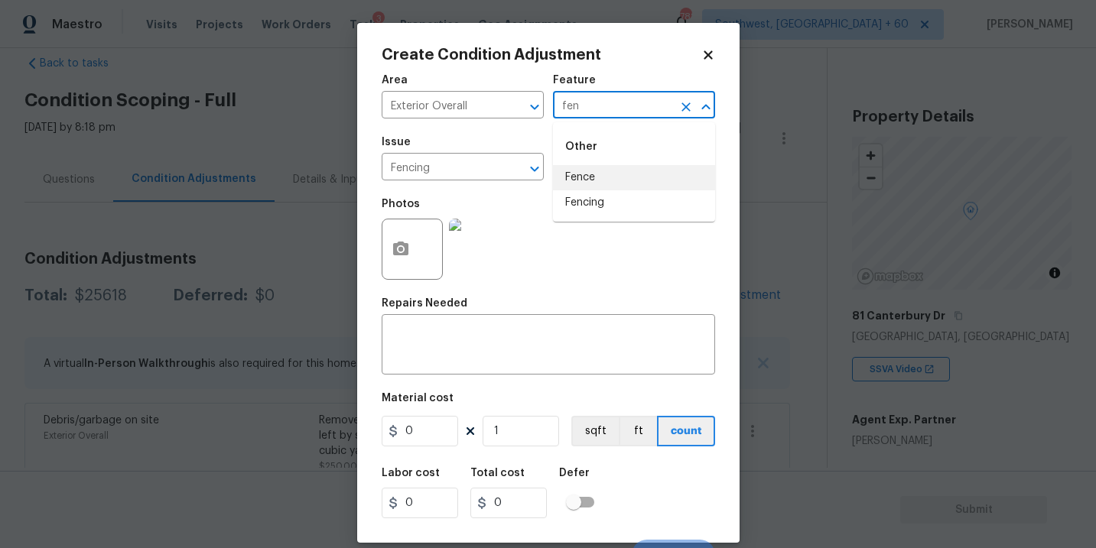
click at [601, 184] on li "Fence" at bounding box center [634, 177] width 162 height 25
type input "Fence"
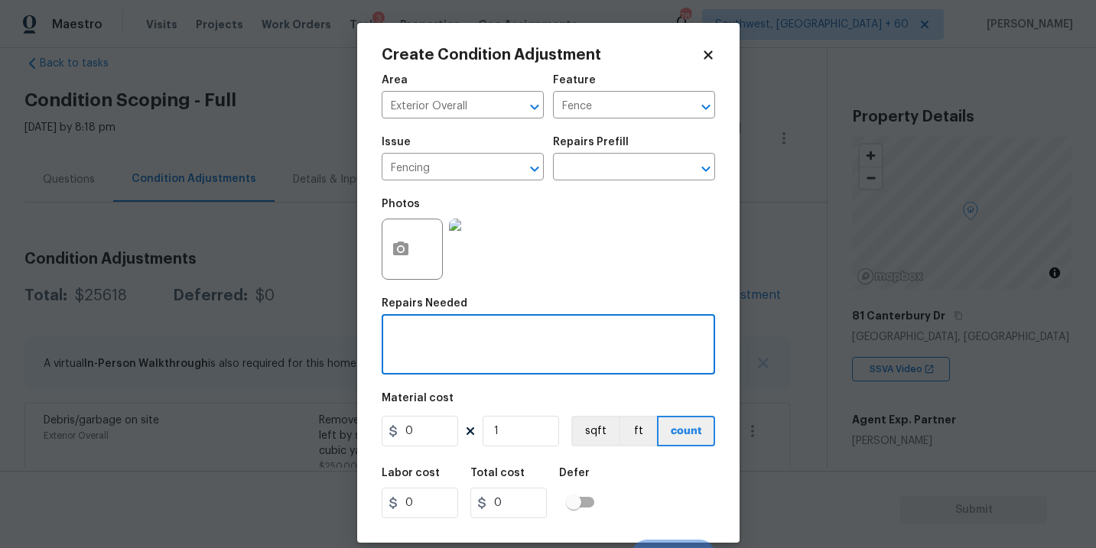
click at [479, 340] on textarea at bounding box center [548, 346] width 315 height 32
type textarea "D"
type textarea "fence repaint"
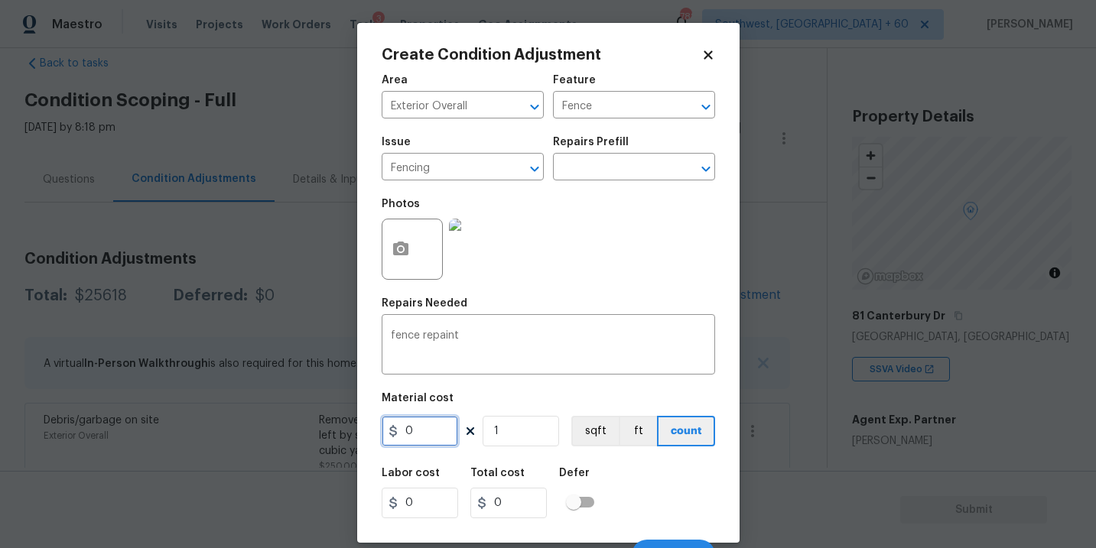
drag, startPoint x: 426, startPoint y: 431, endPoint x: 313, endPoint y: 431, distance: 113.2
click at [313, 431] on div "Create Condition Adjustment Area Exterior Overall ​ Feature Fence ​ Issue Fenci…" at bounding box center [548, 274] width 1096 height 548
type input "800"
click at [616, 486] on div "Labor cost 0 Total cost 800 Defer" at bounding box center [549, 493] width 334 height 69
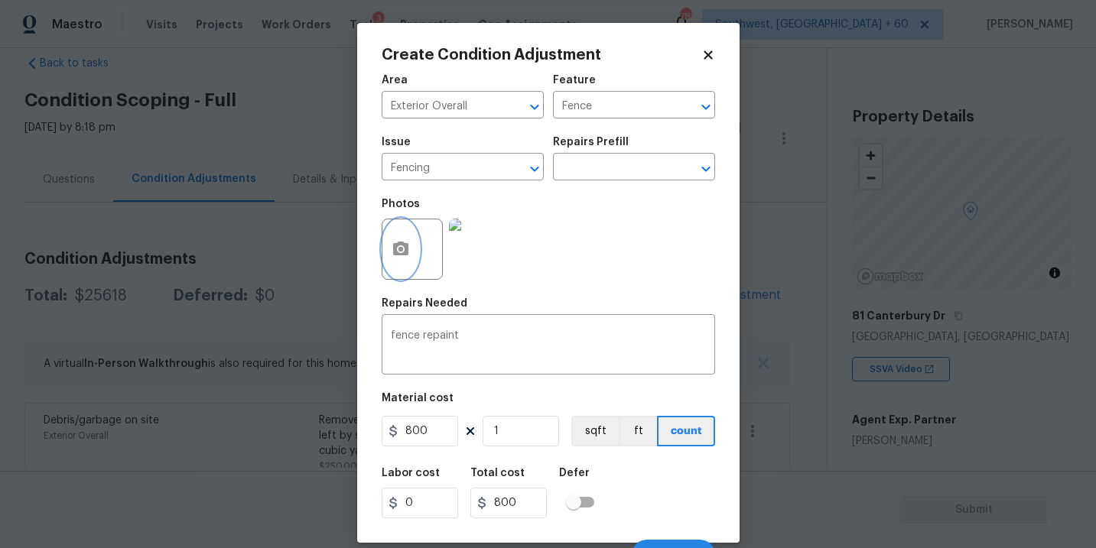
click at [396, 255] on icon "button" at bounding box center [400, 249] width 15 height 14
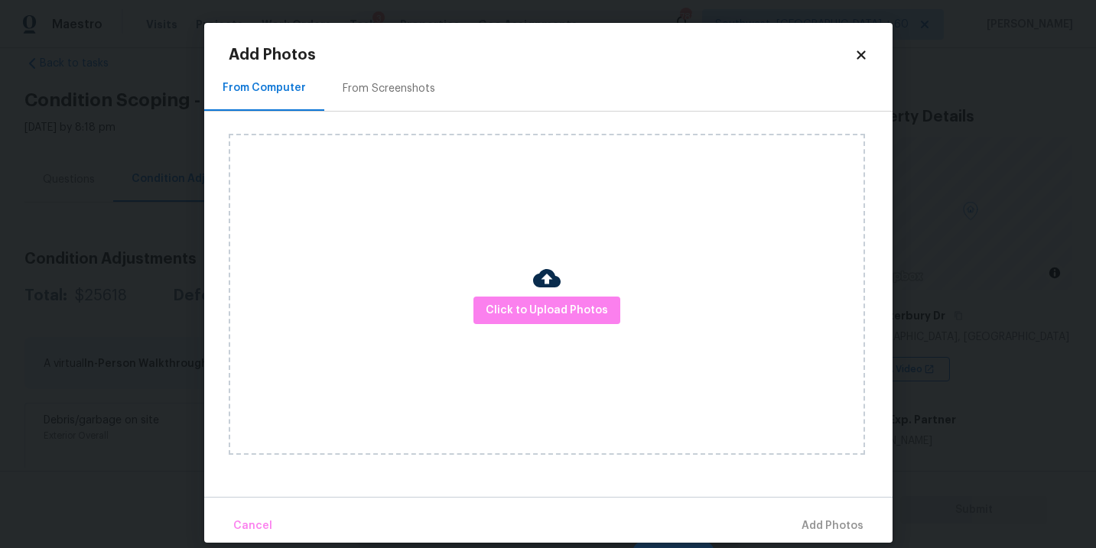
click at [471, 291] on div "Click to Upload Photos" at bounding box center [547, 294] width 636 height 321
click at [514, 311] on span "Click to Upload Photos" at bounding box center [547, 310] width 122 height 19
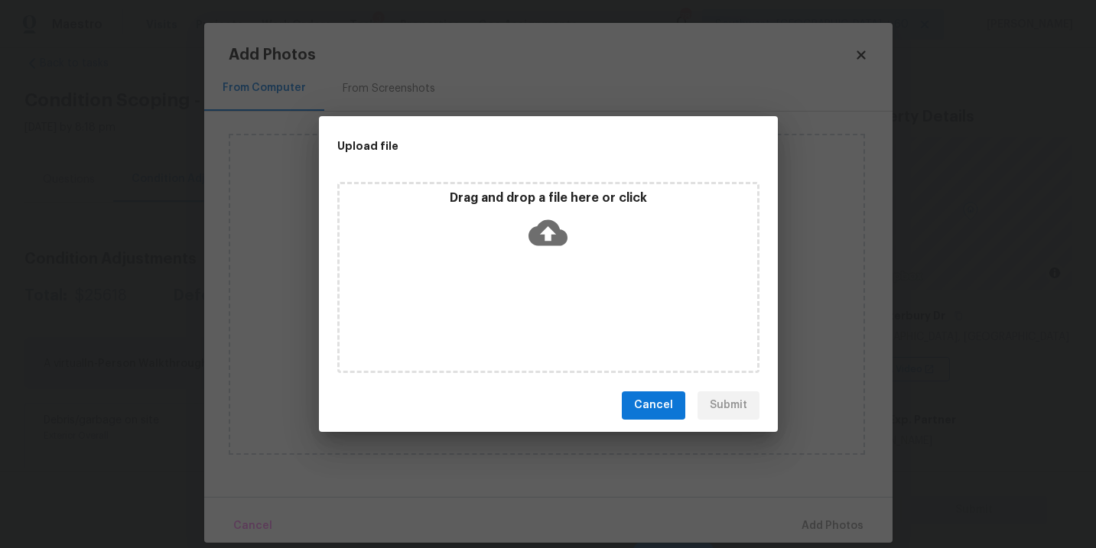
click at [544, 260] on div "Drag and drop a file here or click" at bounding box center [548, 277] width 422 height 191
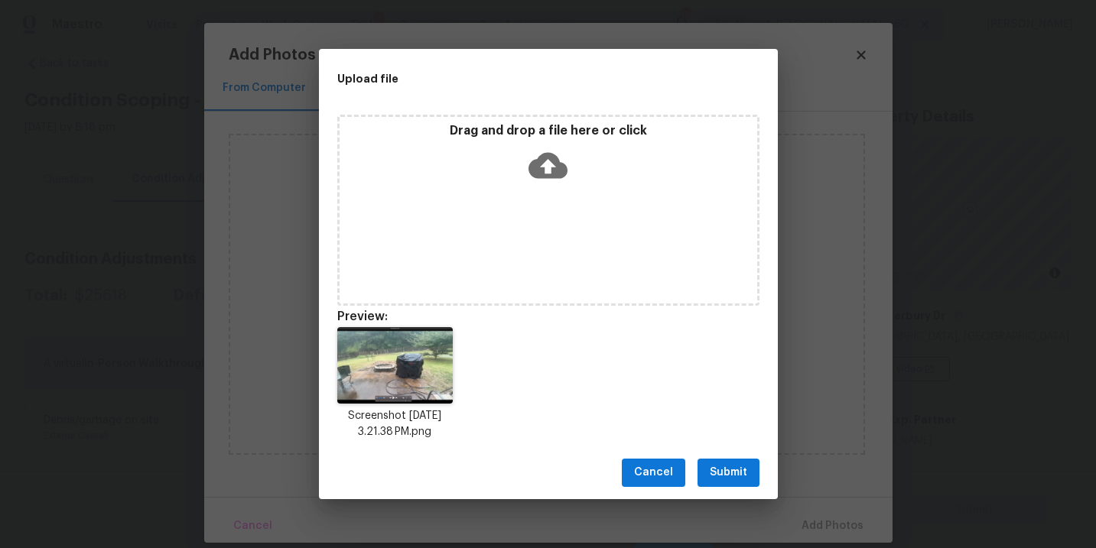
click at [730, 477] on span "Submit" at bounding box center [728, 473] width 37 height 19
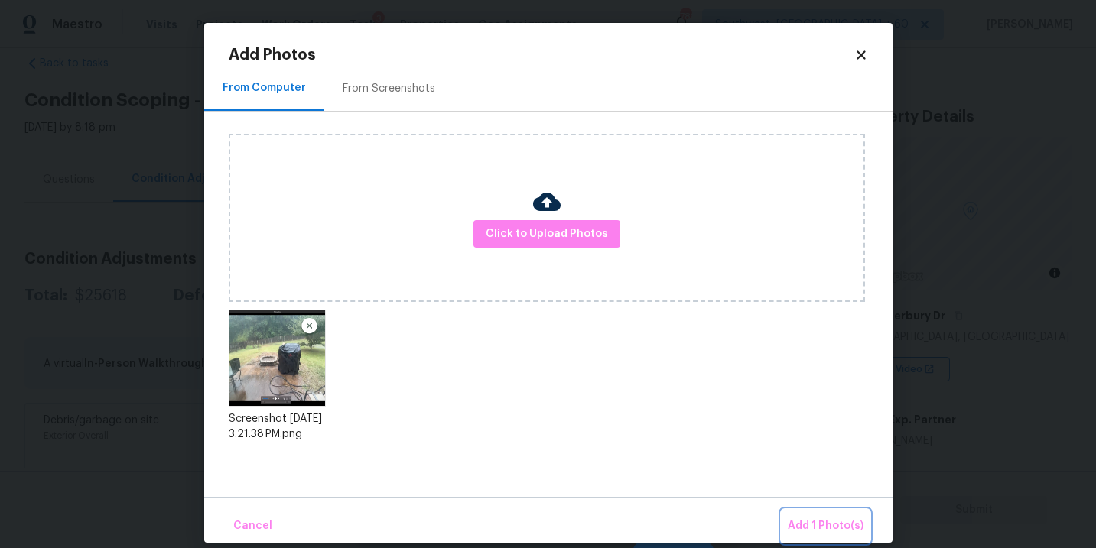
click at [818, 525] on span "Add 1 Photo(s)" at bounding box center [826, 526] width 76 height 19
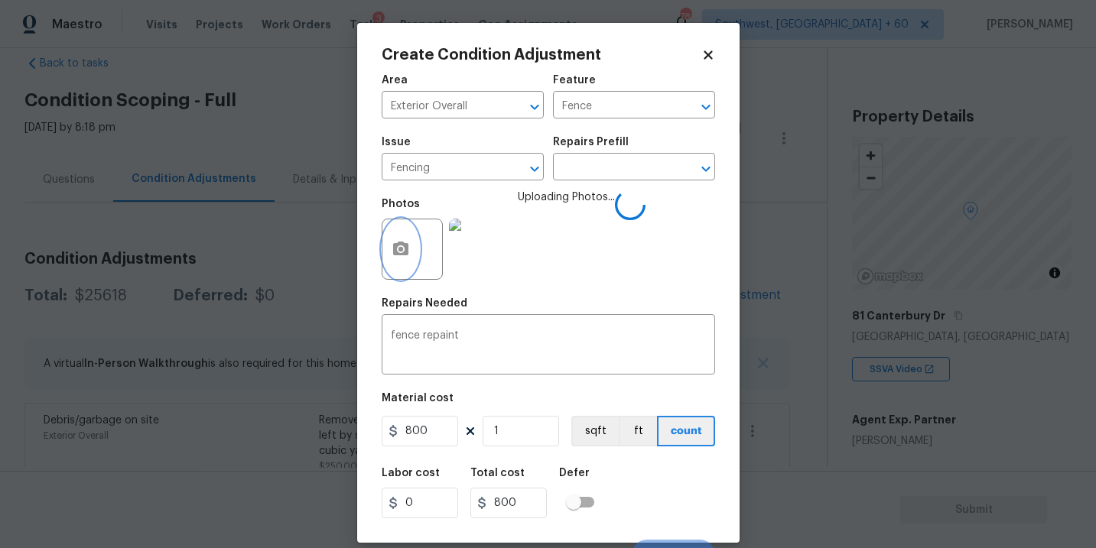
scroll to position [23, 0]
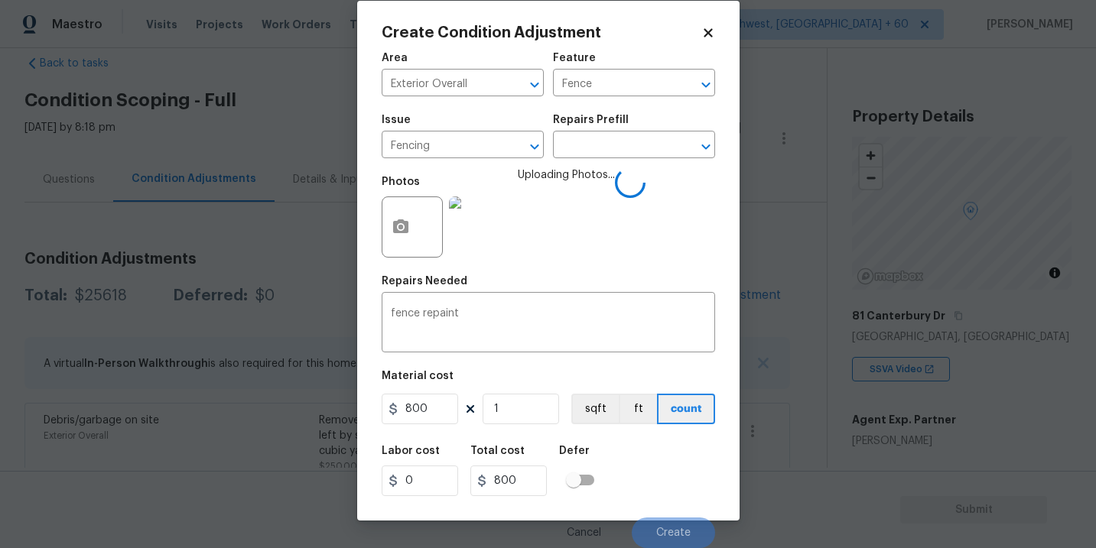
click at [639, 479] on div "Labor cost 0 Total cost 800 Defer" at bounding box center [549, 471] width 334 height 69
click at [657, 479] on div "Labor cost 0 Total cost 800 Defer" at bounding box center [549, 471] width 334 height 69
click at [658, 500] on div "Labor cost 0 Total cost 800 Defer" at bounding box center [549, 471] width 334 height 69
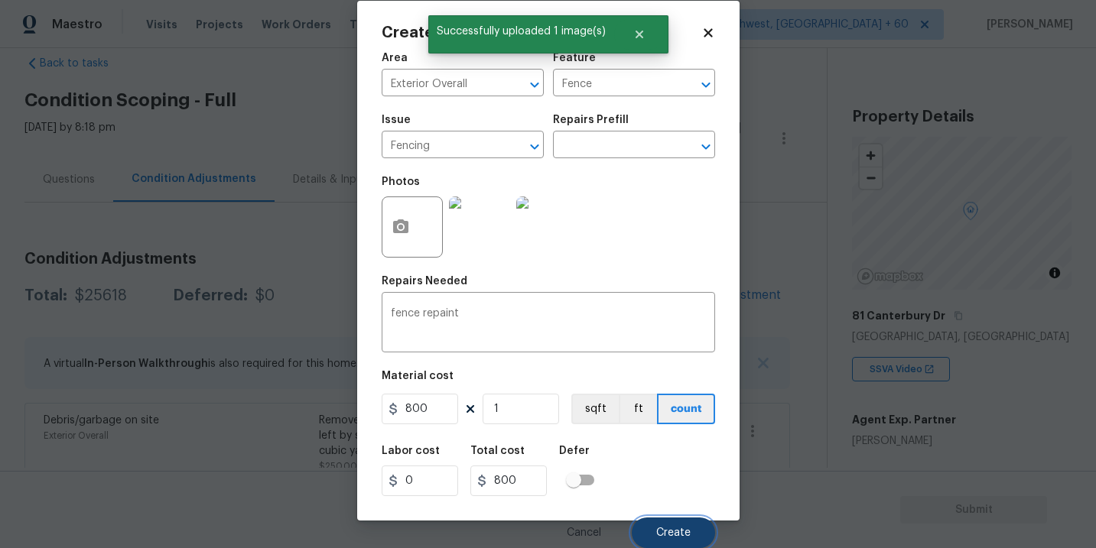
click at [663, 522] on button "Create" at bounding box center [673, 533] width 83 height 31
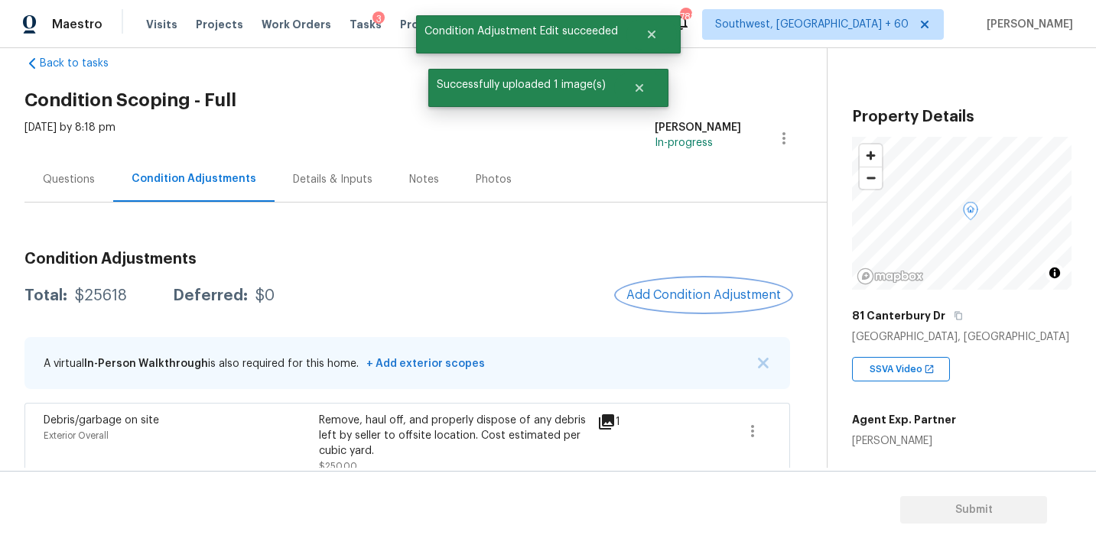
scroll to position [0, 0]
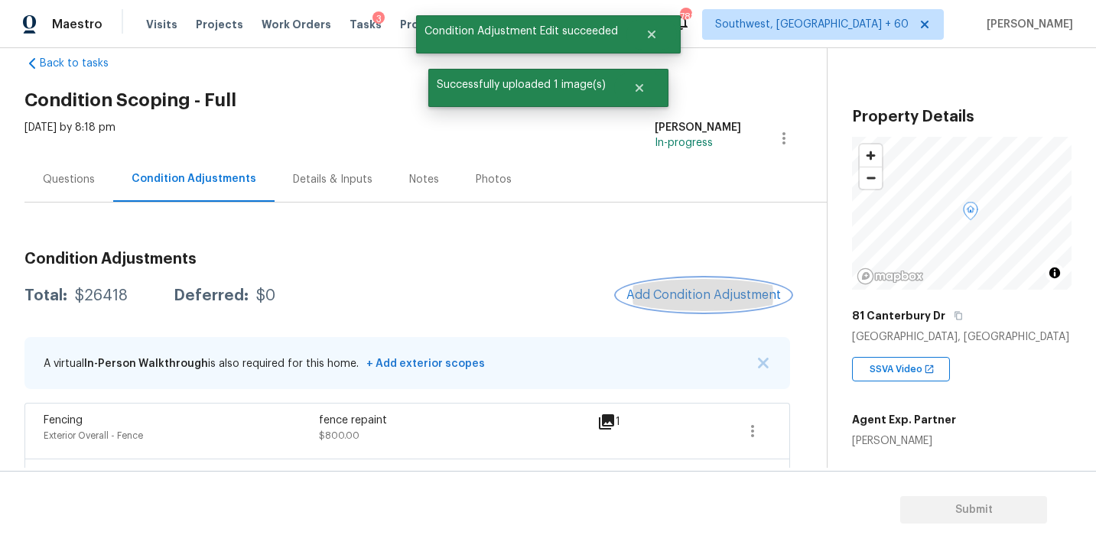
click at [686, 298] on span "Add Condition Adjustment" at bounding box center [704, 295] width 155 height 14
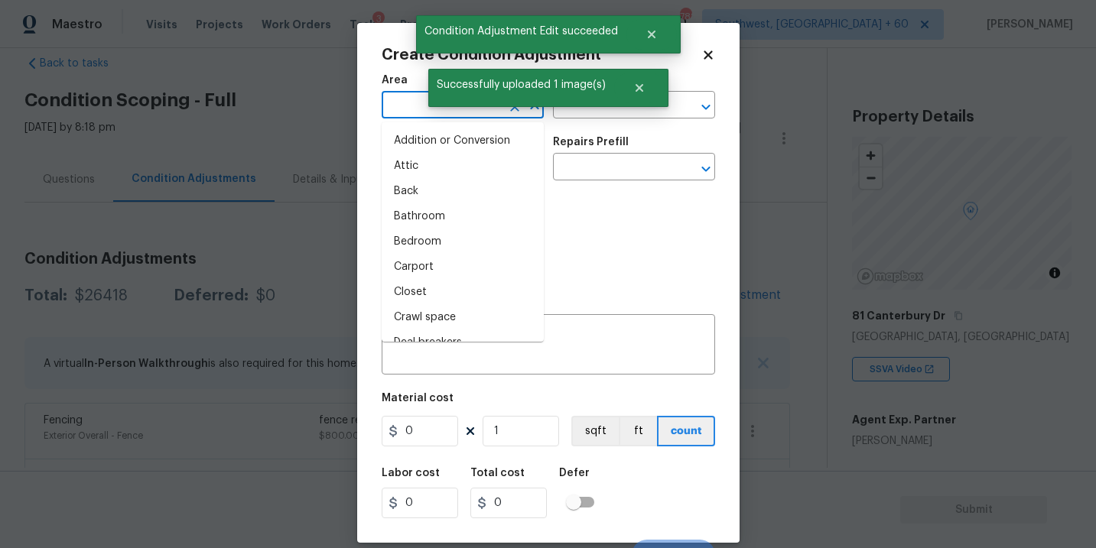
click at [405, 114] on input "text" at bounding box center [441, 107] width 119 height 24
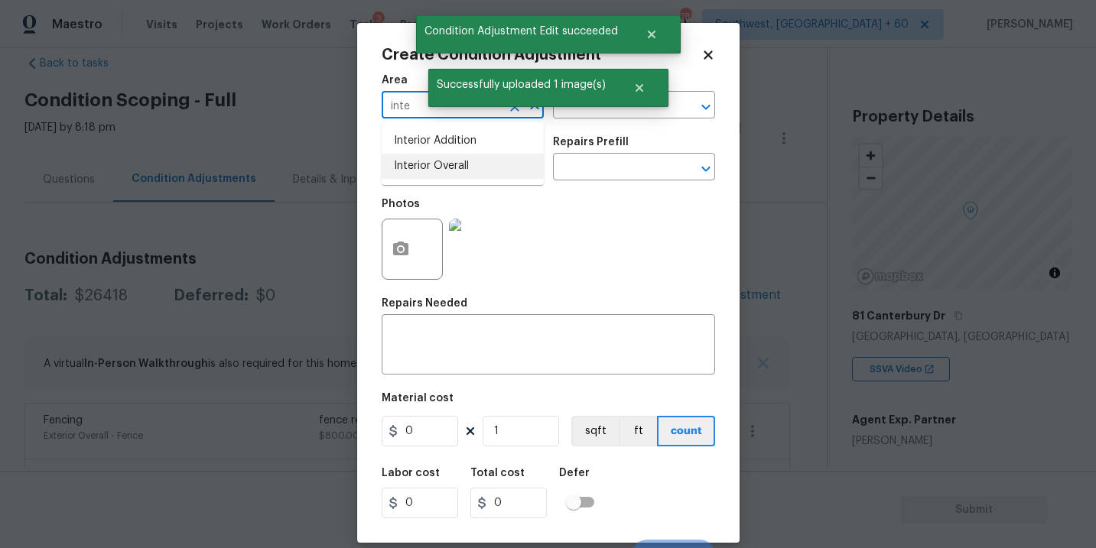
click at [418, 162] on li "Interior Overall" at bounding box center [463, 166] width 162 height 25
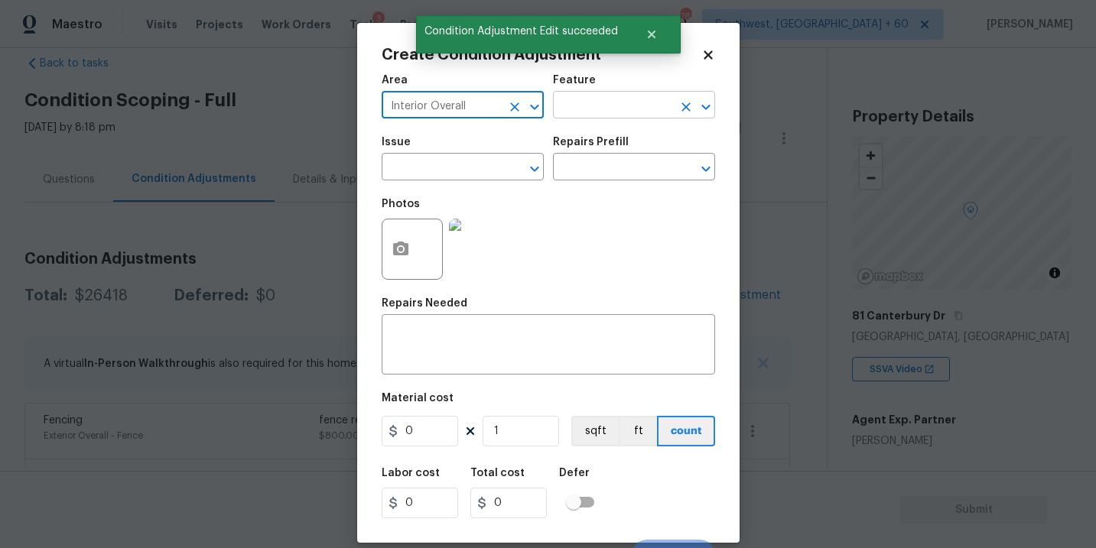
type input "Interior Overall"
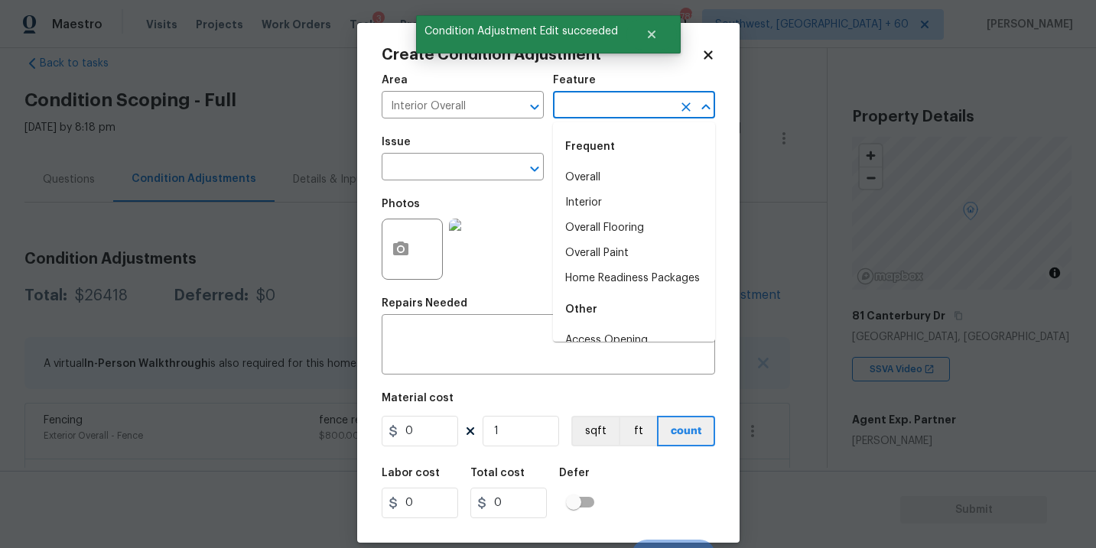
click at [586, 113] on input "text" at bounding box center [612, 107] width 119 height 24
click at [622, 256] on li "Overall Paint" at bounding box center [634, 253] width 162 height 25
type input "Overall Paint"
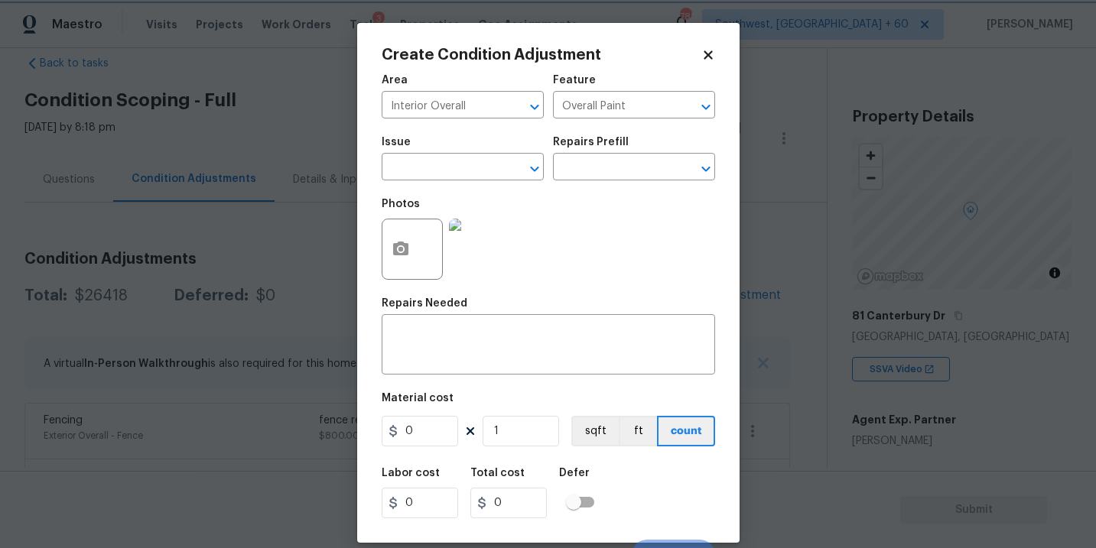
click at [406, 151] on div "Issue" at bounding box center [463, 147] width 162 height 20
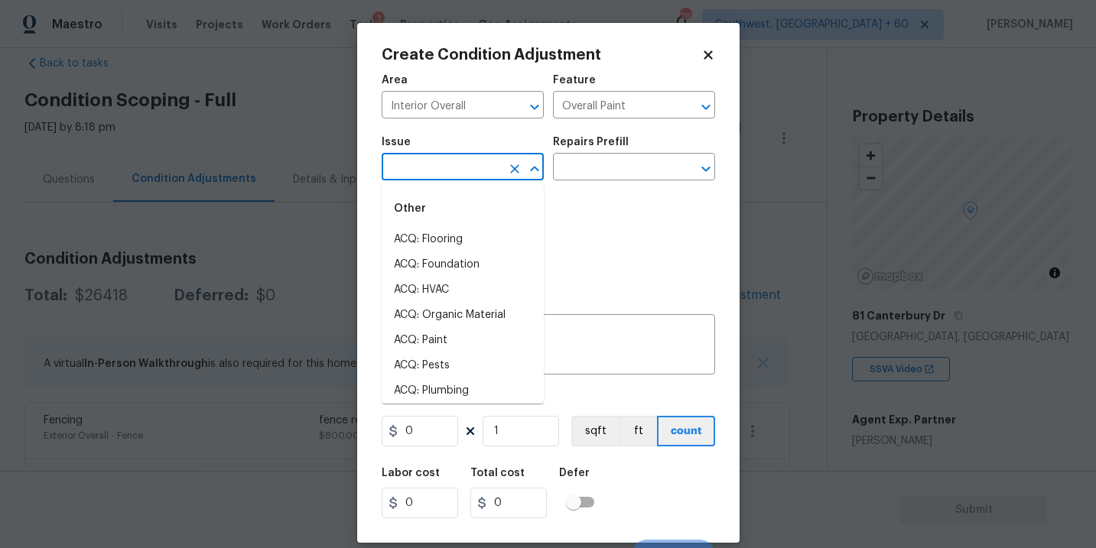
click at [405, 164] on input "text" at bounding box center [441, 169] width 119 height 24
click at [425, 242] on li "ACQ: Paint" at bounding box center [463, 239] width 162 height 25
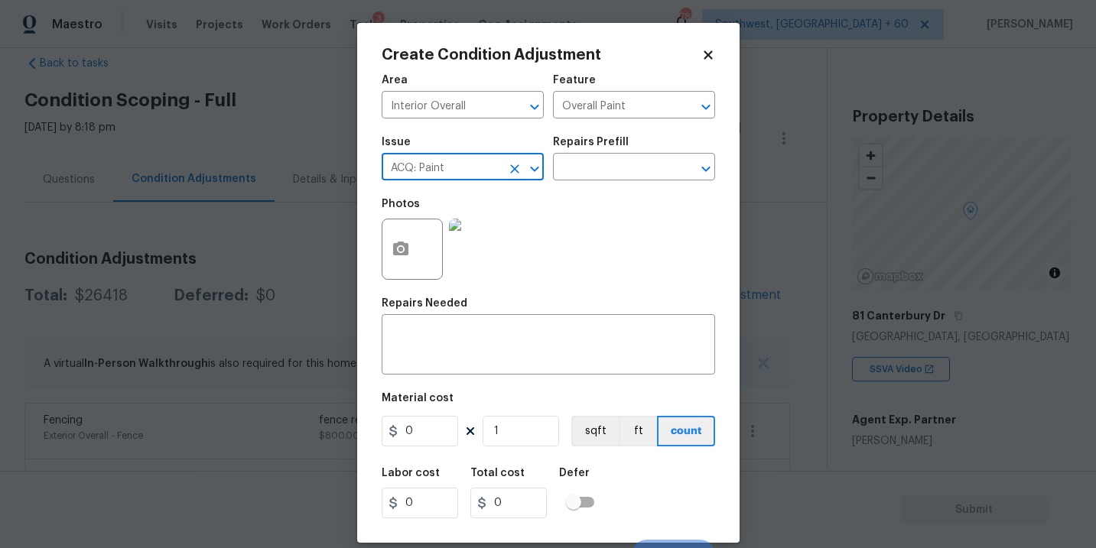
type input "ACQ: Paint"
click at [616, 151] on div "Repairs Prefill" at bounding box center [634, 147] width 162 height 20
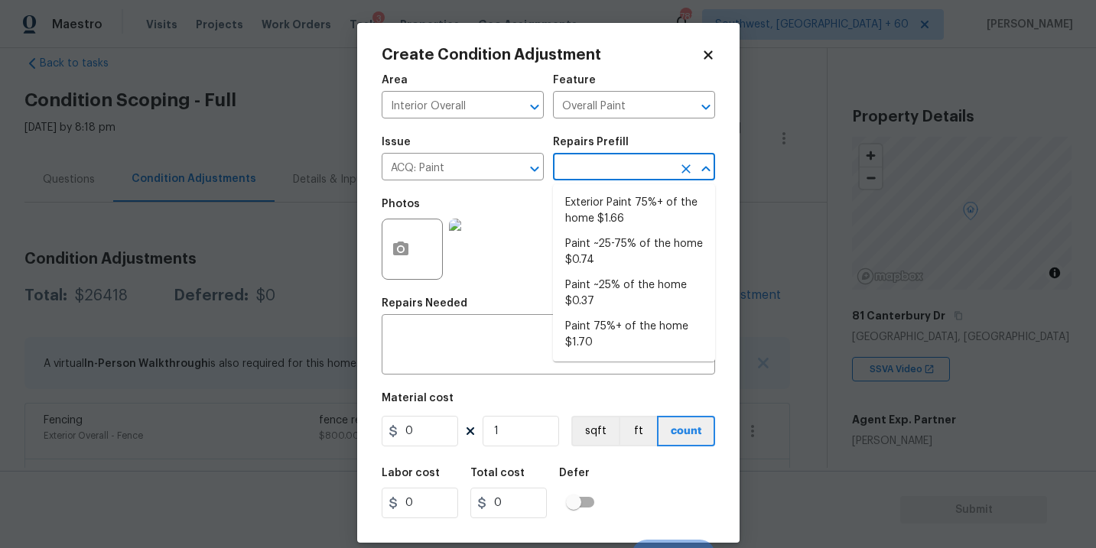
click at [616, 172] on input "text" at bounding box center [612, 169] width 119 height 24
click at [606, 326] on li "Paint 75%+ of the home $1.70" at bounding box center [634, 334] width 162 height 41
type input "Acquisition"
type textarea "Acquisition Scope: 75%+ of the home will likely require interior paint"
type input "1.7"
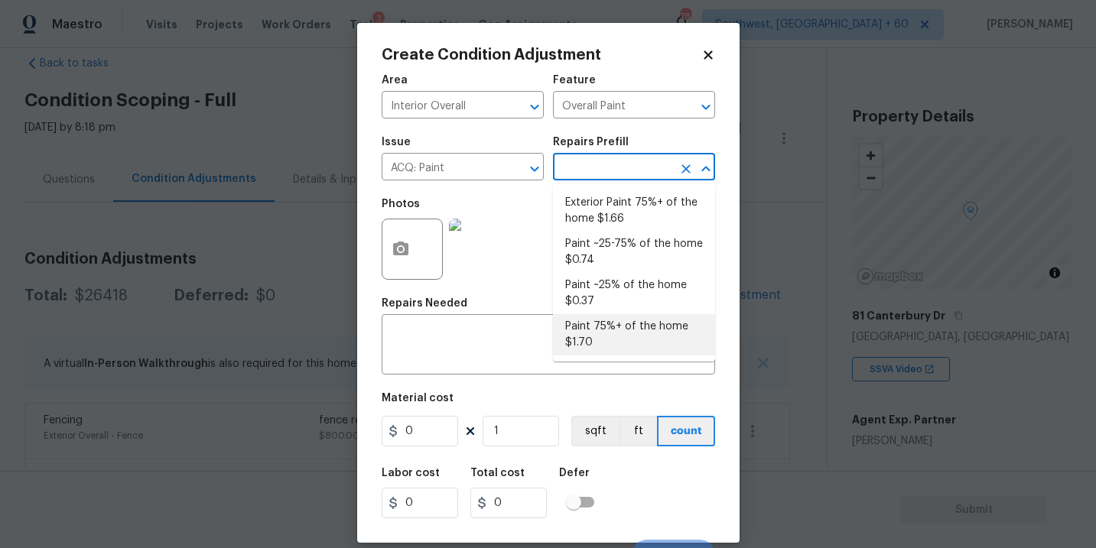
type input "1.7"
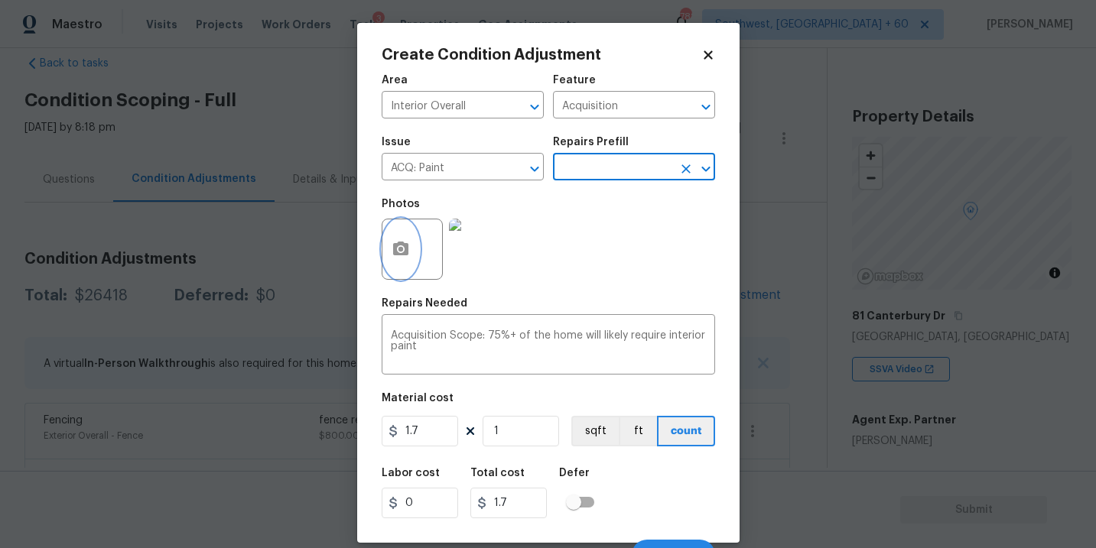
click at [405, 262] on button "button" at bounding box center [400, 250] width 37 height 60
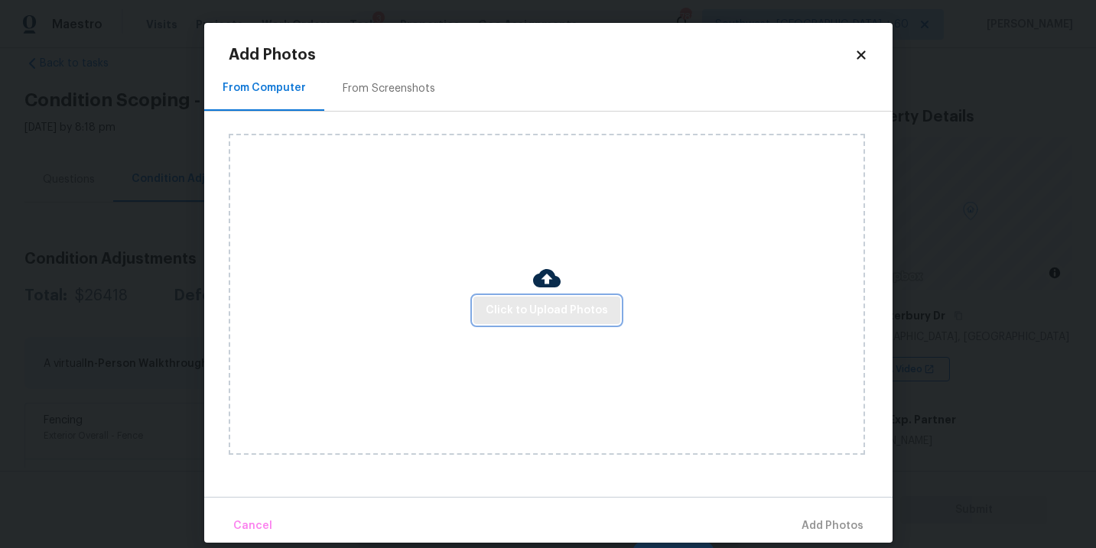
click at [505, 308] on span "Click to Upload Photos" at bounding box center [547, 310] width 122 height 19
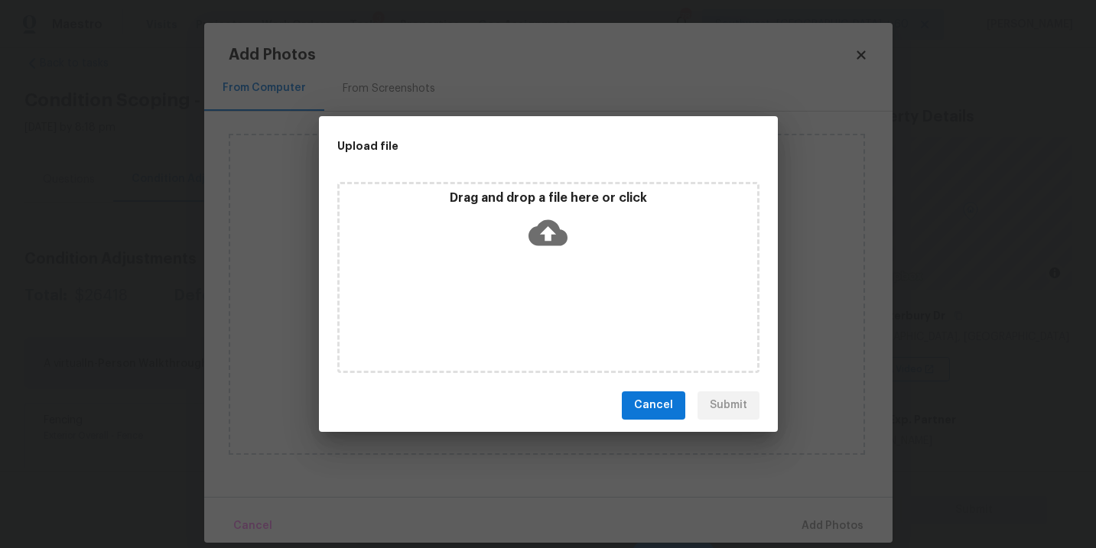
click at [535, 278] on div "Drag and drop a file here or click" at bounding box center [548, 277] width 422 height 191
